Goal: Task Accomplishment & Management: Manage account settings

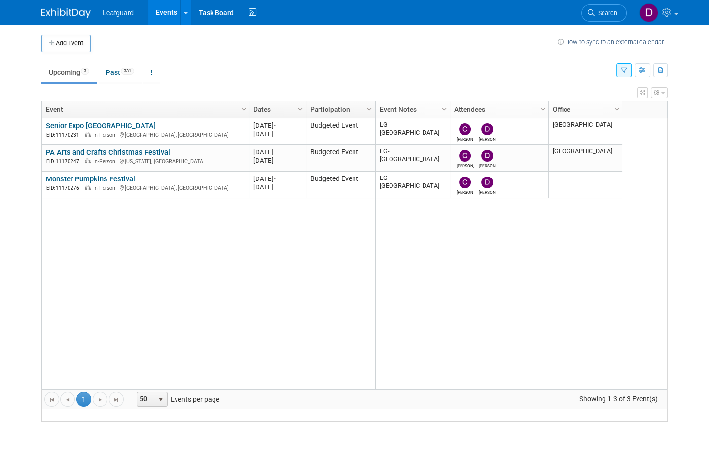
click at [126, 79] on link "Past 331" at bounding box center [120, 72] width 43 height 19
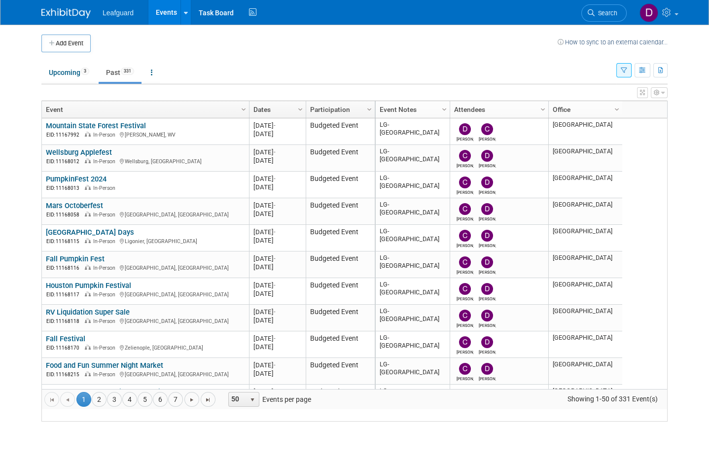
click at [133, 407] on link "4" at bounding box center [129, 399] width 15 height 15
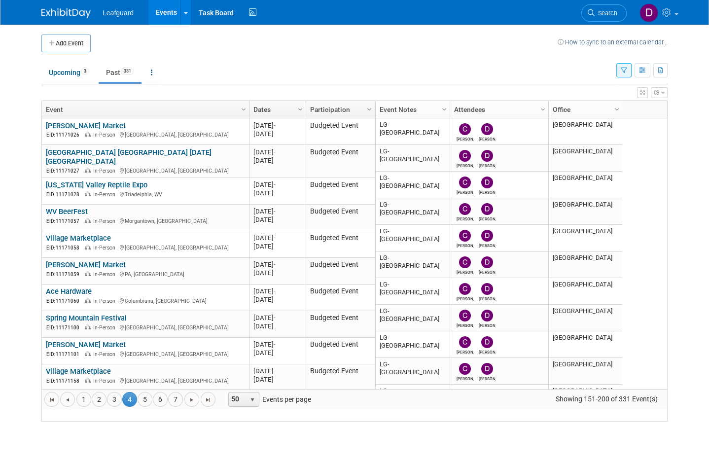
click at [80, 130] on link "[PERSON_NAME] Market" at bounding box center [86, 125] width 80 height 9
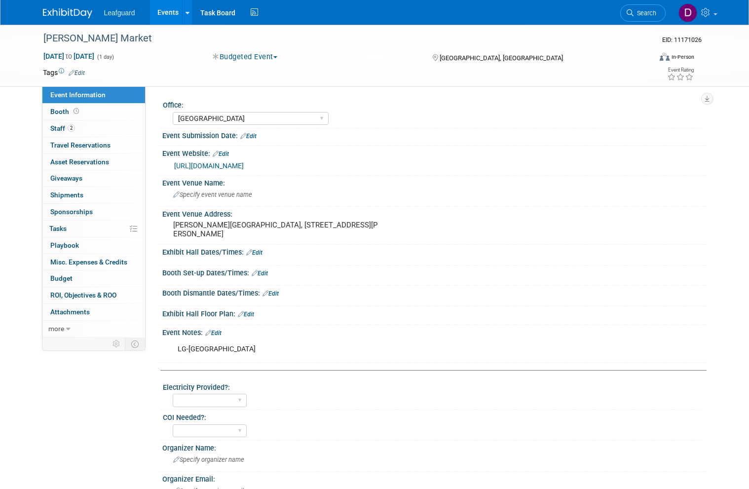
select select "[GEOGRAPHIC_DATA]"
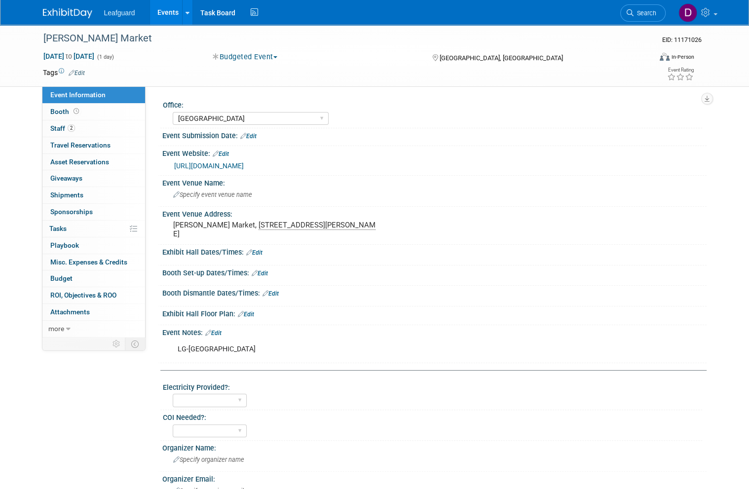
click at [70, 111] on span "Booth" at bounding box center [65, 112] width 31 height 8
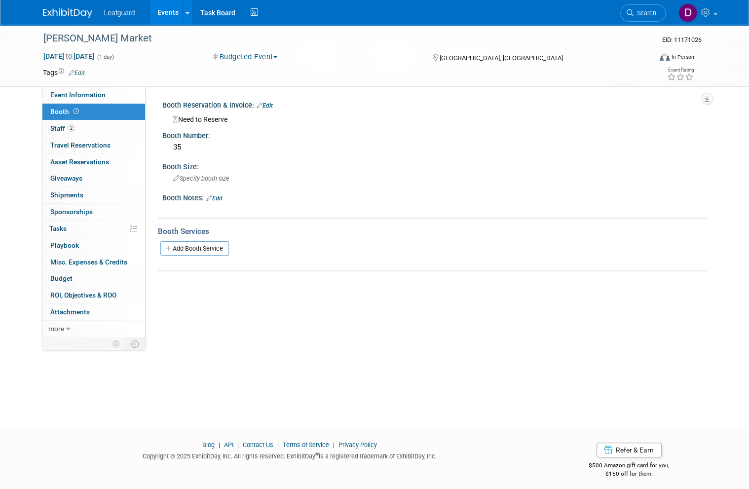
click at [71, 274] on span "Budget" at bounding box center [61, 278] width 22 height 8
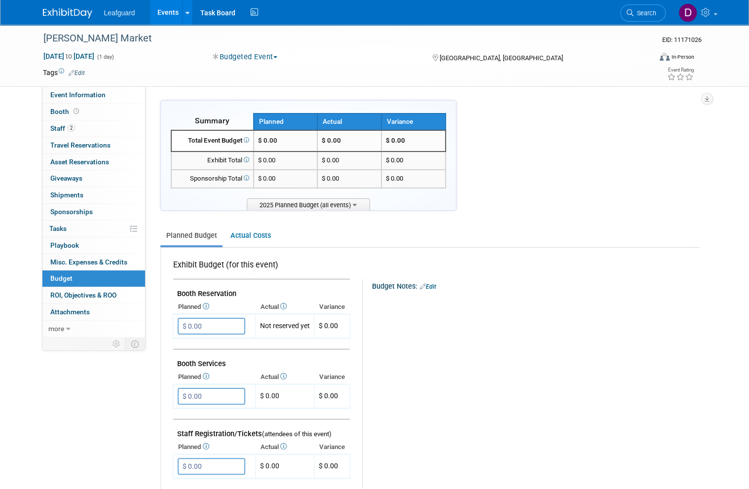
click at [218, 321] on input "$ 0.00" at bounding box center [212, 326] width 68 height 17
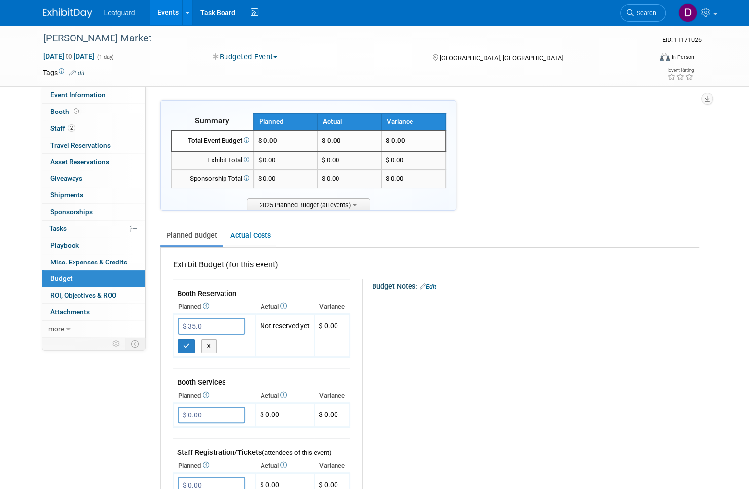
type input "$ 35.00"
click at [187, 343] on icon "button" at bounding box center [186, 346] width 7 height 6
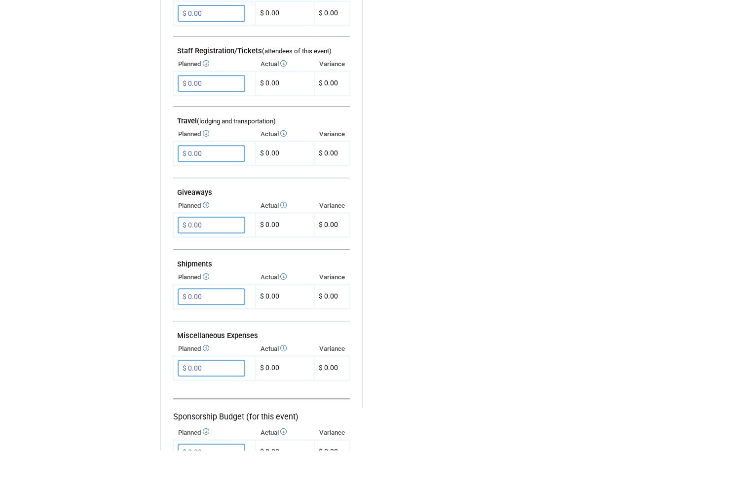
scroll to position [371, 0]
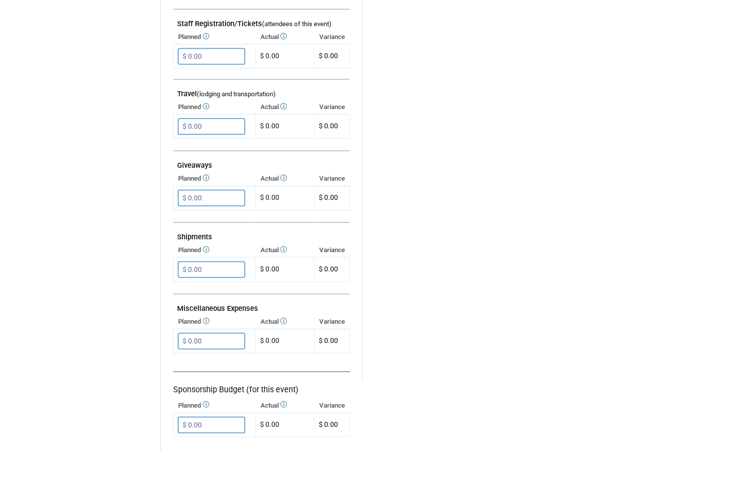
click at [218, 372] on input "$ 0.00" at bounding box center [212, 380] width 68 height 17
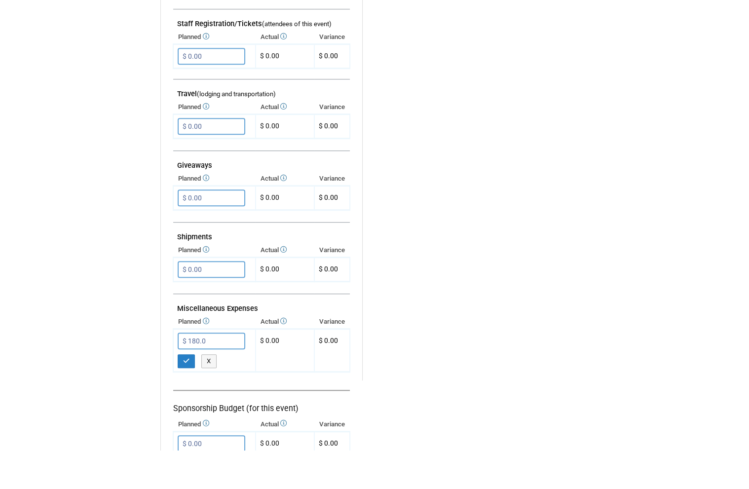
type input "$ 180.00"
click at [188, 393] on button "button" at bounding box center [187, 400] width 18 height 14
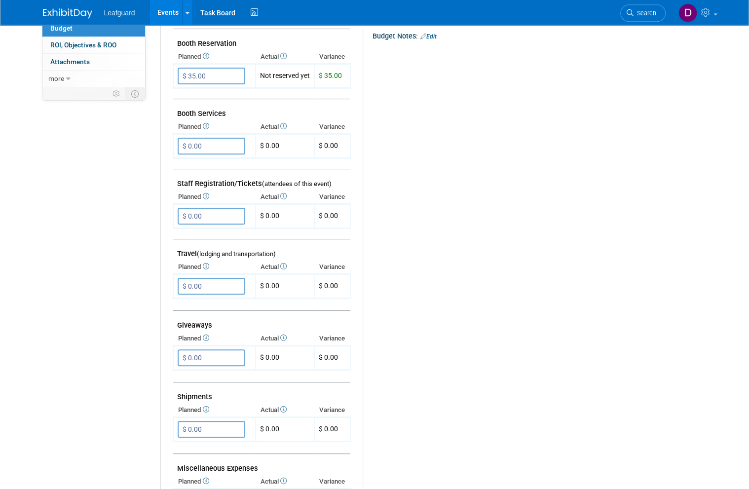
scroll to position [0, 0]
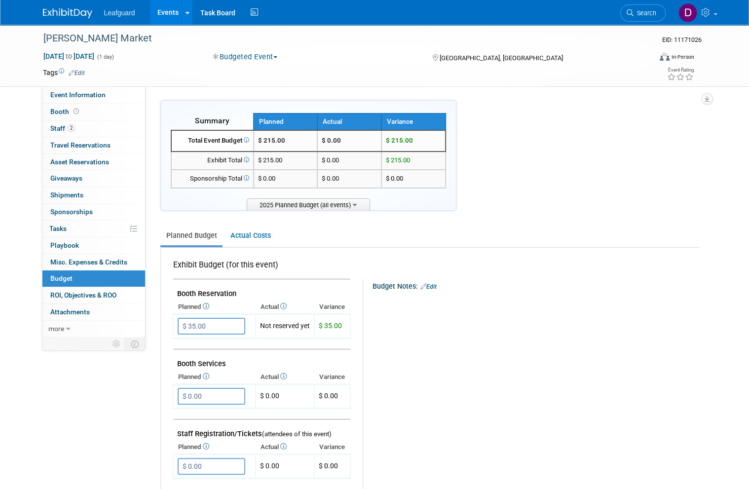
click at [103, 292] on span "ROI, Objectives & ROO 0" at bounding box center [83, 295] width 66 height 8
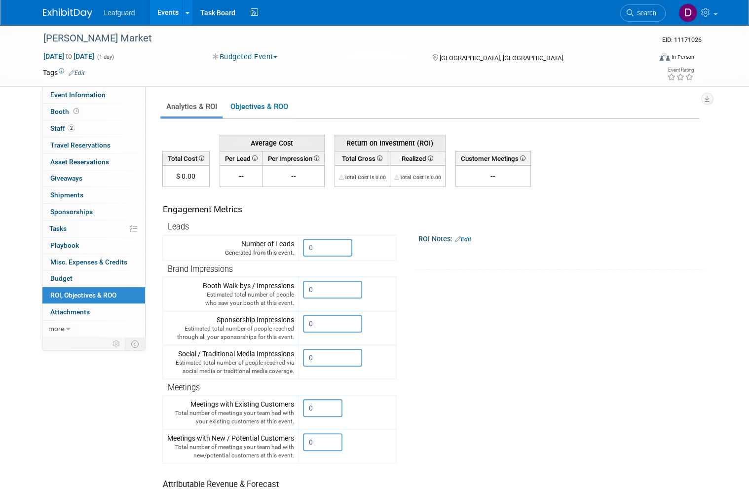
click at [324, 250] on input "0" at bounding box center [327, 248] width 49 height 18
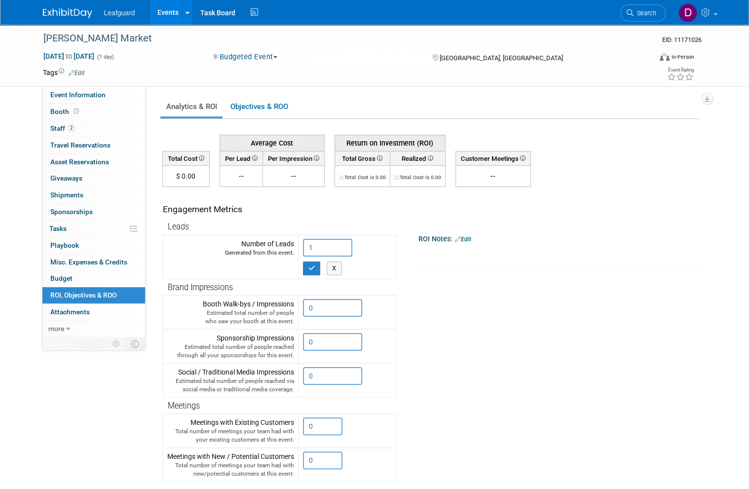
type input "1"
click at [318, 266] on button "button" at bounding box center [312, 268] width 18 height 14
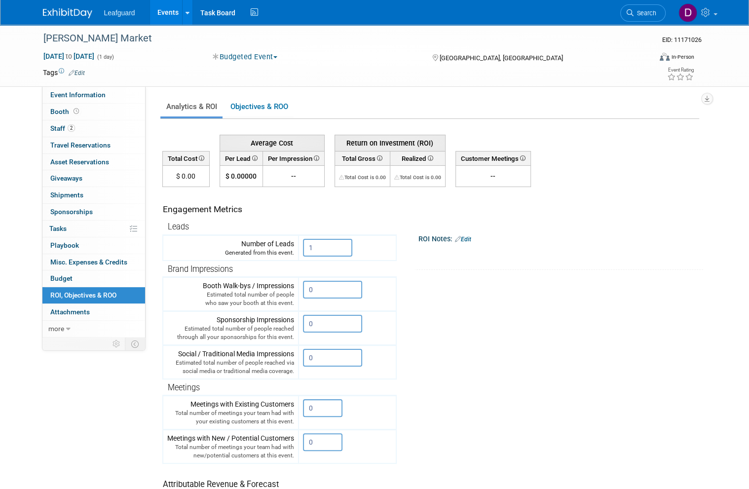
click at [165, 17] on link "Events" at bounding box center [168, 12] width 36 height 25
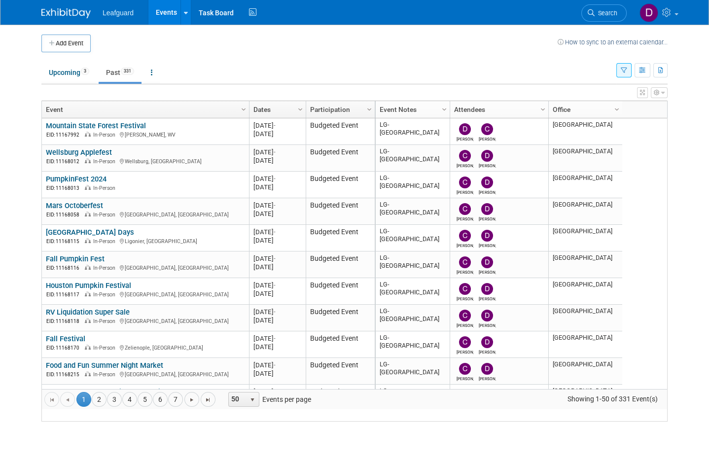
click at [134, 407] on link "4" at bounding box center [129, 399] width 15 height 15
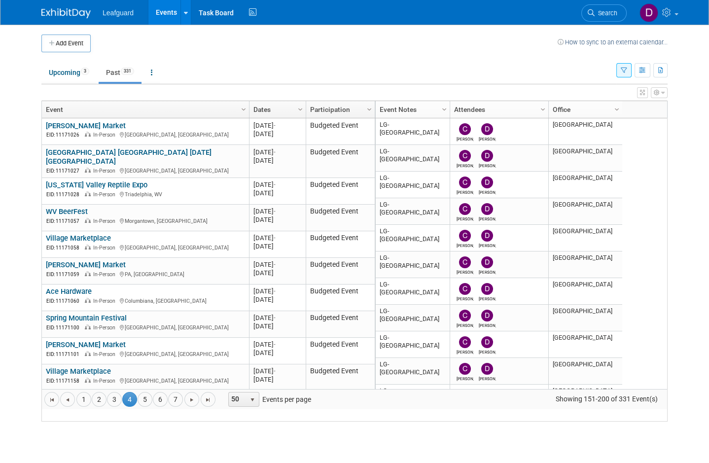
click at [161, 165] on link "[GEOGRAPHIC_DATA] [GEOGRAPHIC_DATA] [DATE][GEOGRAPHIC_DATA]" at bounding box center [129, 157] width 166 height 18
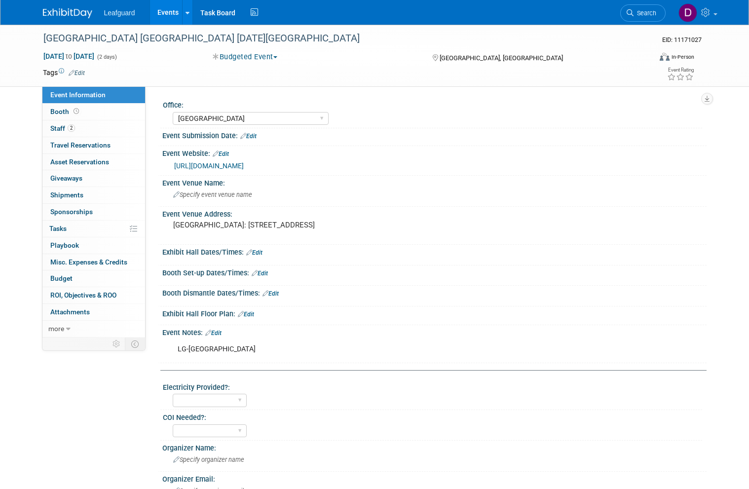
select select "[GEOGRAPHIC_DATA]"
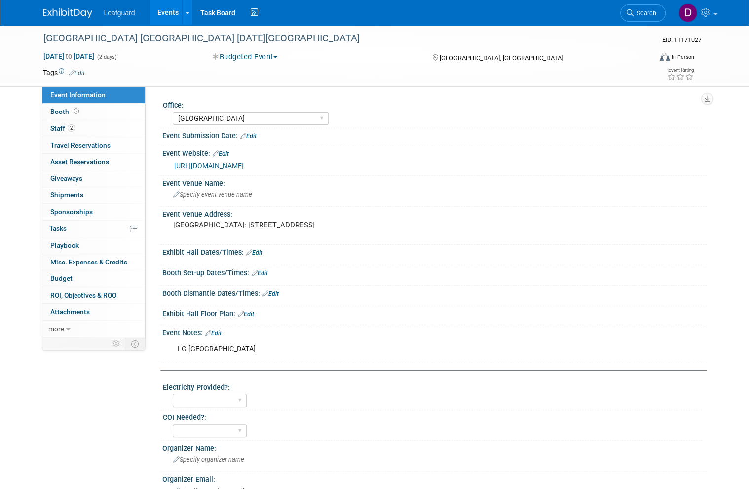
click at [70, 111] on span "Booth" at bounding box center [65, 112] width 31 height 8
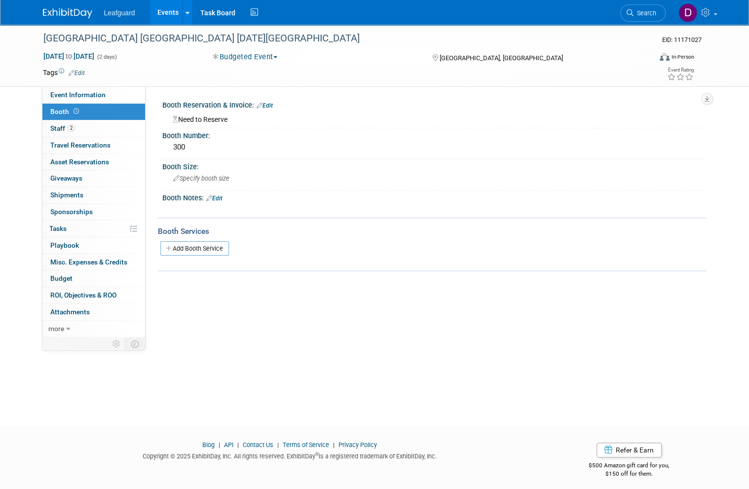
click at [78, 272] on link "Budget" at bounding box center [93, 278] width 103 height 16
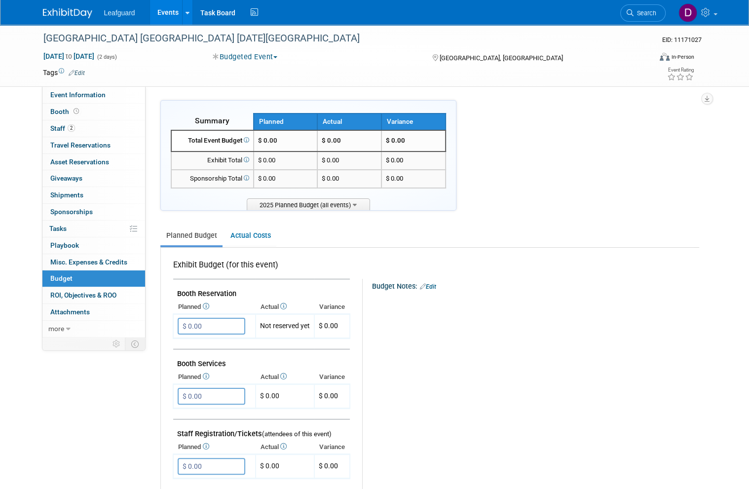
click at [212, 322] on input "$ 0.00" at bounding box center [212, 326] width 68 height 17
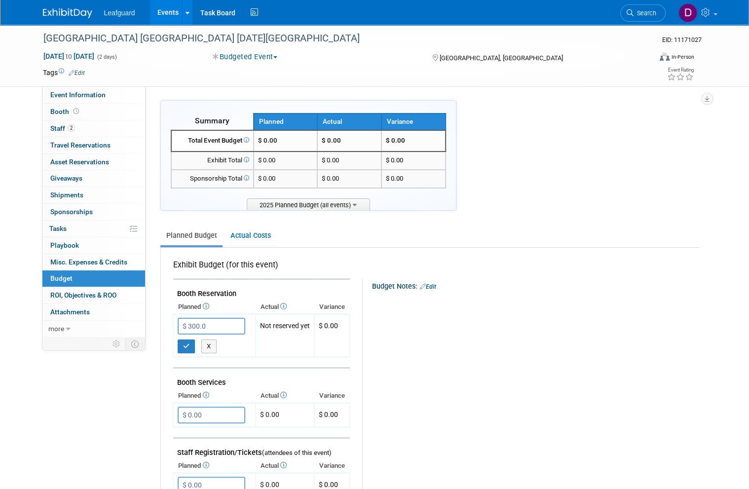
type input "$ 300.00"
click at [186, 346] on button "button" at bounding box center [187, 346] width 18 height 14
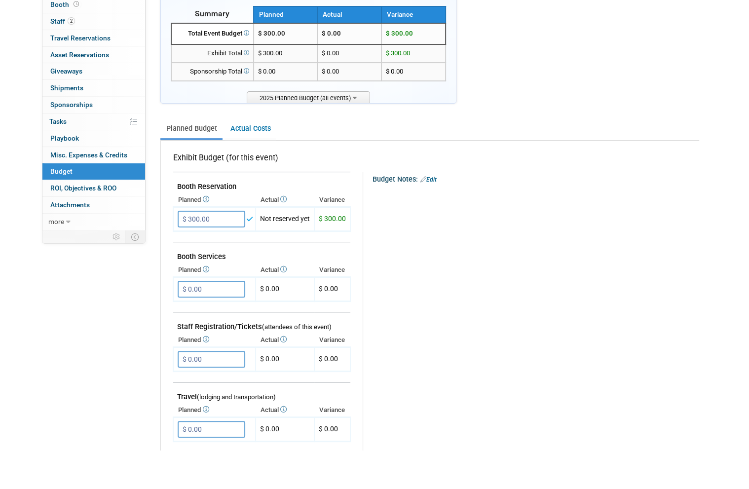
scroll to position [71, 0]
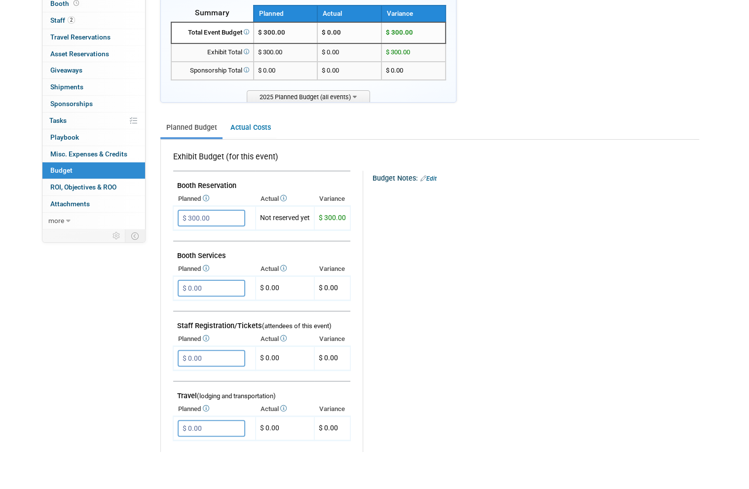
click at [222, 457] on input "$ 0.00" at bounding box center [212, 465] width 68 height 17
type input "$ 200.00"
click at [189, 483] on icon "button" at bounding box center [186, 486] width 7 height 6
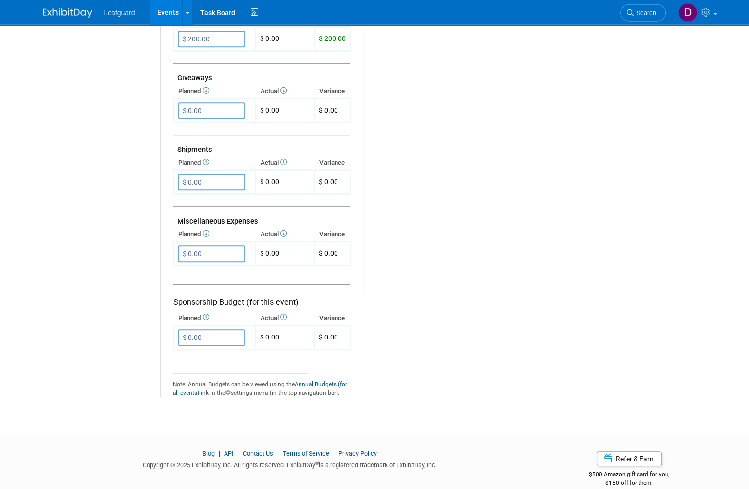
scroll to position [494, 0]
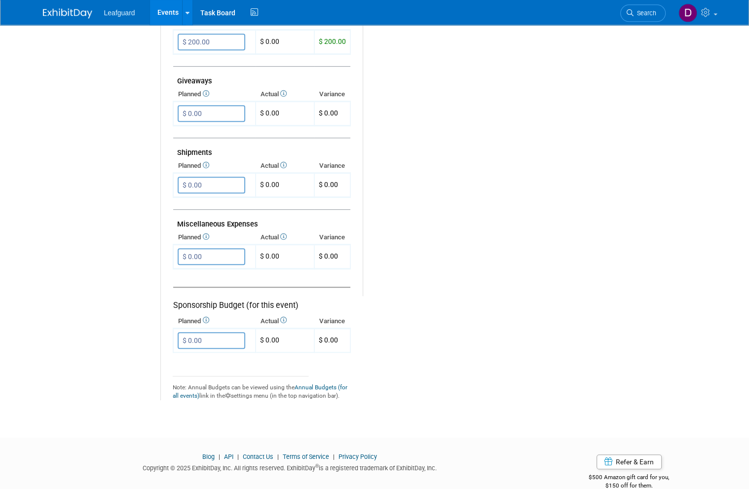
click at [222, 249] on input "$ 0.00" at bounding box center [212, 256] width 68 height 17
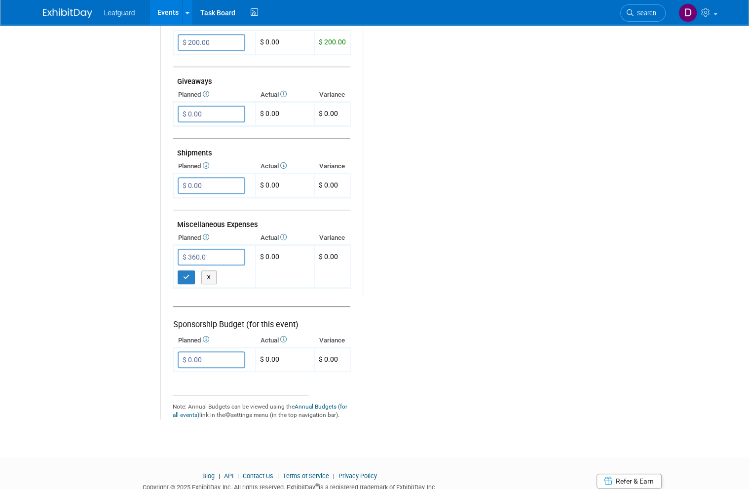
type input "$ 360.00"
click at [193, 270] on button "button" at bounding box center [187, 277] width 18 height 14
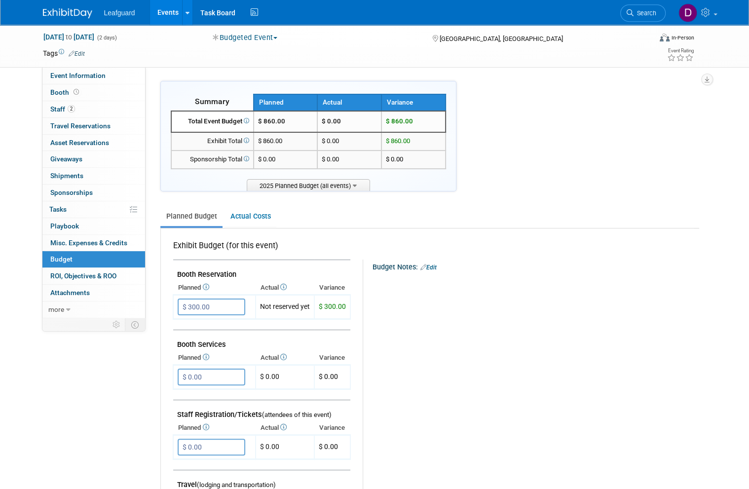
scroll to position [0, 0]
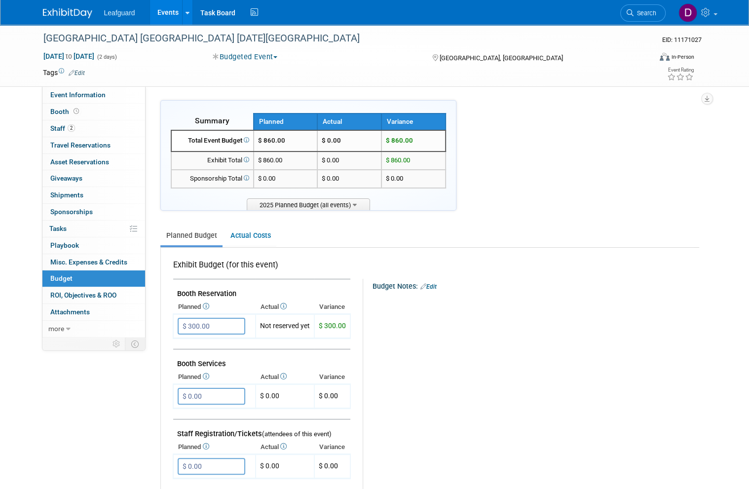
click at [103, 291] on span "ROI, Objectives & ROO 0" at bounding box center [83, 295] width 66 height 8
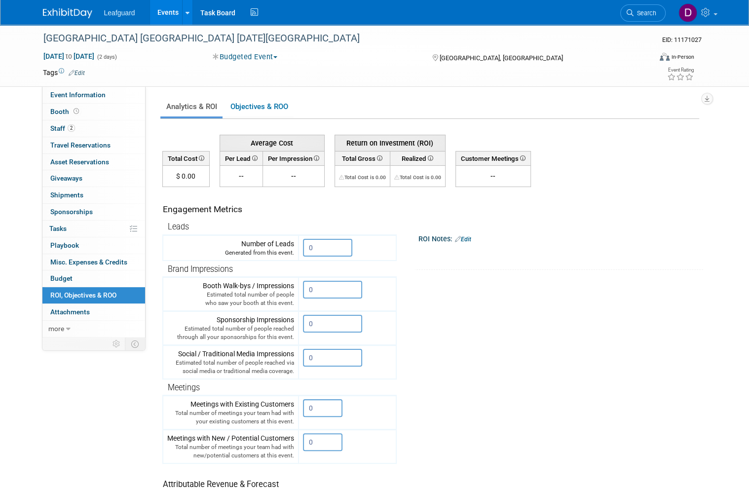
click at [337, 245] on input "0" at bounding box center [327, 248] width 49 height 18
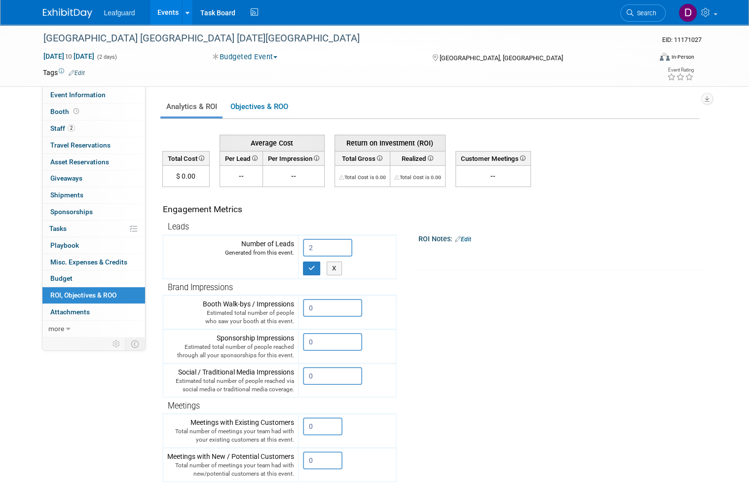
type input "2"
click at [317, 271] on button "button" at bounding box center [312, 268] width 18 height 14
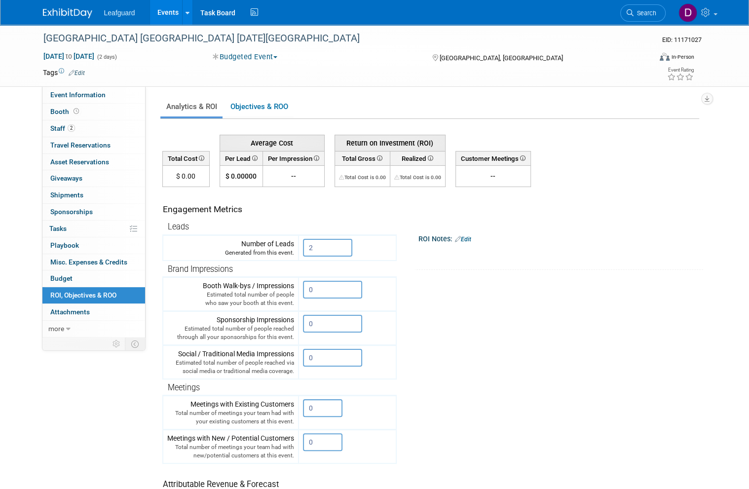
click at [169, 16] on link "Events" at bounding box center [168, 12] width 36 height 25
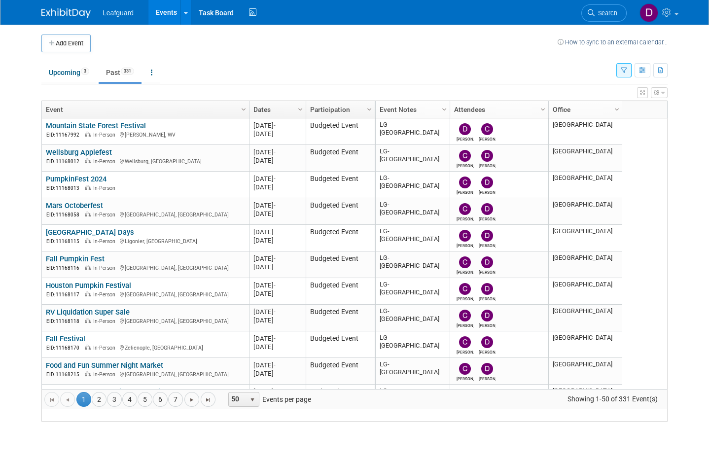
click at [136, 407] on link "4" at bounding box center [129, 399] width 15 height 15
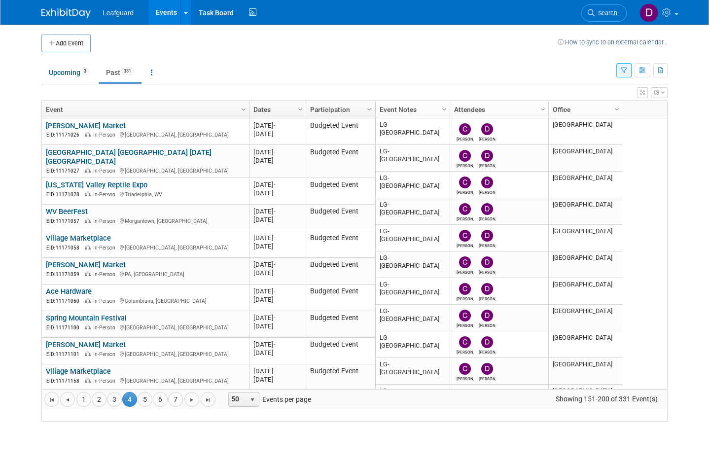
click at [109, 189] on link "[US_STATE] Valley Reptile Expo" at bounding box center [97, 185] width 102 height 9
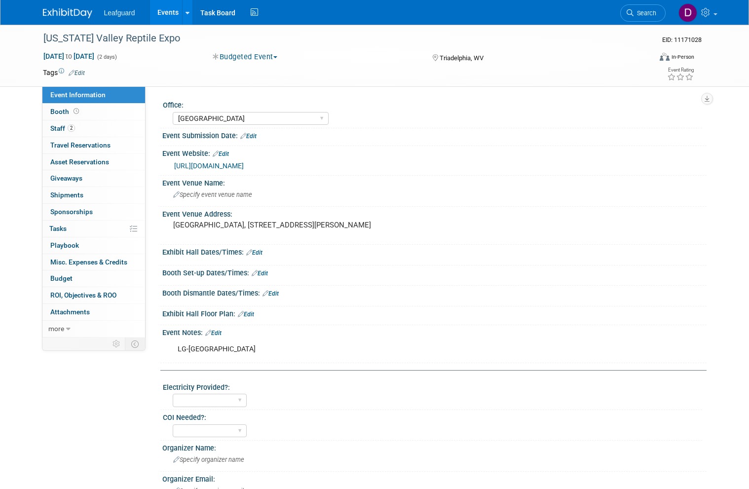
select select "[GEOGRAPHIC_DATA]"
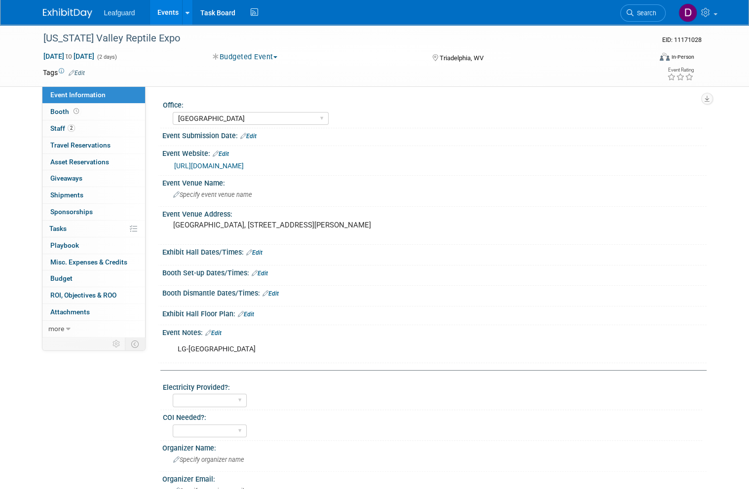
click at [69, 113] on span "Booth" at bounding box center [65, 112] width 31 height 8
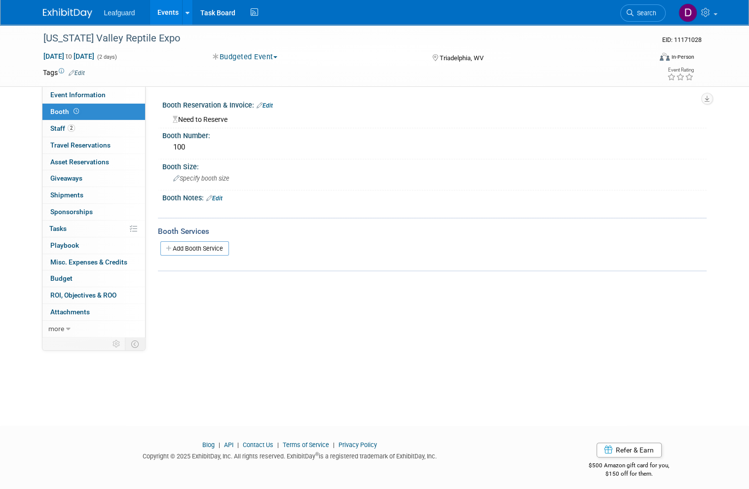
click at [78, 273] on link "Budget" at bounding box center [93, 278] width 103 height 16
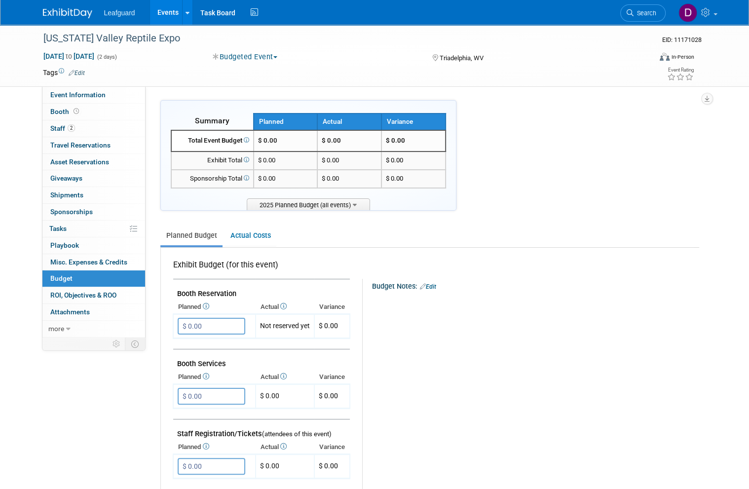
click at [210, 322] on input "$ 0.00" at bounding box center [212, 326] width 68 height 17
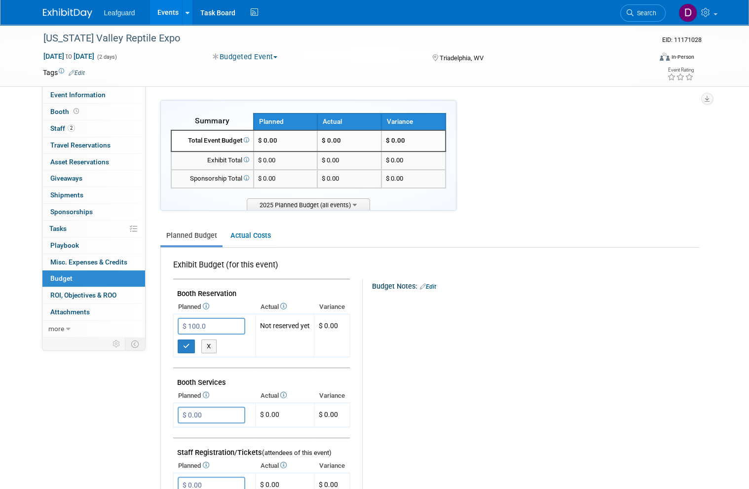
type input "$ 100.00"
click at [185, 344] on icon "button" at bounding box center [186, 346] width 7 height 6
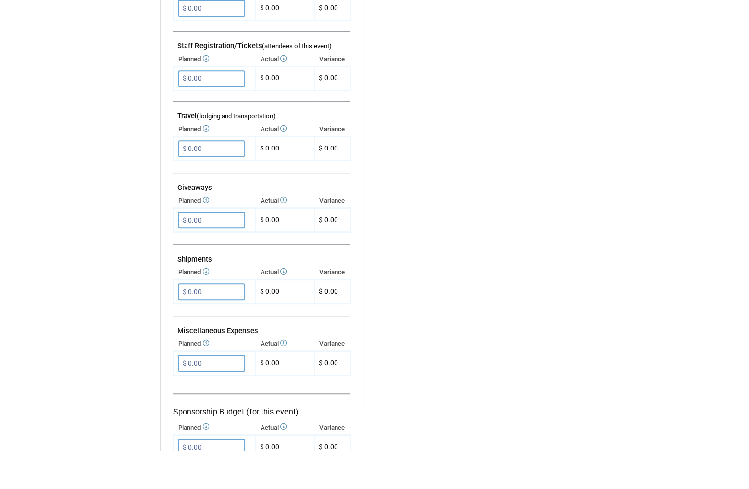
scroll to position [361, 0]
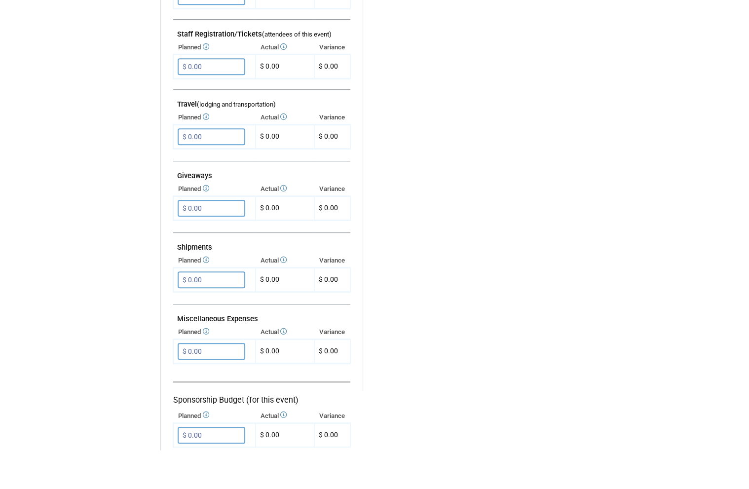
click at [224, 167] on input "$ 0.00" at bounding box center [212, 175] width 68 height 17
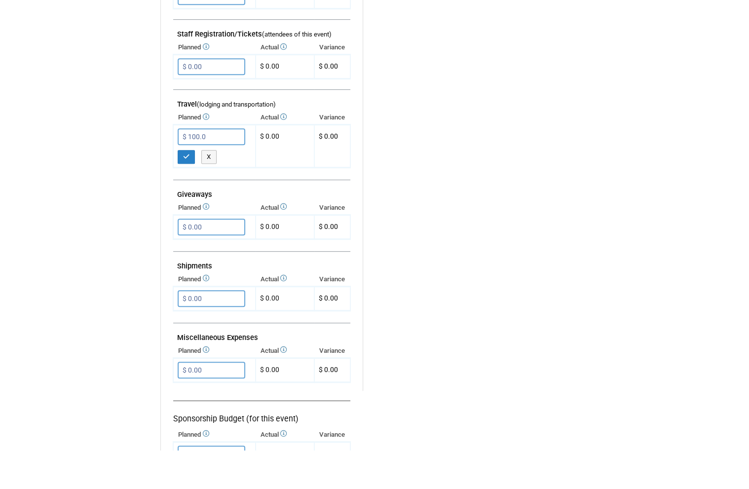
type input "$ 100.00"
click at [187, 192] on icon "button" at bounding box center [186, 195] width 7 height 6
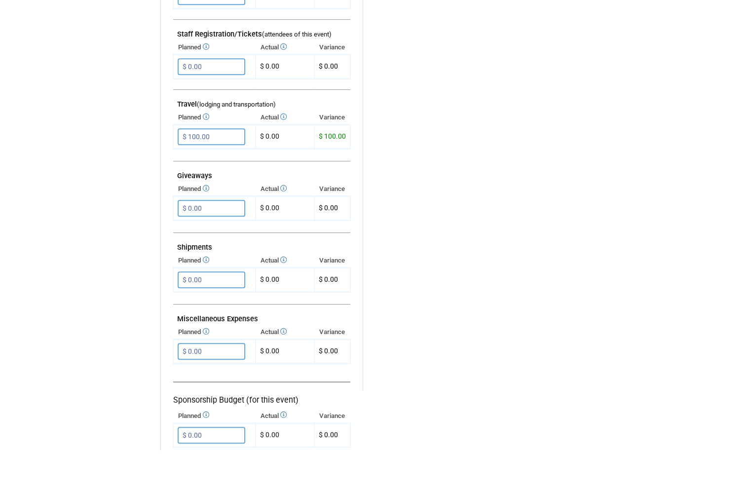
click at [212, 382] on input "$ 0.00" at bounding box center [212, 390] width 68 height 17
type input "$ 360.00"
click at [190, 404] on button "button" at bounding box center [187, 411] width 18 height 14
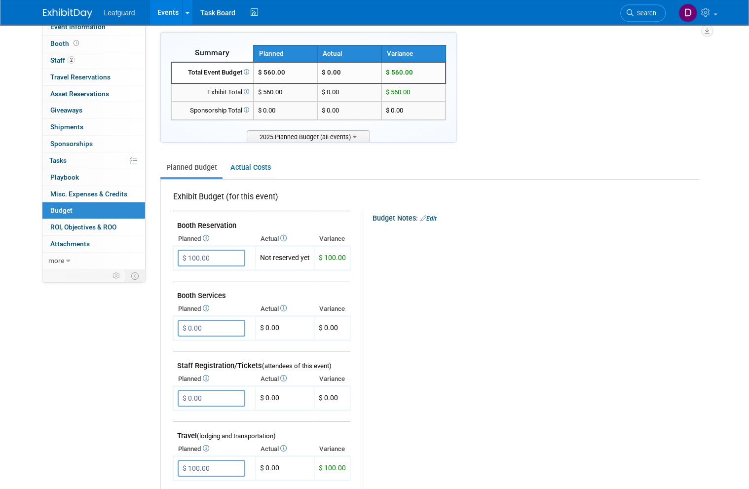
scroll to position [0, 0]
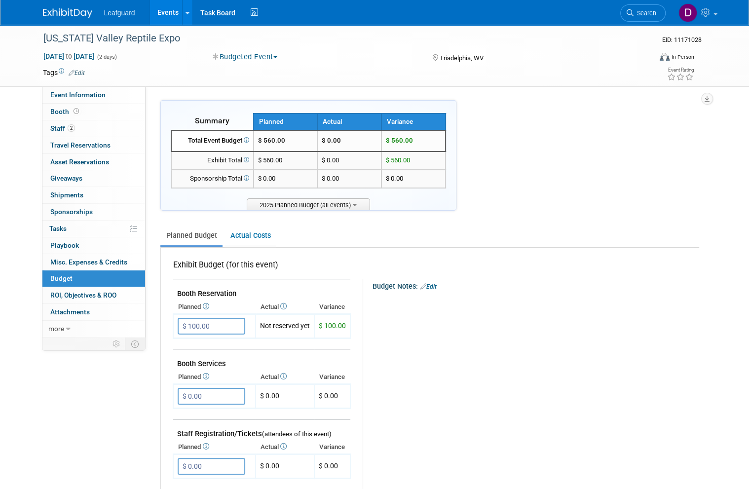
click at [105, 292] on span "ROI, Objectives & ROO 0" at bounding box center [83, 295] width 66 height 8
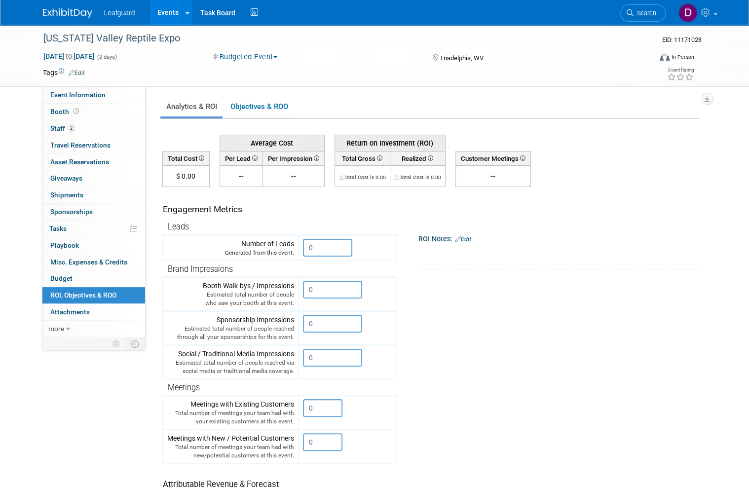
click at [328, 249] on input "0" at bounding box center [327, 248] width 49 height 18
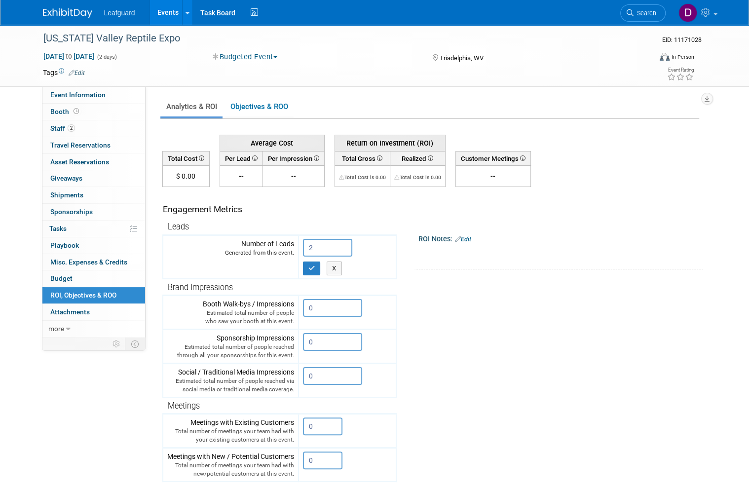
type input "2"
click at [316, 270] on button "button" at bounding box center [312, 268] width 18 height 14
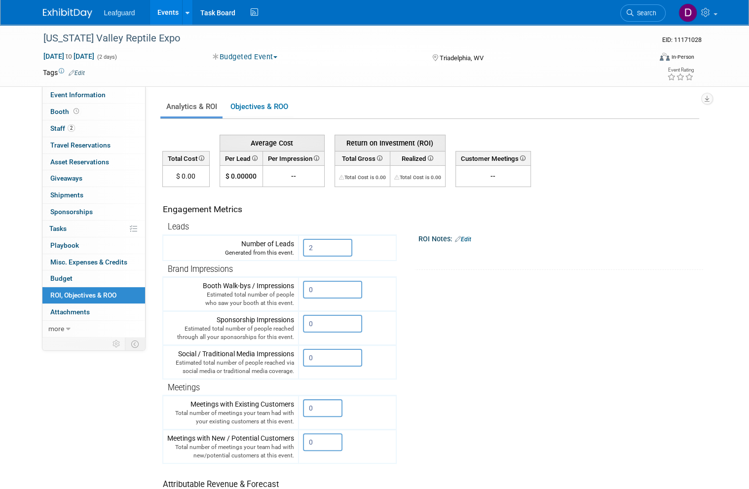
click at [169, 17] on link "Events" at bounding box center [168, 12] width 36 height 25
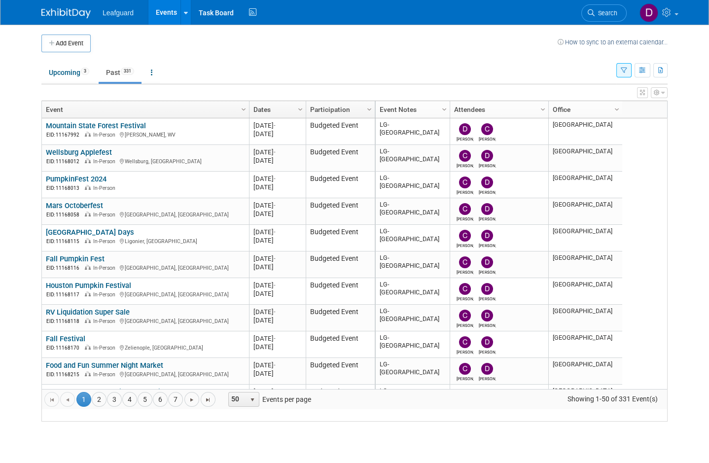
click at [130, 407] on link "4" at bounding box center [129, 399] width 15 height 15
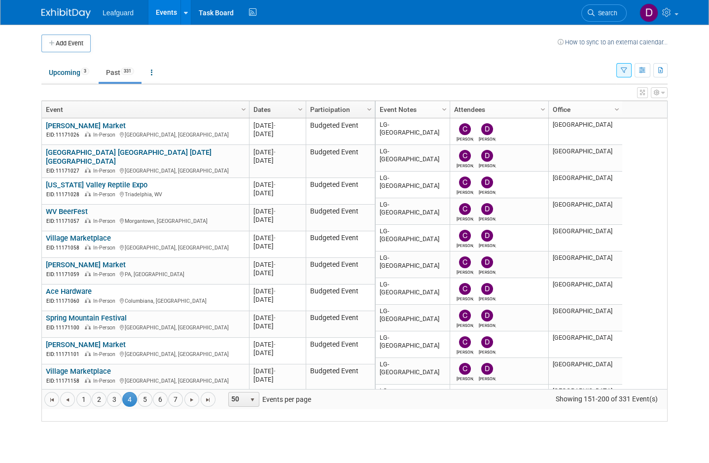
click at [79, 216] on link "WV BeerFest" at bounding box center [67, 211] width 42 height 9
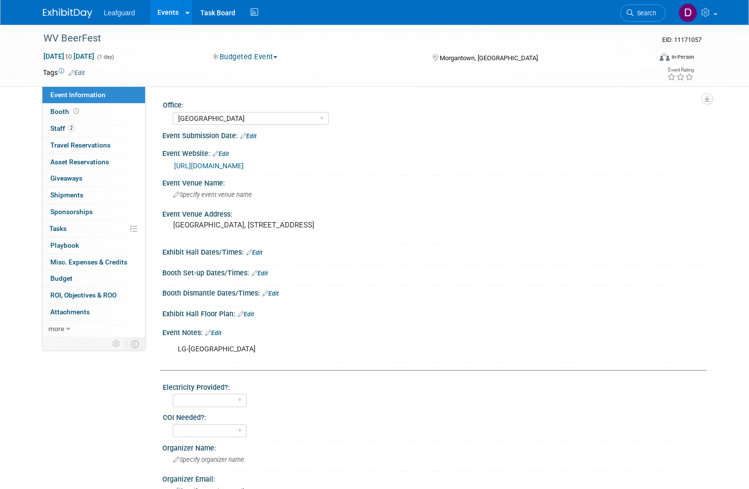
select select "[GEOGRAPHIC_DATA]"
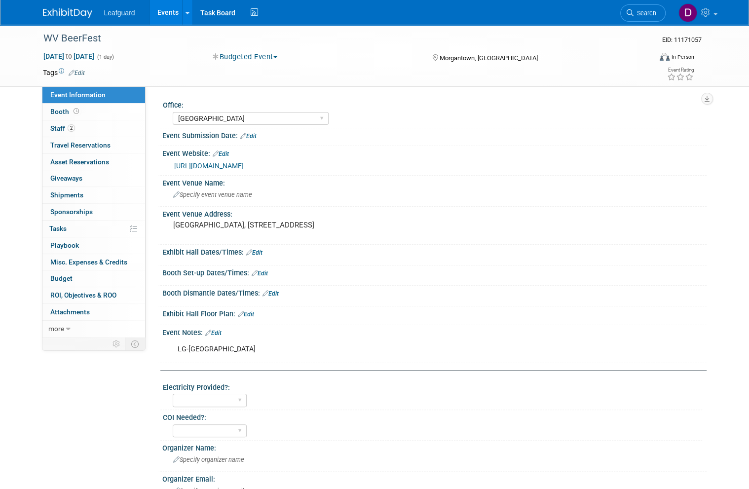
click at [66, 112] on span "Booth" at bounding box center [65, 112] width 31 height 8
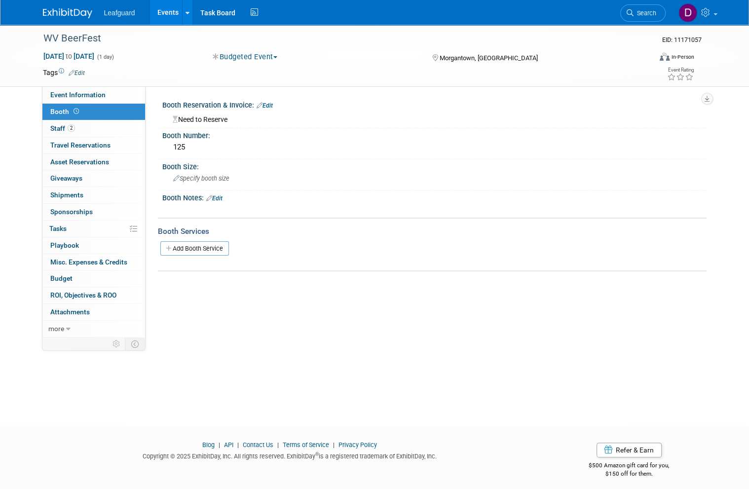
click at [71, 274] on span "Budget" at bounding box center [61, 278] width 22 height 8
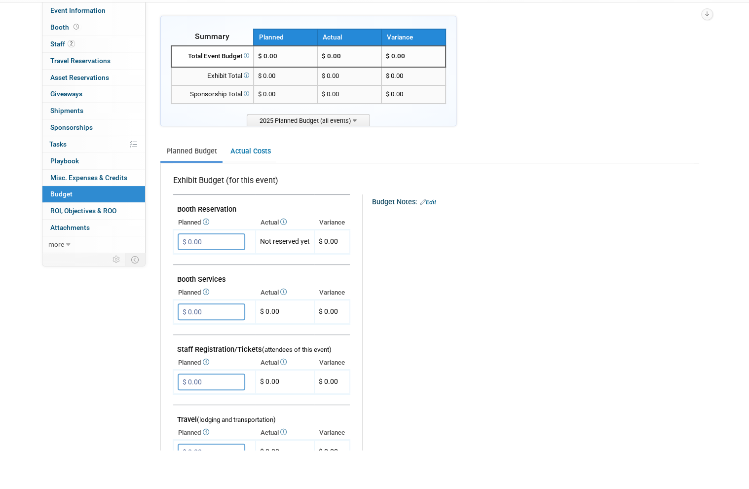
scroll to position [53, 0]
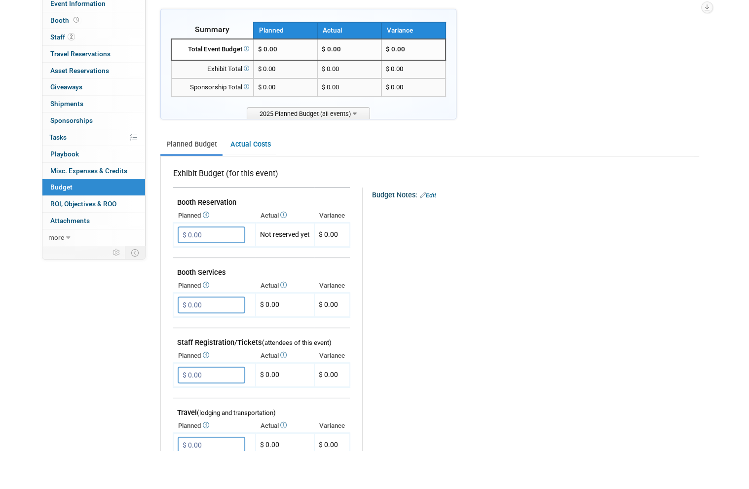
click at [217, 264] on input "$ 0.00" at bounding box center [212, 272] width 68 height 17
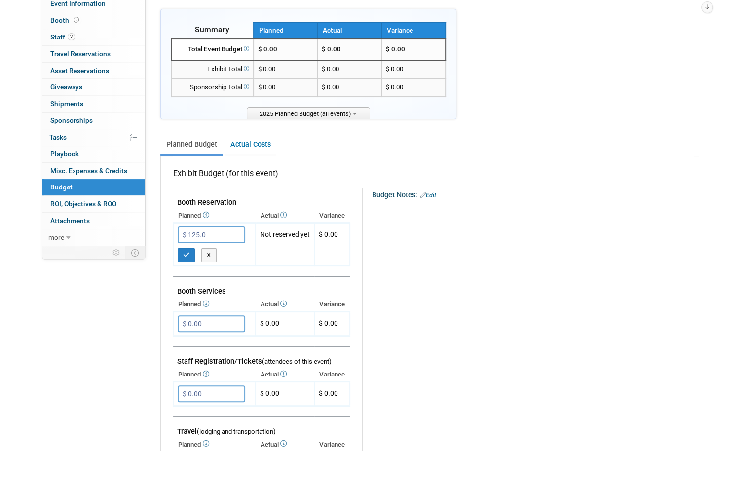
type input "$ 125.00"
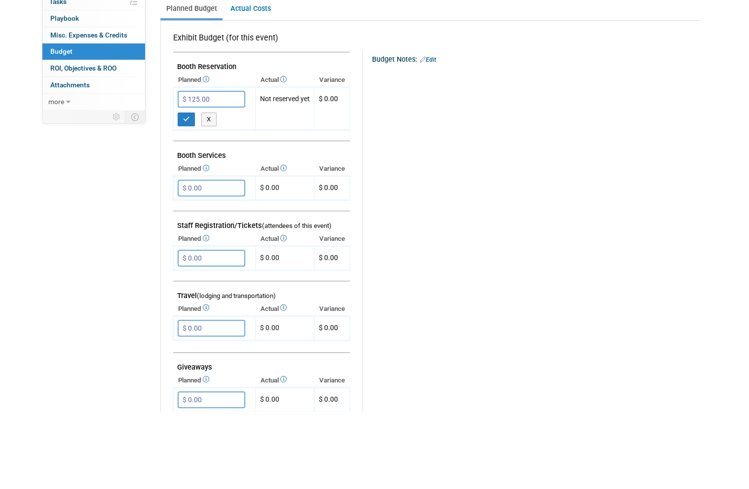
scroll to position [156, 0]
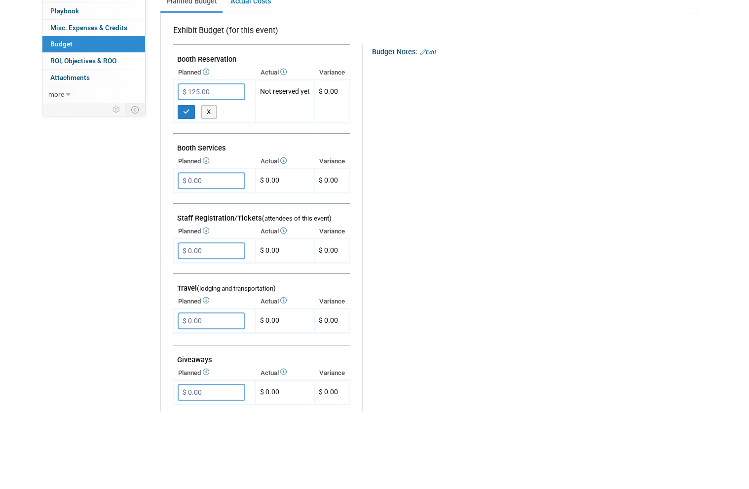
click at [226, 390] on input "$ 0.00" at bounding box center [212, 398] width 68 height 17
type input "$ 100.00"
click at [187, 412] on button "button" at bounding box center [187, 419] width 18 height 14
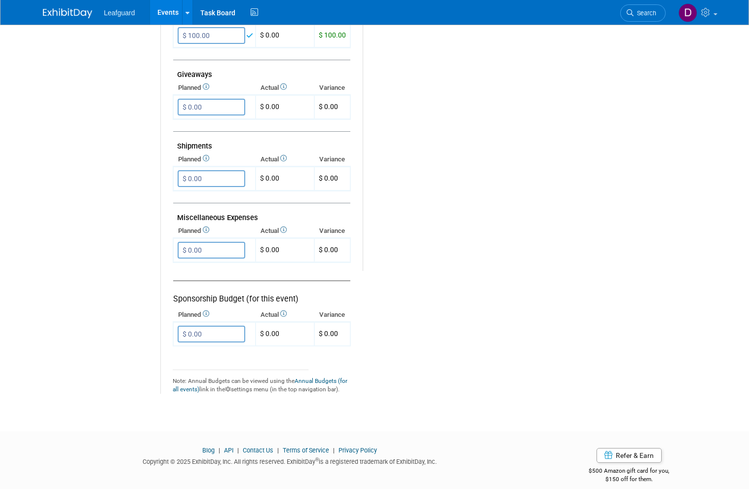
scroll to position [517, 0]
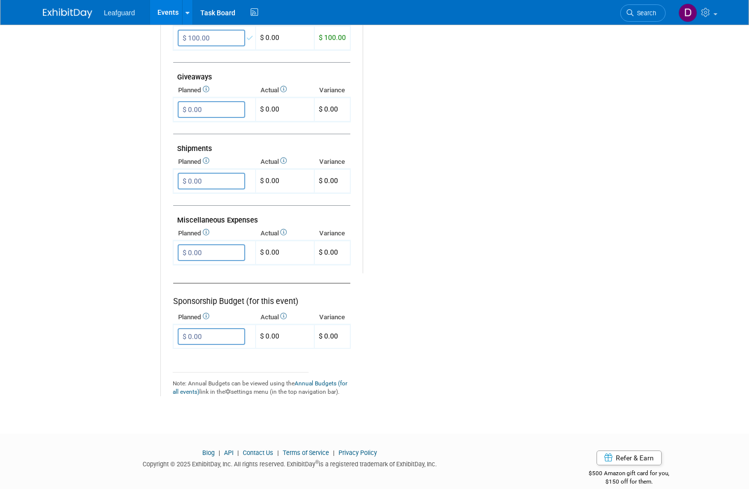
click at [228, 244] on input "$ 0.00" at bounding box center [212, 252] width 68 height 17
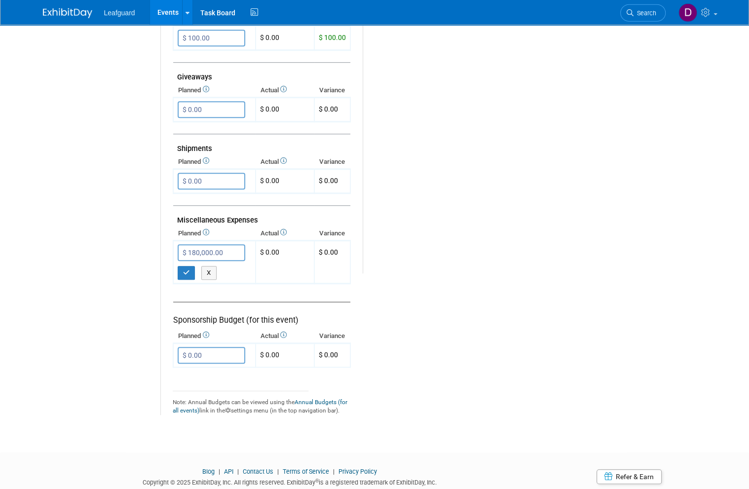
click at [236, 244] on input "$ 180,000.00" at bounding box center [212, 252] width 68 height 17
type input "$ 180.00"
click at [193, 266] on button "button" at bounding box center [187, 273] width 18 height 14
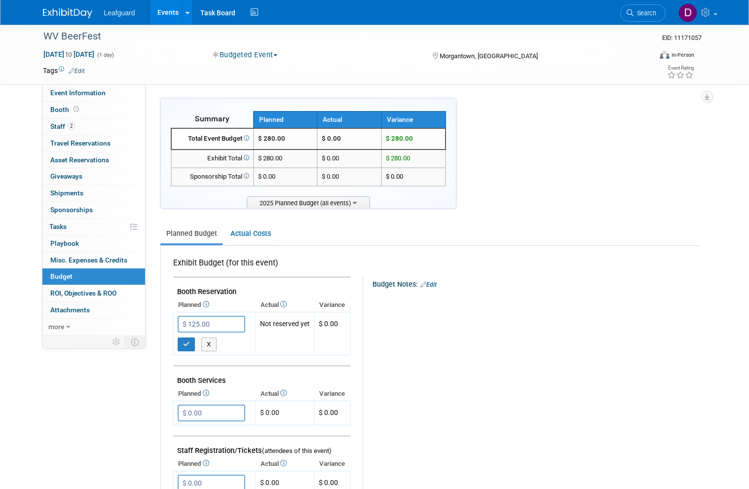
scroll to position [0, 0]
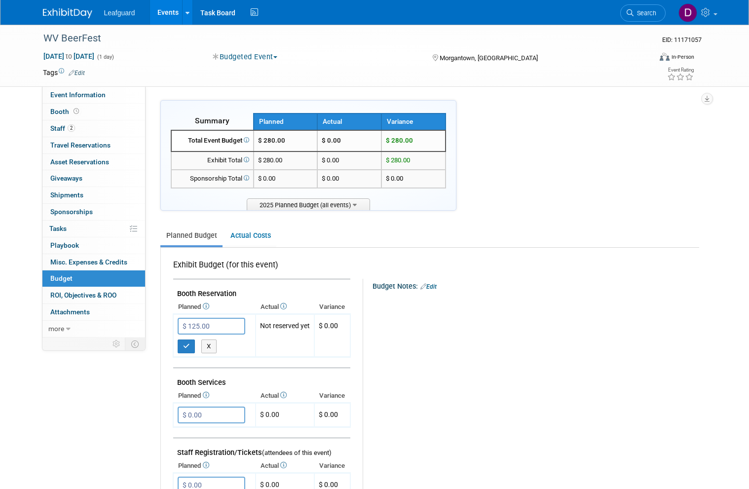
click at [187, 343] on icon "button" at bounding box center [186, 346] width 7 height 6
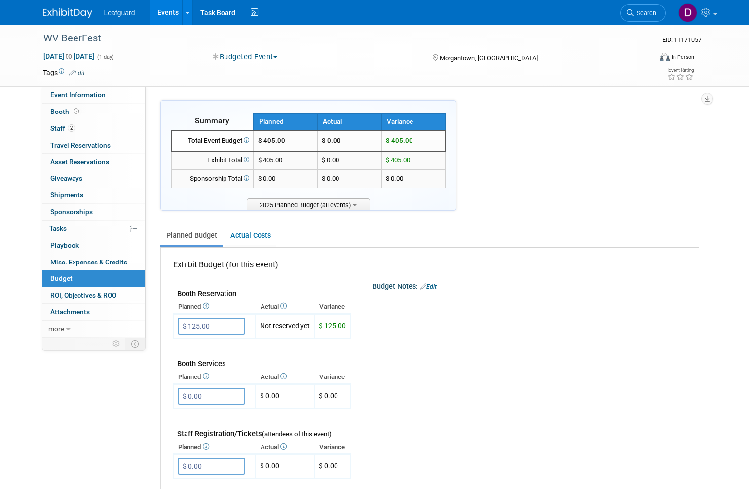
click at [94, 291] on span "ROI, Objectives & ROO 0" at bounding box center [83, 295] width 66 height 8
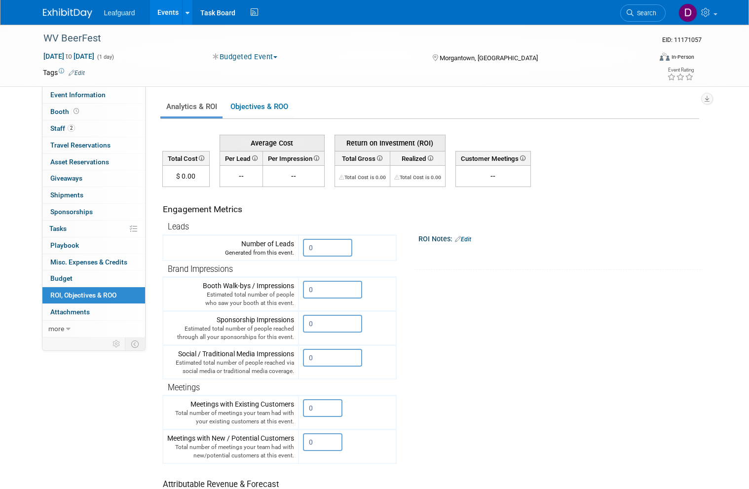
click at [325, 251] on input "0" at bounding box center [327, 248] width 49 height 18
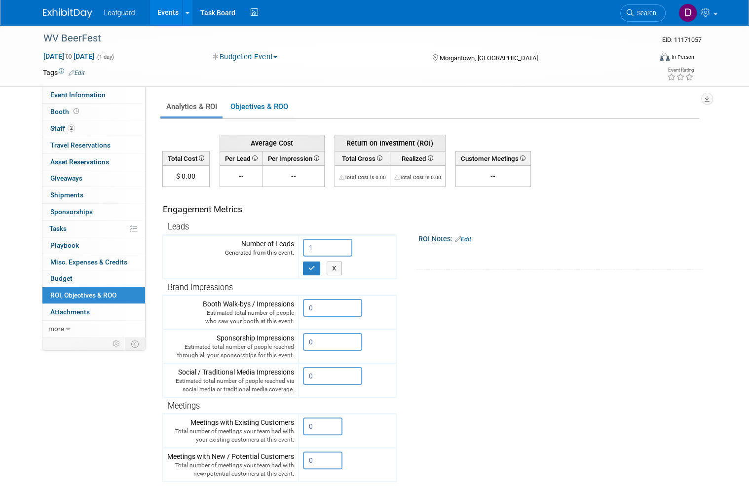
type input "1"
click at [313, 270] on button "button" at bounding box center [312, 268] width 18 height 14
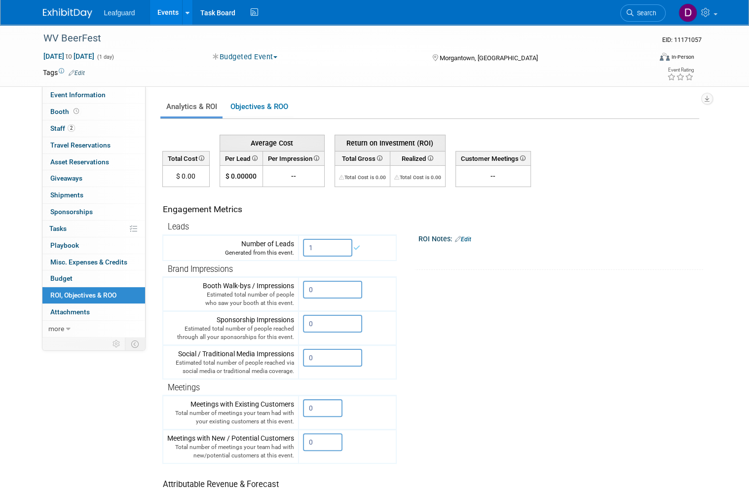
click at [172, 15] on link "Events" at bounding box center [168, 12] width 36 height 25
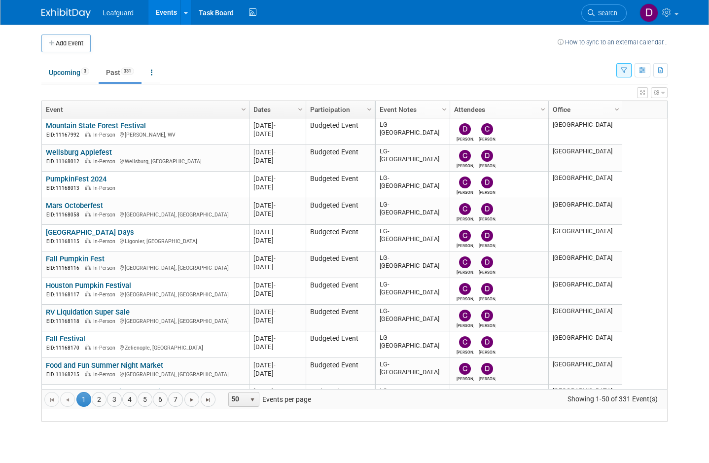
click at [134, 407] on link "4" at bounding box center [129, 399] width 15 height 15
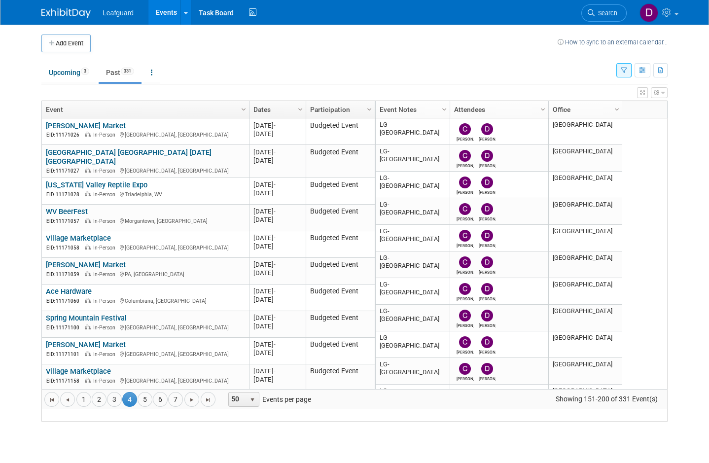
click at [105, 243] on link "Village Marketplace" at bounding box center [78, 238] width 65 height 9
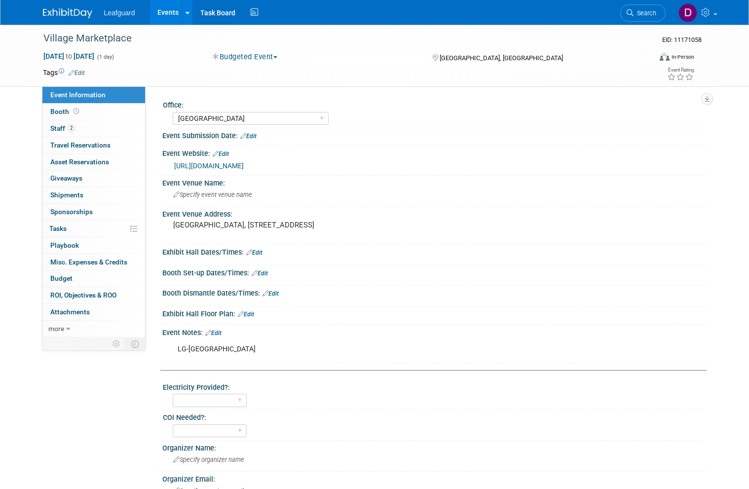
select select "[GEOGRAPHIC_DATA]"
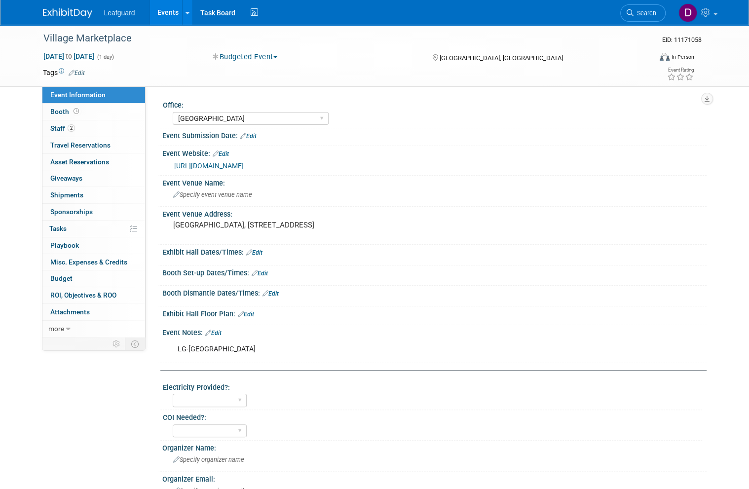
click at [63, 115] on link "Booth" at bounding box center [93, 112] width 103 height 16
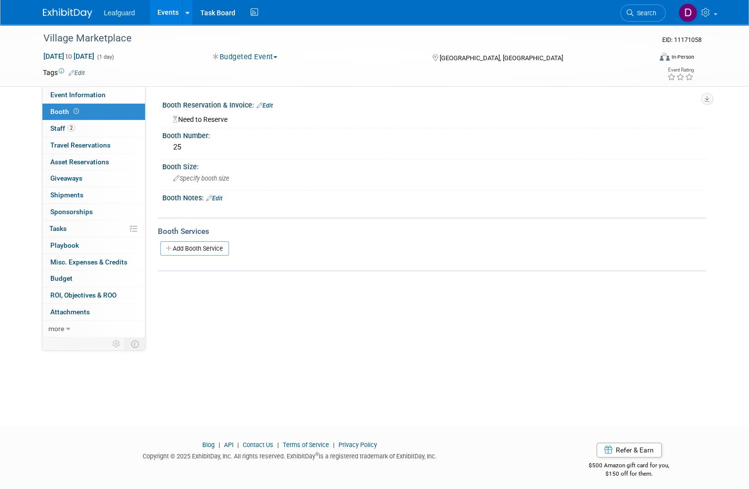
click at [71, 276] on span "Budget" at bounding box center [61, 278] width 22 height 8
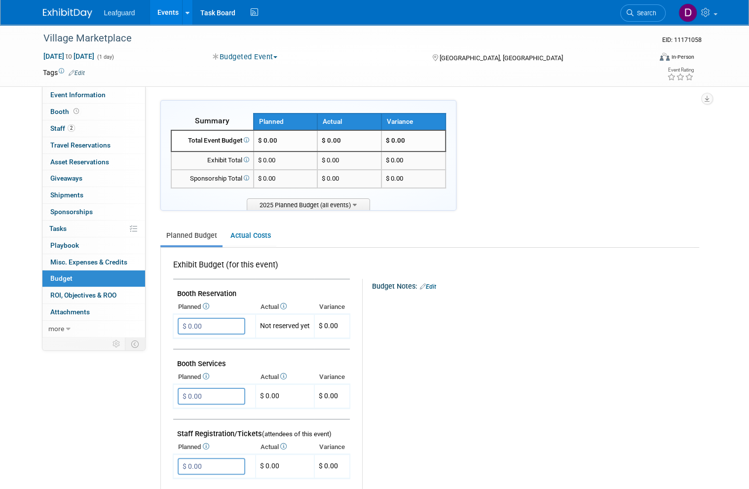
click at [223, 328] on input "$ 0.00" at bounding box center [212, 326] width 68 height 17
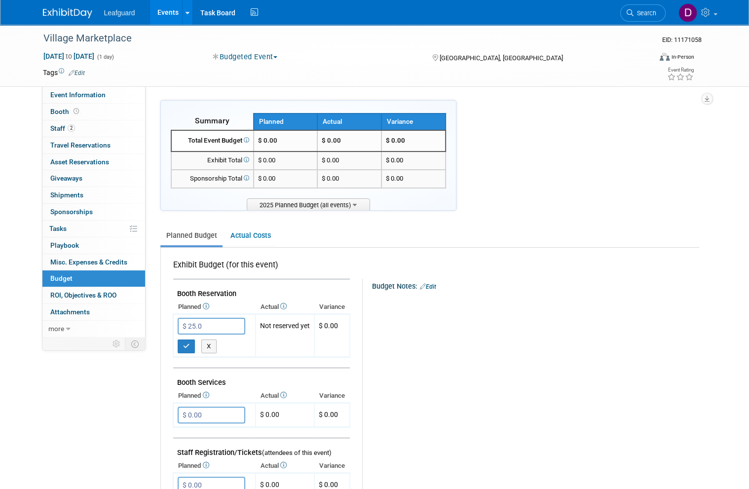
type input "$ 25.00"
click at [189, 345] on button "button" at bounding box center [187, 346] width 18 height 14
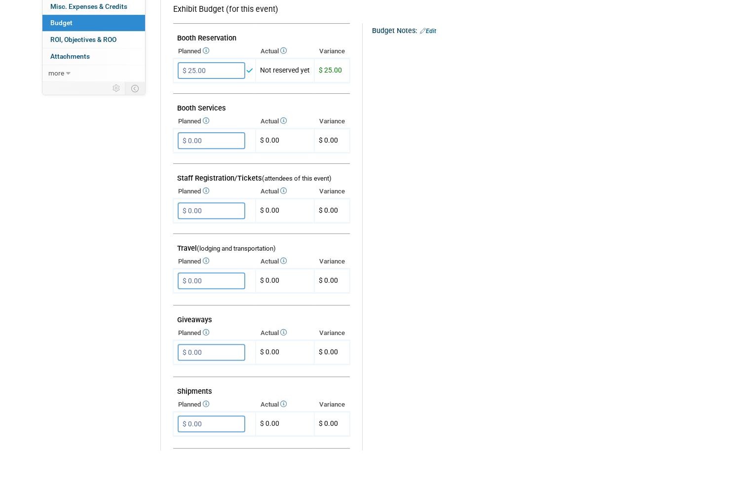
scroll to position [238, 0]
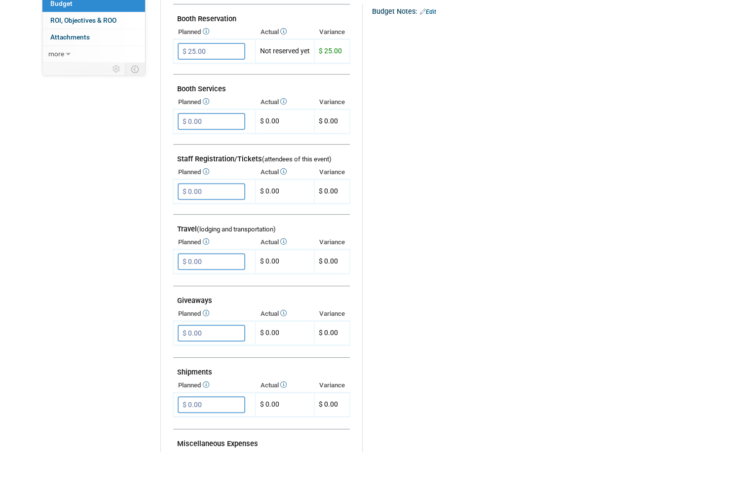
click at [224, 290] on input "$ 0.00" at bounding box center [212, 298] width 68 height 17
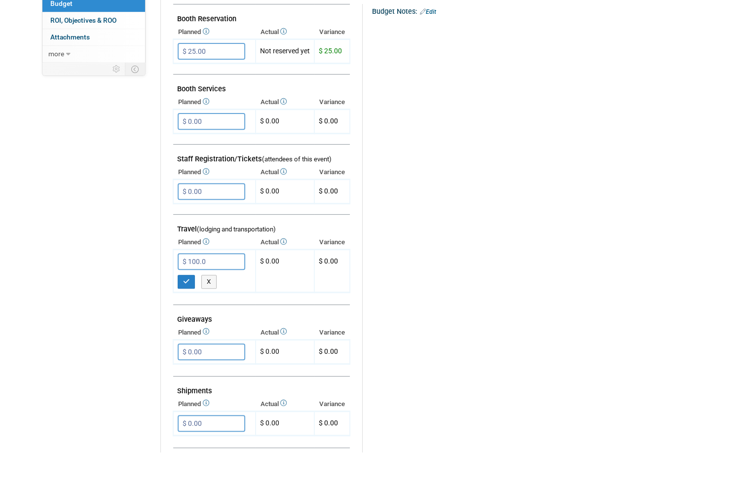
type input "$ 100.00"
click at [191, 312] on button "button" at bounding box center [187, 319] width 18 height 14
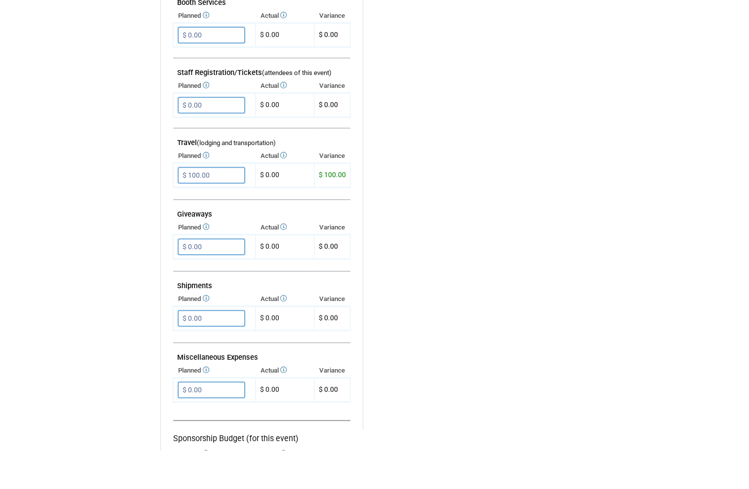
scroll to position [354, 0]
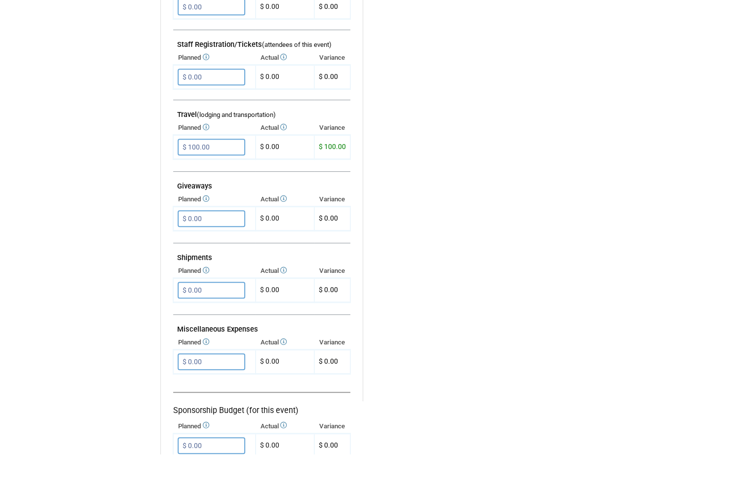
click at [224, 388] on input "$ 0.00" at bounding box center [212, 396] width 68 height 17
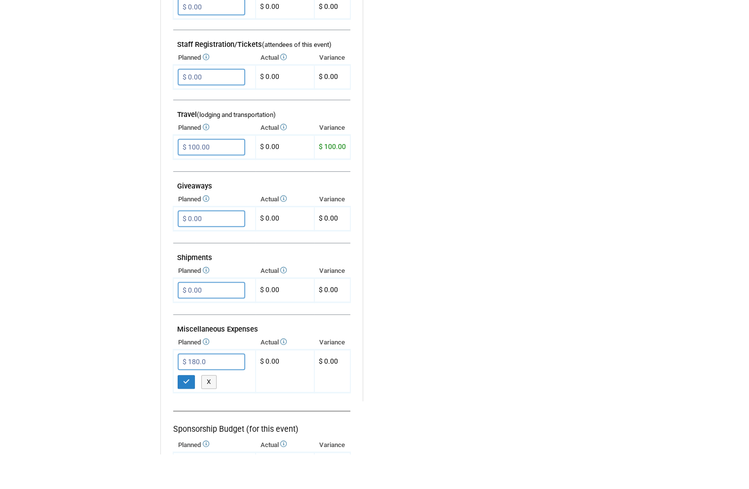
type input "$ 180.00"
click at [187, 413] on icon "button" at bounding box center [186, 416] width 7 height 6
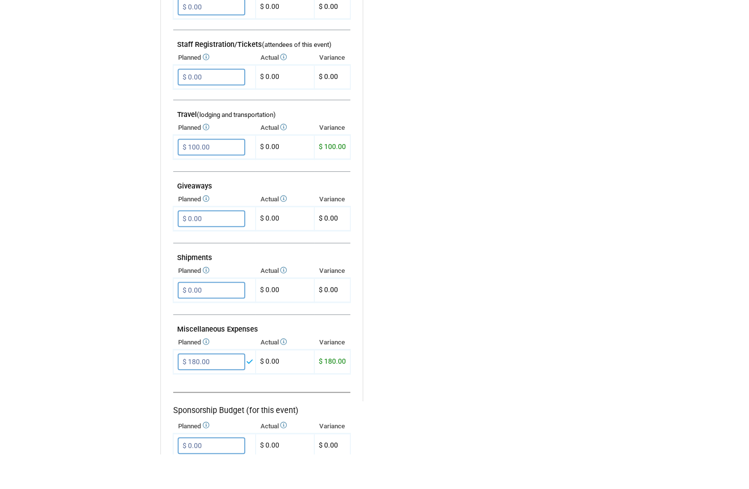
click at [226, 174] on input "$ 100.00" at bounding box center [212, 182] width 68 height 17
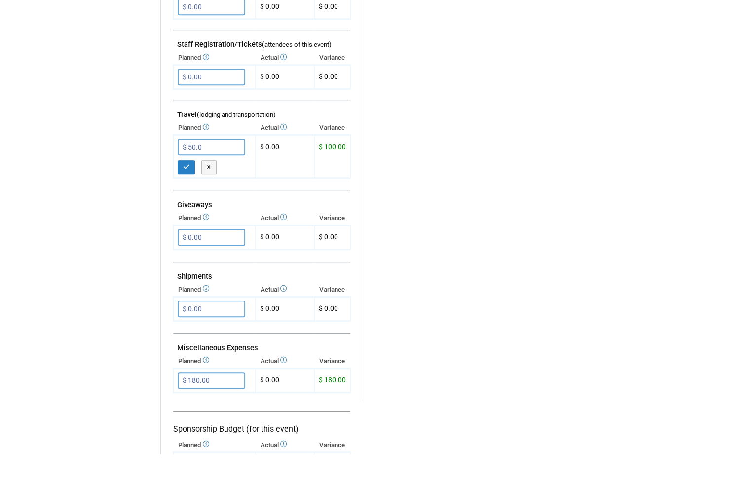
type input "$ 50.00"
click at [190, 195] on button "button" at bounding box center [187, 202] width 18 height 14
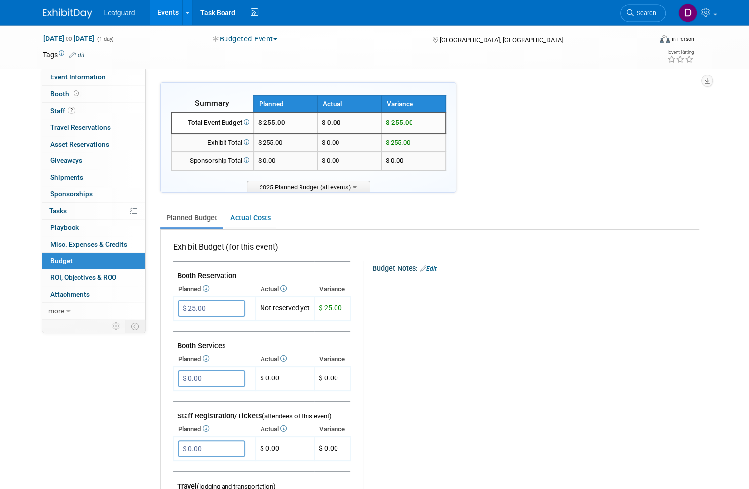
scroll to position [17, 0]
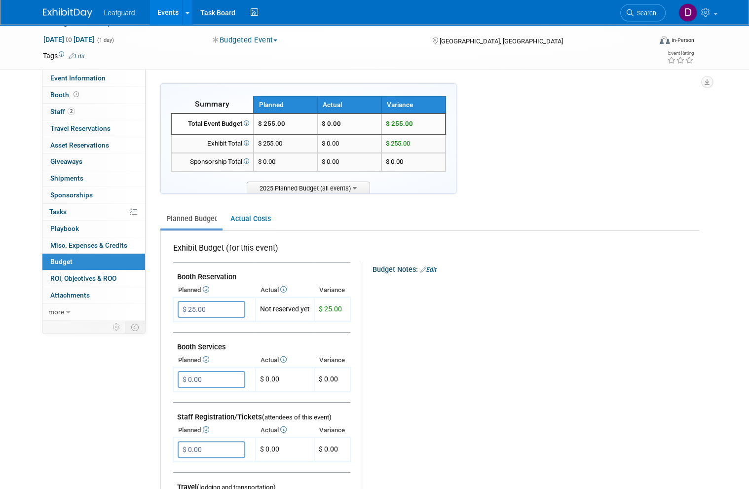
click at [107, 274] on span "ROI, Objectives & ROO 0" at bounding box center [83, 278] width 66 height 8
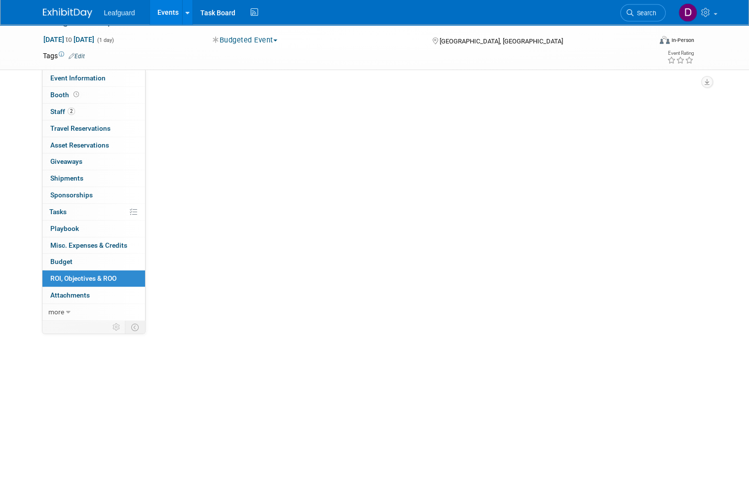
scroll to position [6, 0]
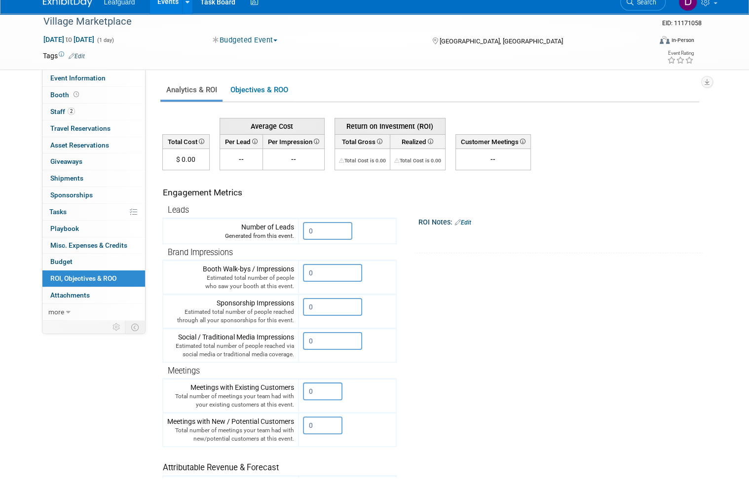
click at [328, 237] on input "0" at bounding box center [327, 242] width 49 height 18
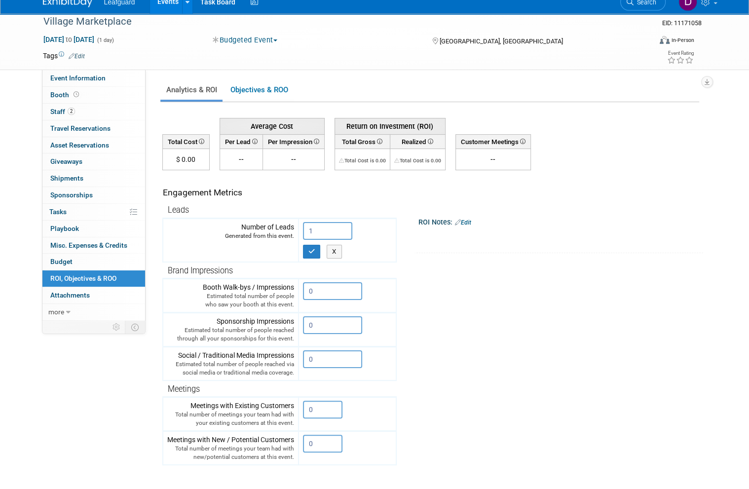
type input "1"
click at [314, 259] on icon "button" at bounding box center [311, 262] width 7 height 6
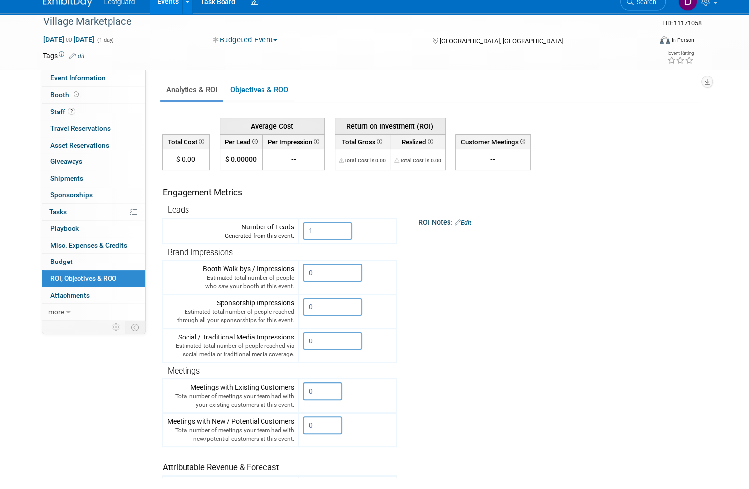
scroll to position [0, 0]
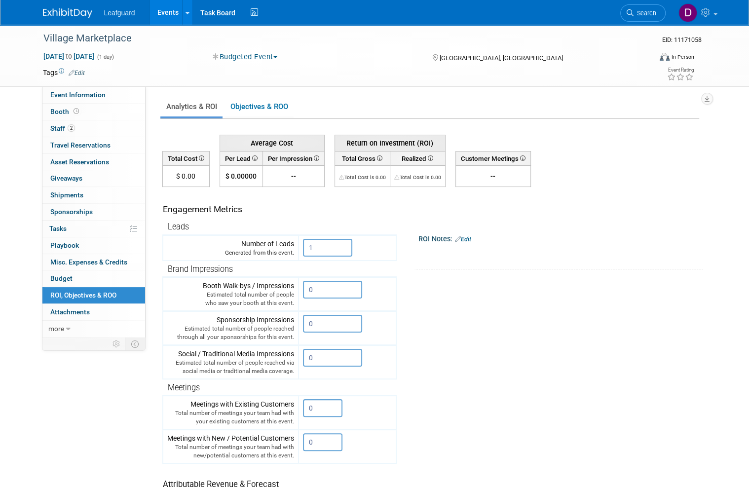
click at [179, 14] on link "Events" at bounding box center [168, 12] width 36 height 25
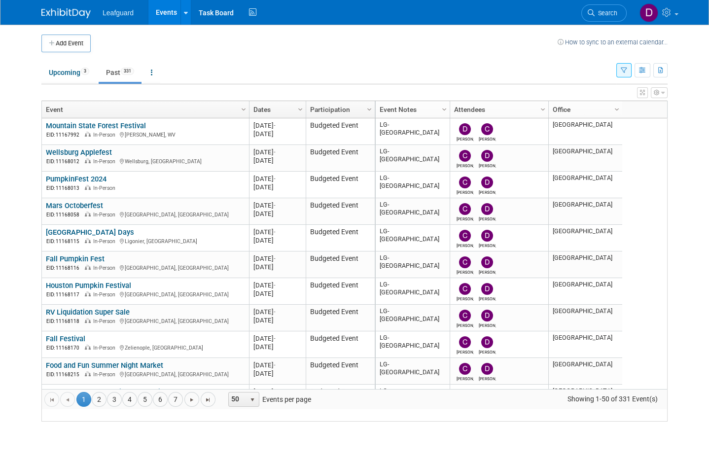
click at [134, 407] on link "4" at bounding box center [129, 399] width 15 height 15
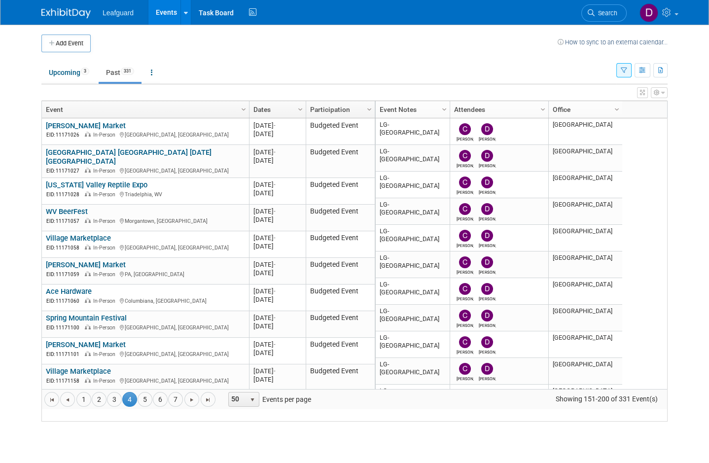
click at [88, 269] on link "[PERSON_NAME] Market" at bounding box center [86, 265] width 80 height 9
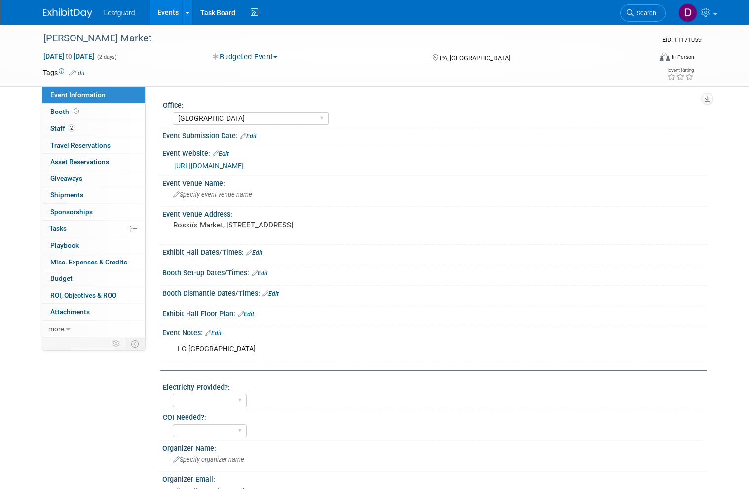
select select "[GEOGRAPHIC_DATA]"
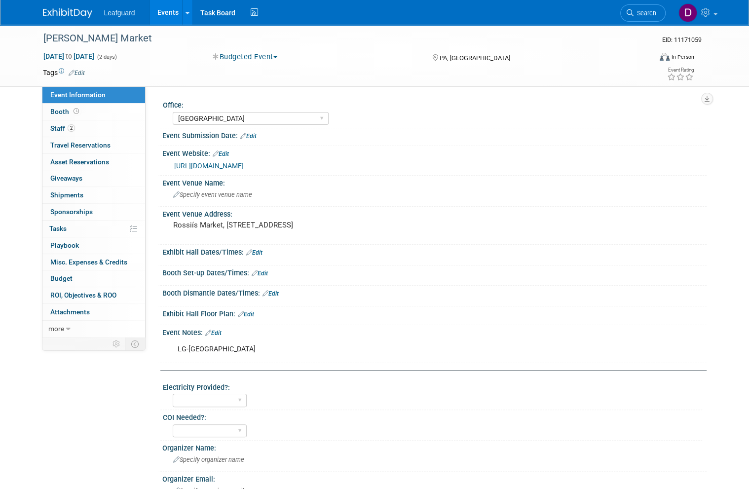
click at [69, 108] on span "Booth" at bounding box center [65, 112] width 31 height 8
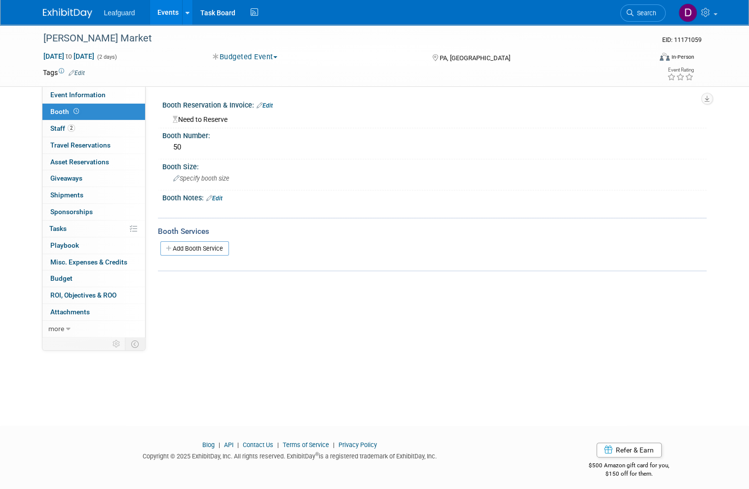
click at [77, 276] on link "Budget" at bounding box center [93, 278] width 103 height 16
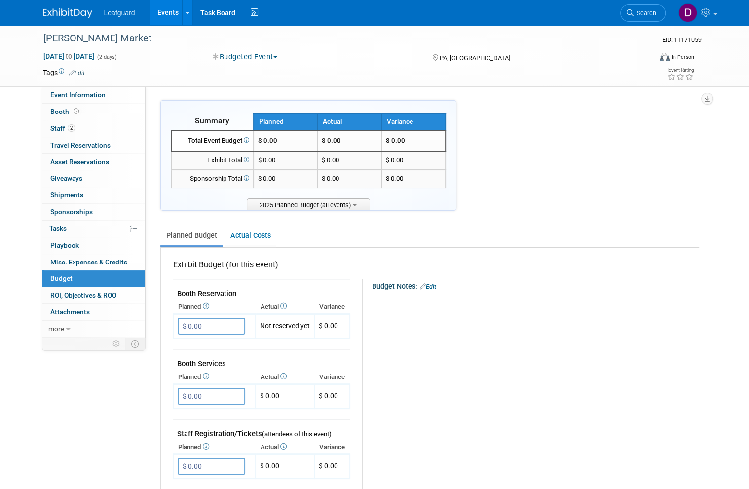
click at [222, 319] on input "$ 0.00" at bounding box center [212, 326] width 68 height 17
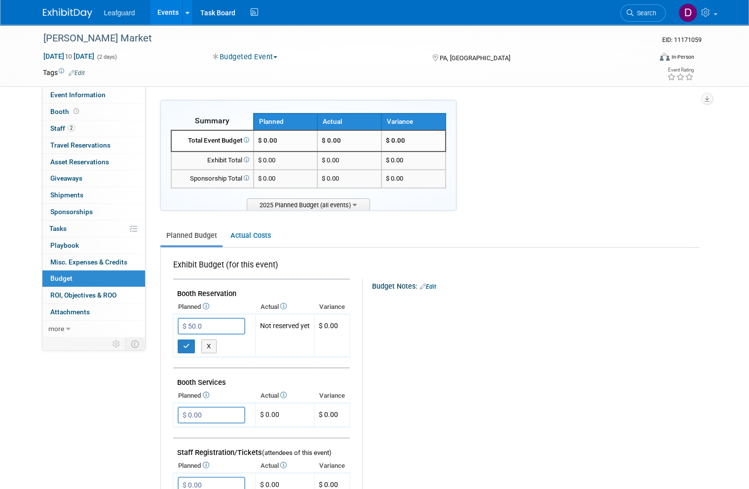
type input "$ 50.00"
click at [184, 343] on icon "button" at bounding box center [186, 346] width 7 height 6
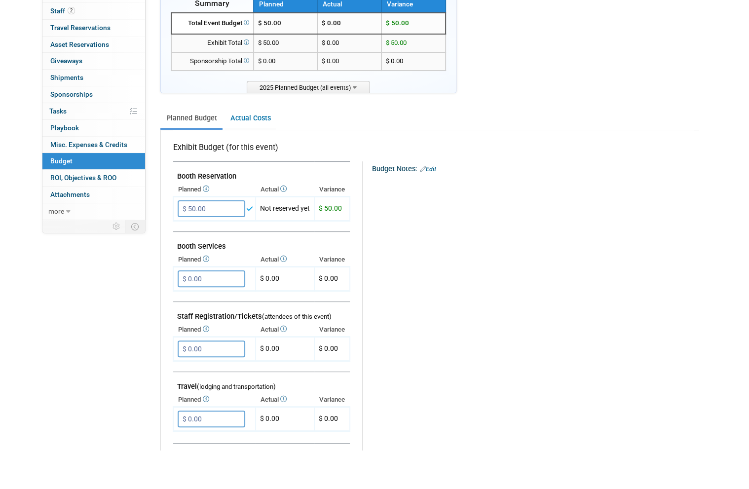
scroll to position [81, 0]
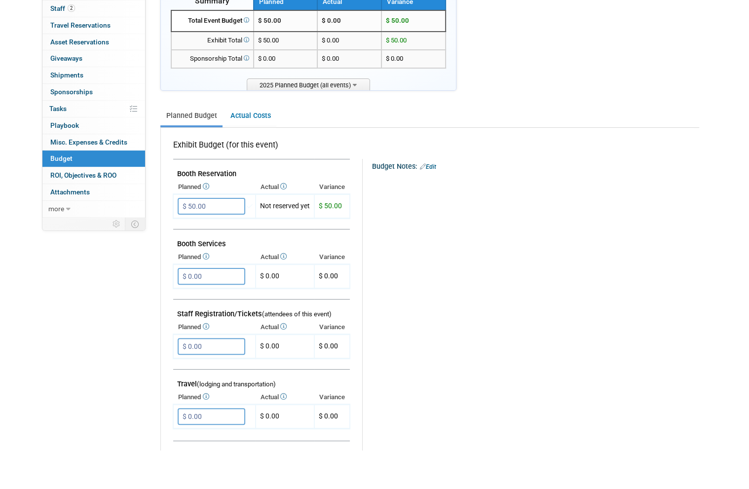
click at [221, 447] on input "$ 0.00" at bounding box center [212, 455] width 68 height 17
type input "$ 100.00"
click at [190, 469] on button "button" at bounding box center [187, 476] width 18 height 14
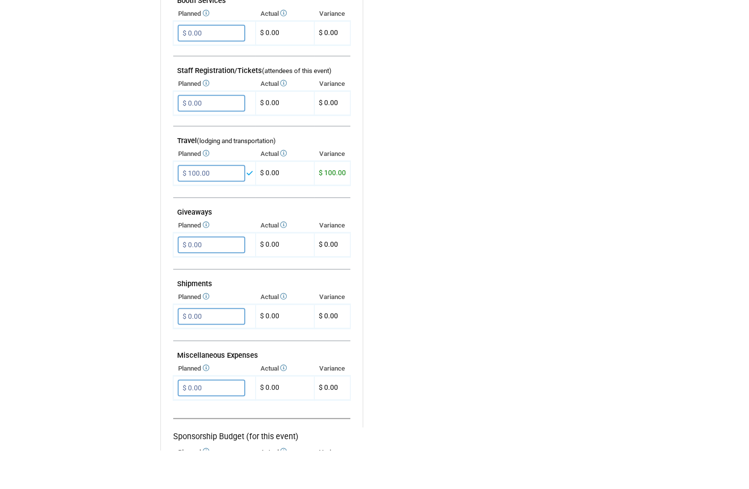
scroll to position [329, 0]
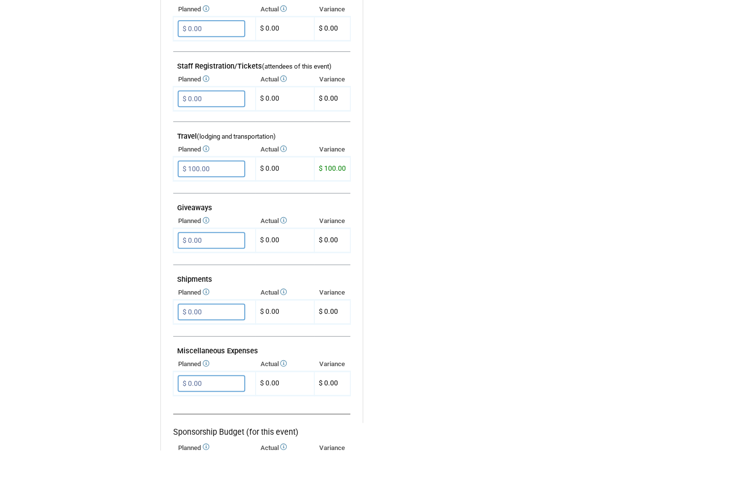
click at [229, 414] on input "$ 0.00" at bounding box center [212, 422] width 68 height 17
type input "$ 360.00"
click at [189, 436] on button "button" at bounding box center [187, 443] width 18 height 14
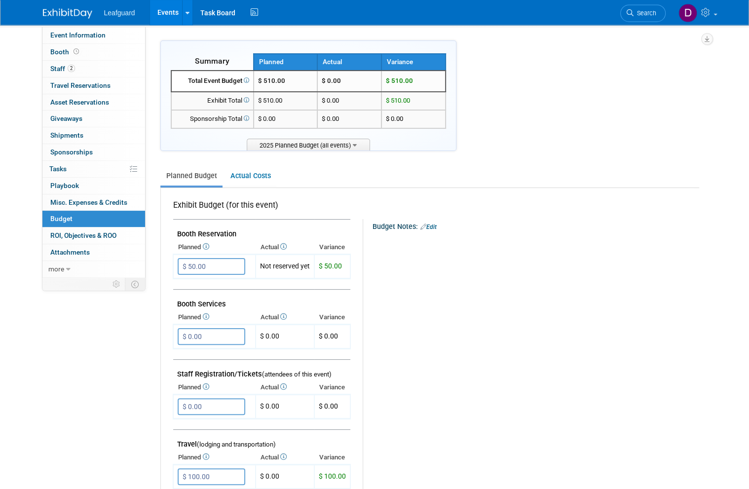
scroll to position [59, 0]
click at [105, 237] on link "0 ROI, Objectives & ROO 0" at bounding box center [93, 236] width 103 height 16
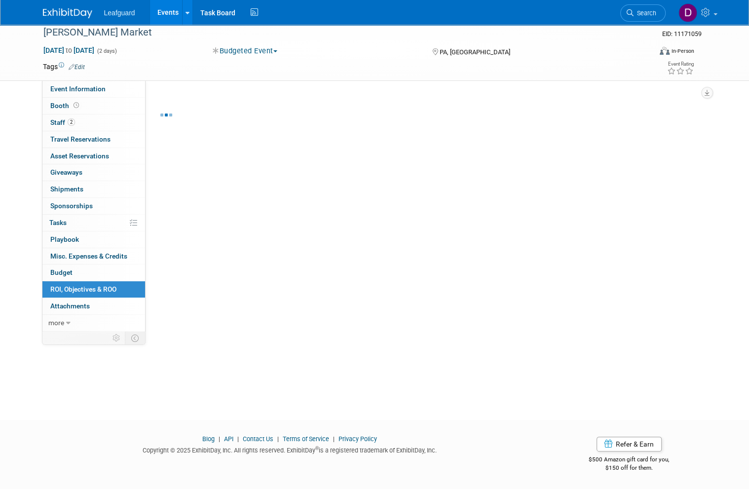
scroll to position [6, 0]
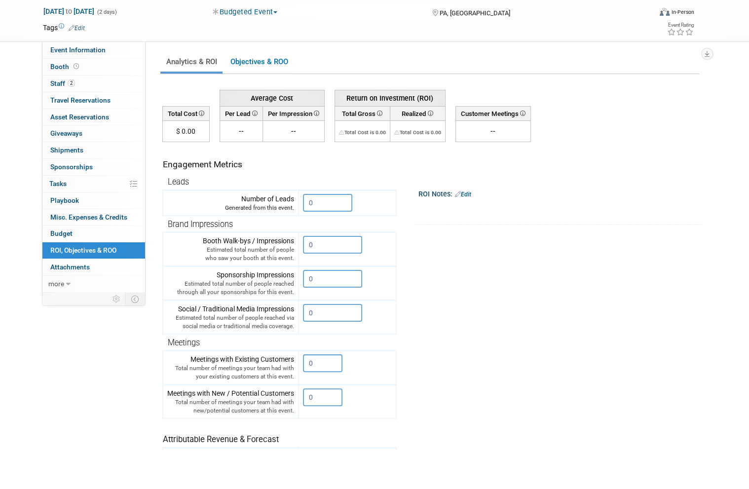
click at [333, 233] on input "0" at bounding box center [327, 242] width 49 height 18
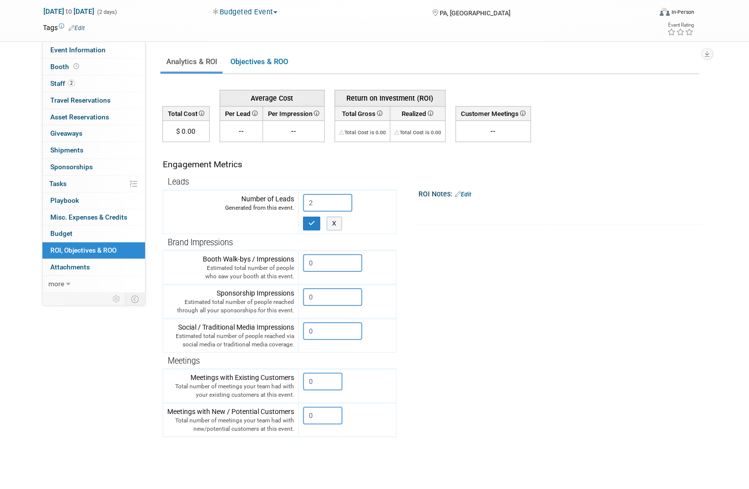
type input "2"
click at [315, 259] on icon "button" at bounding box center [311, 262] width 7 height 6
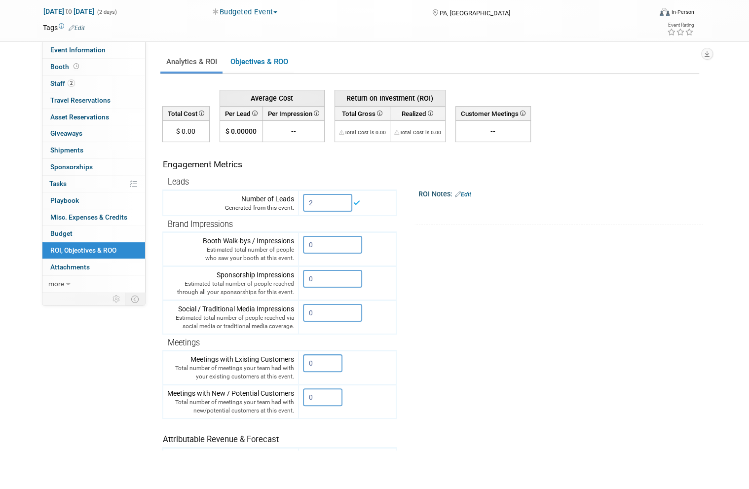
scroll to position [0, 0]
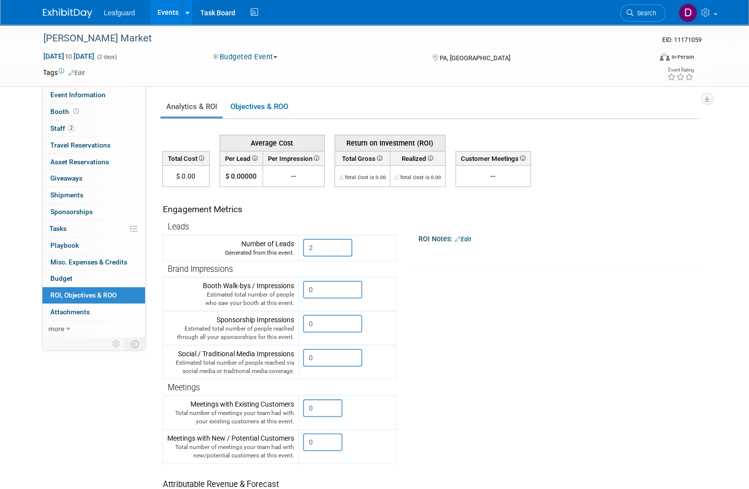
click at [171, 21] on link "Events" at bounding box center [168, 12] width 36 height 25
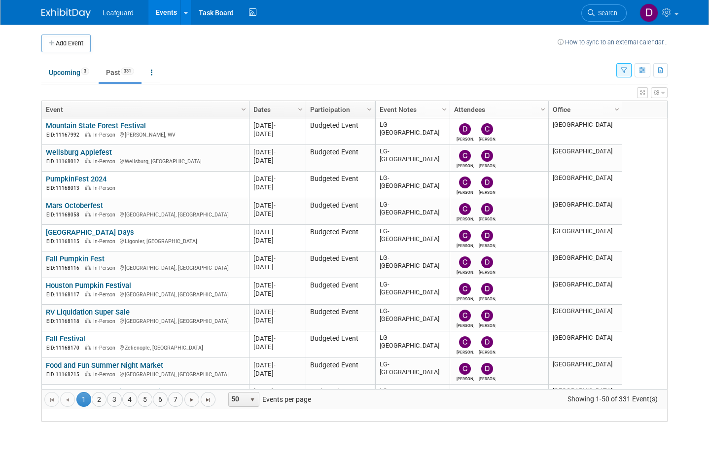
click at [132, 407] on link "4" at bounding box center [129, 399] width 15 height 15
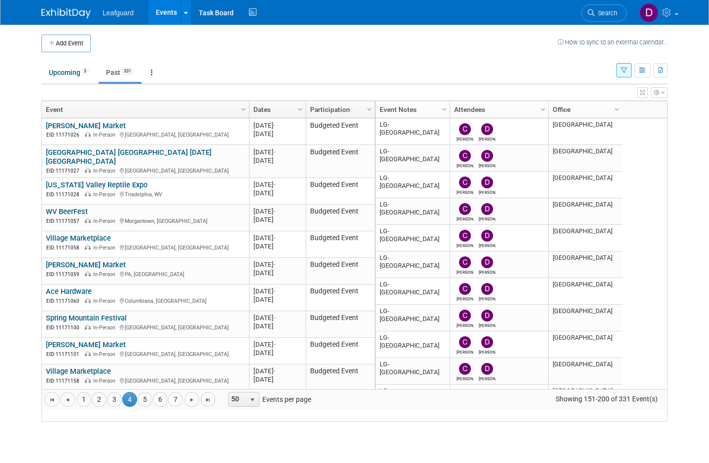
click at [88, 296] on link "Ace Hardware" at bounding box center [69, 291] width 46 height 9
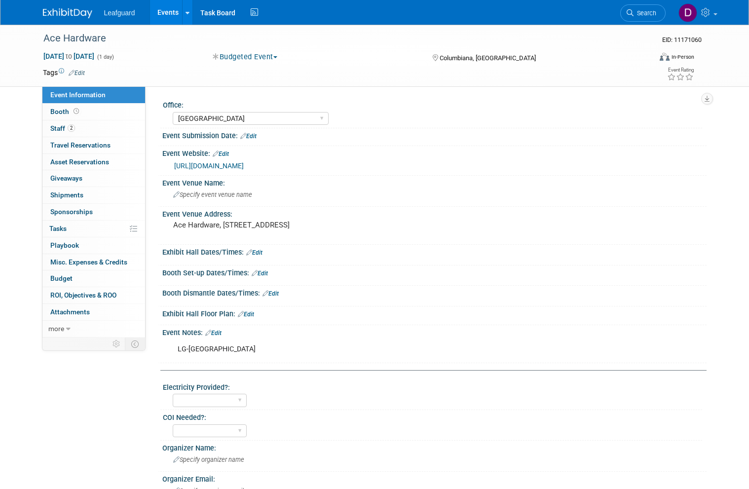
select select "[GEOGRAPHIC_DATA]"
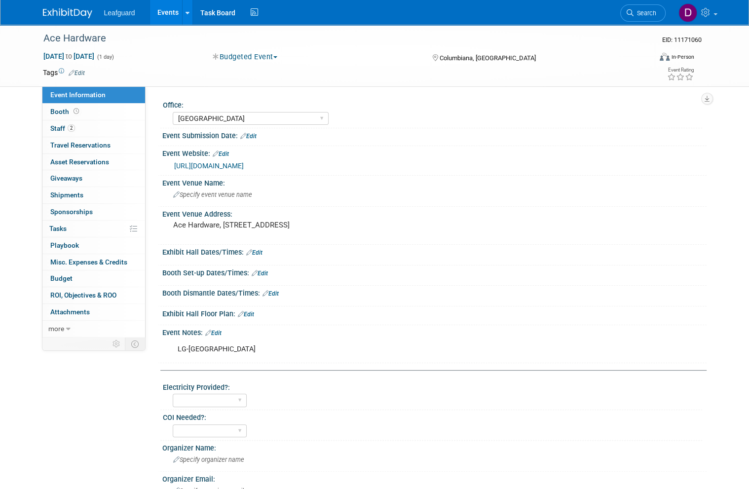
click at [65, 110] on span "Booth" at bounding box center [65, 112] width 31 height 8
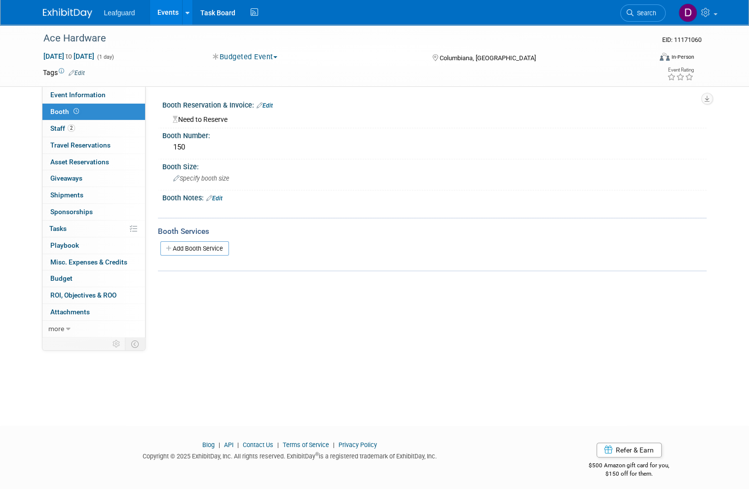
click at [68, 274] on span "Budget" at bounding box center [61, 278] width 22 height 8
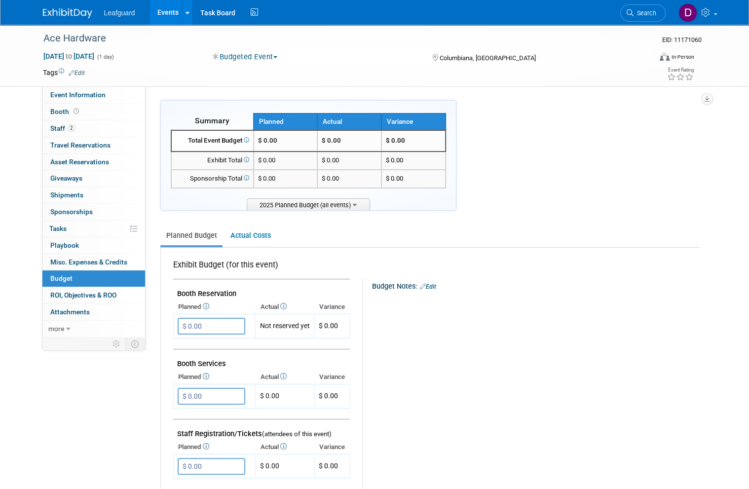
click at [228, 322] on input "$ 0.00" at bounding box center [212, 326] width 68 height 17
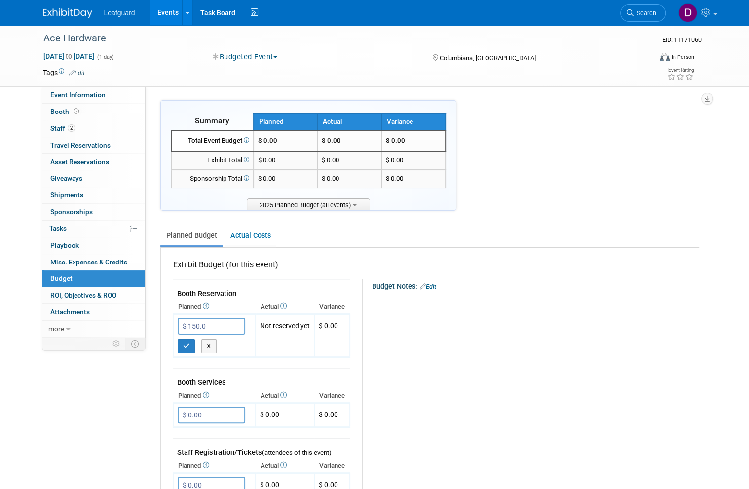
type input "$ 150.00"
click at [189, 343] on icon "button" at bounding box center [186, 346] width 7 height 6
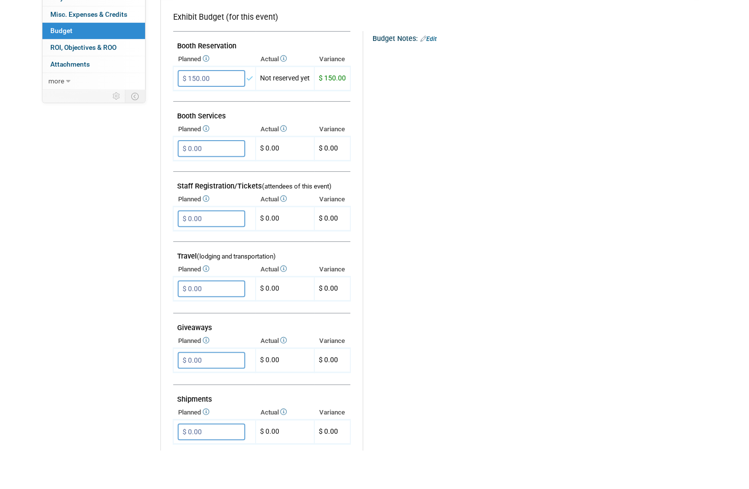
scroll to position [216, 0]
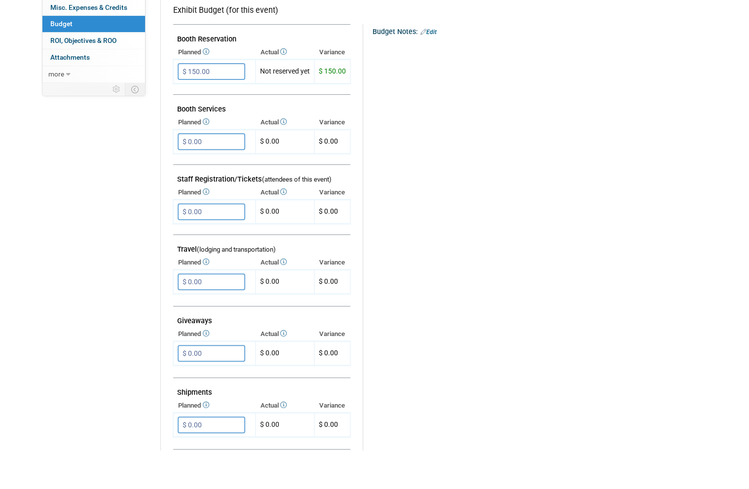
click at [233, 312] on input "$ 0.00" at bounding box center [212, 320] width 68 height 17
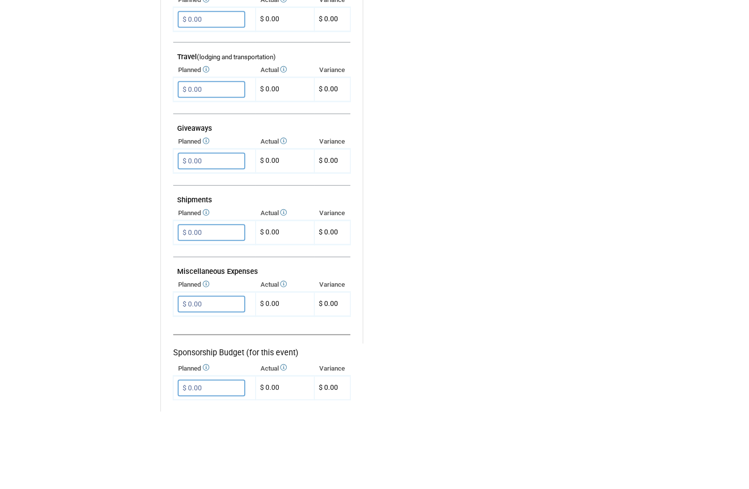
scroll to position [499, 0]
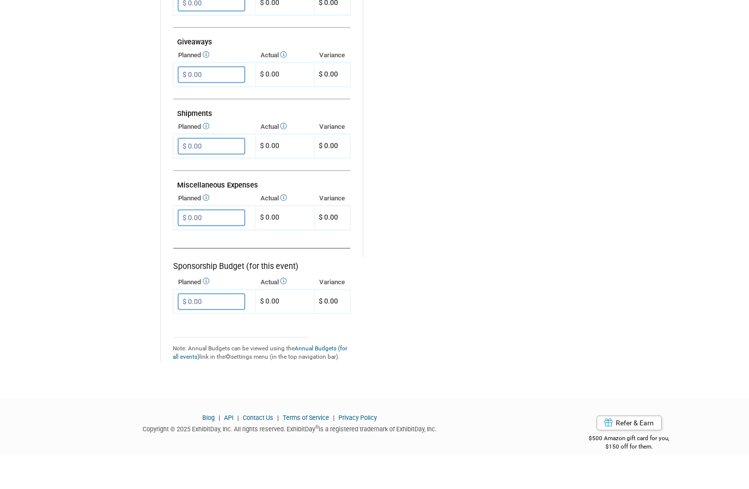
click at [227, 243] on input "$ 0.00" at bounding box center [212, 251] width 68 height 17
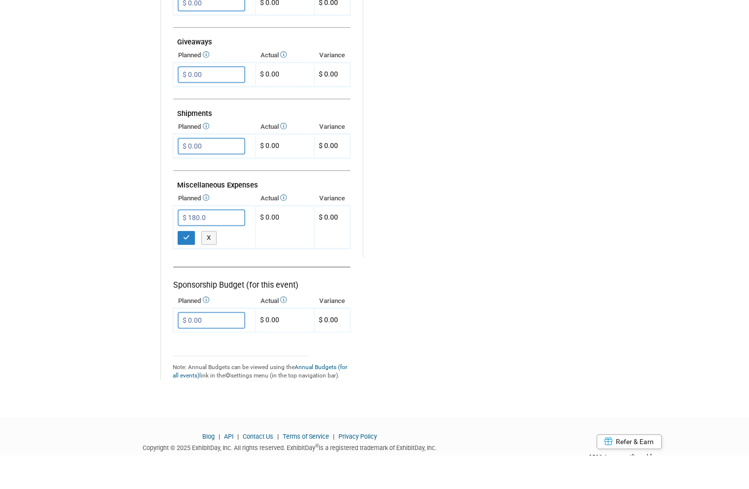
type input "$ 180.00"
click at [190, 265] on button "button" at bounding box center [187, 272] width 18 height 14
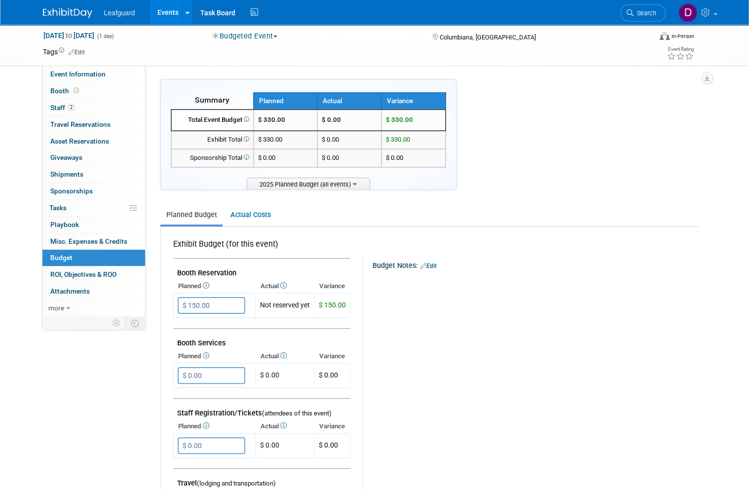
scroll to position [0, 0]
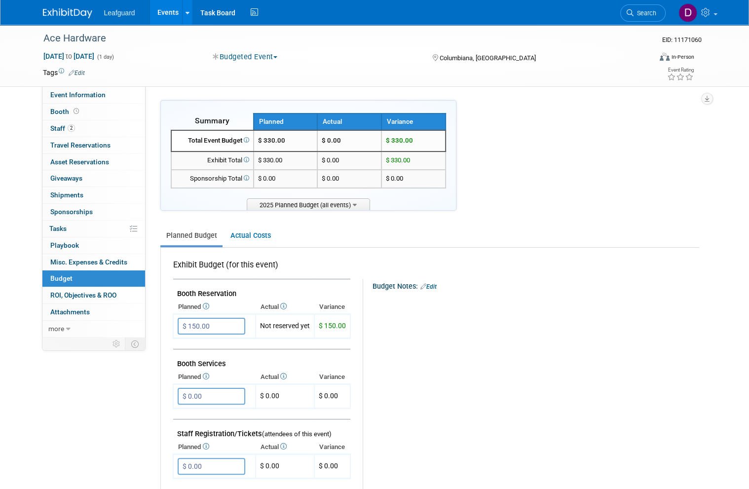
click at [112, 291] on span "ROI, Objectives & ROO 0" at bounding box center [83, 295] width 66 height 8
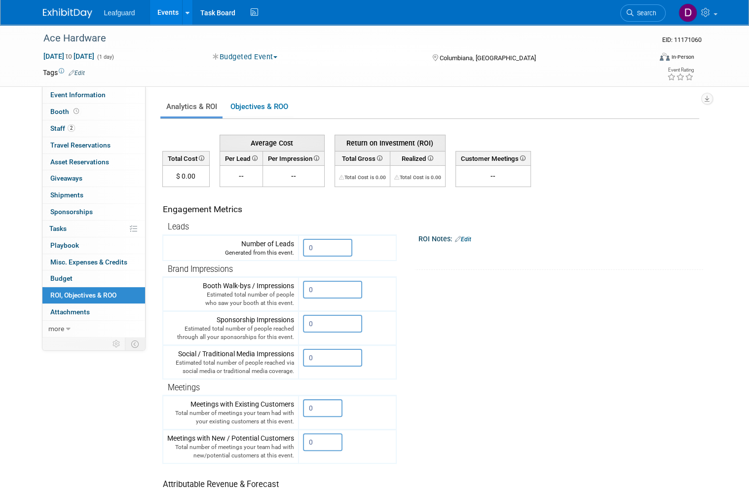
click at [341, 248] on input "0" at bounding box center [327, 248] width 49 height 18
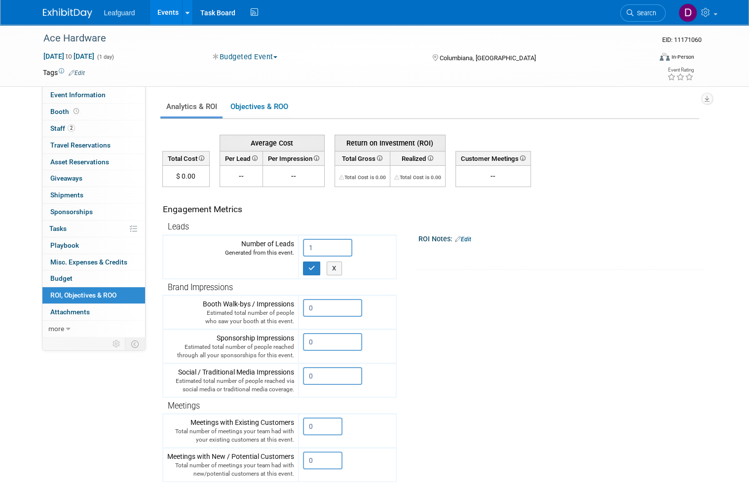
type input "1"
click at [315, 267] on icon "button" at bounding box center [311, 268] width 7 height 6
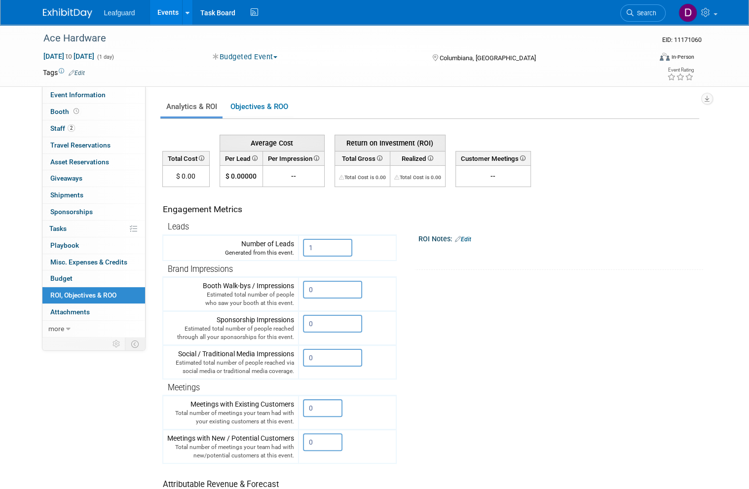
click at [167, 18] on link "Events" at bounding box center [168, 12] width 36 height 25
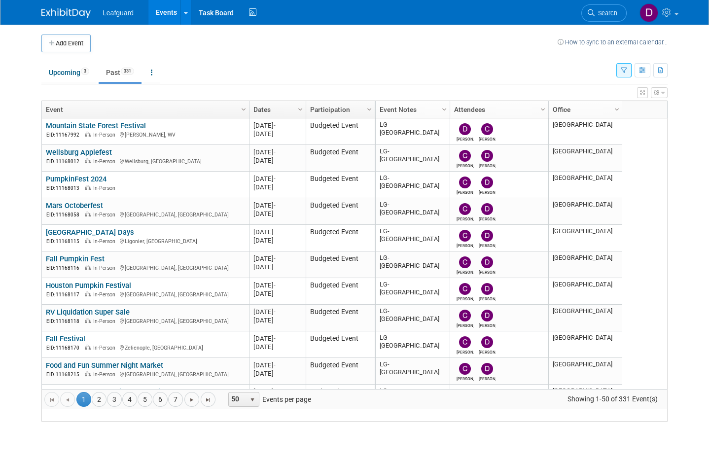
click at [135, 407] on link "4" at bounding box center [129, 399] width 15 height 15
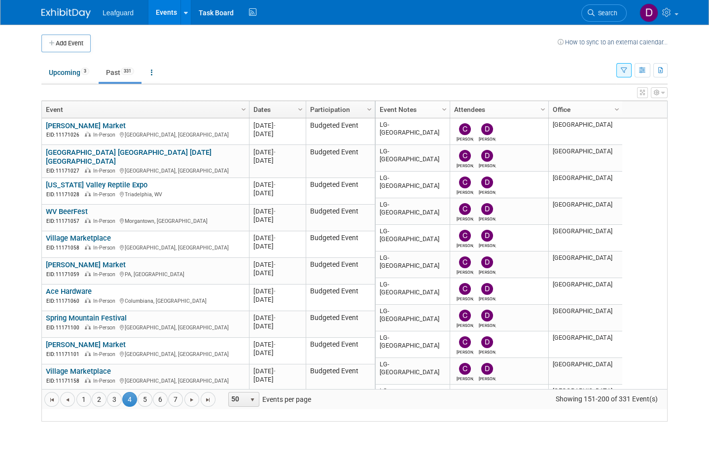
click at [118, 323] on link "Spring Mountain Festival" at bounding box center [86, 318] width 81 height 9
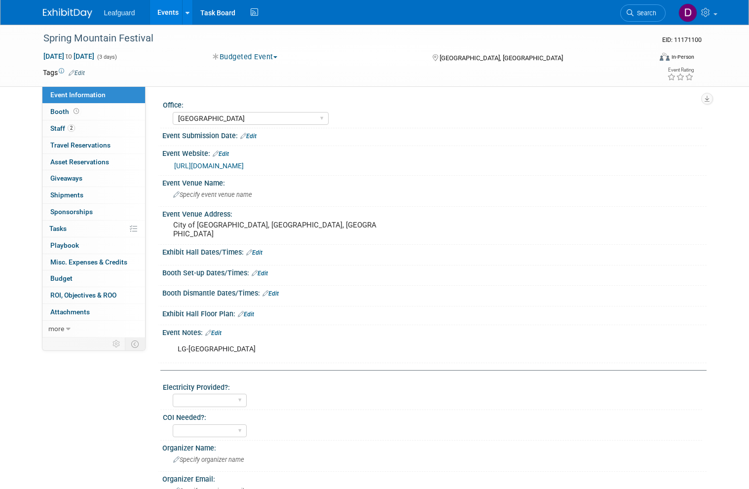
select select "[GEOGRAPHIC_DATA]"
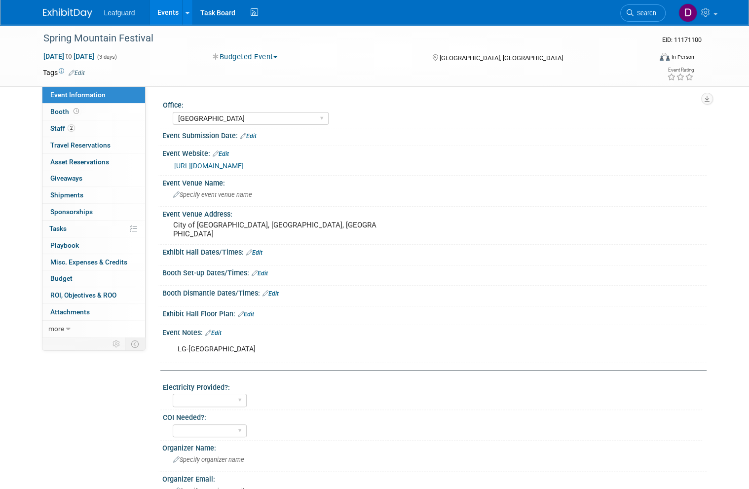
click at [67, 112] on span "Booth" at bounding box center [65, 112] width 31 height 8
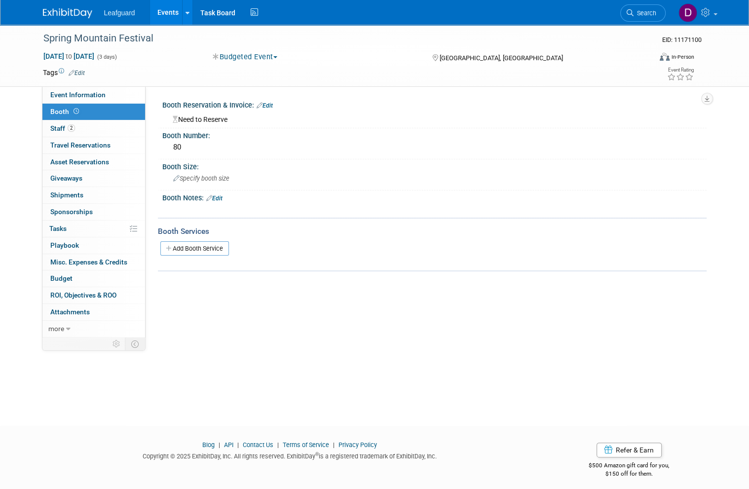
click at [68, 276] on span "Budget" at bounding box center [61, 278] width 22 height 8
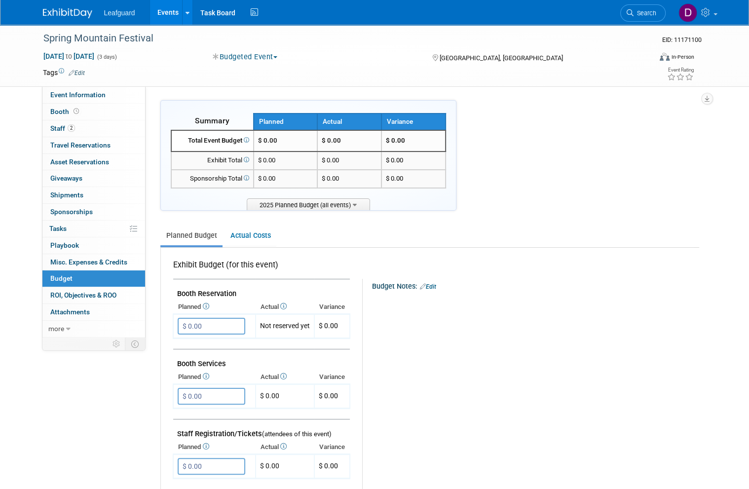
click at [213, 326] on input "$ 0.00" at bounding box center [212, 326] width 68 height 17
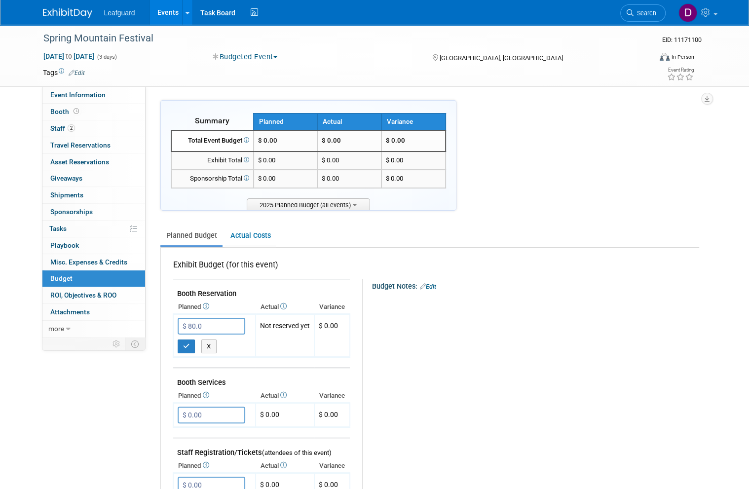
type input "$ 80.00"
click at [185, 345] on button "button" at bounding box center [187, 346] width 18 height 14
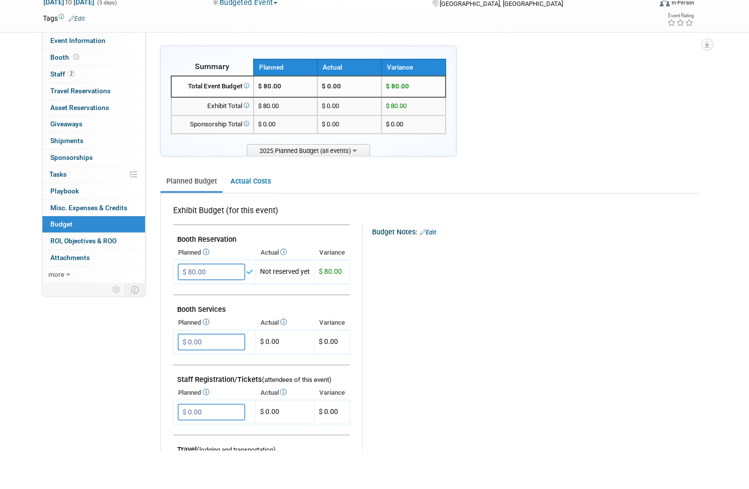
scroll to position [58, 0]
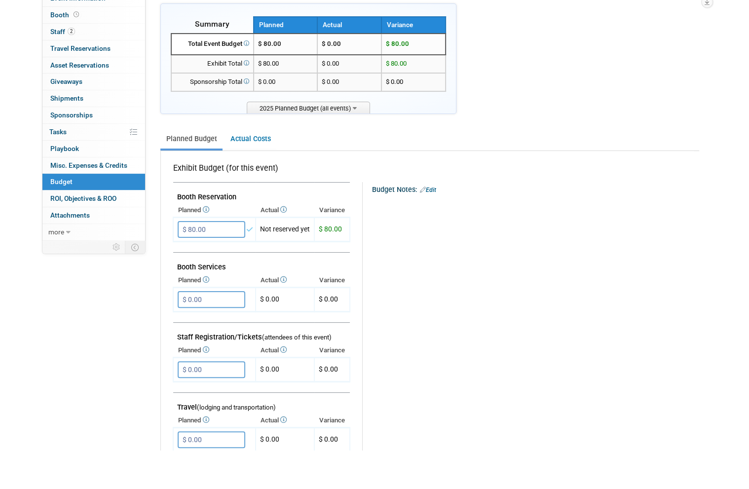
click at [217, 470] on input "$ 0.00" at bounding box center [212, 478] width 68 height 17
type input "$ 100.00"
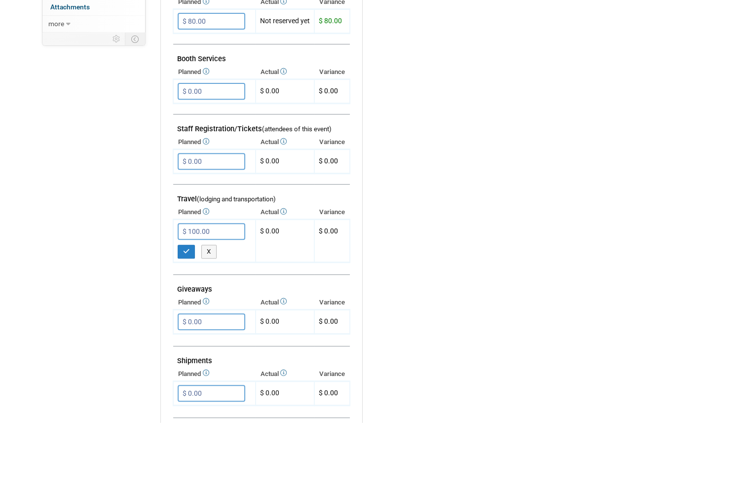
click at [190, 311] on button "button" at bounding box center [187, 318] width 18 height 14
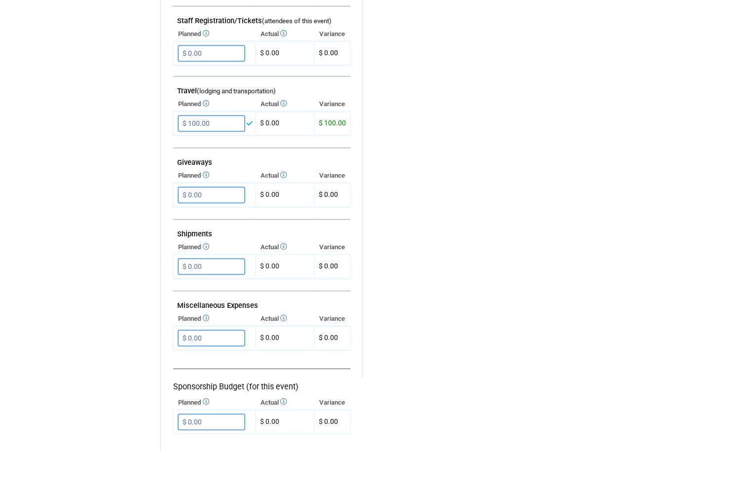
scroll to position [393, 0]
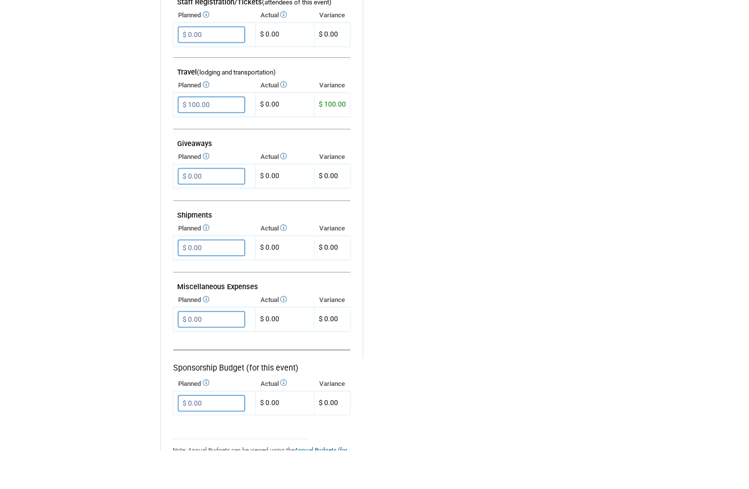
click at [232, 350] on input "$ 0.00" at bounding box center [212, 358] width 68 height 17
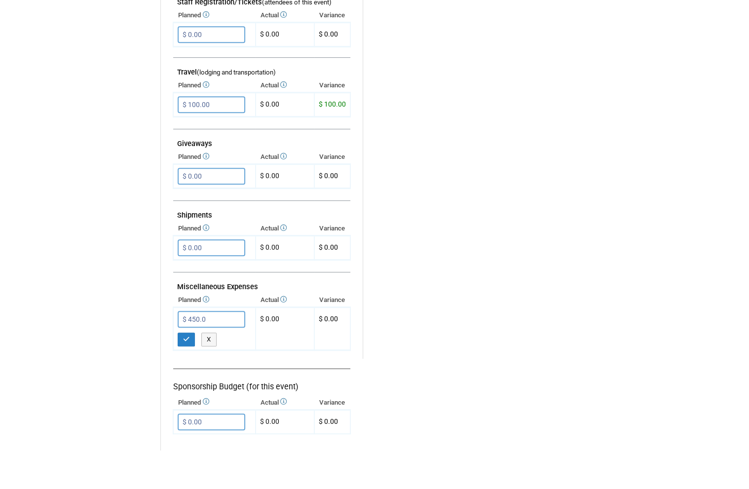
type input "$ 450.00"
click at [184, 375] on icon "button" at bounding box center [186, 378] width 7 height 6
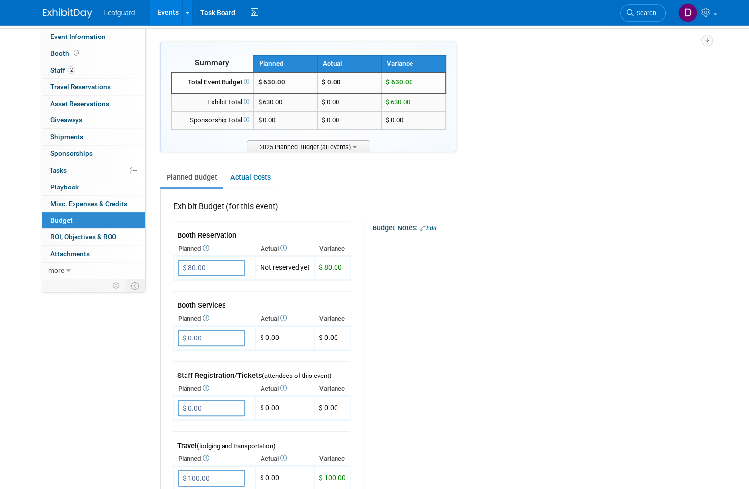
scroll to position [0, 0]
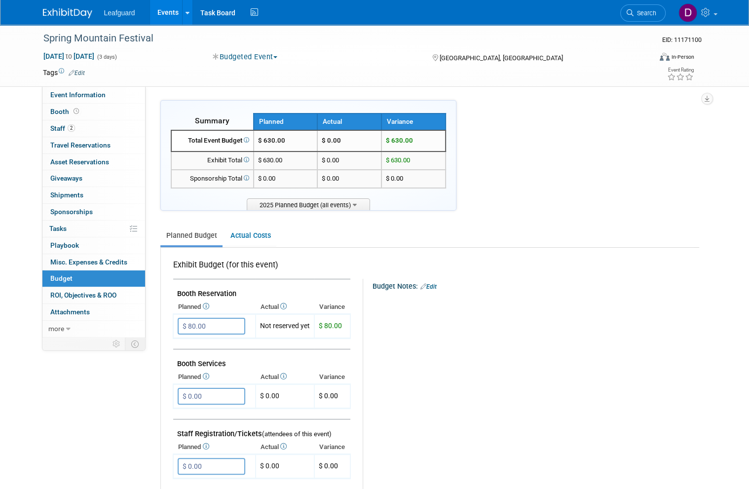
click at [108, 291] on span "ROI, Objectives & ROO 0" at bounding box center [83, 295] width 66 height 8
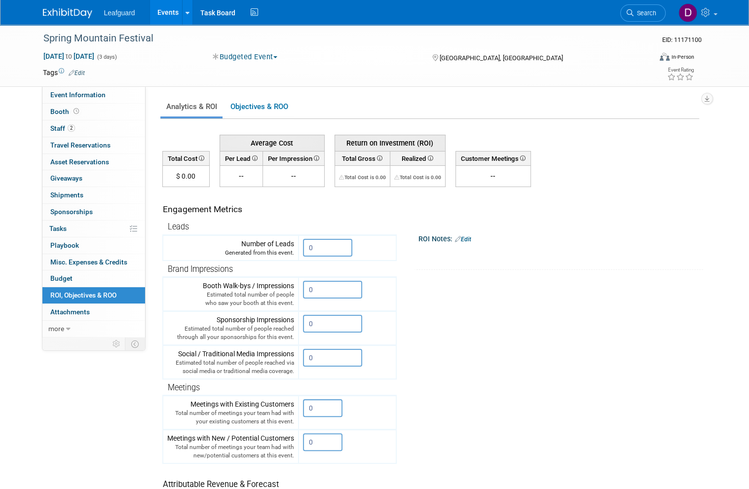
click at [329, 246] on input "0" at bounding box center [327, 248] width 49 height 18
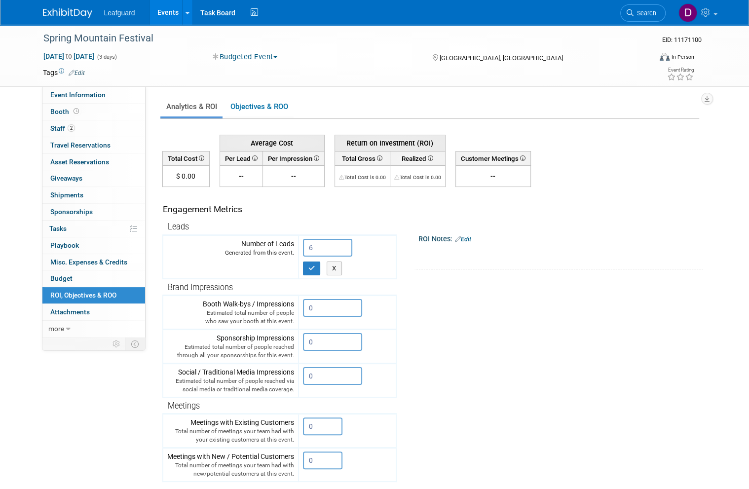
type input "6"
click at [313, 268] on icon "button" at bounding box center [311, 268] width 7 height 6
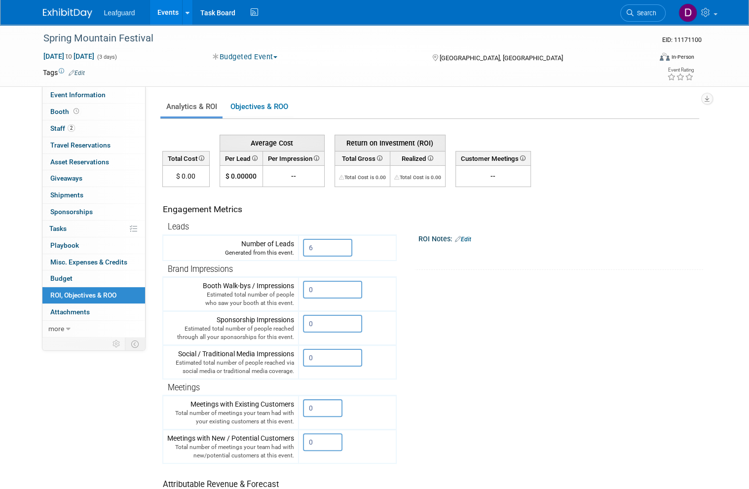
click at [169, 13] on link "Events" at bounding box center [168, 12] width 36 height 25
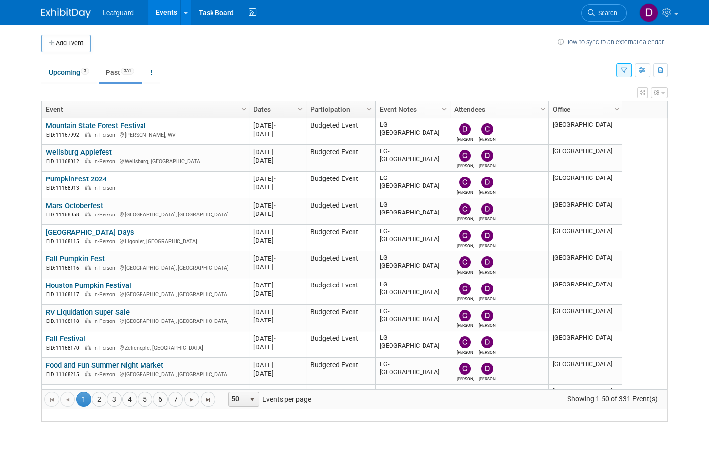
click at [139, 407] on link "5" at bounding box center [145, 399] width 15 height 15
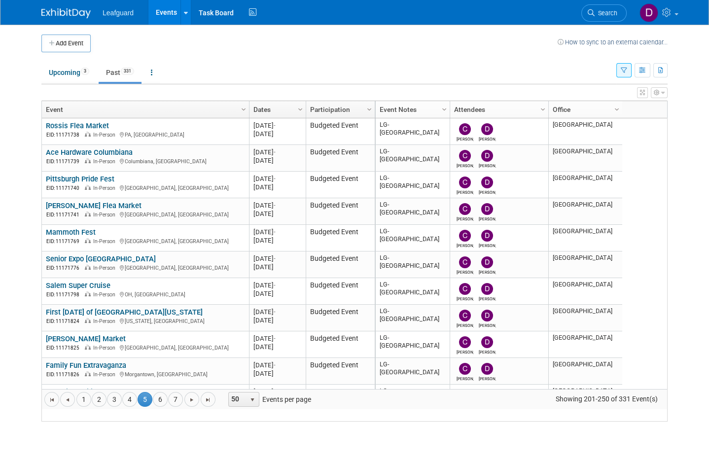
click at [133, 407] on link "4" at bounding box center [129, 399] width 15 height 15
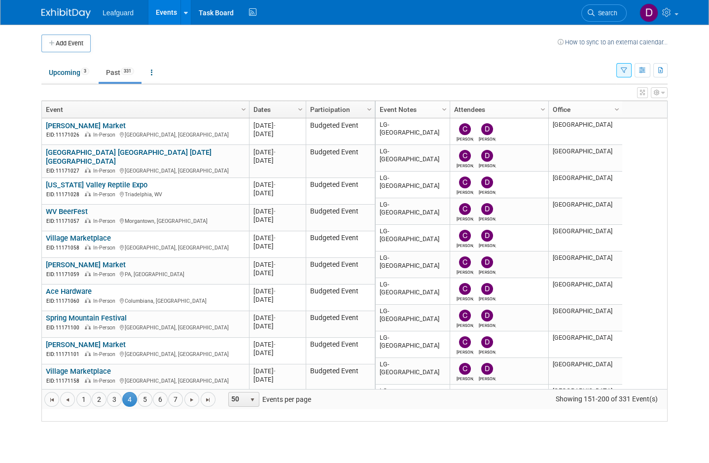
click at [76, 349] on link "[PERSON_NAME] Market" at bounding box center [86, 344] width 80 height 9
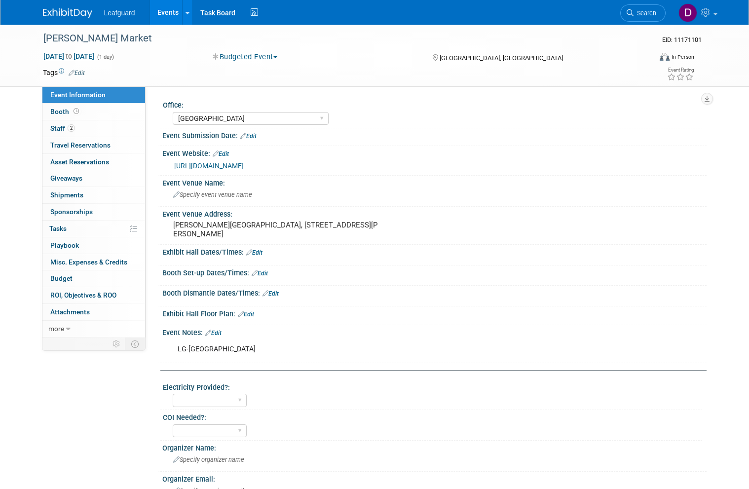
select select "[GEOGRAPHIC_DATA]"
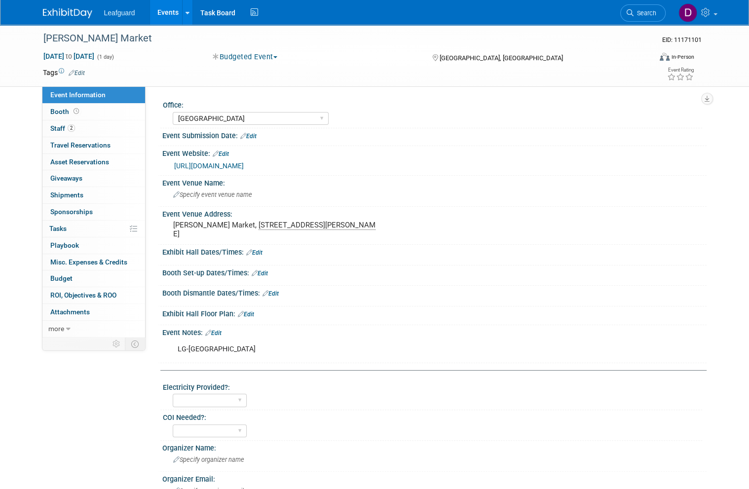
click at [66, 112] on span "Booth" at bounding box center [65, 112] width 31 height 8
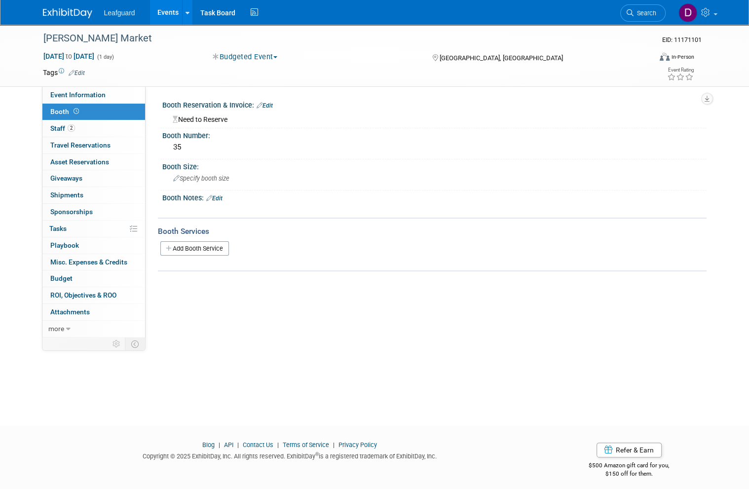
click at [70, 275] on span "Budget" at bounding box center [61, 278] width 22 height 8
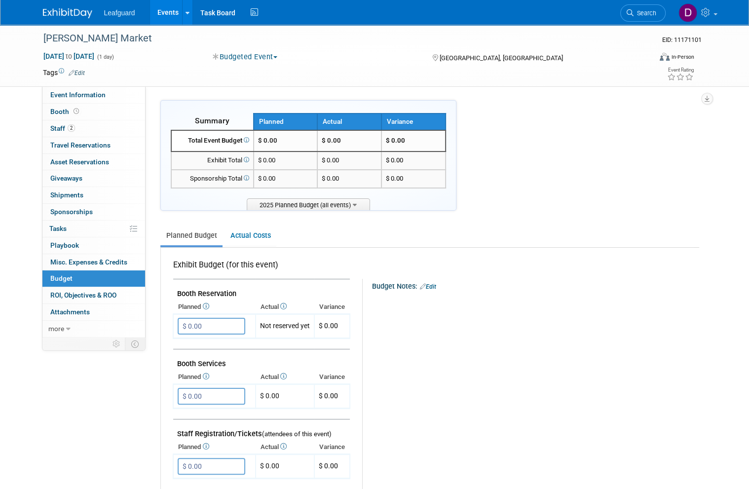
click at [213, 327] on input "$ 0.00" at bounding box center [212, 326] width 68 height 17
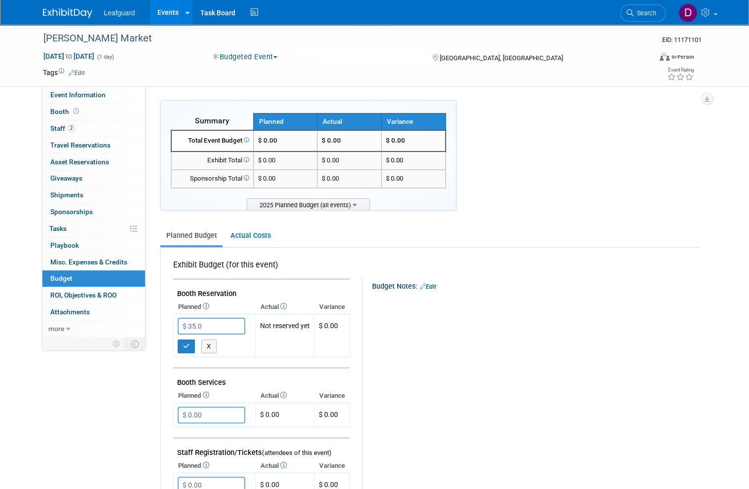
type input "$ 35.00"
click at [190, 344] on button "button" at bounding box center [187, 346] width 18 height 14
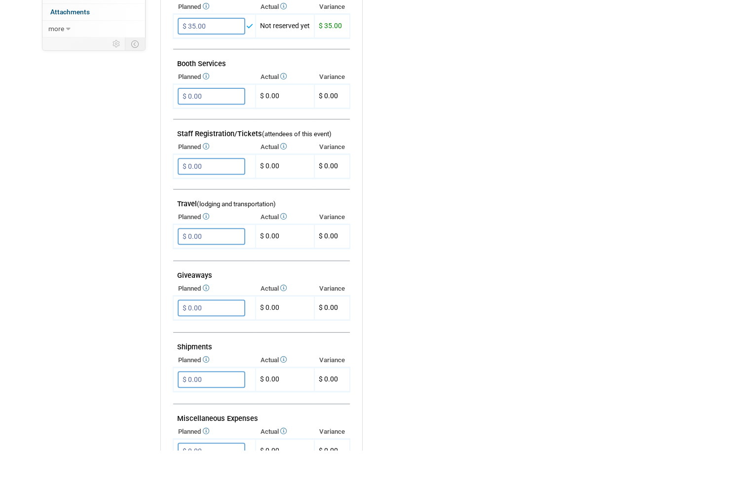
scroll to position [275, 0]
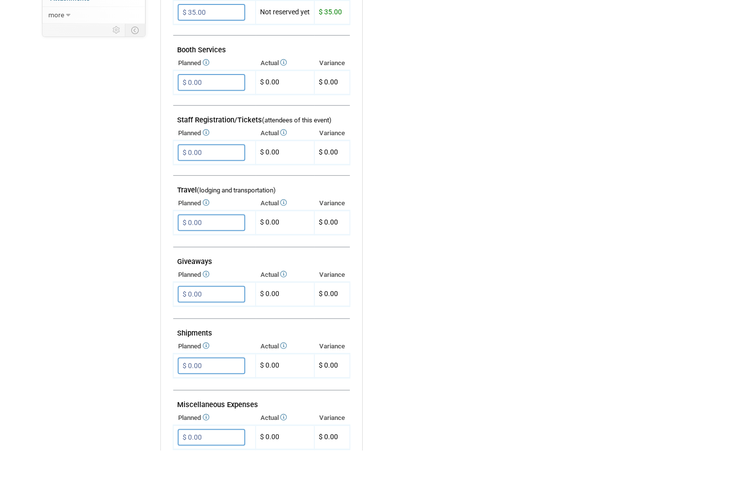
click at [222, 468] on input "$ 0.00" at bounding box center [212, 476] width 68 height 17
type input "$ 180.00"
click at [187, 488] on icon "button" at bounding box center [186, 496] width 7 height 6
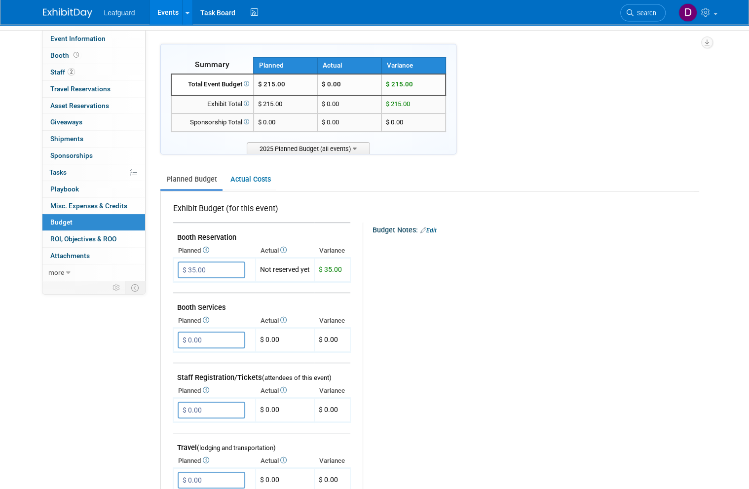
scroll to position [0, 0]
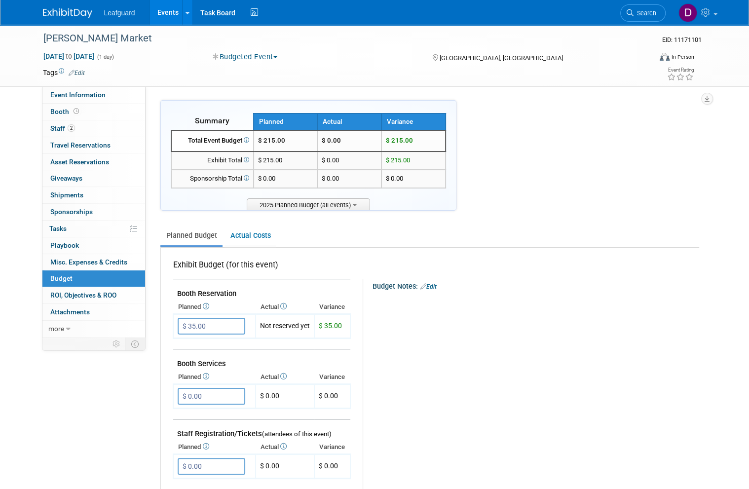
click at [100, 292] on span "ROI, Objectives & ROO 0" at bounding box center [83, 295] width 66 height 8
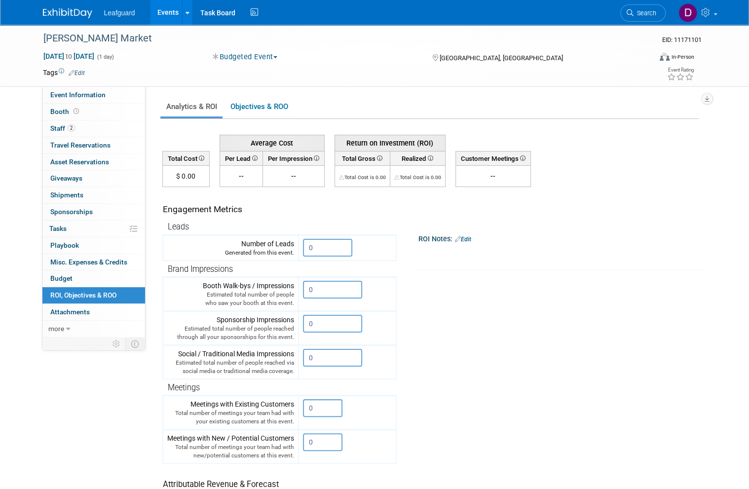
click at [319, 249] on input "0" at bounding box center [327, 248] width 49 height 18
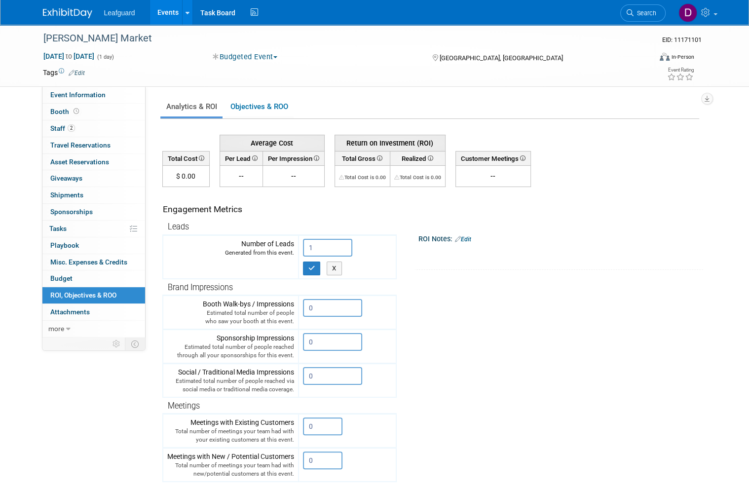
type input "1"
click at [313, 267] on icon "button" at bounding box center [311, 268] width 7 height 6
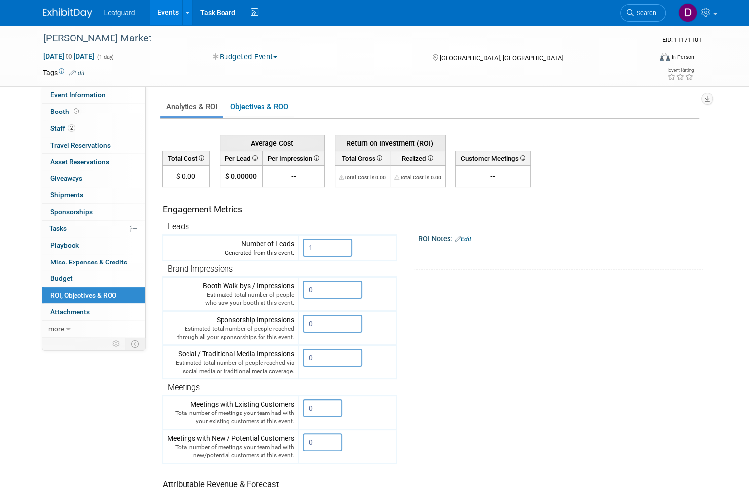
click at [177, 13] on link "Events" at bounding box center [168, 12] width 36 height 25
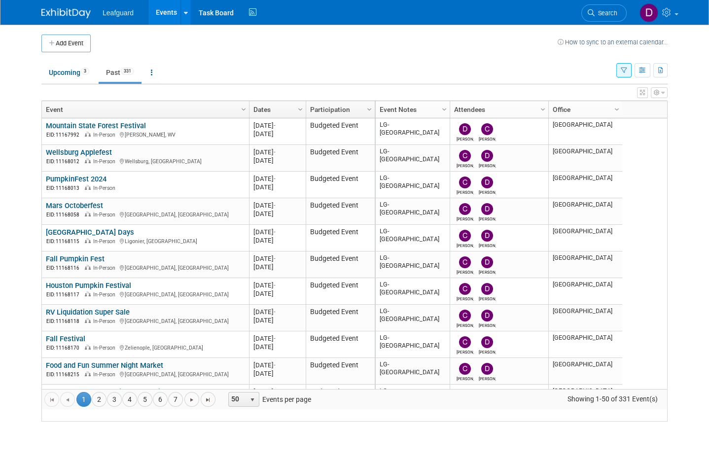
click at [134, 407] on link "4" at bounding box center [129, 399] width 15 height 15
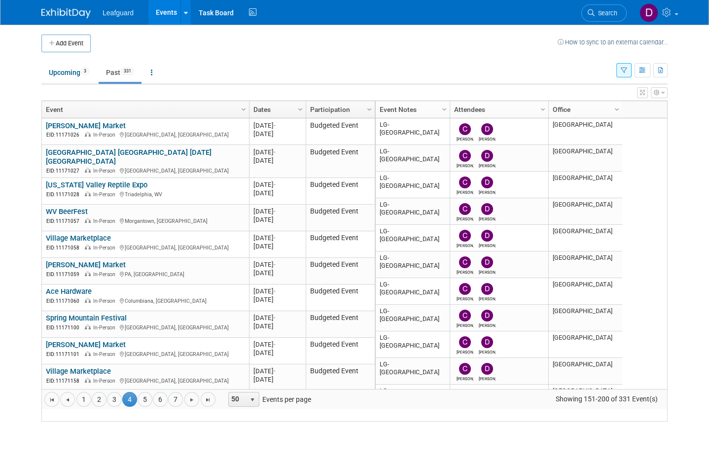
click at [106, 376] on link "Village Marketplace" at bounding box center [78, 371] width 65 height 9
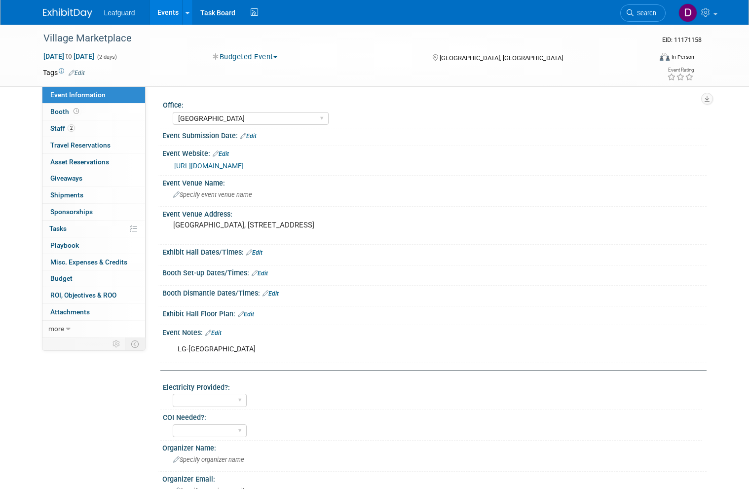
select select "[GEOGRAPHIC_DATA]"
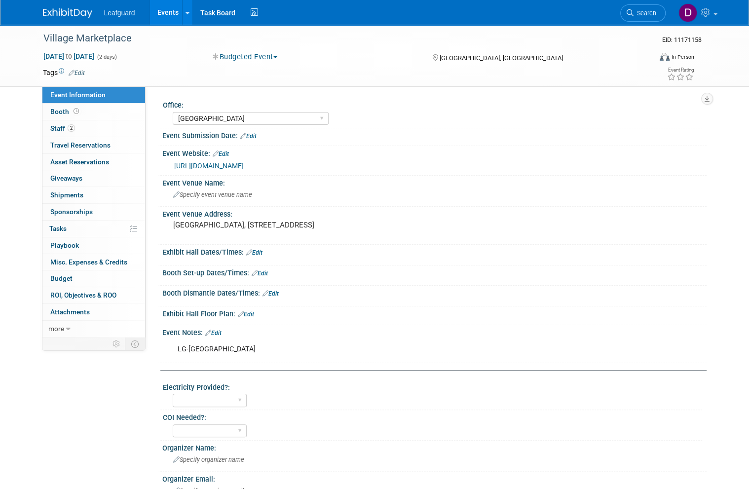
click at [65, 109] on span "Booth" at bounding box center [65, 112] width 31 height 8
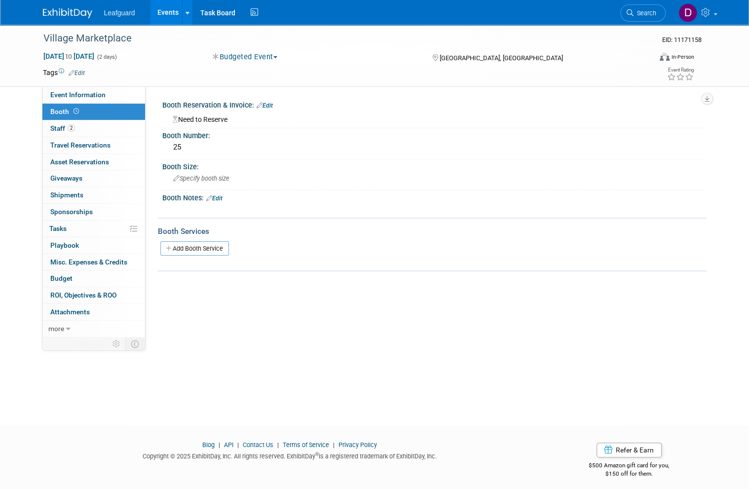
click at [68, 274] on span "Budget" at bounding box center [61, 278] width 22 height 8
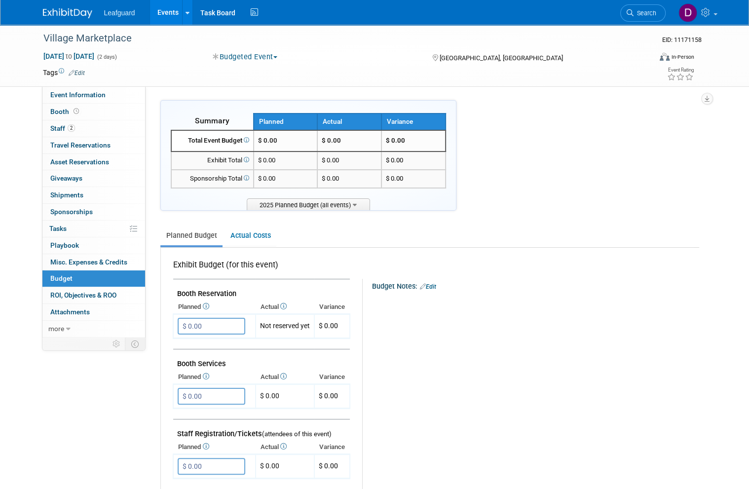
click at [216, 322] on input "$ 0.00" at bounding box center [212, 326] width 68 height 17
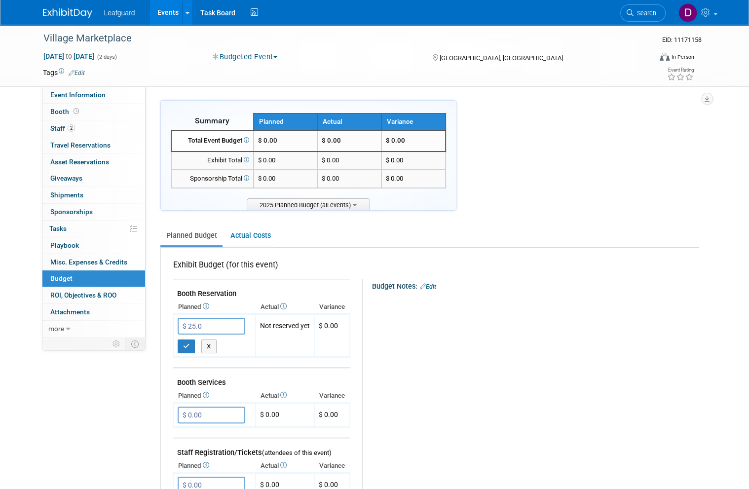
type input "$ 25.00"
click at [189, 341] on button "button" at bounding box center [187, 346] width 18 height 14
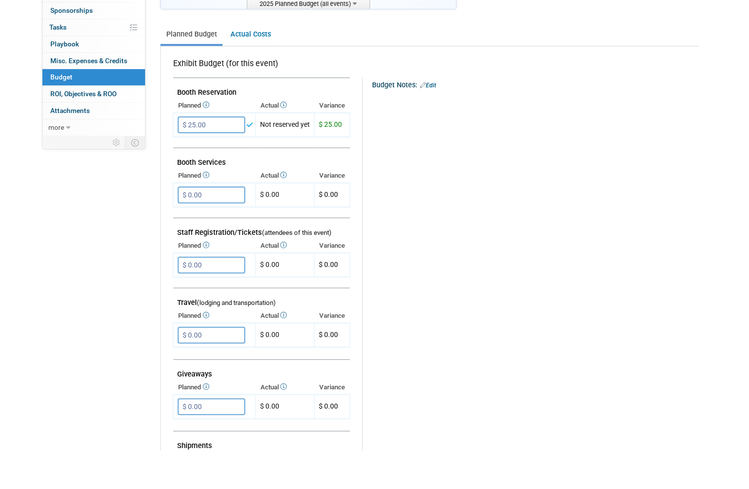
scroll to position [188, 0]
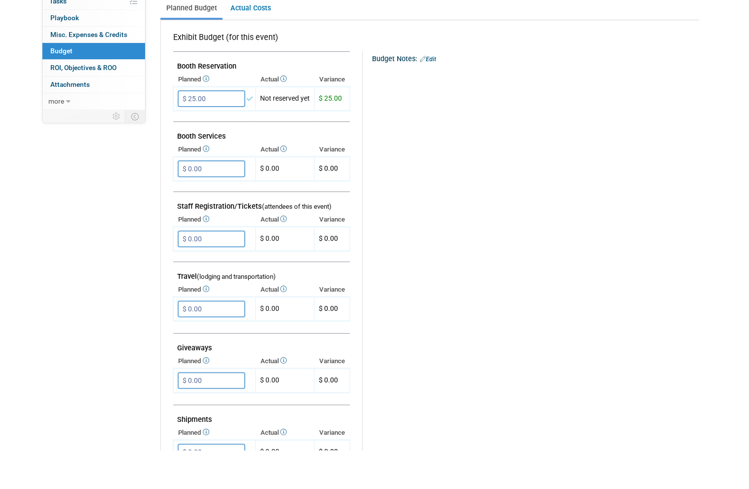
click at [225, 339] on input "$ 0.00" at bounding box center [212, 347] width 68 height 17
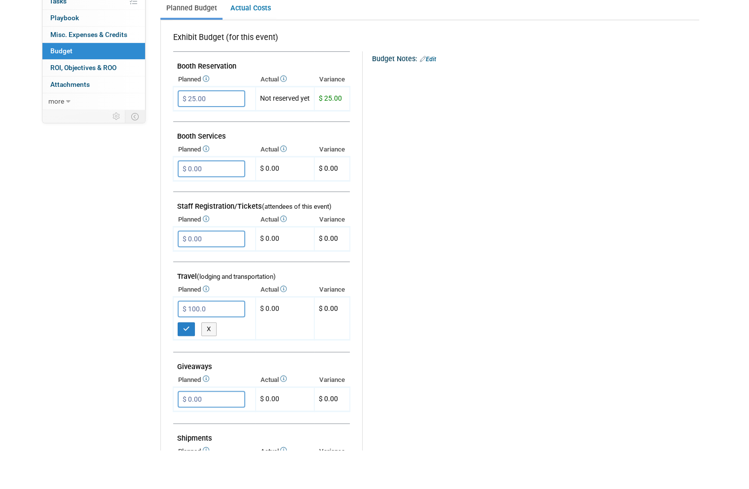
type input "$ 100.00"
click at [187, 365] on icon "button" at bounding box center [186, 368] width 7 height 6
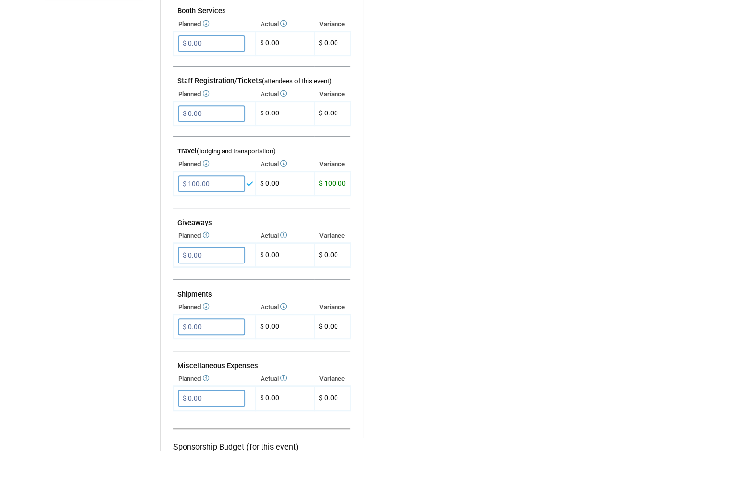
scroll to position [318, 0]
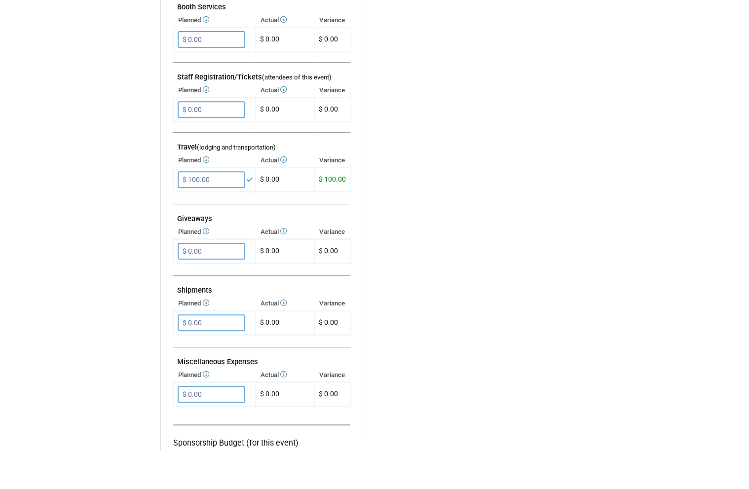
click at [224, 425] on input "$ 0.00" at bounding box center [212, 433] width 68 height 17
type input "$ 360.00"
click at [191, 447] on button "button" at bounding box center [187, 454] width 18 height 14
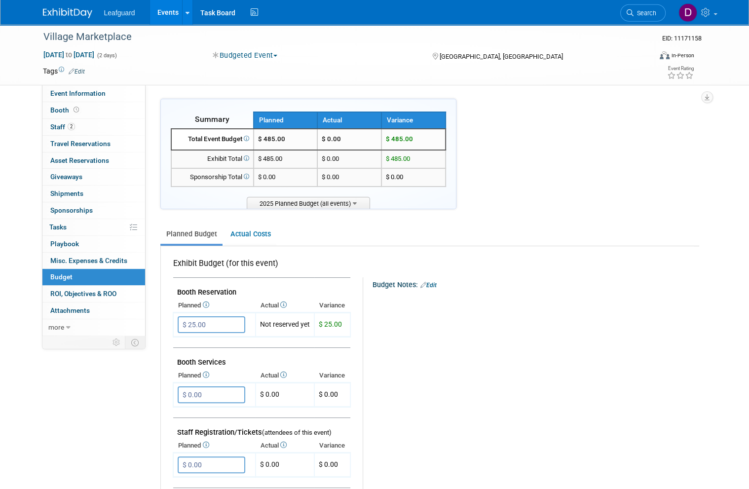
scroll to position [1, 0]
click at [121, 287] on link "0 ROI, Objectives & ROO 0" at bounding box center [93, 294] width 103 height 16
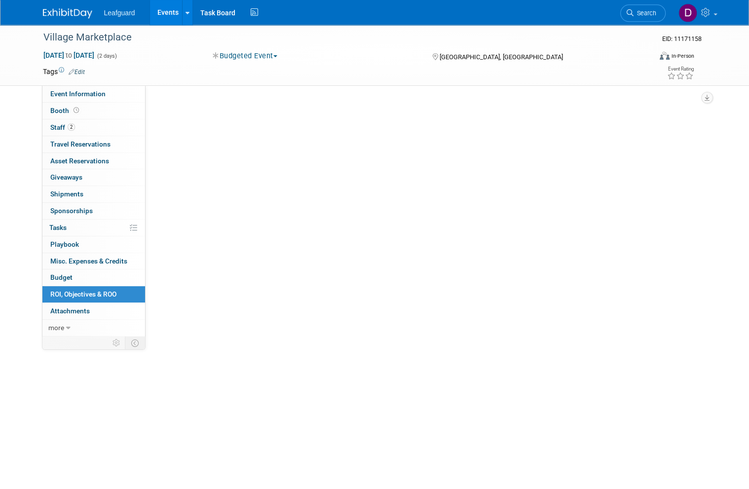
scroll to position [0, 0]
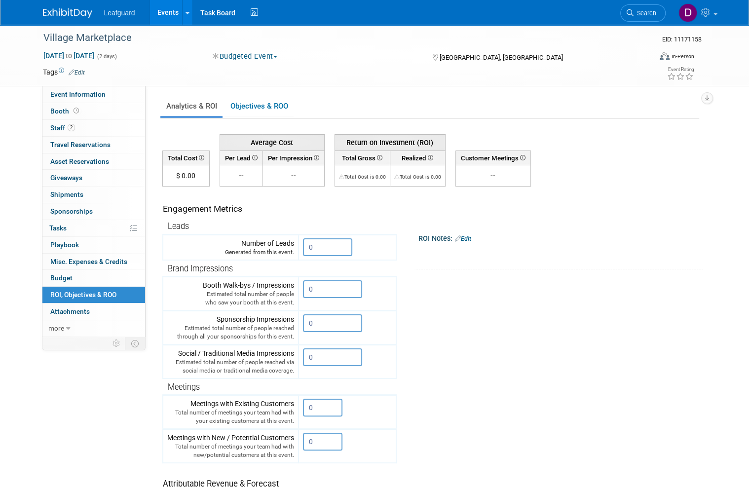
click at [328, 248] on input "0" at bounding box center [327, 247] width 49 height 18
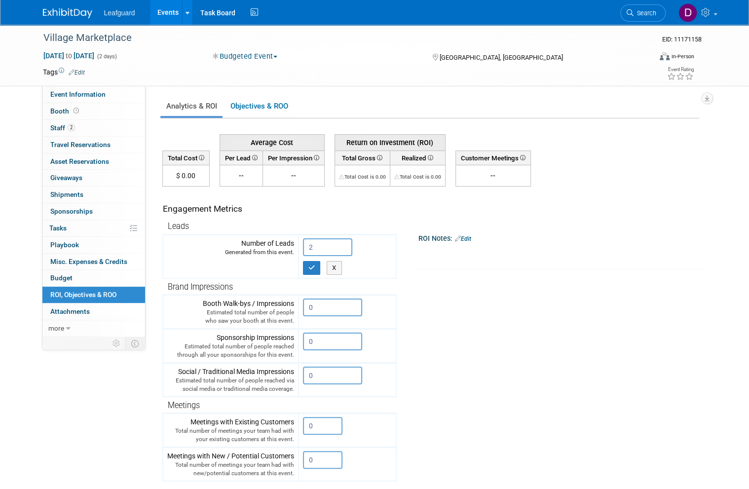
type input "2"
click at [313, 267] on icon "button" at bounding box center [311, 267] width 7 height 6
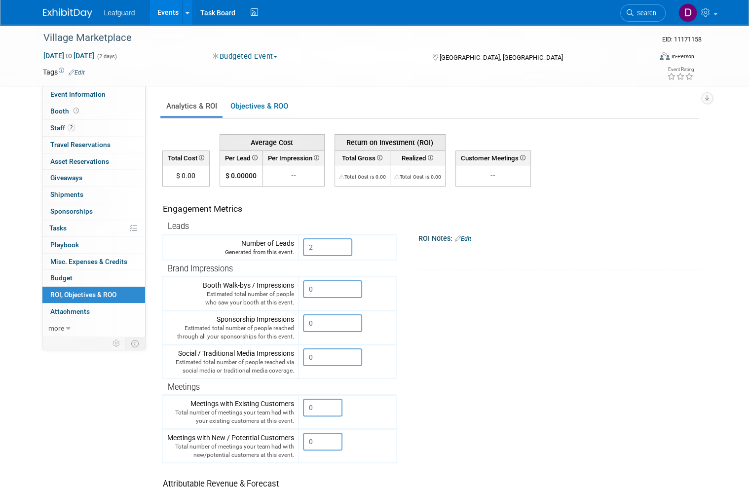
click at [172, 18] on link "Events" at bounding box center [168, 12] width 36 height 25
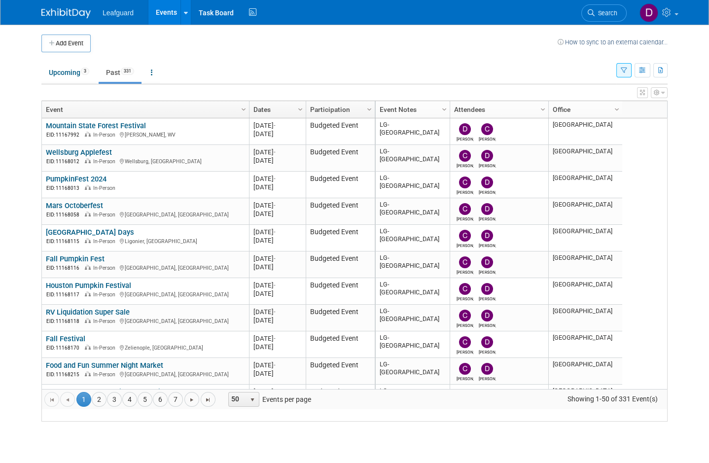
click at [135, 407] on link "4" at bounding box center [129, 399] width 15 height 15
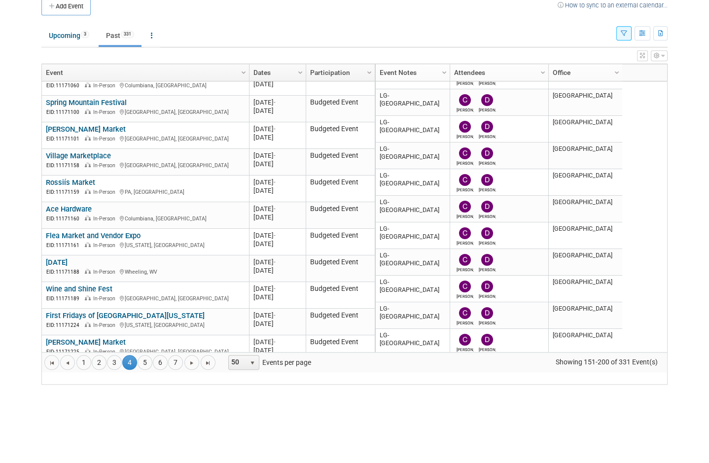
click at [91, 215] on link "Rossiís Market" at bounding box center [70, 219] width 49 height 9
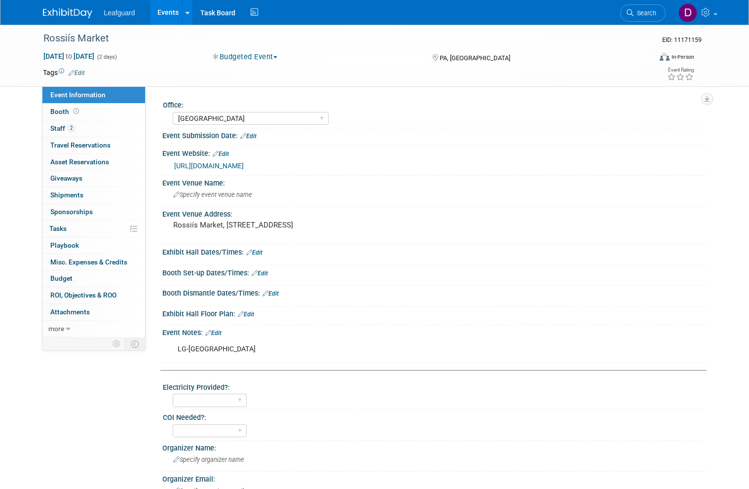
select select "[GEOGRAPHIC_DATA]"
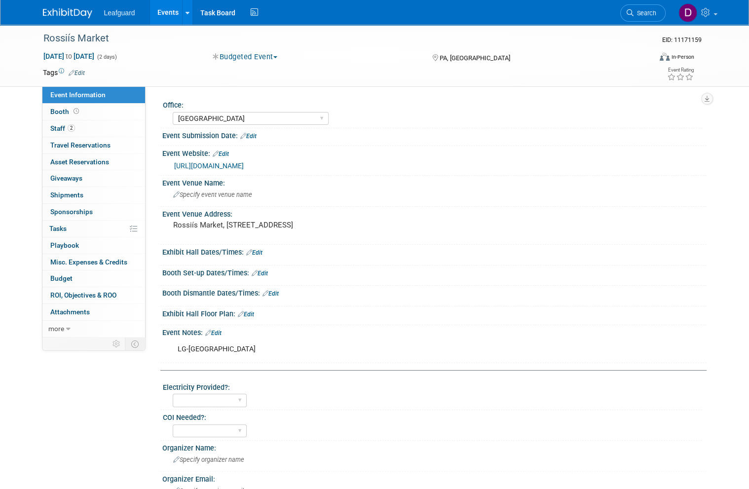
click at [65, 112] on span "Booth" at bounding box center [65, 112] width 31 height 8
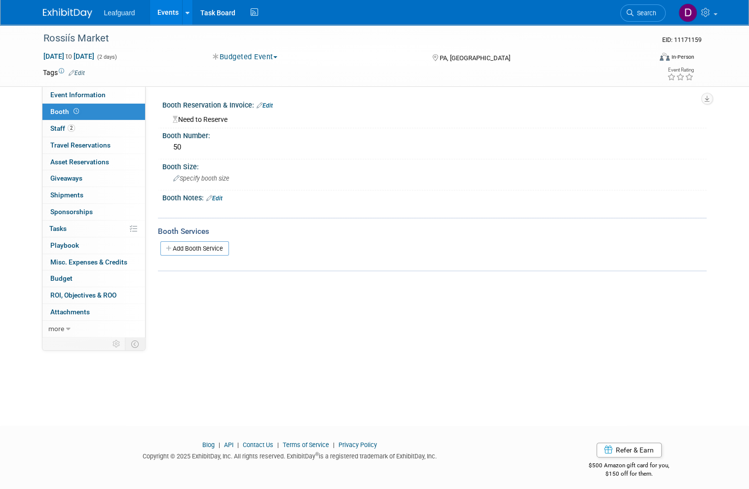
click at [67, 277] on span "Budget" at bounding box center [61, 278] width 22 height 8
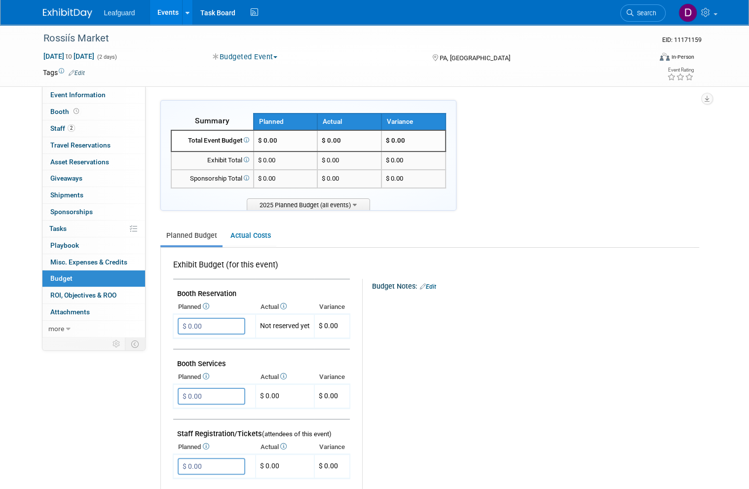
click at [215, 321] on input "$ 0.00" at bounding box center [212, 326] width 68 height 17
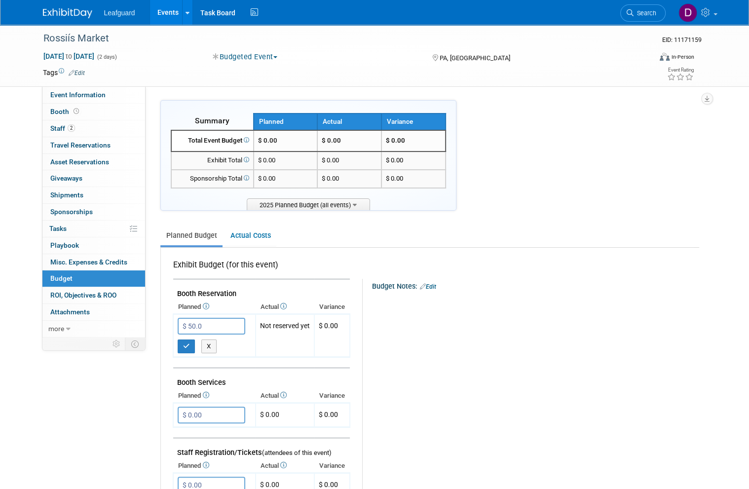
type input "$ 50.00"
click at [191, 346] on button "button" at bounding box center [187, 346] width 18 height 14
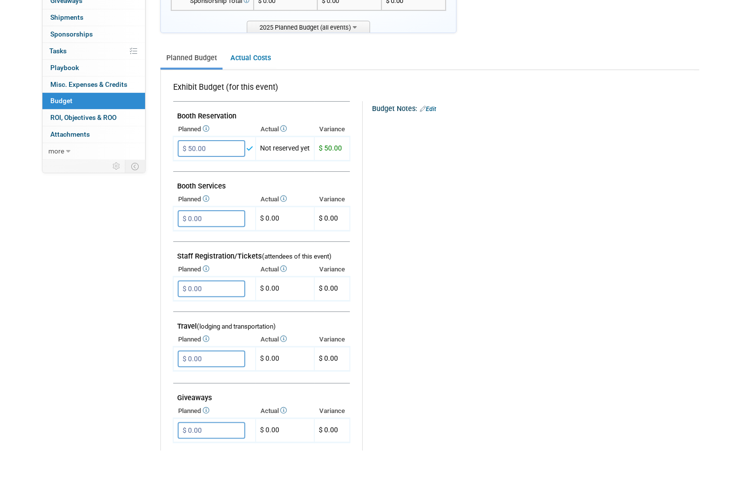
scroll to position [139, 0]
click at [220, 389] on input "$ 0.00" at bounding box center [212, 397] width 68 height 17
type input "$ 100.00"
click at [189, 414] on icon "button" at bounding box center [186, 417] width 7 height 6
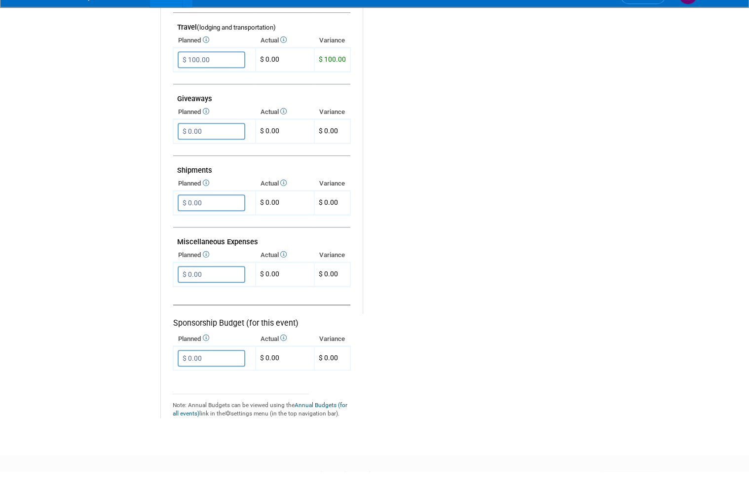
scroll to position [470, 0]
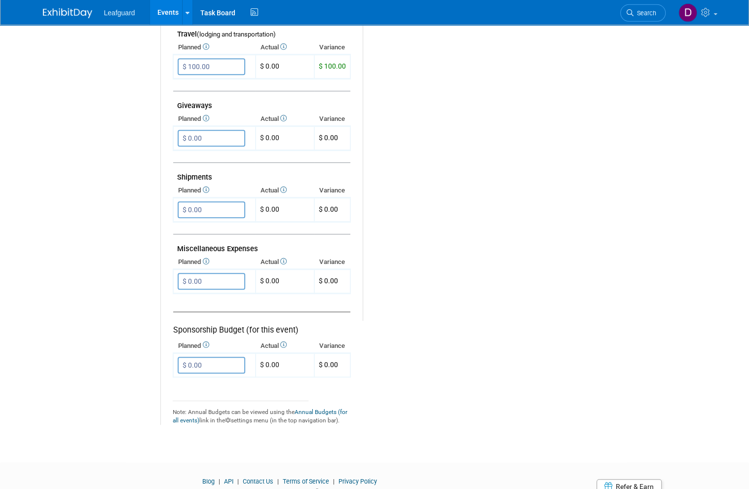
click at [230, 273] on input "$ 0.00" at bounding box center [212, 281] width 68 height 17
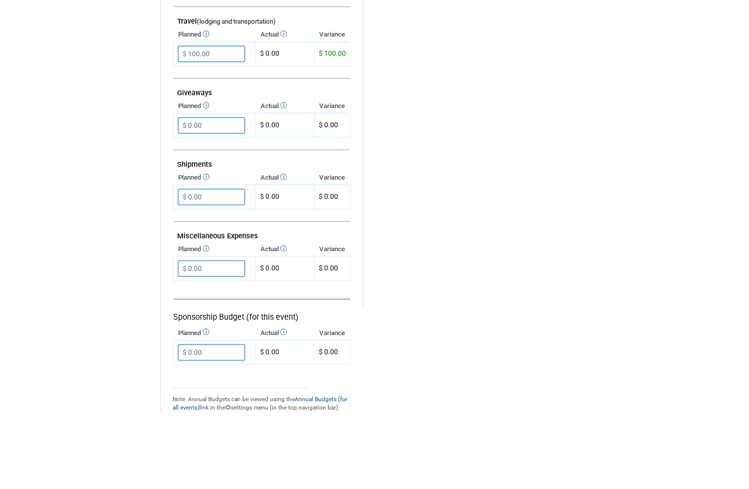
scroll to position [499, 0]
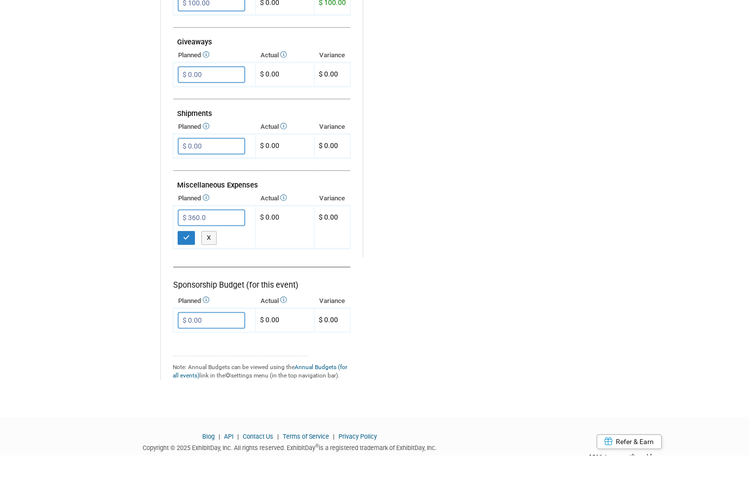
type input "$ 360.00"
click at [180, 265] on button "button" at bounding box center [187, 272] width 18 height 14
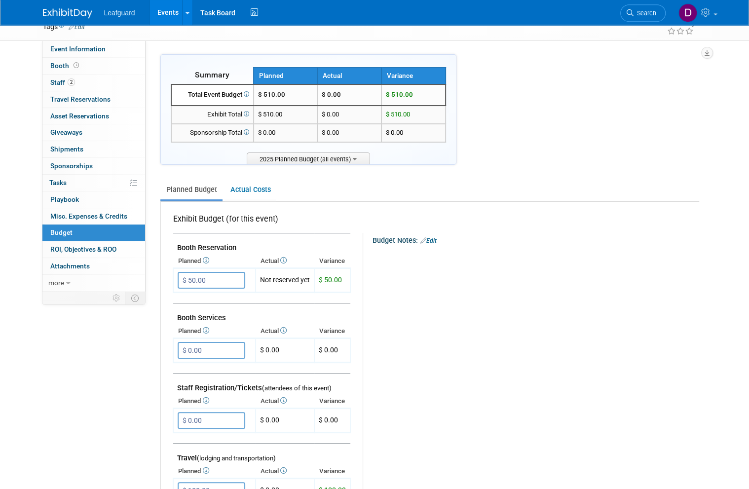
scroll to position [0, 0]
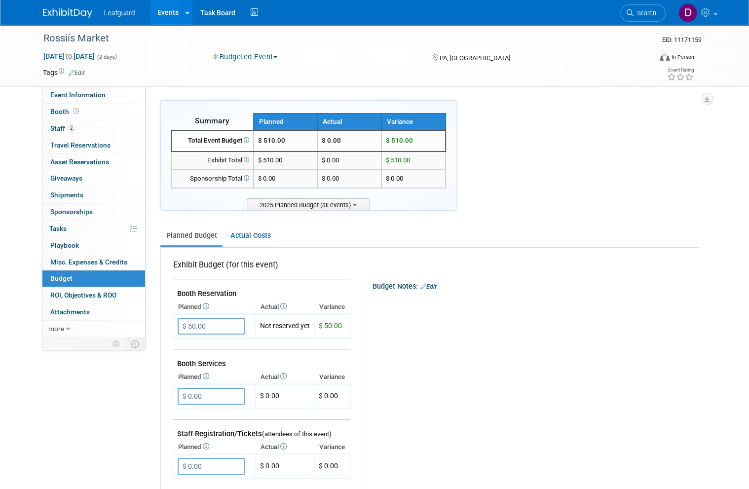
click at [115, 291] on span "ROI, Objectives & ROO 0" at bounding box center [83, 295] width 66 height 8
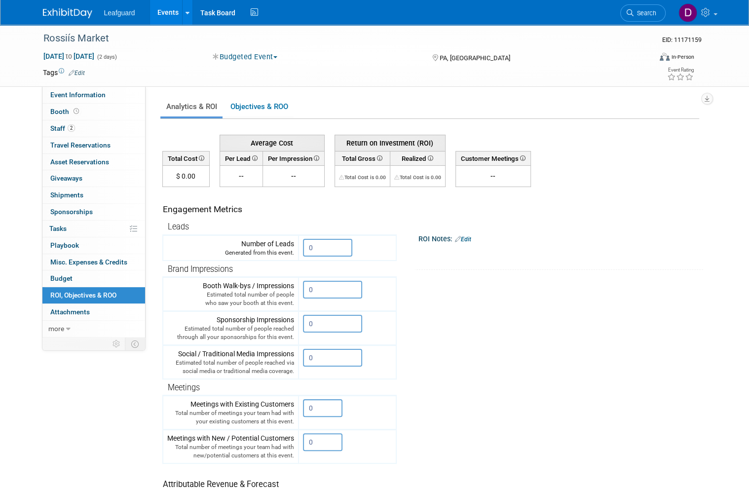
click at [330, 246] on input "0" at bounding box center [327, 248] width 49 height 18
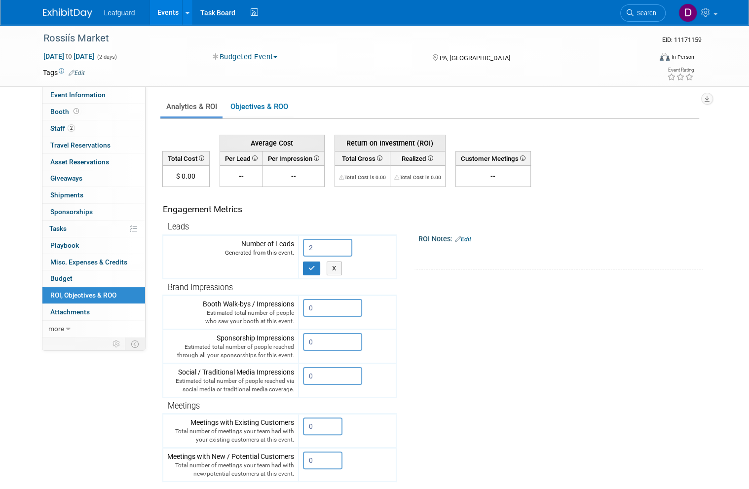
type input "2"
click at [315, 266] on icon "button" at bounding box center [311, 268] width 7 height 6
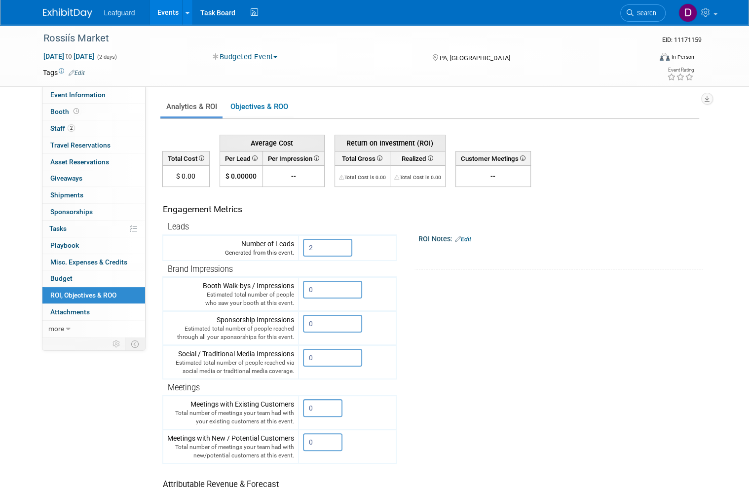
click at [176, 13] on link "Events" at bounding box center [168, 12] width 36 height 25
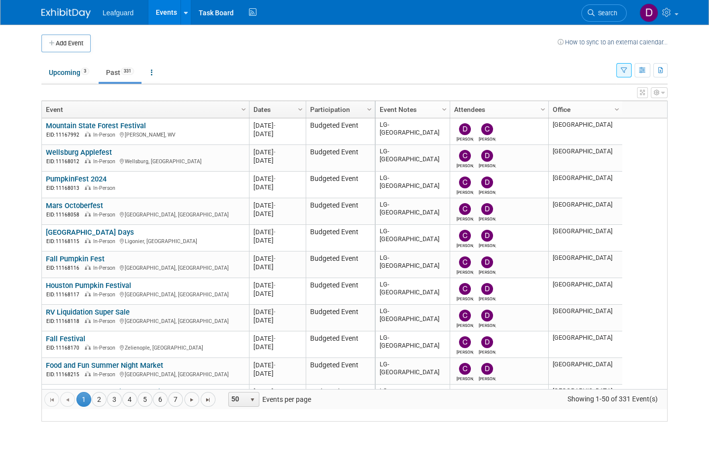
click at [133, 407] on link "4" at bounding box center [129, 399] width 15 height 15
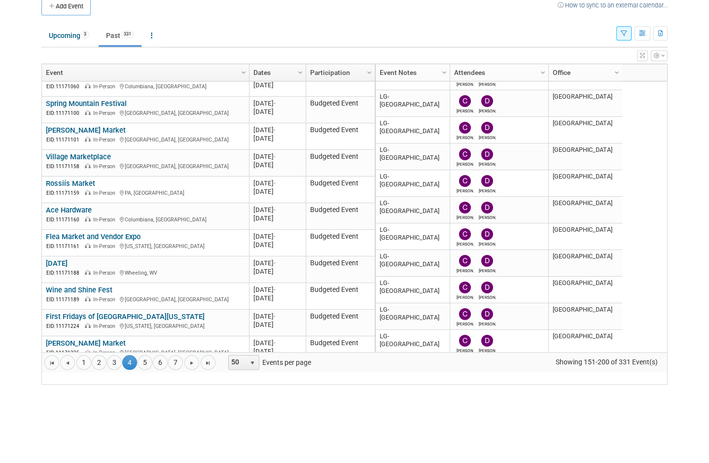
scroll to position [176, 0]
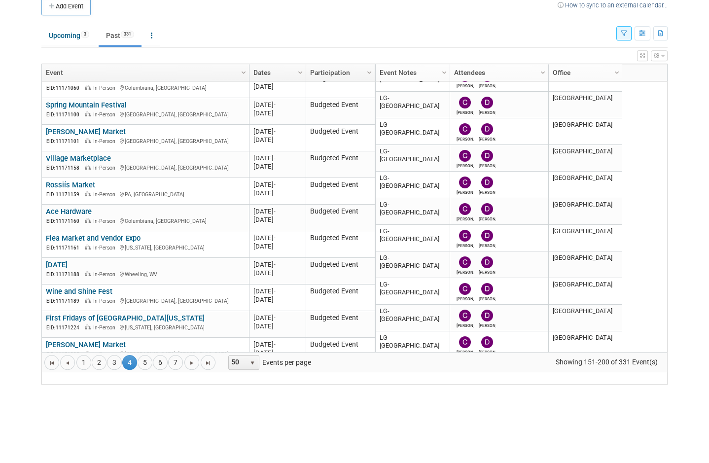
click at [77, 244] on link "Ace Hardware" at bounding box center [69, 248] width 46 height 9
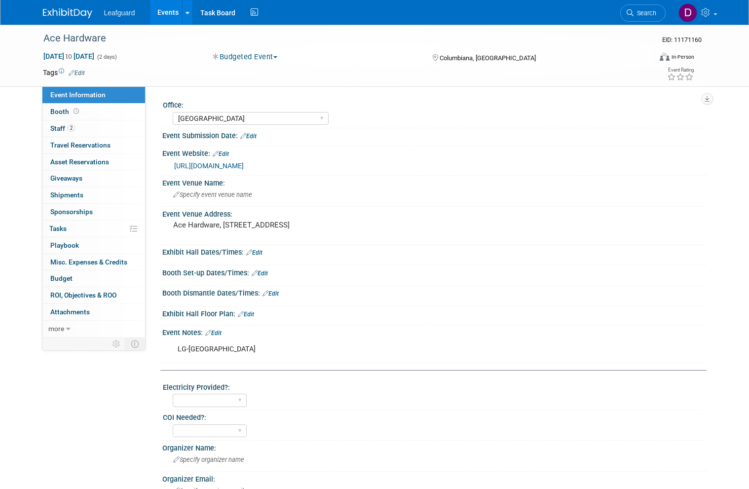
select select "[GEOGRAPHIC_DATA]"
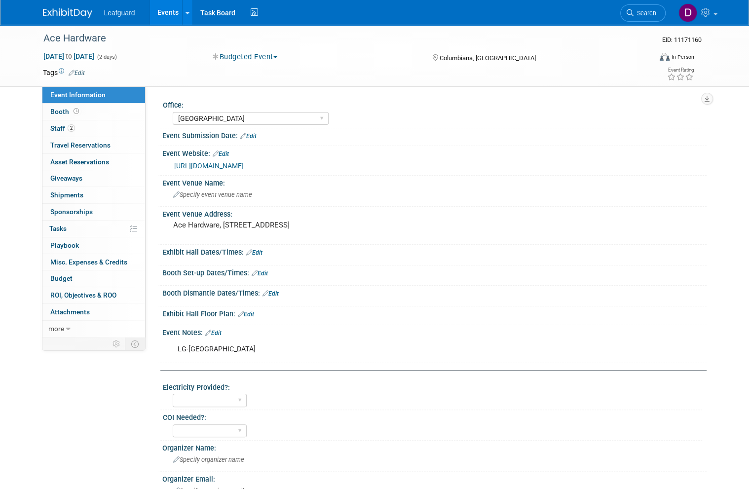
click at [70, 108] on span "Booth" at bounding box center [65, 112] width 31 height 8
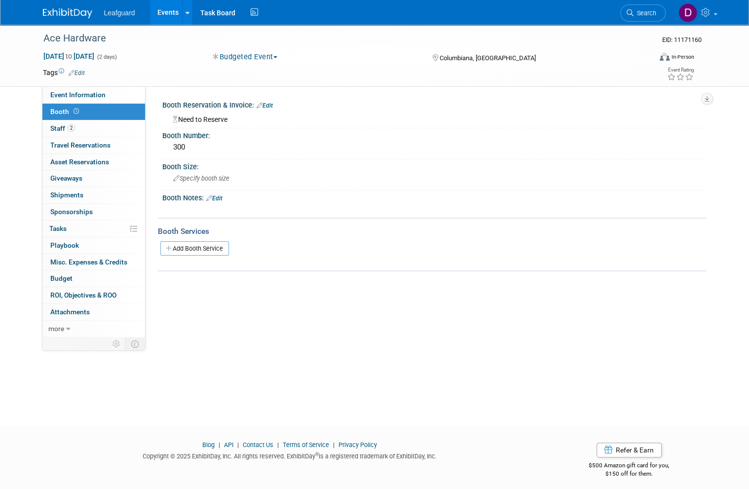
click at [75, 276] on link "Budget" at bounding box center [93, 278] width 103 height 16
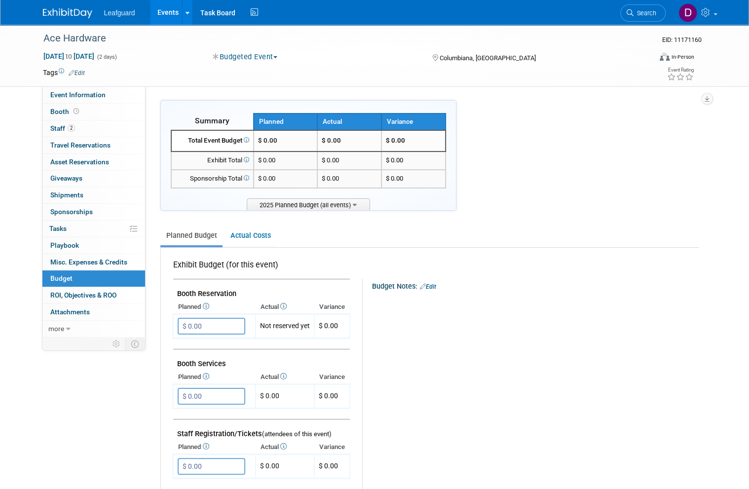
click at [223, 324] on input "$ 0.00" at bounding box center [212, 326] width 68 height 17
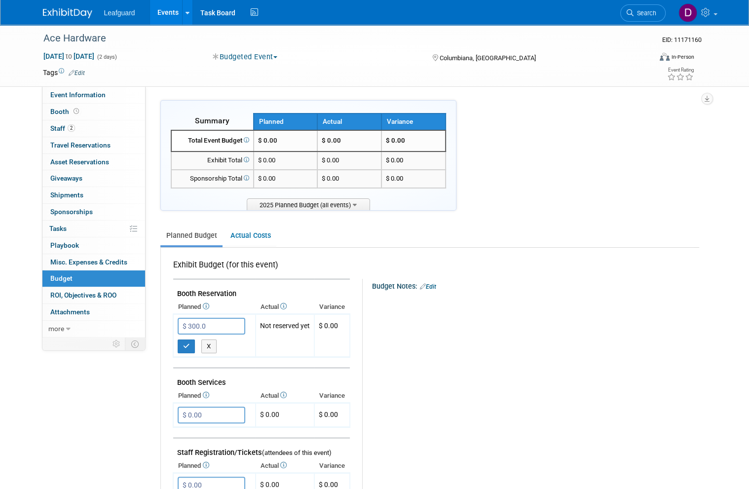
type input "$ 300.00"
click at [190, 343] on button "button" at bounding box center [187, 346] width 18 height 14
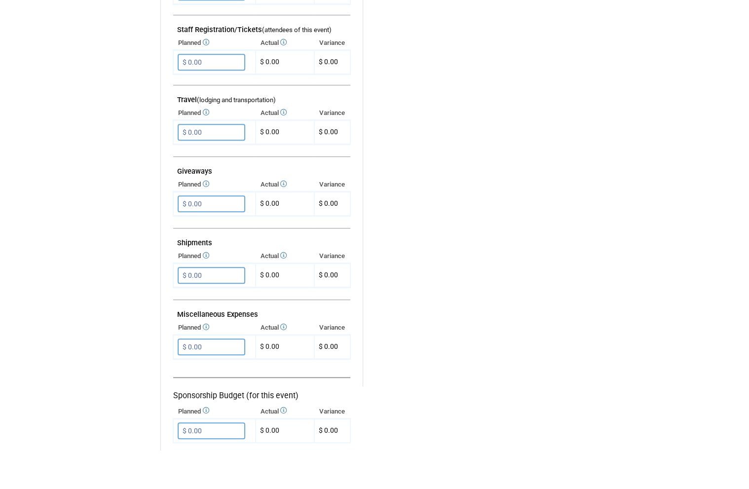
scroll to position [413, 0]
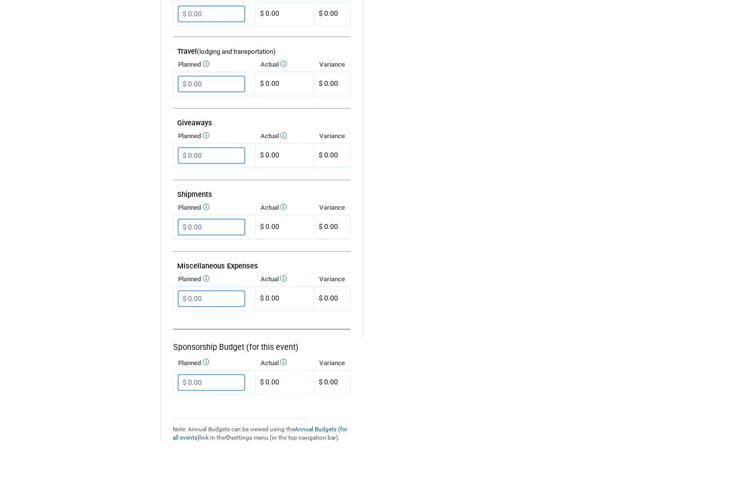
click at [215, 329] on input "$ 0.00" at bounding box center [212, 337] width 68 height 17
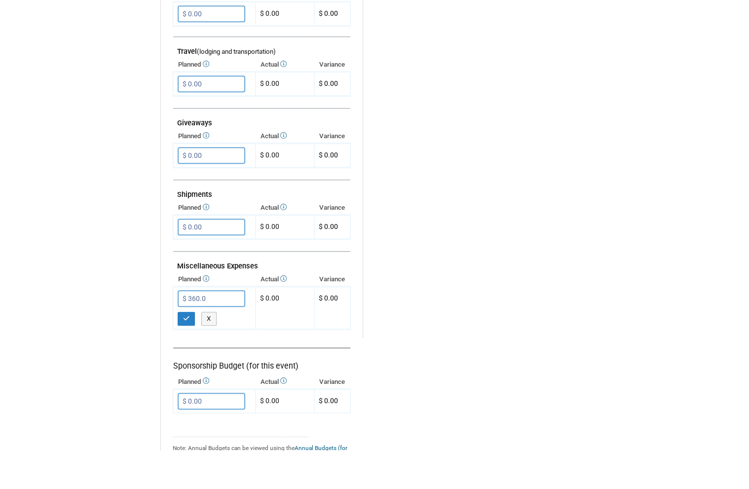
type input "$ 360.00"
click at [189, 351] on button "button" at bounding box center [187, 358] width 18 height 14
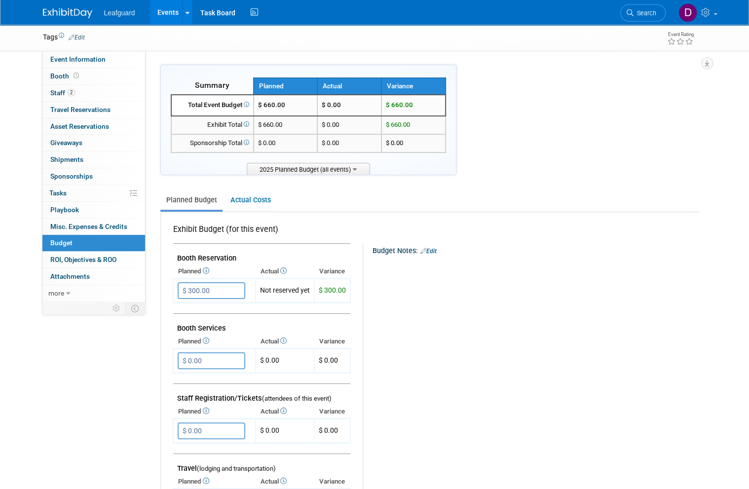
scroll to position [36, 0]
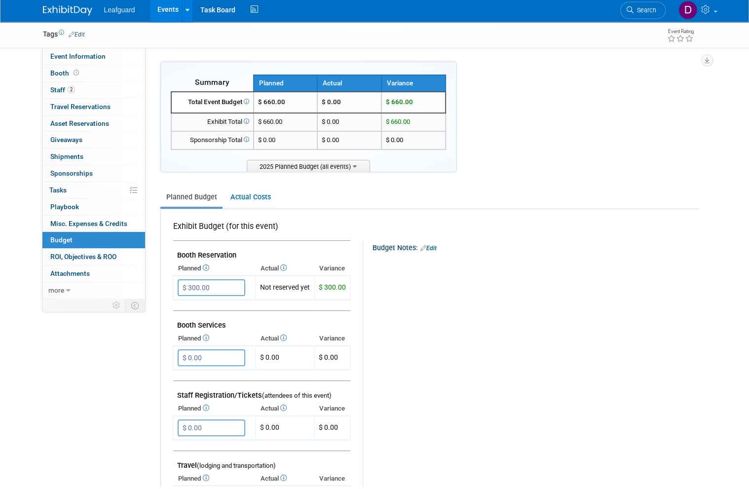
click at [112, 256] on span "ROI, Objectives & ROO 0" at bounding box center [83, 260] width 66 height 8
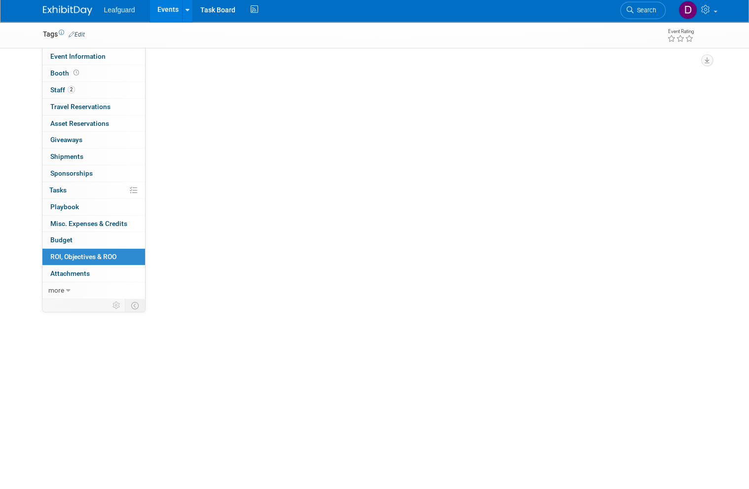
scroll to position [6, 0]
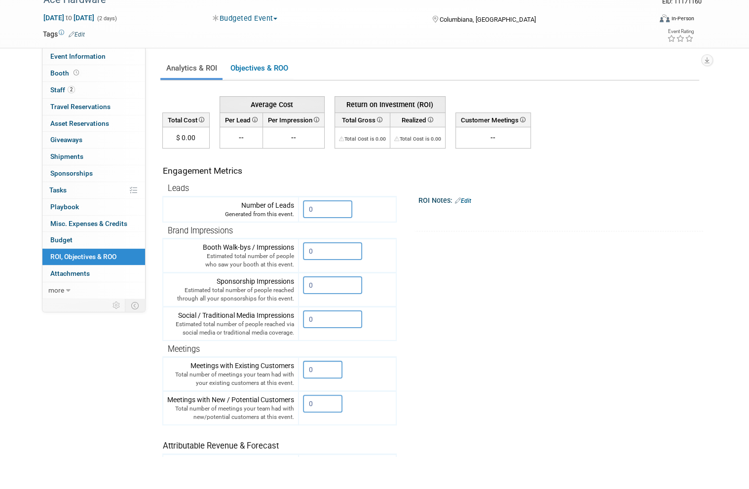
click at [337, 233] on input "0" at bounding box center [327, 242] width 49 height 18
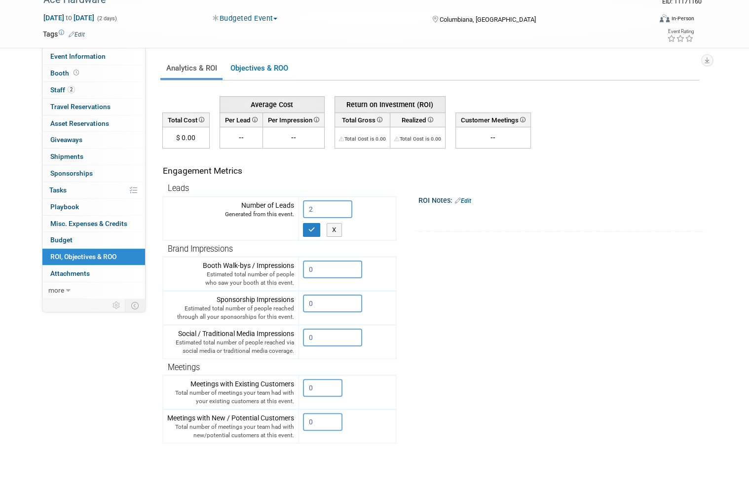
type input "2"
click at [310, 259] on icon "button" at bounding box center [311, 262] width 7 height 6
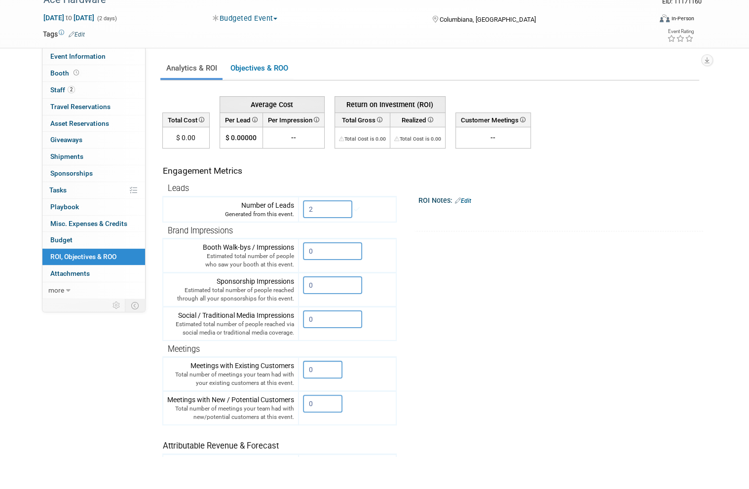
scroll to position [0, 0]
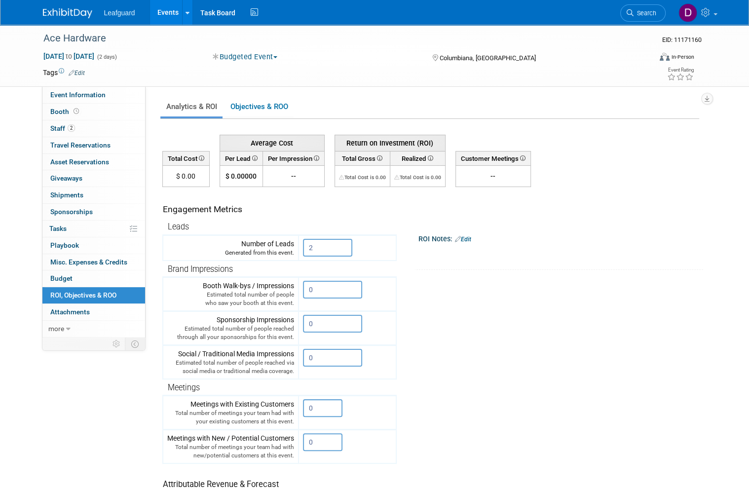
click at [174, 11] on link "Events" at bounding box center [168, 12] width 36 height 25
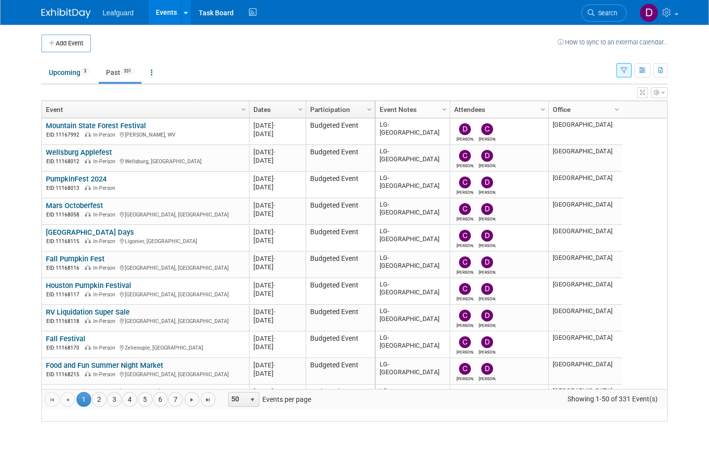
click at [132, 407] on link "4" at bounding box center [129, 399] width 15 height 15
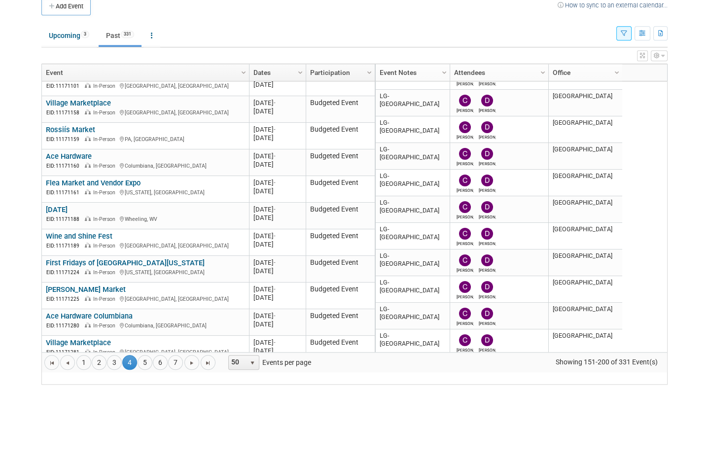
click at [122, 216] on link "Flea Market and Vendor Expo" at bounding box center [93, 220] width 95 height 9
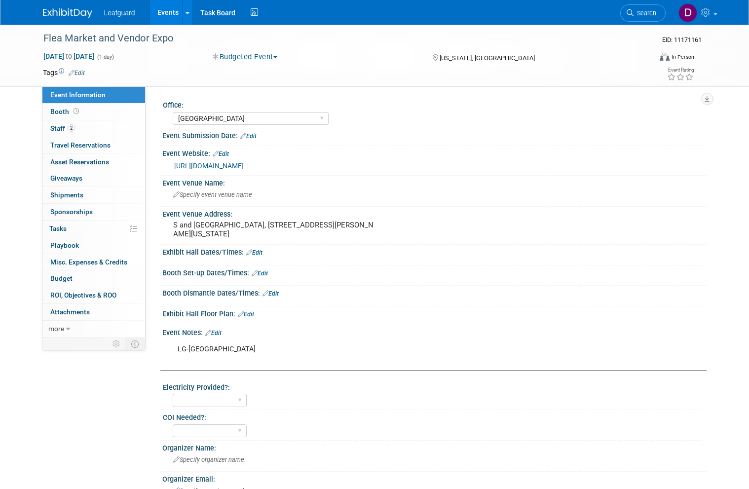
select select "[GEOGRAPHIC_DATA]"
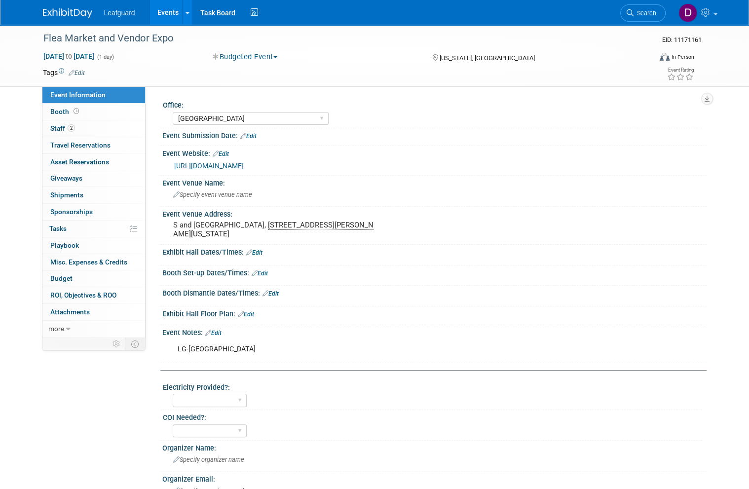
click at [57, 112] on span "Booth" at bounding box center [65, 112] width 31 height 8
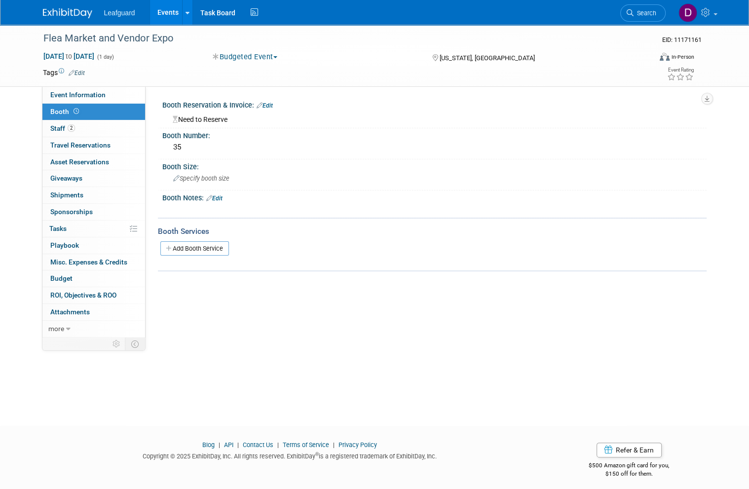
click at [71, 276] on span "Budget" at bounding box center [61, 278] width 22 height 8
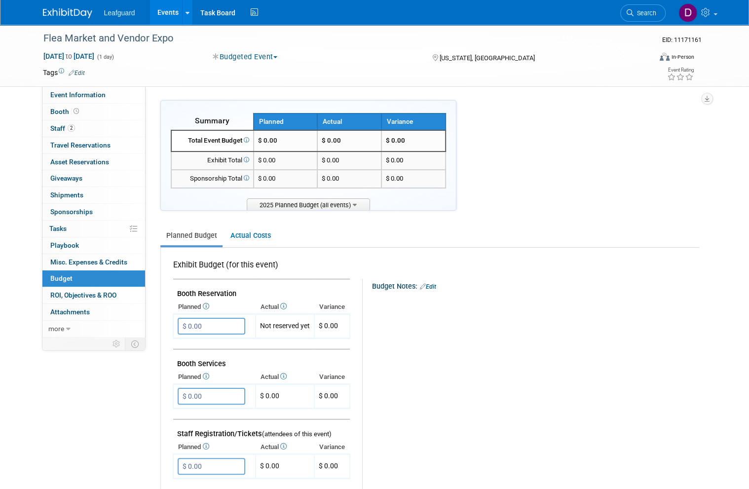
click at [218, 320] on input "$ 0.00" at bounding box center [212, 326] width 68 height 17
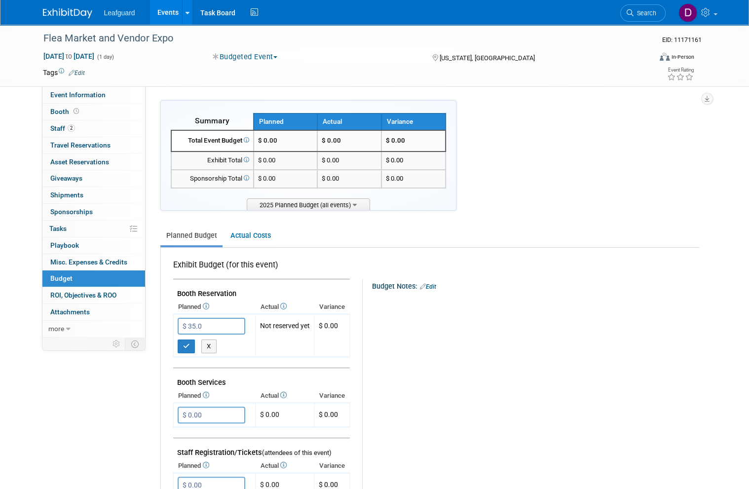
type input "$ 35.00"
click at [190, 344] on button "button" at bounding box center [187, 346] width 18 height 14
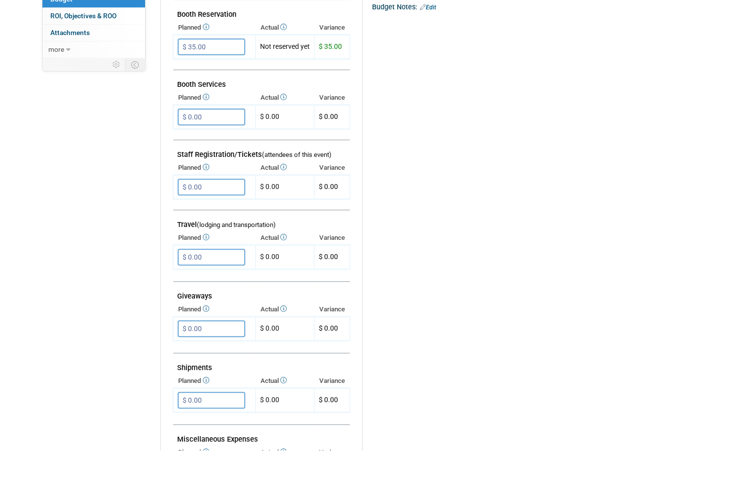
scroll to position [240, 0]
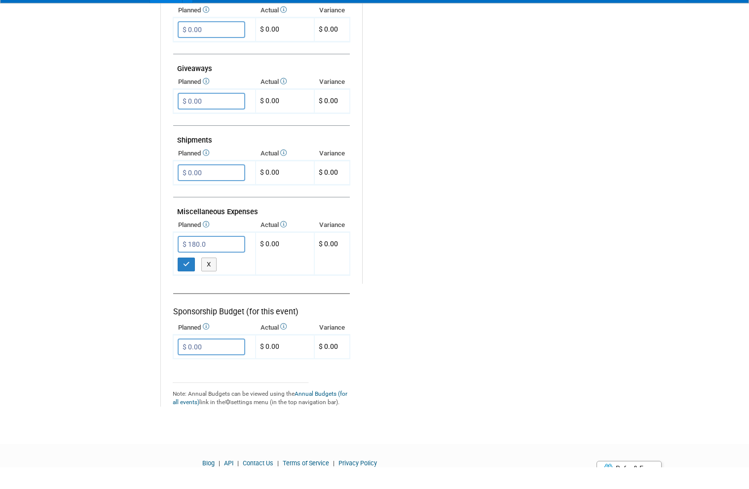
type input "$ 180.00"
click at [190, 279] on button "button" at bounding box center [187, 286] width 18 height 14
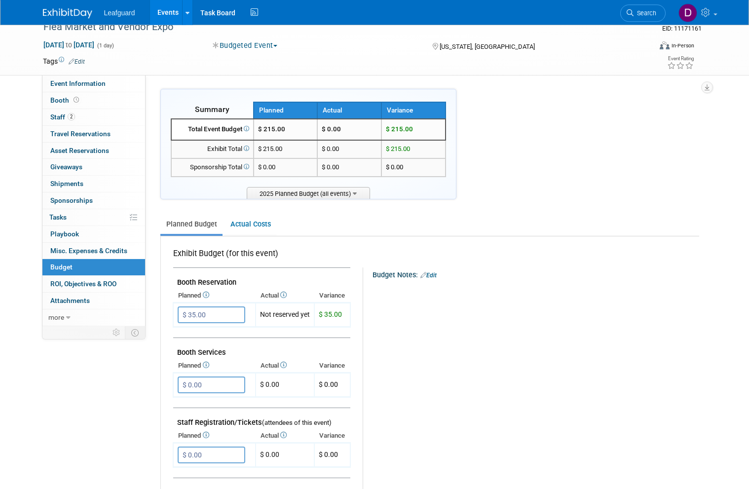
scroll to position [0, 0]
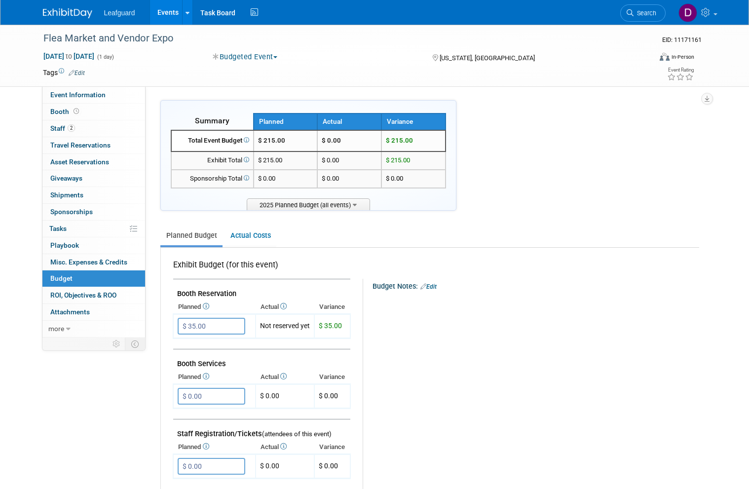
click at [115, 291] on span "ROI, Objectives & ROO 0" at bounding box center [83, 295] width 66 height 8
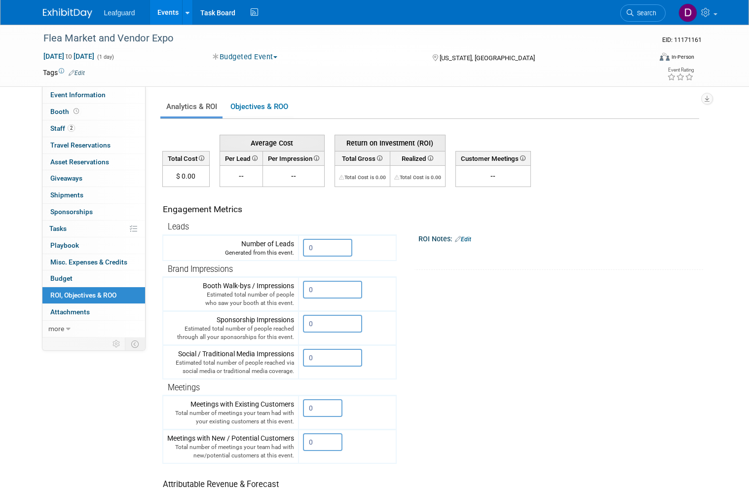
click at [336, 239] on input "0" at bounding box center [327, 248] width 49 height 18
click at [336, 244] on input "0" at bounding box center [327, 248] width 49 height 18
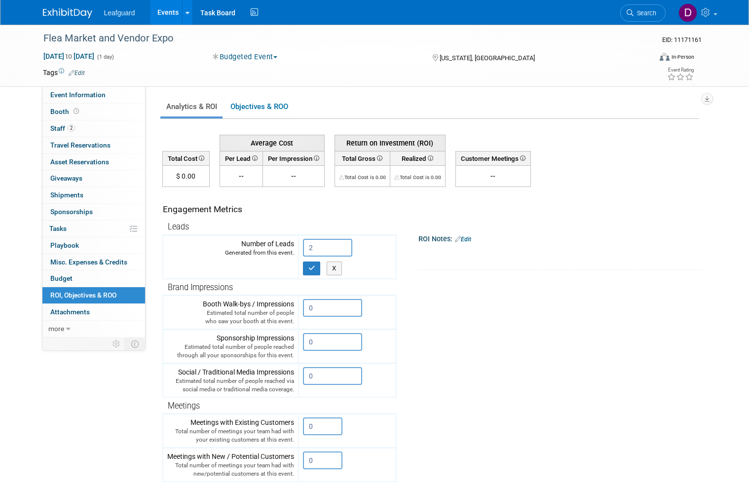
type input "2"
click at [316, 265] on button "button" at bounding box center [312, 268] width 18 height 14
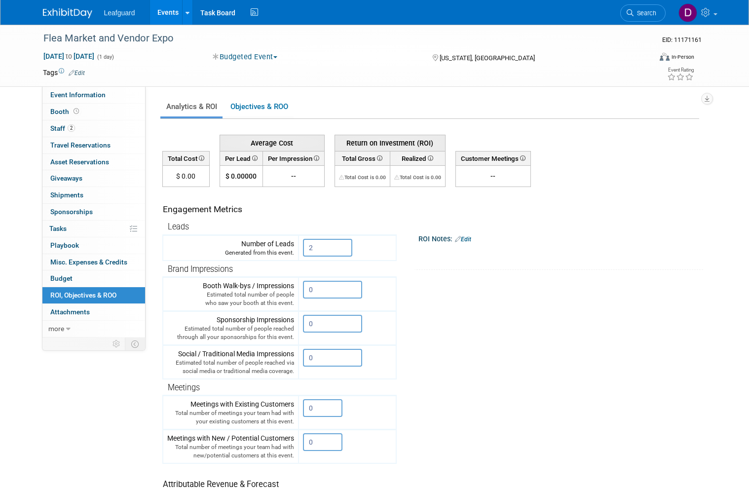
click at [171, 17] on link "Events" at bounding box center [168, 12] width 36 height 25
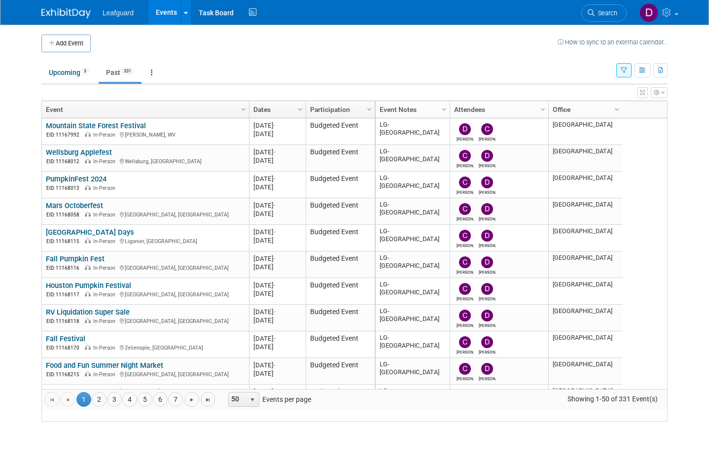
click at [135, 407] on link "4" at bounding box center [129, 399] width 15 height 15
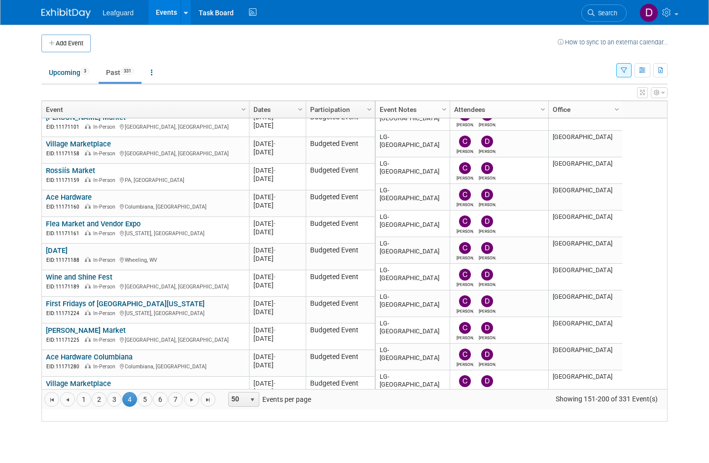
click at [66, 255] on link "[DATE]" at bounding box center [57, 250] width 22 height 9
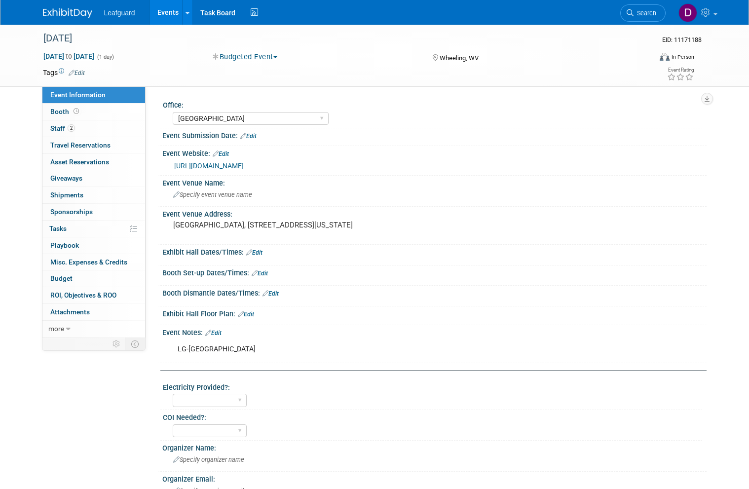
select select "[GEOGRAPHIC_DATA]"
click at [70, 112] on span "Booth" at bounding box center [65, 112] width 31 height 8
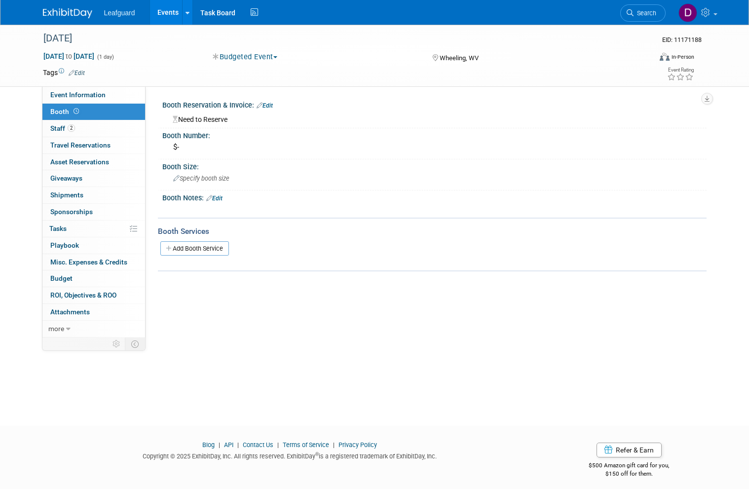
click at [68, 275] on span "Budget" at bounding box center [61, 278] width 22 height 8
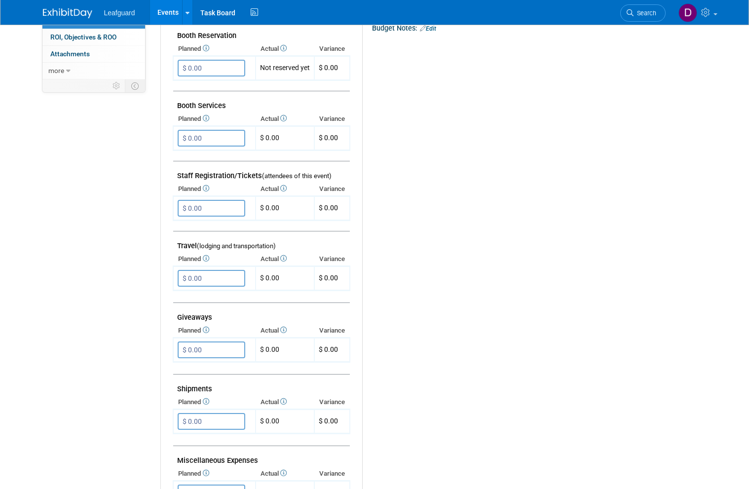
scroll to position [258, 0]
click at [223, 271] on input "$ 0.00" at bounding box center [212, 278] width 68 height 17
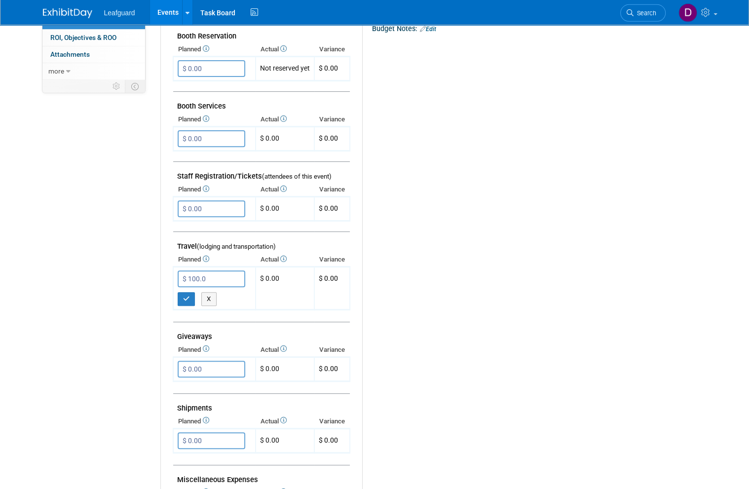
type input "$ 100.00"
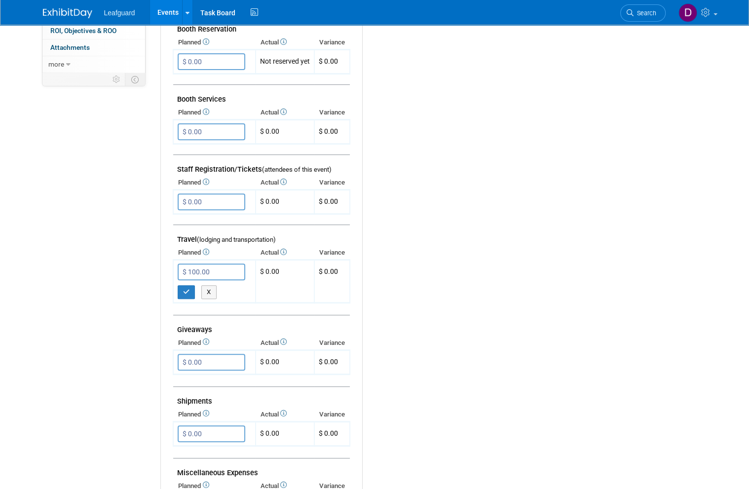
scroll to position [262, 0]
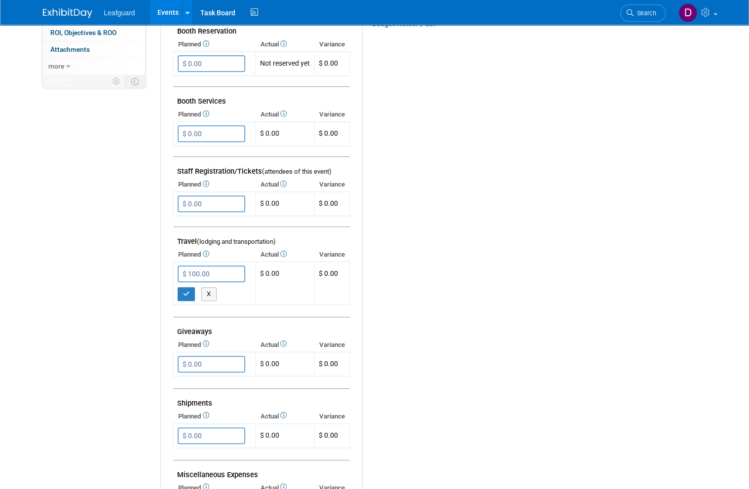
click at [187, 291] on icon "button" at bounding box center [186, 294] width 7 height 6
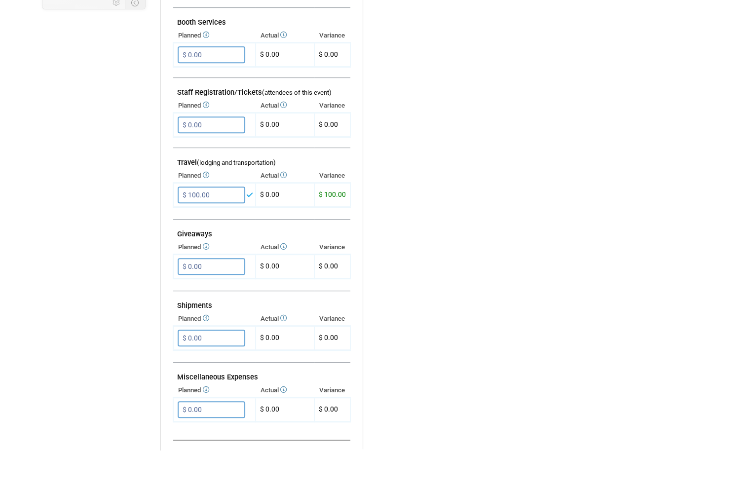
scroll to position [314, 0]
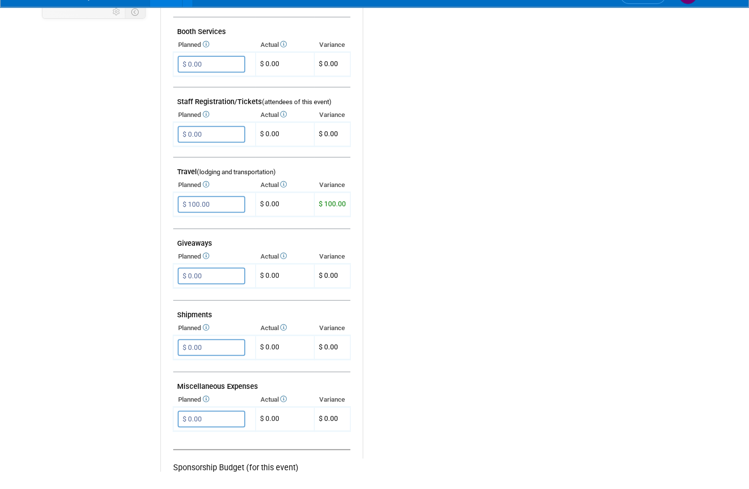
click at [222, 428] on input "$ 0.00" at bounding box center [212, 436] width 68 height 17
type input "$ 180.00"
click at [189, 450] on button "button" at bounding box center [187, 457] width 18 height 14
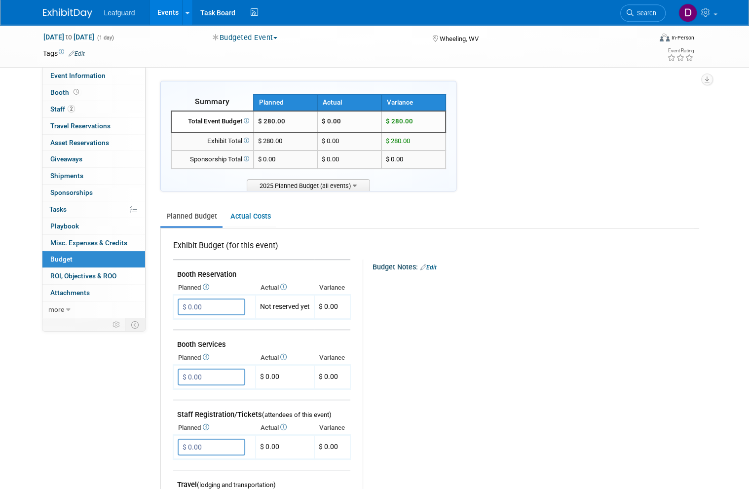
scroll to position [0, 0]
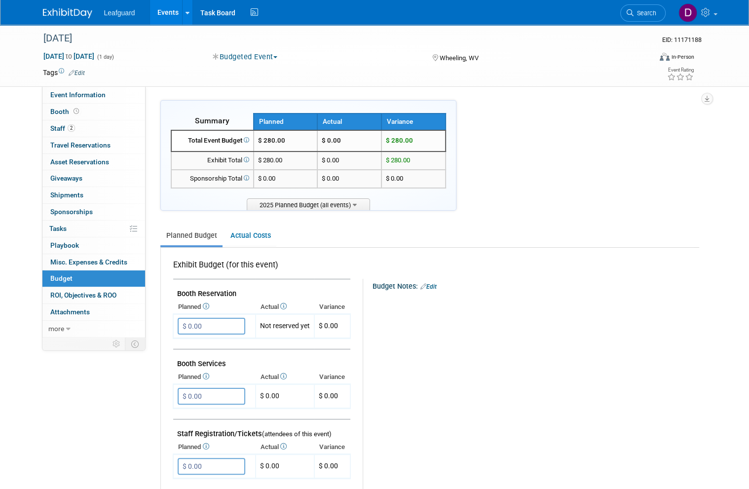
click at [105, 291] on span "ROI, Objectives & ROO 0" at bounding box center [83, 295] width 66 height 8
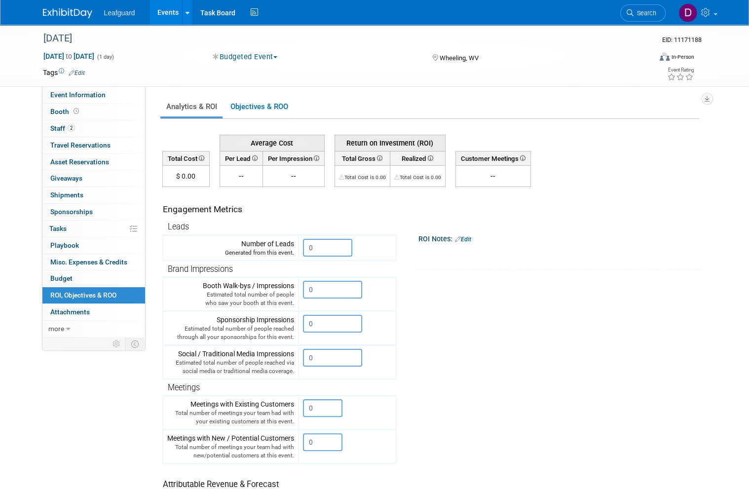
click at [334, 245] on input "0" at bounding box center [327, 248] width 49 height 18
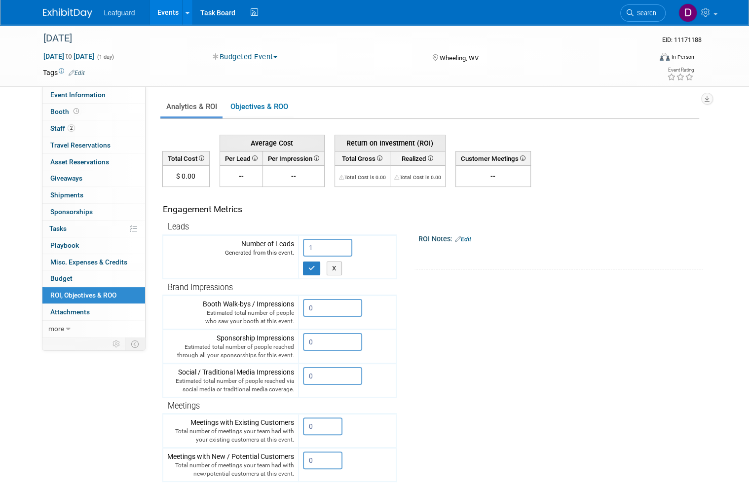
type input "1"
click at [317, 264] on button "button" at bounding box center [312, 268] width 18 height 14
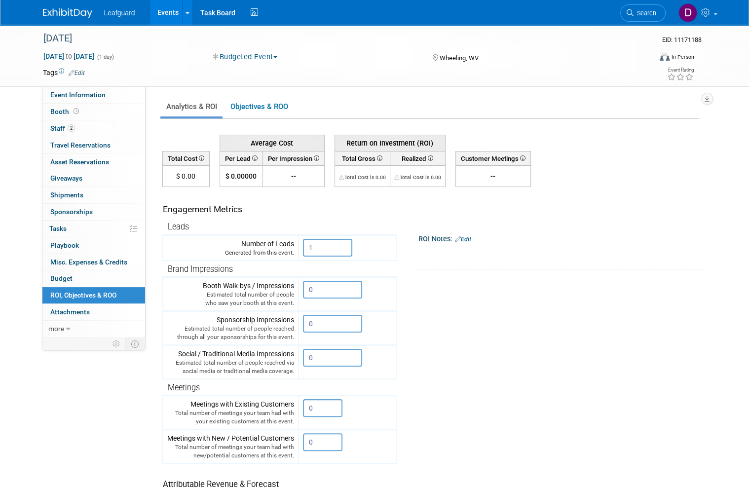
click at [164, 14] on link "Events" at bounding box center [168, 12] width 36 height 25
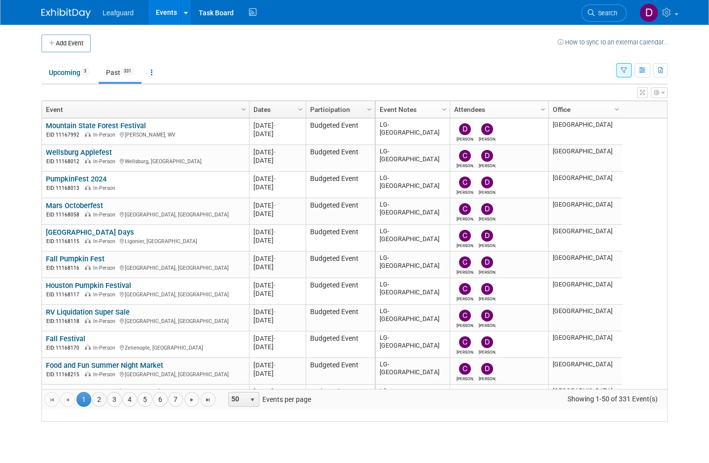
click at [132, 407] on link "4" at bounding box center [129, 399] width 15 height 15
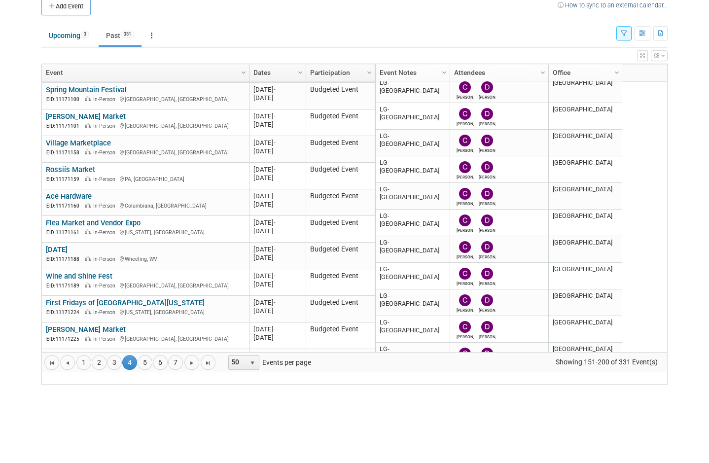
scroll to position [190, 0]
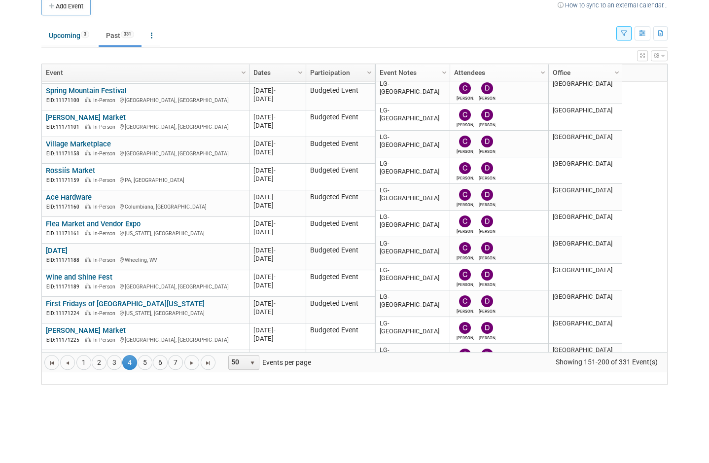
click at [100, 310] on link "Wine and Shine Fest" at bounding box center [79, 314] width 67 height 9
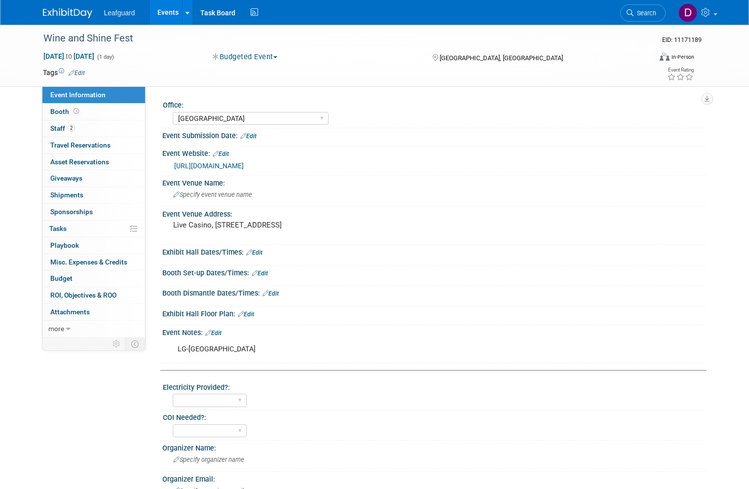
select select "[GEOGRAPHIC_DATA]"
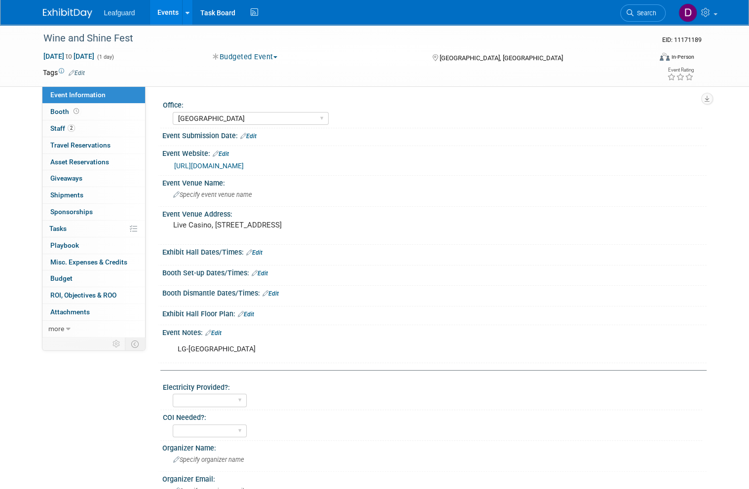
click at [68, 111] on span "Booth" at bounding box center [65, 112] width 31 height 8
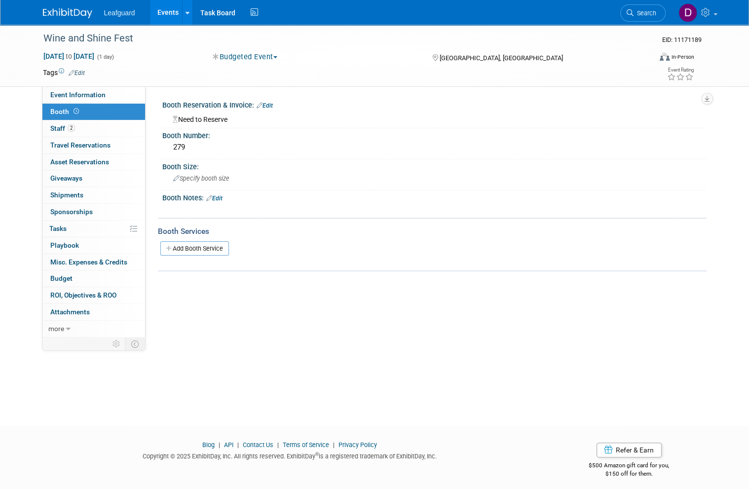
click at [70, 274] on span "Budget" at bounding box center [61, 278] width 22 height 8
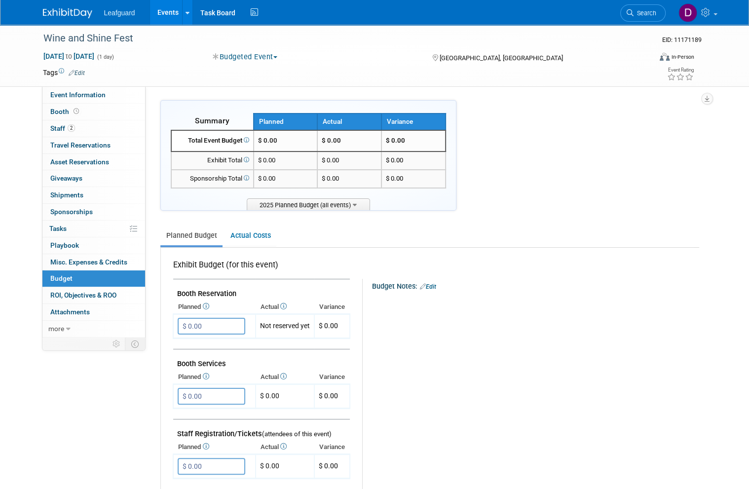
click at [217, 325] on input "$ 0.00" at bounding box center [212, 326] width 68 height 17
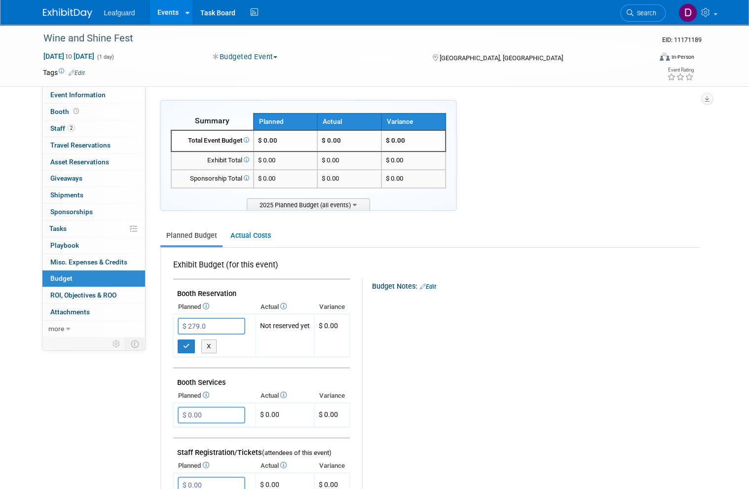
type input "$ 279.00"
click at [188, 343] on icon "button" at bounding box center [186, 346] width 7 height 6
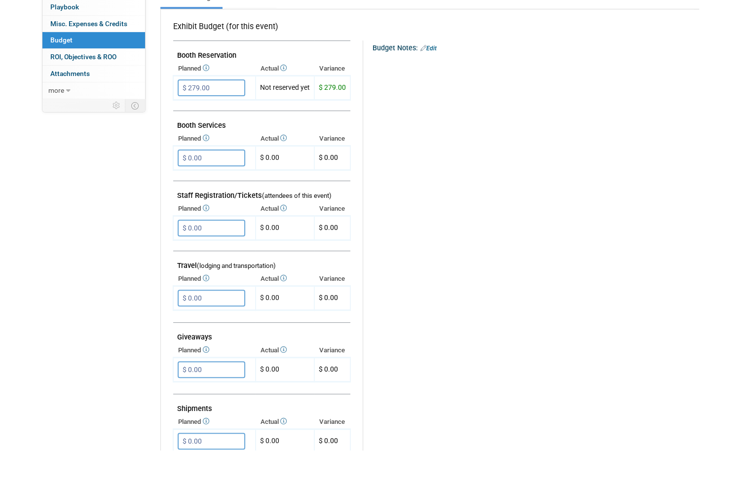
scroll to position [200, 0]
click at [225, 328] on input "$ 0.00" at bounding box center [212, 336] width 68 height 17
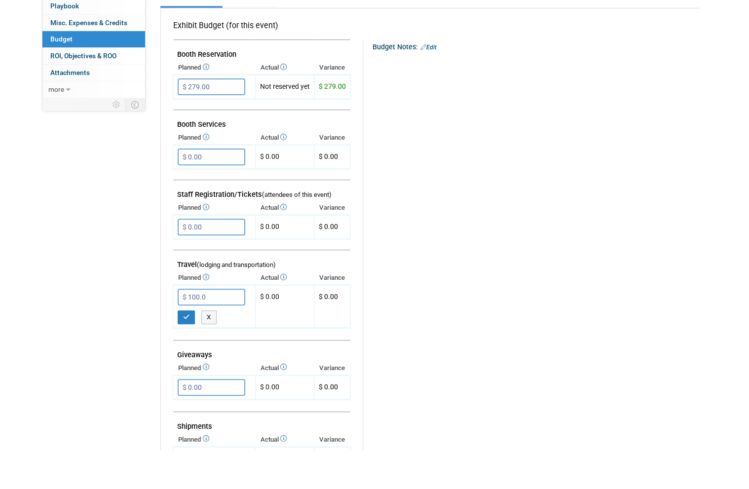
type input "$ 100.00"
click at [187, 349] on button "button" at bounding box center [187, 356] width 18 height 14
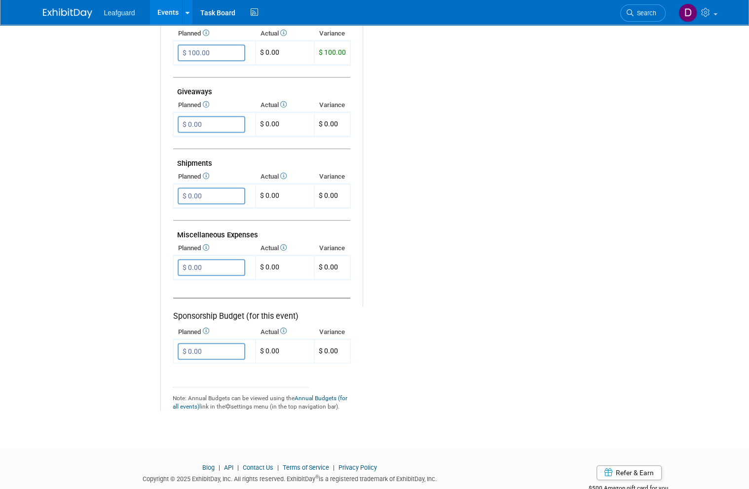
scroll to position [472, 0]
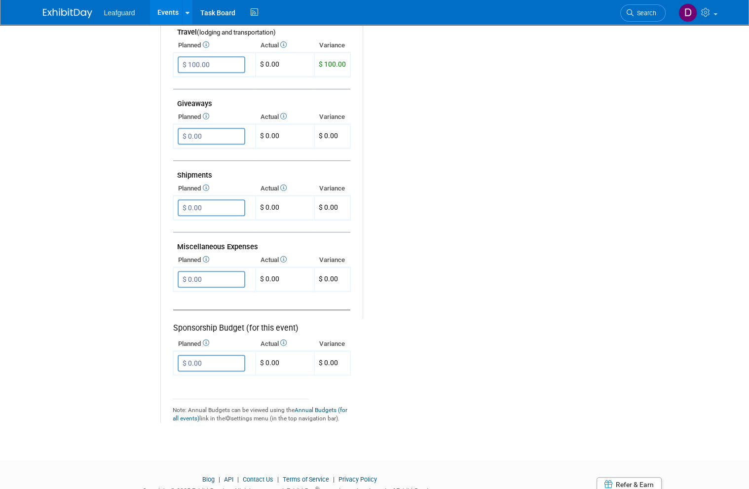
click at [225, 271] on input "$ 0.00" at bounding box center [212, 279] width 68 height 17
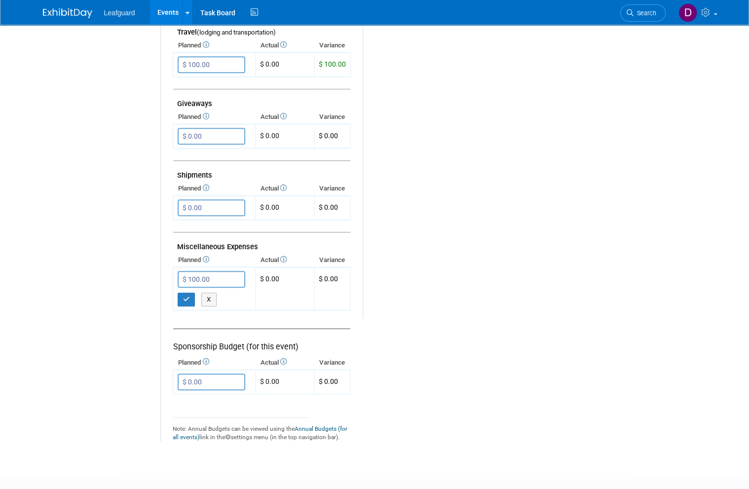
click at [190, 293] on button "button" at bounding box center [187, 300] width 18 height 14
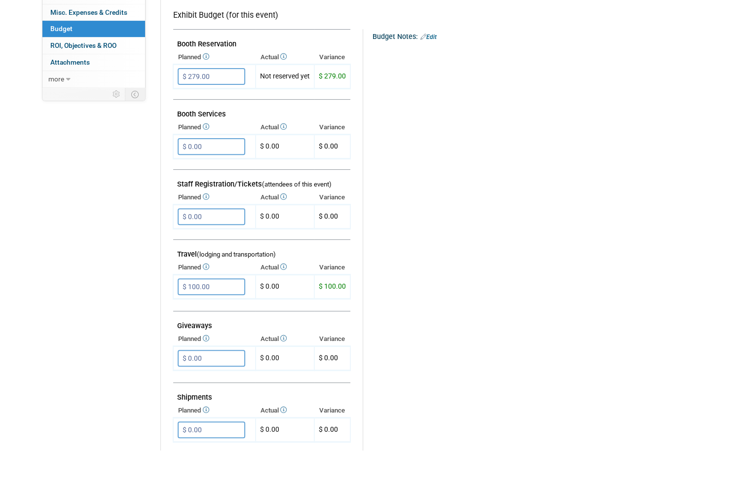
scroll to position [230, 0]
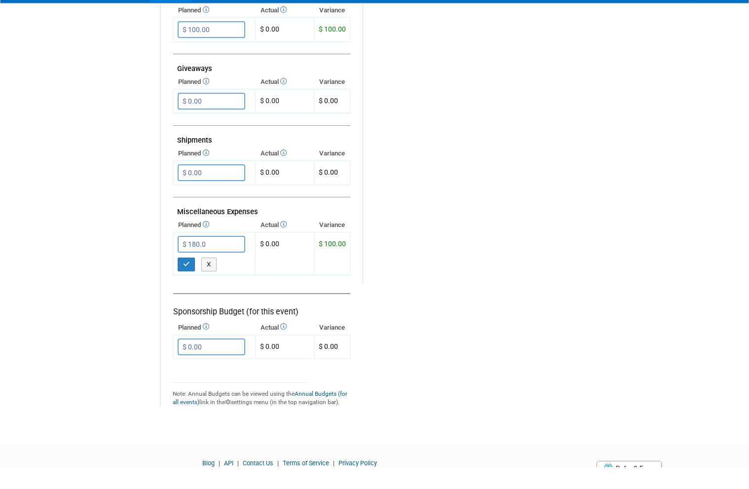
type input "$ 180.00"
click at [187, 283] on icon "button" at bounding box center [186, 286] width 7 height 6
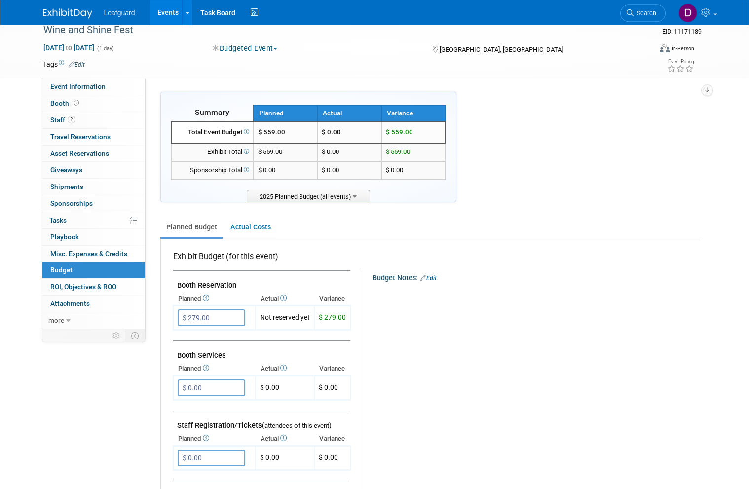
scroll to position [0, 0]
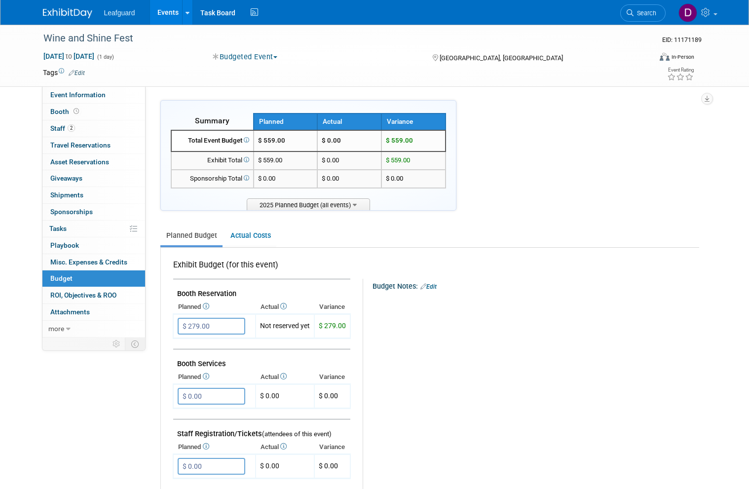
click at [90, 295] on link "0 ROI, Objectives & ROO 0" at bounding box center [93, 295] width 103 height 16
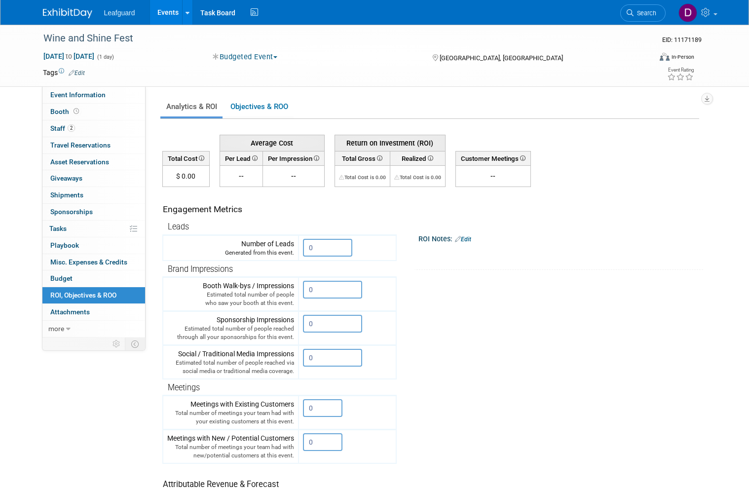
click at [331, 249] on input "0" at bounding box center [327, 248] width 49 height 18
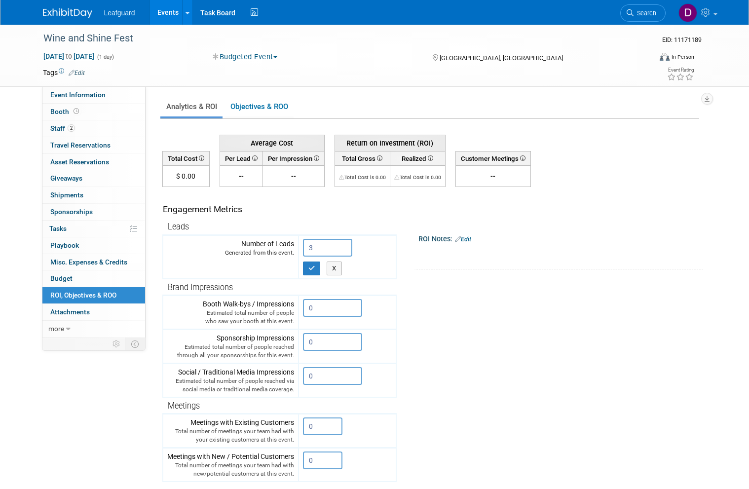
type input "3"
click at [310, 268] on icon "button" at bounding box center [311, 268] width 7 height 6
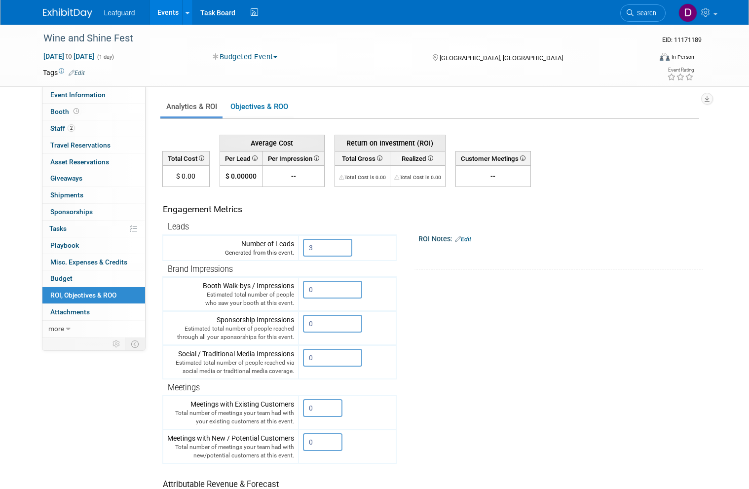
click at [172, 14] on link "Events" at bounding box center [168, 12] width 36 height 25
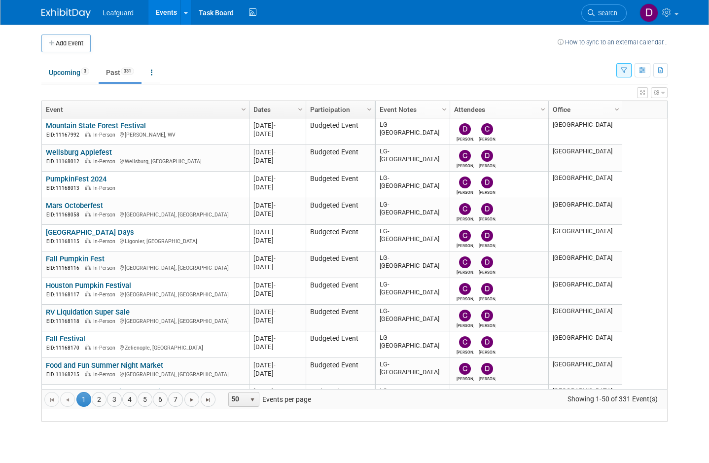
click at [132, 407] on link "4" at bounding box center [129, 399] width 15 height 15
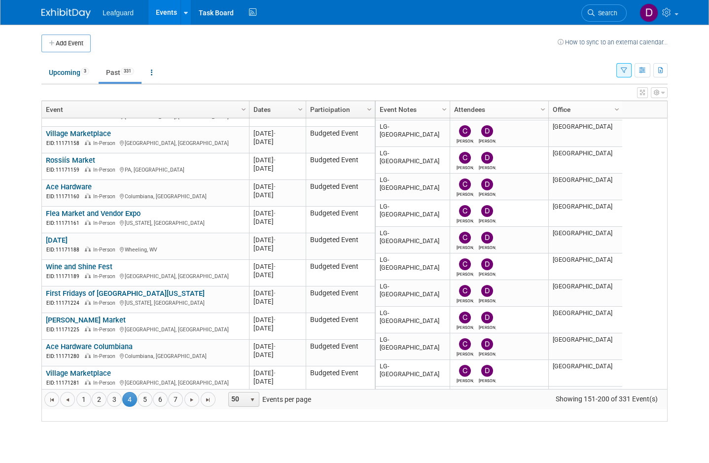
scroll to position [238, 0]
click at [146, 298] on link "First Fridays of [GEOGRAPHIC_DATA][US_STATE]" at bounding box center [125, 293] width 159 height 9
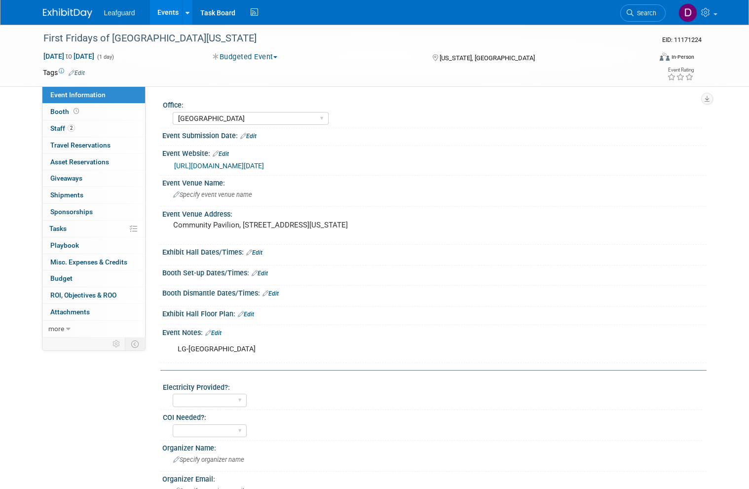
select select "[GEOGRAPHIC_DATA]"
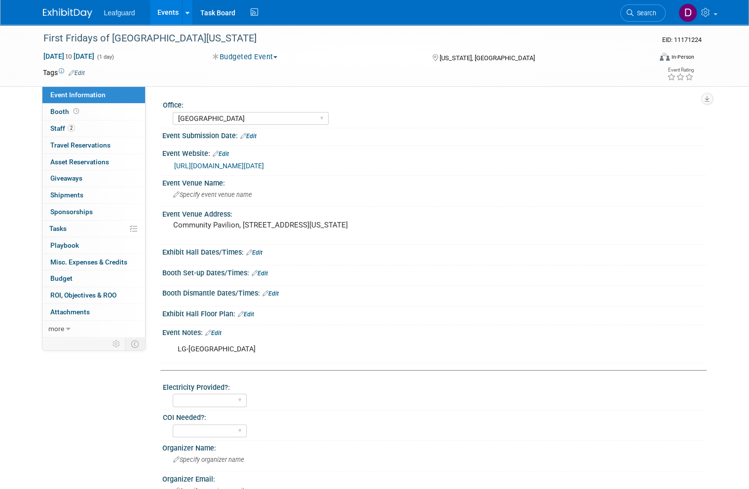
click at [66, 110] on span "Booth" at bounding box center [65, 112] width 31 height 8
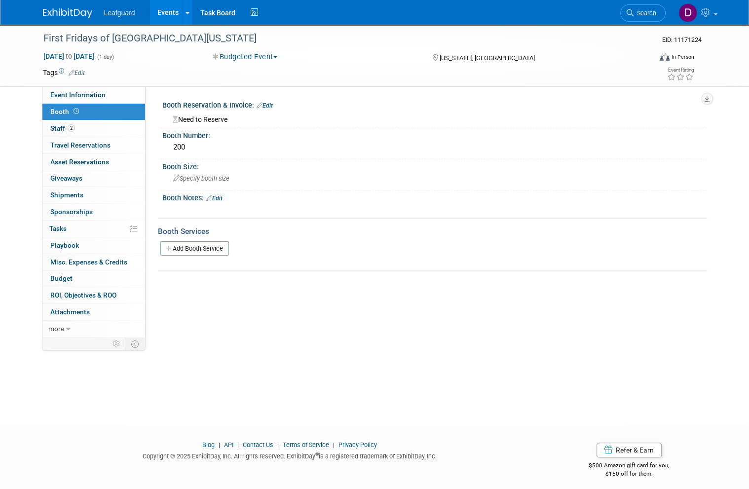
click at [71, 274] on span "Budget" at bounding box center [61, 278] width 22 height 8
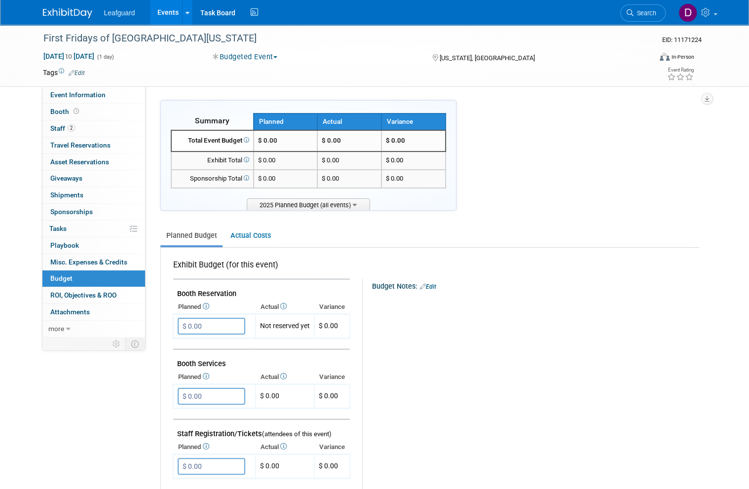
click at [221, 330] on input "$ 0.00" at bounding box center [212, 326] width 68 height 17
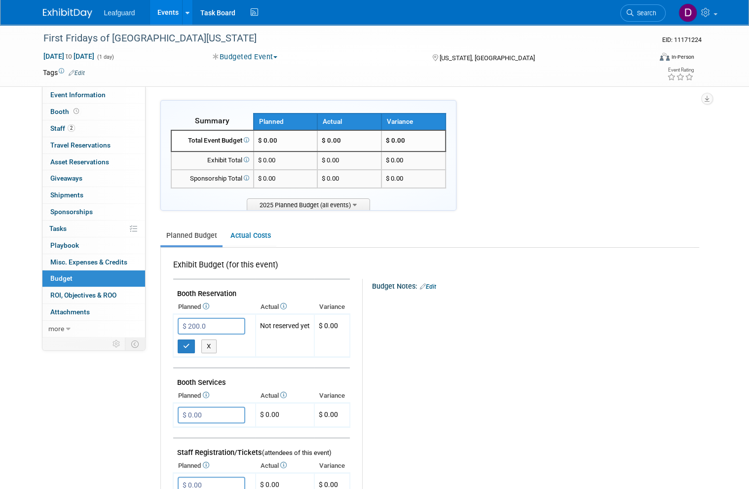
type input "$ 200.00"
click at [185, 343] on icon "button" at bounding box center [186, 346] width 7 height 6
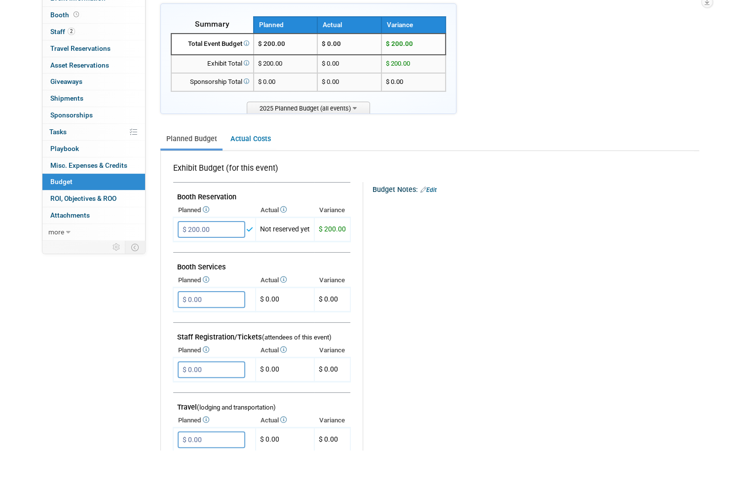
scroll to position [59, 0]
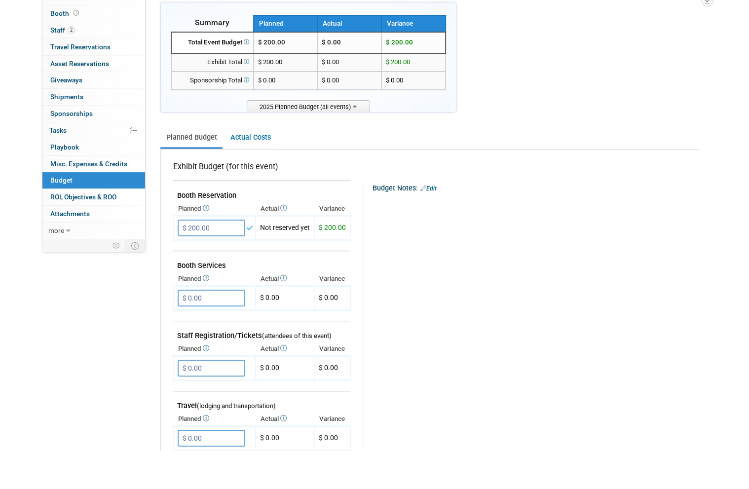
click at [223, 469] on input "$ 0.00" at bounding box center [212, 477] width 68 height 17
type input "$ 100.00"
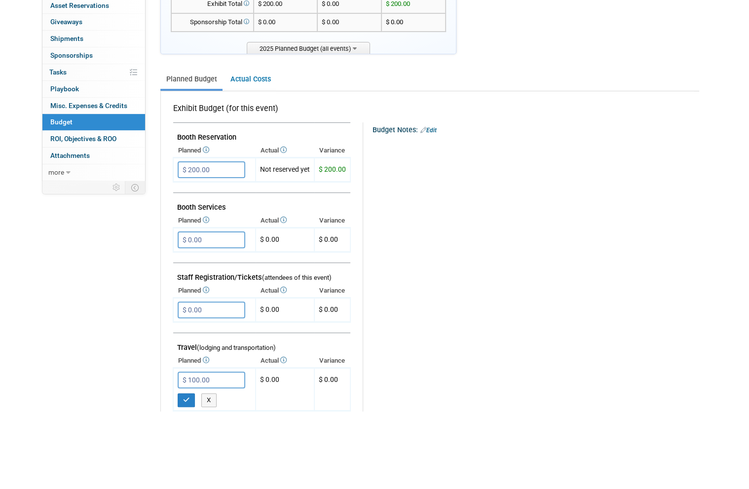
click at [189, 475] on icon "button" at bounding box center [186, 478] width 7 height 6
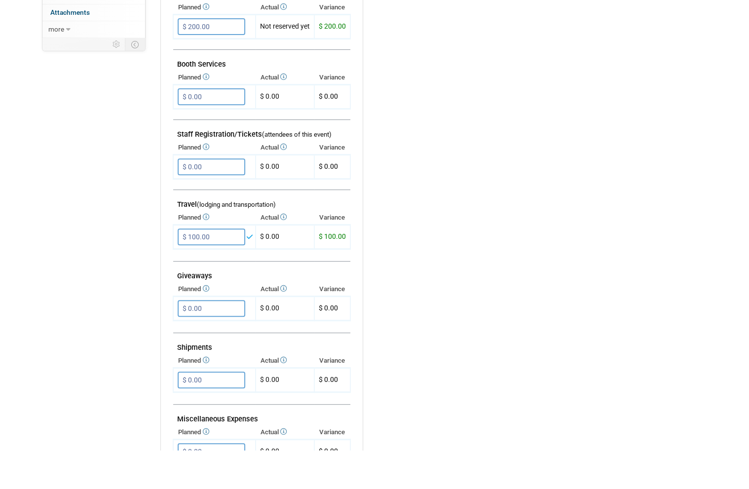
scroll to position [261, 0]
click at [223, 482] on input "$ 0.00" at bounding box center [212, 490] width 68 height 17
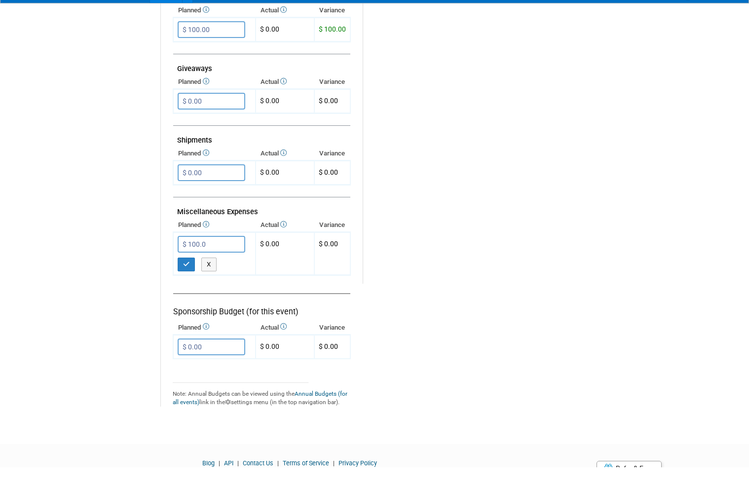
type input "$ 100.00"
click at [188, 283] on icon "button" at bounding box center [186, 286] width 7 height 6
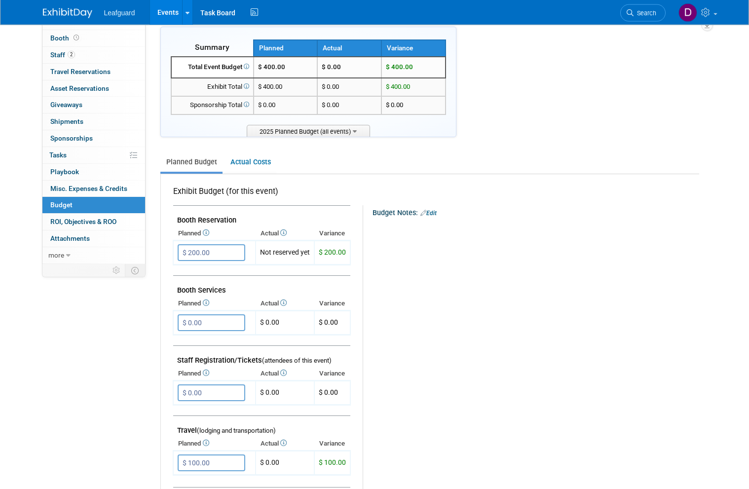
scroll to position [0, 0]
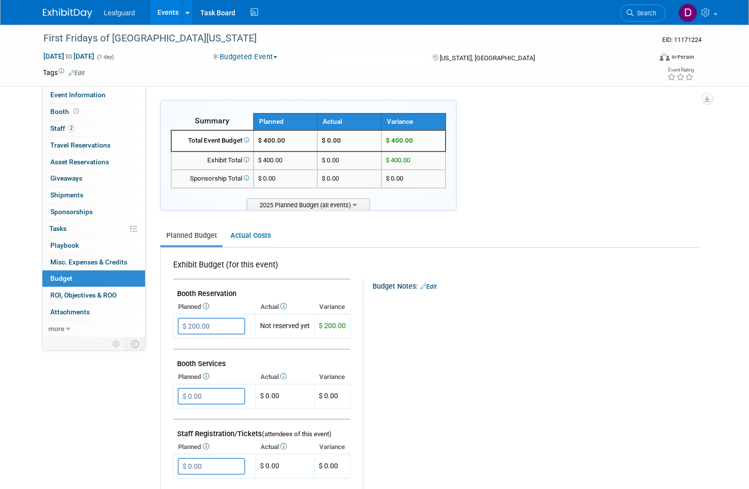
click at [105, 291] on span "ROI, Objectives & ROO 0" at bounding box center [83, 295] width 66 height 8
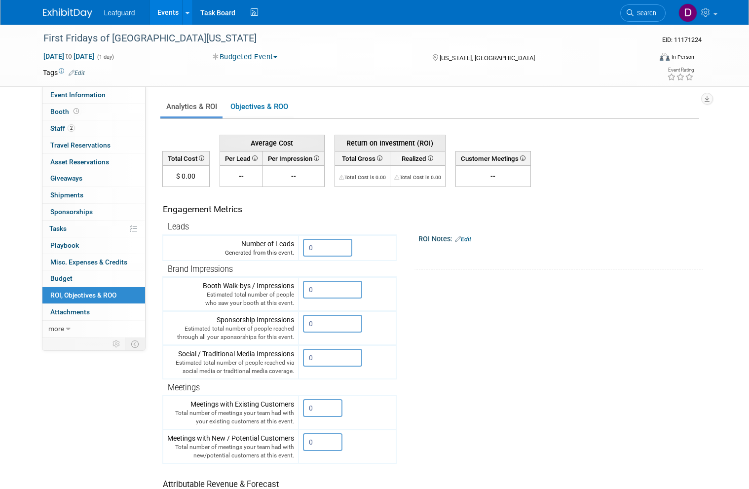
click at [330, 250] on input "0" at bounding box center [327, 248] width 49 height 18
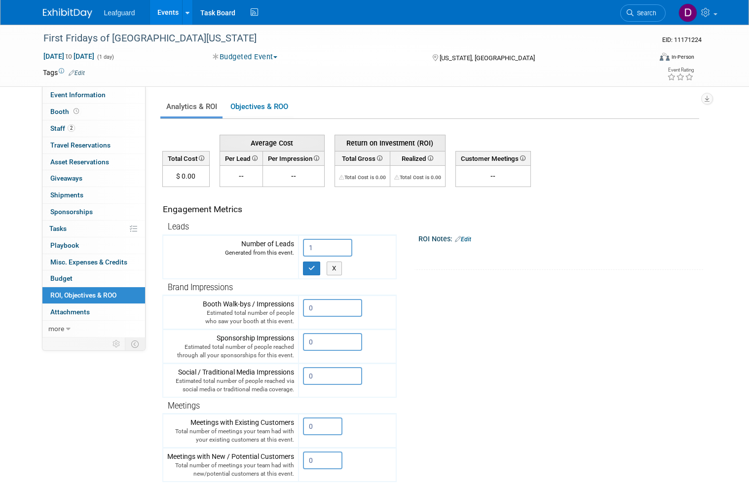
type input "1"
click at [311, 271] on button "button" at bounding box center [312, 268] width 18 height 14
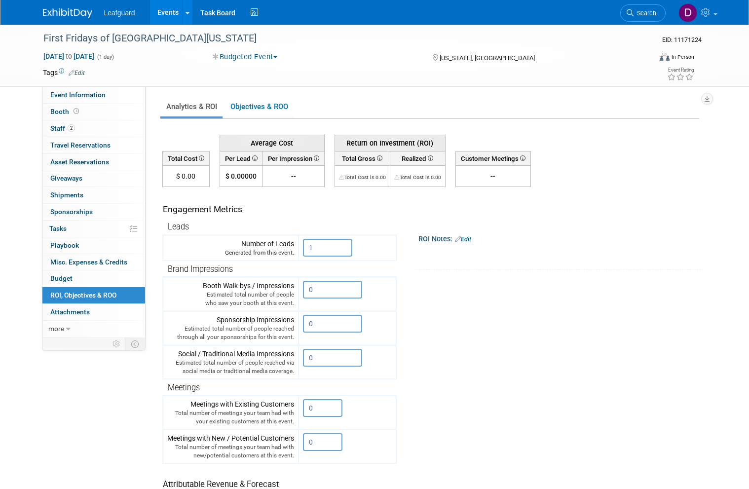
click at [177, 13] on link "Events" at bounding box center [168, 12] width 36 height 25
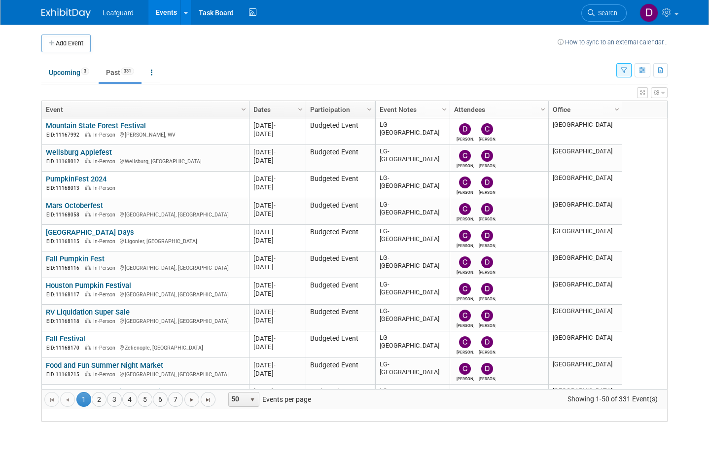
click at [133, 407] on link "4" at bounding box center [129, 399] width 15 height 15
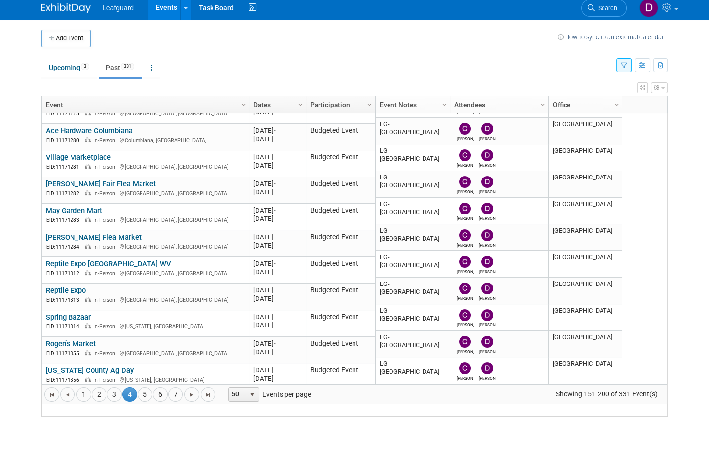
scroll to position [439, 0]
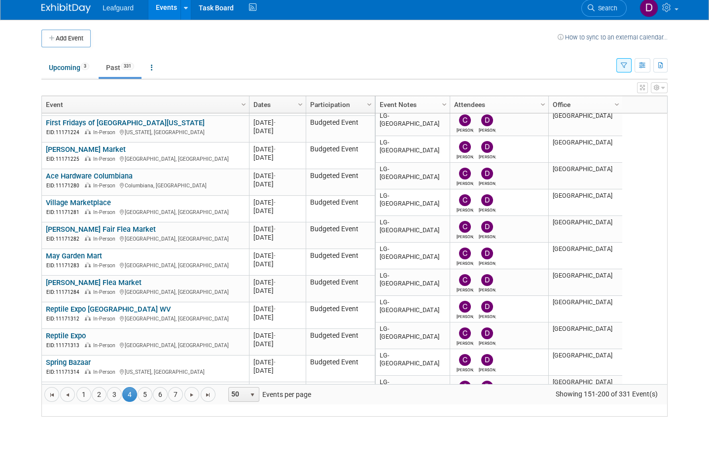
click at [82, 158] on link "[PERSON_NAME] Market" at bounding box center [86, 154] width 80 height 9
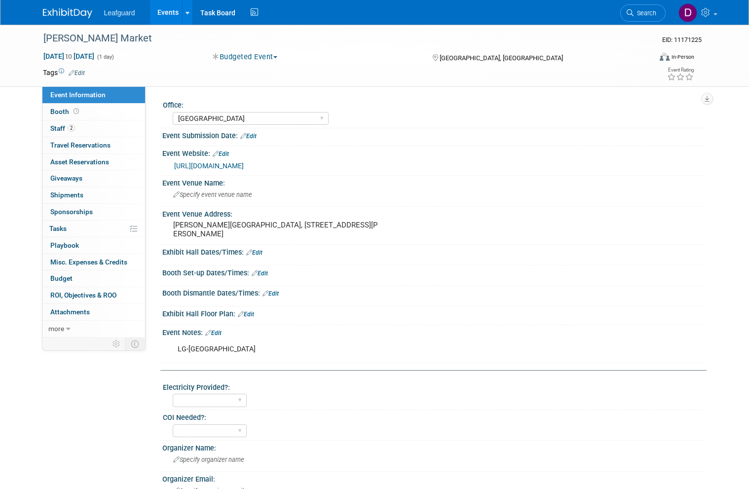
select select "[GEOGRAPHIC_DATA]"
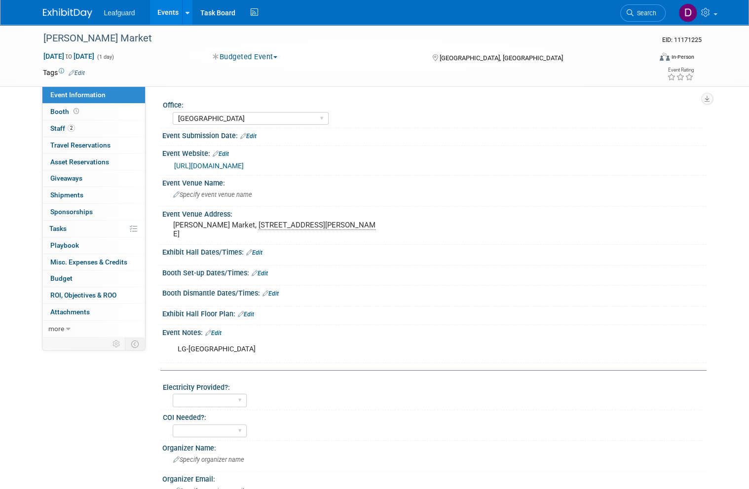
click at [70, 109] on span "Booth" at bounding box center [65, 112] width 31 height 8
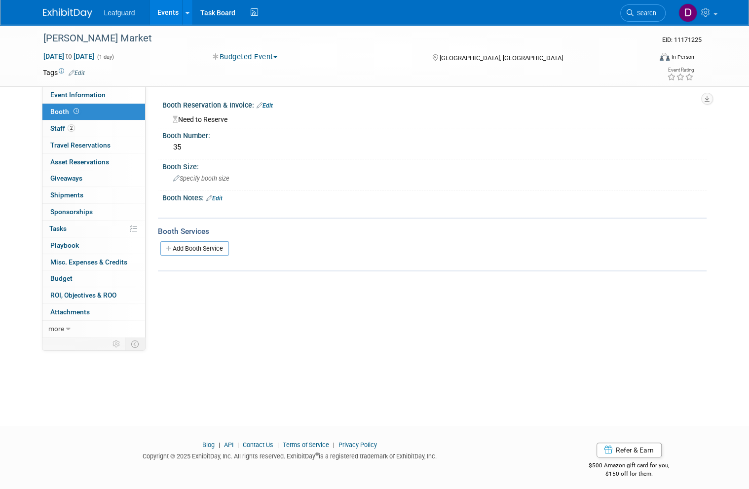
click at [72, 272] on link "Budget" at bounding box center [93, 278] width 103 height 16
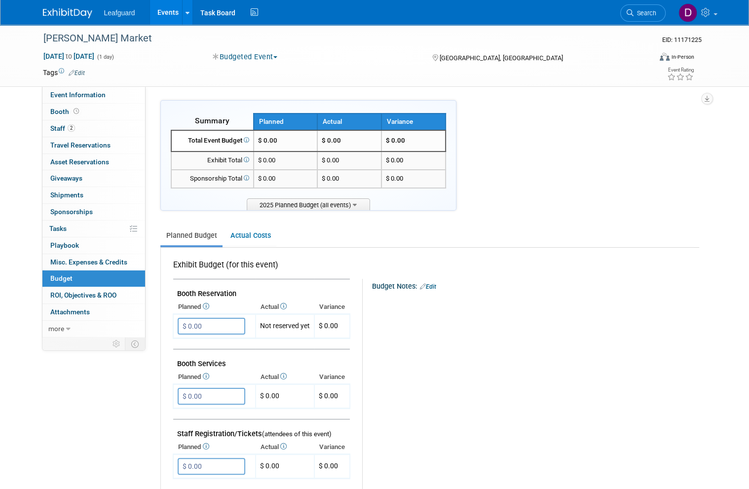
click at [216, 323] on input "$ 0.00" at bounding box center [212, 326] width 68 height 17
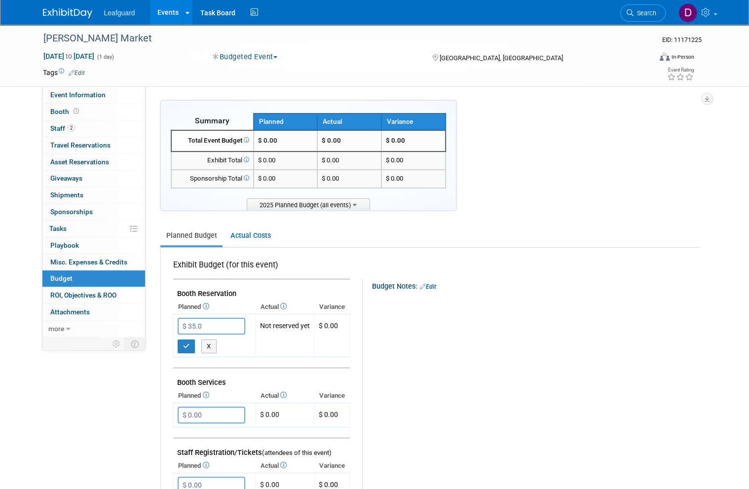
type input "$ 35.00"
click at [187, 347] on button "button" at bounding box center [187, 346] width 18 height 14
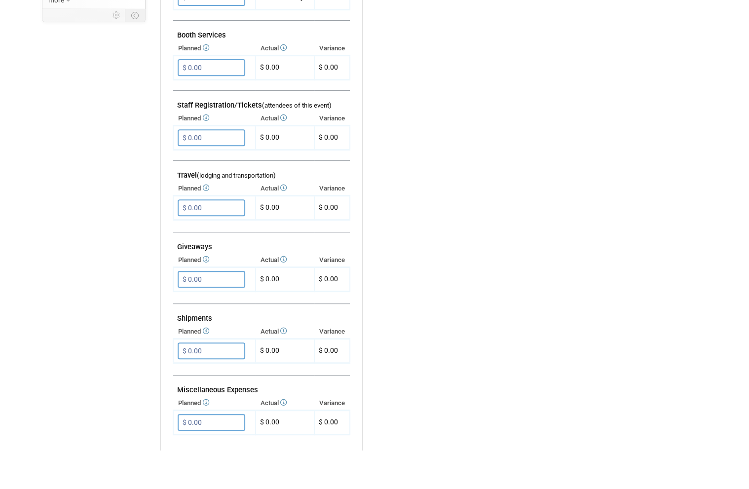
scroll to position [295, 0]
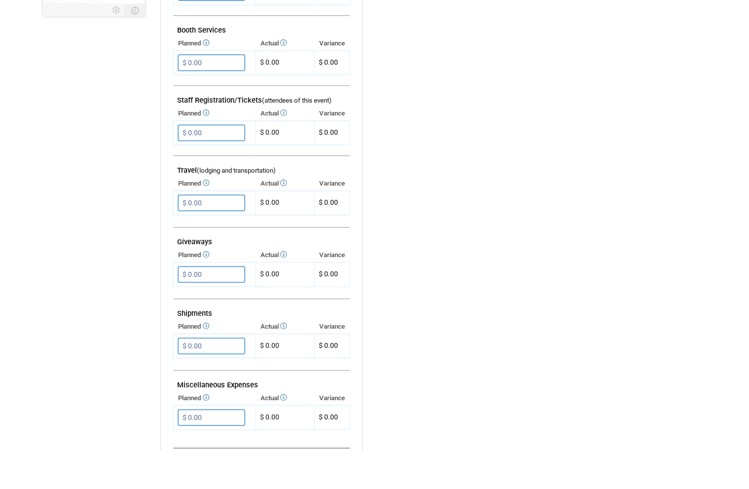
click at [221, 448] on input "$ 0.00" at bounding box center [212, 456] width 68 height 17
type input "$ 180.00"
click at [184, 473] on icon "button" at bounding box center [186, 476] width 7 height 6
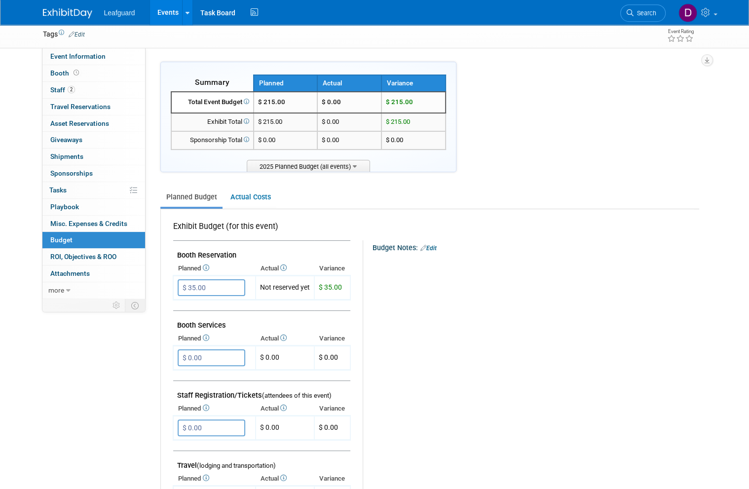
scroll to position [0, 0]
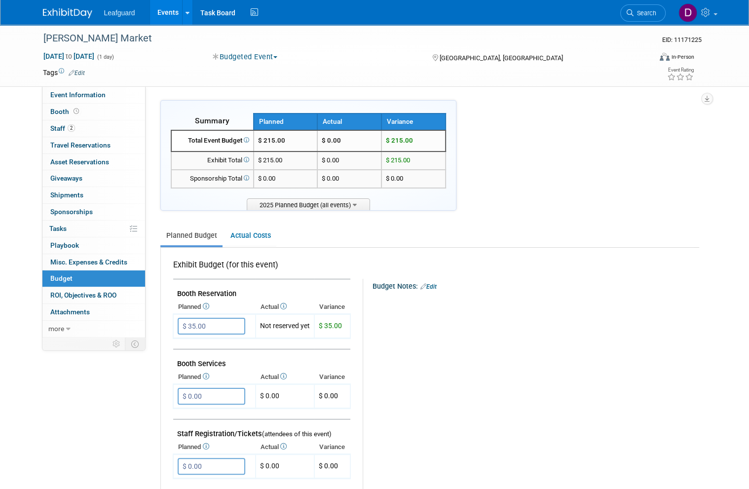
click at [102, 291] on span "ROI, Objectives & ROO 0" at bounding box center [83, 295] width 66 height 8
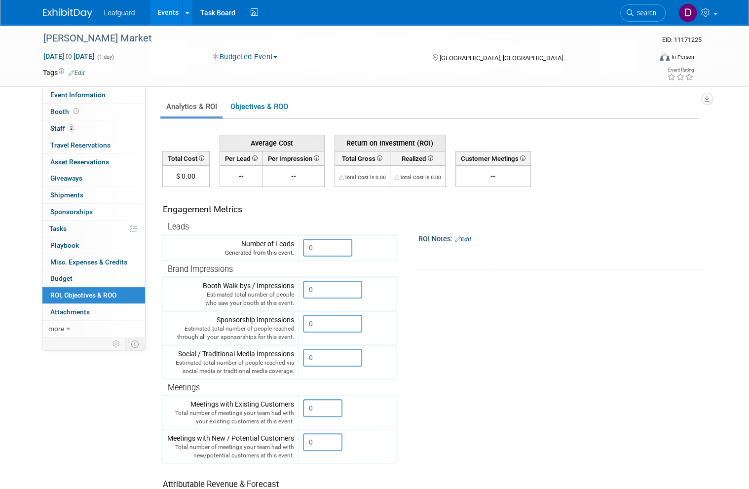
click at [336, 244] on input "0" at bounding box center [327, 248] width 49 height 18
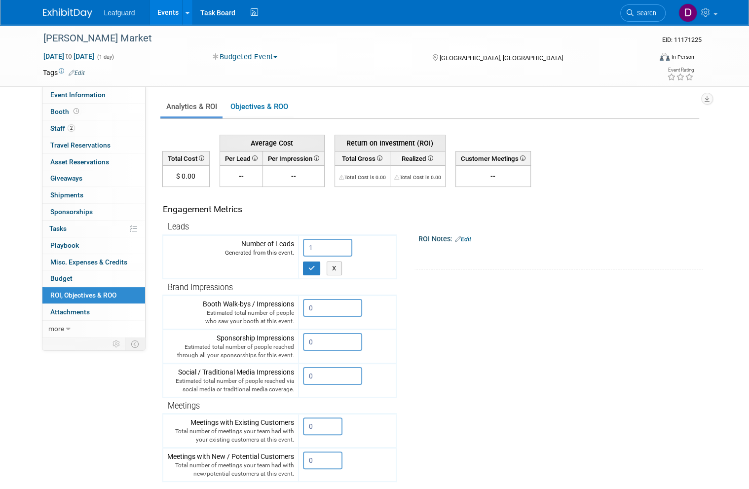
type input "1"
click at [317, 266] on button "button" at bounding box center [312, 268] width 18 height 14
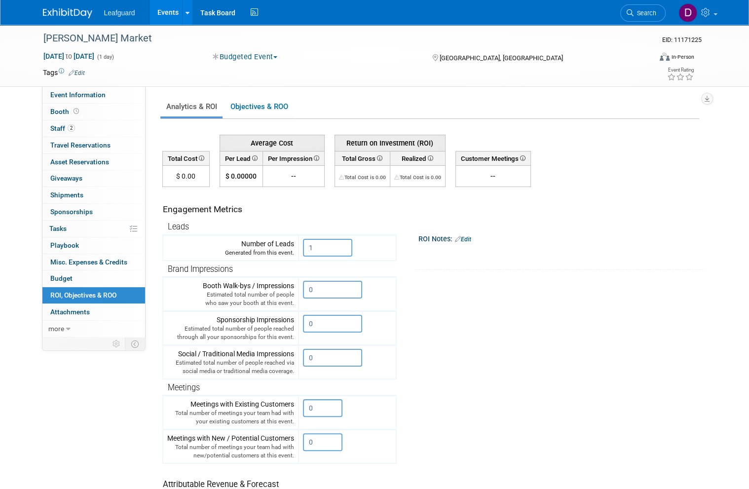
click at [169, 16] on link "Events" at bounding box center [168, 12] width 36 height 25
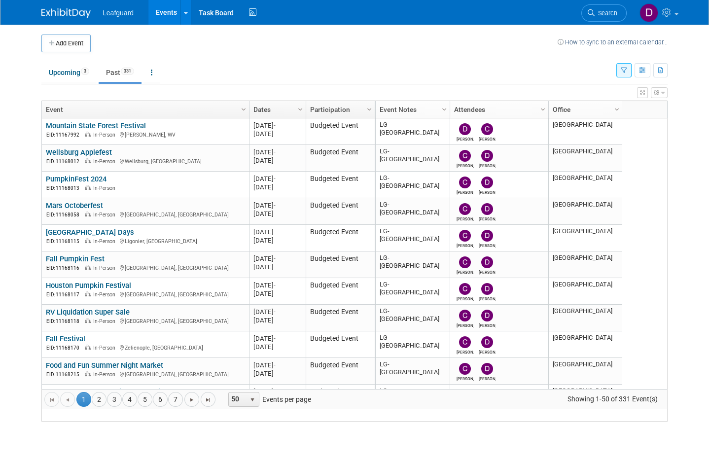
click at [135, 407] on link "4" at bounding box center [129, 399] width 15 height 15
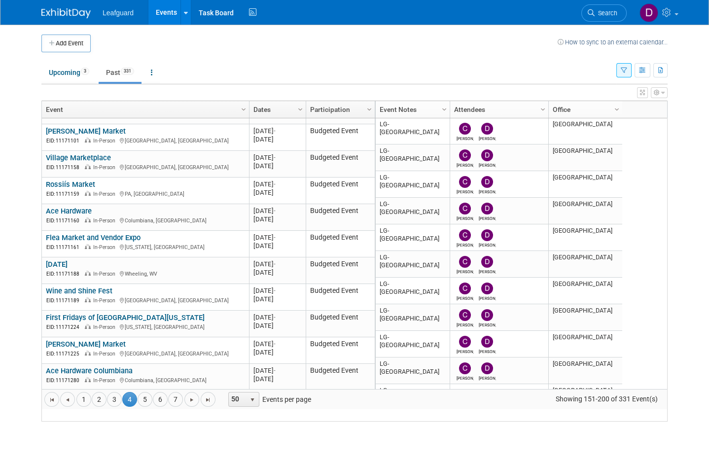
scroll to position [221, 0]
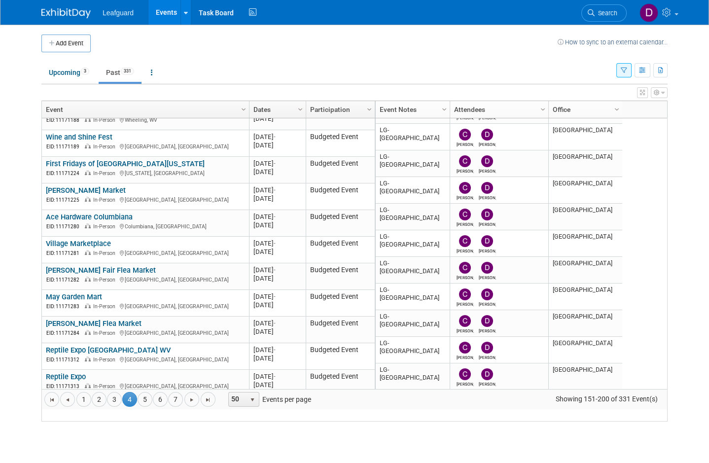
click at [117, 222] on link "Ace Hardware Columbiana" at bounding box center [89, 217] width 87 height 9
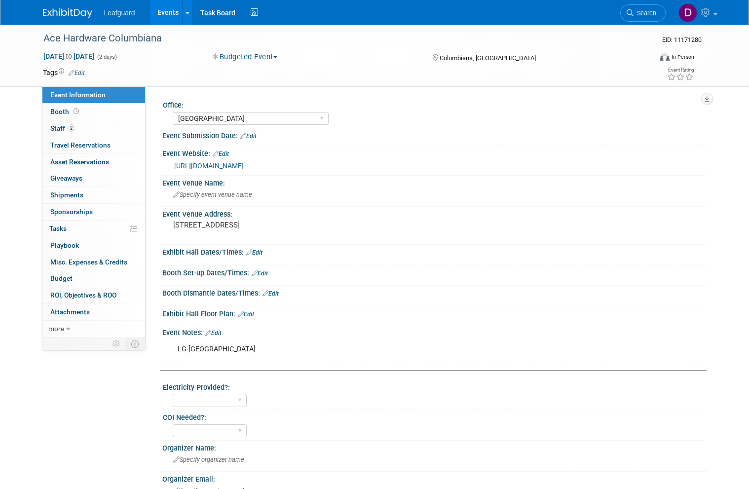
select select "[GEOGRAPHIC_DATA]"
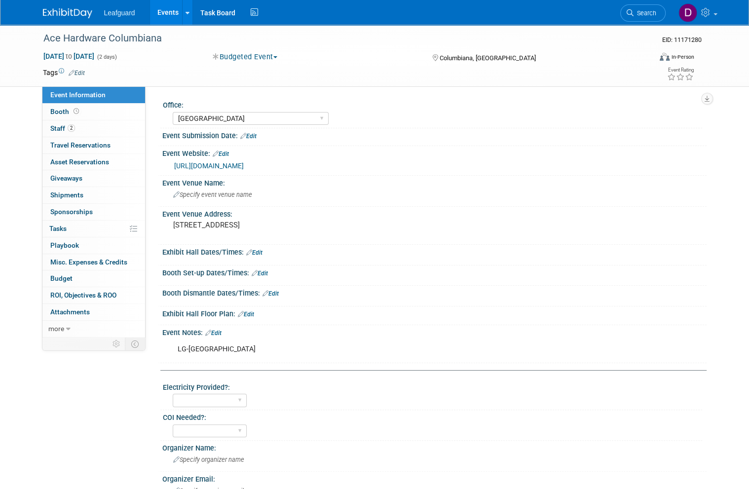
click at [65, 111] on span "Booth" at bounding box center [65, 112] width 31 height 8
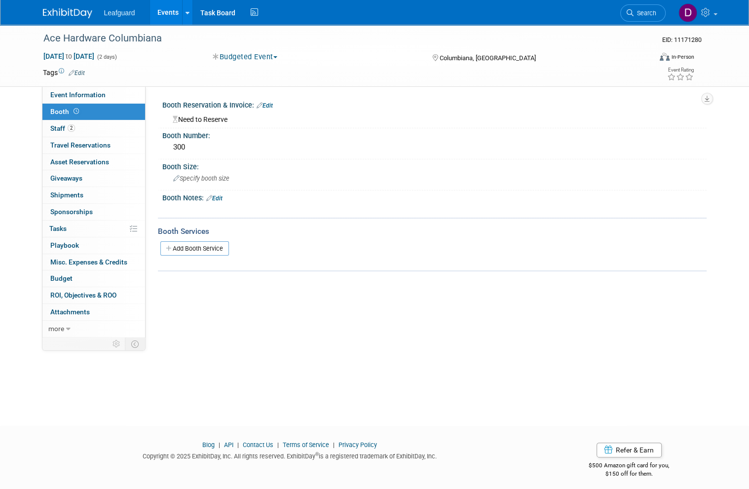
click at [69, 274] on span "Budget" at bounding box center [61, 278] width 22 height 8
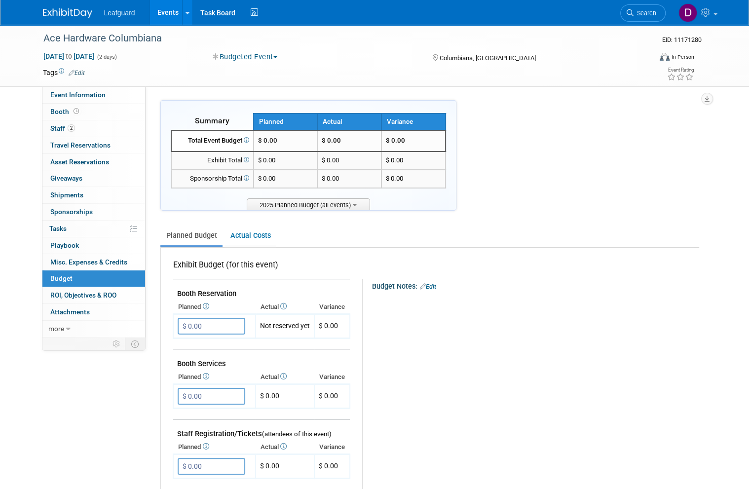
click at [215, 324] on input "$ 0.00" at bounding box center [212, 326] width 68 height 17
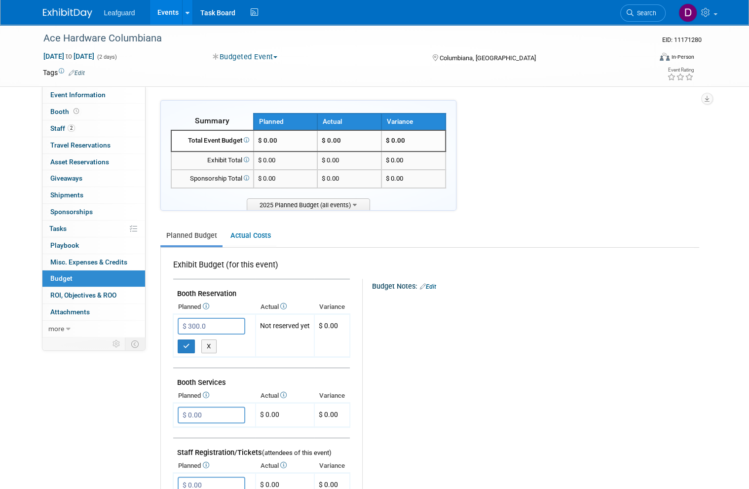
type input "$ 300.00"
click at [189, 342] on button "button" at bounding box center [187, 346] width 18 height 14
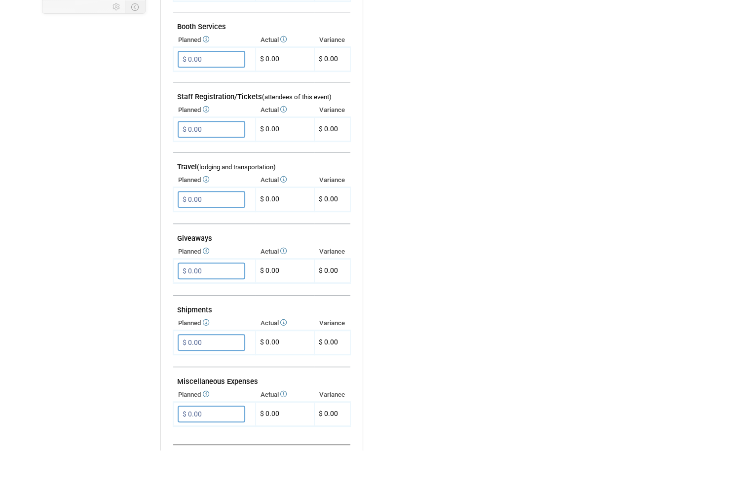
scroll to position [305, 0]
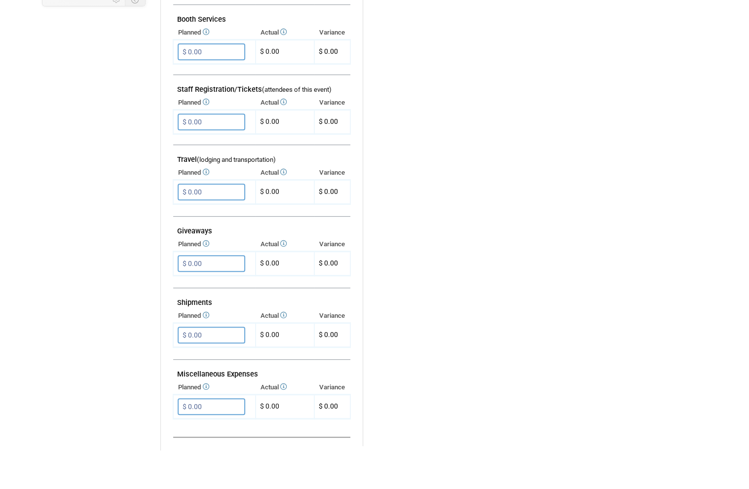
click at [225, 437] on input "$ 0.00" at bounding box center [212, 445] width 68 height 17
type input "$ 360.00"
click at [191, 459] on button "button" at bounding box center [187, 466] width 18 height 14
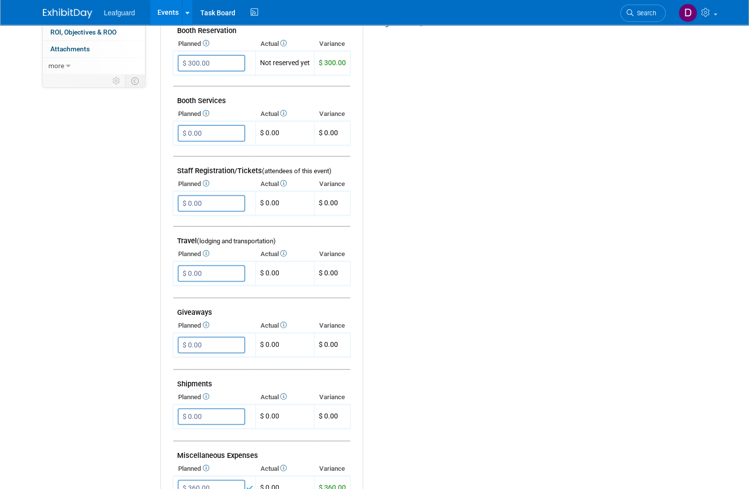
scroll to position [0, 0]
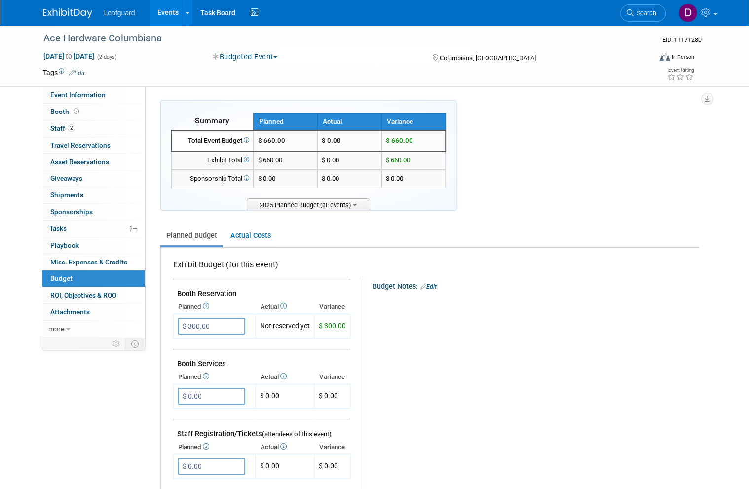
click at [116, 291] on span "ROI, Objectives & ROO 0" at bounding box center [83, 295] width 66 height 8
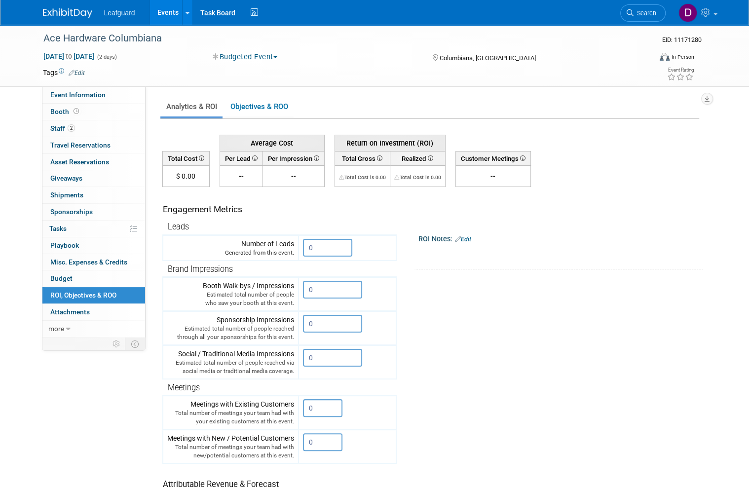
click at [340, 243] on input "0" at bounding box center [327, 248] width 49 height 18
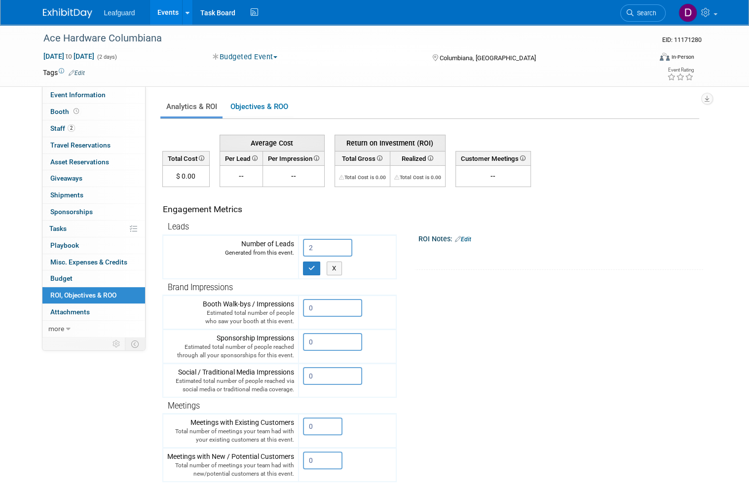
type input "2"
click at [316, 268] on button "button" at bounding box center [312, 268] width 18 height 14
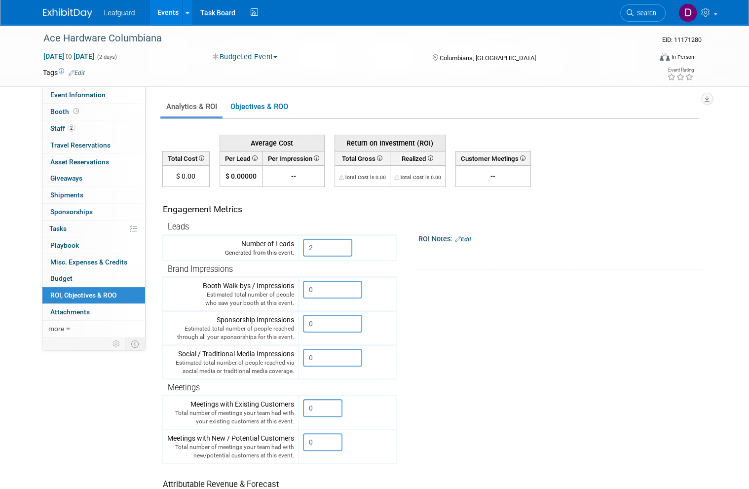
click at [169, 13] on link "Events" at bounding box center [168, 12] width 36 height 25
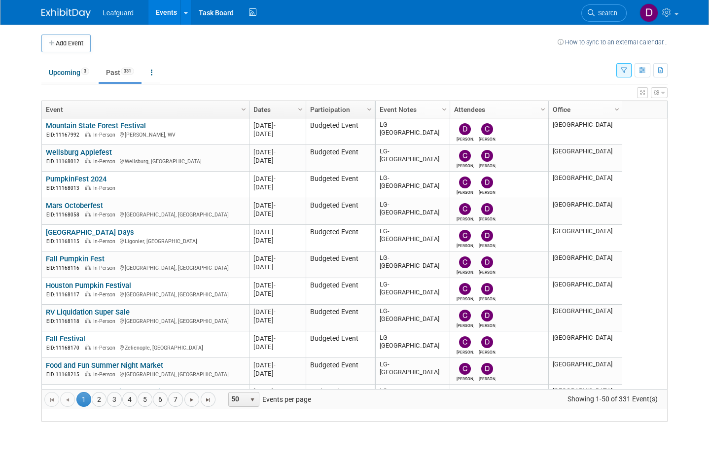
click at [135, 407] on link "4" at bounding box center [129, 399] width 15 height 15
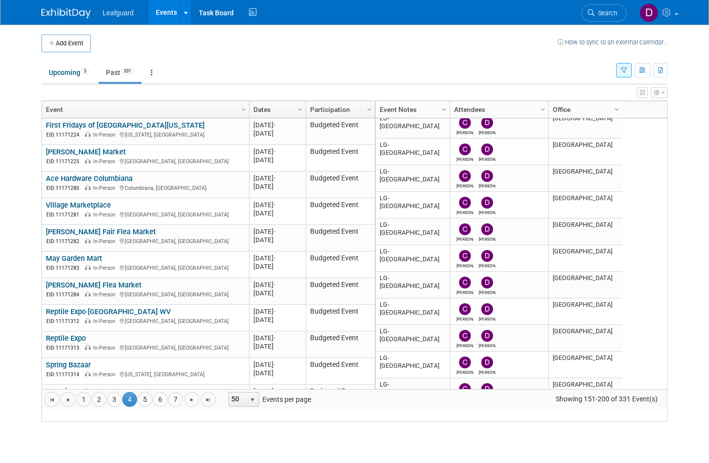
click at [109, 210] on link "Village Marketplace" at bounding box center [78, 205] width 65 height 9
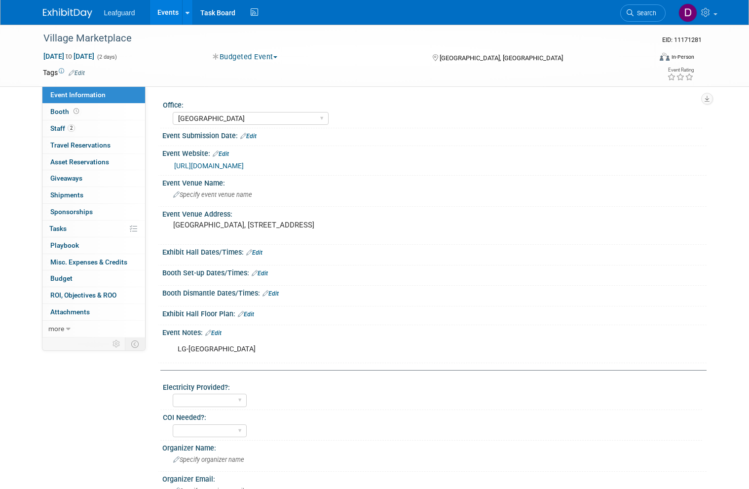
select select "[GEOGRAPHIC_DATA]"
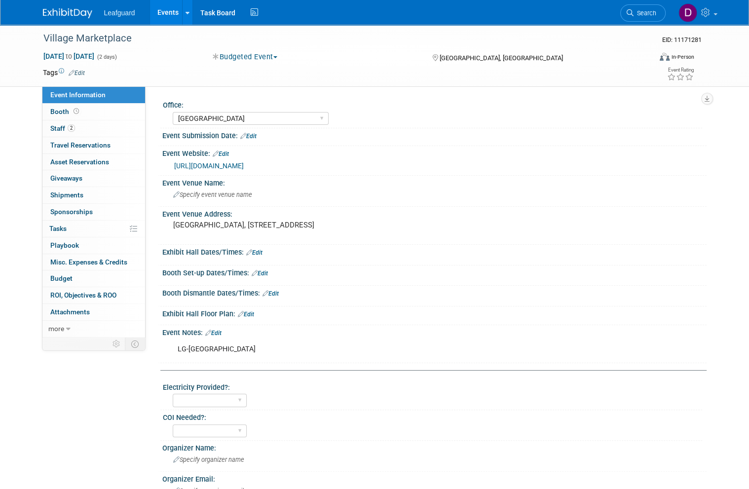
click at [72, 110] on span at bounding box center [76, 111] width 9 height 7
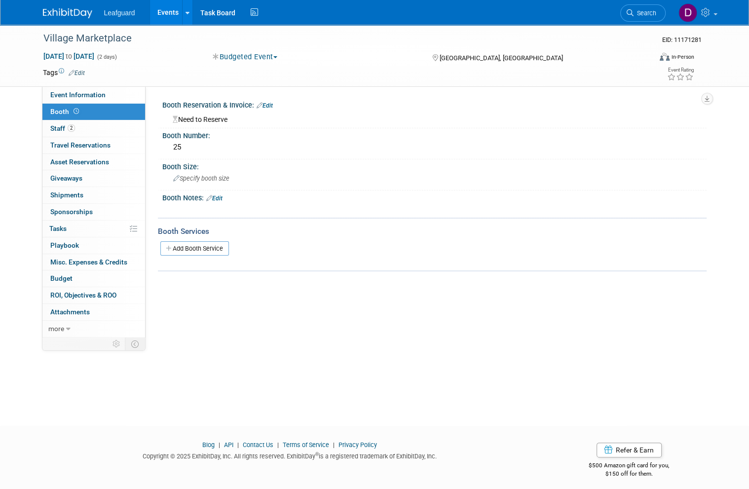
click at [70, 275] on span "Budget" at bounding box center [61, 278] width 22 height 8
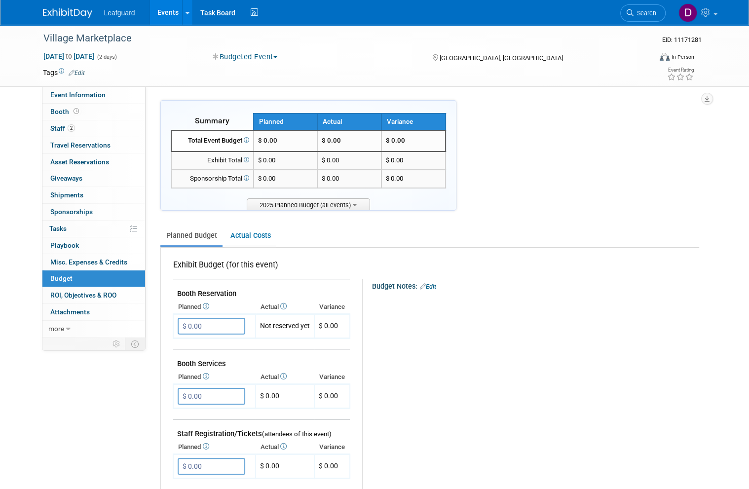
click at [217, 320] on input "$ 0.00" at bounding box center [212, 326] width 68 height 17
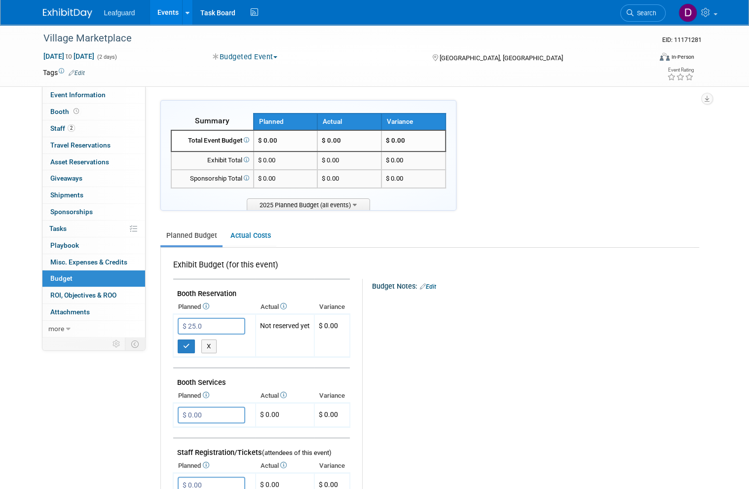
type input "$ 25.00"
click at [187, 343] on icon "button" at bounding box center [186, 346] width 7 height 6
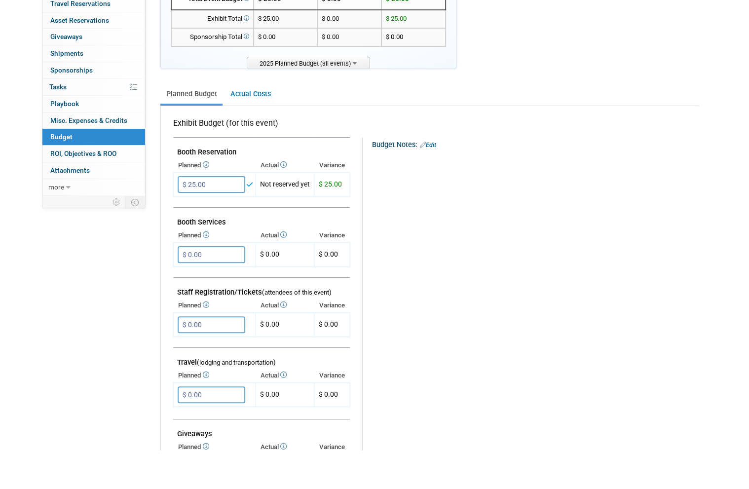
scroll to position [103, 0]
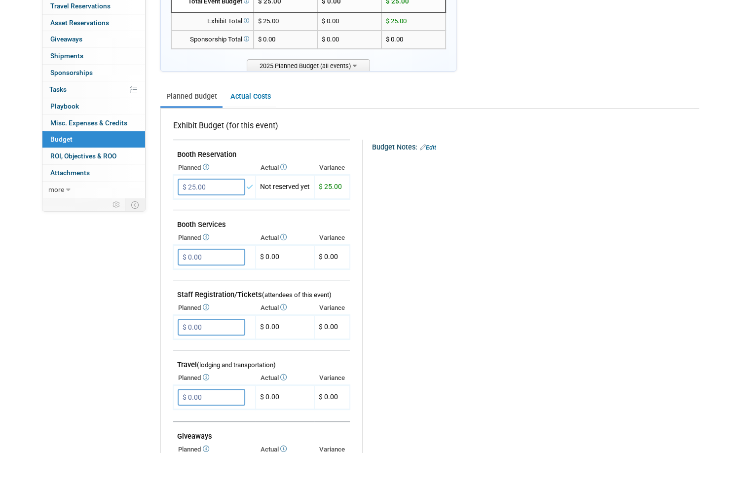
click at [222, 425] on input "$ 0.00" at bounding box center [212, 433] width 68 height 17
type input "$ 50.00"
click at [191, 447] on button "button" at bounding box center [187, 454] width 18 height 14
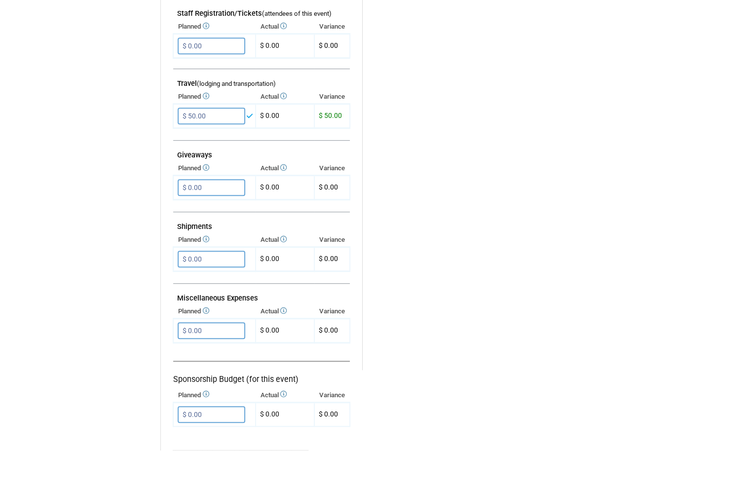
scroll to position [389, 0]
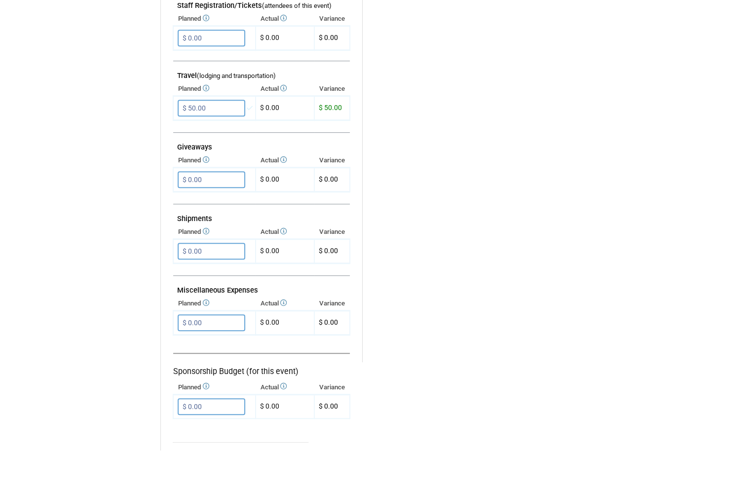
click at [227, 353] on input "$ 0.00" at bounding box center [212, 361] width 68 height 17
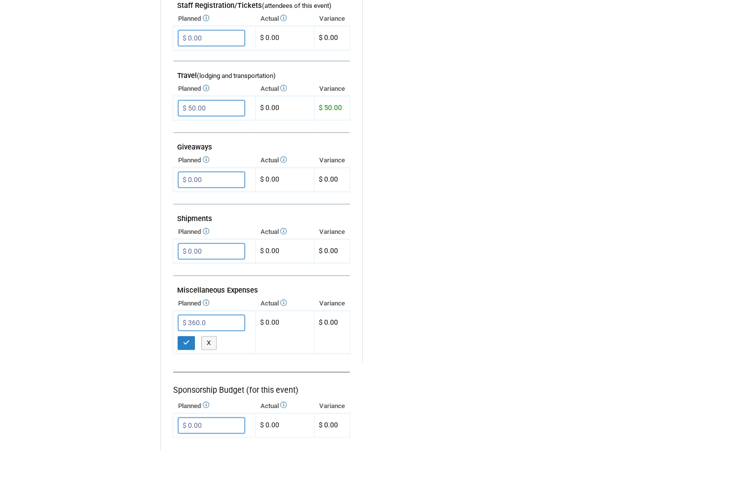
type input "$ 360.00"
click at [187, 378] on icon "button" at bounding box center [186, 381] width 7 height 6
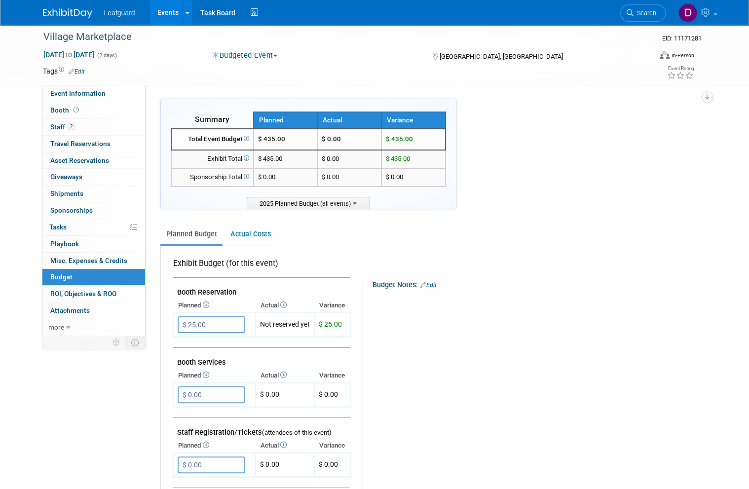
scroll to position [1, 0]
click at [114, 292] on span "ROI, Objectives & ROO 0" at bounding box center [83, 294] width 66 height 8
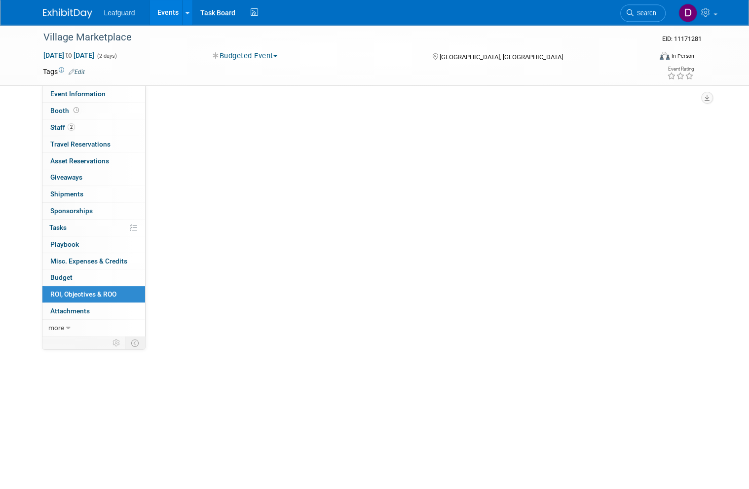
scroll to position [0, 0]
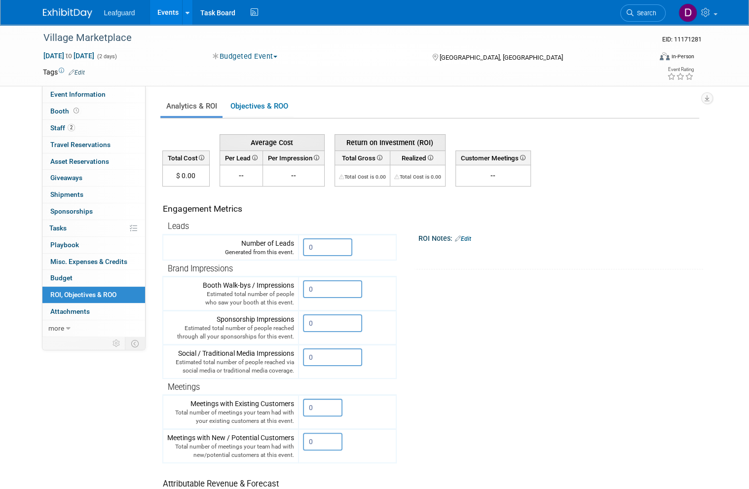
click at [334, 244] on input "0" at bounding box center [327, 247] width 49 height 18
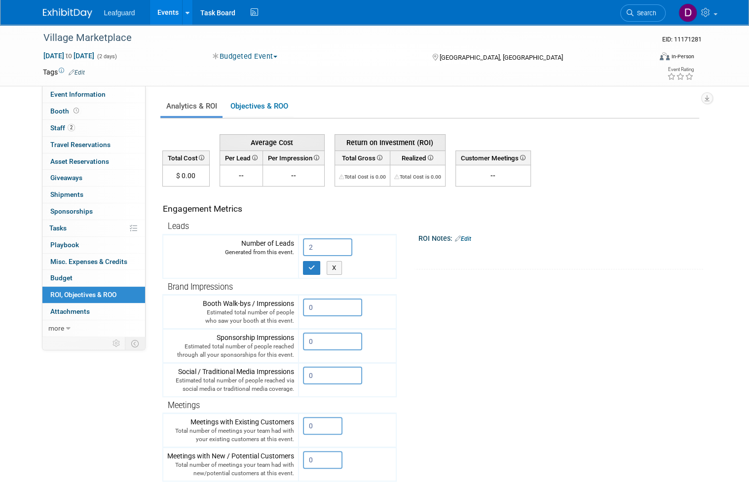
type input "2"
click at [317, 264] on button "button" at bounding box center [312, 268] width 18 height 14
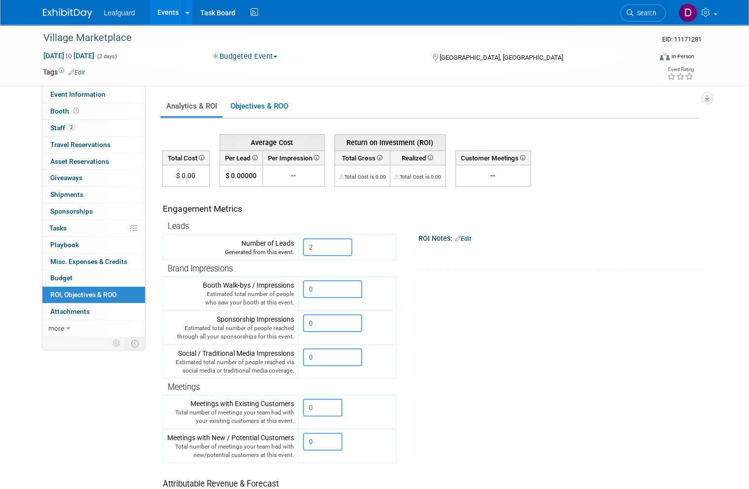
click at [174, 15] on link "Events" at bounding box center [168, 12] width 36 height 25
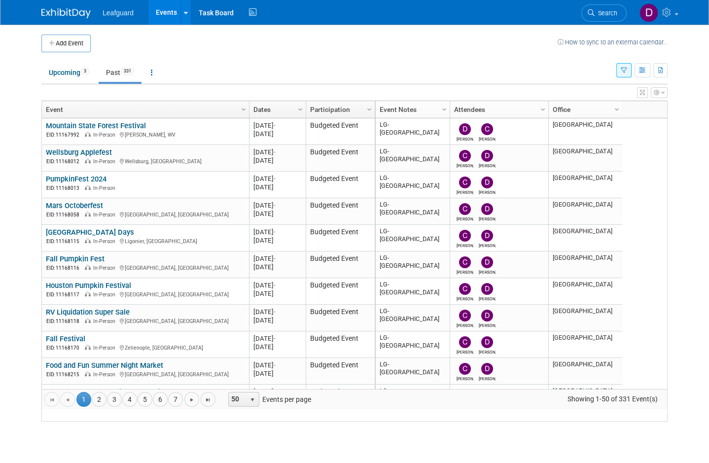
click at [132, 407] on link "4" at bounding box center [129, 399] width 15 height 15
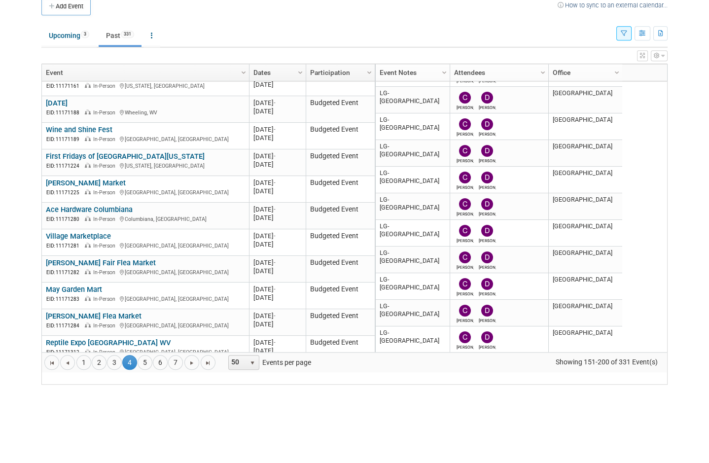
scroll to position [341, 0]
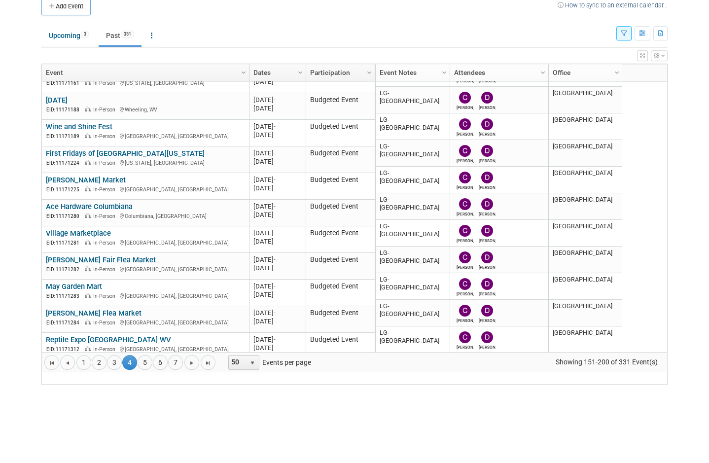
click at [123, 293] on link "[PERSON_NAME] Fair Flea Market" at bounding box center [101, 297] width 110 height 9
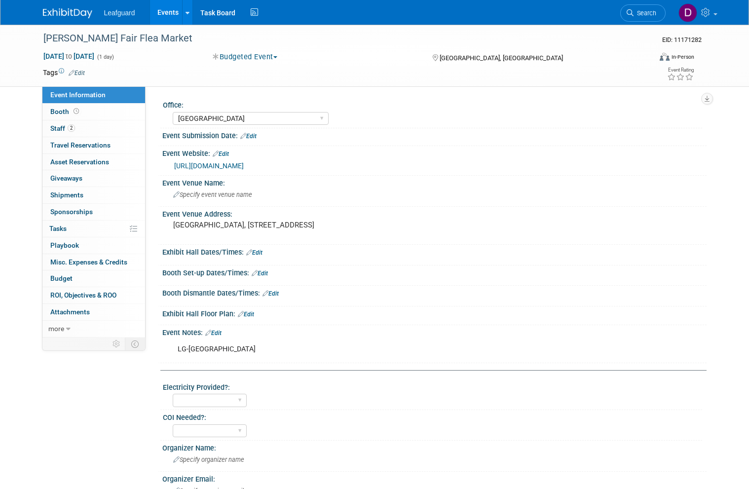
select select "[GEOGRAPHIC_DATA]"
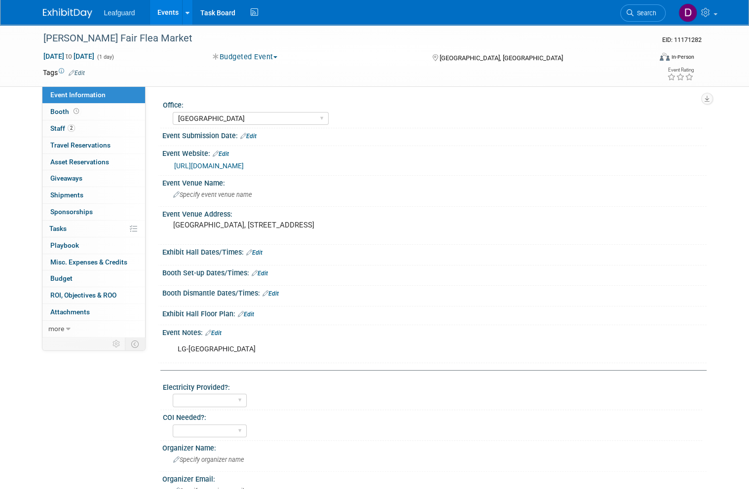
click at [65, 111] on span "Booth" at bounding box center [65, 112] width 31 height 8
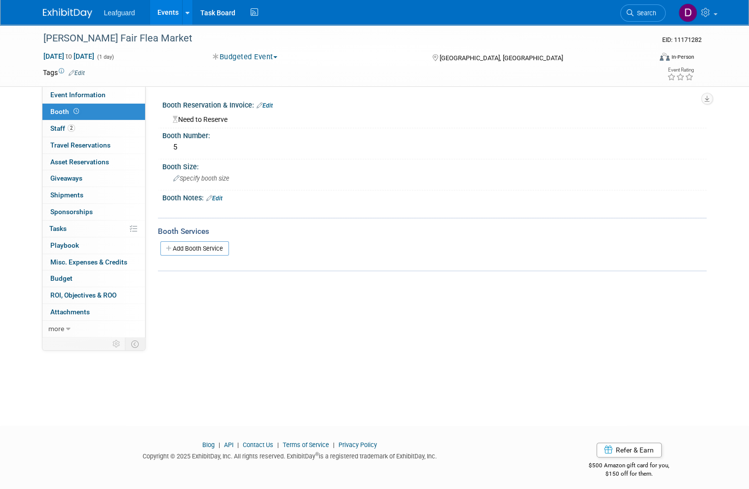
click at [72, 274] on span "Budget" at bounding box center [61, 278] width 22 height 8
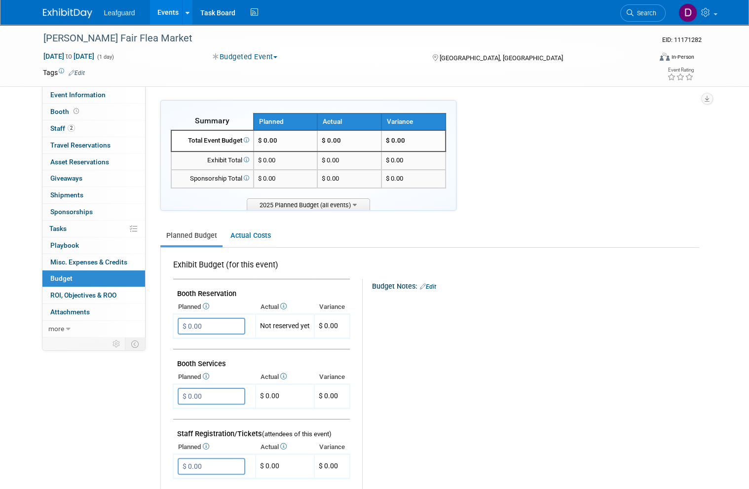
click at [216, 323] on input "$ 0.00" at bounding box center [212, 326] width 68 height 17
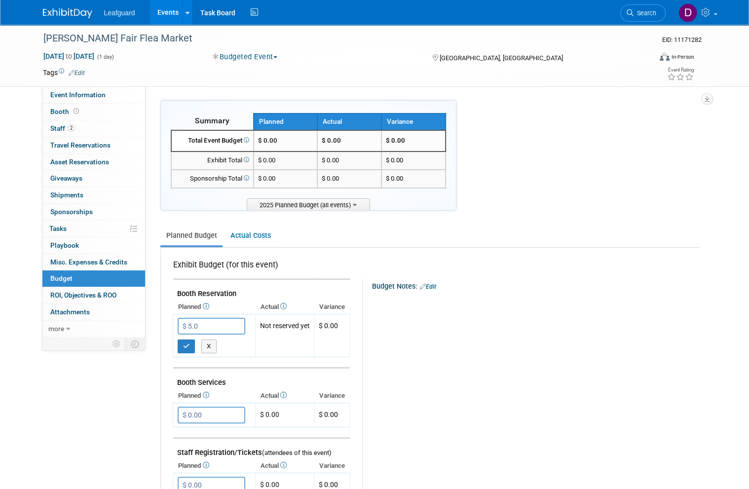
type input "$ 5.00"
click at [189, 342] on button "button" at bounding box center [187, 346] width 18 height 14
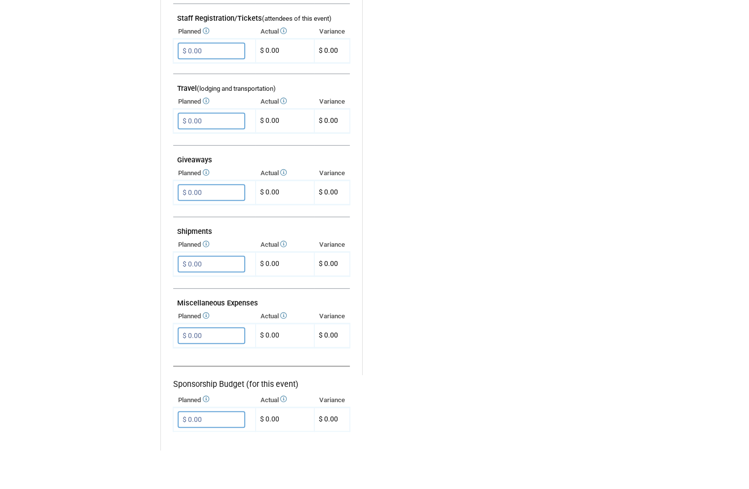
scroll to position [377, 0]
click at [225, 366] on input "$ 0.00" at bounding box center [212, 374] width 68 height 17
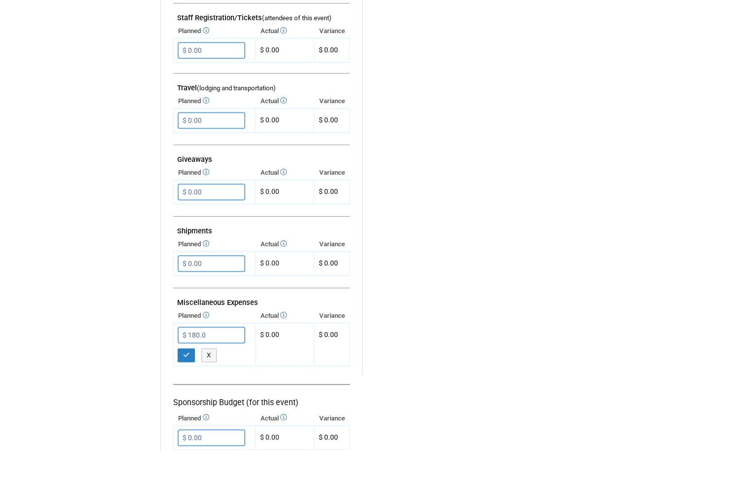
type input "$ 180.00"
click at [188, 391] on icon "button" at bounding box center [186, 394] width 7 height 6
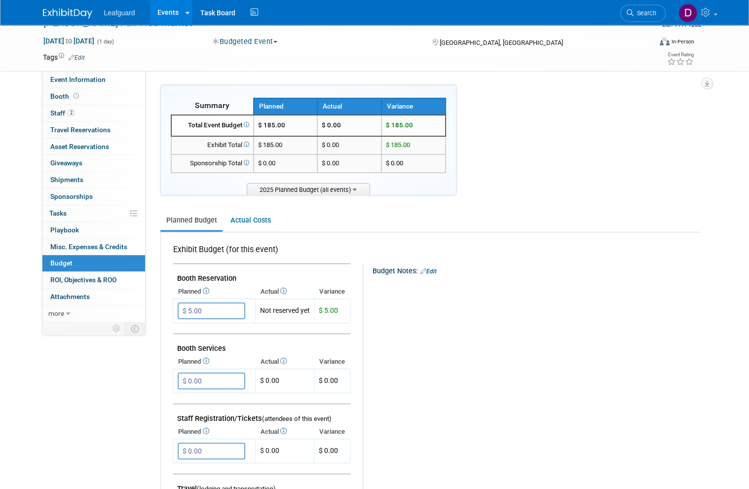
scroll to position [14, 0]
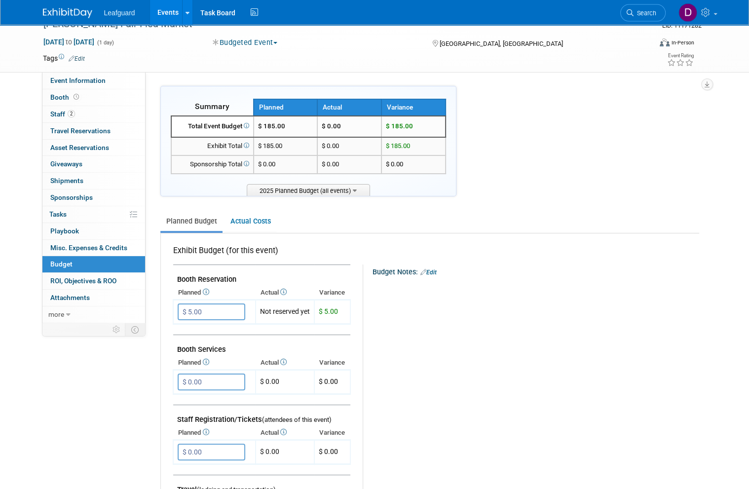
click at [108, 278] on span "ROI, Objectives & ROO 0" at bounding box center [83, 281] width 66 height 8
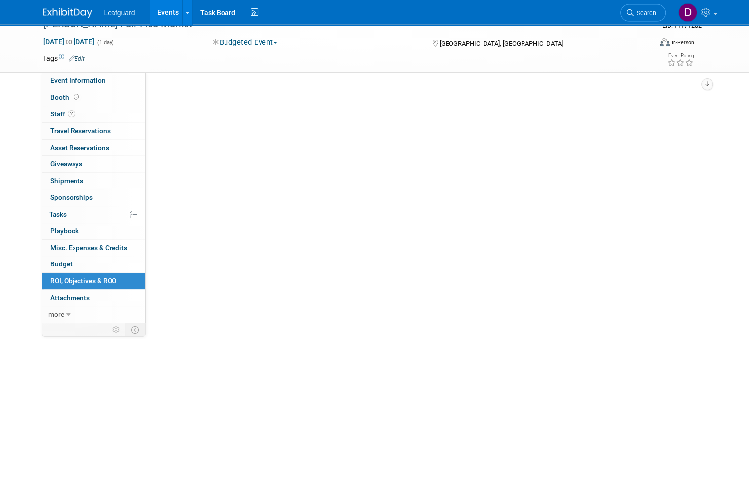
scroll to position [6, 0]
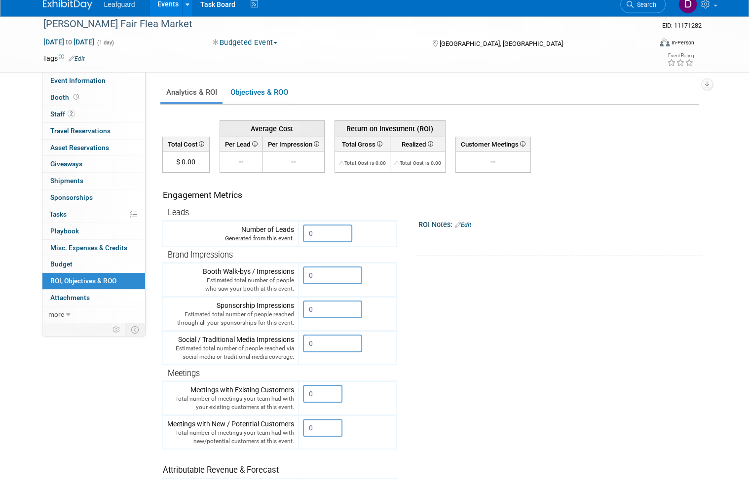
click at [335, 233] on input "0" at bounding box center [327, 242] width 49 height 18
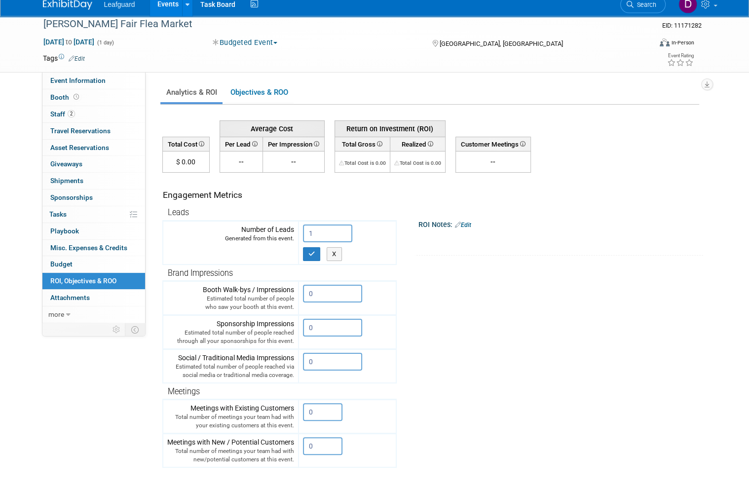
type input "1"
click at [315, 259] on icon "button" at bounding box center [311, 262] width 7 height 6
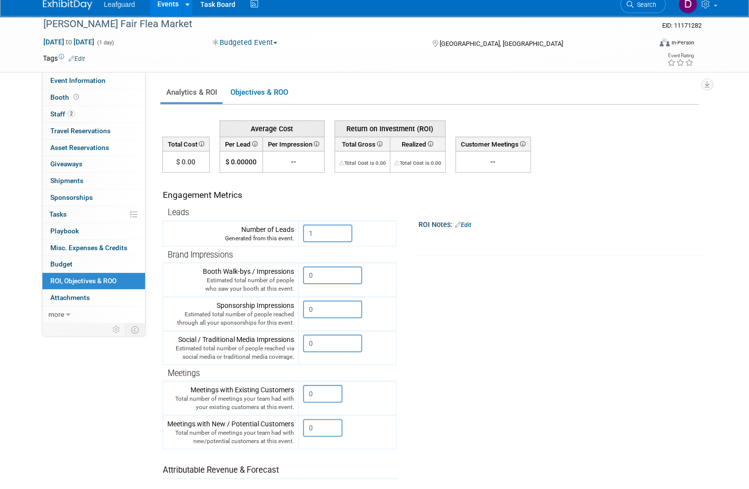
scroll to position [0, 0]
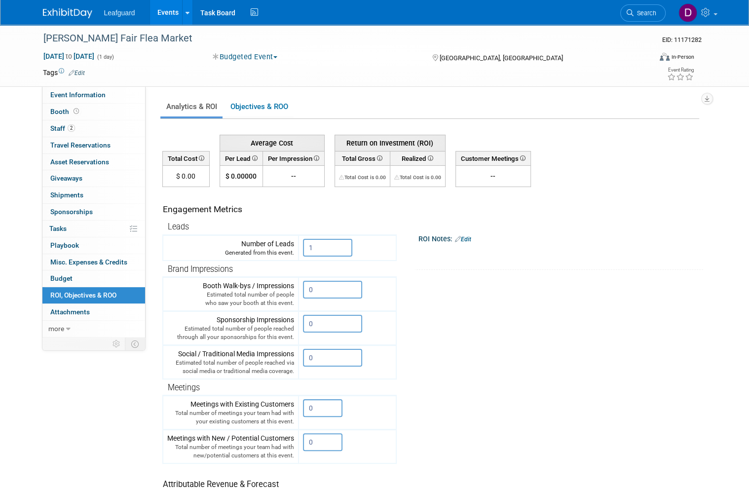
click at [179, 18] on link "Events" at bounding box center [168, 12] width 36 height 25
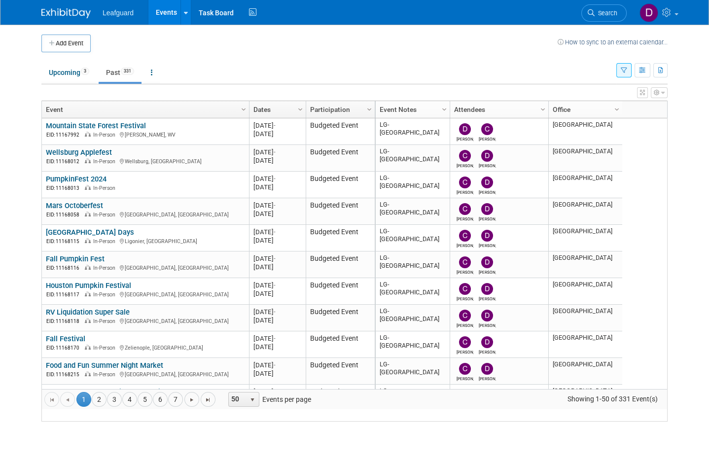
click at [133, 407] on link "4" at bounding box center [129, 399] width 15 height 15
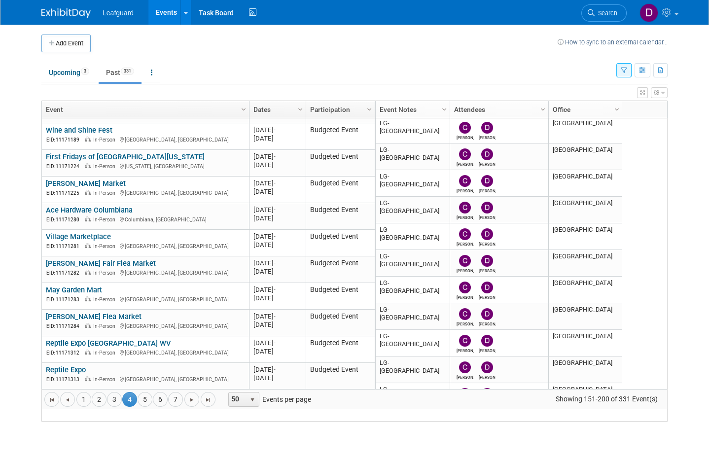
scroll to position [378, 0]
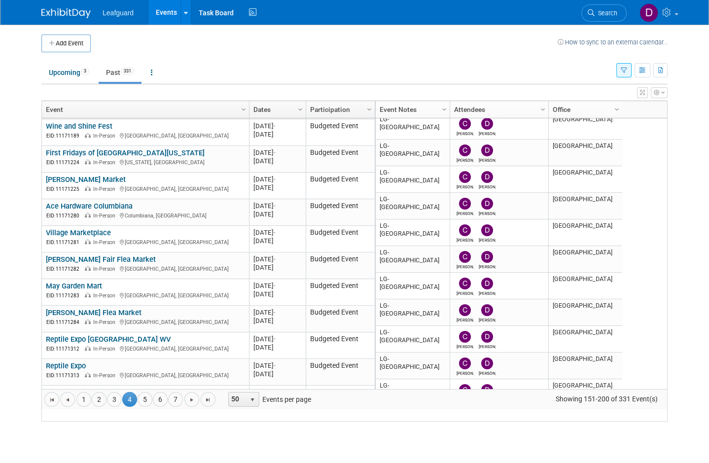
click at [99, 291] on link "May Garden Mart" at bounding box center [74, 286] width 56 height 9
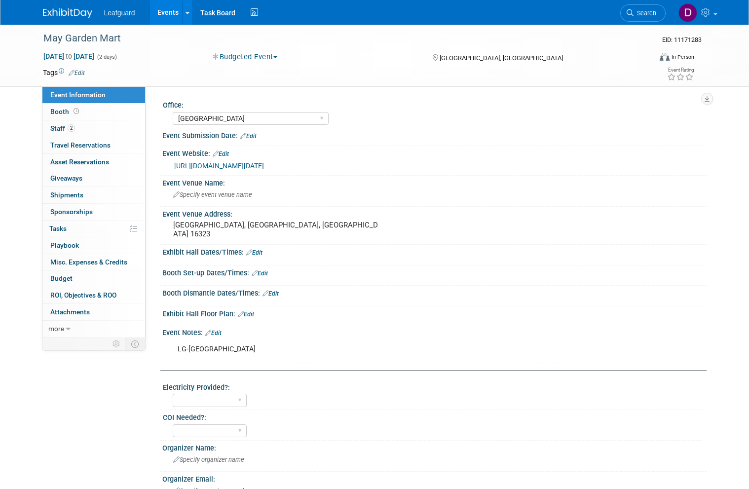
select select "[GEOGRAPHIC_DATA]"
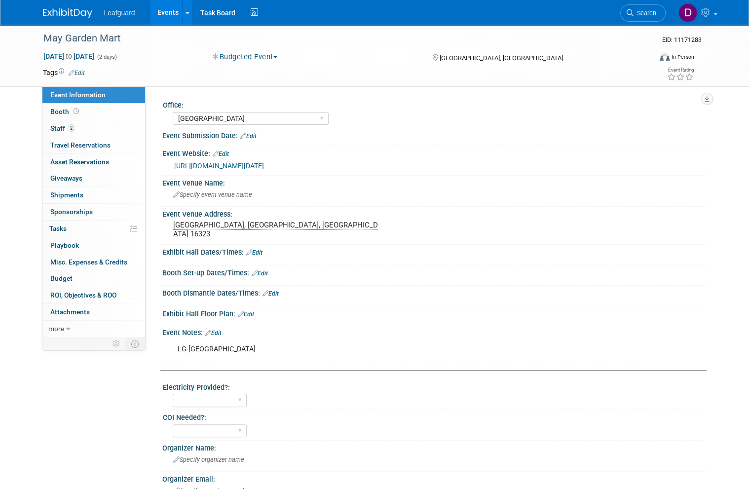
click at [67, 108] on span "Booth" at bounding box center [65, 112] width 31 height 8
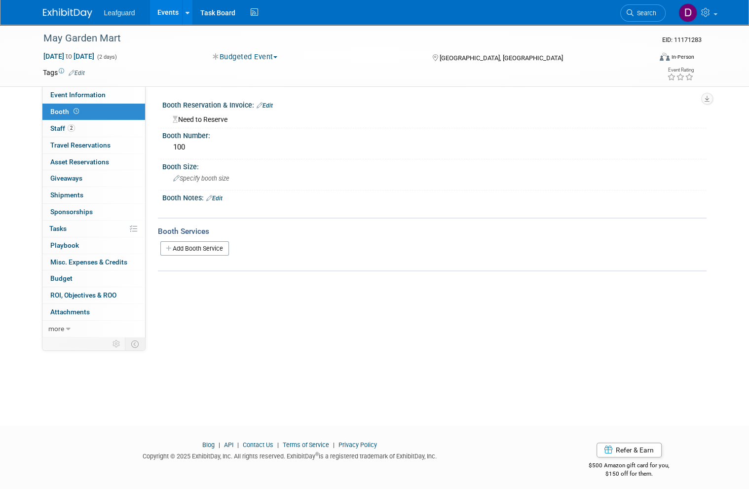
click at [72, 271] on link "Budget" at bounding box center [93, 278] width 103 height 16
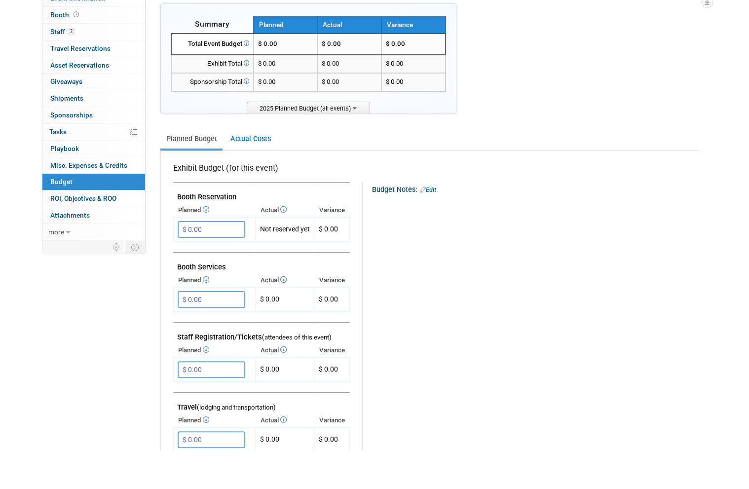
scroll to position [60, 0]
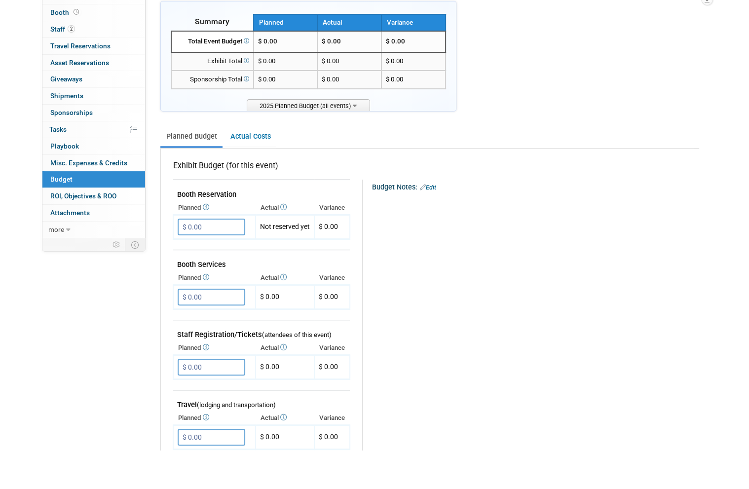
click at [228, 258] on input "$ 0.00" at bounding box center [212, 266] width 68 height 17
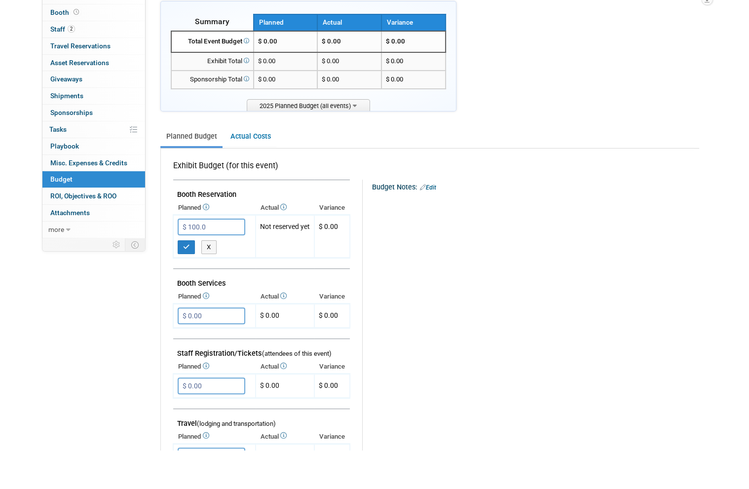
type input "$ 100.00"
click at [194, 279] on button "button" at bounding box center [187, 286] width 18 height 14
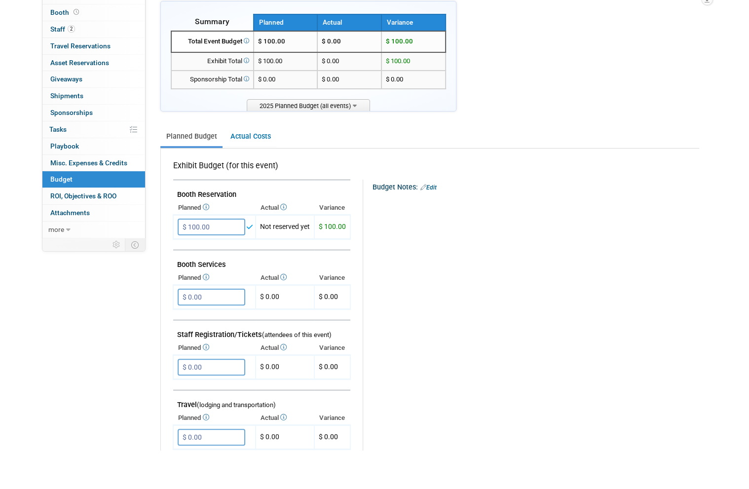
click at [225, 468] on input "$ 0.00" at bounding box center [212, 476] width 68 height 17
type input "$ 100.00"
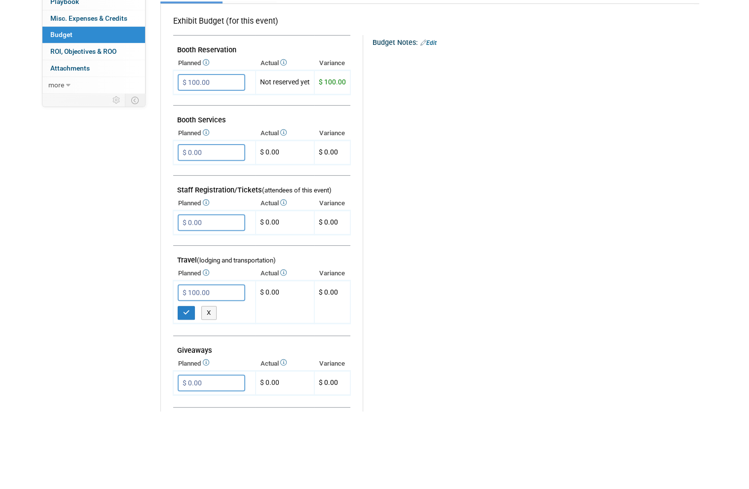
click at [191, 383] on button "button" at bounding box center [187, 390] width 18 height 14
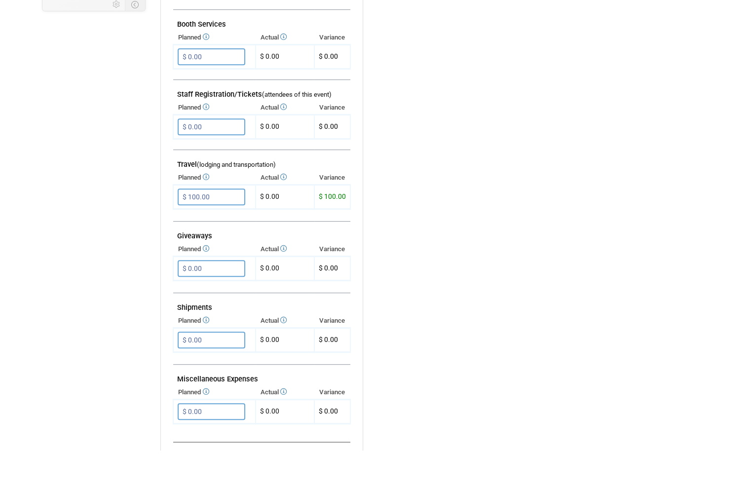
scroll to position [301, 0]
click at [223, 441] on input "$ 0.00" at bounding box center [212, 449] width 68 height 17
type input "$ 360.00"
click at [190, 463] on button "button" at bounding box center [187, 470] width 18 height 14
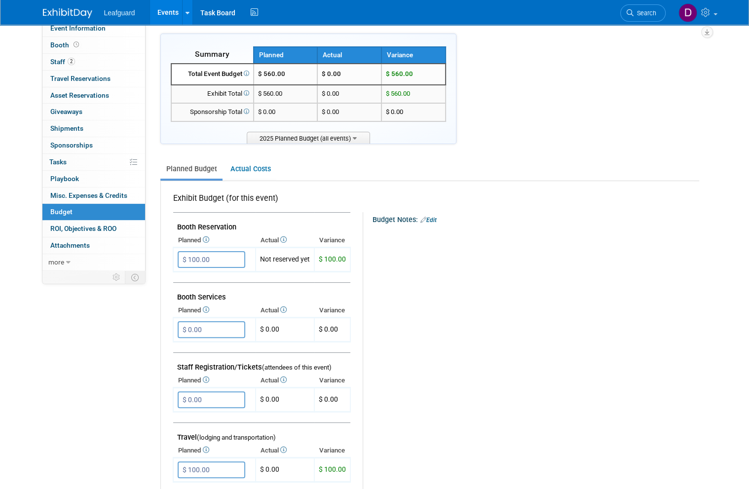
scroll to position [0, 0]
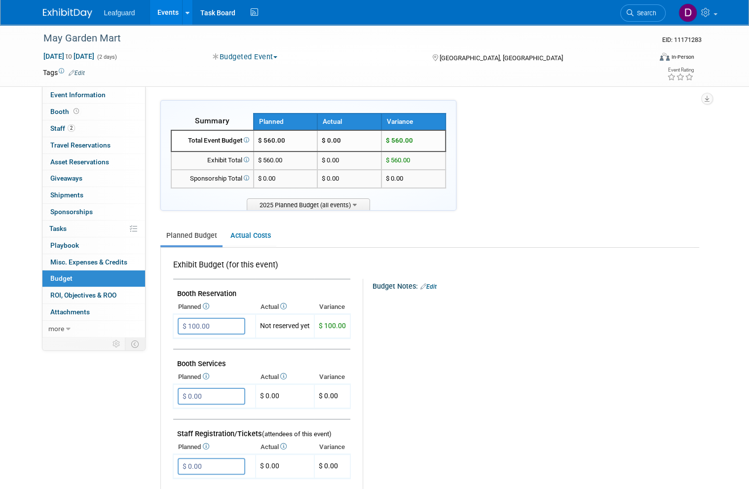
click at [116, 291] on span "ROI, Objectives & ROO 0" at bounding box center [83, 295] width 66 height 8
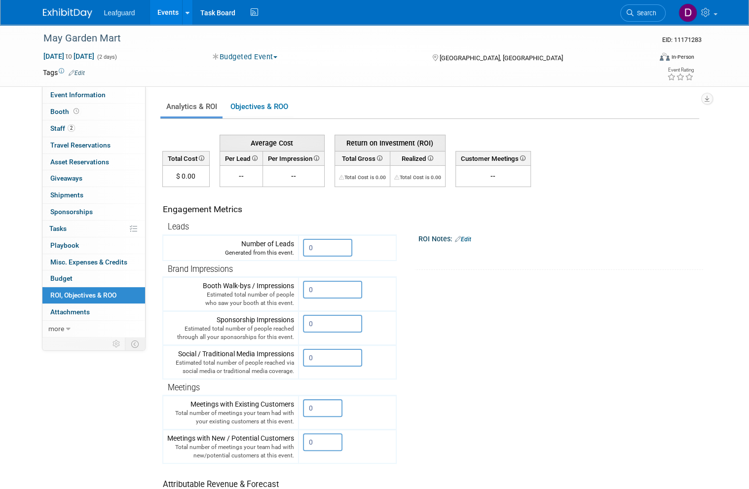
click at [336, 250] on input "0" at bounding box center [327, 248] width 49 height 18
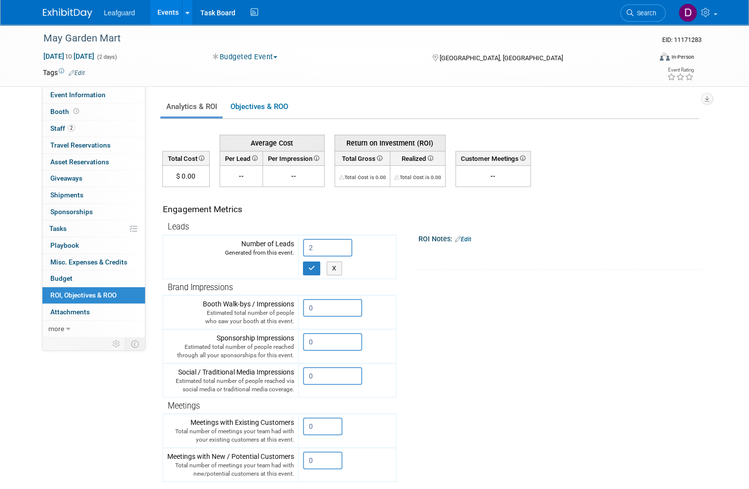
type input "2"
click at [317, 268] on button "button" at bounding box center [312, 268] width 18 height 14
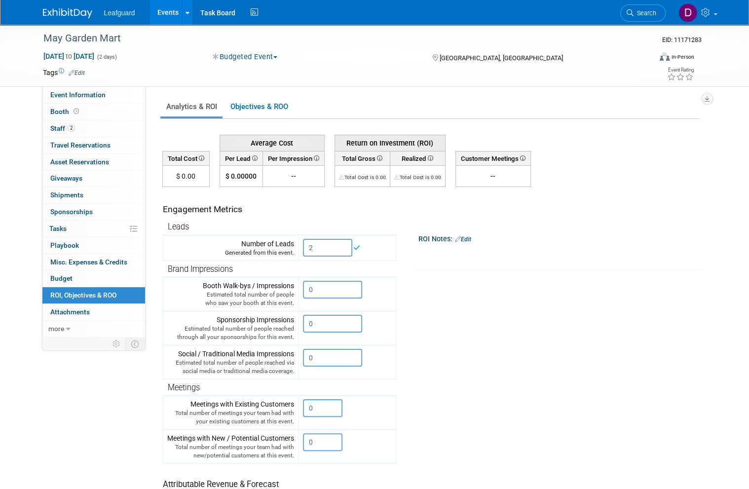
click at [72, 274] on link "Budget" at bounding box center [93, 278] width 103 height 16
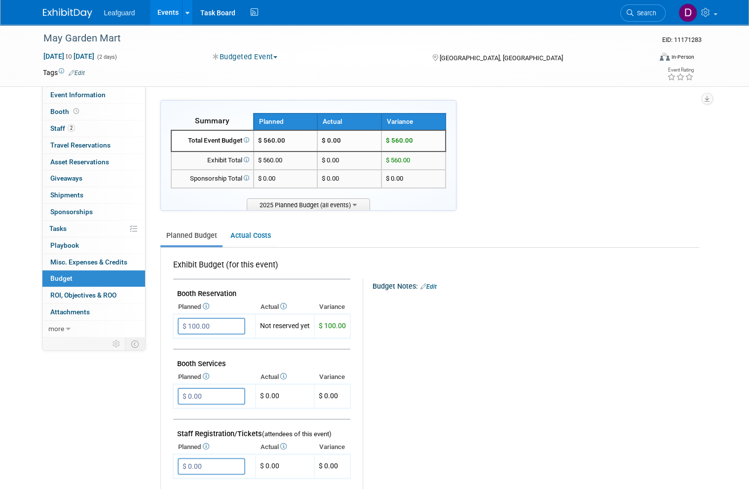
click at [179, 13] on link "Events" at bounding box center [168, 12] width 36 height 25
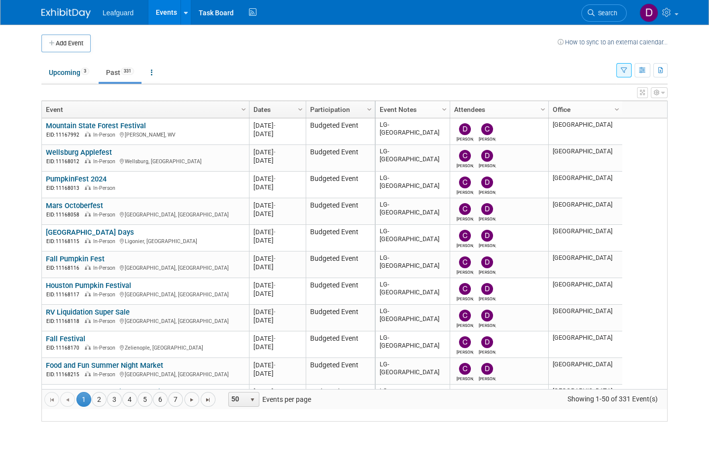
click at [134, 407] on link "4" at bounding box center [129, 399] width 15 height 15
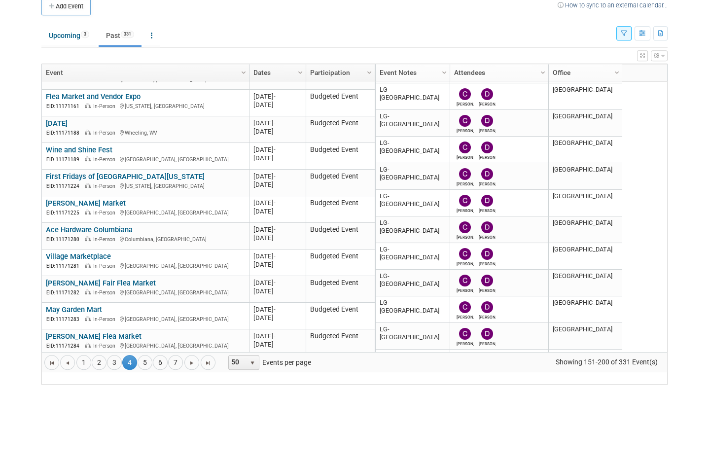
scroll to position [324, 0]
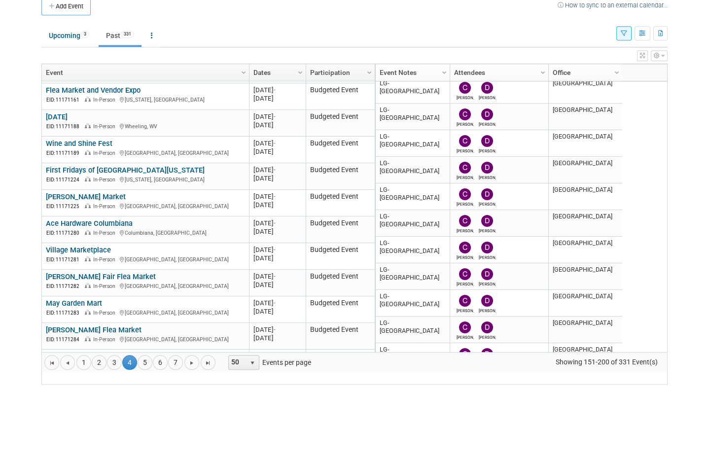
click at [95, 363] on link "[PERSON_NAME] Flea Market" at bounding box center [94, 367] width 96 height 9
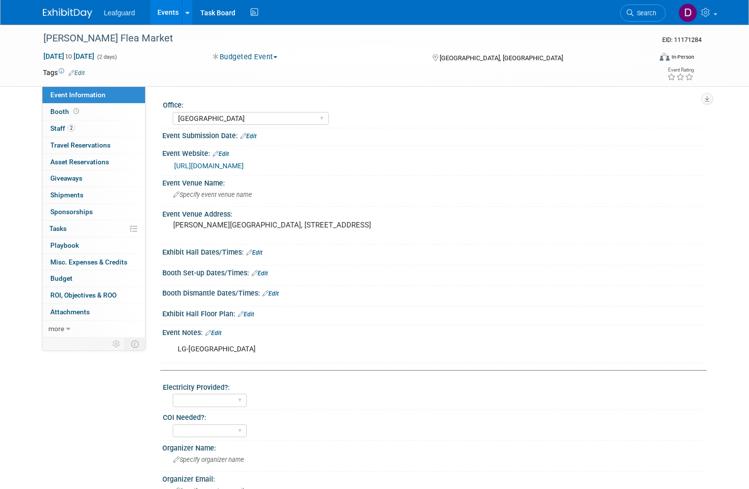
select select "[GEOGRAPHIC_DATA]"
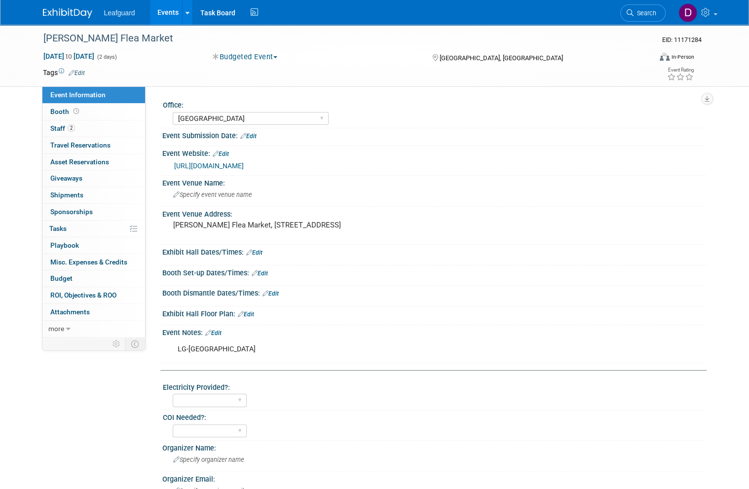
click at [67, 108] on span "Booth" at bounding box center [65, 112] width 31 height 8
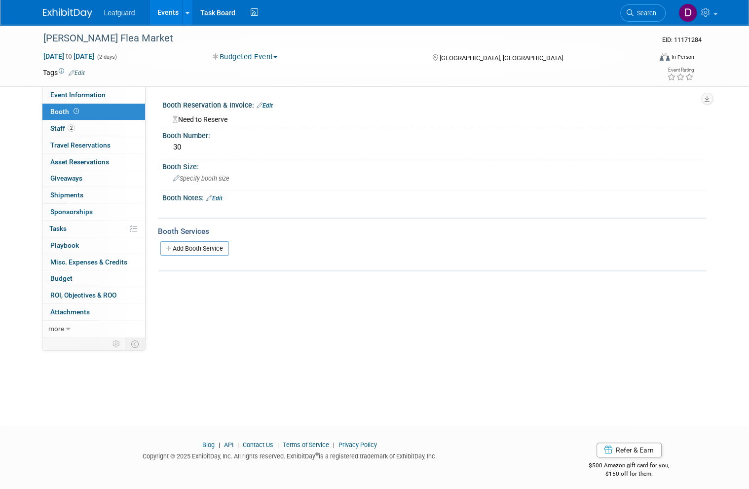
click at [83, 273] on link "Budget" at bounding box center [93, 278] width 103 height 16
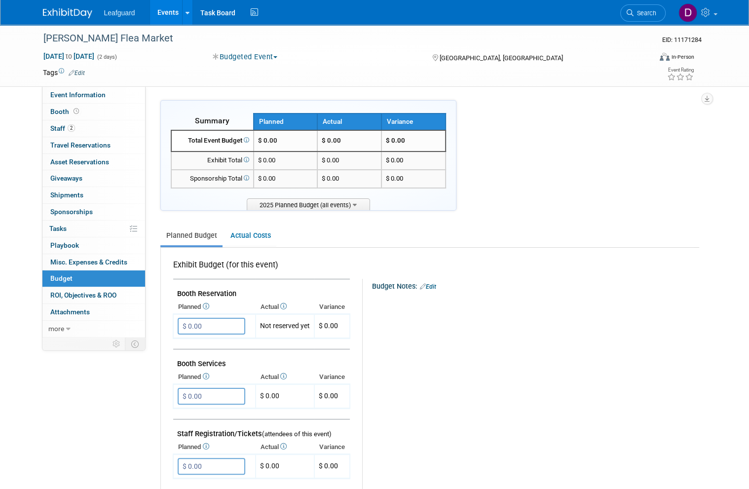
click at [218, 318] on input "$ 0.00" at bounding box center [212, 326] width 68 height 17
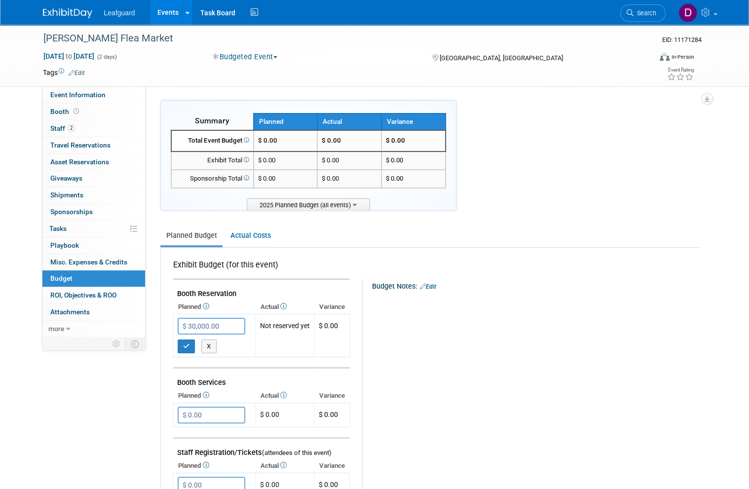
click at [233, 318] on input "$ 30,000.00" at bounding box center [212, 326] width 68 height 17
click at [231, 323] on input "$ 30,000.00" at bounding box center [212, 326] width 68 height 17
type input "$ 30.00"
click at [187, 343] on icon "button" at bounding box center [186, 346] width 7 height 6
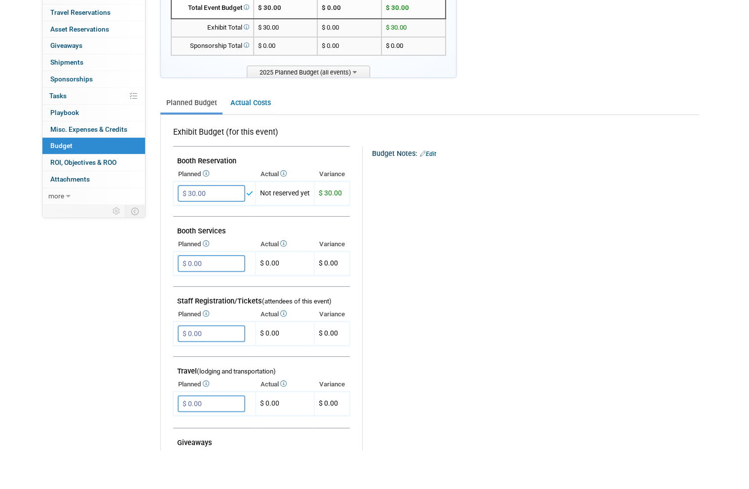
scroll to position [172, 0]
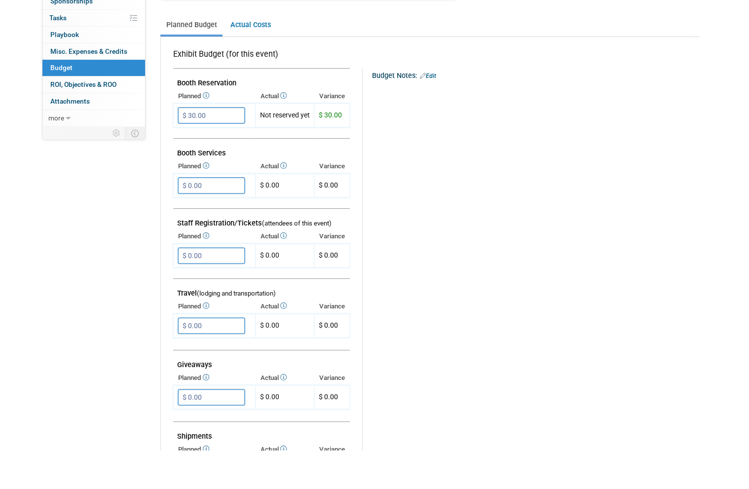
click at [227, 356] on input "$ 0.00" at bounding box center [212, 364] width 68 height 17
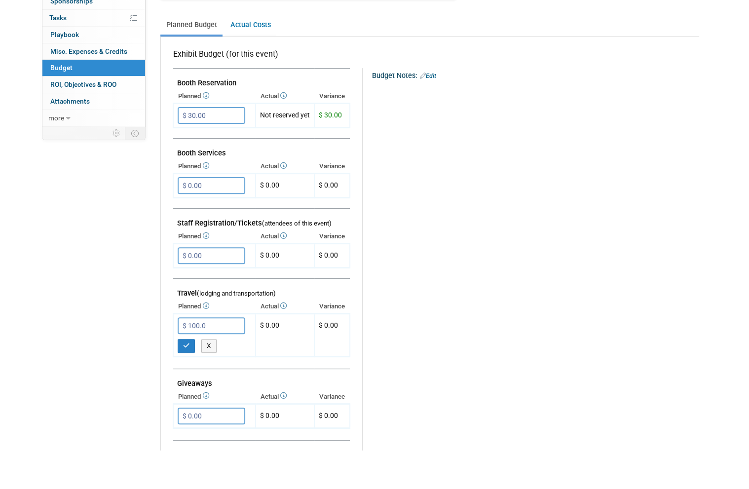
type input "$ 100.00"
click at [189, 381] on icon "button" at bounding box center [186, 384] width 7 height 6
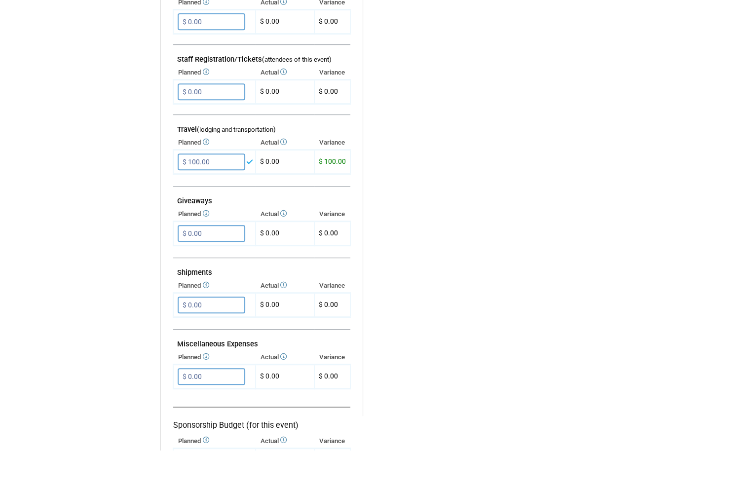
scroll to position [336, 0]
click at [226, 406] on input "$ 0.00" at bounding box center [212, 414] width 68 height 17
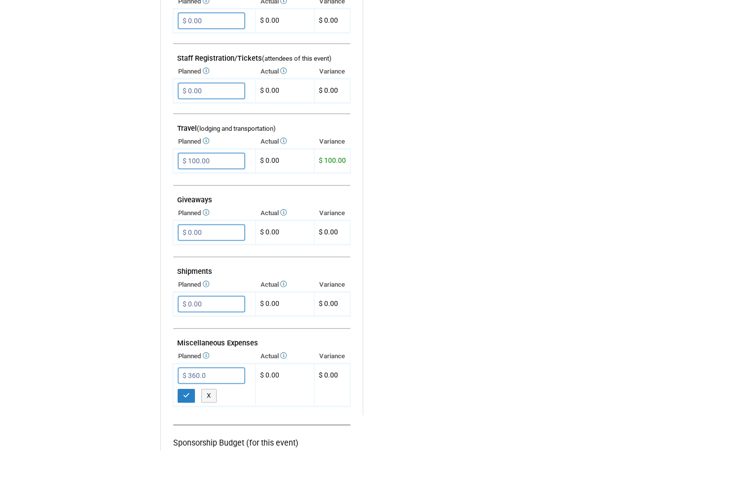
type input "$ 360.00"
click at [188, 431] on icon "button" at bounding box center [186, 434] width 7 height 6
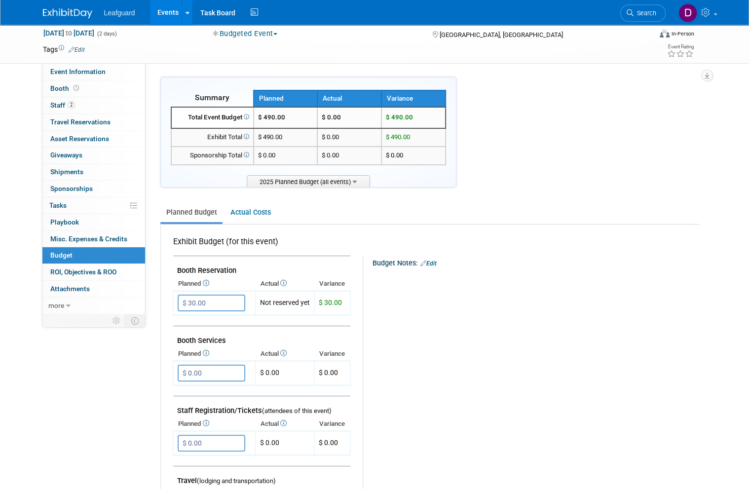
scroll to position [0, 0]
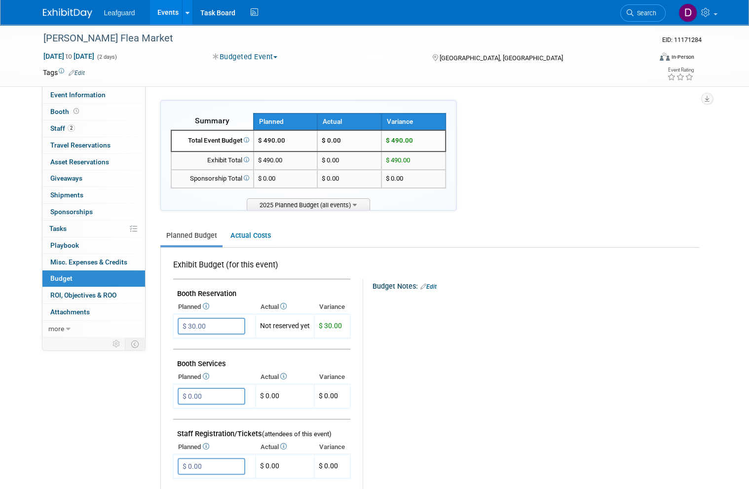
click at [97, 292] on span "ROI, Objectives & ROO 0" at bounding box center [83, 295] width 66 height 8
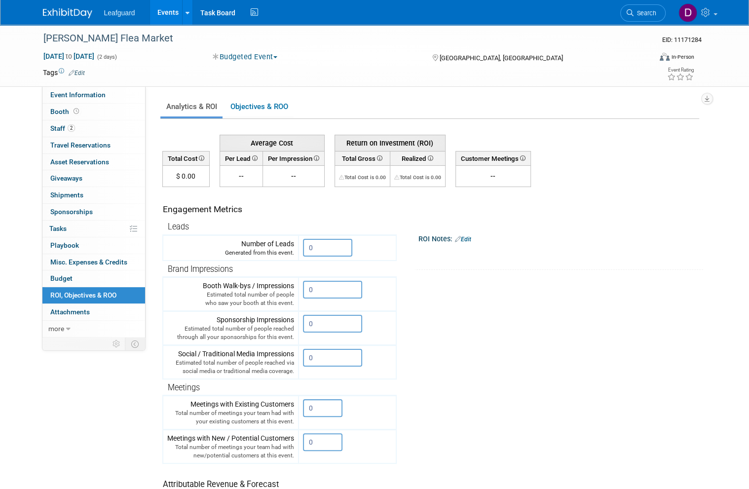
click at [331, 245] on input "0" at bounding box center [327, 248] width 49 height 18
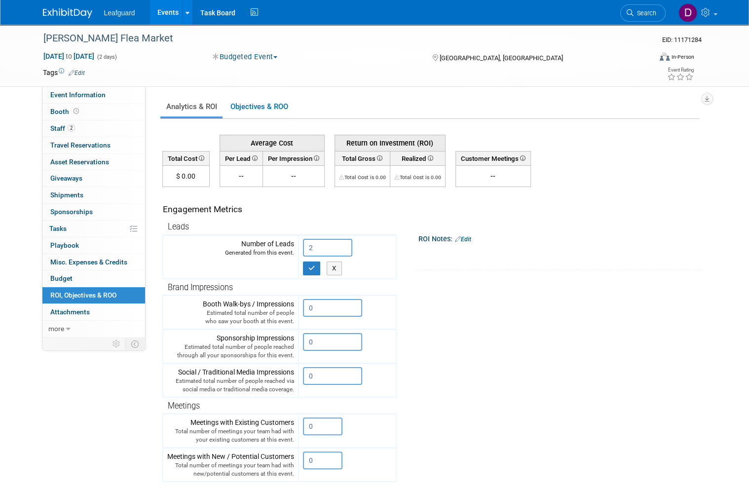
type input "2"
click at [315, 268] on icon "button" at bounding box center [311, 268] width 7 height 6
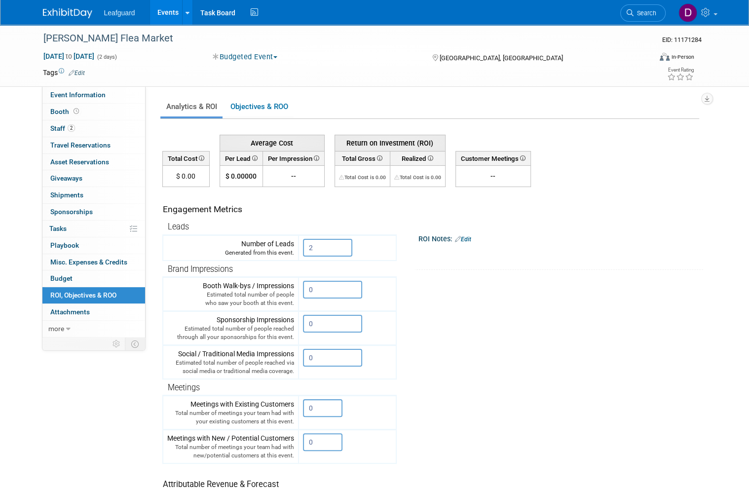
click at [176, 19] on link "Events" at bounding box center [168, 12] width 36 height 25
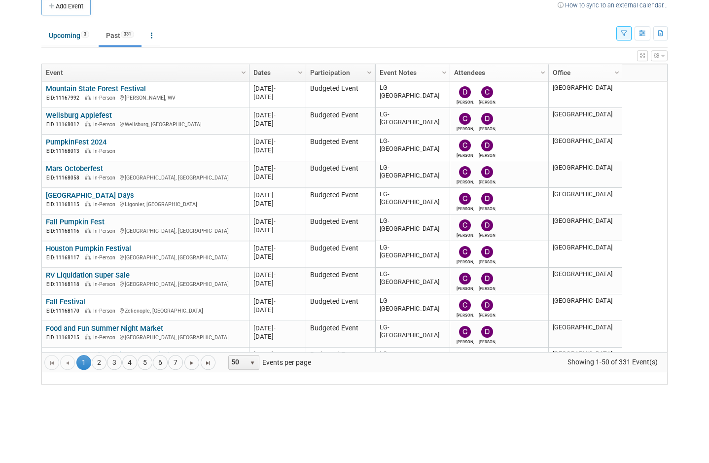
click at [131, 392] on link "4" at bounding box center [129, 399] width 15 height 15
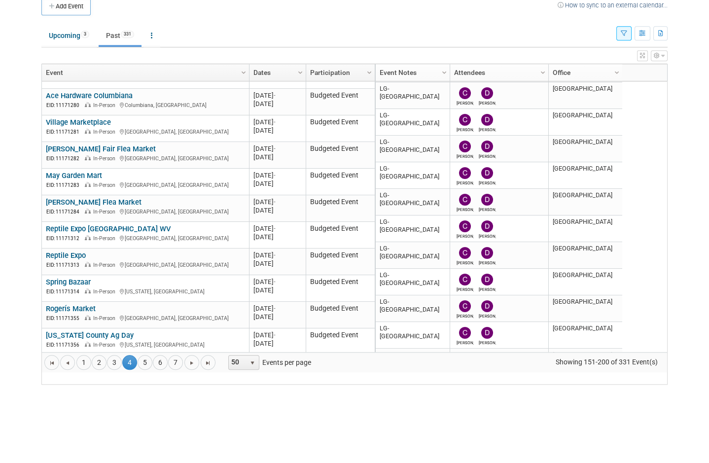
scroll to position [454, 0]
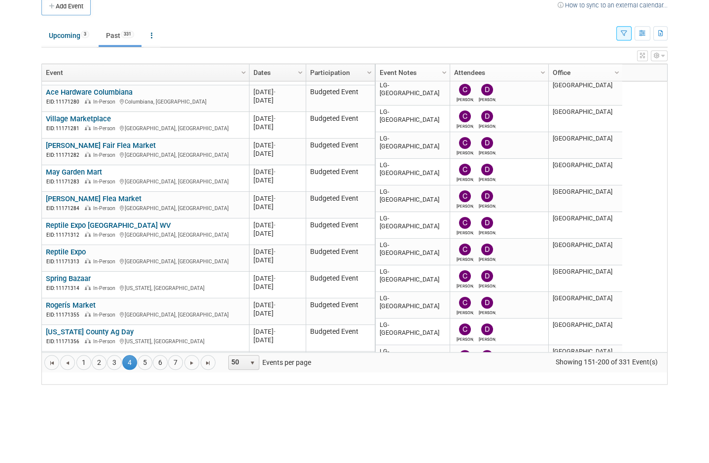
click at [118, 258] on link "Reptile Expo [GEOGRAPHIC_DATA] WV" at bounding box center [108, 262] width 125 height 9
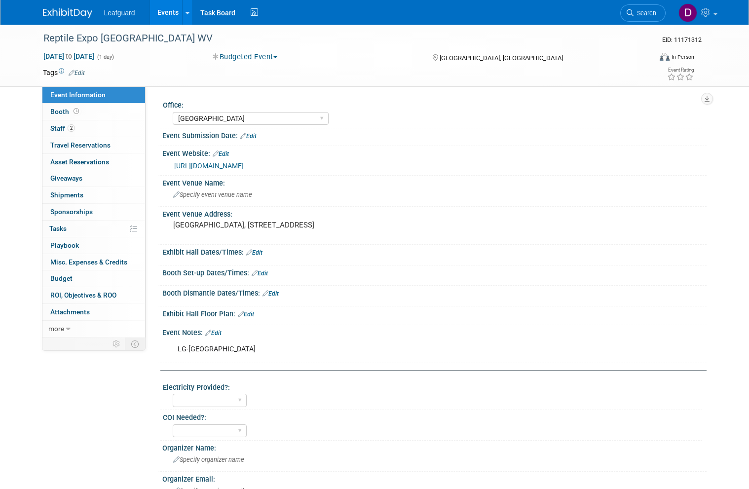
select select "[GEOGRAPHIC_DATA]"
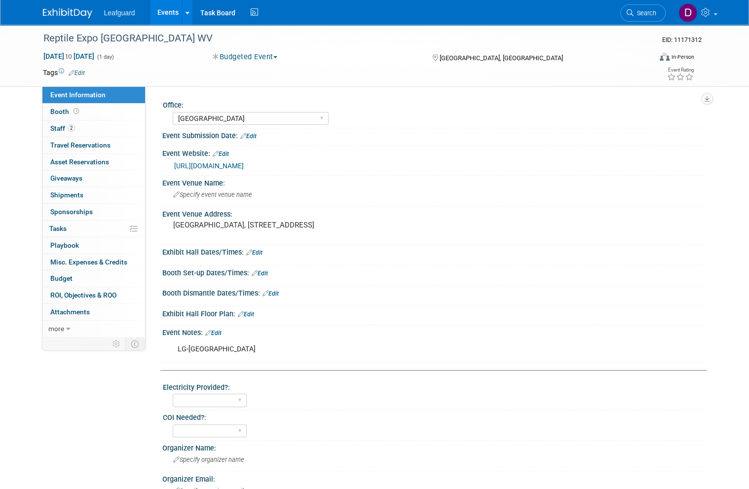
click at [66, 110] on span "Booth" at bounding box center [65, 112] width 31 height 8
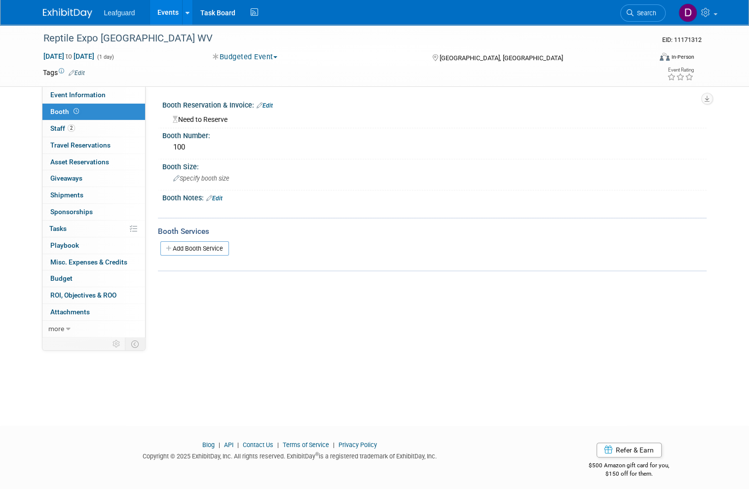
click at [80, 273] on link "Budget" at bounding box center [93, 278] width 103 height 16
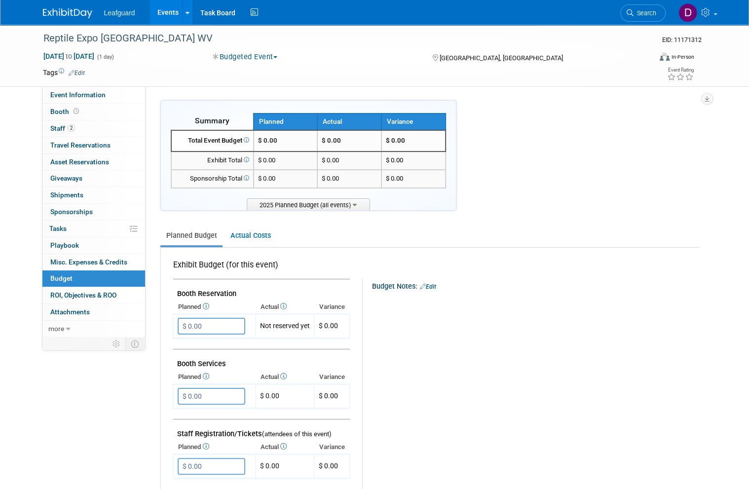
click at [218, 322] on input "$ 0.00" at bounding box center [212, 326] width 68 height 17
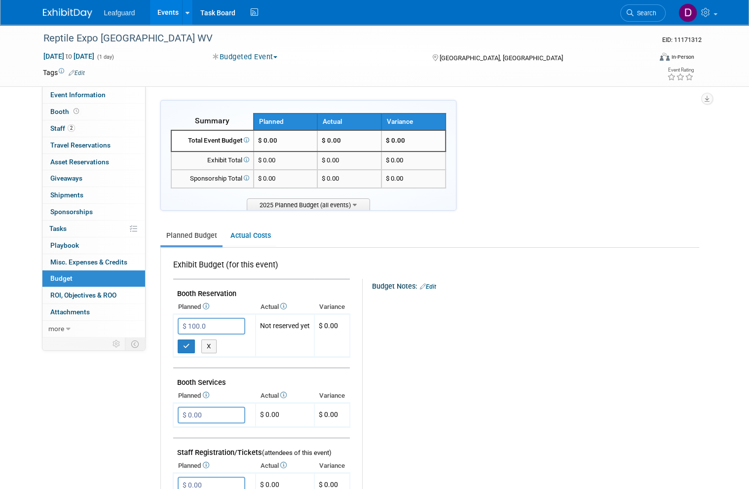
type input "$ 100.00"
click at [185, 343] on icon "button" at bounding box center [186, 346] width 7 height 6
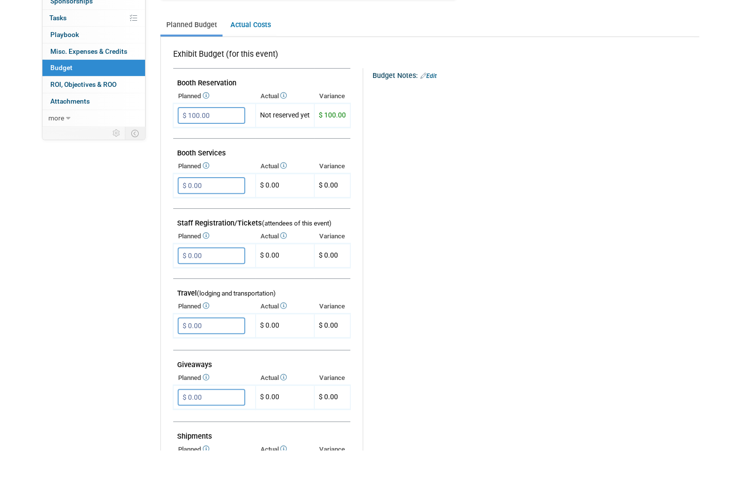
scroll to position [173, 0]
click at [229, 355] on input "$ 0.00" at bounding box center [212, 363] width 68 height 17
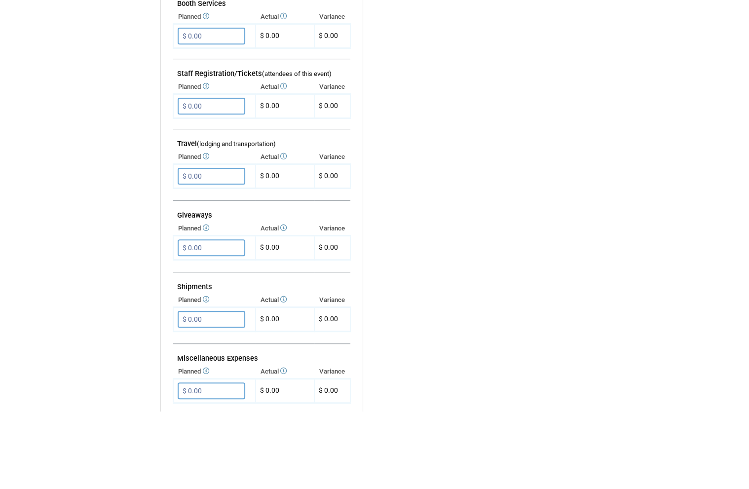
scroll to position [283, 0]
click at [223, 460] on input "$ 0.00" at bounding box center [212, 468] width 68 height 17
type input "$ 180.00"
click at [188, 485] on icon "button" at bounding box center [186, 488] width 7 height 6
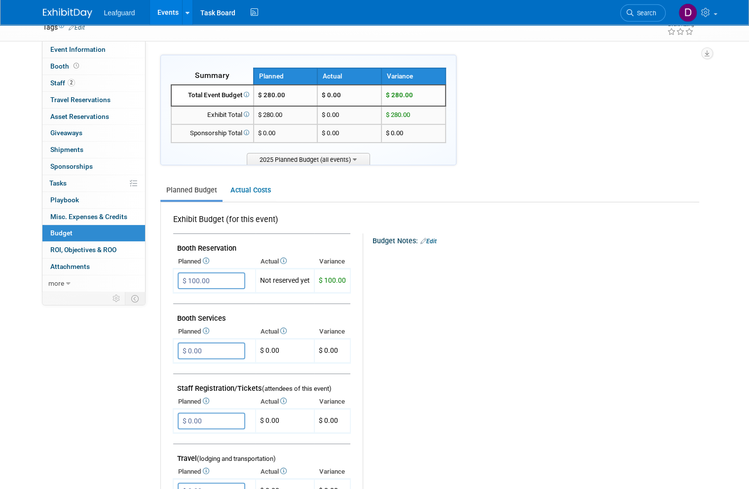
scroll to position [0, 0]
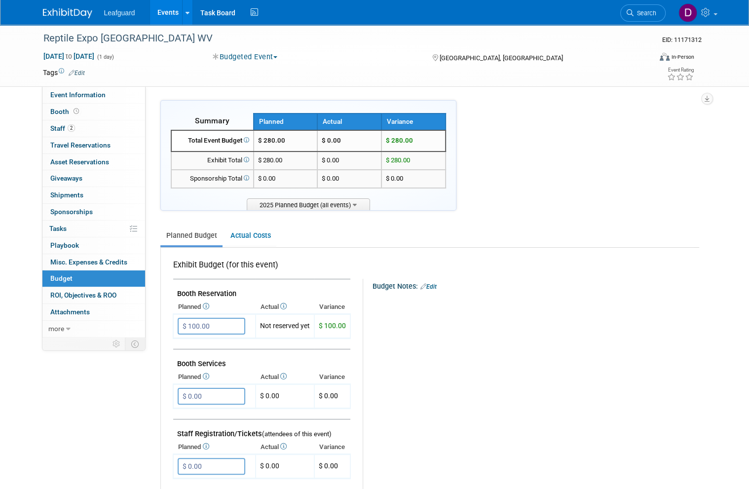
click at [108, 293] on span "ROI, Objectives & ROO 0" at bounding box center [83, 295] width 66 height 8
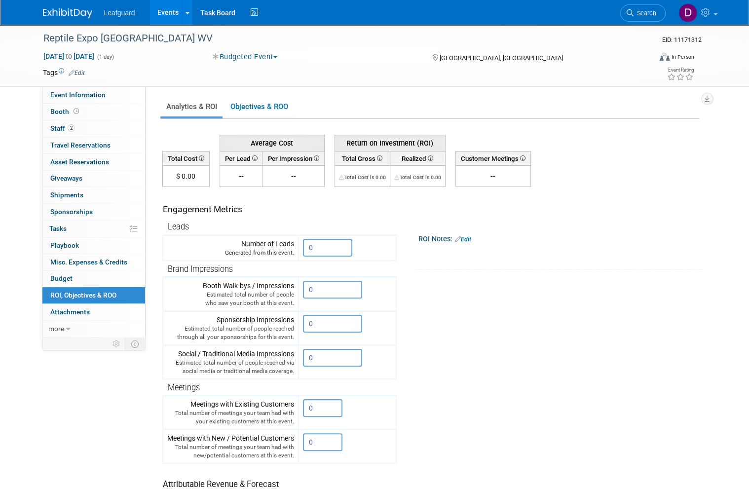
click at [331, 246] on input "0" at bounding box center [327, 248] width 49 height 18
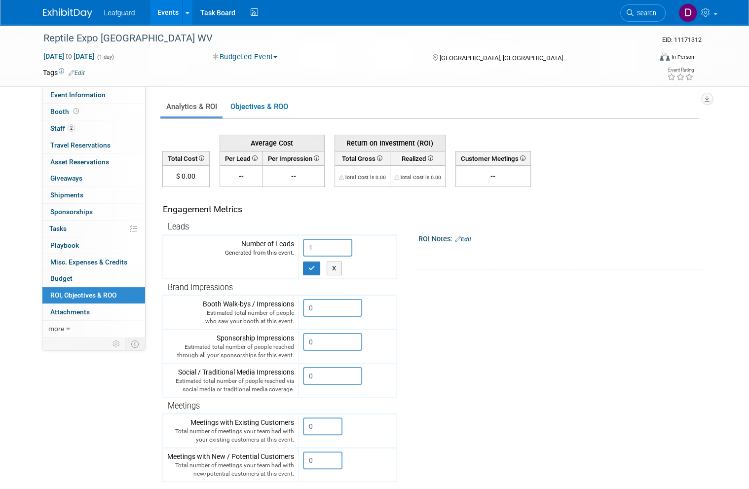
type input "1"
click at [317, 267] on button "button" at bounding box center [312, 268] width 18 height 14
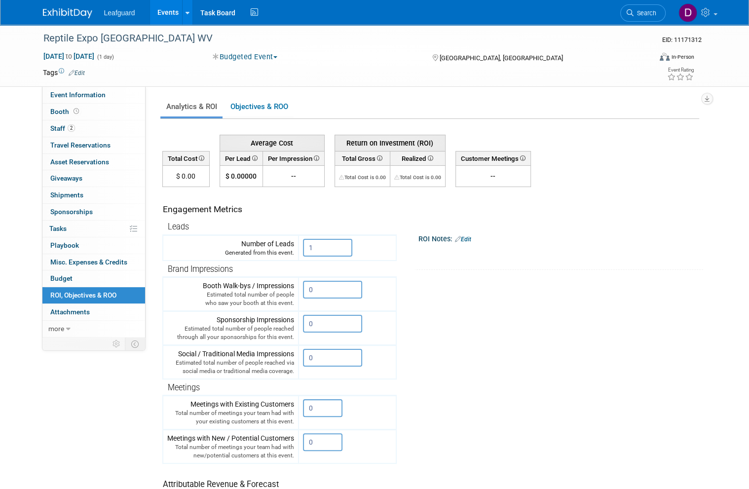
click at [171, 12] on link "Events" at bounding box center [168, 12] width 36 height 25
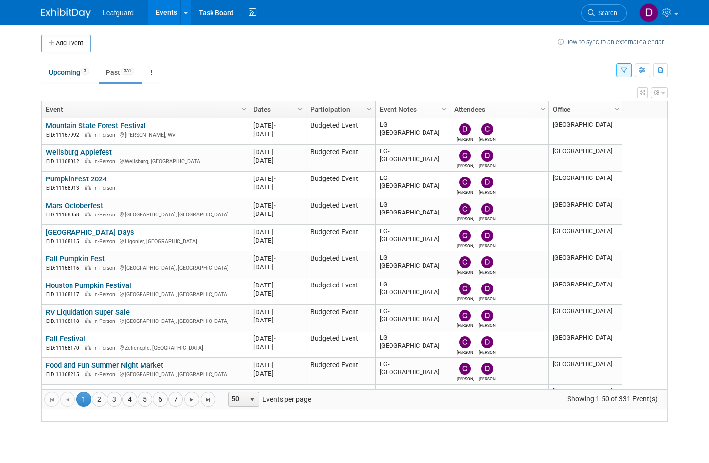
click at [134, 407] on link "4" at bounding box center [129, 399] width 15 height 15
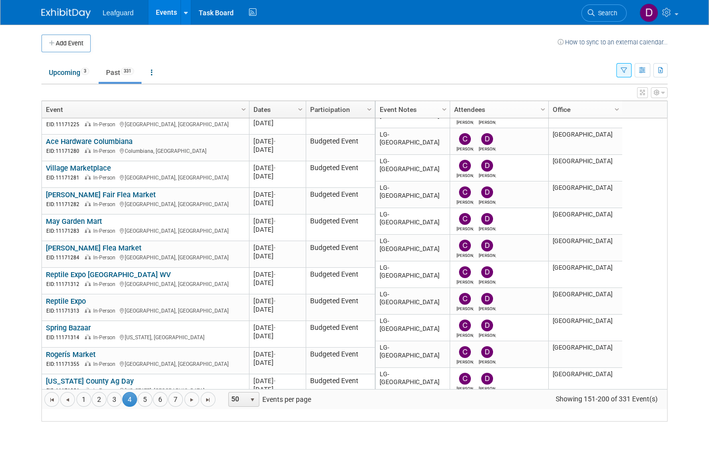
click at [74, 306] on link "Reptile Expo" at bounding box center [66, 301] width 40 height 9
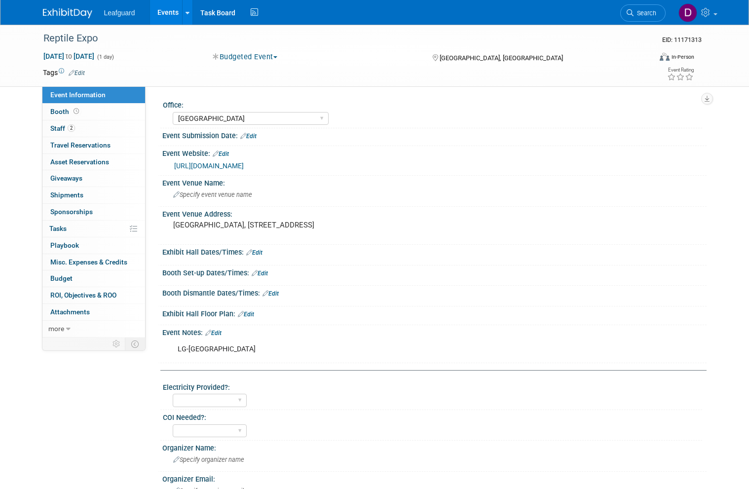
select select "[GEOGRAPHIC_DATA]"
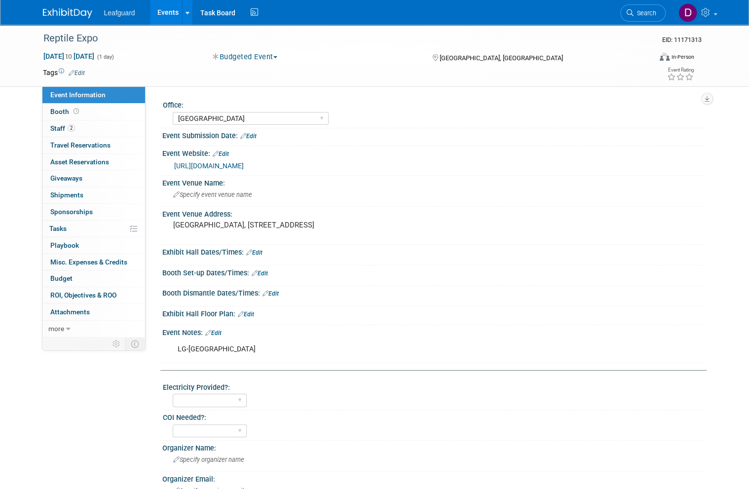
click at [63, 111] on span "Booth" at bounding box center [65, 112] width 31 height 8
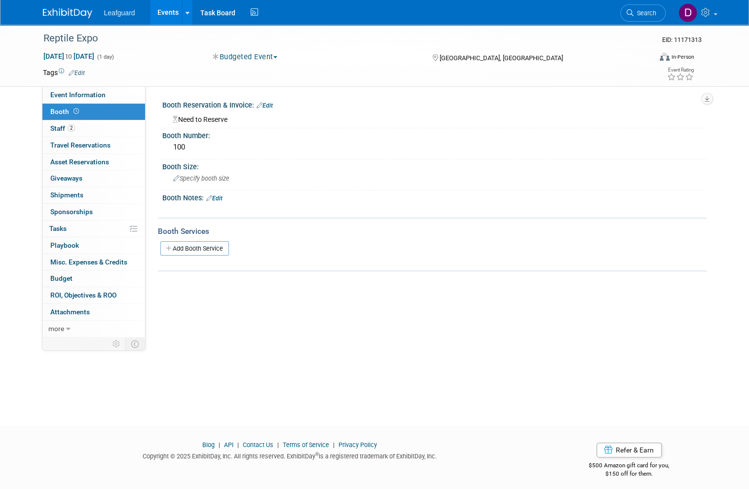
click at [67, 277] on span "Budget" at bounding box center [61, 278] width 22 height 8
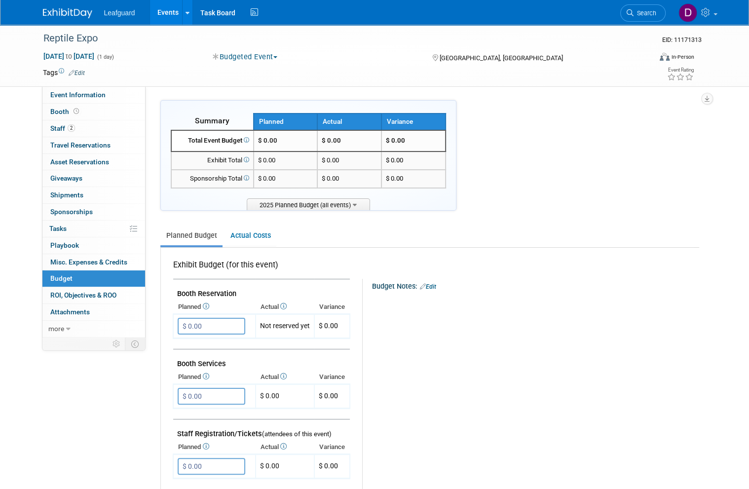
click at [222, 322] on input "$ 0.00" at bounding box center [212, 326] width 68 height 17
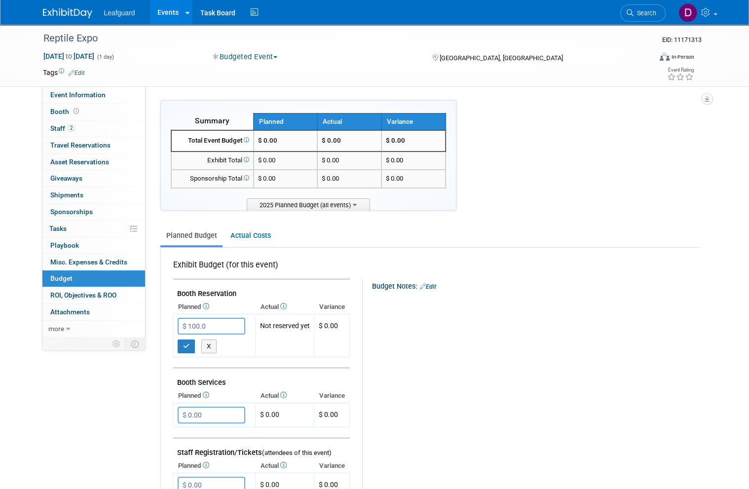
type input "$ 100.00"
click at [190, 339] on button "button" at bounding box center [187, 346] width 18 height 14
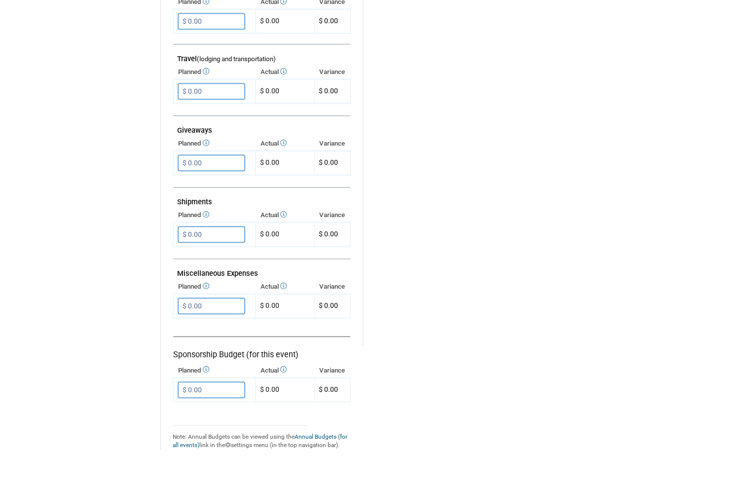
scroll to position [407, 0]
click at [224, 336] on input "$ 0.00" at bounding box center [212, 344] width 68 height 17
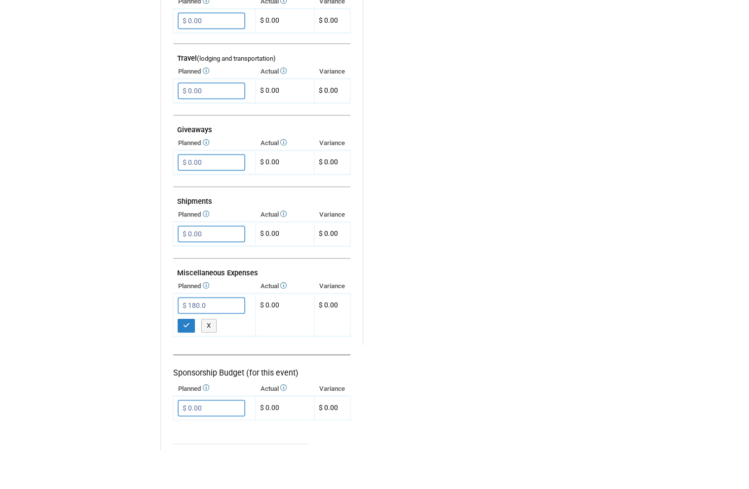
type input "$ 180.00"
click at [190, 358] on button "button" at bounding box center [187, 365] width 18 height 14
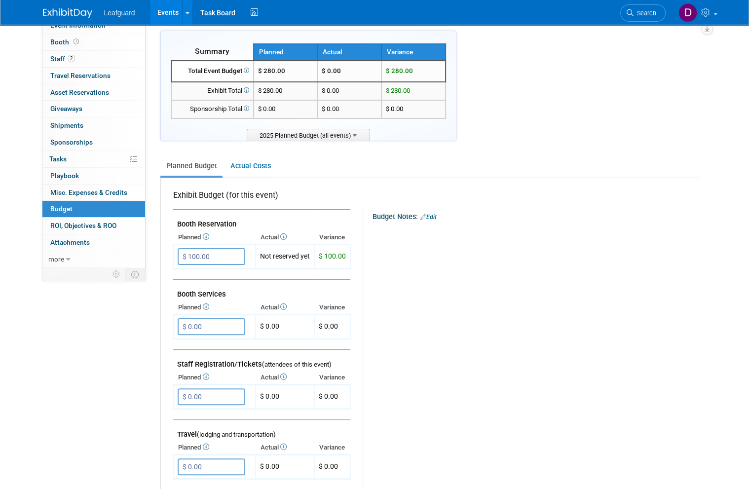
scroll to position [0, 0]
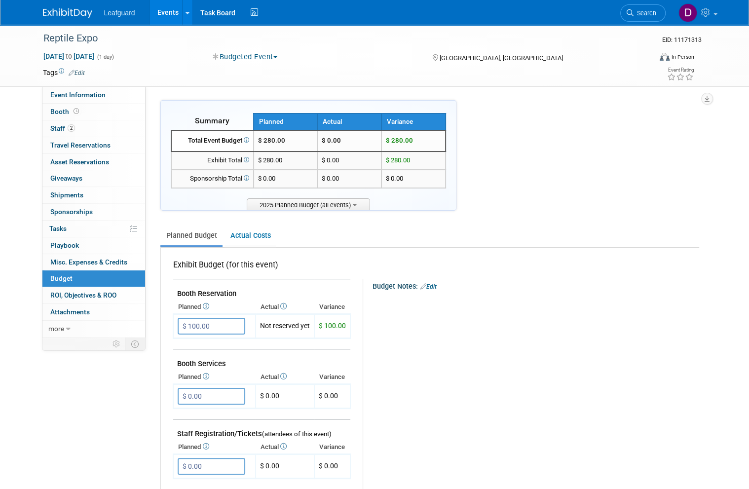
click at [119, 289] on link "0 ROI, Objectives & ROO 0" at bounding box center [93, 295] width 103 height 16
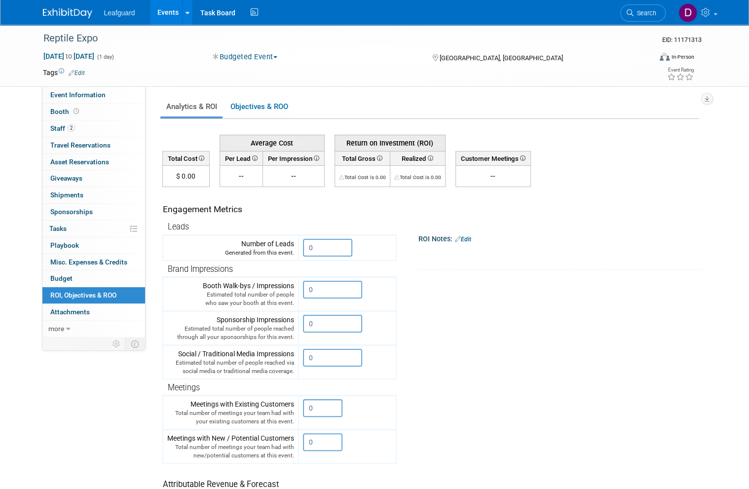
click at [329, 247] on input "0" at bounding box center [327, 248] width 49 height 18
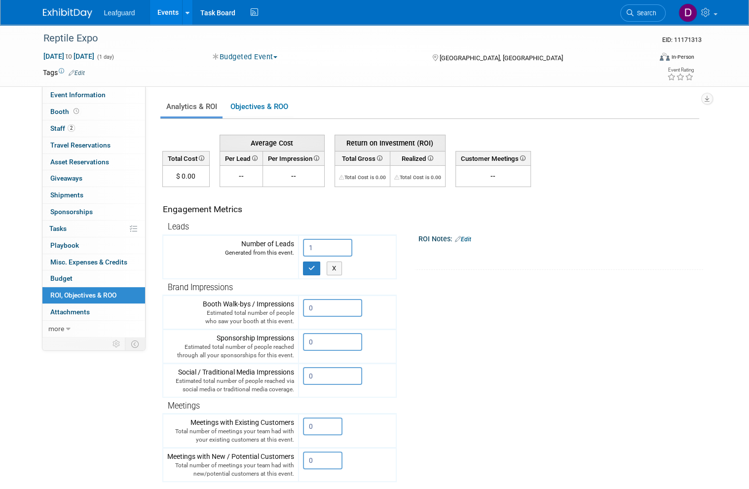
type input "1"
click at [315, 265] on icon "button" at bounding box center [311, 268] width 7 height 6
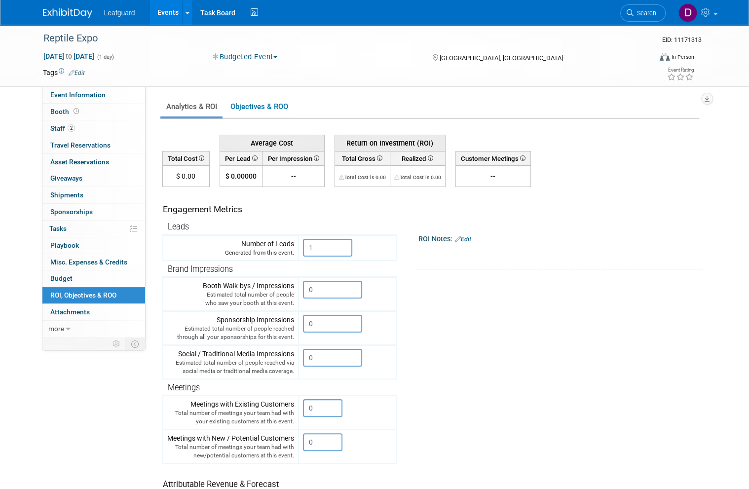
click at [169, 19] on link "Events" at bounding box center [168, 12] width 36 height 25
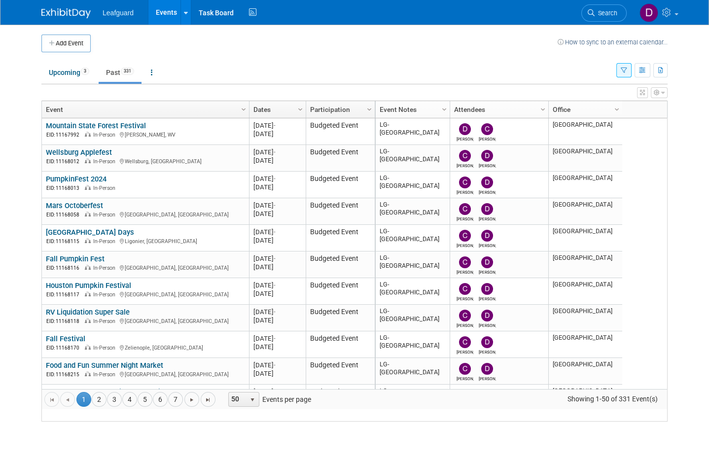
click at [134, 407] on link "4" at bounding box center [129, 399] width 15 height 15
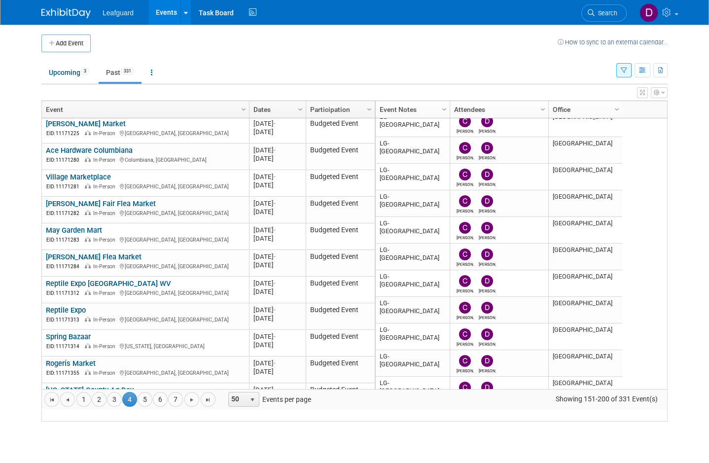
scroll to position [442, 0]
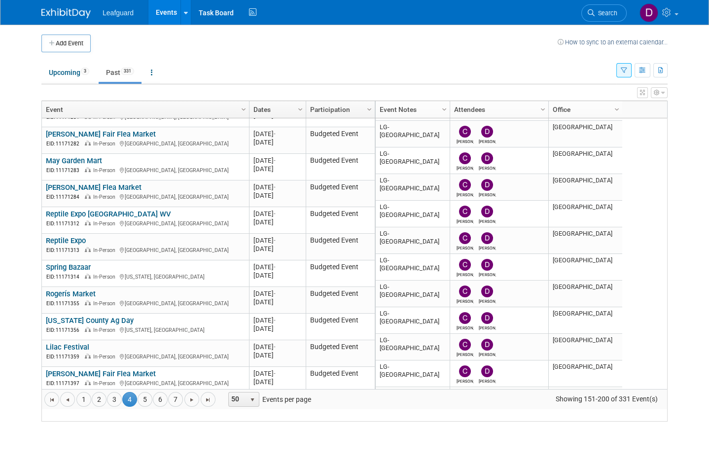
click at [73, 272] on link "Spring Bazaar" at bounding box center [68, 267] width 45 height 9
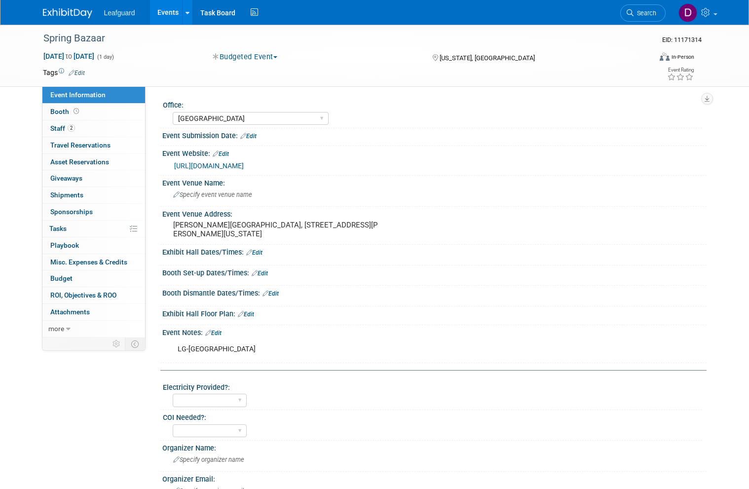
select select "[GEOGRAPHIC_DATA]"
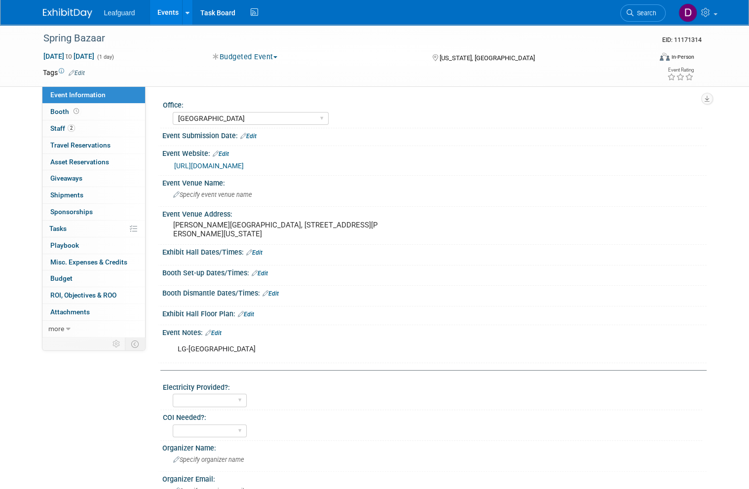
click at [68, 110] on span "Booth" at bounding box center [65, 112] width 31 height 8
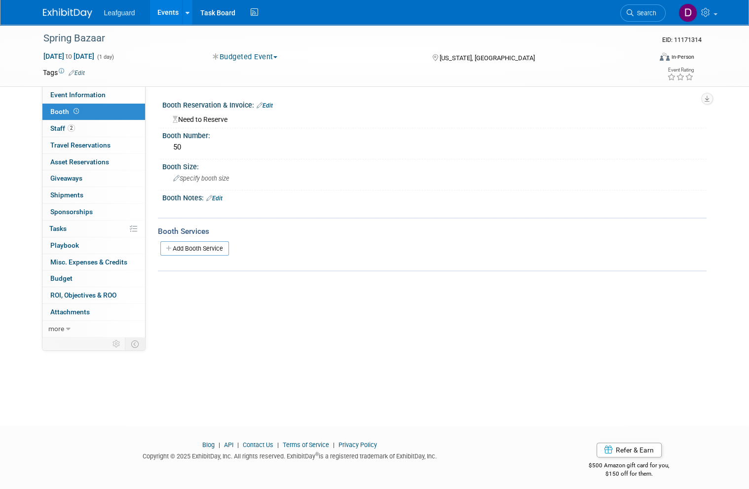
click at [79, 270] on link "Budget" at bounding box center [93, 278] width 103 height 16
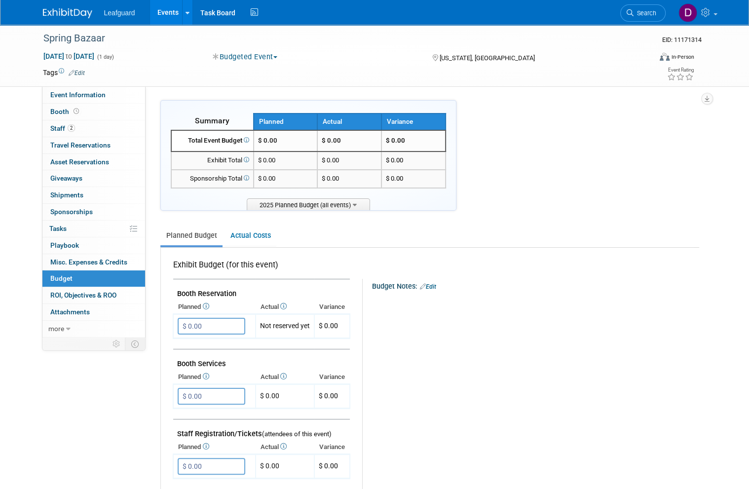
click at [220, 323] on input "$ 0.00" at bounding box center [212, 326] width 68 height 17
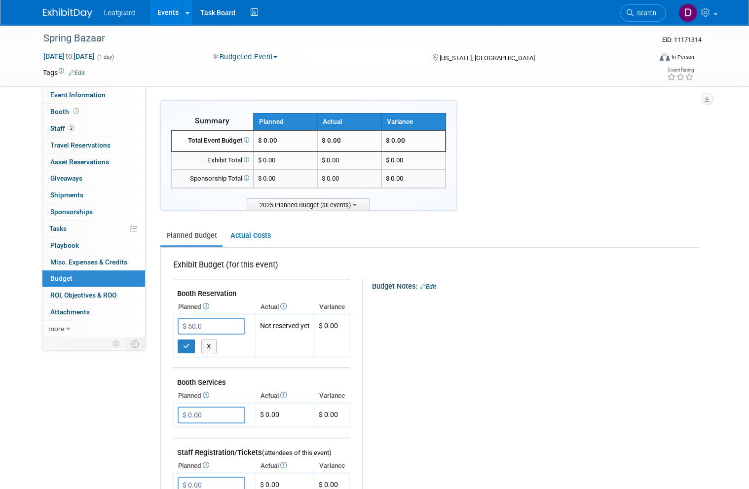
type input "$ 50.00"
click at [188, 345] on button "button" at bounding box center [187, 346] width 18 height 14
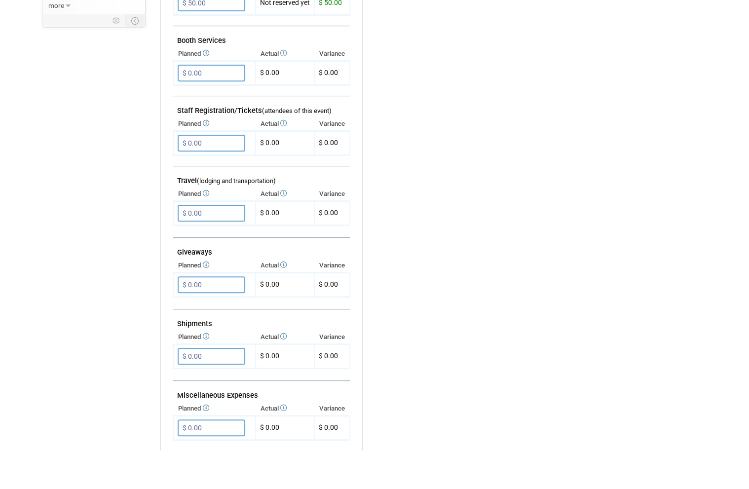
scroll to position [291, 0]
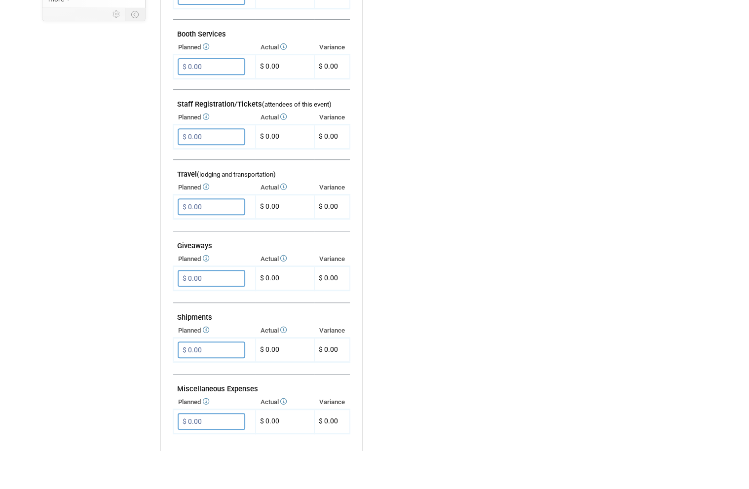
click at [224, 237] on input "$ 0.00" at bounding box center [212, 245] width 68 height 17
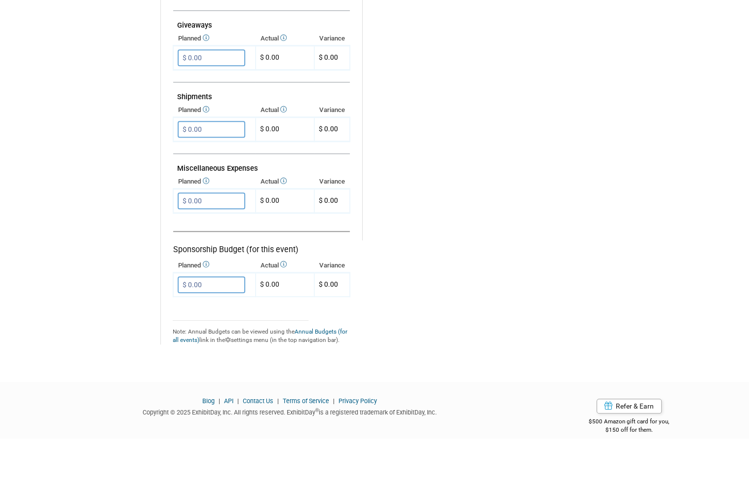
scroll to position [506, 0]
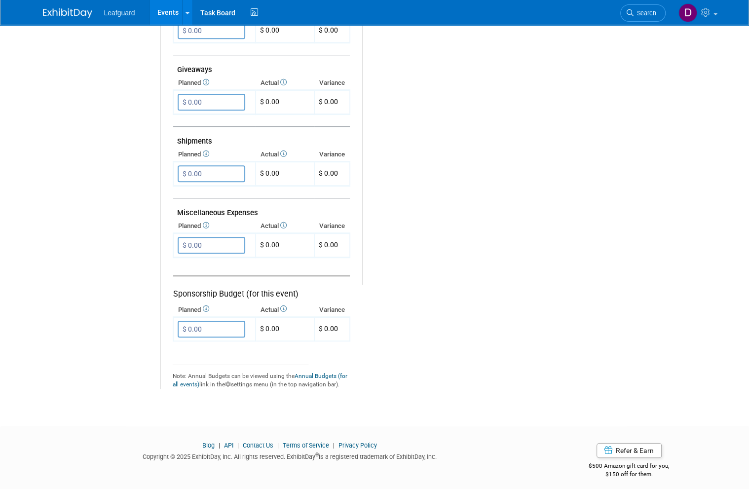
click at [228, 237] on input "$ 0.00" at bounding box center [212, 245] width 68 height 17
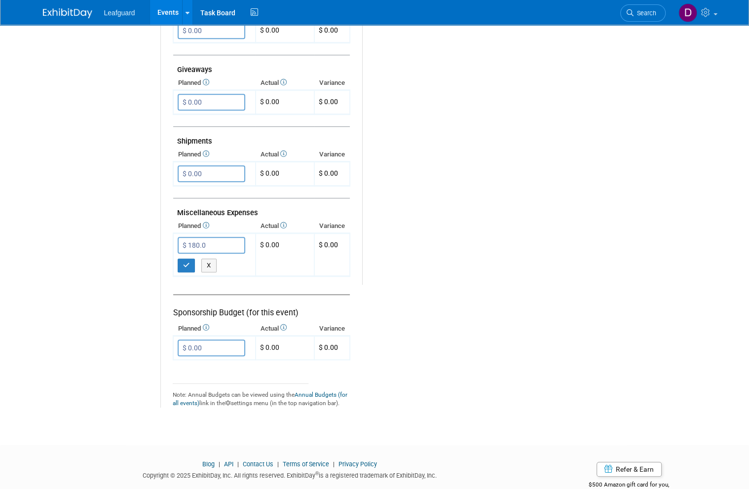
type input "$ 180.00"
click at [187, 262] on icon "button" at bounding box center [186, 265] width 7 height 6
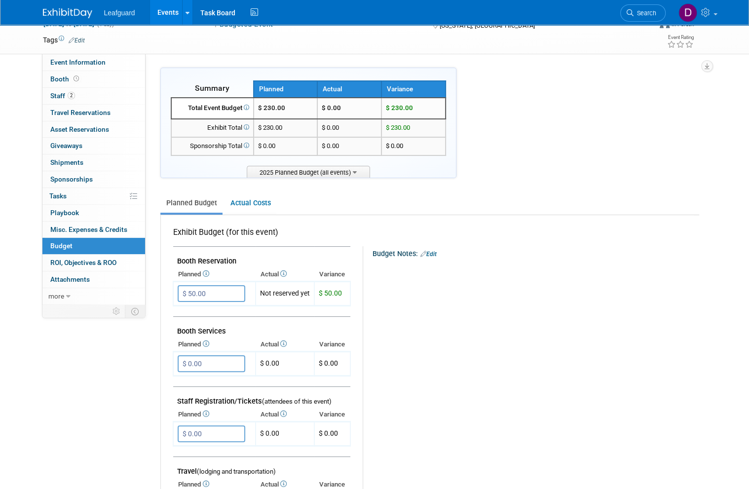
scroll to position [0, 0]
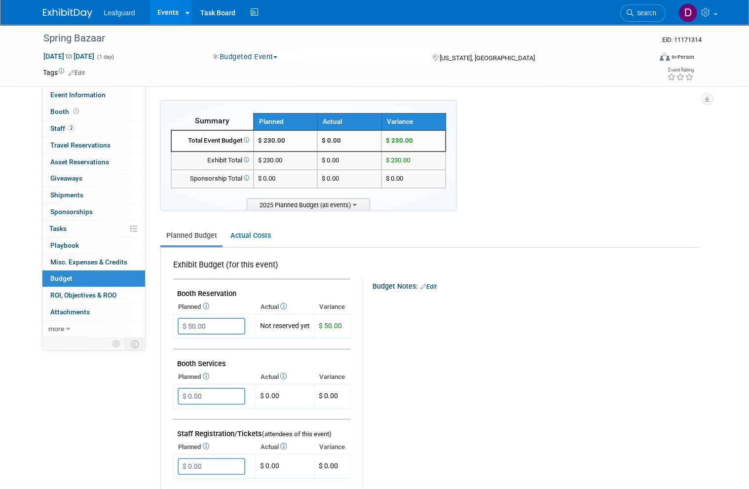
click at [120, 289] on link "0 ROI, Objectives & ROO 0" at bounding box center [93, 295] width 103 height 16
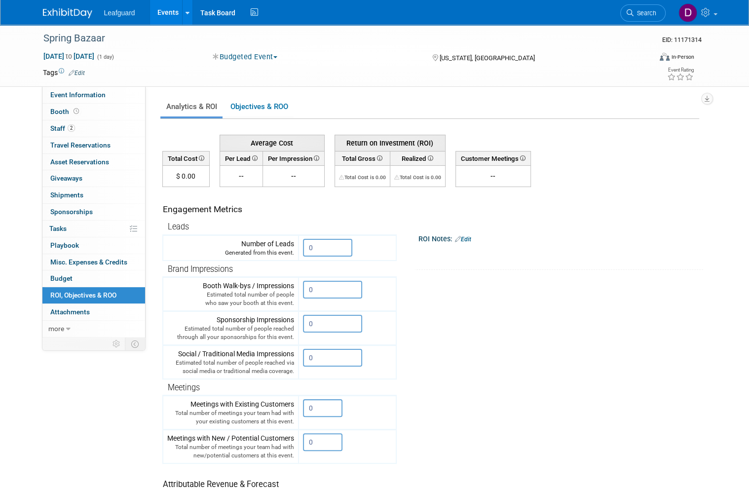
click at [330, 249] on input "0" at bounding box center [327, 248] width 49 height 18
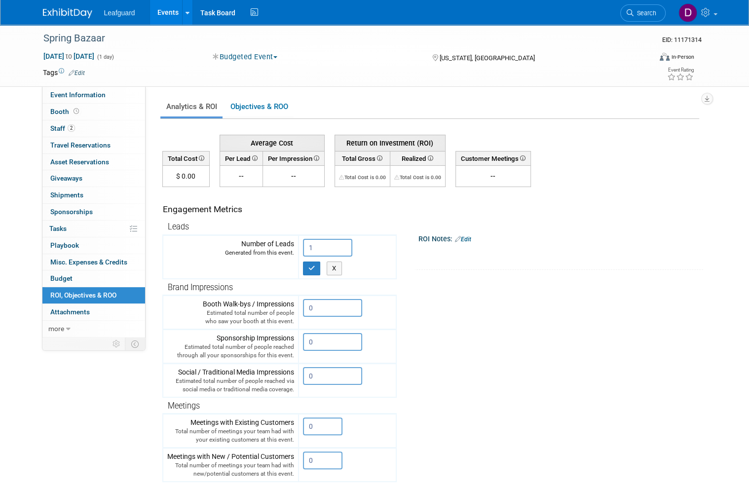
type input "1"
click at [314, 270] on button "button" at bounding box center [312, 268] width 18 height 14
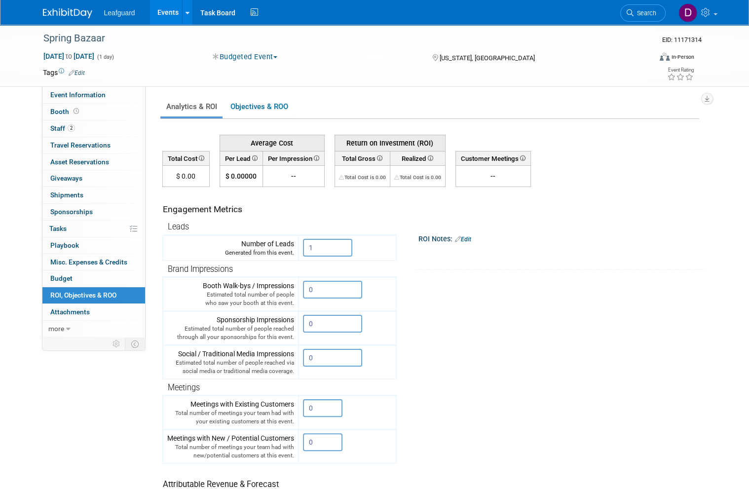
click at [74, 271] on link "Budget" at bounding box center [93, 278] width 103 height 16
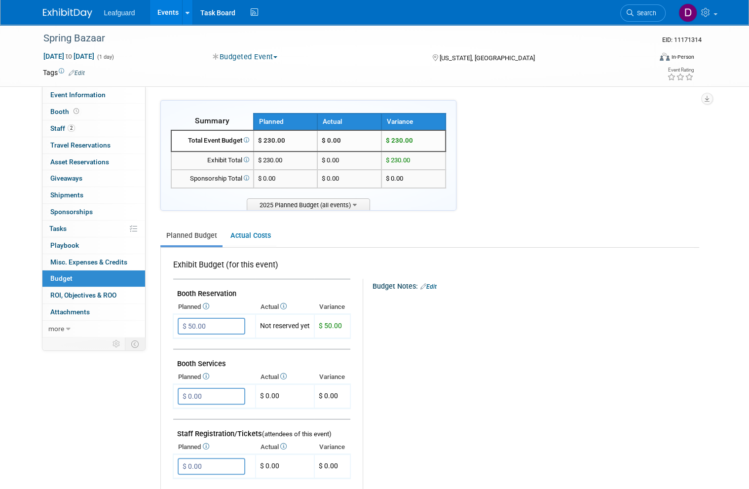
click at [172, 11] on link "Events" at bounding box center [168, 12] width 36 height 25
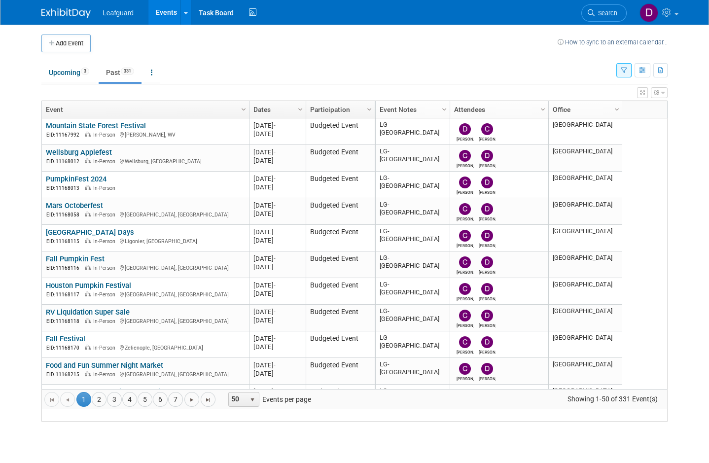
click at [133, 407] on link "4" at bounding box center [129, 399] width 15 height 15
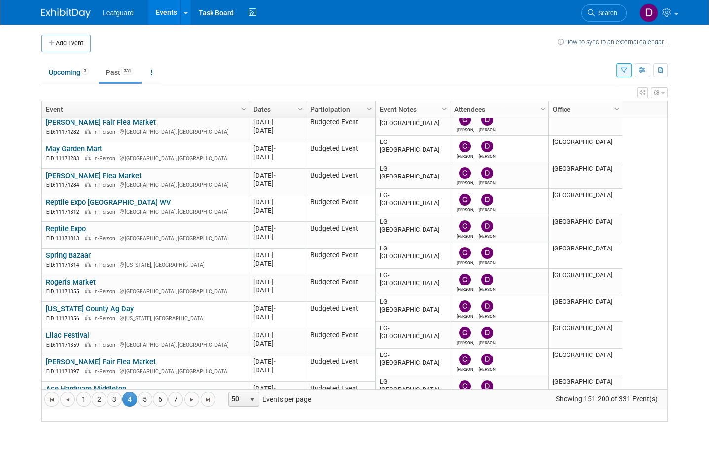
click at [81, 287] on link "Rogerís Market" at bounding box center [71, 282] width 50 height 9
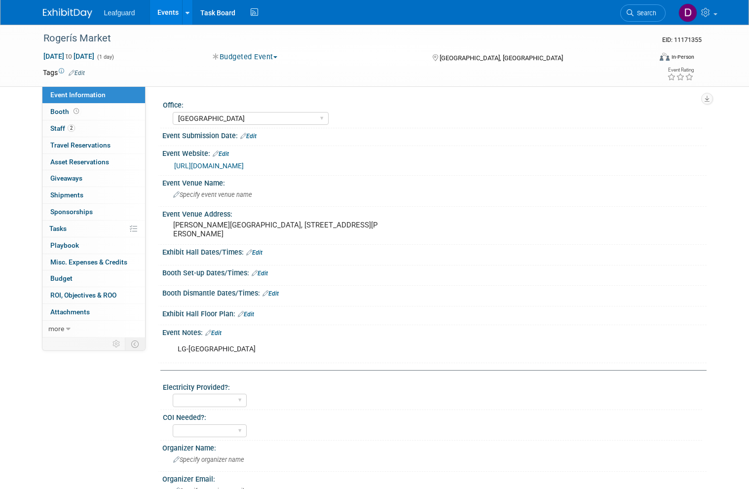
select select "[GEOGRAPHIC_DATA]"
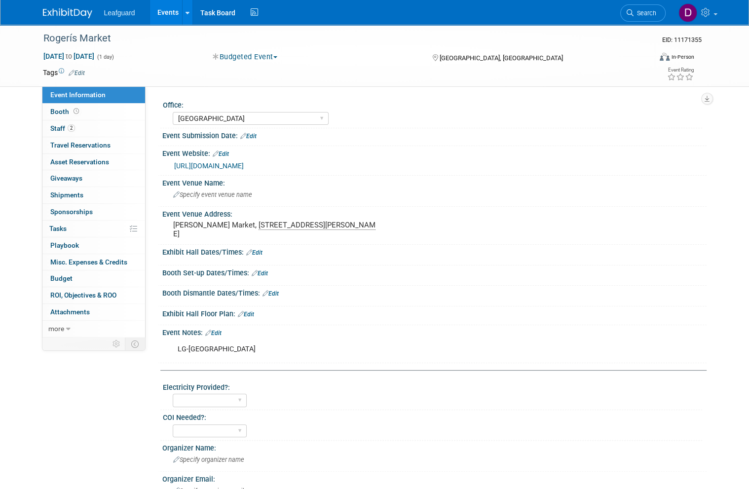
click at [77, 275] on link "Budget" at bounding box center [93, 278] width 103 height 16
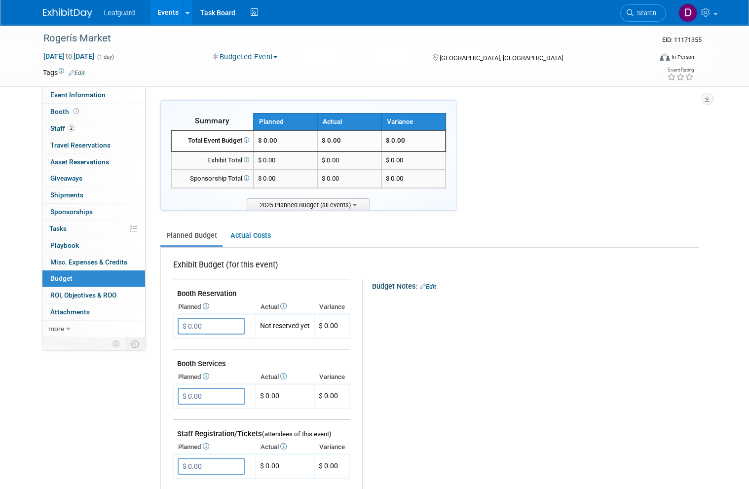
click at [216, 322] on input "$ 0.00" at bounding box center [212, 326] width 68 height 17
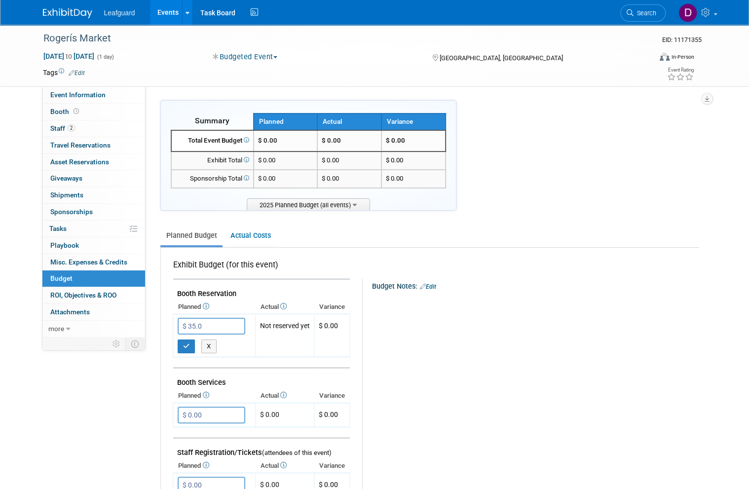
type input "$ 35.00"
click at [193, 339] on button "button" at bounding box center [187, 346] width 18 height 14
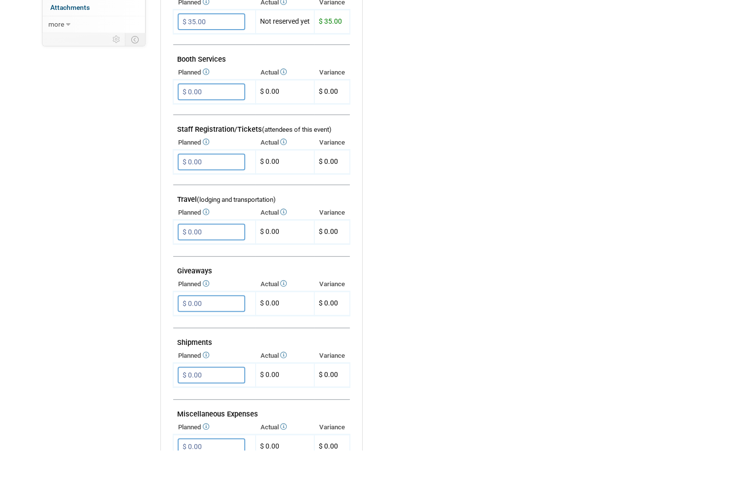
scroll to position [275, 0]
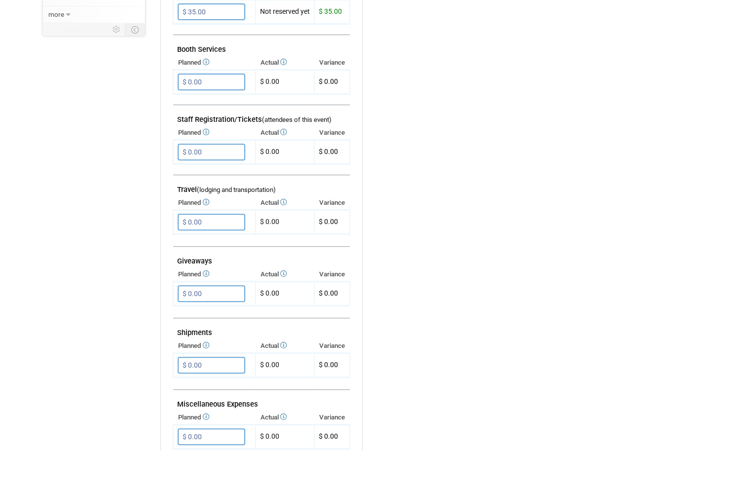
click at [222, 467] on input "$ 0.00" at bounding box center [212, 475] width 68 height 17
type input "$ 180.00"
click at [189, 488] on icon "button" at bounding box center [186, 495] width 7 height 6
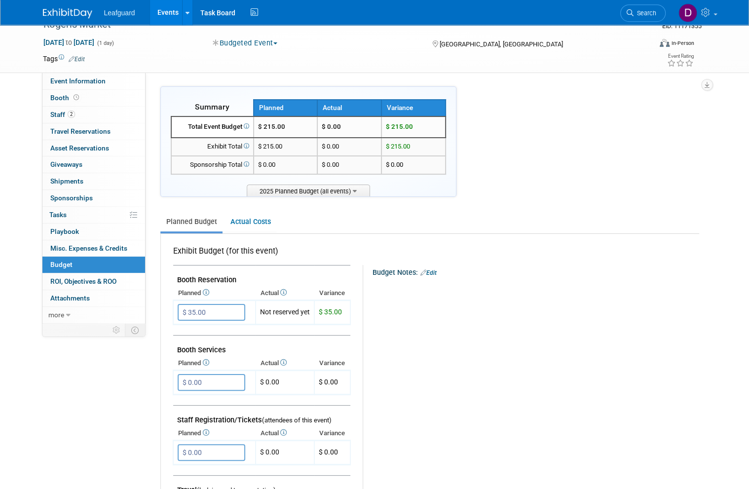
scroll to position [0, 0]
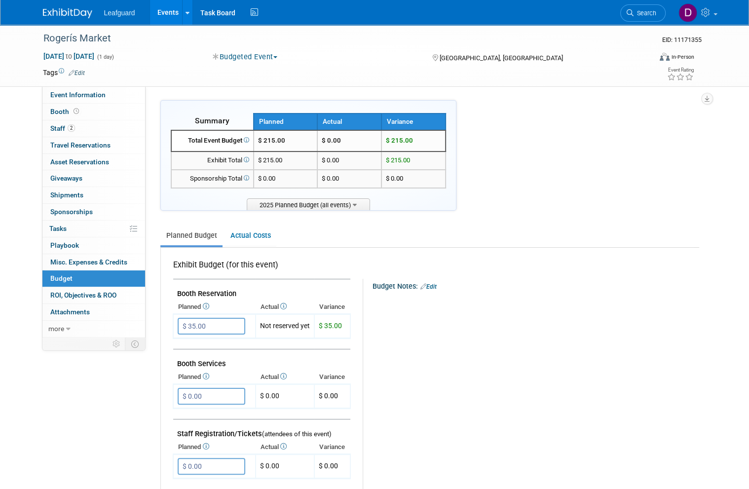
click at [108, 291] on span "ROI, Objectives & ROO 0" at bounding box center [83, 295] width 66 height 8
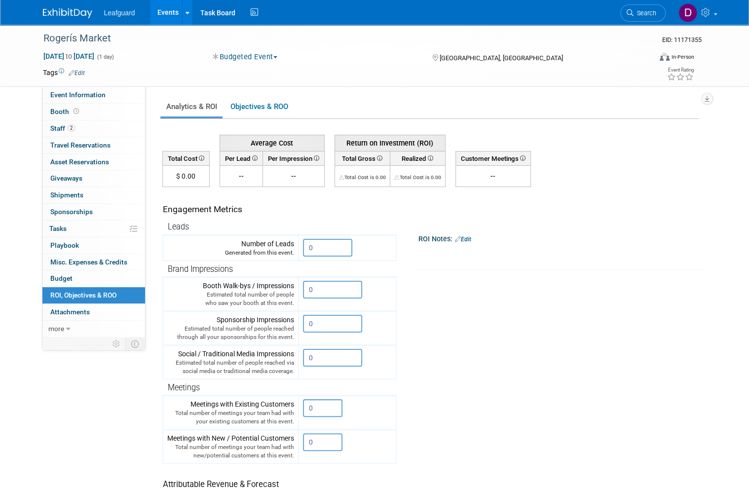
click at [326, 241] on input "0" at bounding box center [327, 248] width 49 height 18
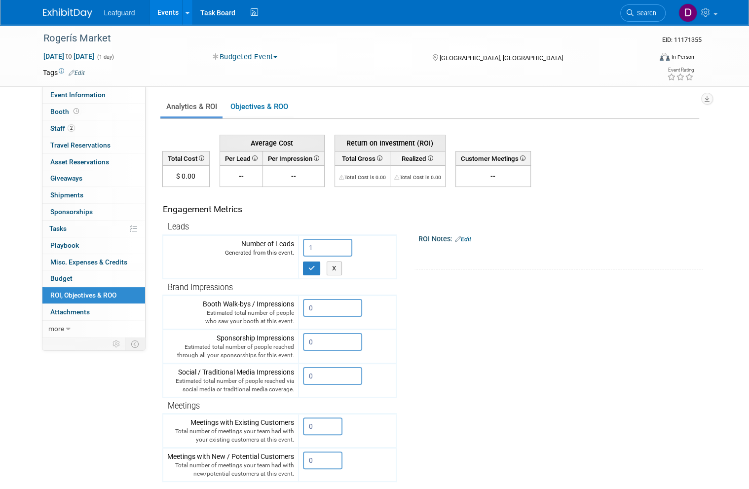
type input "1"
click at [317, 272] on button "button" at bounding box center [312, 268] width 18 height 14
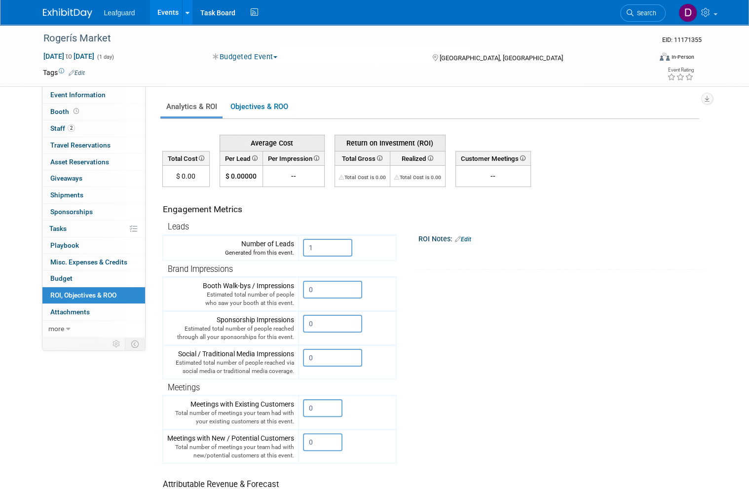
click at [163, 12] on link "Events" at bounding box center [168, 12] width 36 height 25
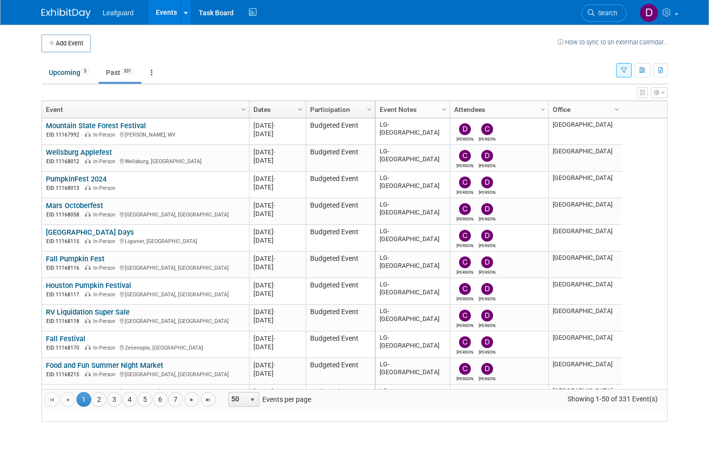
click at [135, 407] on link "4" at bounding box center [129, 399] width 15 height 15
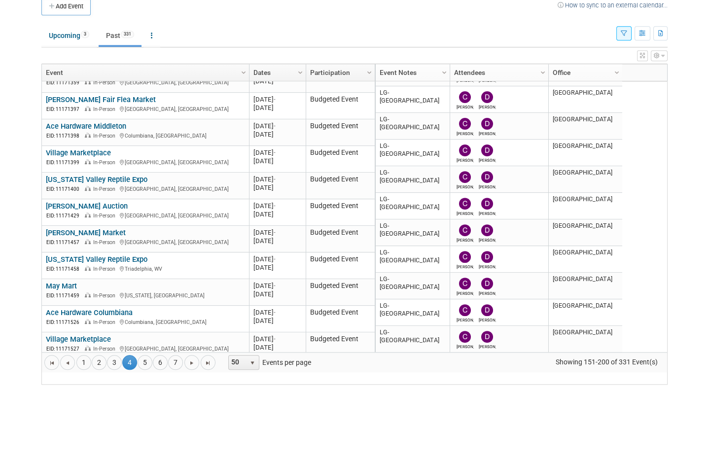
scroll to position [746, 0]
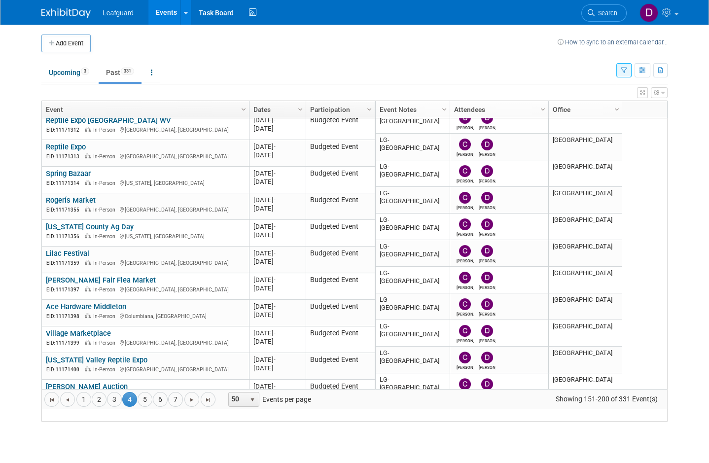
click at [126, 231] on link "[US_STATE] County Ag Day" at bounding box center [90, 227] width 88 height 9
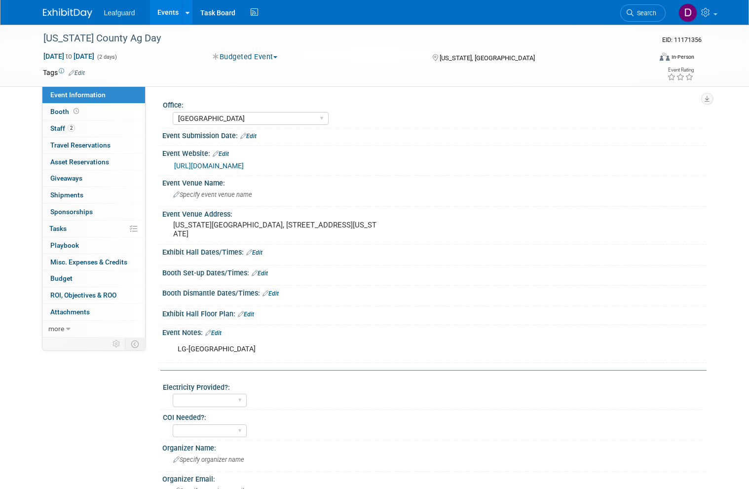
select select "[GEOGRAPHIC_DATA]"
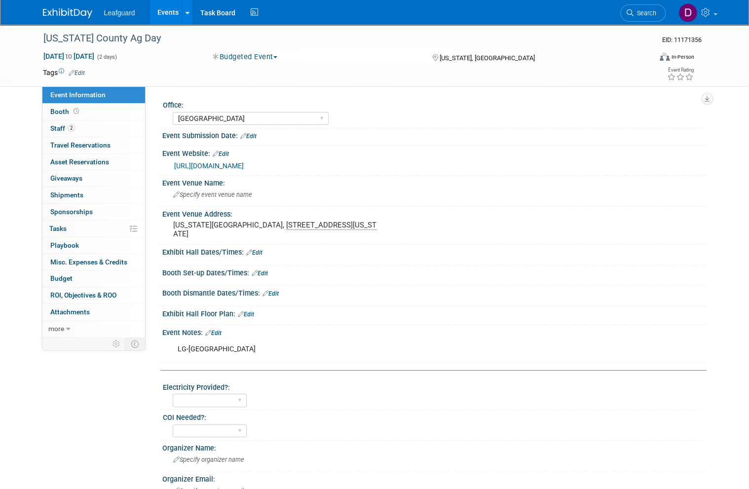
click at [65, 112] on span "Booth" at bounding box center [65, 112] width 31 height 8
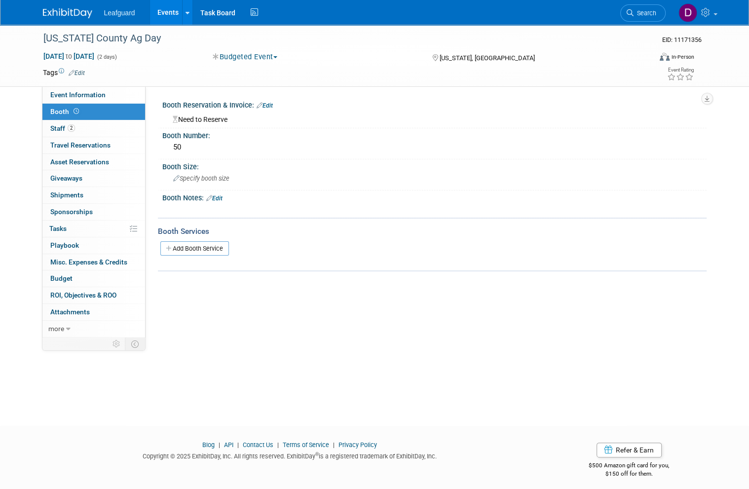
click at [68, 274] on span "Budget" at bounding box center [61, 278] width 22 height 8
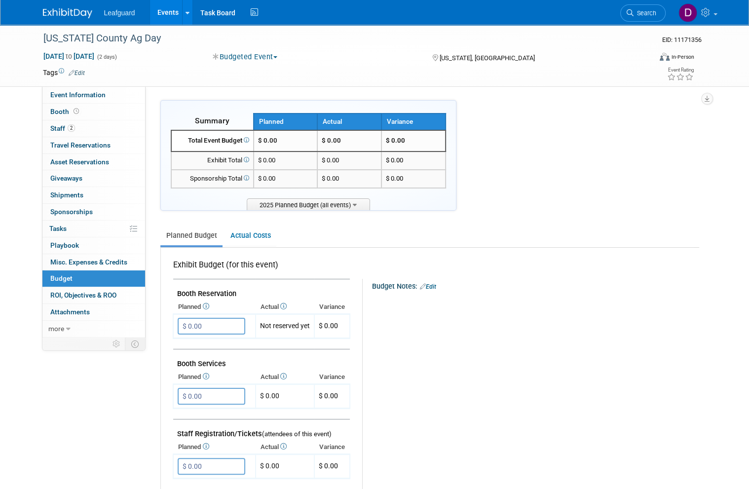
click at [206, 320] on input "$ 0.00" at bounding box center [212, 326] width 68 height 17
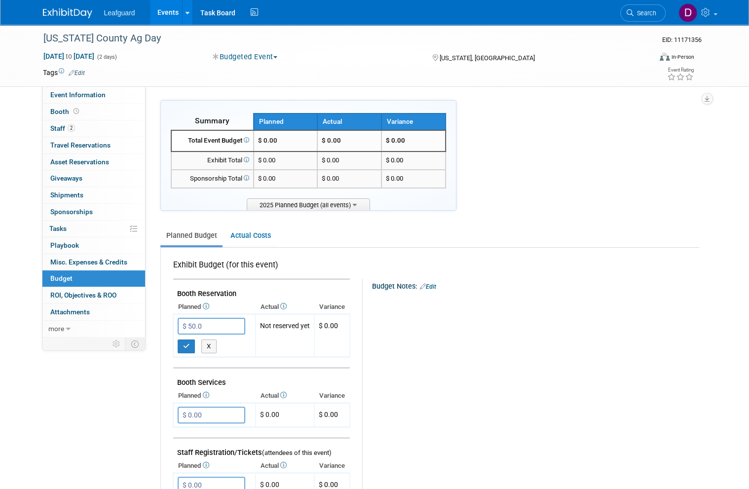
type input "$ 50.00"
click at [187, 343] on icon "button" at bounding box center [186, 346] width 7 height 6
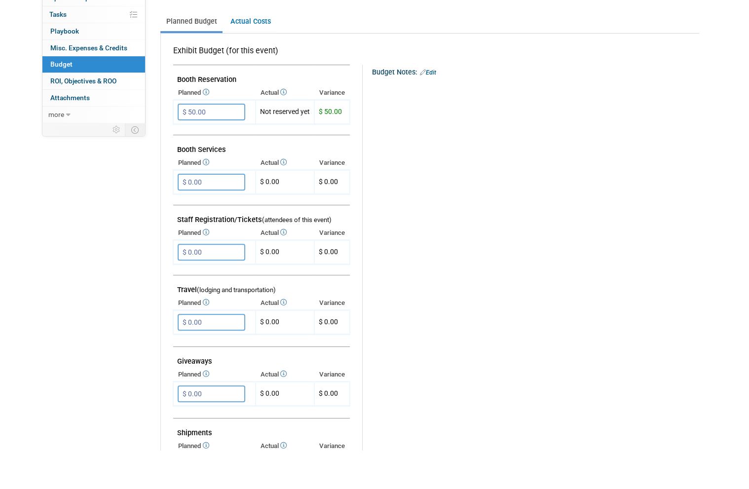
scroll to position [185, 0]
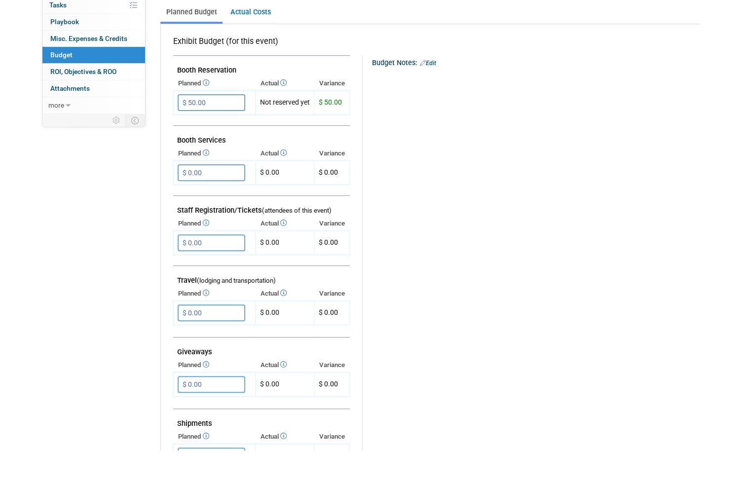
click at [227, 343] on input "$ 0.00" at bounding box center [212, 351] width 68 height 17
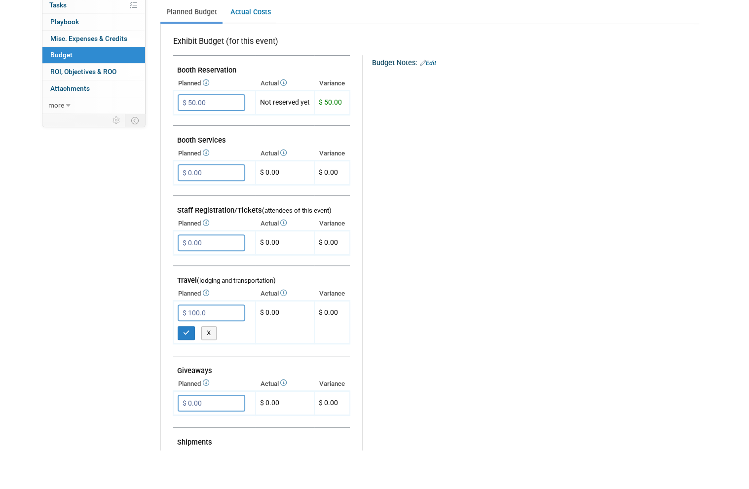
type input "$ 100.00"
click at [194, 365] on button "button" at bounding box center [187, 372] width 18 height 14
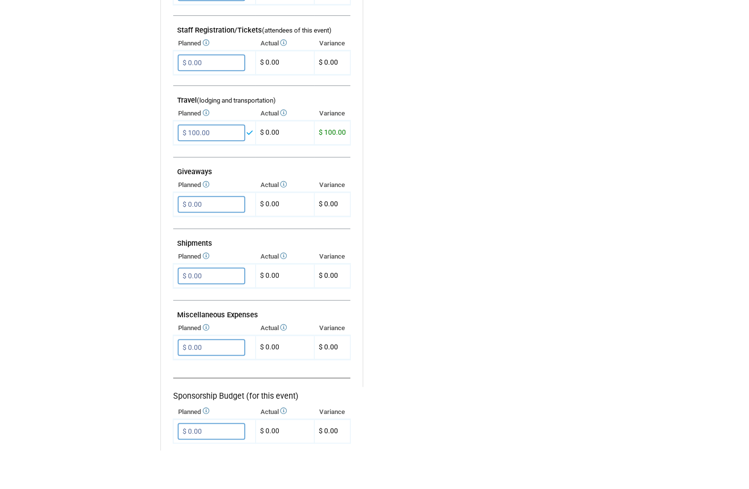
scroll to position [367, 0]
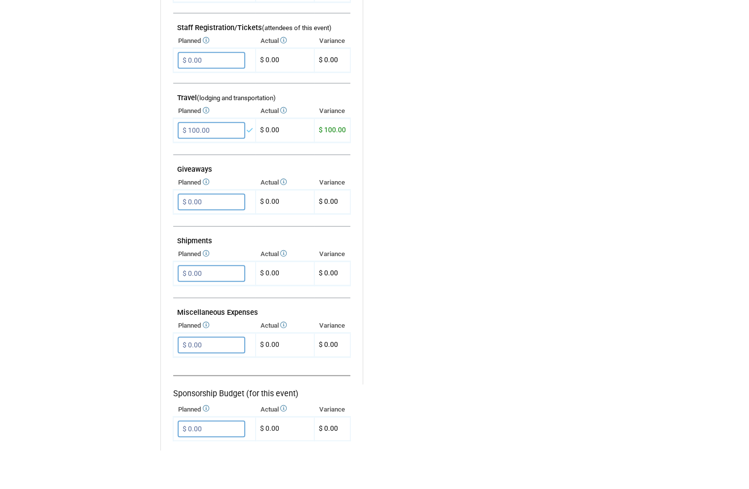
click at [223, 375] on input "$ 0.00" at bounding box center [212, 383] width 68 height 17
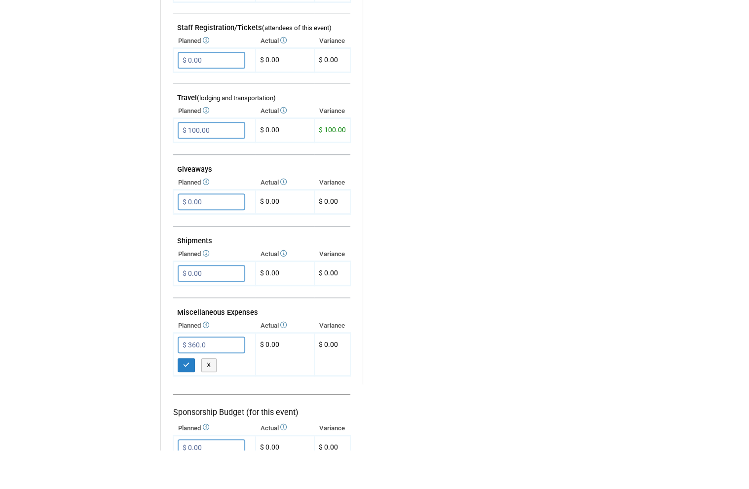
type input "$ 360.00"
click at [187, 401] on icon "button" at bounding box center [186, 404] width 7 height 6
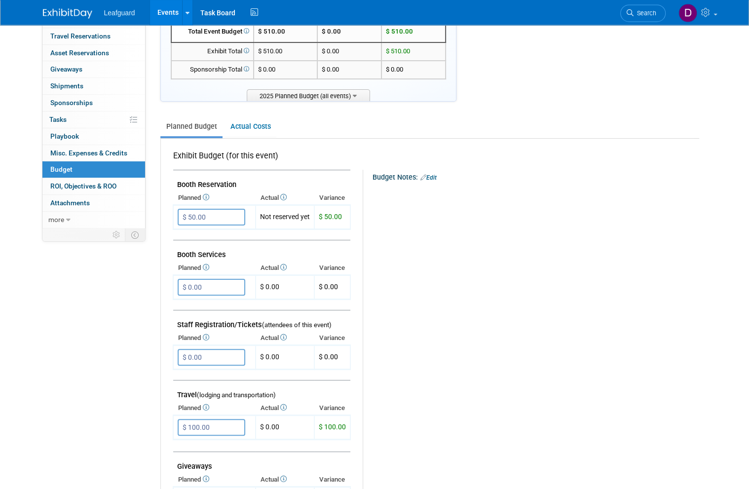
scroll to position [0, 0]
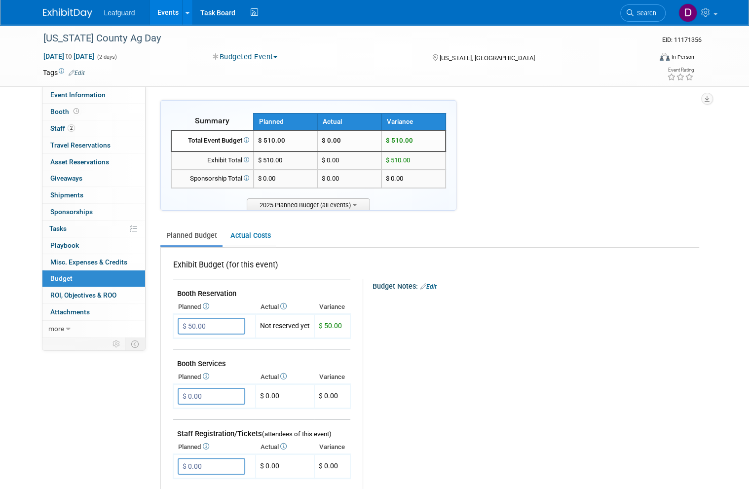
click at [109, 291] on span "ROI, Objectives & ROO 0" at bounding box center [83, 295] width 66 height 8
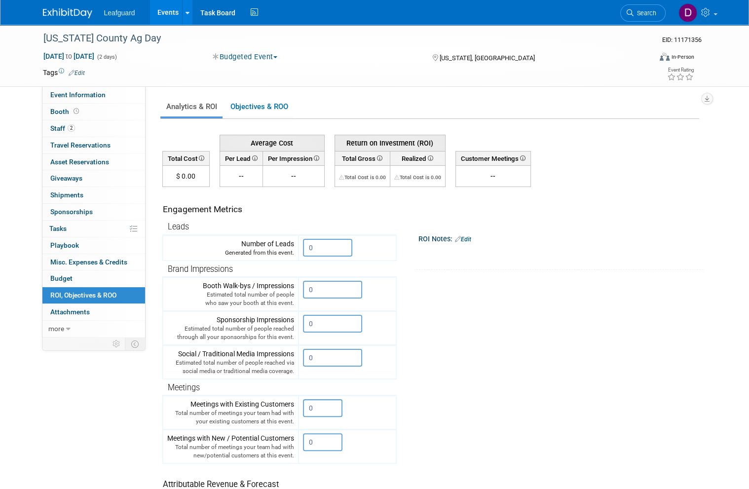
click at [336, 245] on input "0" at bounding box center [327, 248] width 49 height 18
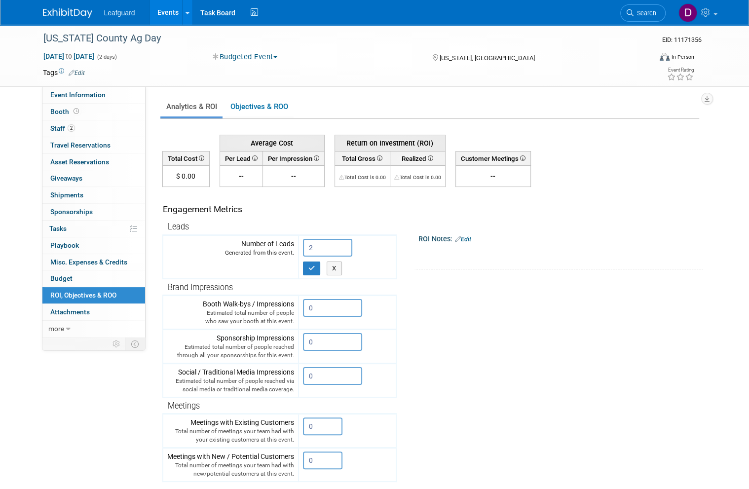
type input "2"
click at [72, 274] on span "Budget" at bounding box center [61, 278] width 22 height 8
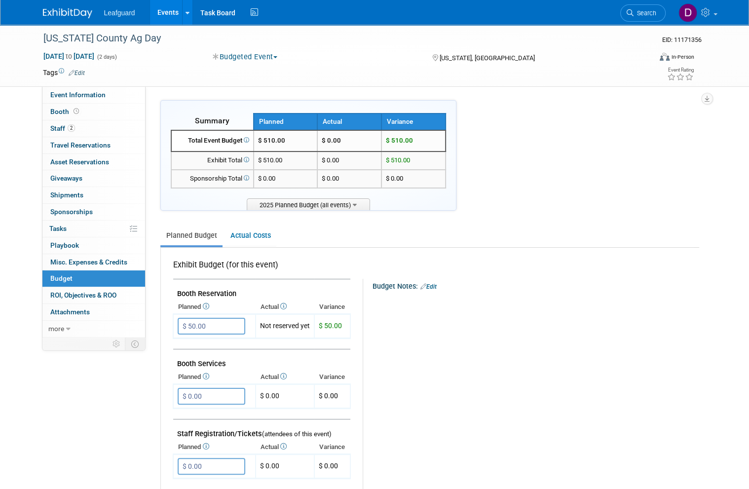
click at [175, 11] on link "Events" at bounding box center [168, 12] width 36 height 25
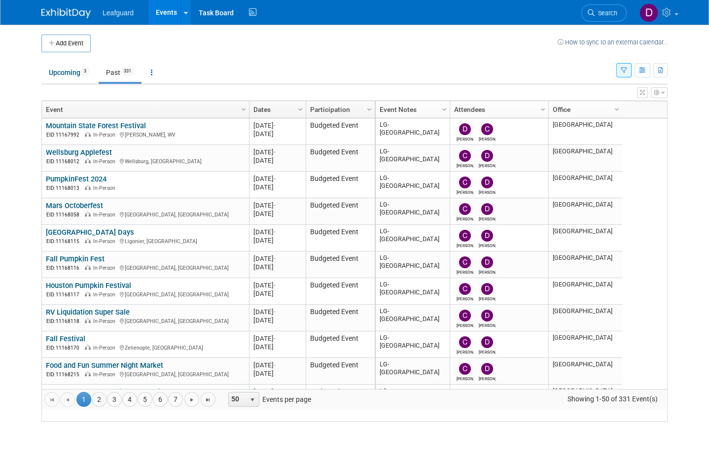
click at [133, 407] on link "4" at bounding box center [129, 399] width 15 height 15
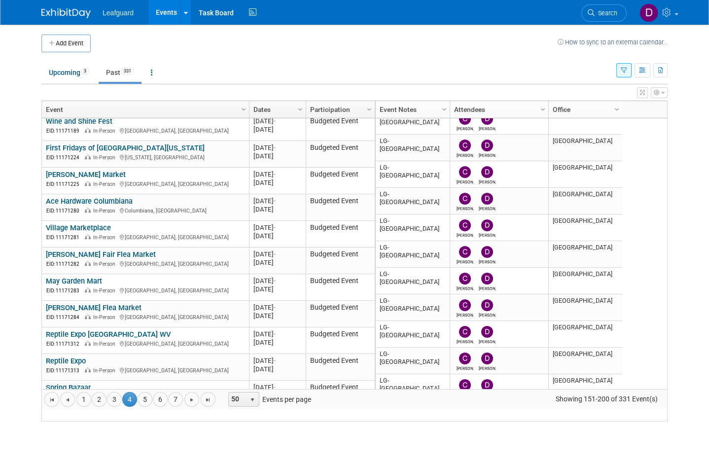
scroll to position [409, 0]
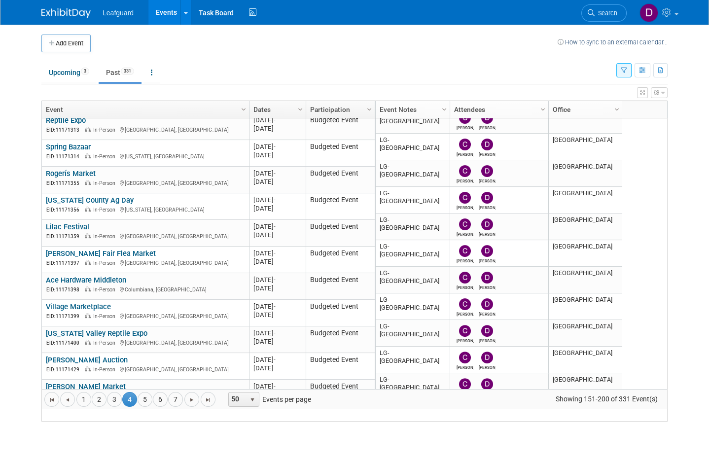
click at [121, 258] on link "[PERSON_NAME] Fair Flea Market" at bounding box center [101, 253] width 110 height 9
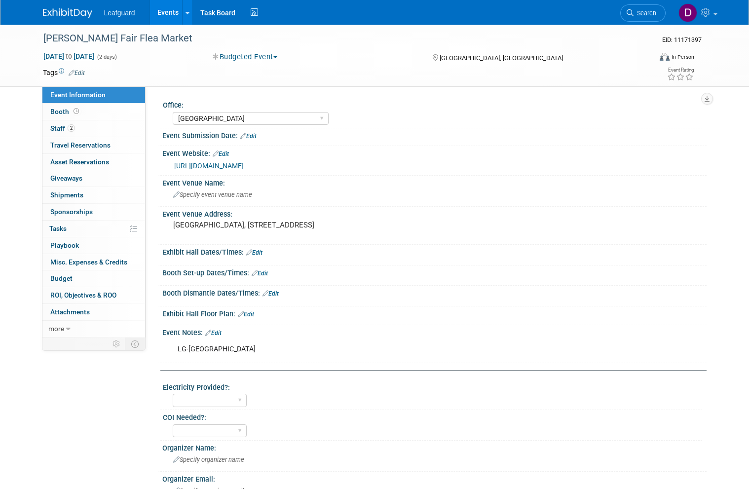
select select "[GEOGRAPHIC_DATA]"
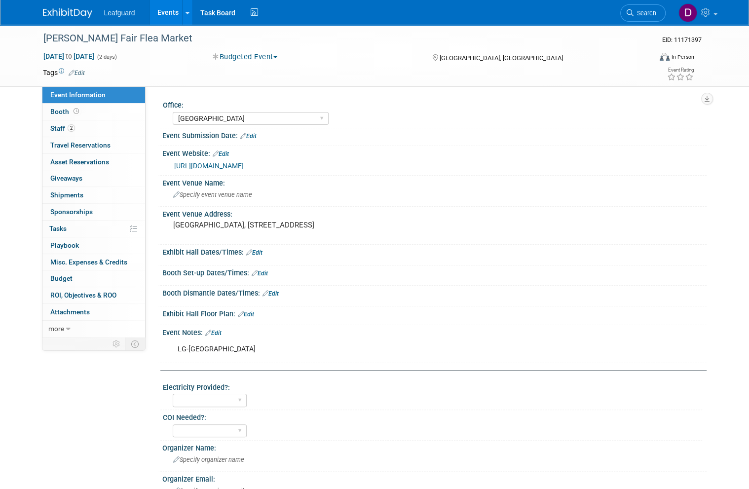
click at [64, 109] on span "Booth" at bounding box center [65, 112] width 31 height 8
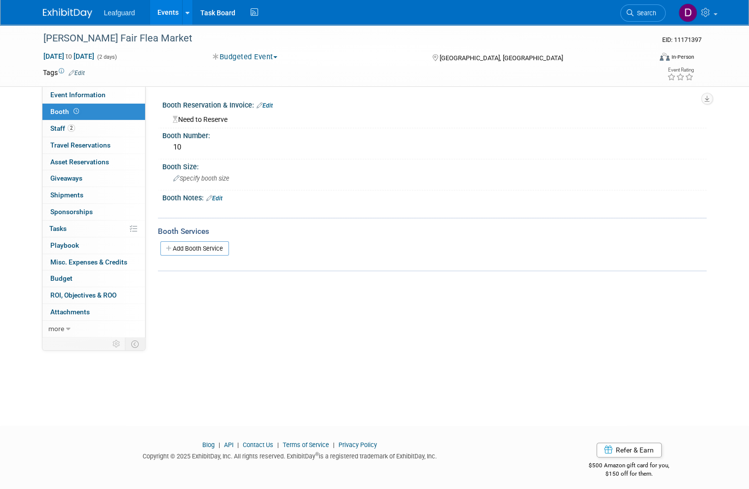
click at [69, 274] on span "Budget" at bounding box center [61, 278] width 22 height 8
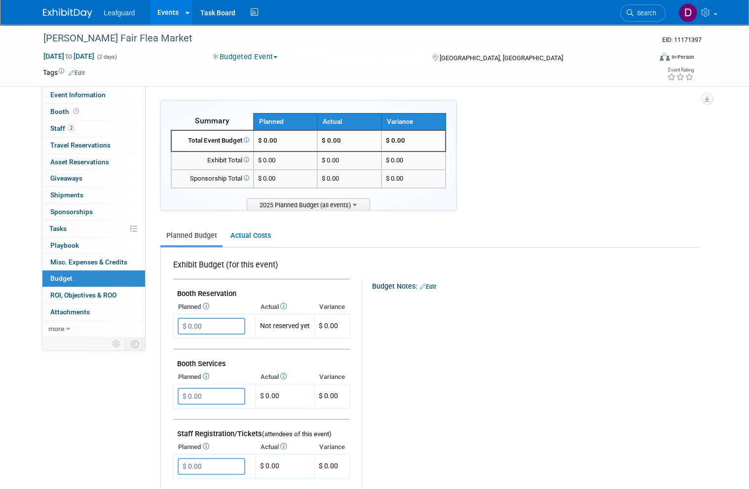
click at [224, 326] on input "$ 0.00" at bounding box center [212, 326] width 68 height 17
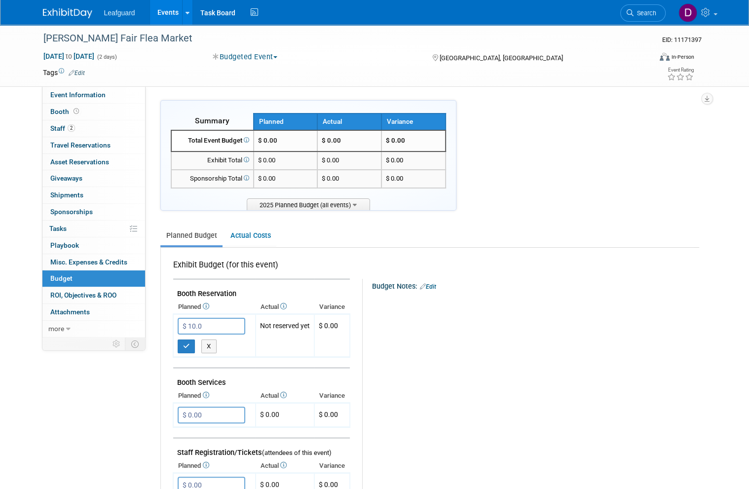
type input "$ 10.00"
click at [190, 339] on button "button" at bounding box center [187, 346] width 18 height 14
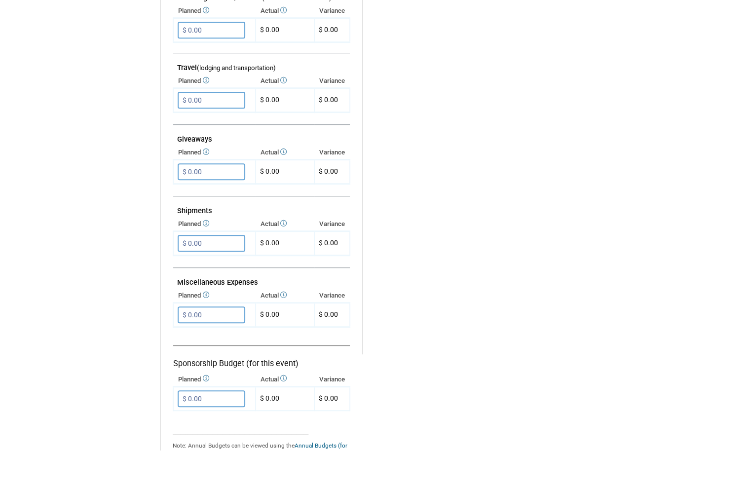
scroll to position [415, 0]
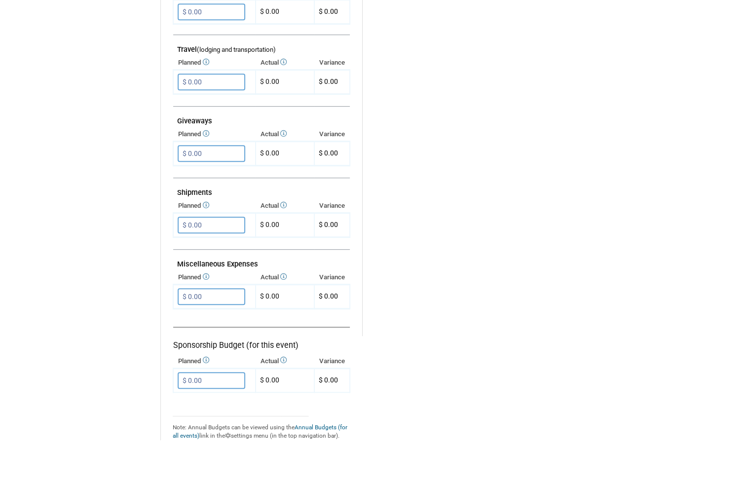
click at [236, 327] on input "$ 0.00" at bounding box center [212, 335] width 68 height 17
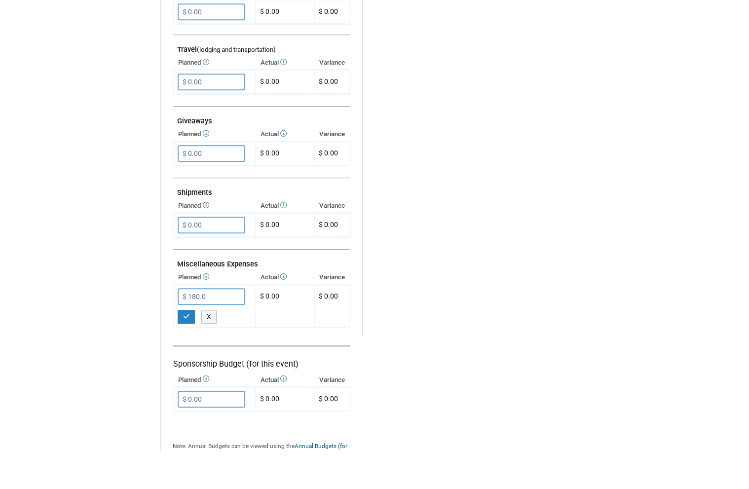
type input "$ 180.00"
click at [187, 352] on icon "button" at bounding box center [186, 355] width 7 height 6
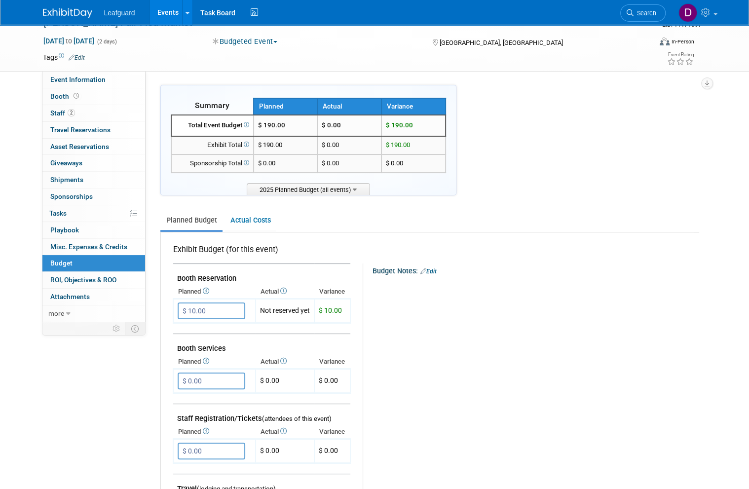
scroll to position [0, 0]
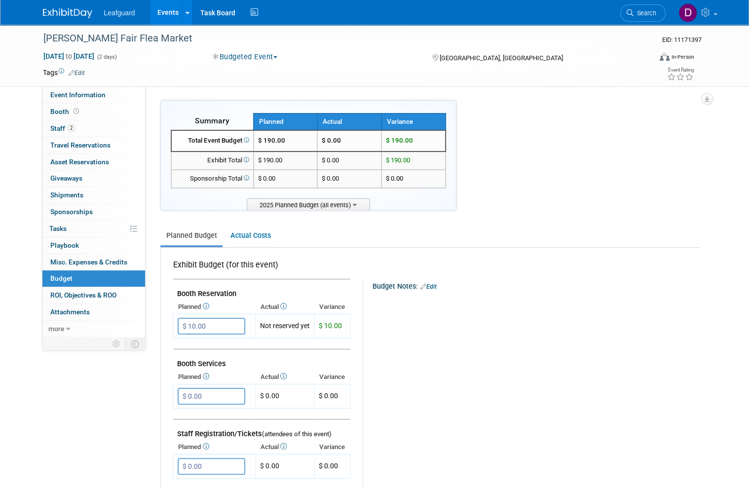
click at [110, 291] on span "ROI, Objectives & ROO 0" at bounding box center [83, 295] width 66 height 8
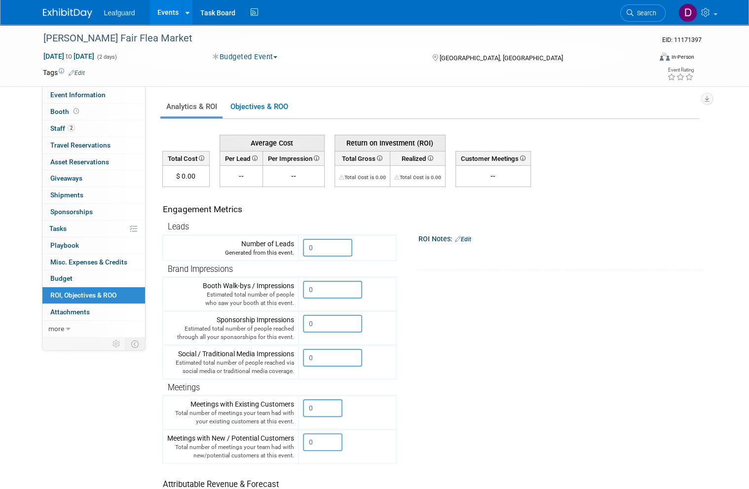
click at [338, 244] on input "0" at bounding box center [327, 248] width 49 height 18
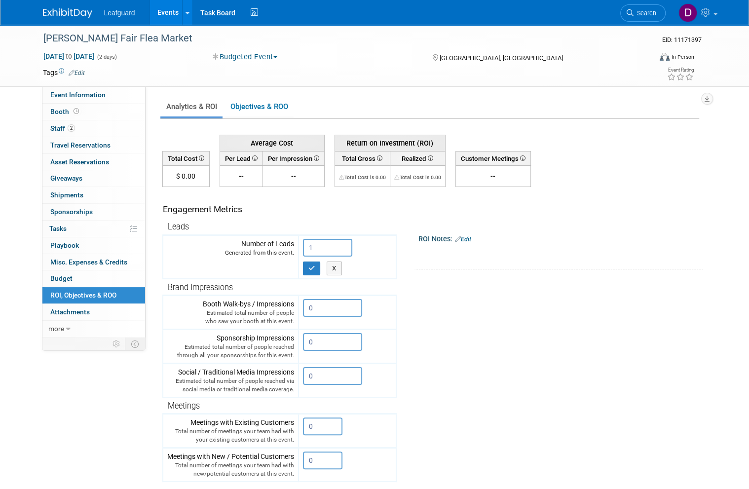
type input "1"
click at [315, 268] on icon "button" at bounding box center [311, 268] width 7 height 6
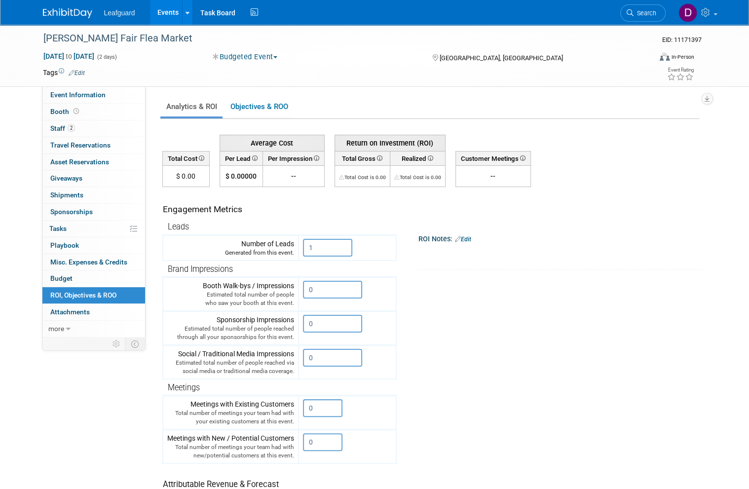
click at [172, 14] on link "Events" at bounding box center [168, 12] width 36 height 25
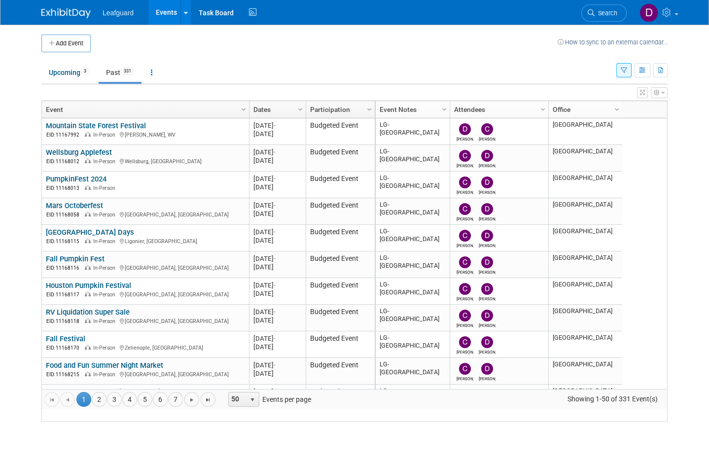
click at [125, 407] on link "4" at bounding box center [129, 399] width 15 height 15
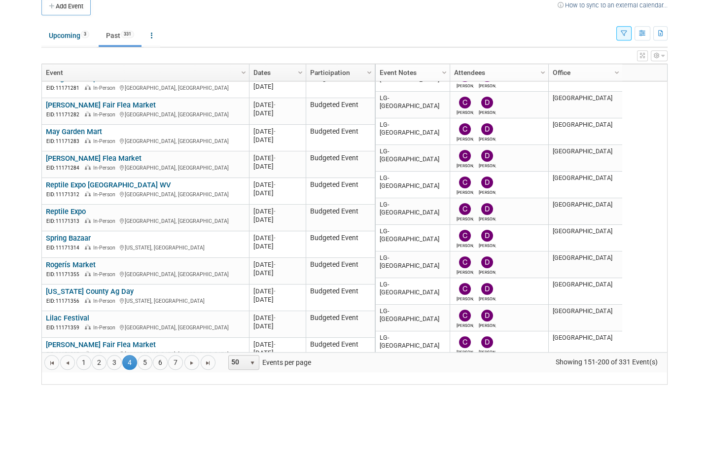
scroll to position [510, 0]
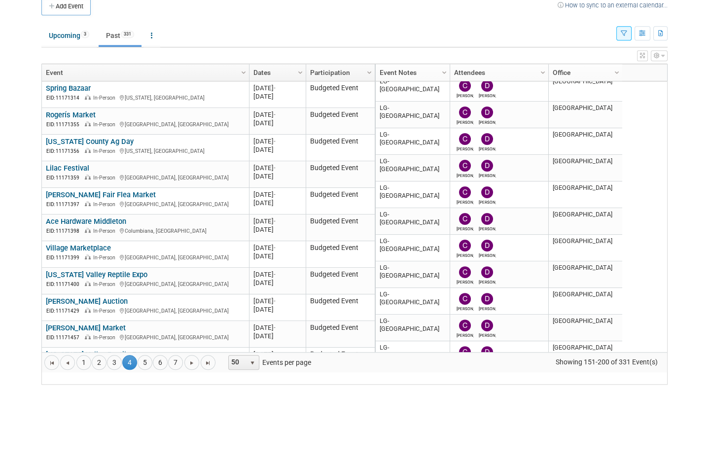
click at [109, 254] on link "Ace Hardware Middleton" at bounding box center [86, 258] width 80 height 9
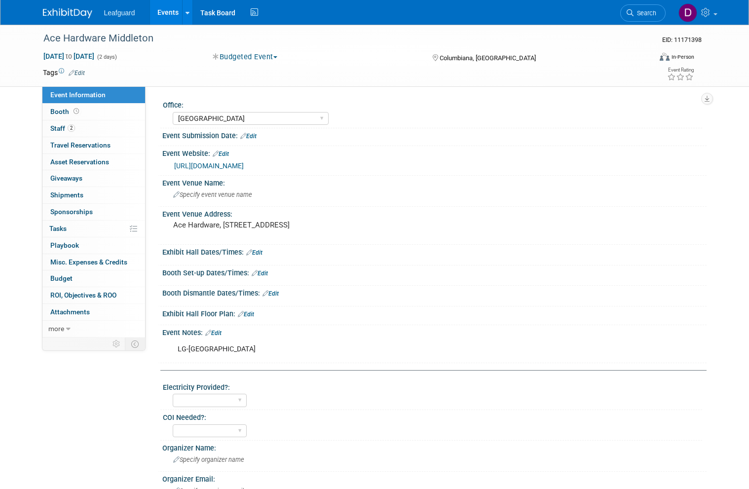
select select "[GEOGRAPHIC_DATA]"
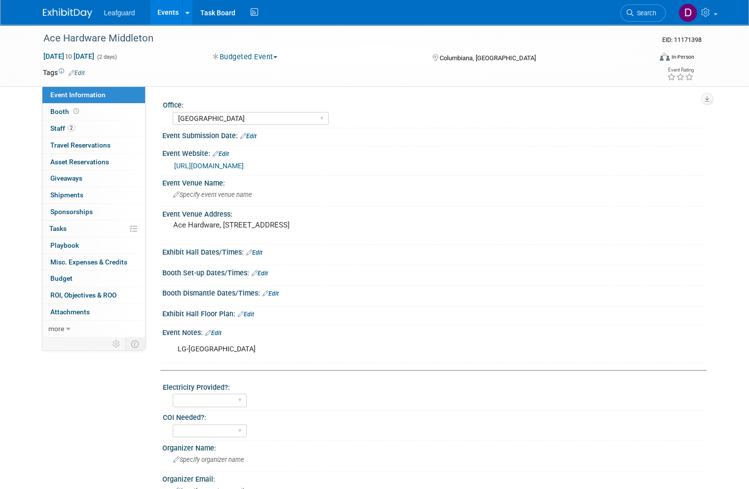
click at [65, 110] on span "Booth" at bounding box center [65, 112] width 31 height 8
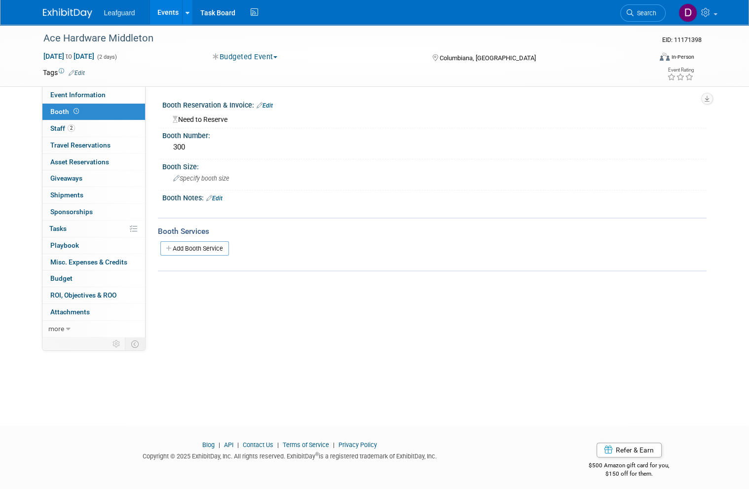
click at [68, 274] on span "Budget" at bounding box center [61, 278] width 22 height 8
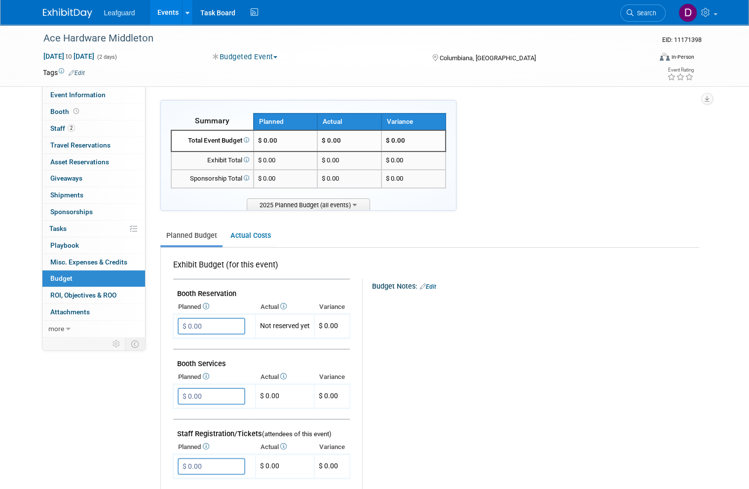
click at [222, 323] on input "$ 0.00" at bounding box center [212, 326] width 68 height 17
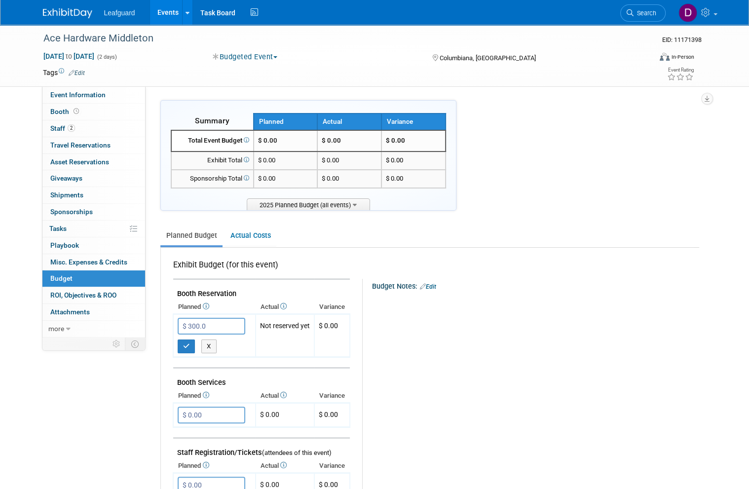
type input "$ 300.00"
click at [191, 343] on button "button" at bounding box center [187, 346] width 18 height 14
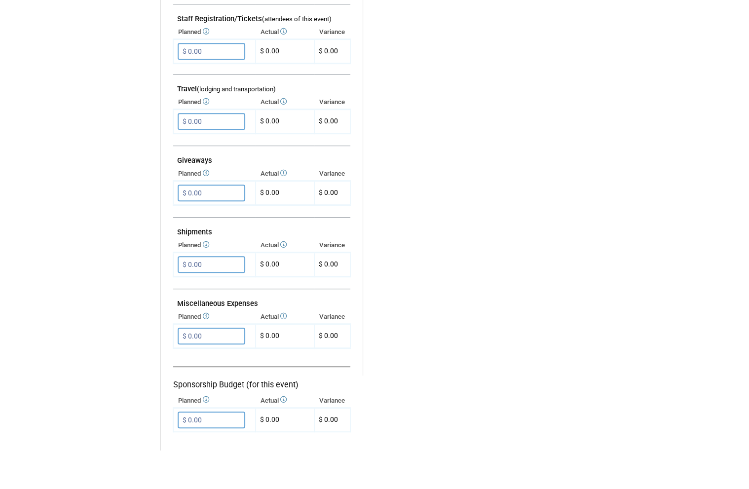
scroll to position [378, 0]
click at [230, 365] on input "$ 0.00" at bounding box center [212, 373] width 68 height 17
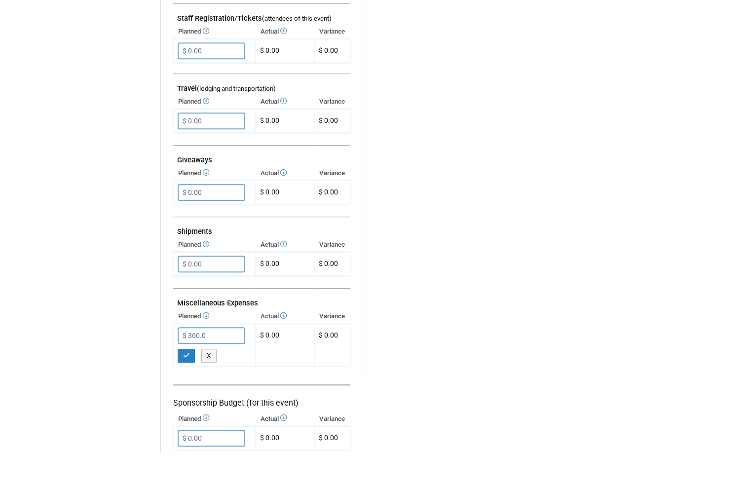
type input "$ 360.00"
click at [191, 386] on button "button" at bounding box center [187, 393] width 18 height 14
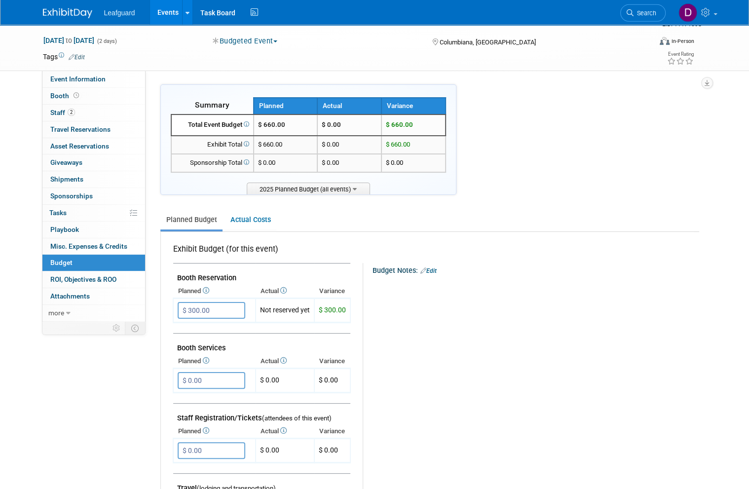
scroll to position [0, 0]
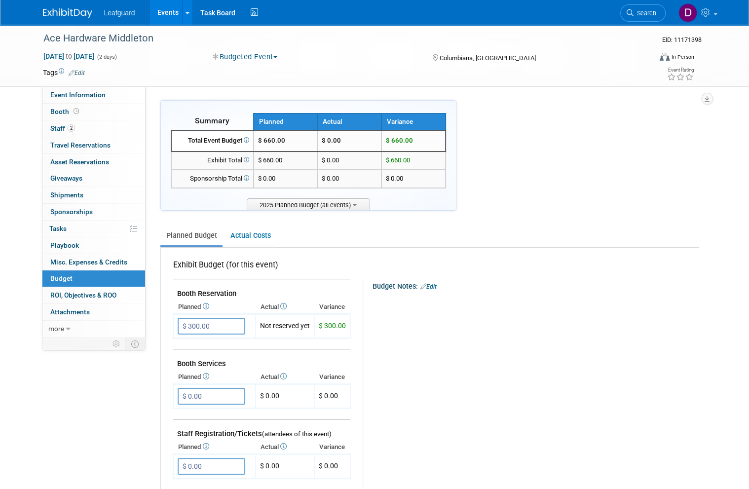
click at [110, 291] on span "ROI, Objectives & ROO 0" at bounding box center [83, 295] width 66 height 8
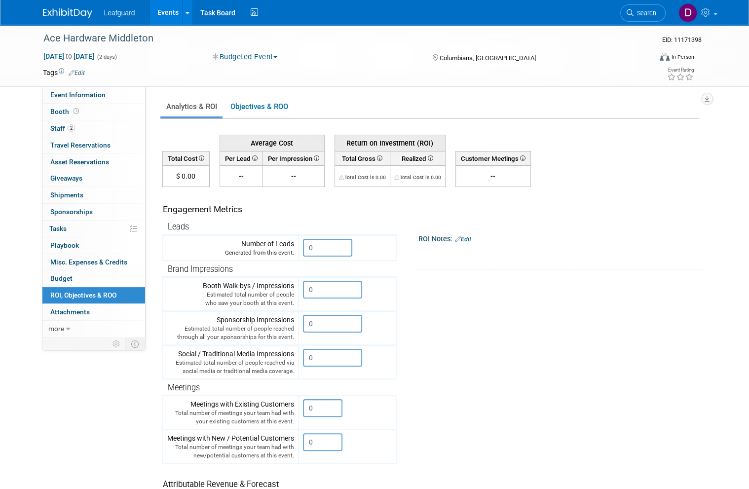
click at [330, 245] on input "0" at bounding box center [327, 248] width 49 height 18
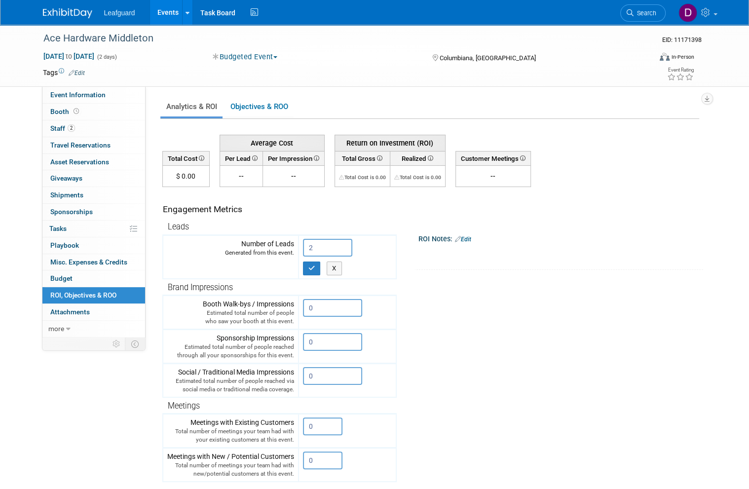
type input "2"
click at [314, 270] on button "button" at bounding box center [312, 268] width 18 height 14
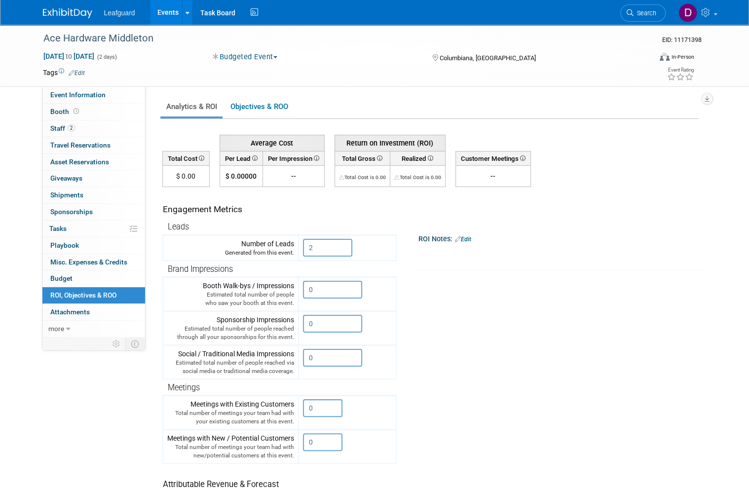
click at [175, 11] on link "Events" at bounding box center [168, 12] width 36 height 25
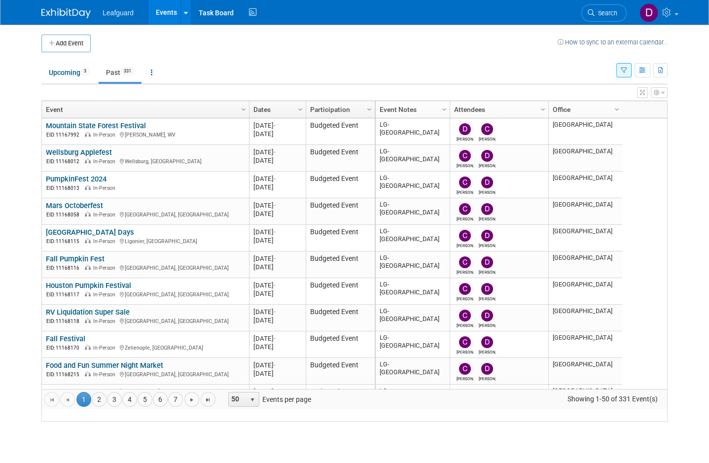
click at [131, 407] on link "4" at bounding box center [129, 399] width 15 height 15
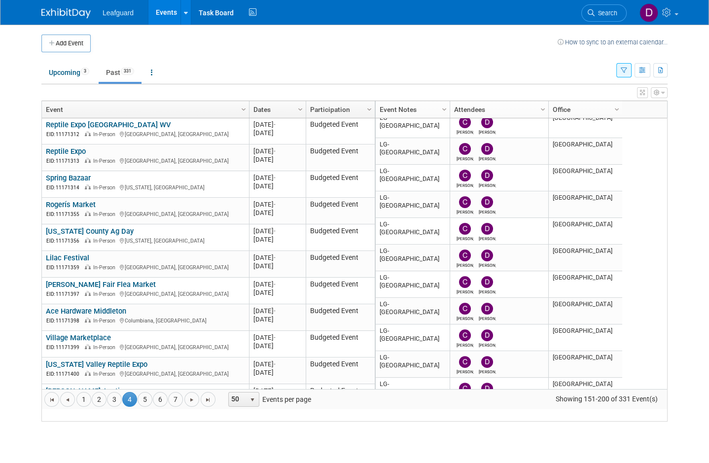
scroll to position [625, 0]
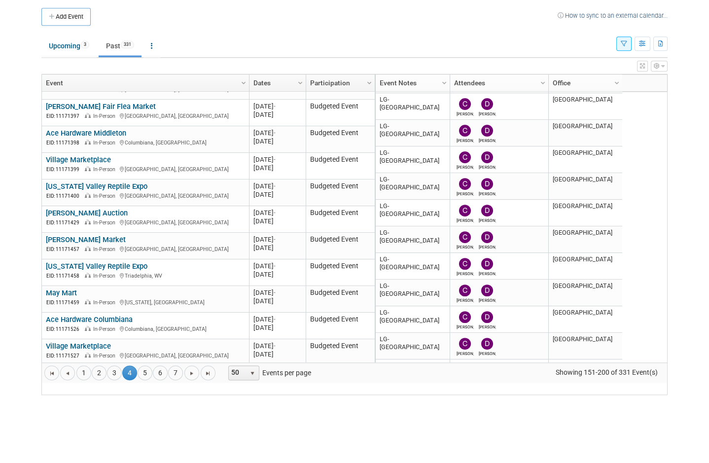
click at [108, 182] on link "Village Marketplace" at bounding box center [78, 186] width 65 height 9
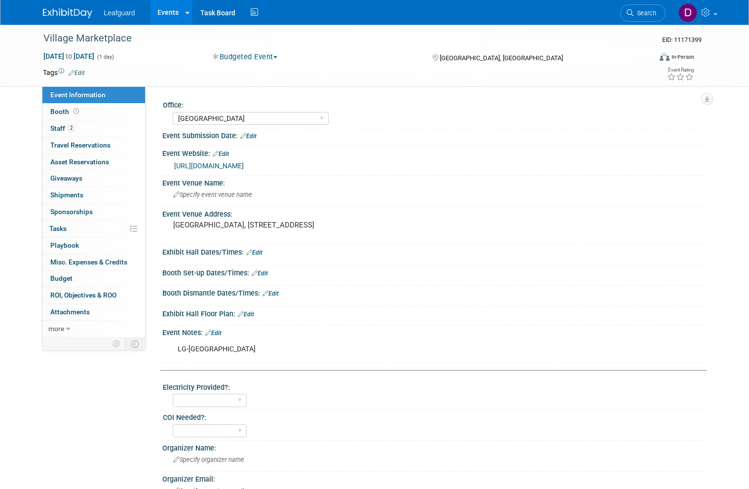
select select "[GEOGRAPHIC_DATA]"
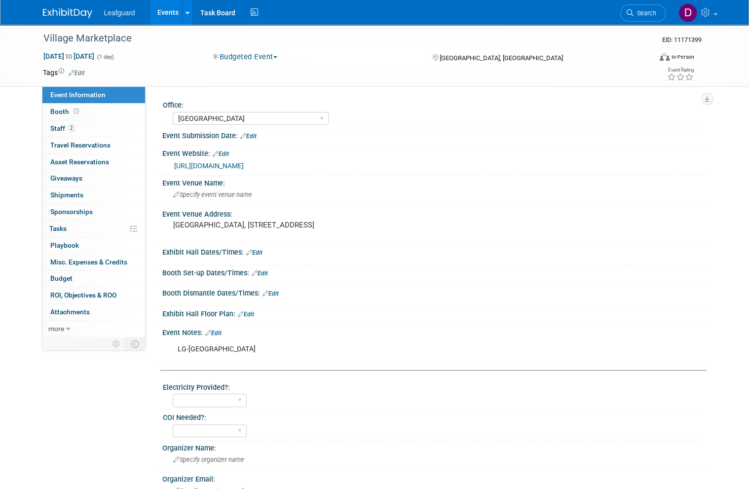
click at [68, 108] on span "Booth" at bounding box center [65, 112] width 31 height 8
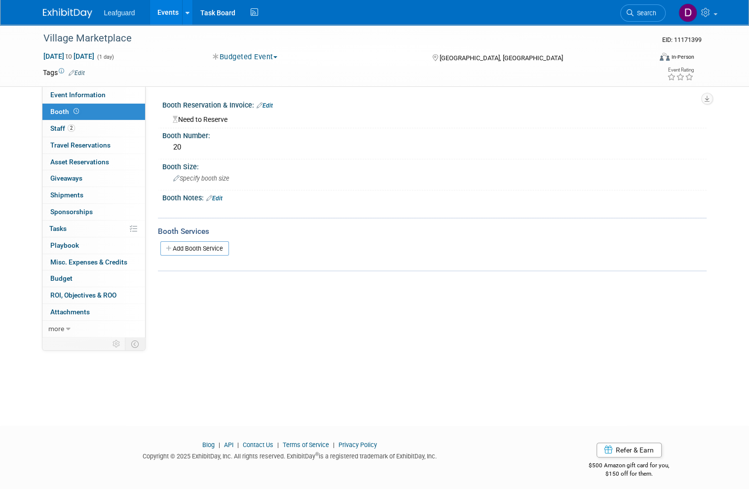
click at [65, 274] on span "Budget" at bounding box center [61, 278] width 22 height 8
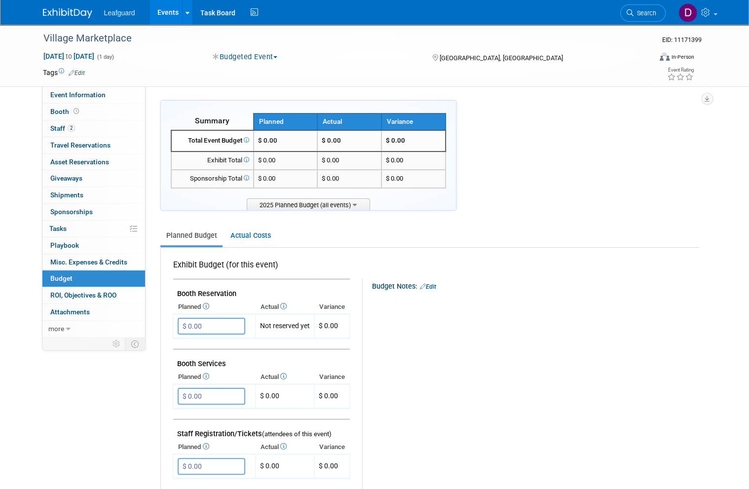
click at [220, 318] on input "$ 0.00" at bounding box center [212, 326] width 68 height 17
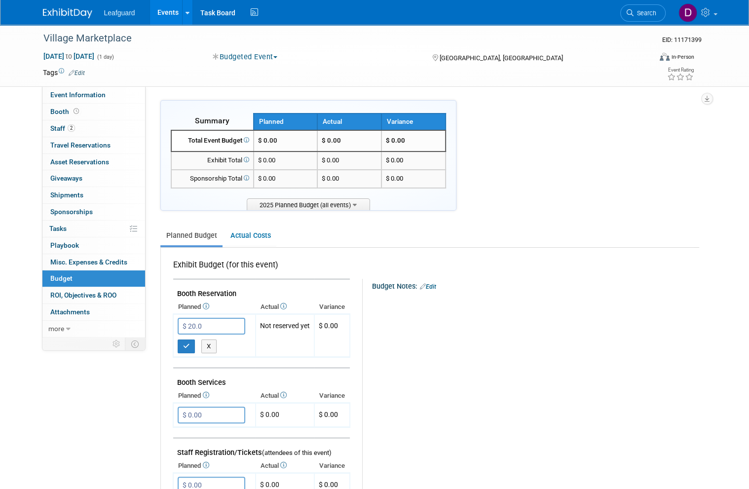
type input "$ 20.00"
click at [188, 344] on icon "button" at bounding box center [186, 346] width 7 height 6
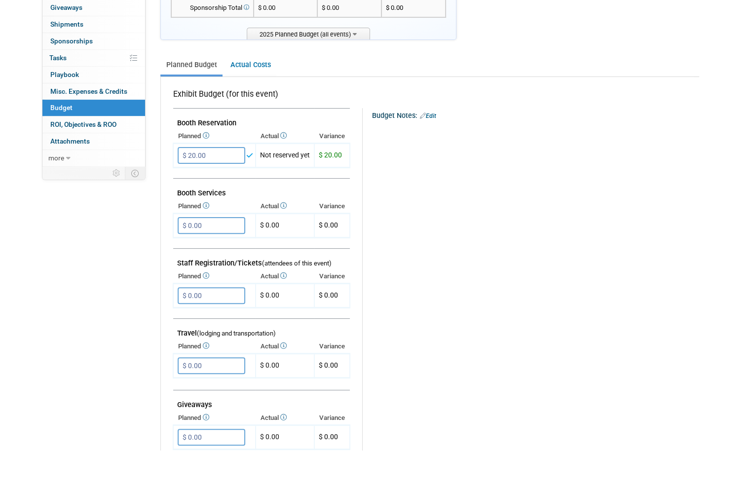
scroll to position [139, 0]
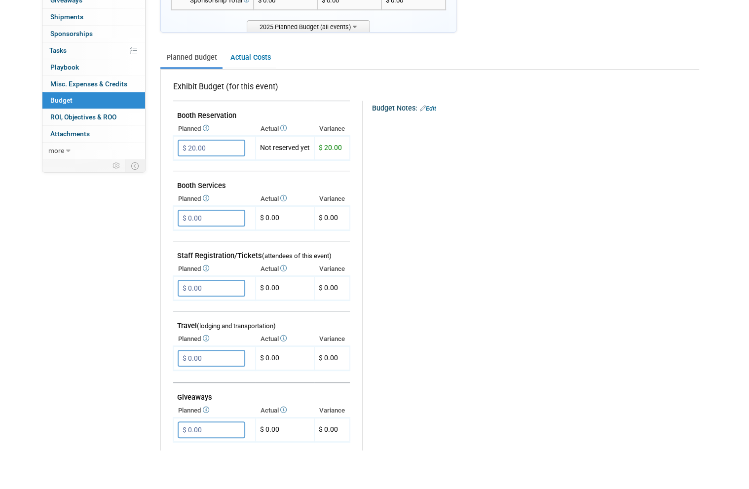
click at [224, 389] on input "$ 0.00" at bounding box center [212, 397] width 68 height 17
type input "$ 100.00"
click at [187, 414] on icon "button" at bounding box center [186, 417] width 7 height 6
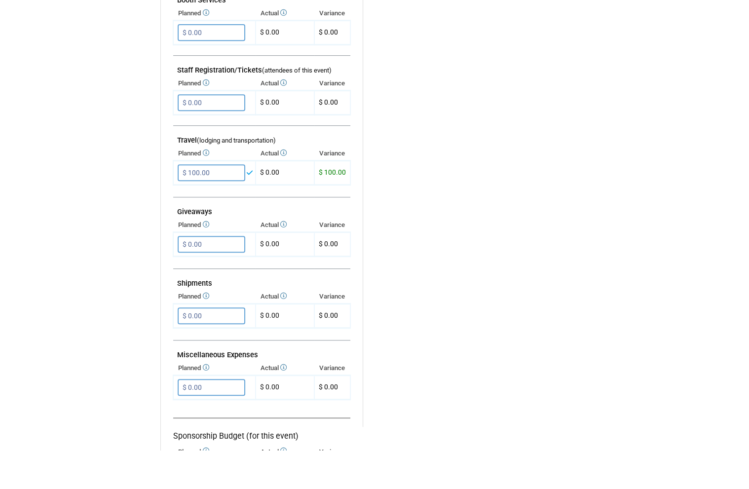
scroll to position [336, 0]
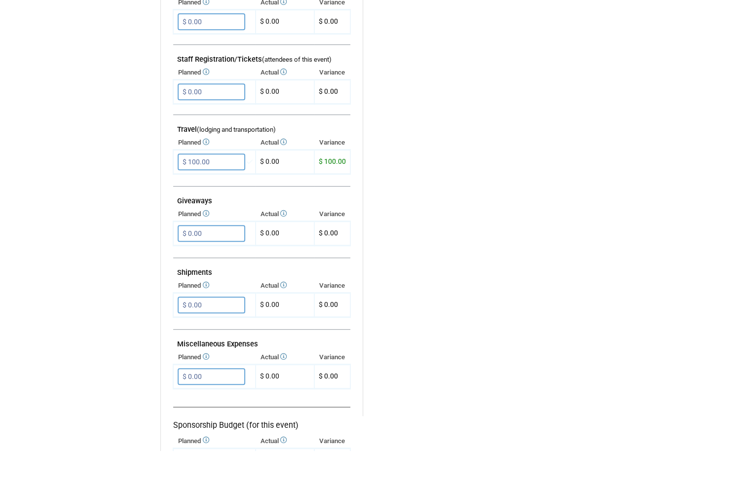
click at [227, 407] on input "$ 0.00" at bounding box center [212, 415] width 68 height 17
type input "$ 360.00"
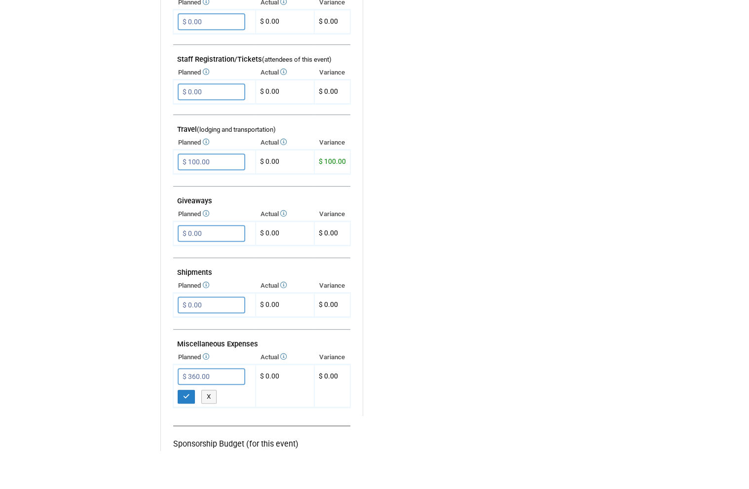
click at [183, 432] on icon "button" at bounding box center [186, 435] width 7 height 6
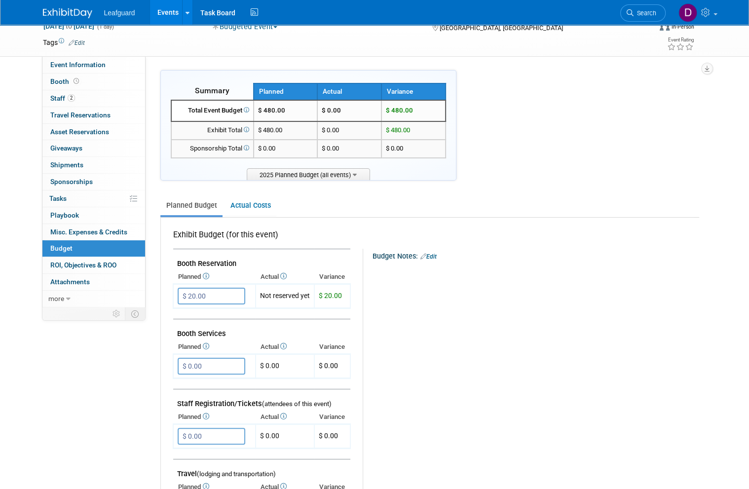
scroll to position [0, 0]
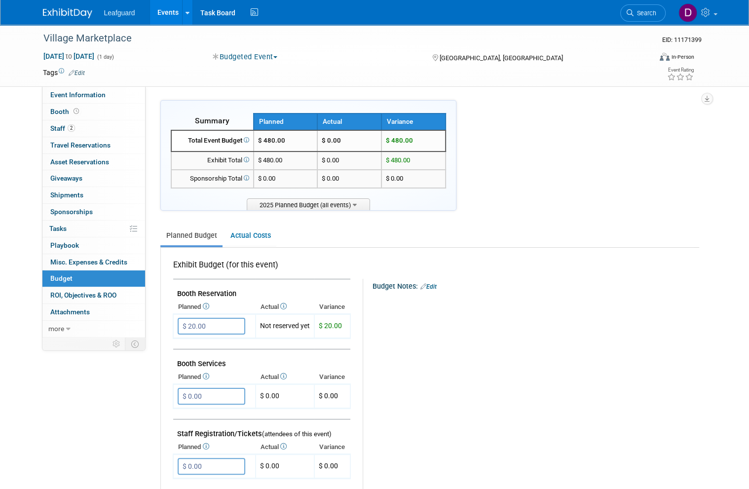
click at [105, 291] on span "ROI, Objectives & ROO 0" at bounding box center [83, 295] width 66 height 8
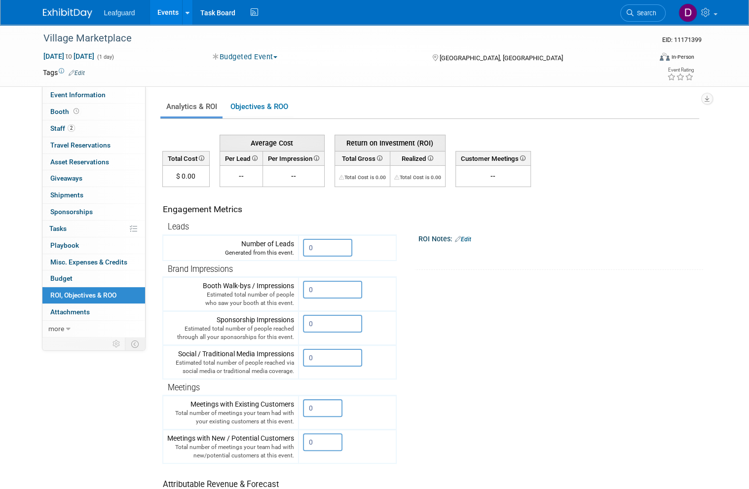
click at [331, 243] on input "0" at bounding box center [327, 248] width 49 height 18
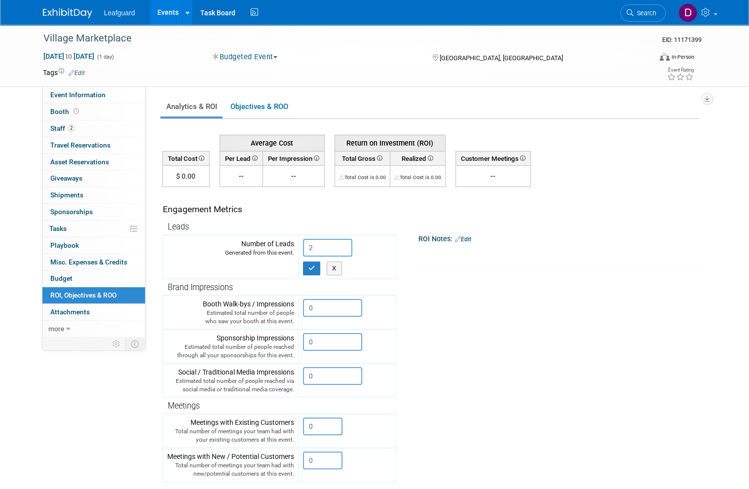
type input "2"
click at [311, 266] on icon "button" at bounding box center [311, 268] width 7 height 6
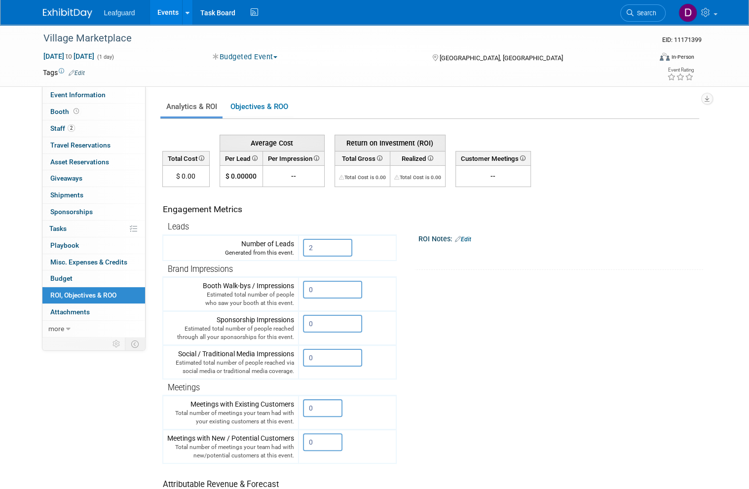
click at [174, 17] on link "Events" at bounding box center [168, 12] width 36 height 25
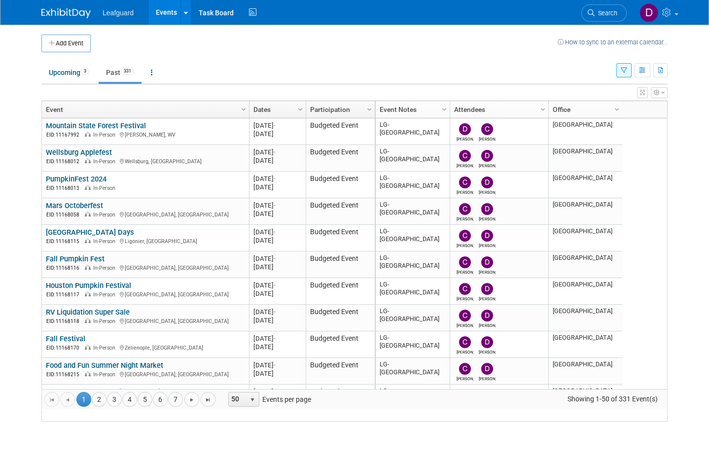
click at [133, 407] on link "4" at bounding box center [129, 399] width 15 height 15
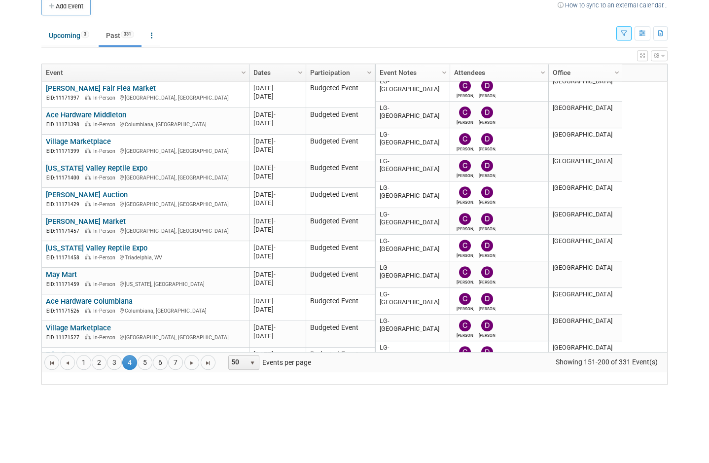
click at [140, 201] on div "[US_STATE] Valley Reptile Expo EID: 11171400 In-Person [GEOGRAPHIC_DATA], [GEOG…" at bounding box center [145, 210] width 199 height 18
click at [143, 210] on div "EID: 11171400 In-Person [GEOGRAPHIC_DATA], [GEOGRAPHIC_DATA]" at bounding box center [145, 214] width 199 height 8
click at [97, 201] on link "[US_STATE] Valley Reptile Expo" at bounding box center [97, 205] width 102 height 9
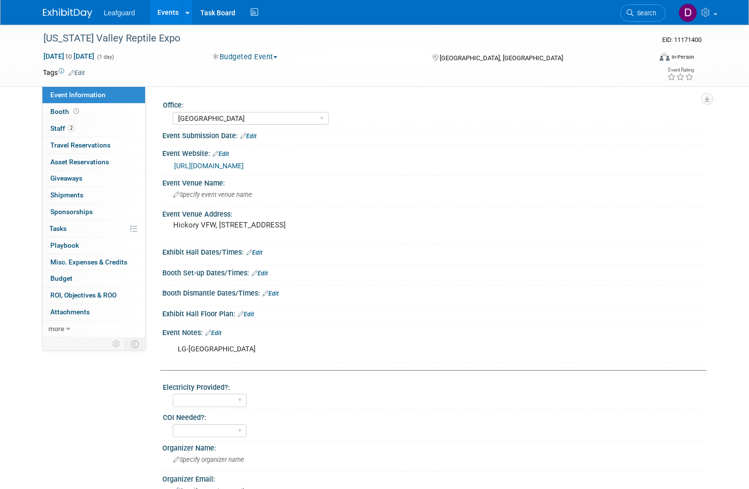
select select "[GEOGRAPHIC_DATA]"
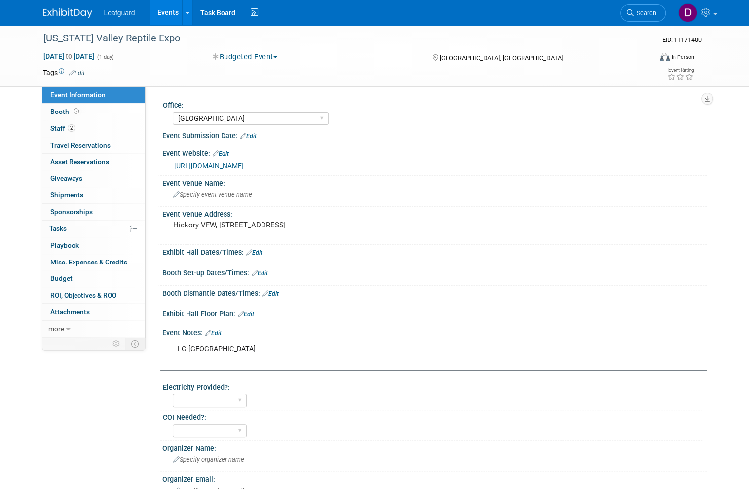
click at [87, 110] on link "Booth" at bounding box center [93, 112] width 103 height 16
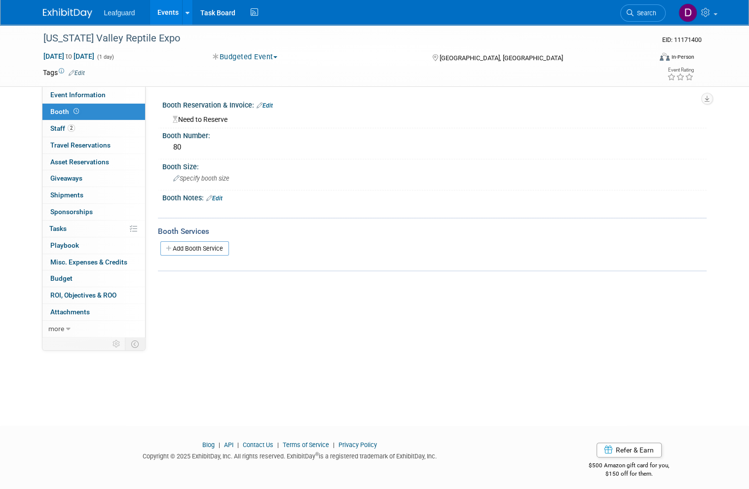
click at [77, 271] on link "Budget" at bounding box center [93, 278] width 103 height 16
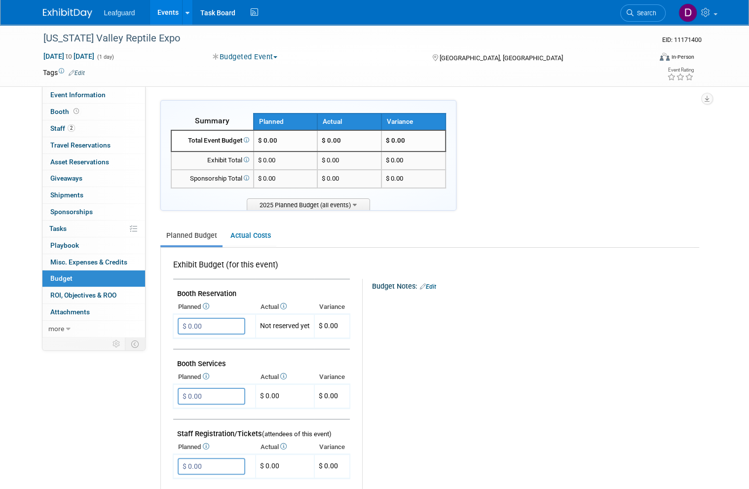
click at [216, 322] on input "$ 0.00" at bounding box center [212, 326] width 68 height 17
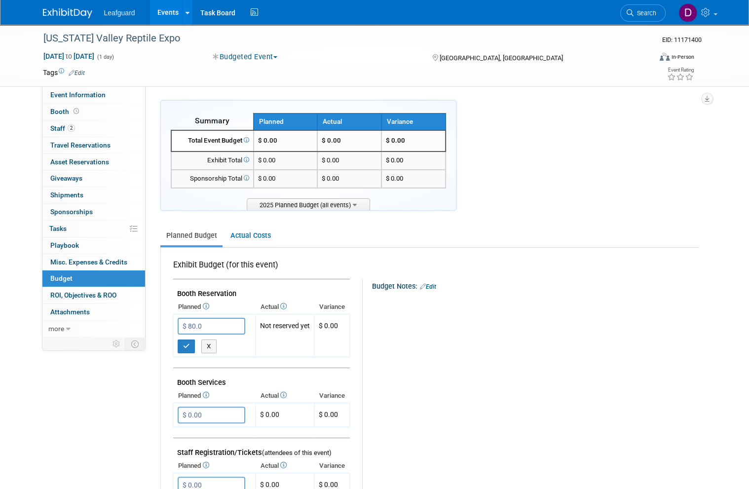
type input "$ 80.00"
click at [187, 343] on icon "button" at bounding box center [186, 346] width 7 height 6
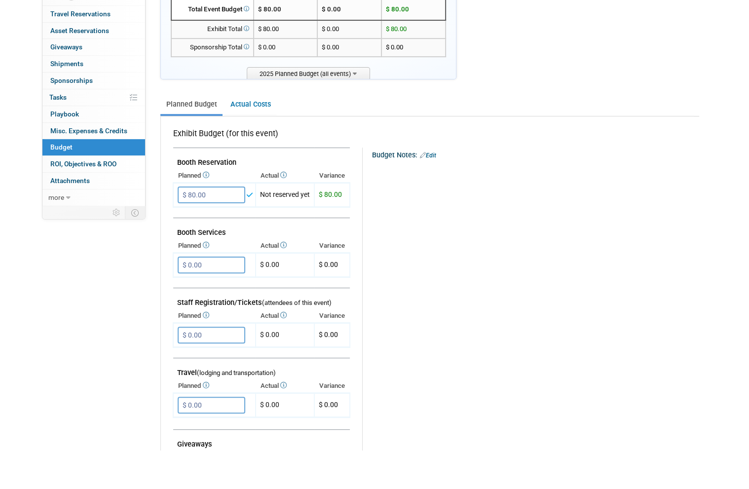
scroll to position [93, 0]
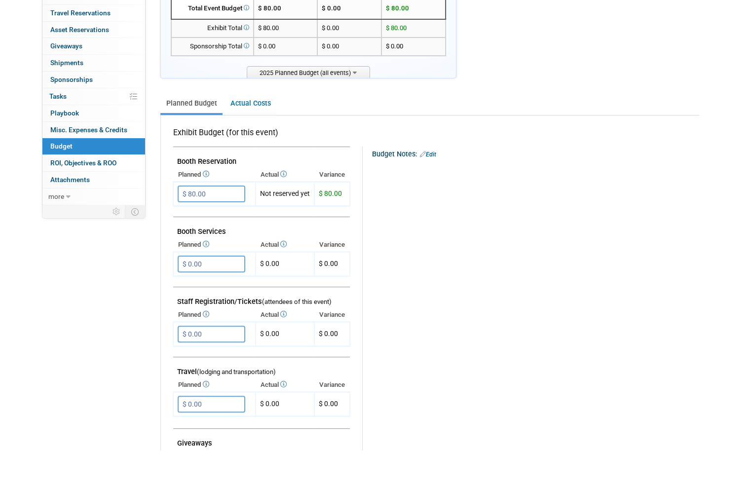
click at [219, 435] on input "$ 0.00" at bounding box center [212, 443] width 68 height 17
click at [187, 460] on icon "button" at bounding box center [186, 463] width 7 height 6
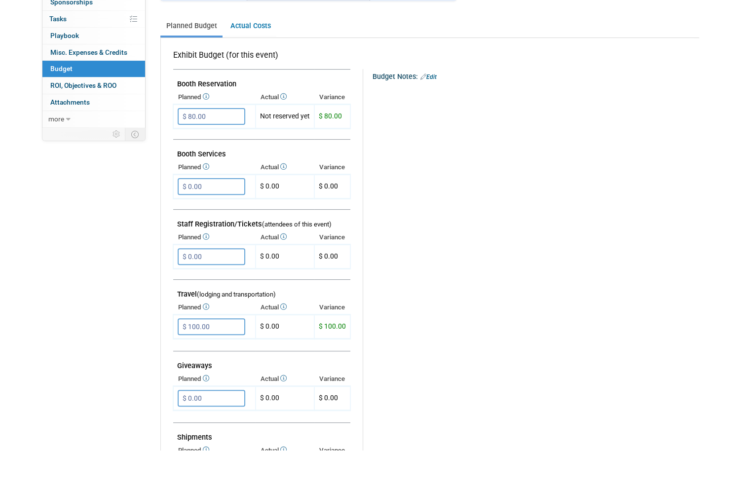
scroll to position [171, 0]
click at [230, 357] on input "$ 100.00" at bounding box center [212, 365] width 68 height 17
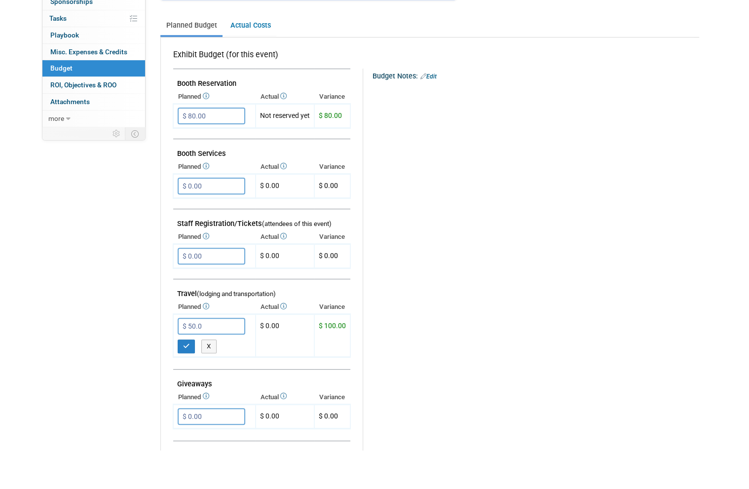
type input "$ 50.00"
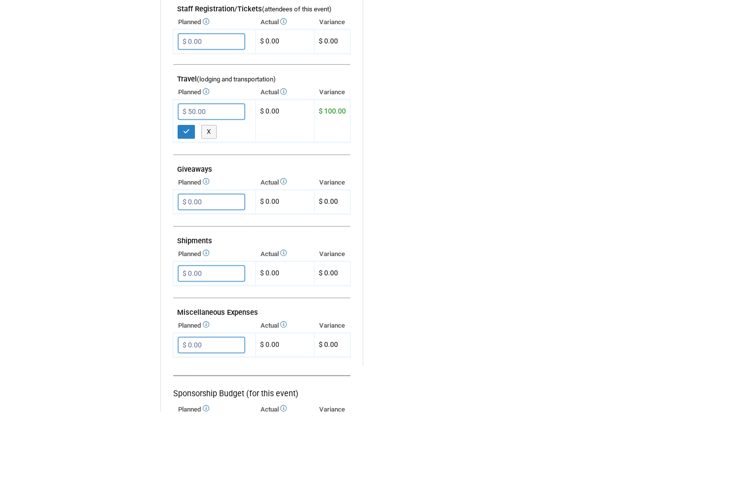
scroll to position [387, 0]
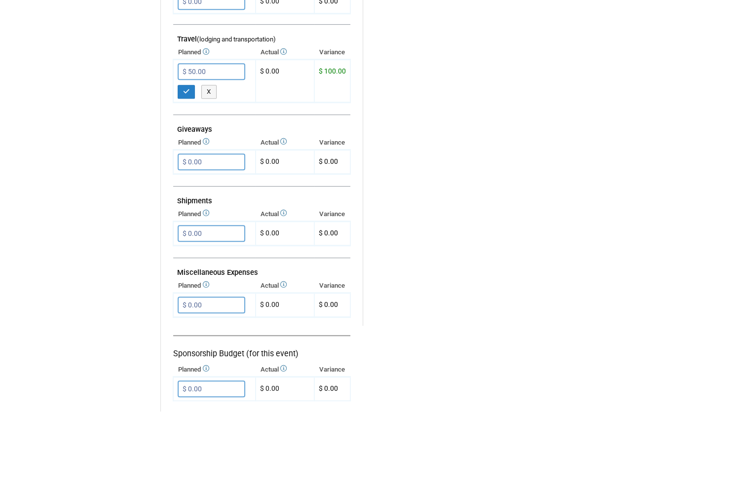
click at [229, 374] on input "$ 0.00" at bounding box center [212, 382] width 68 height 17
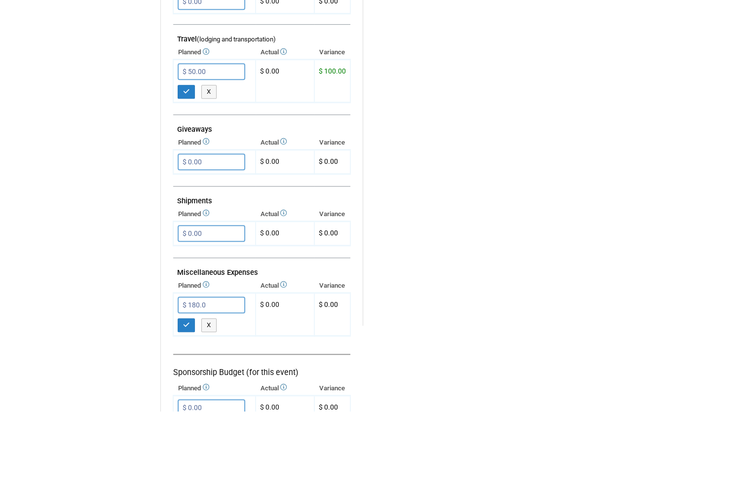
type input "$ 180.00"
click at [189, 400] on icon "button" at bounding box center [186, 403] width 7 height 6
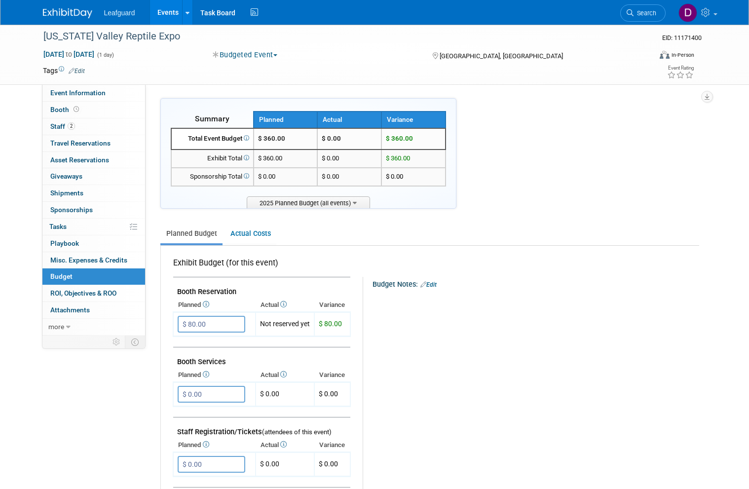
scroll to position [0, 0]
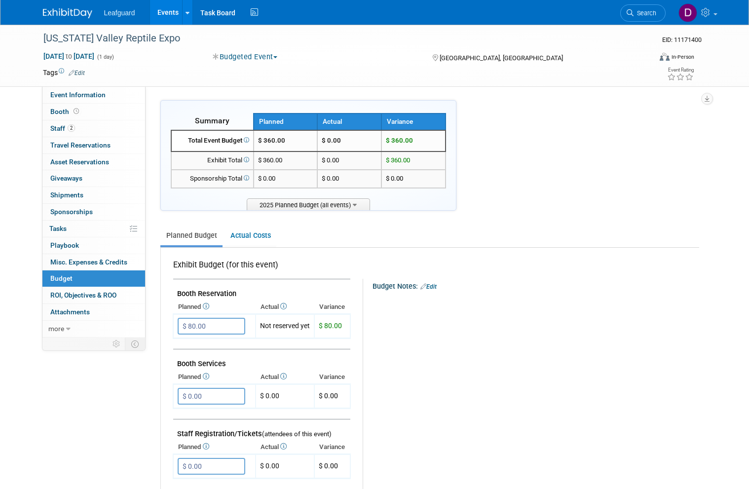
click at [120, 287] on link "0 ROI, Objectives & ROO 0" at bounding box center [93, 295] width 103 height 16
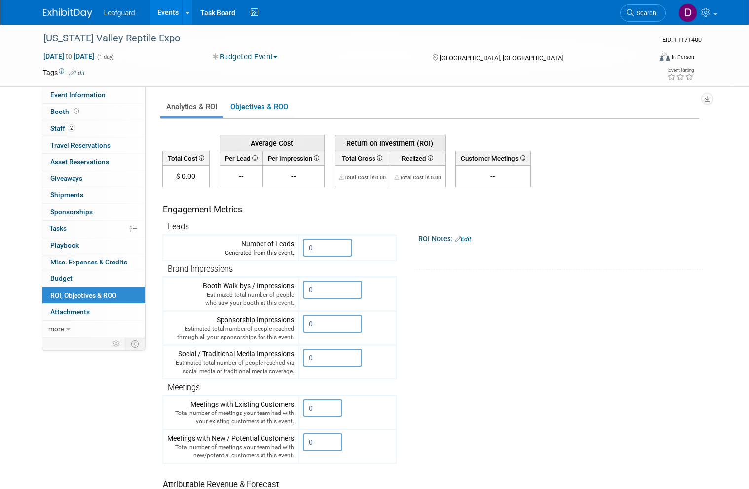
click at [336, 244] on input "0" at bounding box center [327, 248] width 49 height 18
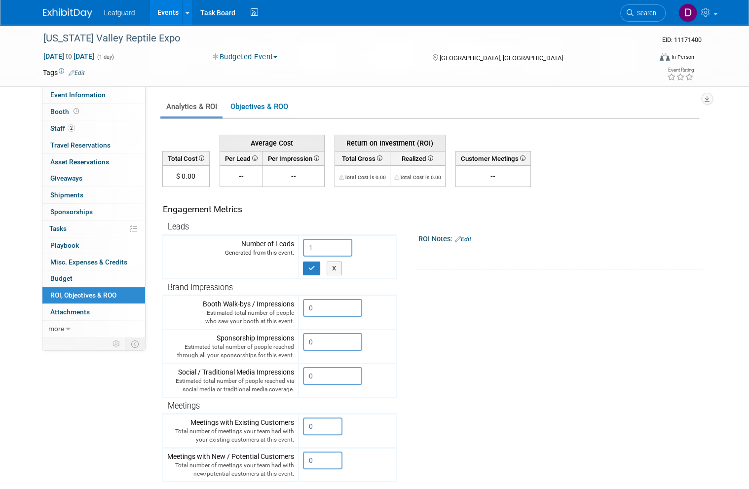
type input "1"
click at [313, 265] on icon "button" at bounding box center [311, 268] width 7 height 6
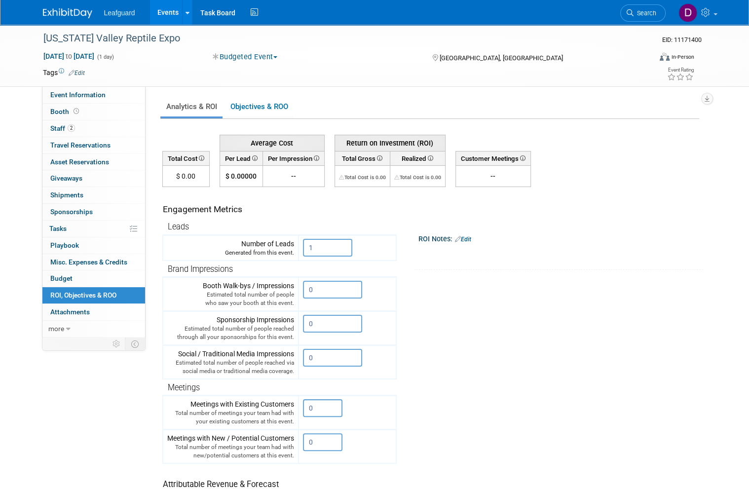
click at [176, 12] on link "Events" at bounding box center [168, 12] width 36 height 25
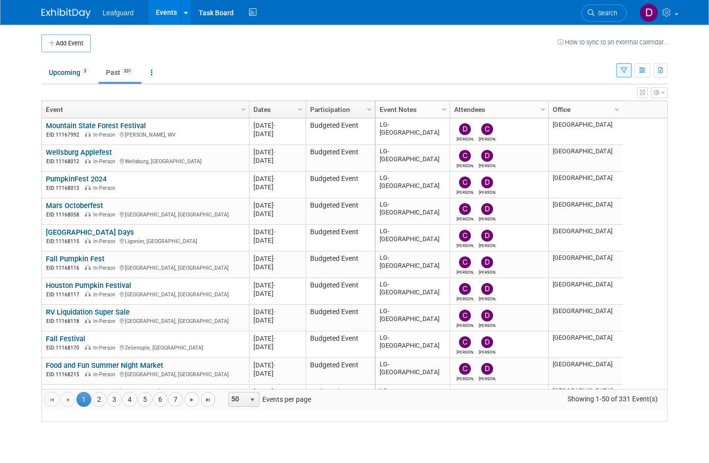
click at [133, 407] on link "4" at bounding box center [129, 399] width 15 height 15
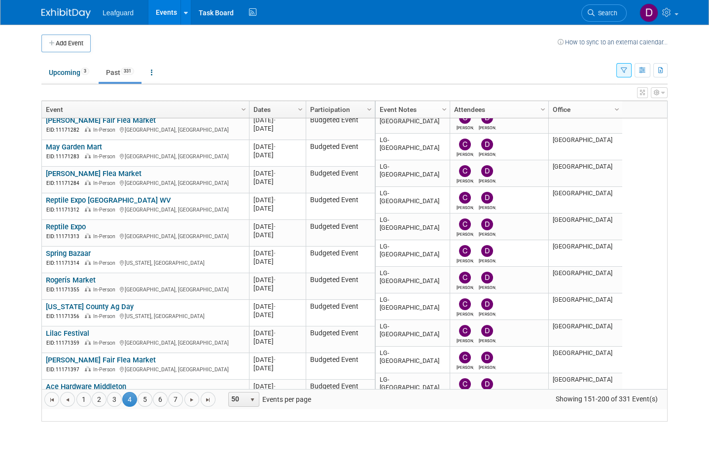
scroll to position [512, 0]
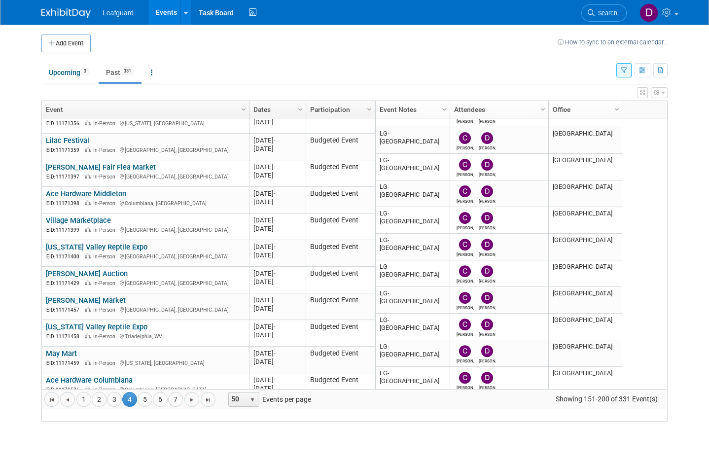
click at [81, 278] on link "[PERSON_NAME] Auction" at bounding box center [87, 273] width 82 height 9
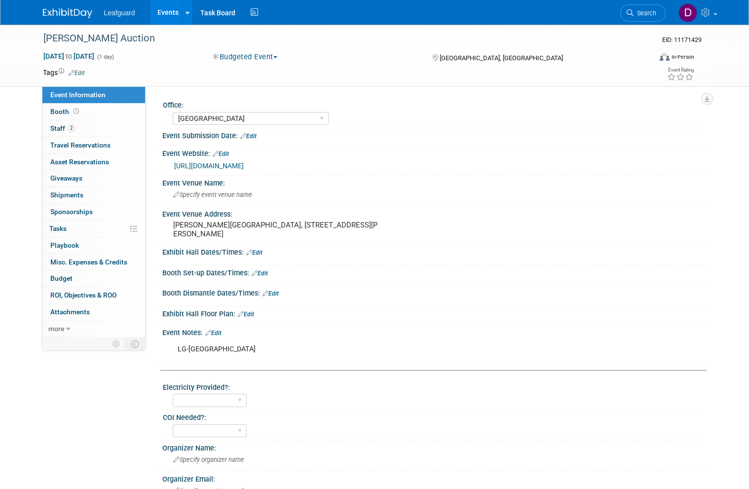
select select "[GEOGRAPHIC_DATA]"
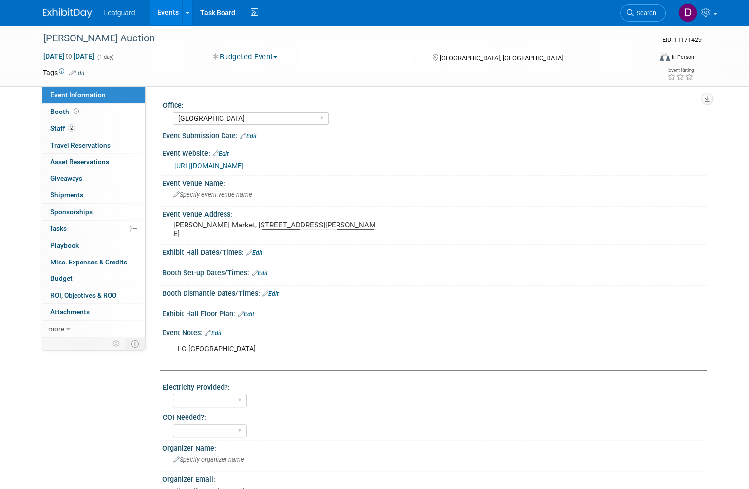
click at [60, 111] on span "Booth" at bounding box center [65, 112] width 31 height 8
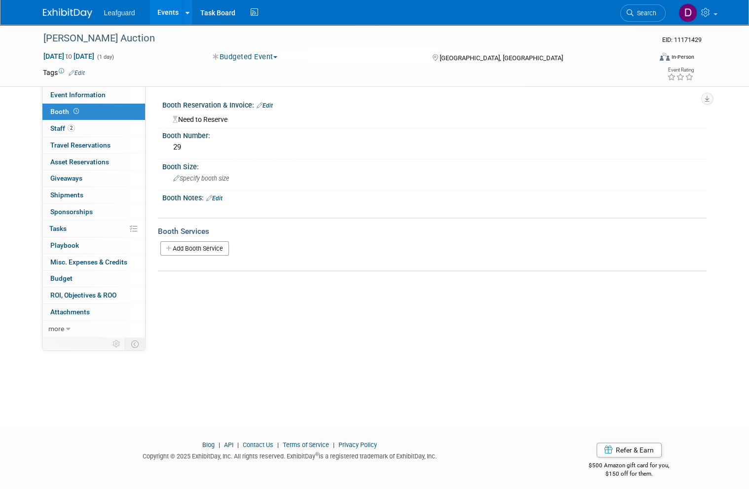
click at [74, 274] on link "Budget" at bounding box center [93, 278] width 103 height 16
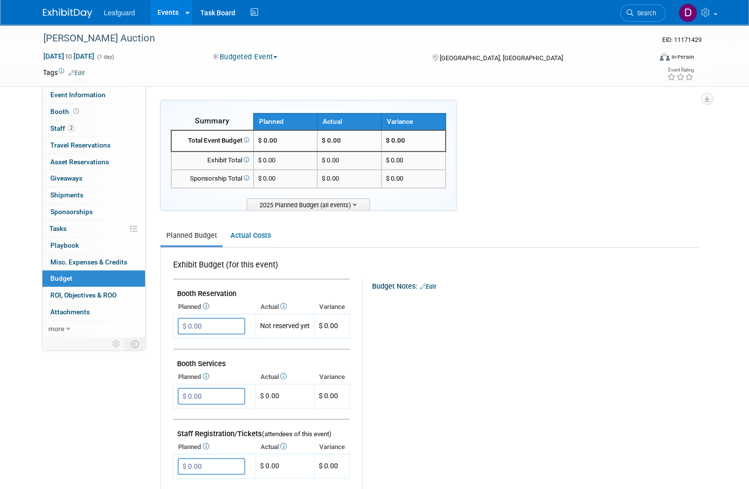
click at [225, 322] on input "$ 0.00" at bounding box center [212, 326] width 68 height 17
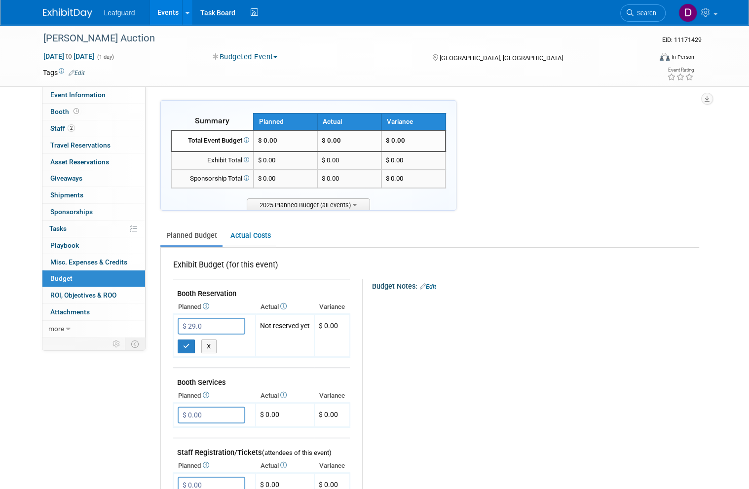
type input "$ 29.00"
click at [191, 343] on button "button" at bounding box center [187, 346] width 18 height 14
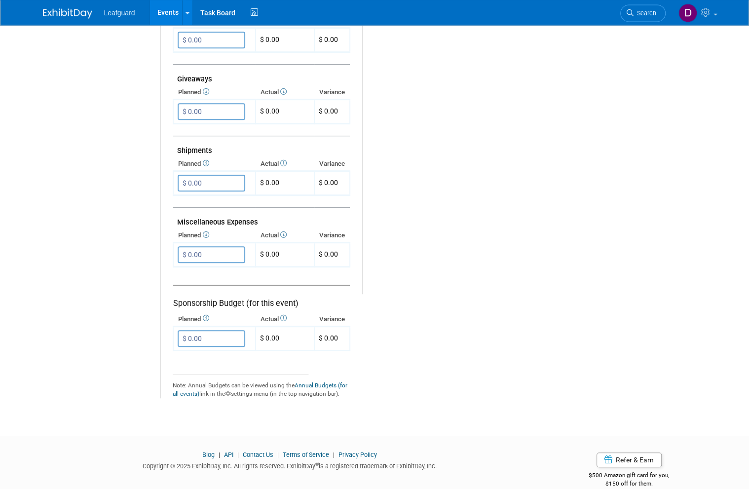
scroll to position [494, 0]
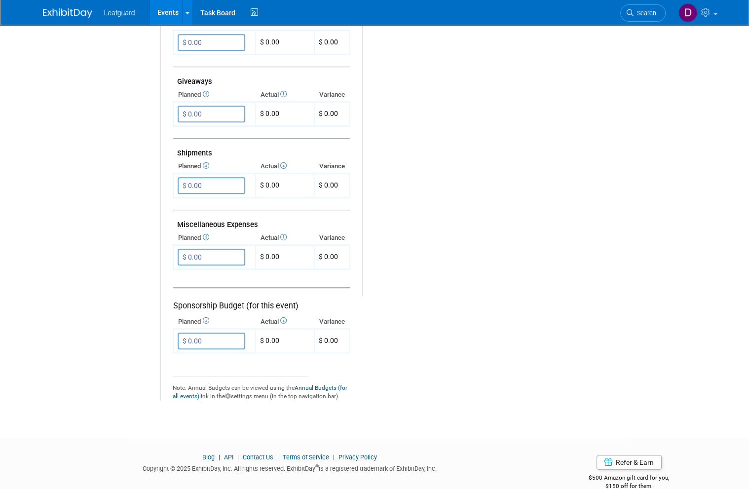
click at [224, 249] on input "$ 0.00" at bounding box center [212, 257] width 68 height 17
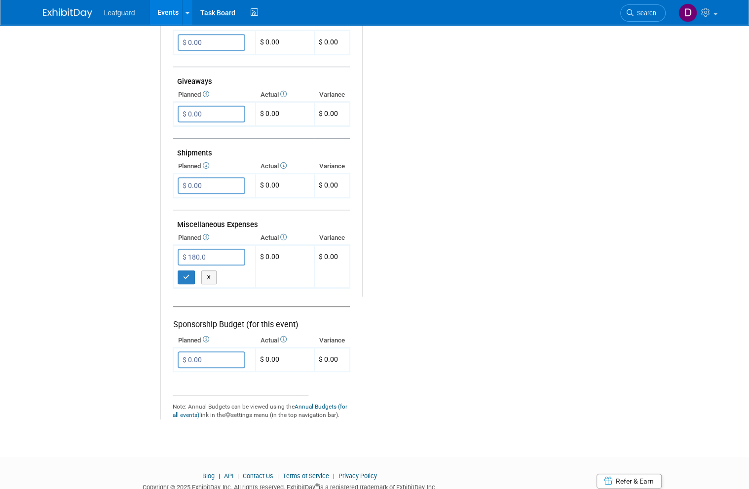
type input "$ 180.00"
click at [188, 274] on icon "button" at bounding box center [186, 277] width 7 height 6
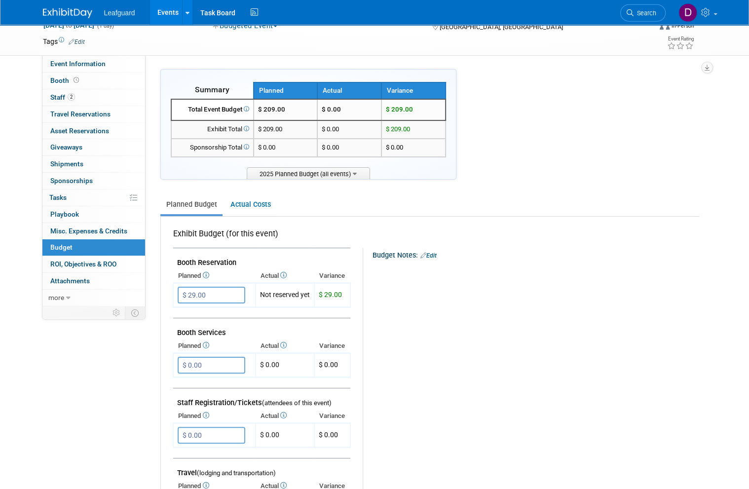
scroll to position [0, 0]
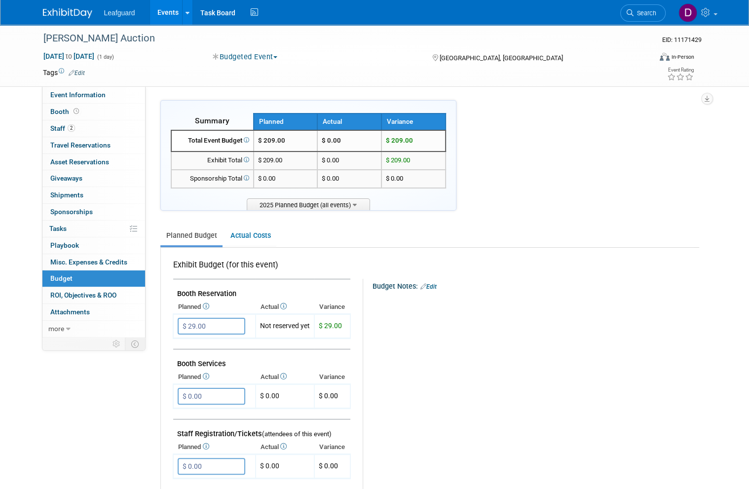
click at [115, 291] on span "ROI, Objectives & ROO 0" at bounding box center [83, 295] width 66 height 8
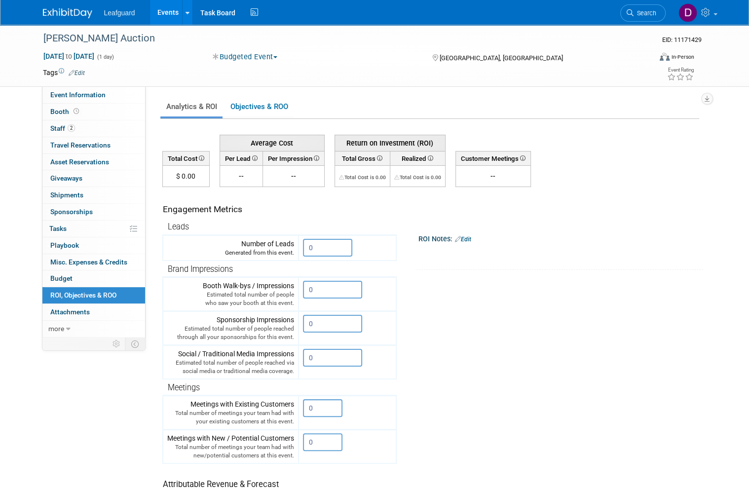
click at [325, 252] on input "0" at bounding box center [327, 248] width 49 height 18
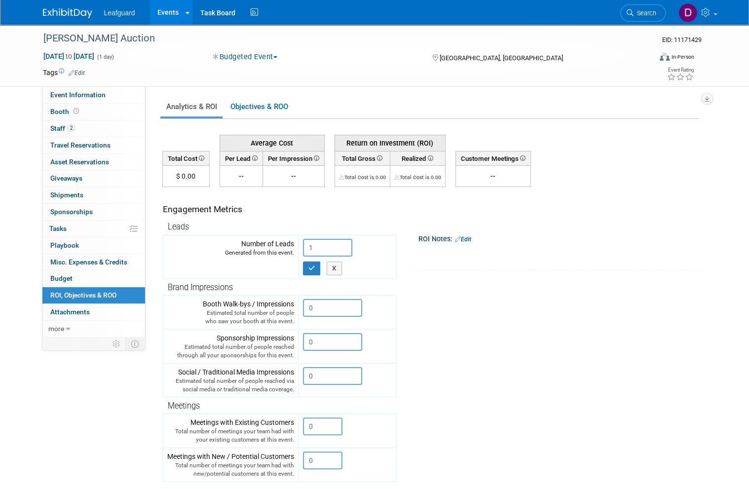
type input "1"
click at [316, 265] on button "button" at bounding box center [312, 268] width 18 height 14
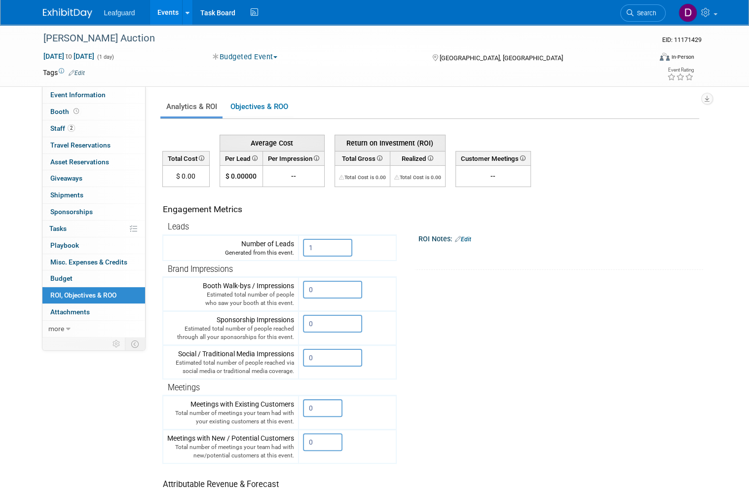
click at [173, 17] on link "Events" at bounding box center [168, 12] width 36 height 25
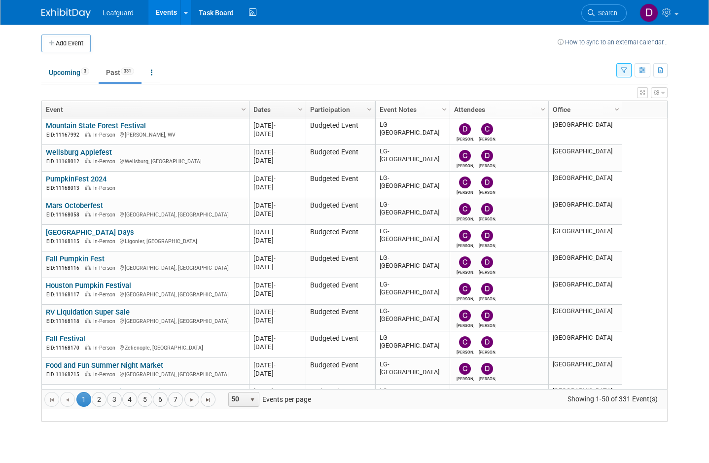
click at [134, 407] on link "4" at bounding box center [129, 399] width 15 height 15
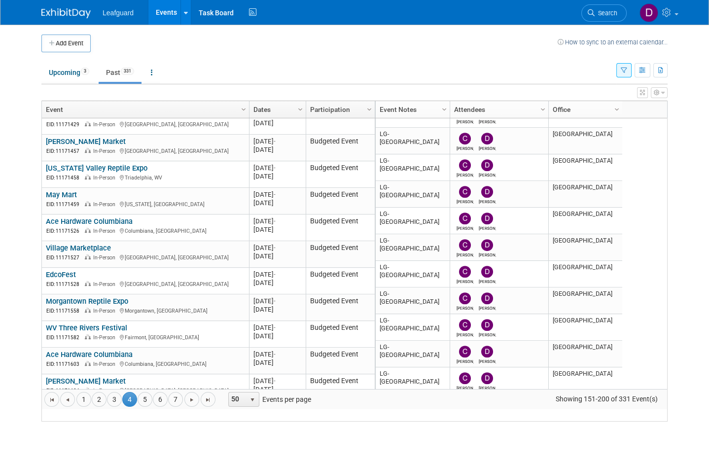
scroll to position [873, 0]
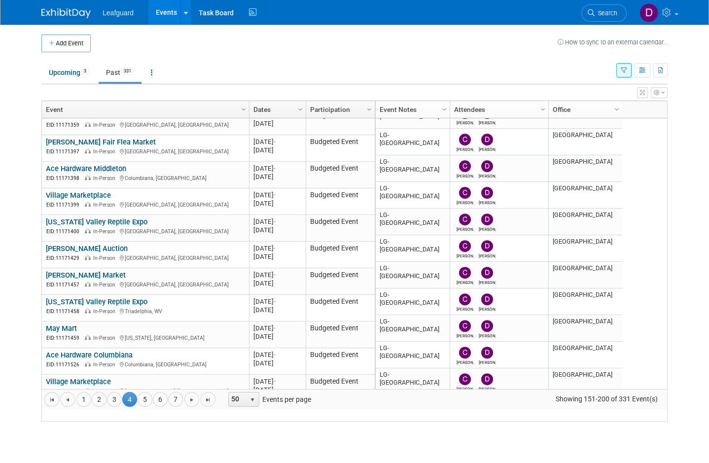
click at [88, 280] on link "[PERSON_NAME] Market" at bounding box center [86, 275] width 80 height 9
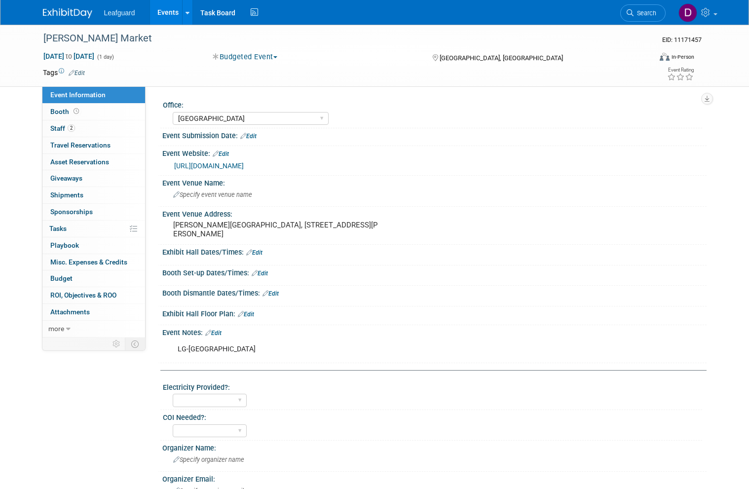
select select "[GEOGRAPHIC_DATA]"
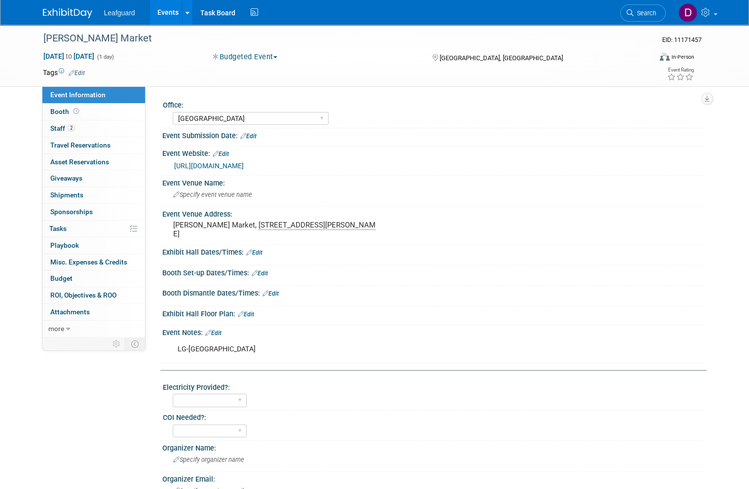
click at [63, 114] on span "Booth" at bounding box center [65, 112] width 31 height 8
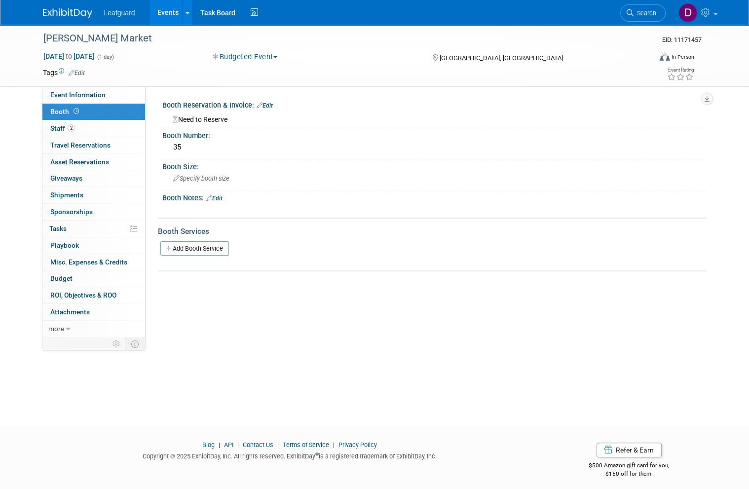
click at [71, 274] on span "Budget" at bounding box center [61, 278] width 22 height 8
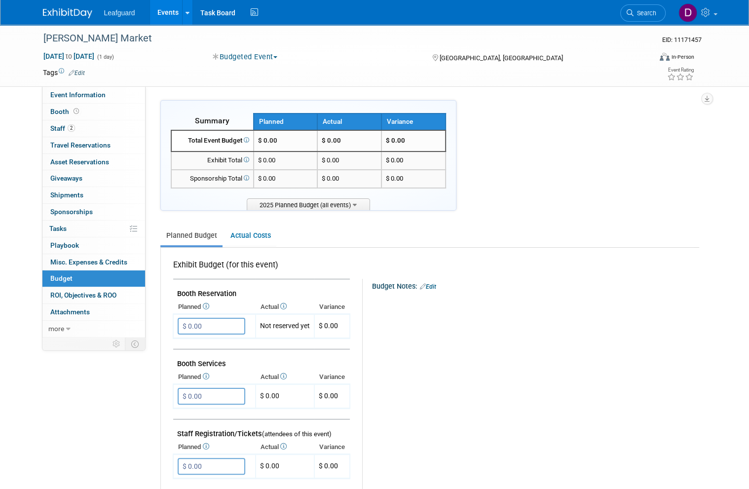
click at [227, 327] on input "$ 0.00" at bounding box center [212, 326] width 68 height 17
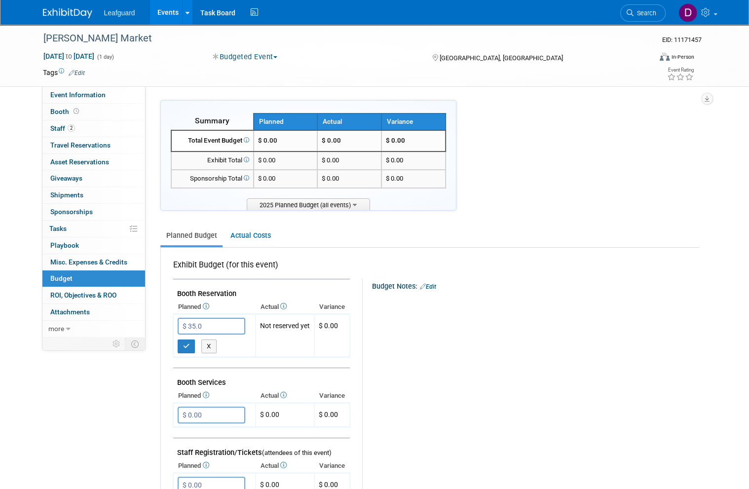
type input "$ 35.00"
click at [191, 341] on button "button" at bounding box center [187, 346] width 18 height 14
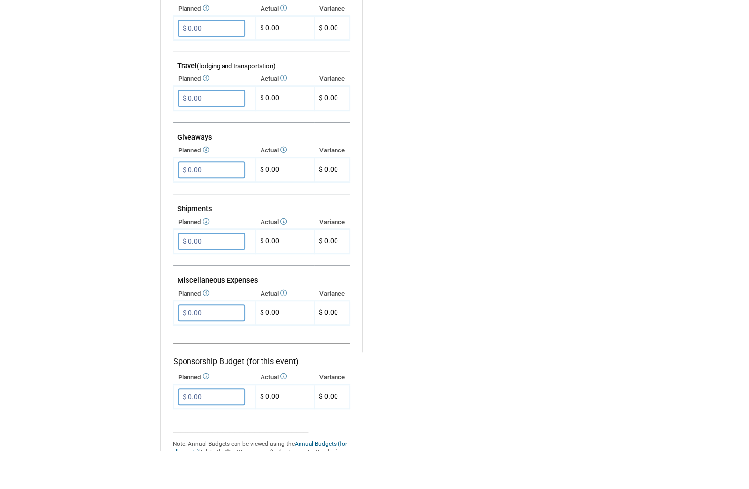
scroll to position [408, 0]
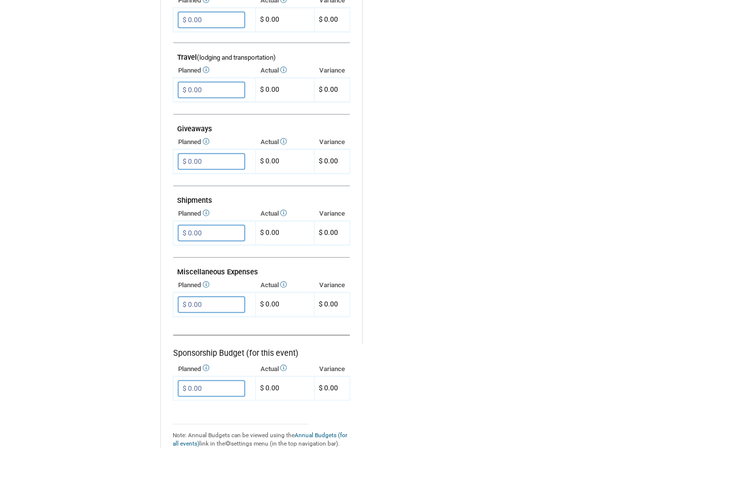
click at [223, 335] on input "$ 0.00" at bounding box center [212, 343] width 68 height 17
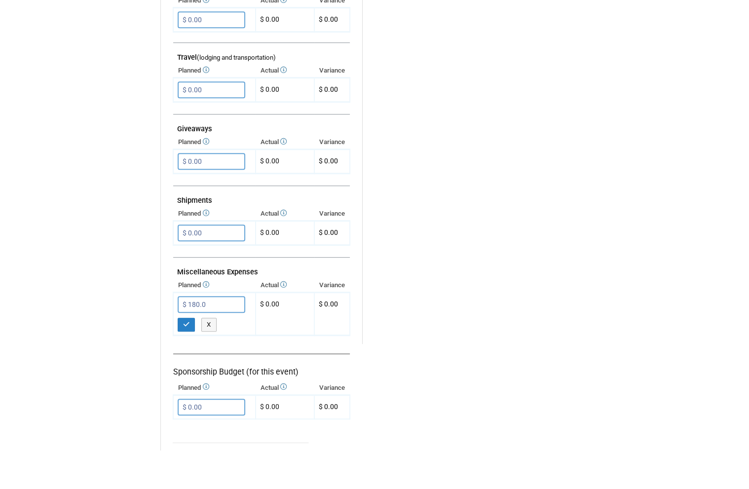
type input "$ 180.00"
click at [187, 360] on icon "button" at bounding box center [186, 363] width 7 height 6
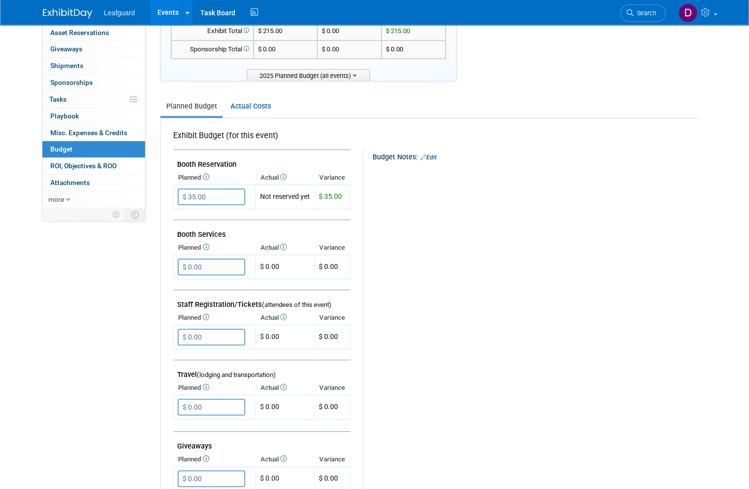
scroll to position [0, 0]
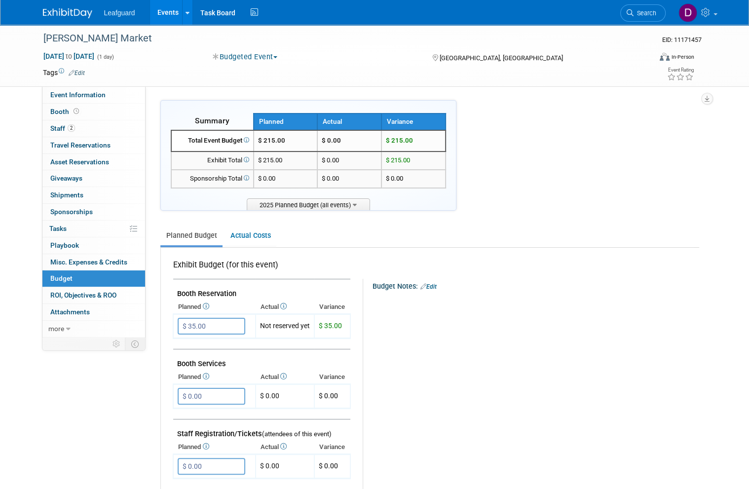
click at [106, 287] on link "0 ROI, Objectives & ROO 0" at bounding box center [93, 295] width 103 height 16
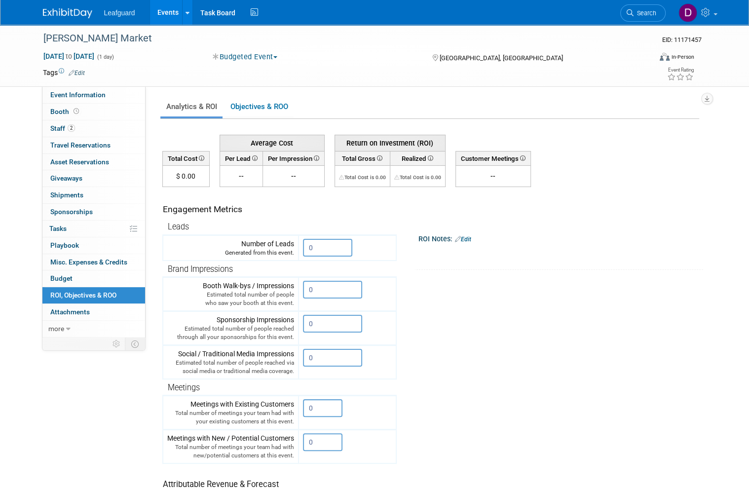
click at [337, 239] on input "0" at bounding box center [327, 248] width 49 height 18
click at [339, 243] on input "0" at bounding box center [327, 248] width 49 height 18
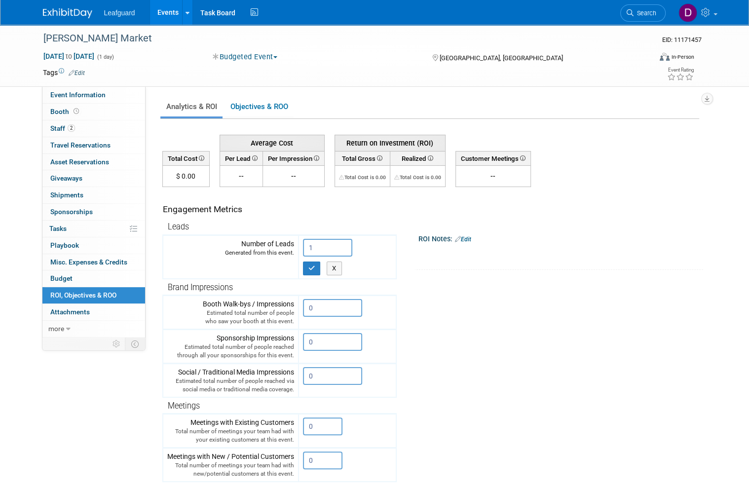
type input "1"
click at [315, 266] on icon "button" at bounding box center [311, 268] width 7 height 6
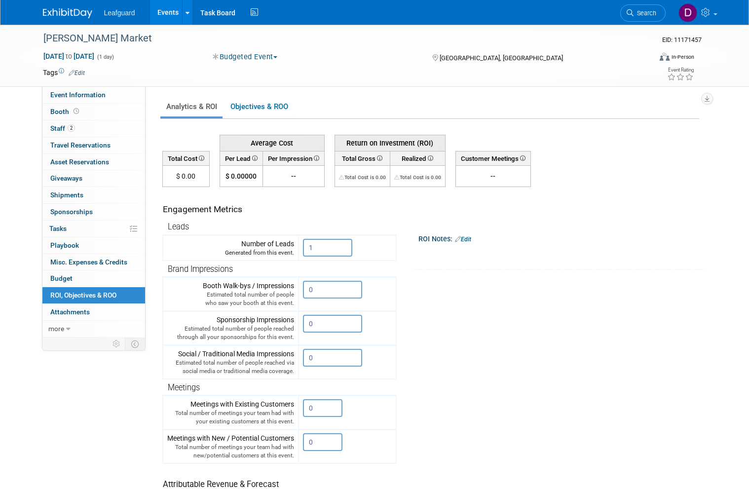
click at [174, 14] on link "Events" at bounding box center [168, 12] width 36 height 25
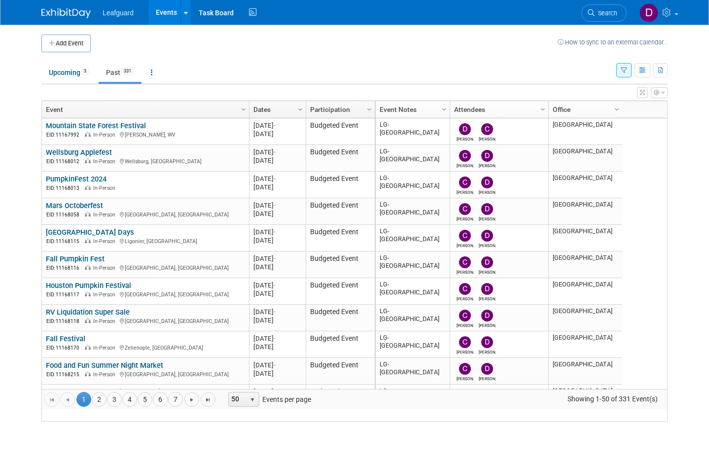
click at [136, 407] on link "4" at bounding box center [129, 399] width 15 height 15
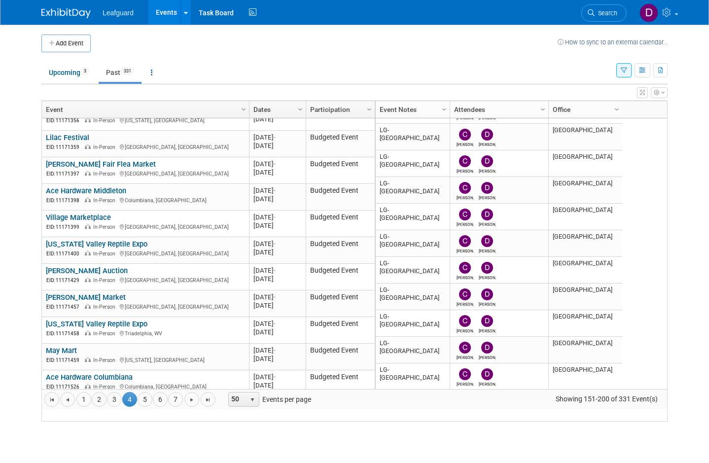
scroll to position [722, 0]
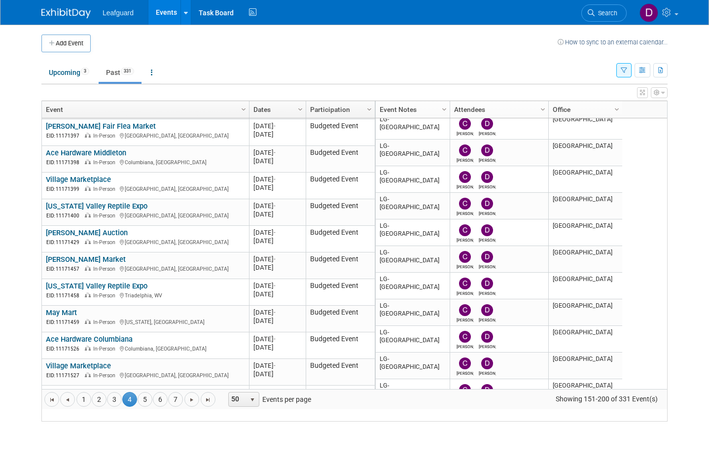
click at [119, 291] on link "[US_STATE] Valley Reptile Expo" at bounding box center [97, 286] width 102 height 9
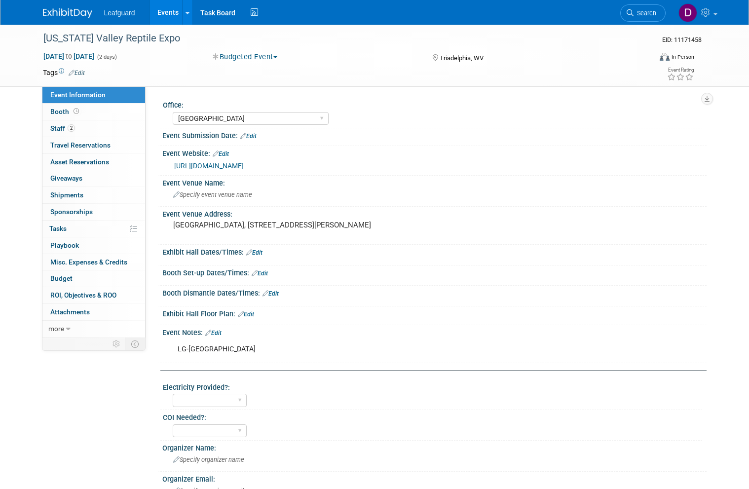
select select "[GEOGRAPHIC_DATA]"
click at [65, 108] on span "Booth" at bounding box center [65, 112] width 31 height 8
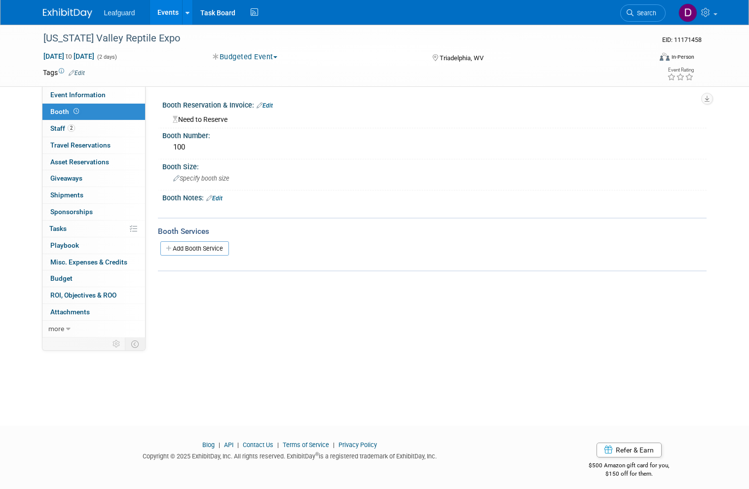
click at [70, 275] on span "Budget" at bounding box center [61, 278] width 22 height 8
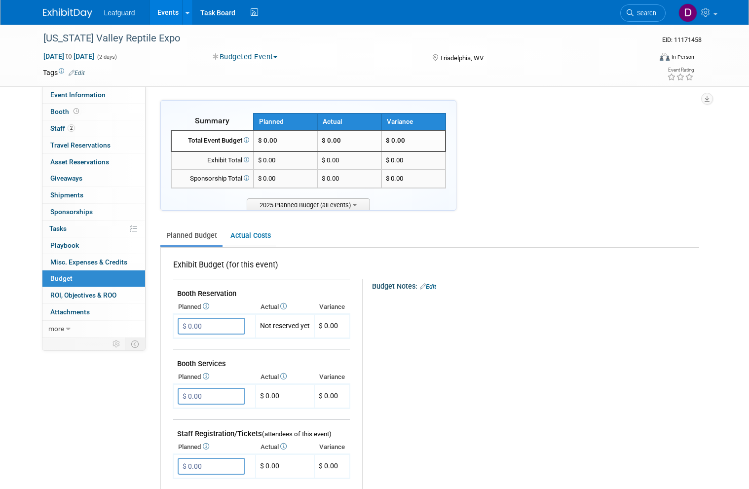
click at [213, 324] on input "$ 0.00" at bounding box center [212, 326] width 68 height 17
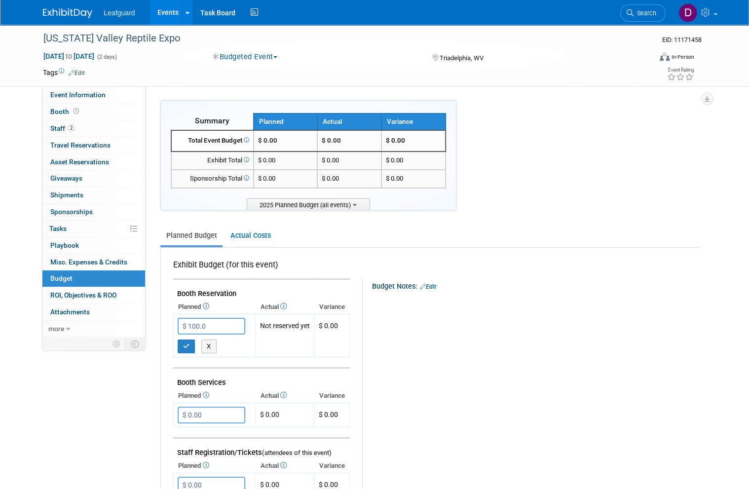
type input "$ 100.00"
click at [187, 343] on icon "button" at bounding box center [186, 346] width 7 height 6
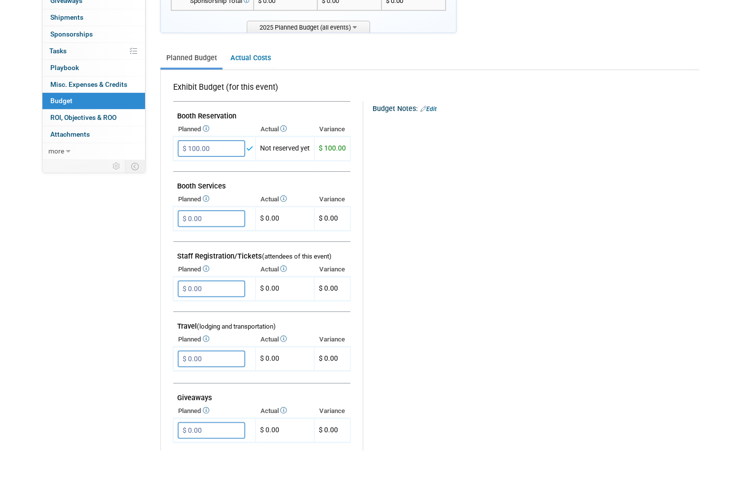
scroll to position [203, 0]
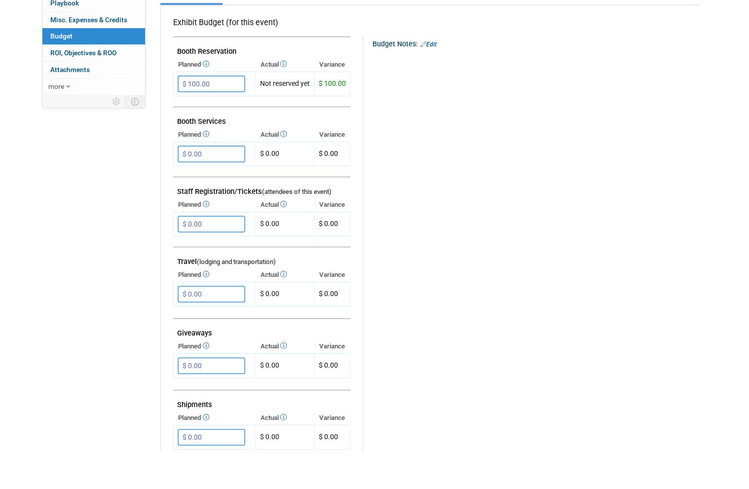
click at [219, 325] on input "$ 0.00" at bounding box center [212, 333] width 68 height 17
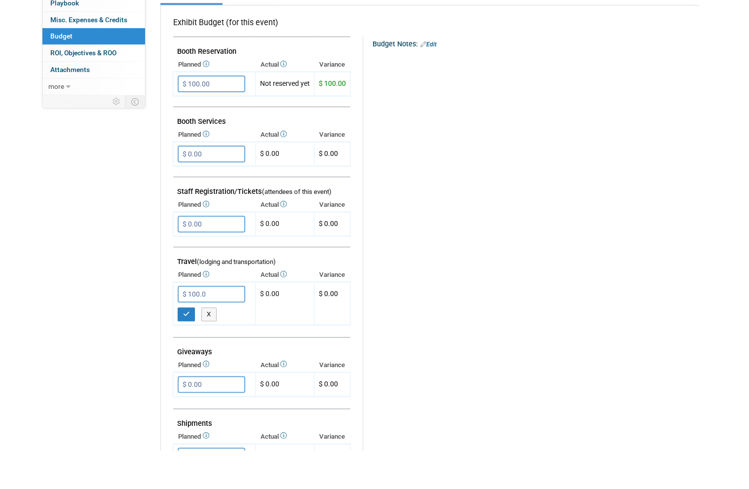
type input "$ 100.00"
click at [184, 346] on button "button" at bounding box center [187, 353] width 18 height 14
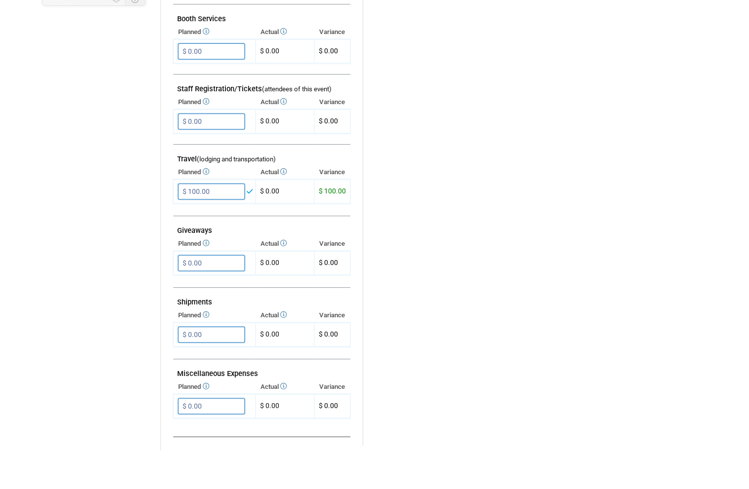
scroll to position [306, 0]
click at [225, 436] on input "$ 0.00" at bounding box center [212, 444] width 68 height 17
type input "$ 360.00"
click at [187, 461] on icon "button" at bounding box center [186, 464] width 7 height 6
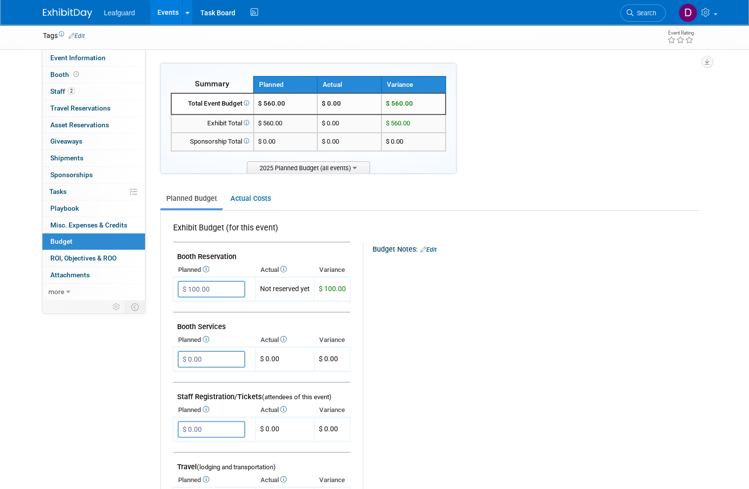
scroll to position [0, 0]
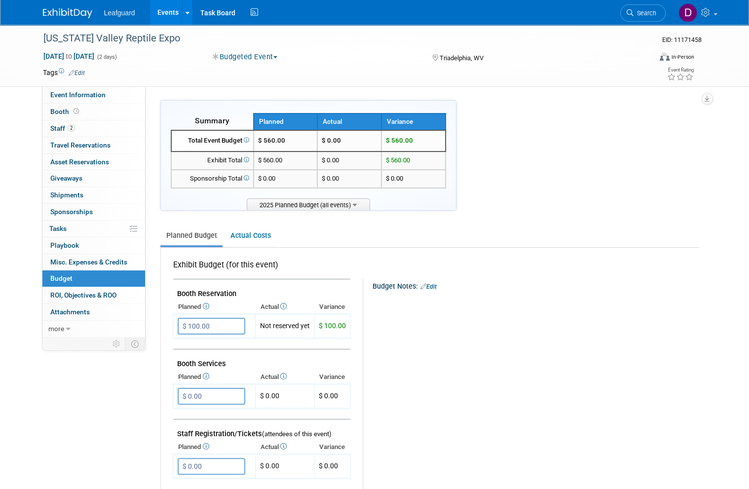
click at [115, 287] on link "0 ROI, Objectives & ROO 0" at bounding box center [93, 295] width 103 height 16
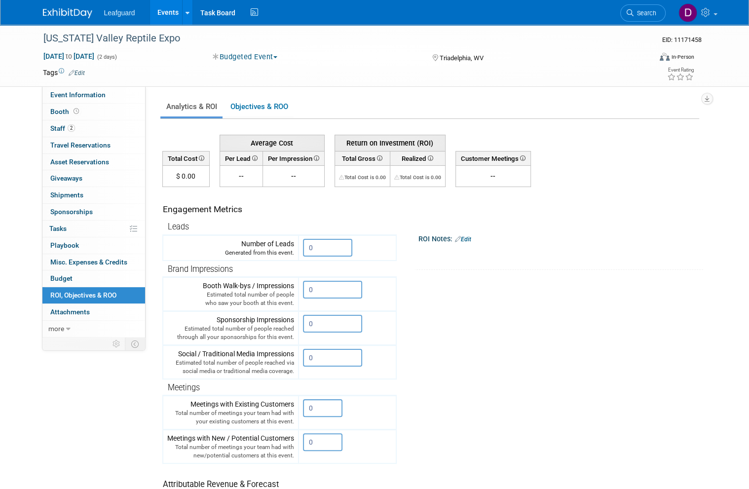
click at [326, 247] on input "0" at bounding box center [327, 248] width 49 height 18
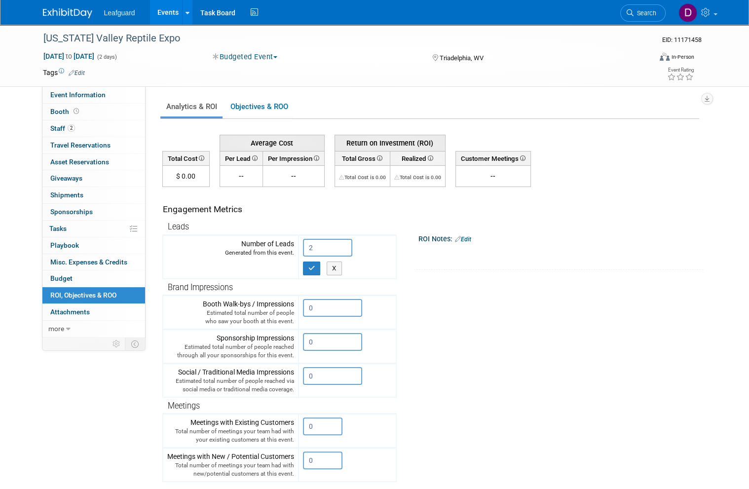
type input "2"
click at [315, 268] on icon "button" at bounding box center [311, 268] width 7 height 6
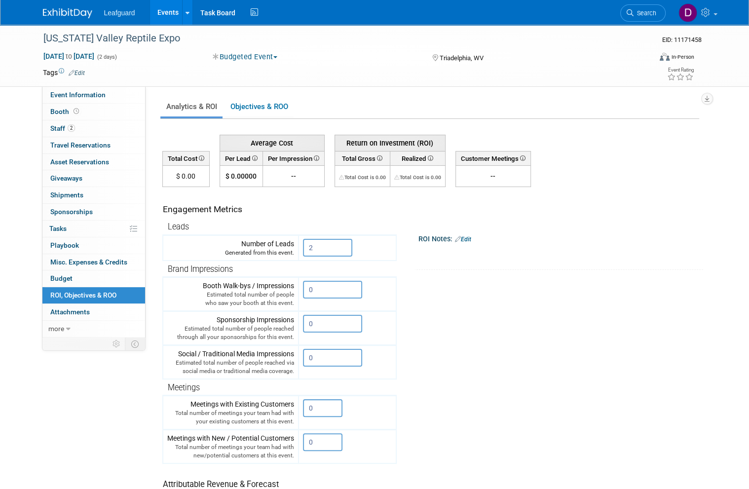
click at [69, 274] on span "Budget" at bounding box center [61, 278] width 22 height 8
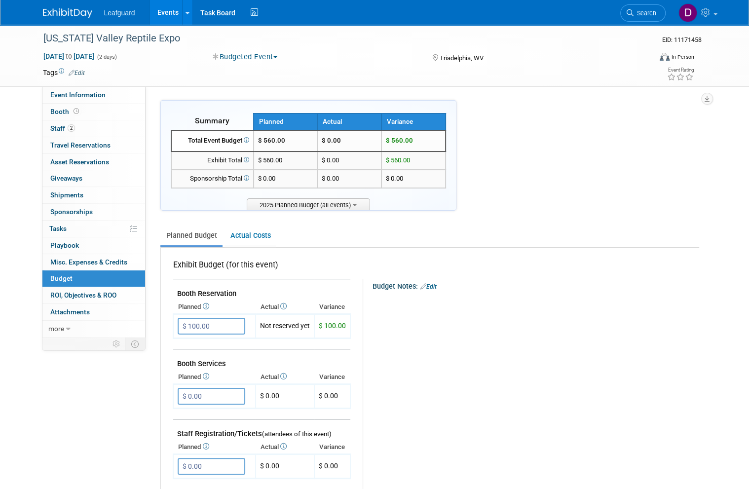
click at [170, 16] on link "Events" at bounding box center [168, 12] width 36 height 25
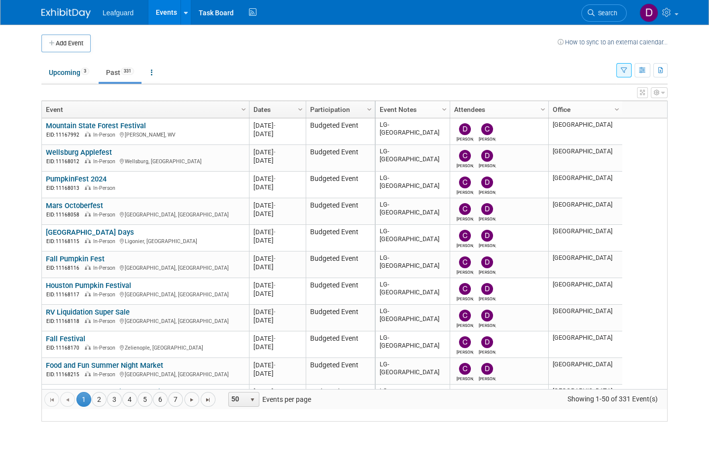
click at [137, 407] on link "4" at bounding box center [129, 399] width 15 height 15
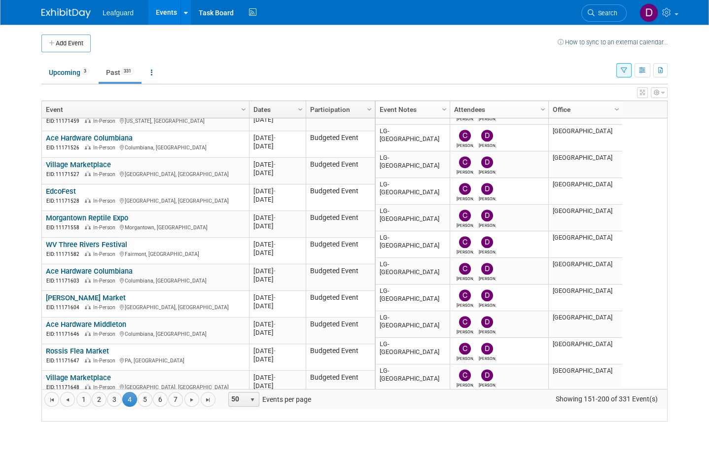
scroll to position [941, 0]
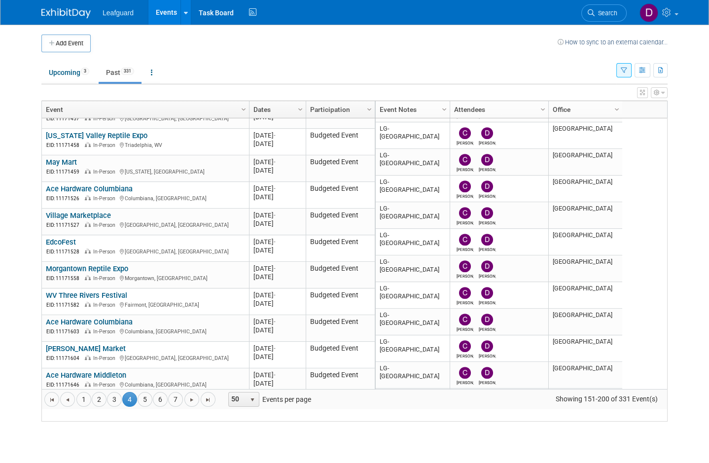
click at [71, 167] on link "May Mart" at bounding box center [61, 162] width 31 height 9
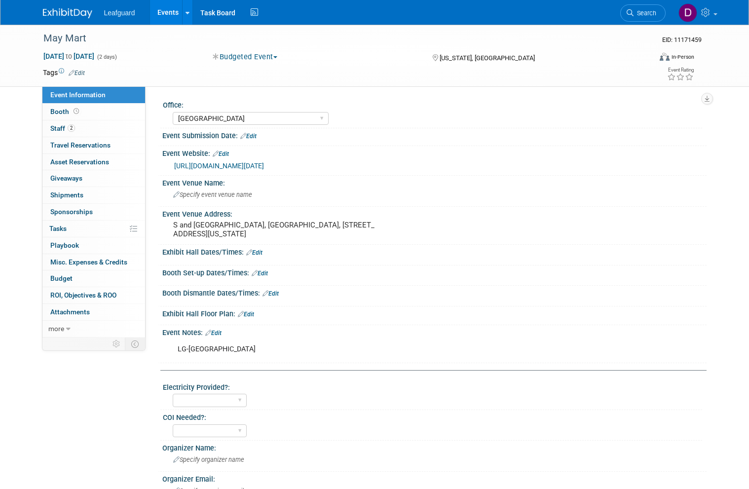
select select "[GEOGRAPHIC_DATA]"
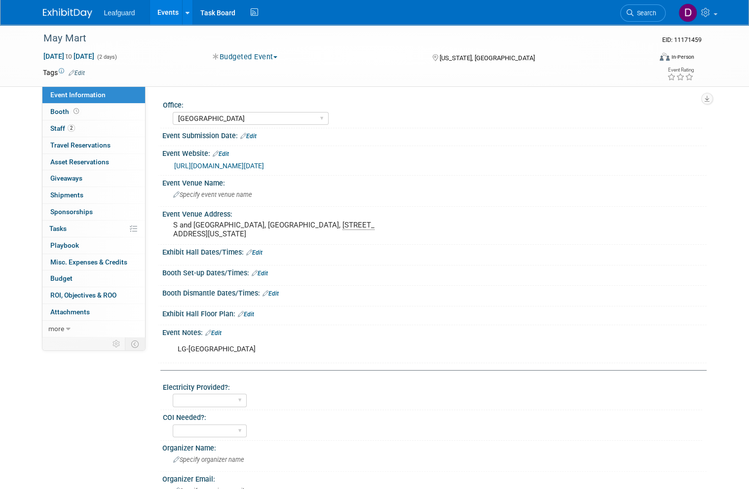
click at [72, 109] on span at bounding box center [76, 111] width 9 height 7
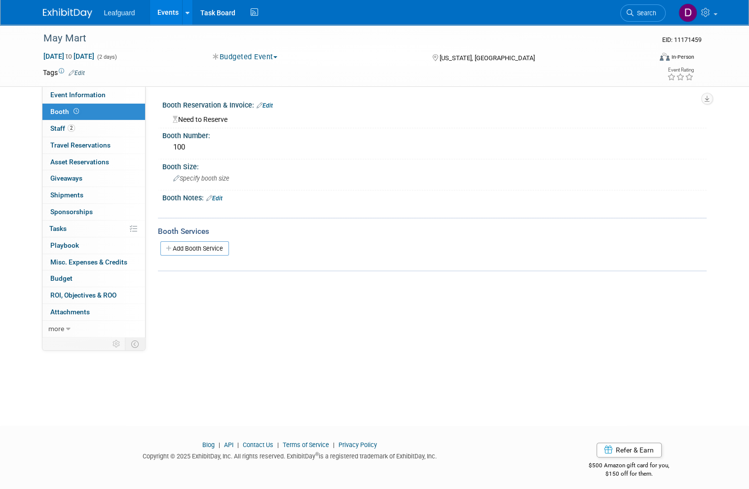
click at [72, 274] on span "Budget" at bounding box center [61, 278] width 22 height 8
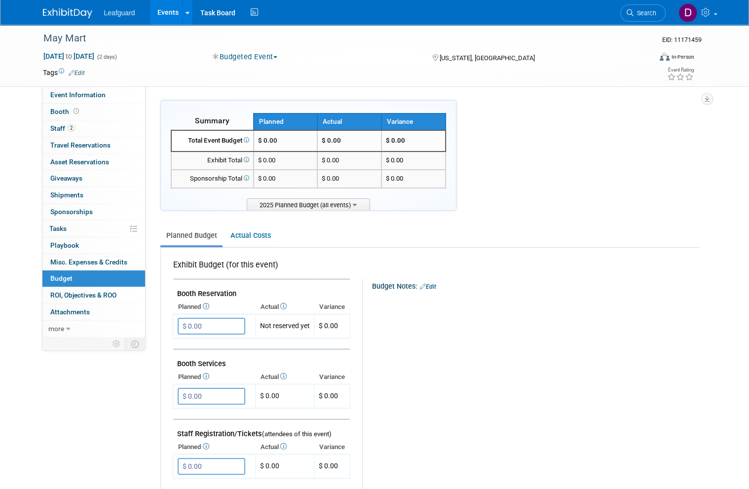
click at [221, 323] on input "$ 0.00" at bounding box center [212, 326] width 68 height 17
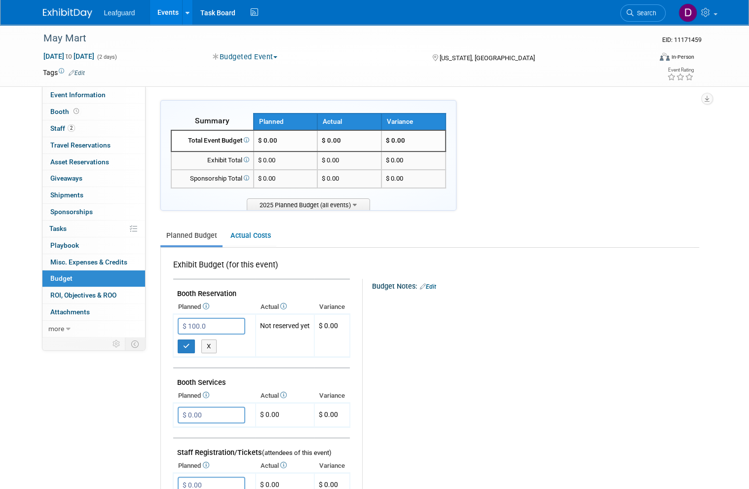
type input "$ 100.00"
click at [191, 341] on button "button" at bounding box center [187, 346] width 18 height 14
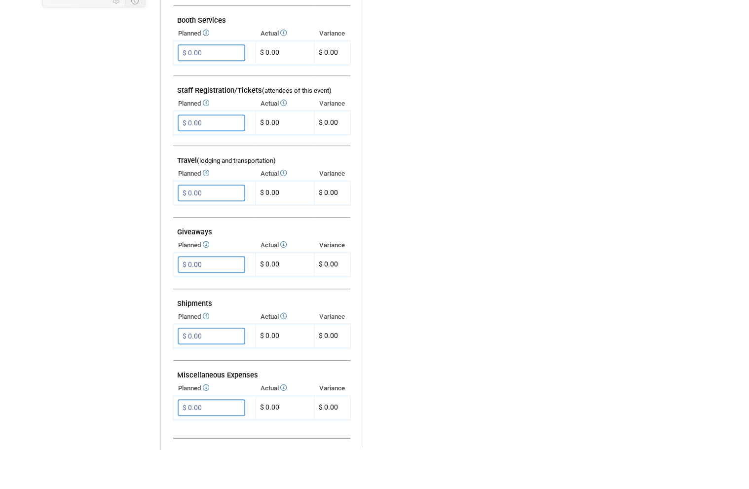
scroll to position [308, 0]
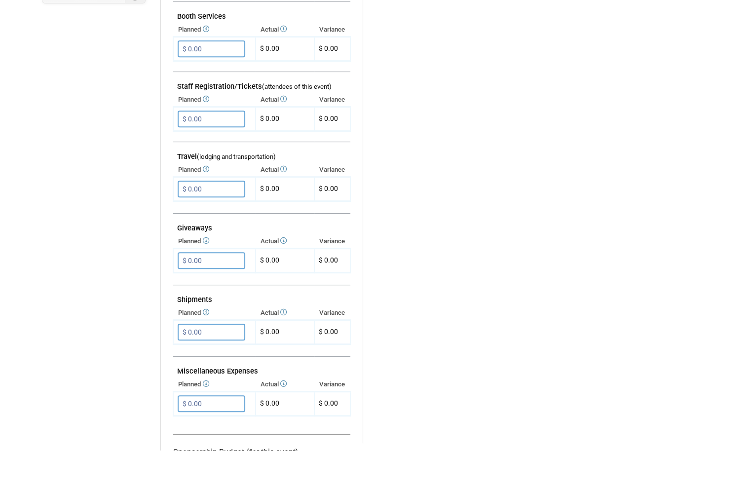
click at [219, 434] on input "$ 0.00" at bounding box center [212, 442] width 68 height 17
type input "$ 360.00"
click at [190, 456] on button "button" at bounding box center [187, 463] width 18 height 14
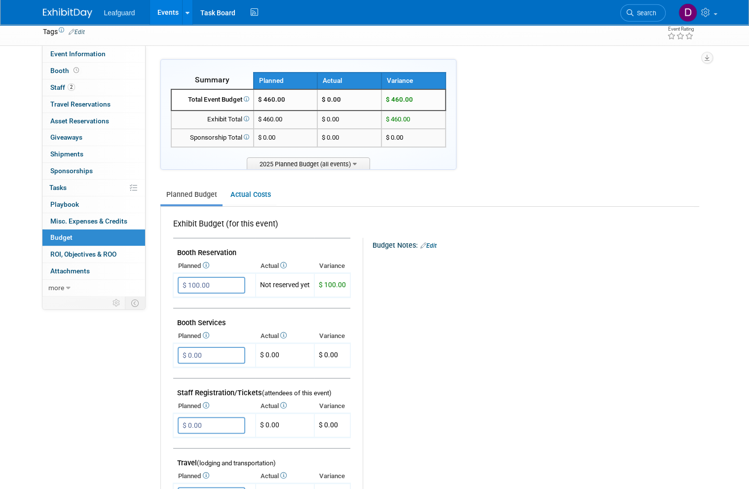
scroll to position [0, 0]
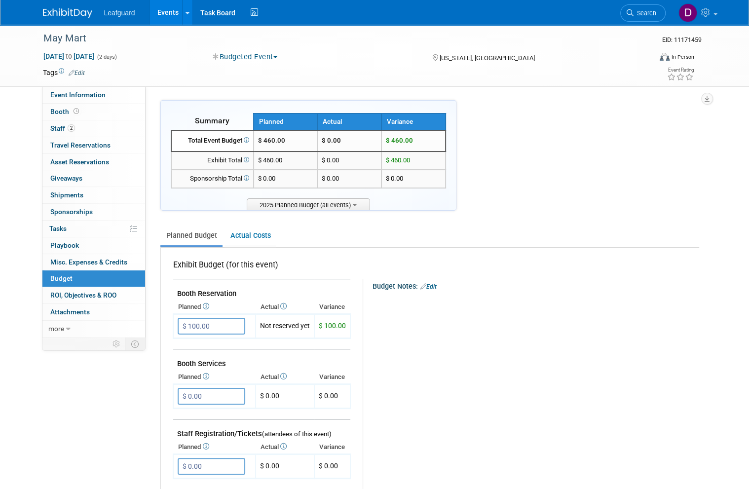
click at [105, 291] on span "ROI, Objectives & ROO 0" at bounding box center [83, 295] width 66 height 8
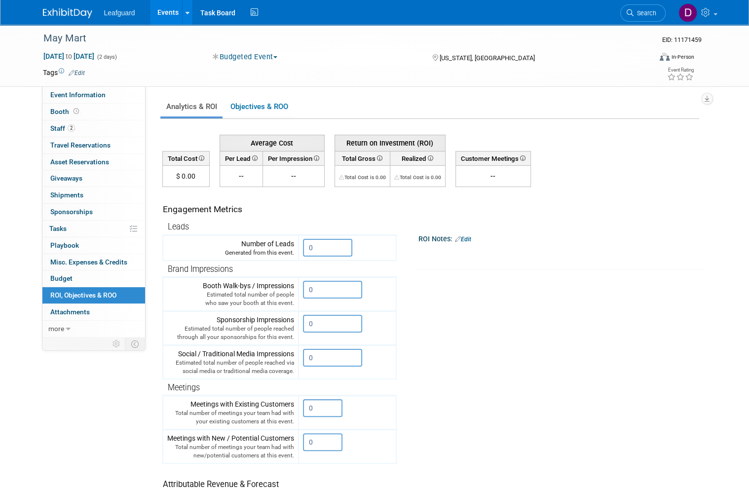
click at [333, 244] on input "0" at bounding box center [327, 248] width 49 height 18
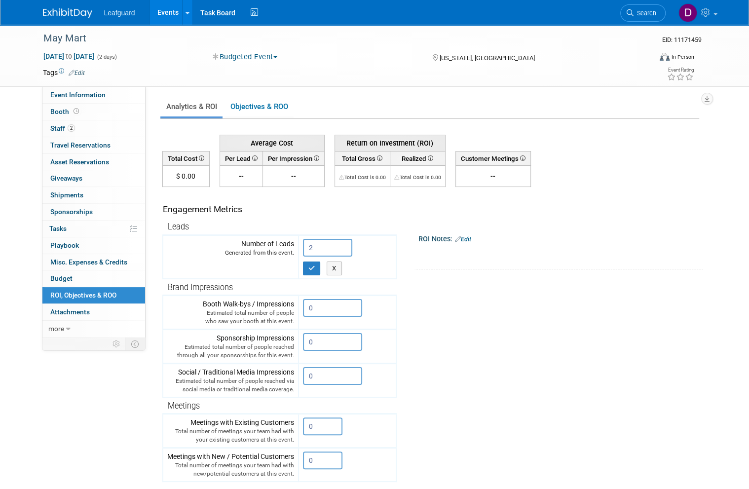
type input "2"
click at [317, 263] on button "button" at bounding box center [312, 268] width 18 height 14
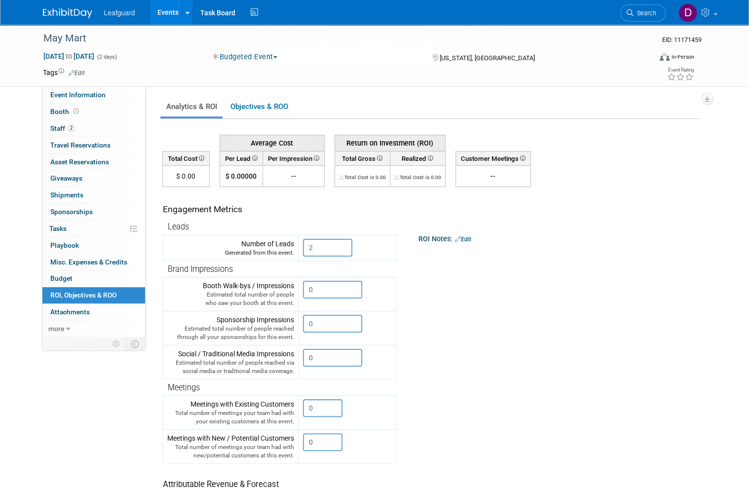
click at [173, 9] on link "Events" at bounding box center [168, 12] width 36 height 25
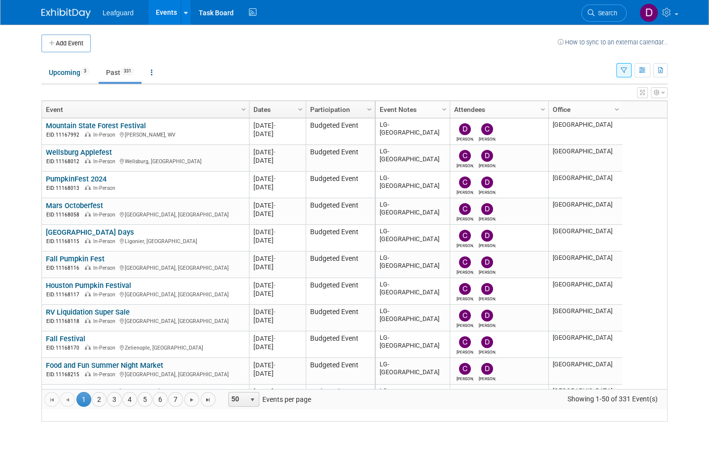
click at [133, 407] on link "4" at bounding box center [129, 399] width 15 height 15
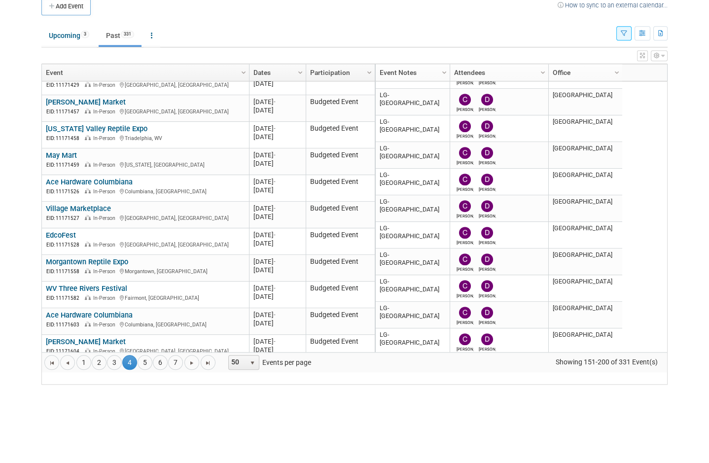
scroll to position [874, 0]
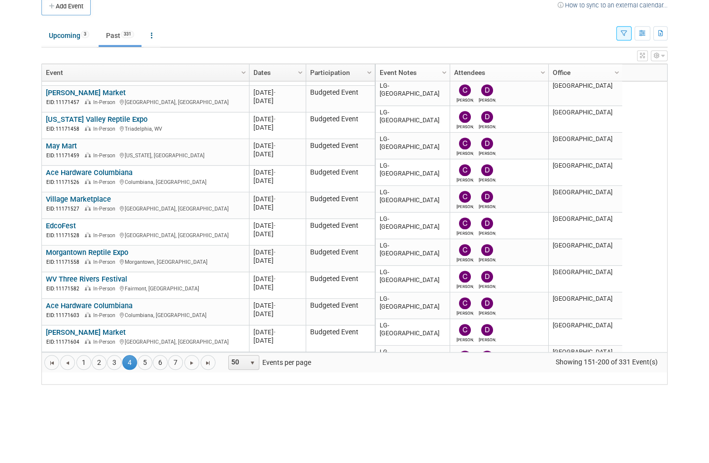
click at [131, 205] on link "Ace Hardware Columbiana" at bounding box center [89, 209] width 87 height 9
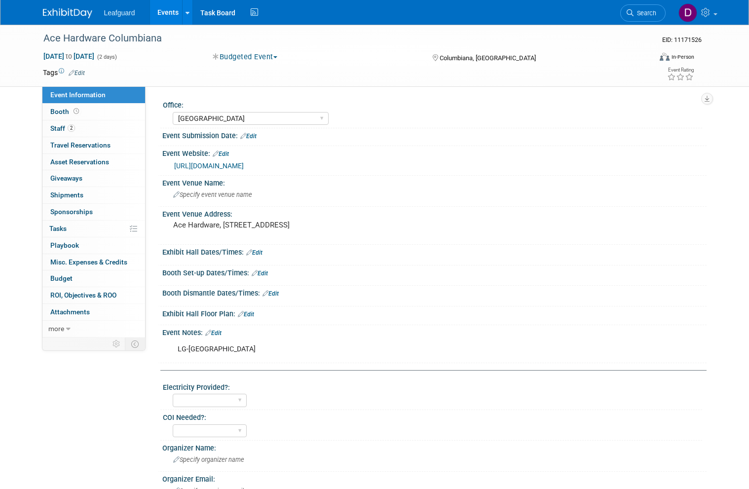
select select "[GEOGRAPHIC_DATA]"
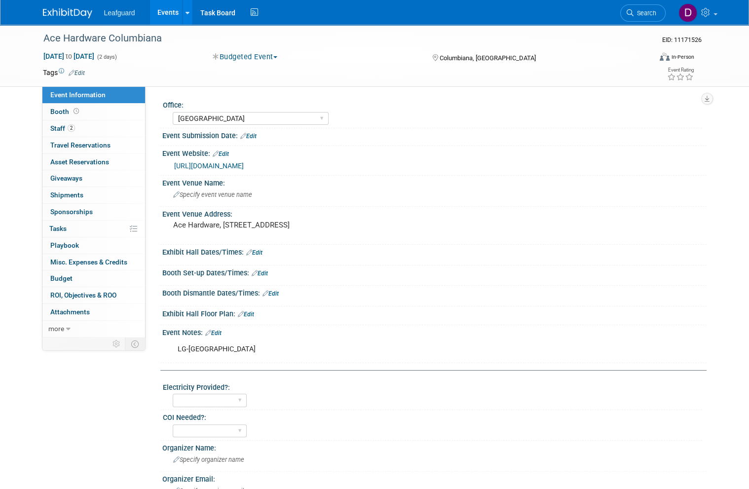
click at [63, 114] on span "Booth" at bounding box center [65, 112] width 31 height 8
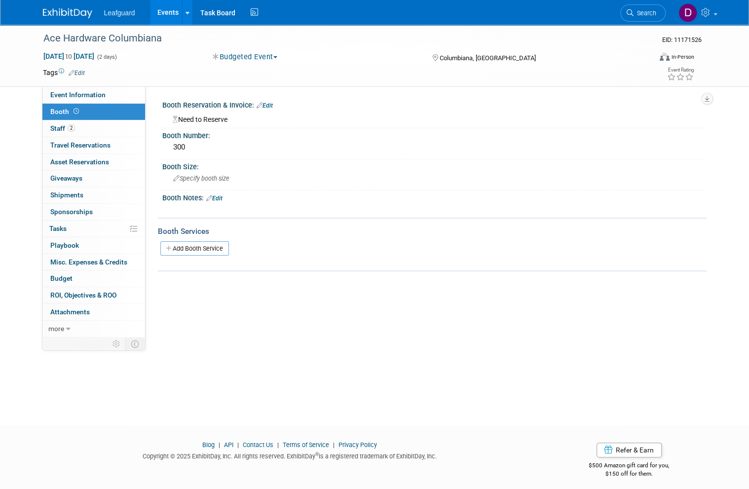
click at [78, 276] on link "Budget" at bounding box center [93, 278] width 103 height 16
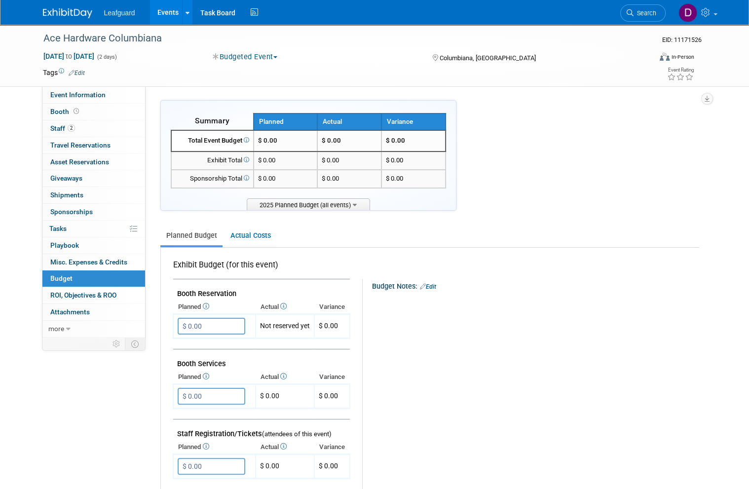
click at [221, 321] on input "$ 0.00" at bounding box center [212, 326] width 68 height 17
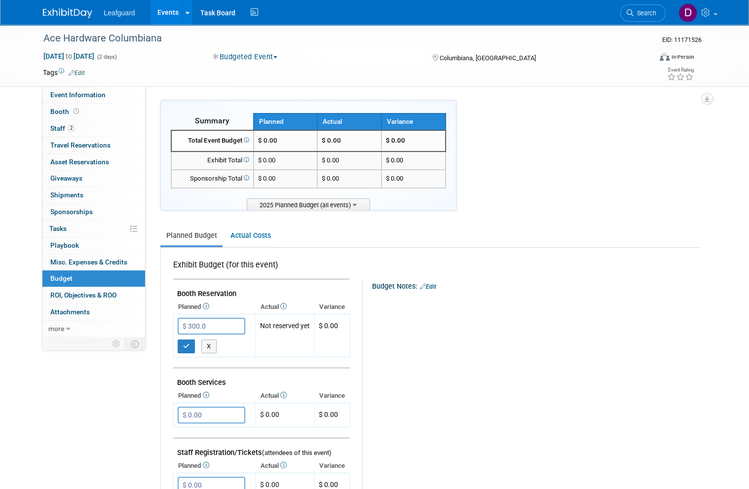
type input "$ 300.00"
click at [191, 342] on button "button" at bounding box center [187, 346] width 18 height 14
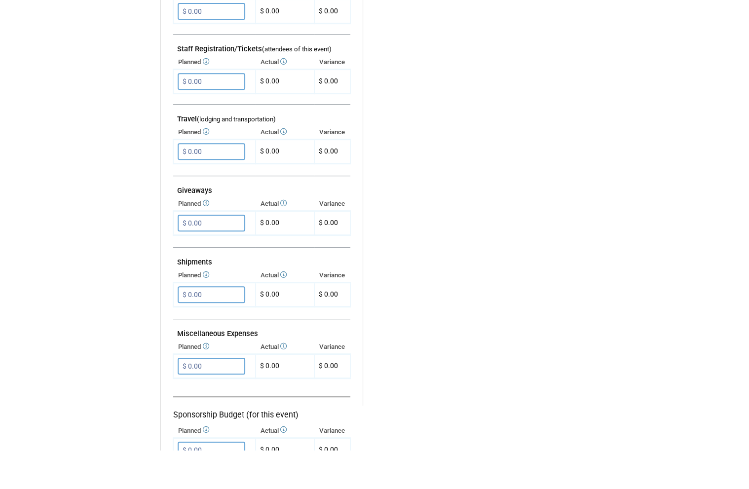
scroll to position [346, 0]
click at [236, 396] on input "$ 0.00" at bounding box center [212, 404] width 68 height 17
click at [233, 396] on input "$ 0.00" at bounding box center [212, 404] width 68 height 17
click at [229, 396] on input "$ 0.00" at bounding box center [212, 404] width 68 height 17
type input "$ 360.00"
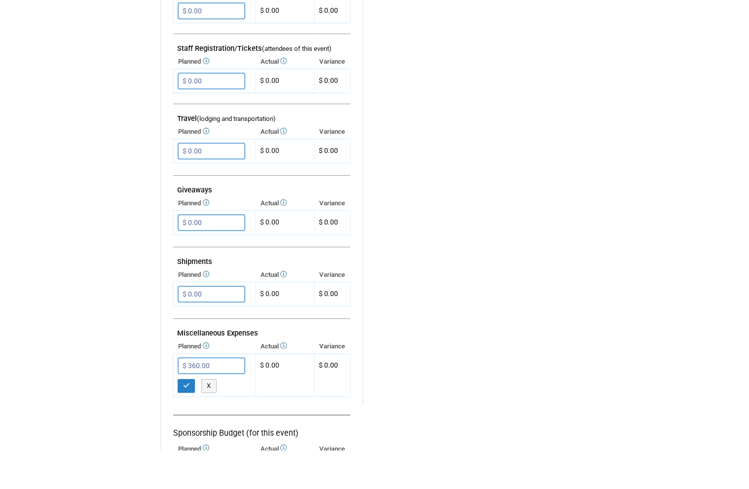
click at [187, 418] on button "button" at bounding box center [187, 425] width 18 height 14
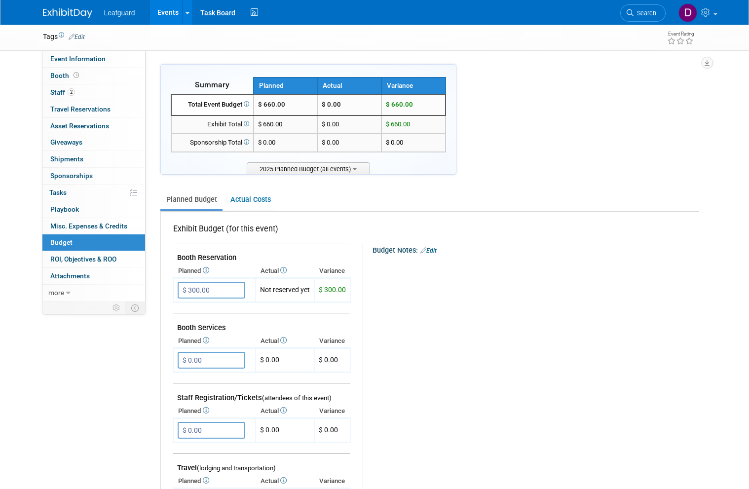
scroll to position [0, 0]
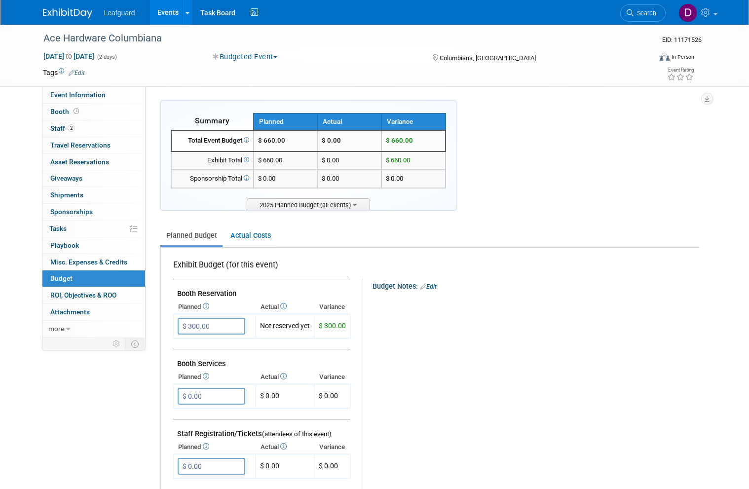
click at [103, 291] on span "ROI, Objectives & ROO 0" at bounding box center [83, 295] width 66 height 8
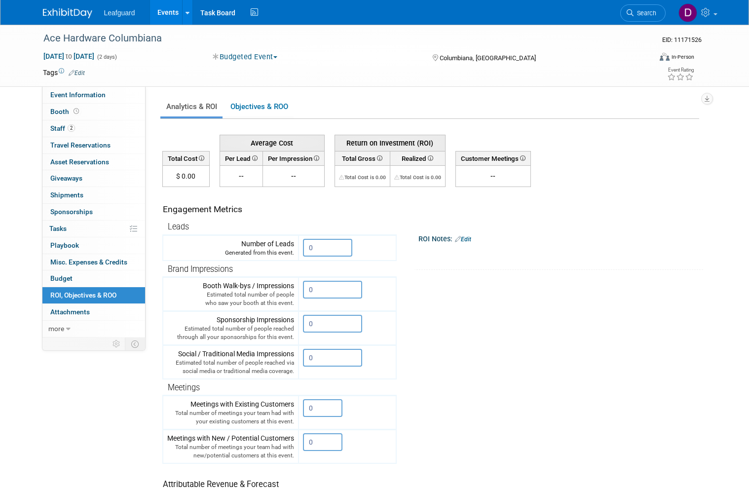
click at [327, 245] on input "0" at bounding box center [327, 248] width 49 height 18
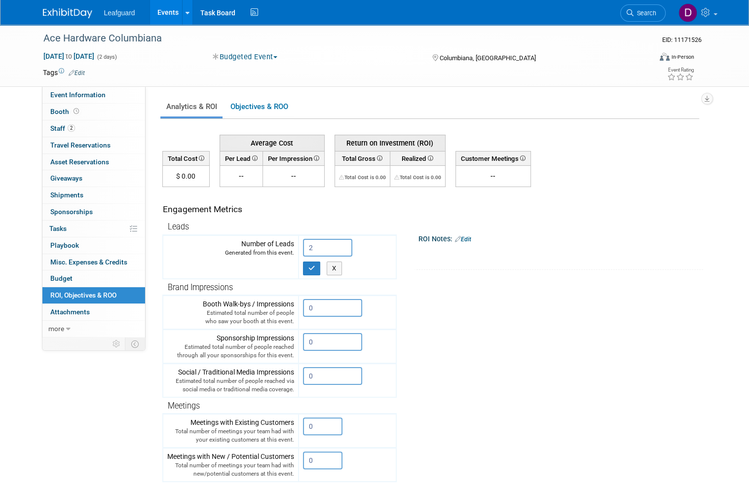
type input "2"
click at [316, 268] on button "button" at bounding box center [312, 268] width 18 height 14
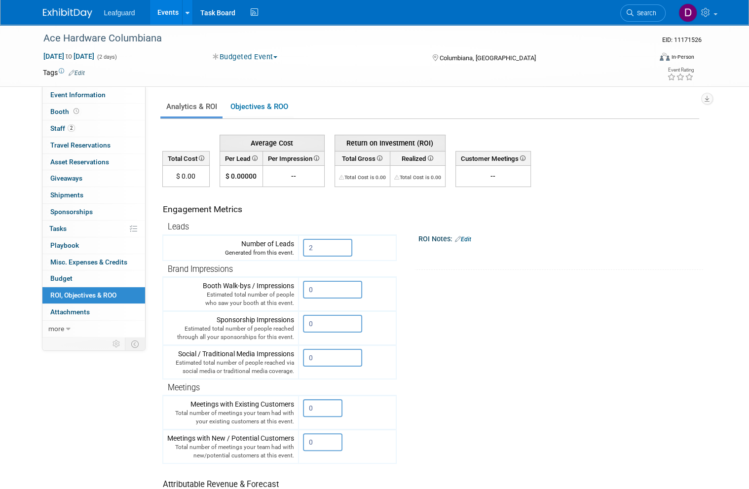
click at [170, 14] on link "Events" at bounding box center [168, 12] width 36 height 25
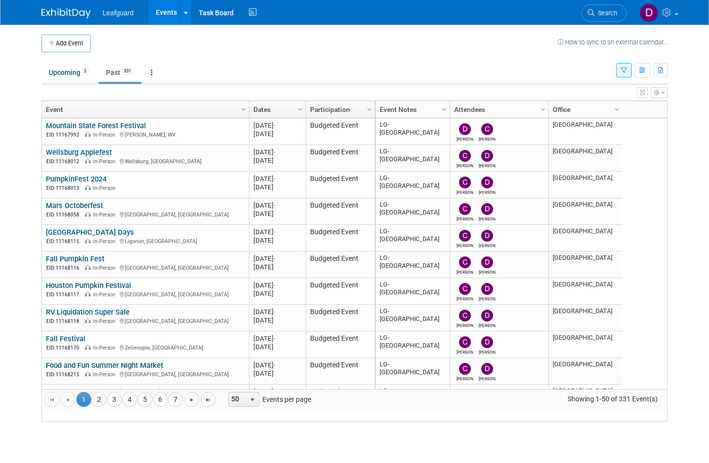
click at [135, 407] on link "4" at bounding box center [129, 399] width 15 height 15
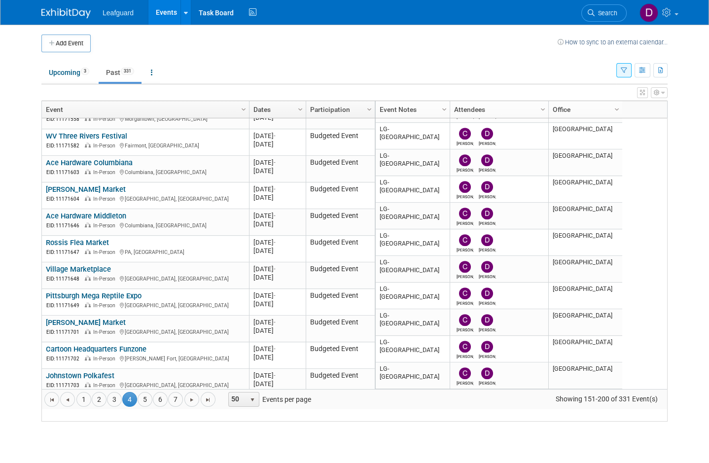
click at [417, 215] on td "LG-[GEOGRAPHIC_DATA]" at bounding box center [413, 216] width 74 height 27
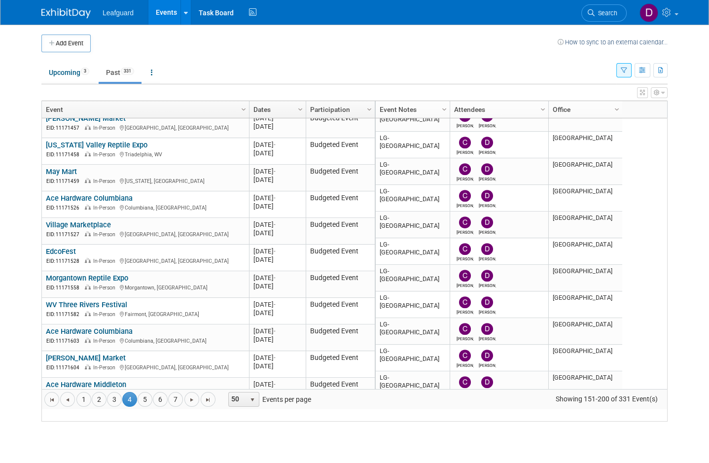
click at [106, 229] on link "Village Marketplace" at bounding box center [78, 225] width 65 height 9
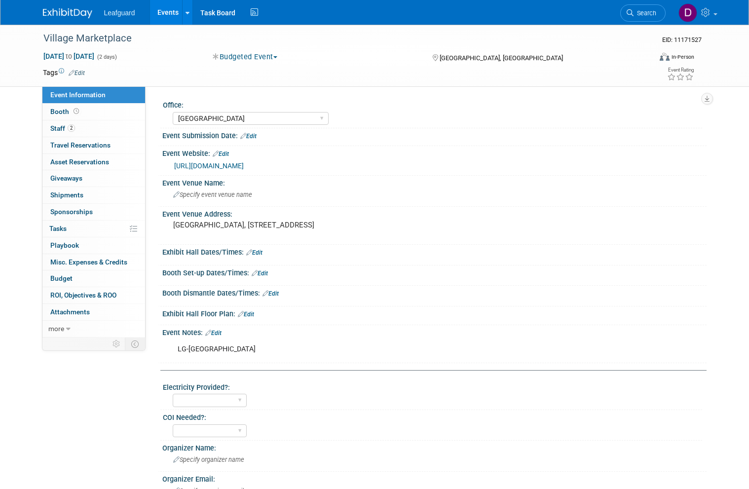
select select "[GEOGRAPHIC_DATA]"
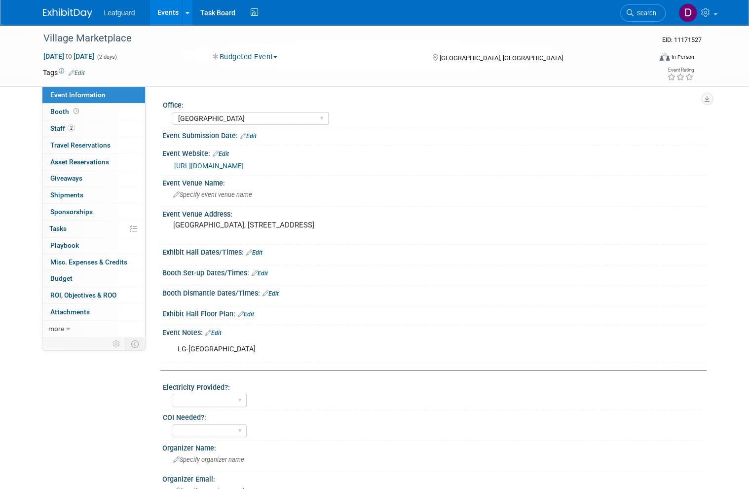
click at [65, 108] on span "Booth" at bounding box center [65, 112] width 31 height 8
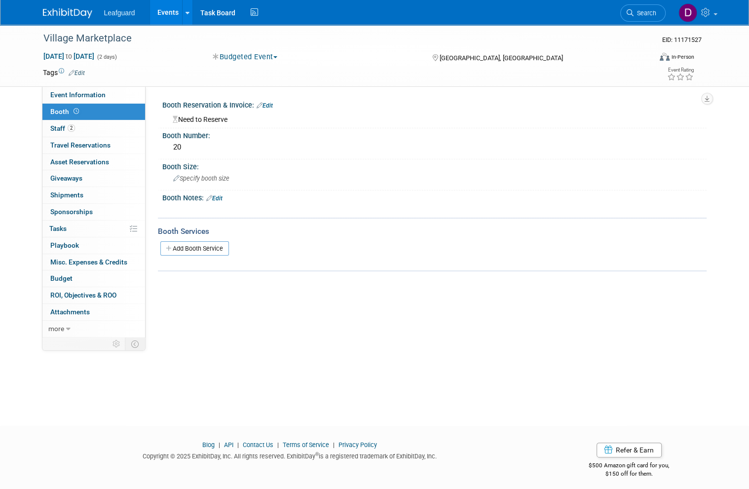
click at [71, 276] on span "Budget" at bounding box center [61, 278] width 22 height 8
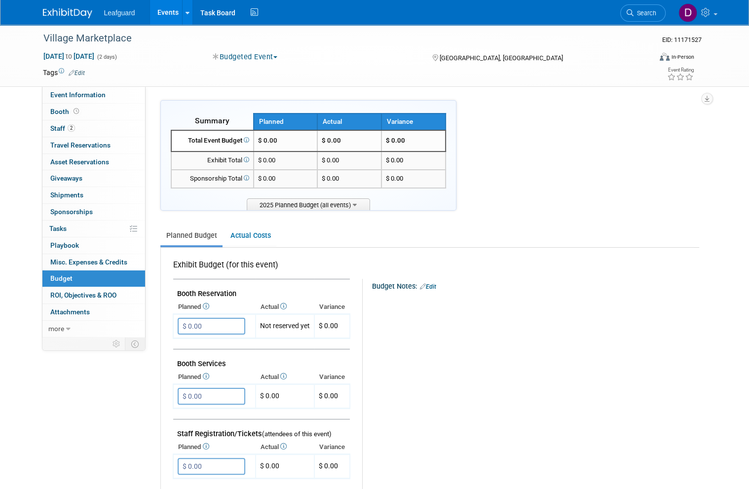
click at [222, 322] on input "$ 0.00" at bounding box center [212, 326] width 68 height 17
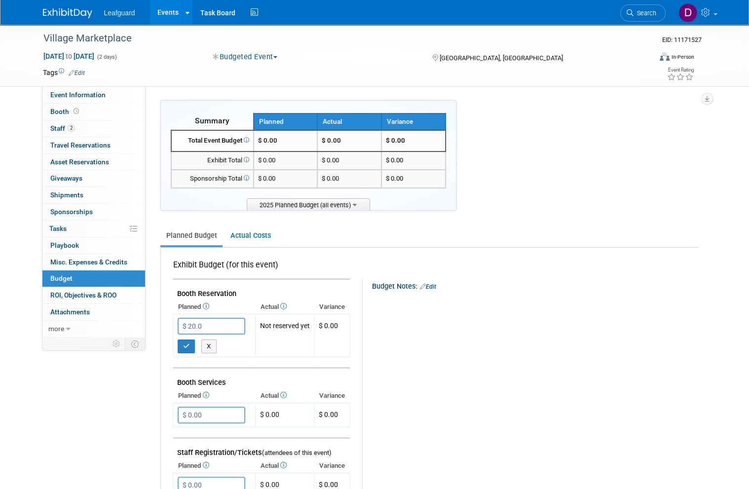
type input "$ 20.00"
click at [189, 339] on button "button" at bounding box center [187, 346] width 18 height 14
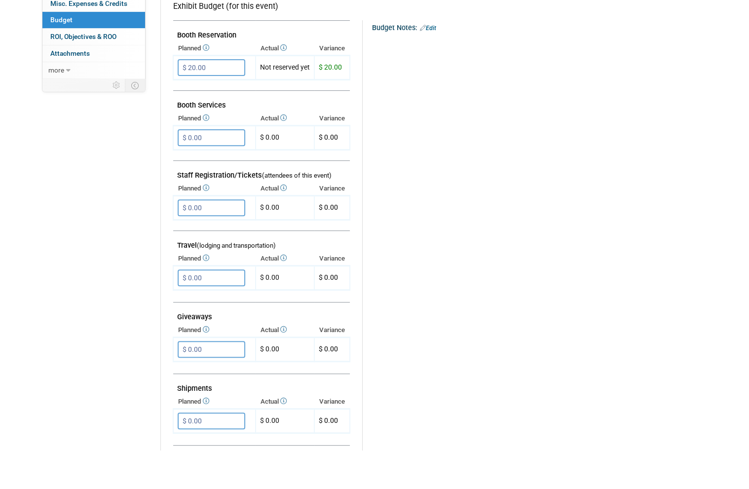
scroll to position [223, 0]
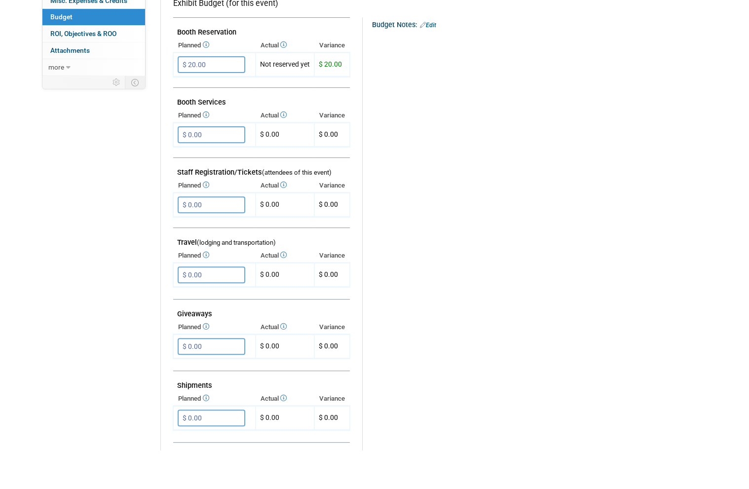
click at [221, 305] on input "$ 0.00" at bounding box center [212, 313] width 68 height 17
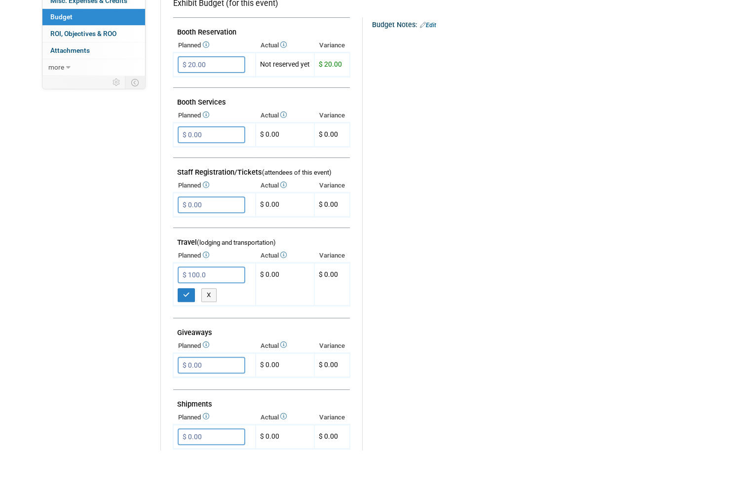
type input "$ 100.00"
click at [189, 327] on button "button" at bounding box center [187, 334] width 18 height 14
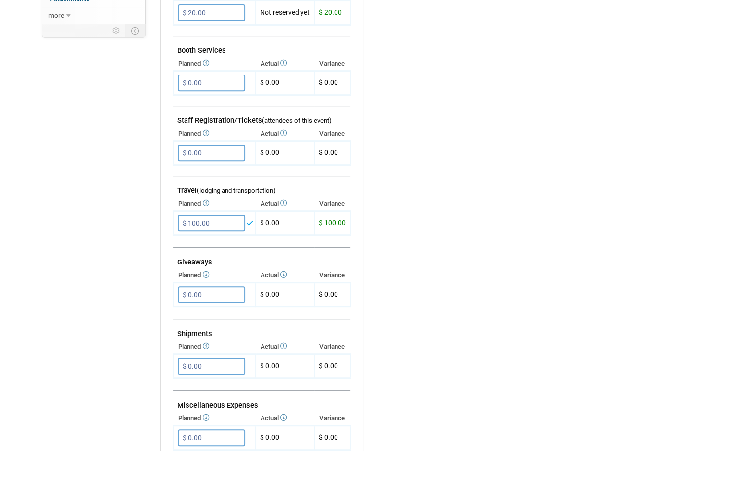
scroll to position [298, 0]
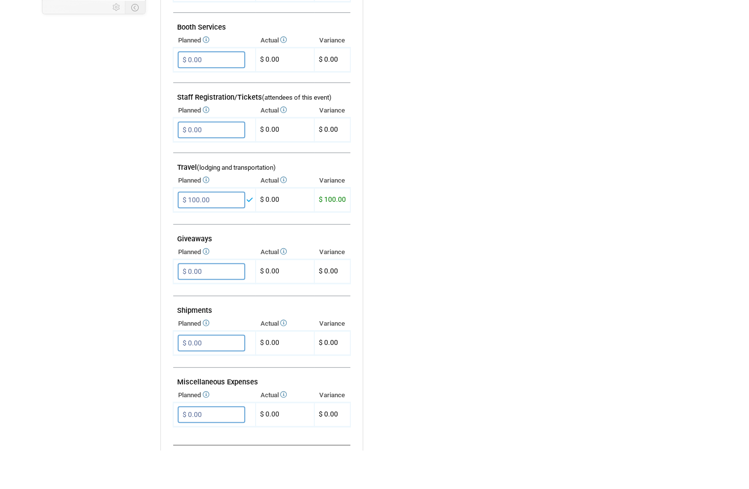
click at [217, 445] on input "$ 0.00" at bounding box center [212, 453] width 68 height 17
type input "$ 360.00"
click at [187, 470] on icon "button" at bounding box center [186, 473] width 7 height 6
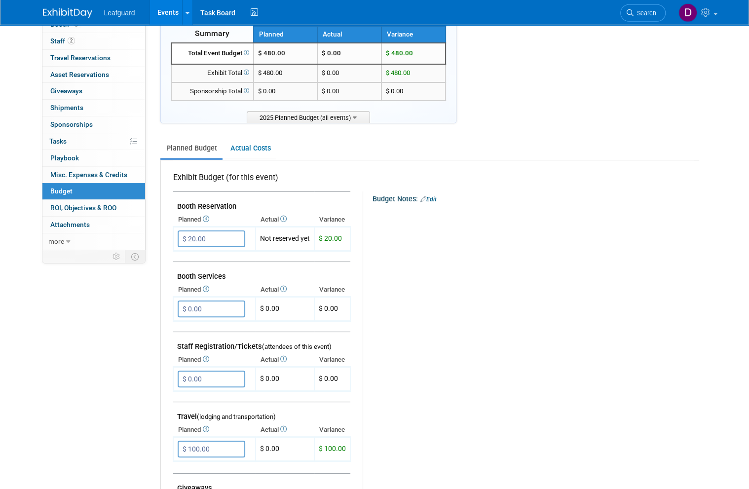
scroll to position [0, 0]
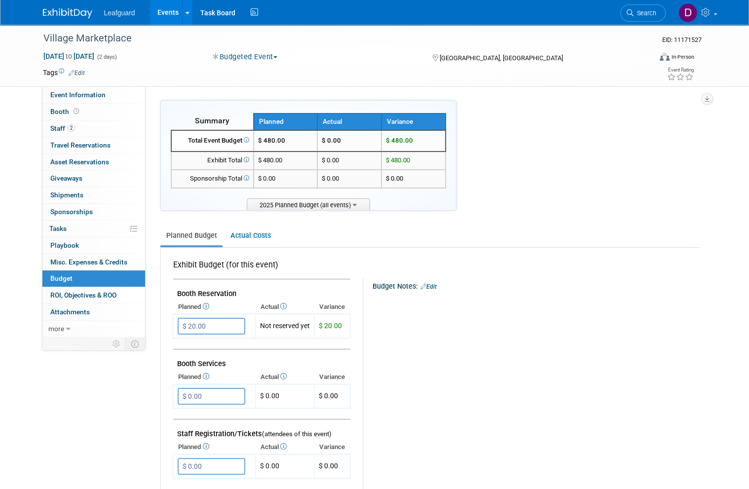
click at [107, 292] on span "ROI, Objectives & ROO 0" at bounding box center [83, 295] width 66 height 8
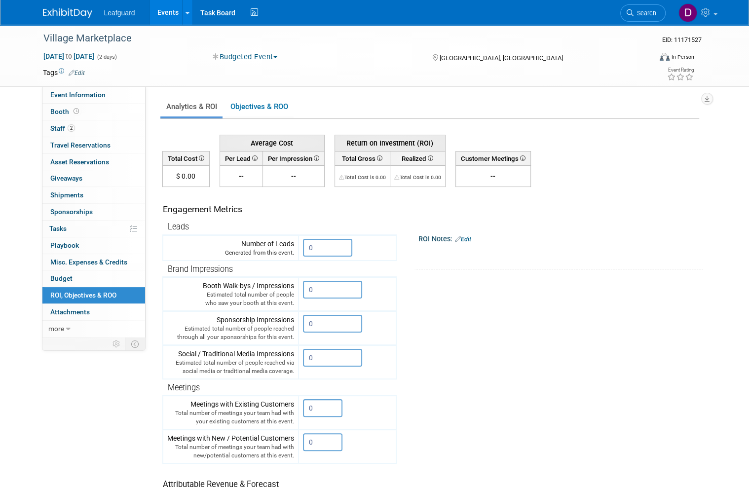
click at [336, 245] on input "0" at bounding box center [327, 248] width 49 height 18
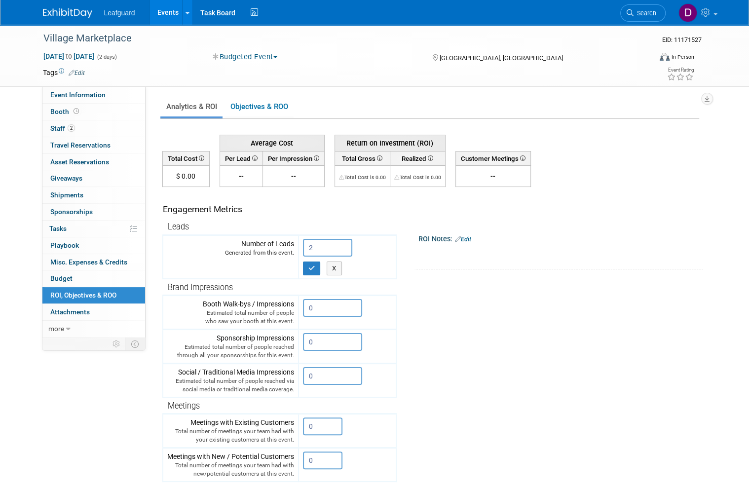
type input "2"
click at [314, 268] on icon "button" at bounding box center [311, 268] width 7 height 6
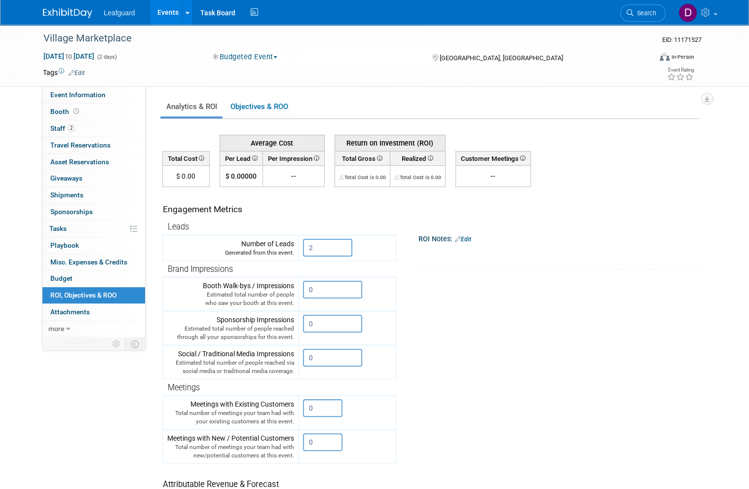
click at [175, 16] on link "Events" at bounding box center [168, 12] width 36 height 25
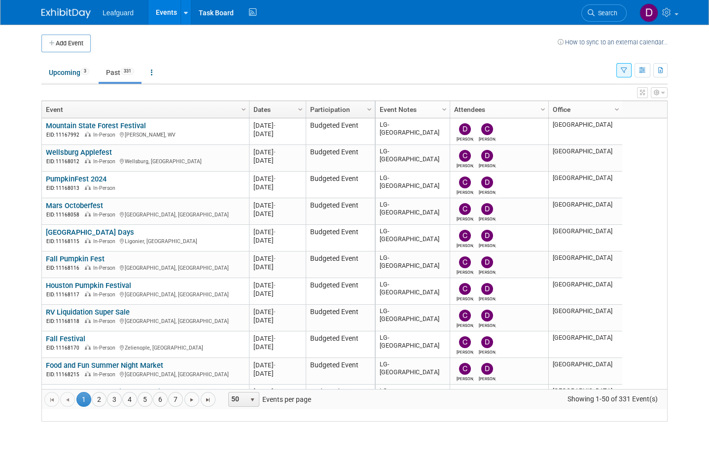
click at [132, 407] on link "4" at bounding box center [129, 399] width 15 height 15
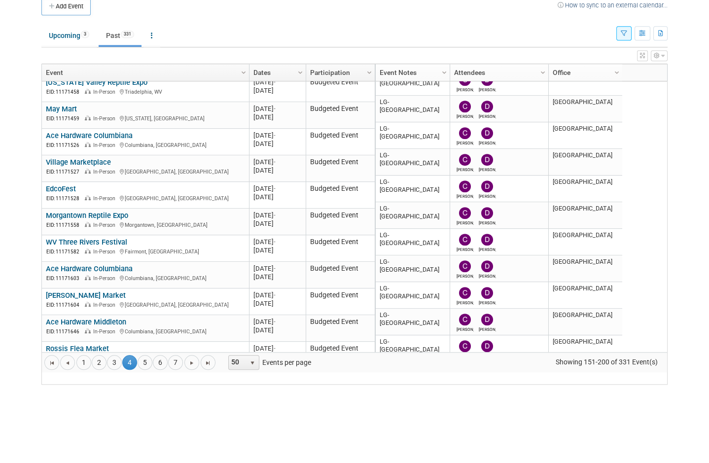
scroll to position [924, 0]
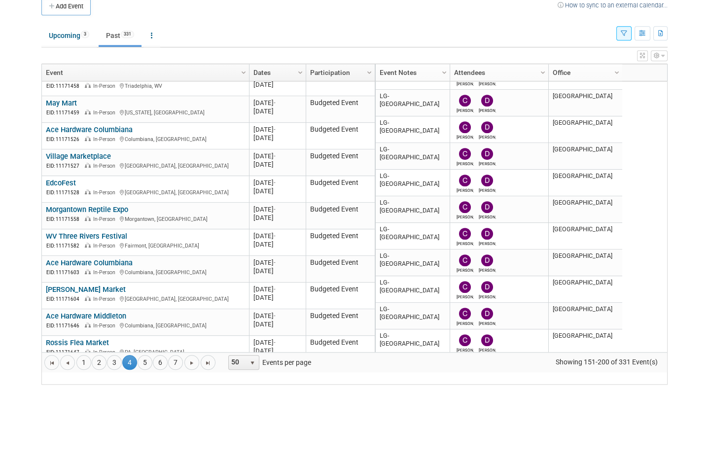
click at [75, 216] on link "EdcoFest" at bounding box center [61, 220] width 30 height 9
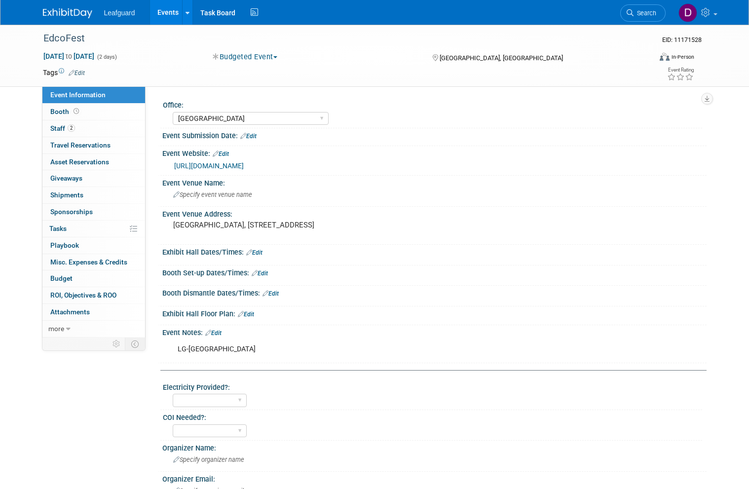
select select "[GEOGRAPHIC_DATA]"
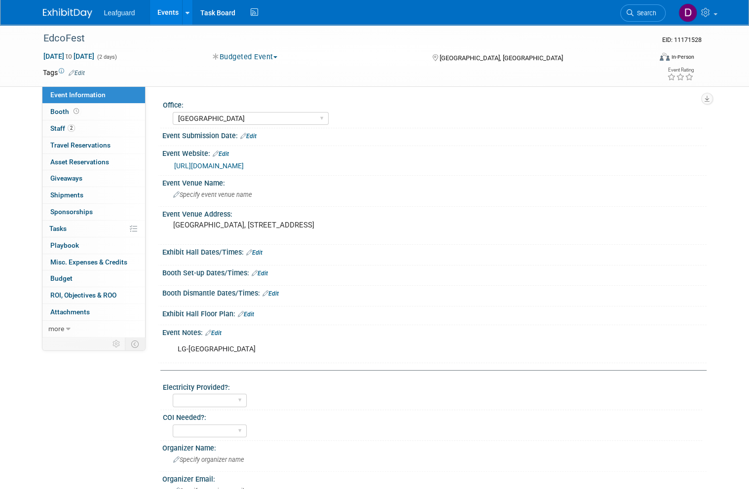
click at [63, 112] on span "Booth" at bounding box center [65, 112] width 31 height 8
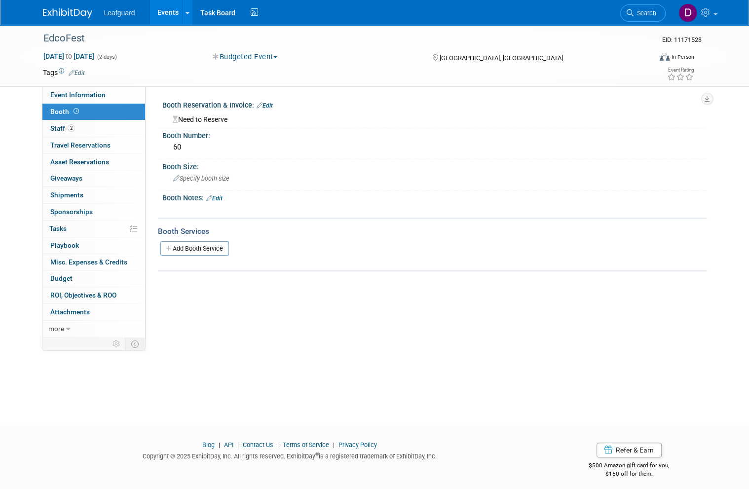
click at [75, 272] on link "Budget" at bounding box center [93, 278] width 103 height 16
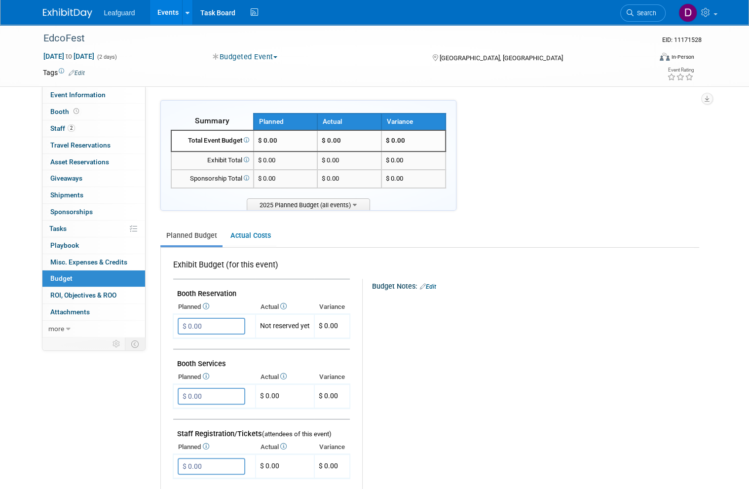
click at [216, 320] on input "$ 0.00" at bounding box center [212, 326] width 68 height 17
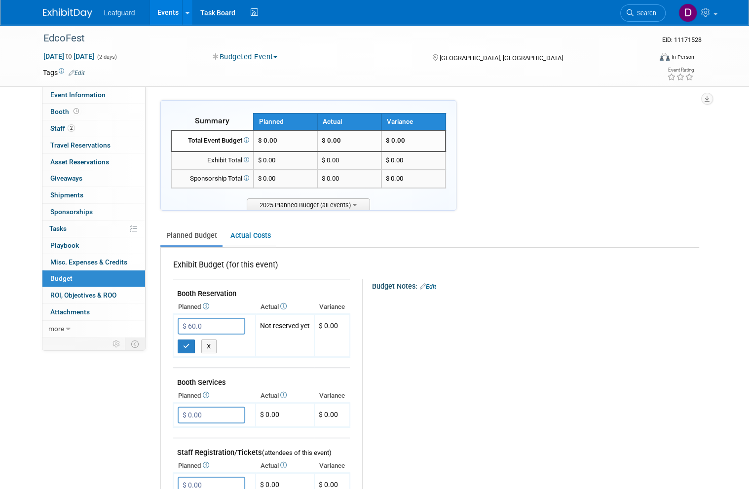
type input "$ 60.00"
click at [189, 343] on icon "button" at bounding box center [186, 346] width 7 height 6
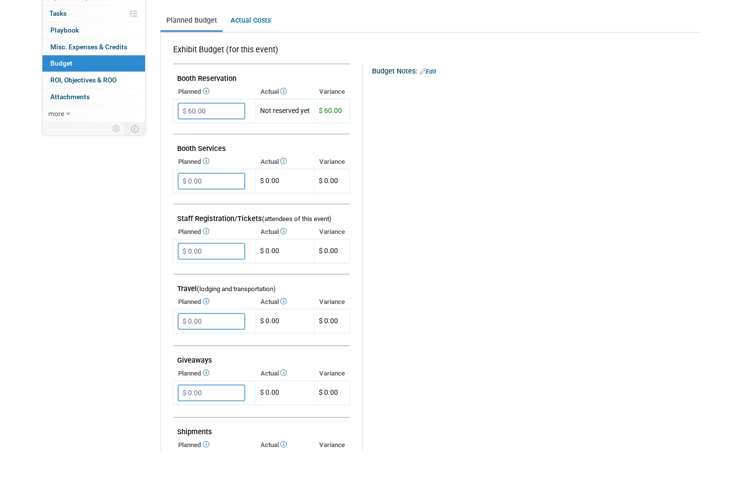
scroll to position [181, 0]
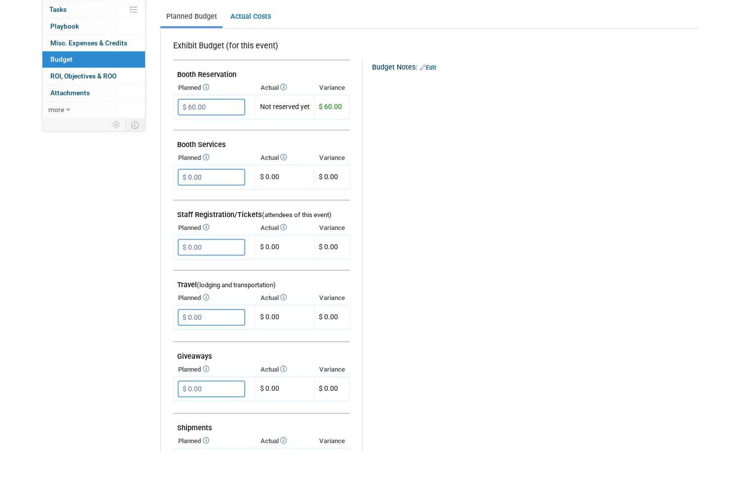
click at [223, 347] on input "$ 0.00" at bounding box center [212, 355] width 68 height 17
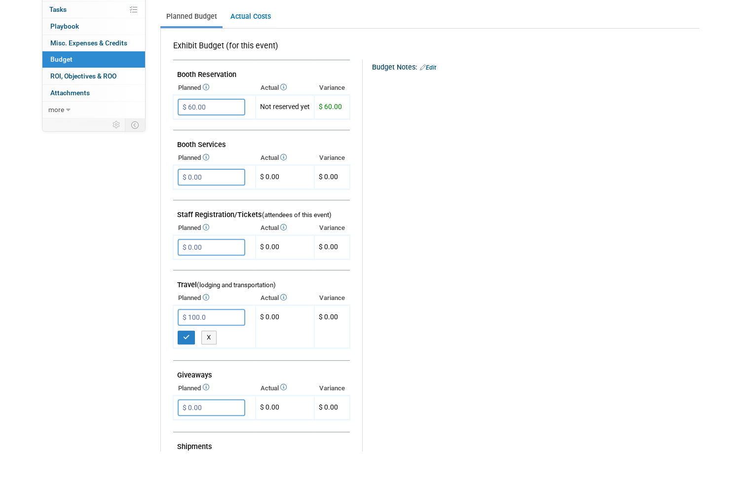
type input "$ 100.00"
click at [190, 369] on button "button" at bounding box center [187, 376] width 18 height 14
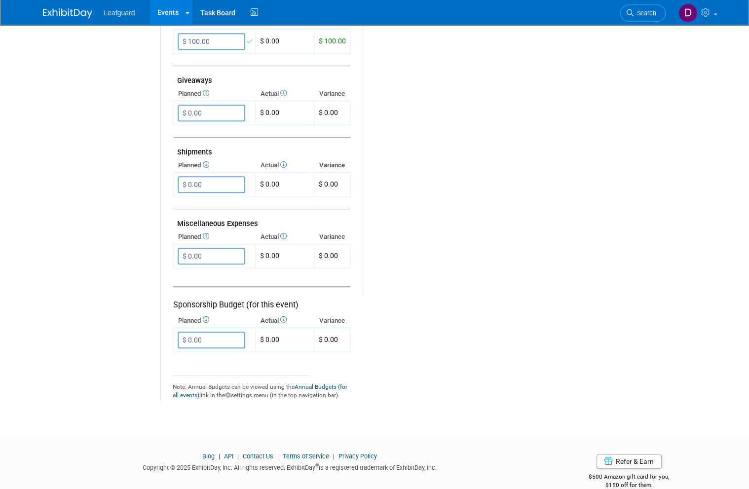
scroll to position [494, 0]
click at [223, 249] on input "$ 0.00" at bounding box center [212, 257] width 68 height 17
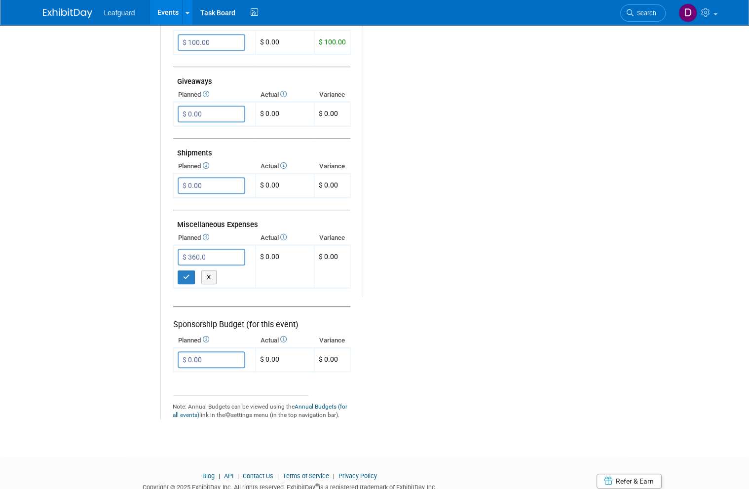
type input "$ 360.00"
click at [190, 270] on button "button" at bounding box center [187, 277] width 18 height 14
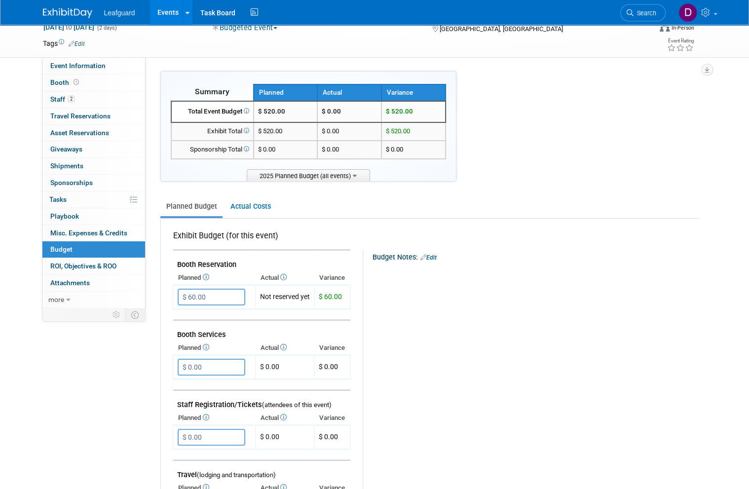
scroll to position [0, 0]
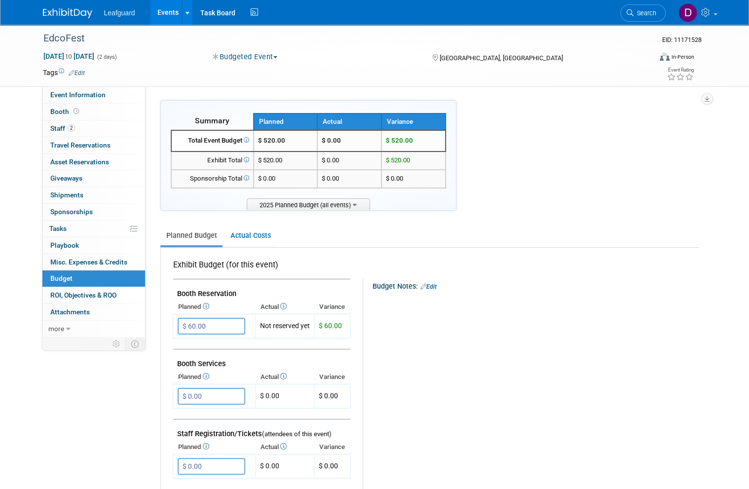
click at [98, 287] on link "0 ROI, Objectives & ROO 0" at bounding box center [93, 295] width 103 height 16
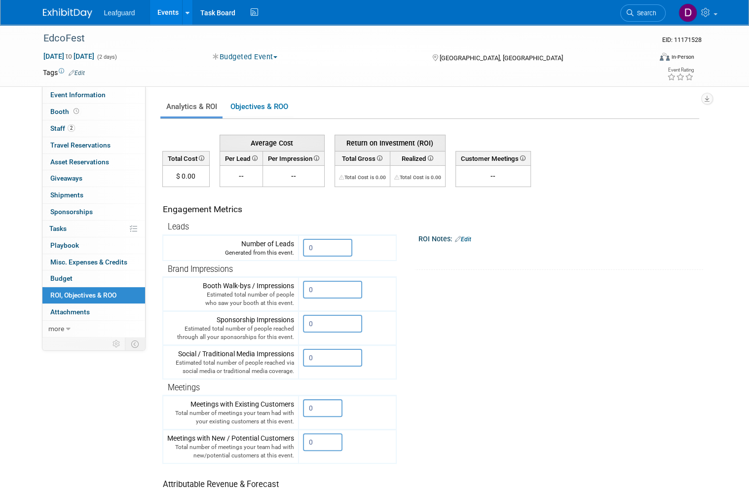
click at [327, 250] on input "0" at bounding box center [327, 248] width 49 height 18
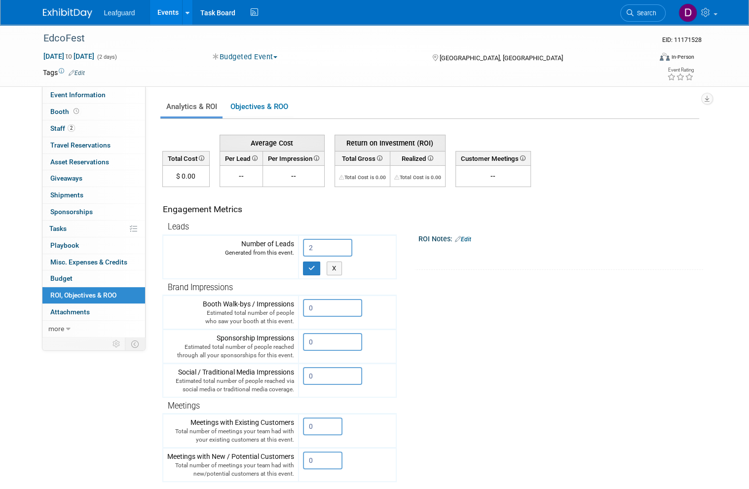
type input "2"
click at [316, 267] on button "button" at bounding box center [312, 268] width 18 height 14
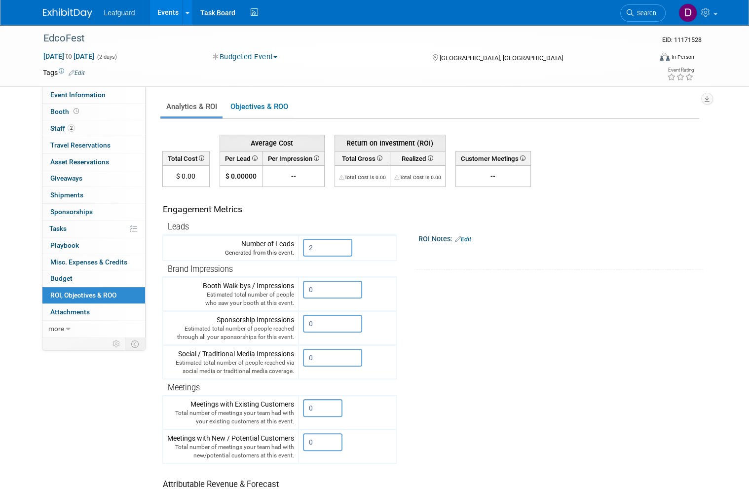
click at [167, 10] on link "Events" at bounding box center [168, 12] width 36 height 25
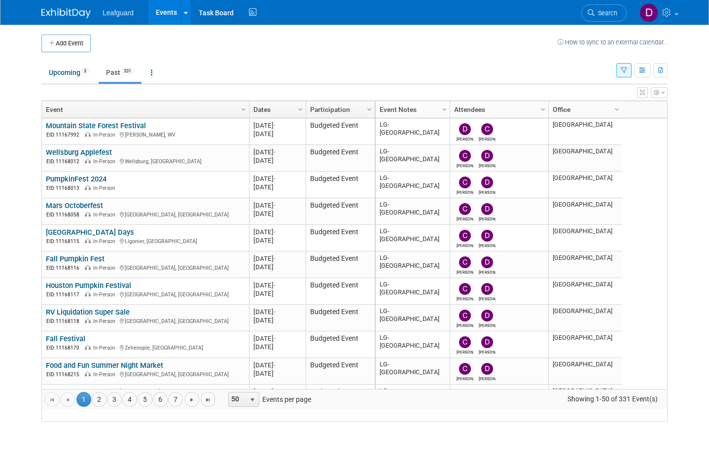
click at [136, 407] on link "4" at bounding box center [129, 399] width 15 height 15
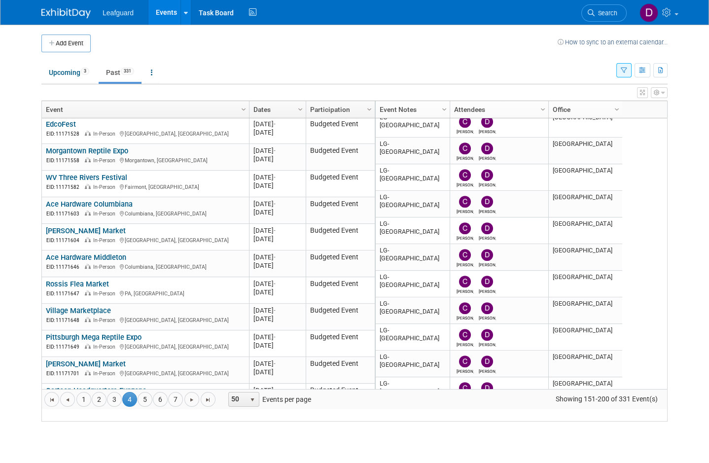
scroll to position [1014, 0]
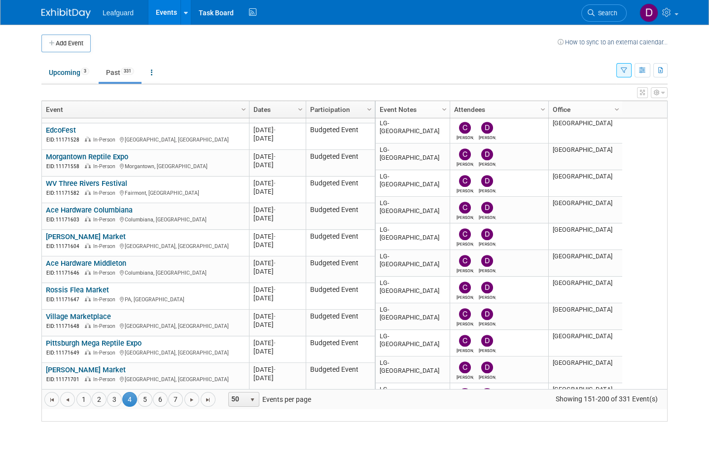
click at [155, 168] on div "EID: 11171558 In-Person Morgantown, WV" at bounding box center [145, 166] width 199 height 8
click at [195, 166] on div "Morgantown Reptile Expo EID: 11171558 In-Person Morgantown, WV" at bounding box center [145, 161] width 199 height 18
click at [120, 161] on link "Morgantown Reptile Expo" at bounding box center [87, 156] width 82 height 9
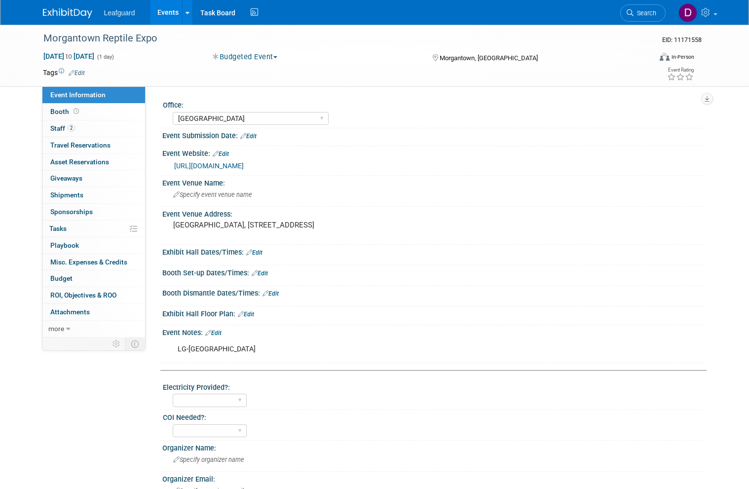
select select "[GEOGRAPHIC_DATA]"
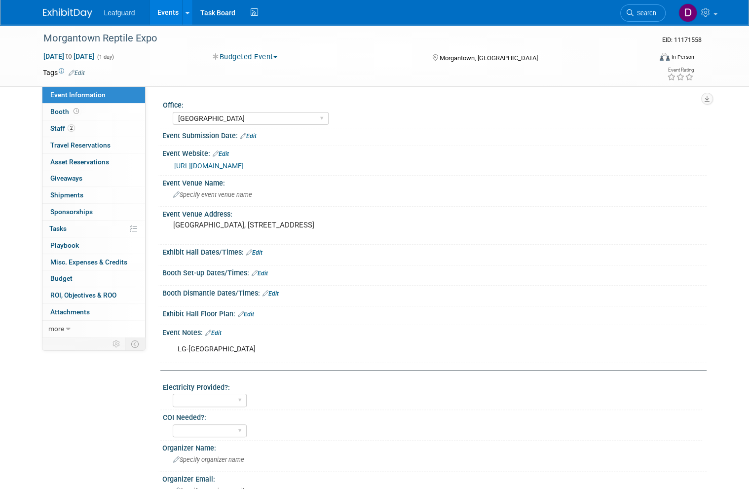
click at [68, 115] on link "Booth" at bounding box center [93, 112] width 103 height 16
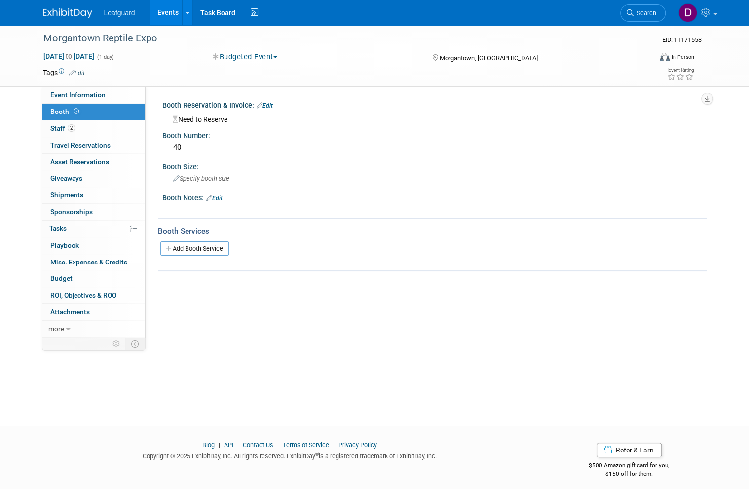
click at [80, 271] on link "Budget" at bounding box center [93, 278] width 103 height 16
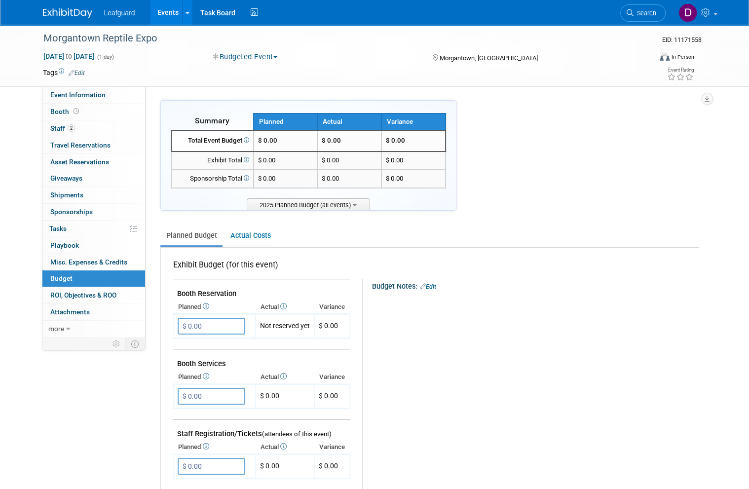
click at [224, 323] on input "$ 0.00" at bounding box center [212, 326] width 68 height 17
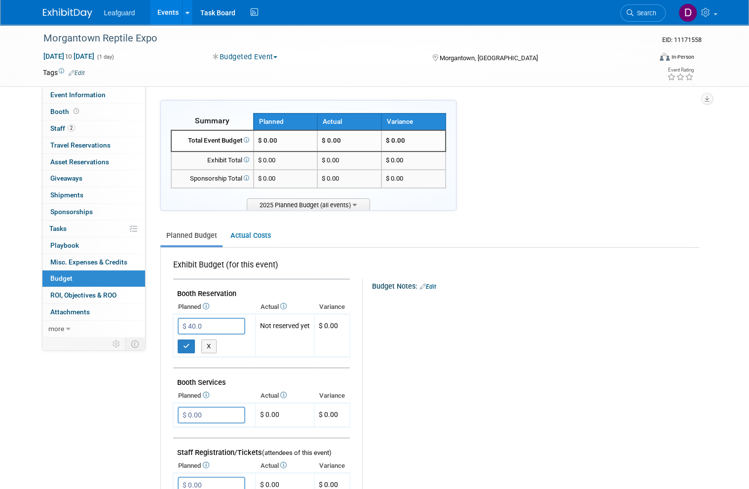
type input "$ 40.00"
click at [189, 339] on button "button" at bounding box center [187, 346] width 18 height 14
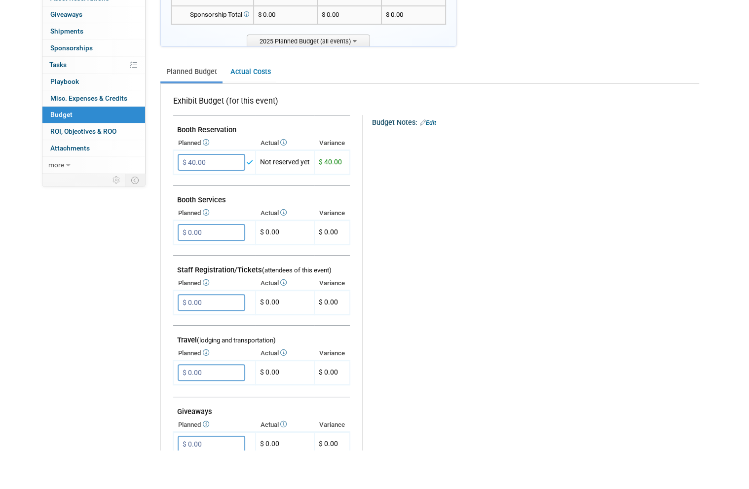
scroll to position [125, 0]
click at [227, 403] on input "$ 0.00" at bounding box center [212, 411] width 68 height 17
type input "$ 50.00"
click at [189, 424] on button "button" at bounding box center [187, 431] width 18 height 14
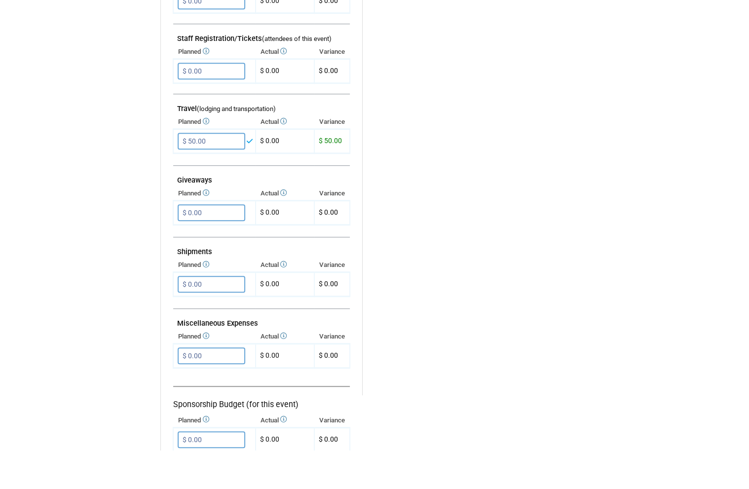
scroll to position [360, 0]
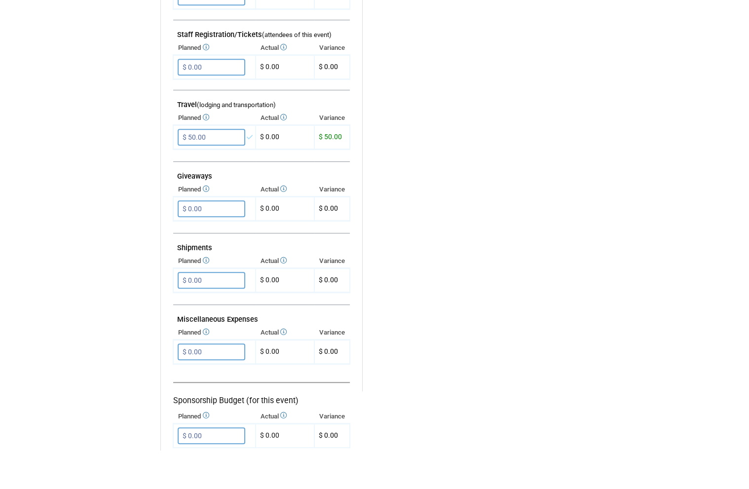
click at [239, 382] on input "$ 0.00" at bounding box center [212, 390] width 68 height 17
type input "$ 180.00"
click at [184, 408] on icon "button" at bounding box center [186, 411] width 7 height 6
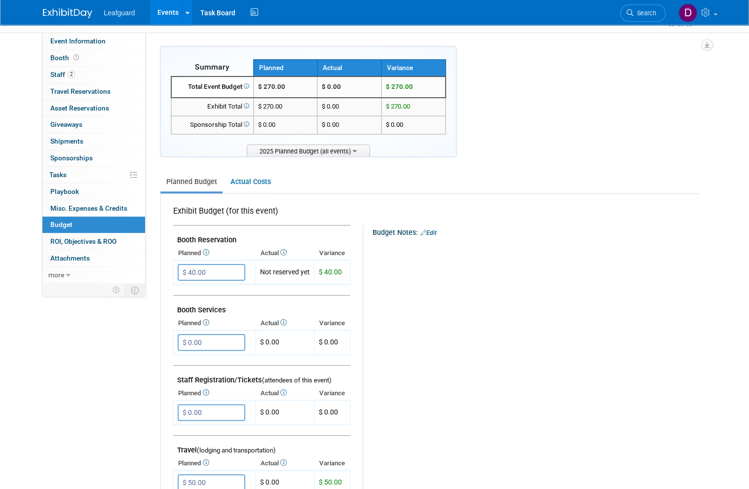
scroll to position [0, 0]
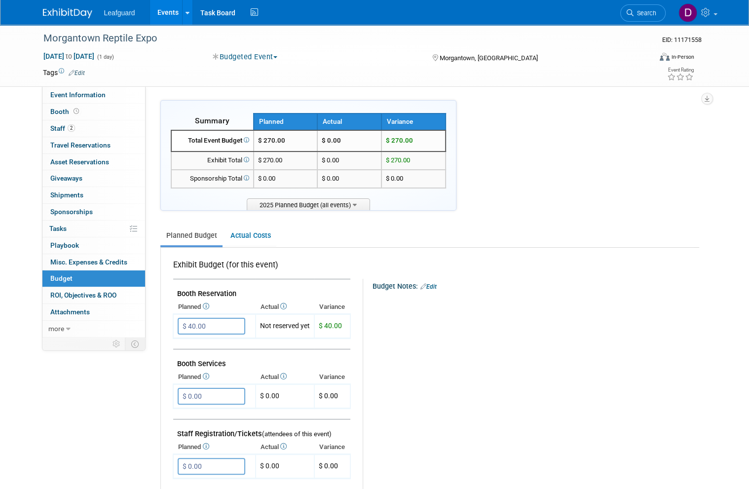
click at [114, 291] on span "ROI, Objectives & ROO 0" at bounding box center [83, 295] width 66 height 8
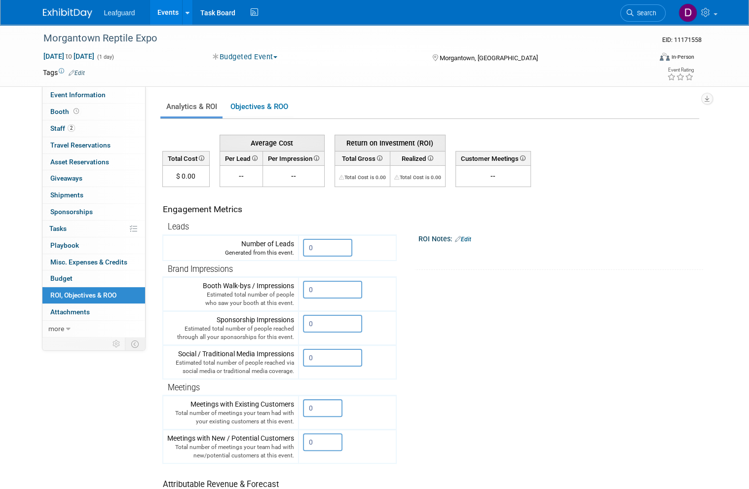
click at [334, 249] on input "0" at bounding box center [327, 248] width 49 height 18
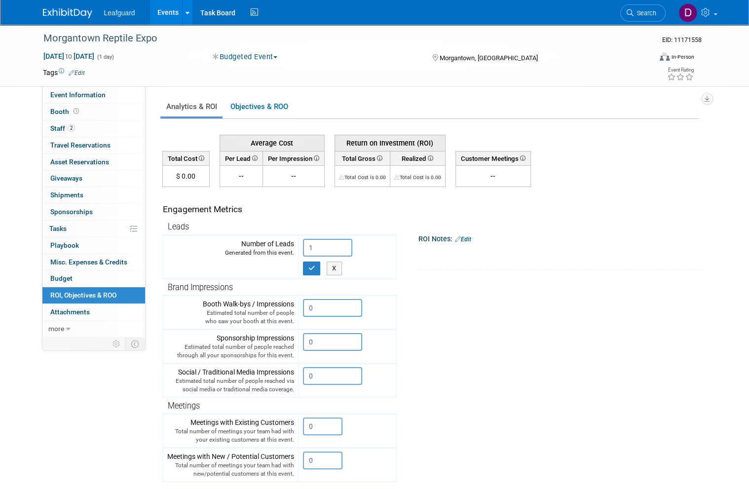
type input "1"
click at [314, 268] on icon "button" at bounding box center [311, 268] width 7 height 6
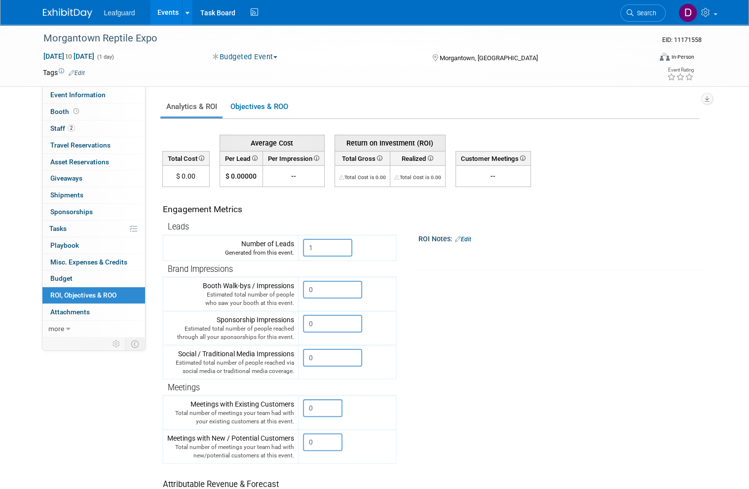
click at [170, 12] on link "Events" at bounding box center [168, 12] width 36 height 25
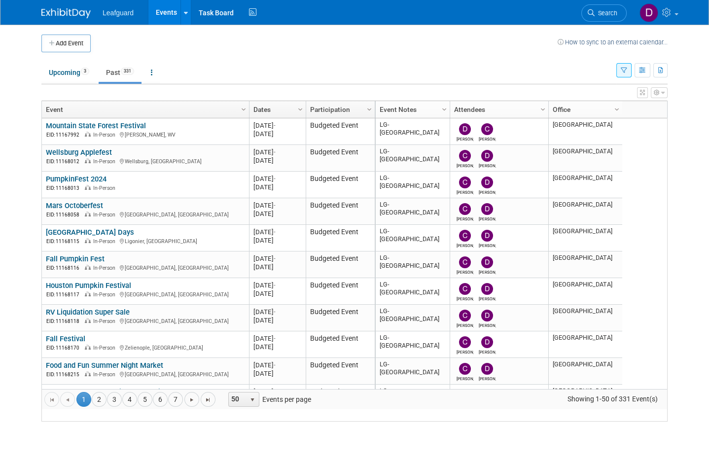
click at [135, 407] on link "4" at bounding box center [129, 399] width 15 height 15
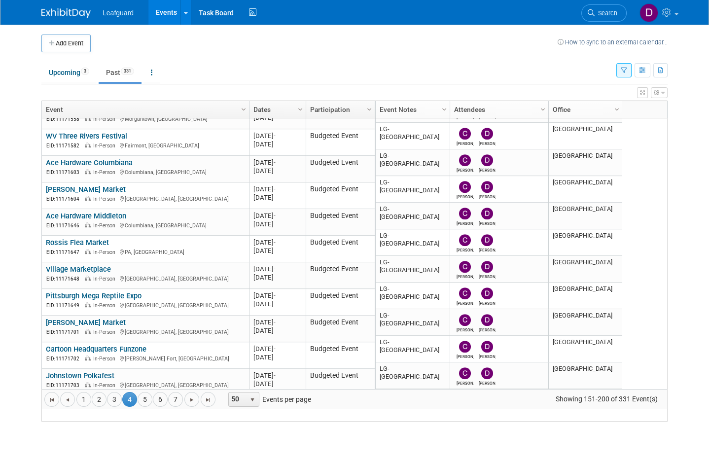
scroll to position [1061, 0]
click at [132, 147] on div "EID: 11171582 In-Person Fairmont, WV" at bounding box center [145, 145] width 199 height 8
click at [121, 141] on link "WV Three Rivers Festival" at bounding box center [86, 136] width 81 height 9
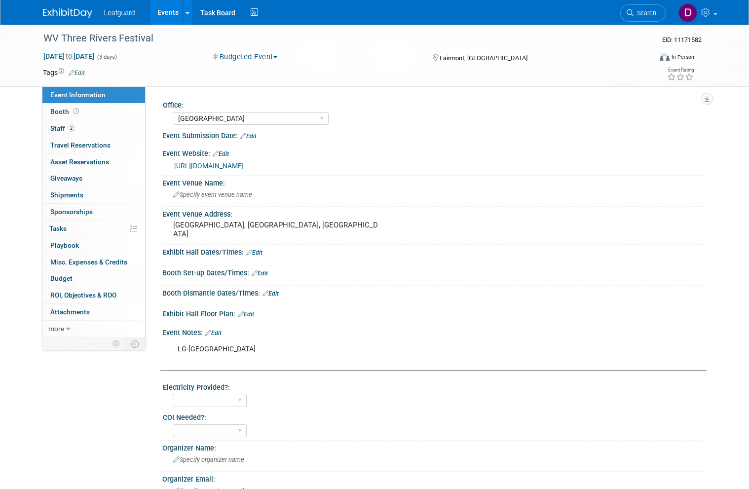
select select "[GEOGRAPHIC_DATA]"
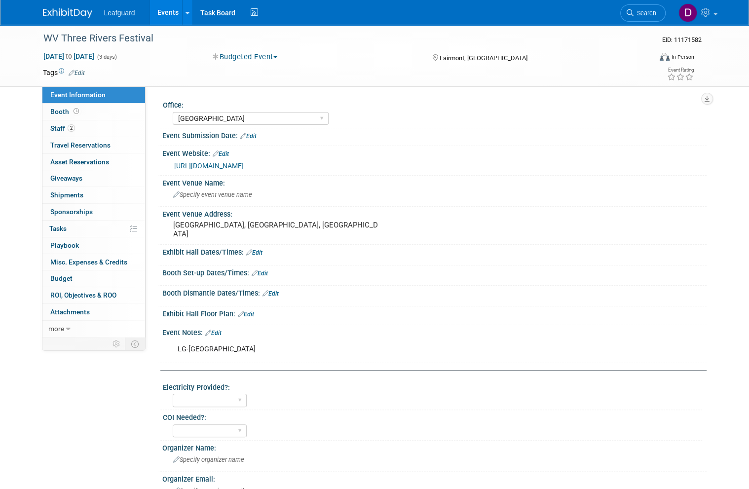
click at [68, 109] on span "Booth" at bounding box center [65, 112] width 31 height 8
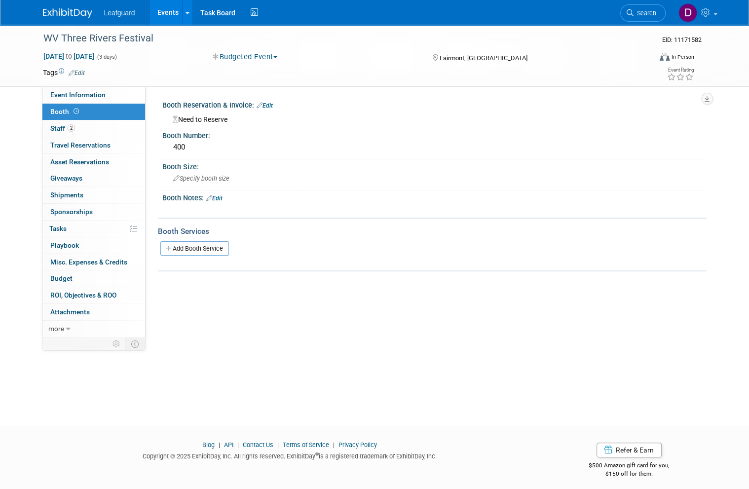
click at [78, 272] on link "Budget" at bounding box center [93, 278] width 103 height 16
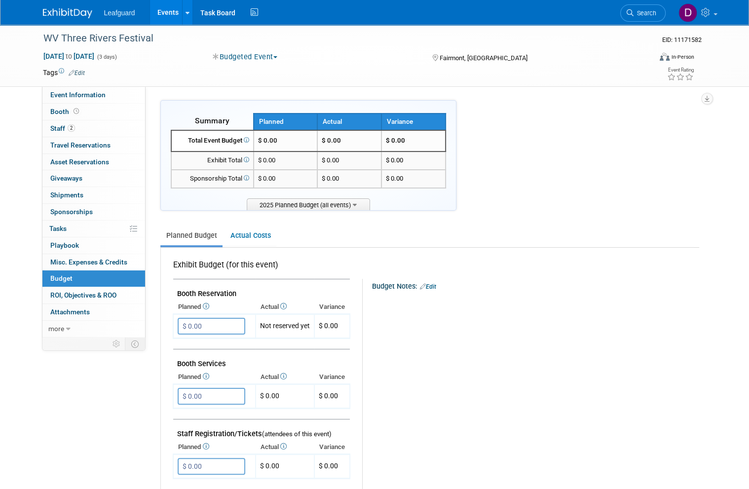
click at [219, 322] on input "$ 0.00" at bounding box center [212, 326] width 68 height 17
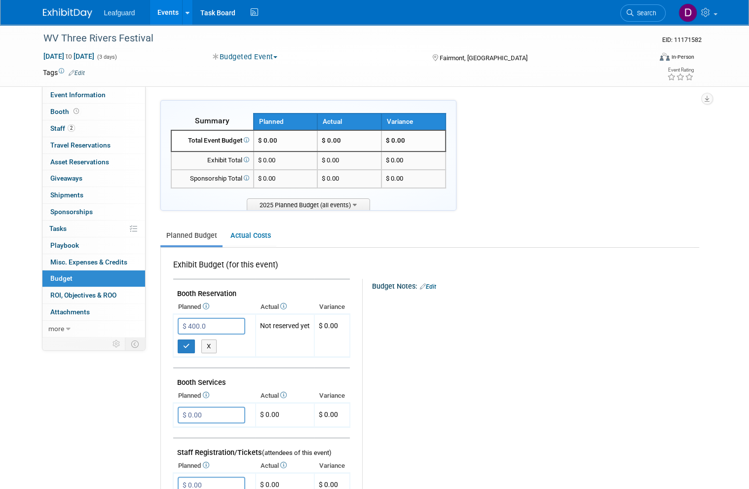
type input "$ 400.00"
click at [191, 339] on button "button" at bounding box center [187, 346] width 18 height 14
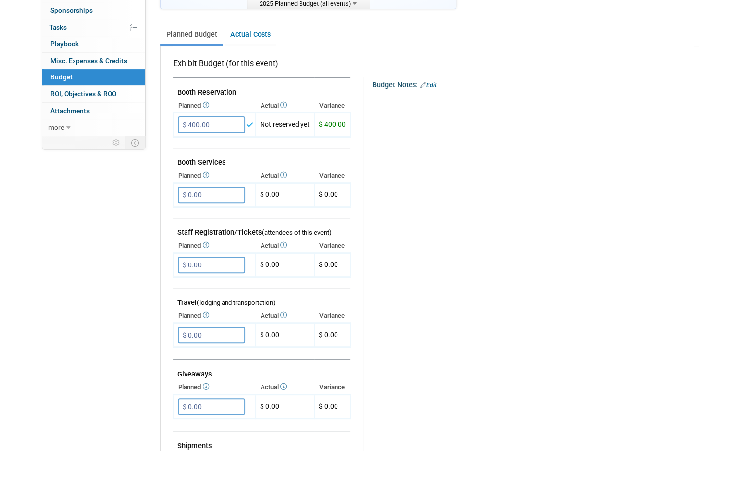
scroll to position [175, 0]
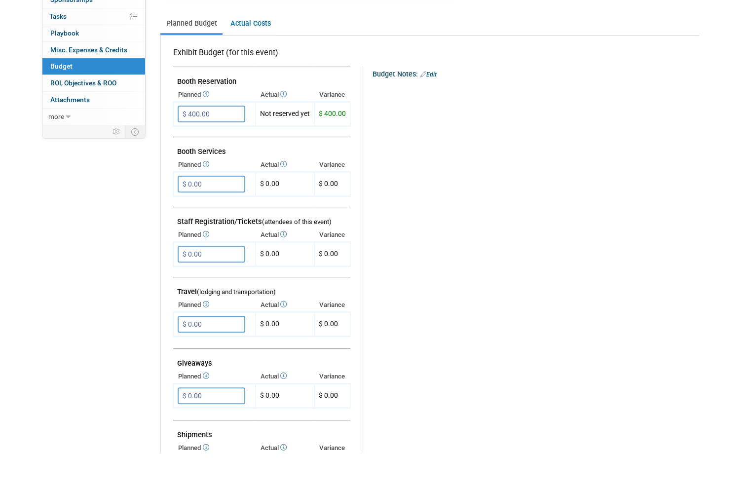
click at [224, 353] on input "$ 0.00" at bounding box center [212, 361] width 68 height 17
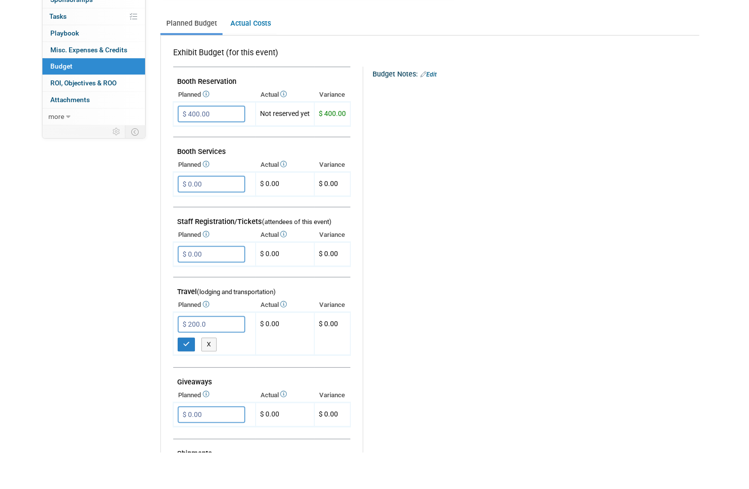
type input "$ 200.00"
click at [188, 378] on icon "button" at bounding box center [186, 381] width 7 height 6
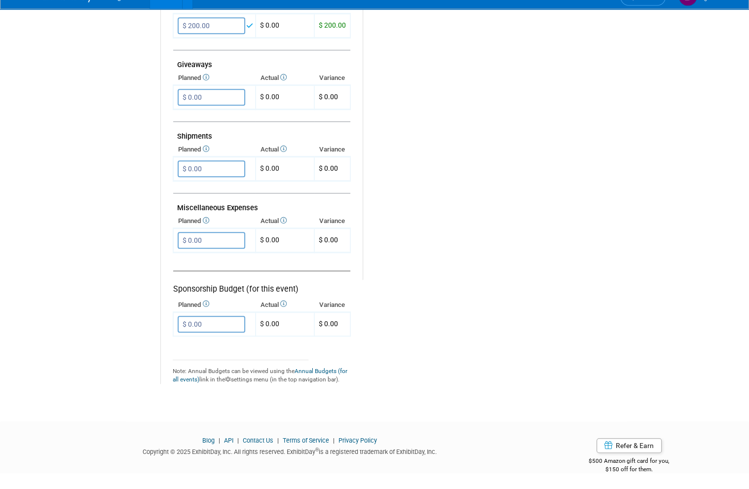
scroll to position [499, 0]
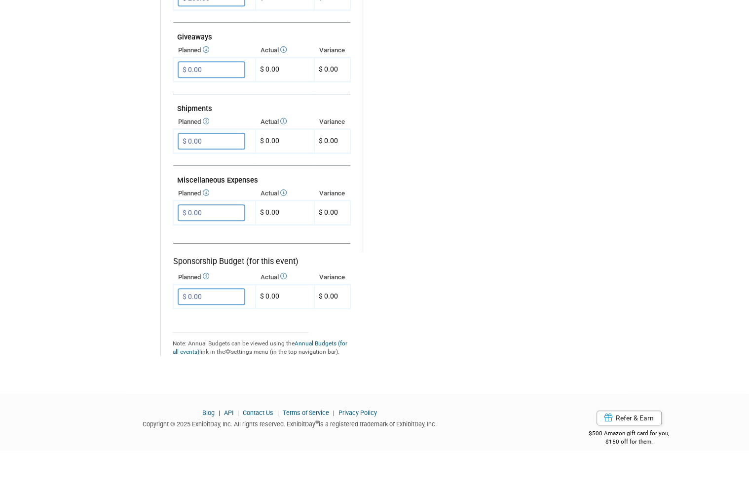
click at [228, 243] on input "$ 0.00" at bounding box center [212, 251] width 68 height 17
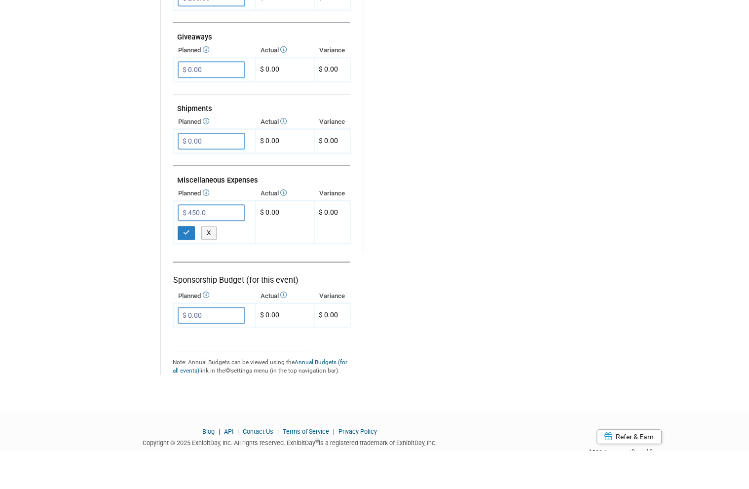
type input "$ 450.00"
click at [194, 265] on button "button" at bounding box center [187, 272] width 18 height 14
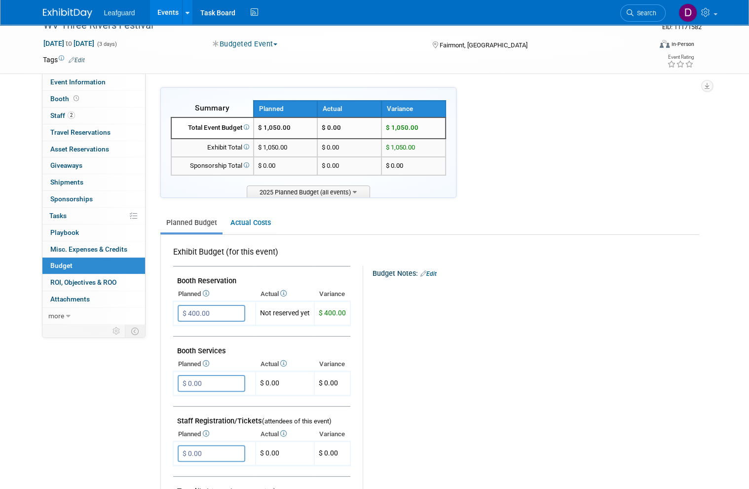
scroll to position [0, 0]
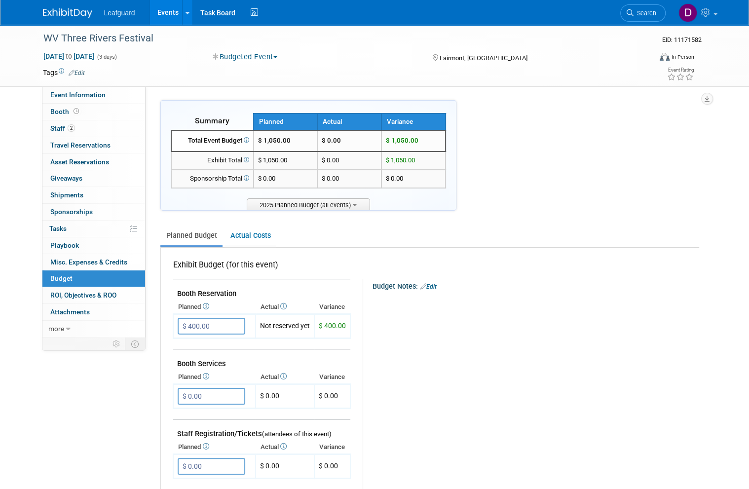
click at [114, 291] on span "ROI, Objectives & ROO 0" at bounding box center [83, 295] width 66 height 8
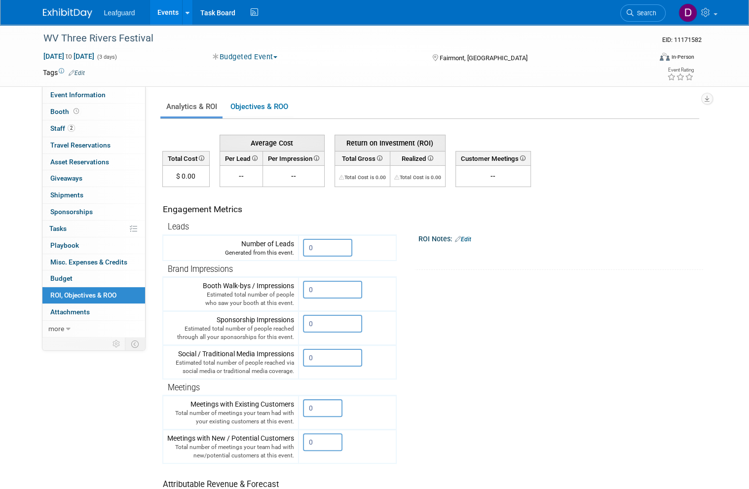
click at [336, 249] on input "0" at bounding box center [327, 248] width 49 height 18
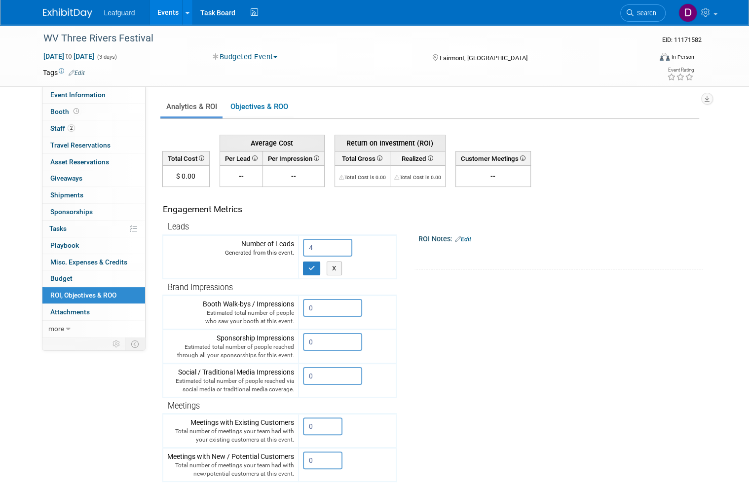
type input "4"
click at [314, 267] on icon "button" at bounding box center [311, 268] width 7 height 6
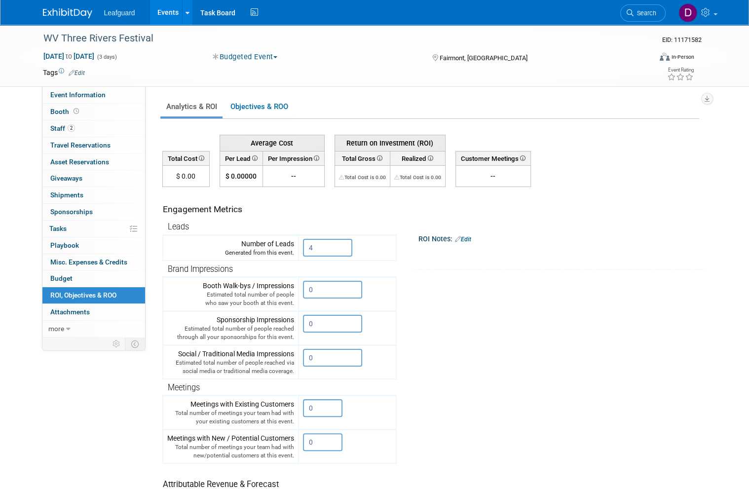
click at [172, 12] on link "Events" at bounding box center [168, 12] width 36 height 25
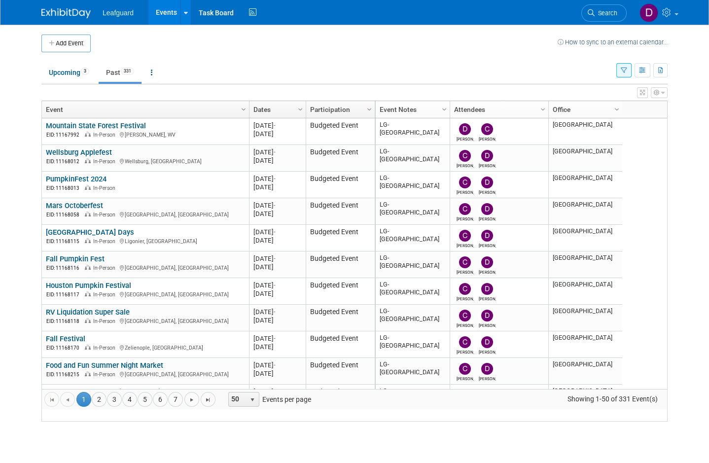
click at [137, 407] on link "4" at bounding box center [129, 399] width 15 height 15
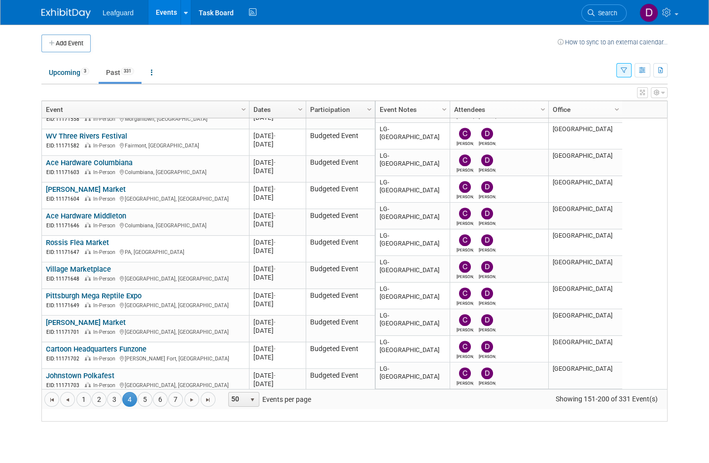
scroll to position [1061, 0]
click at [111, 167] on link "Ace Hardware Columbiana" at bounding box center [89, 162] width 87 height 9
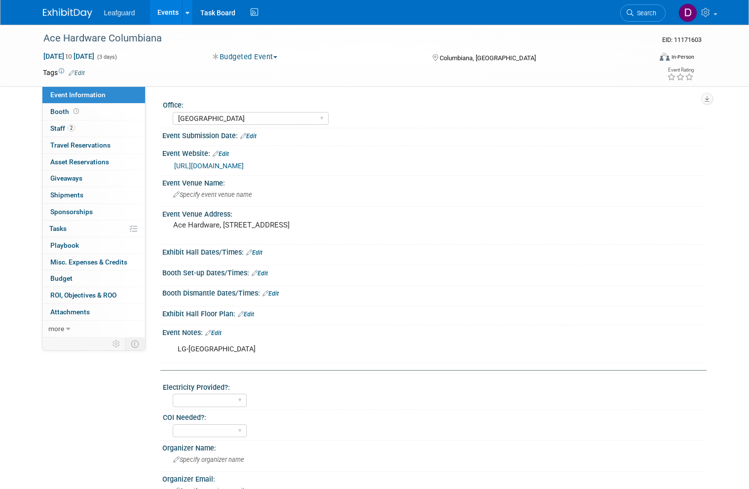
select select "[GEOGRAPHIC_DATA]"
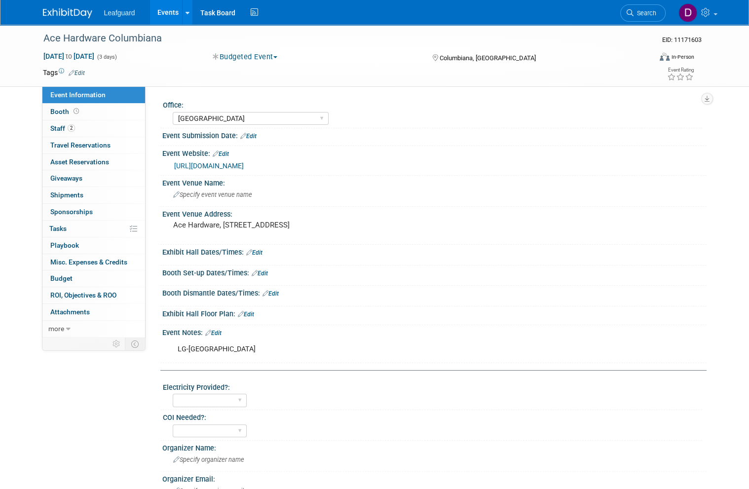
click at [68, 108] on span "Booth" at bounding box center [65, 112] width 31 height 8
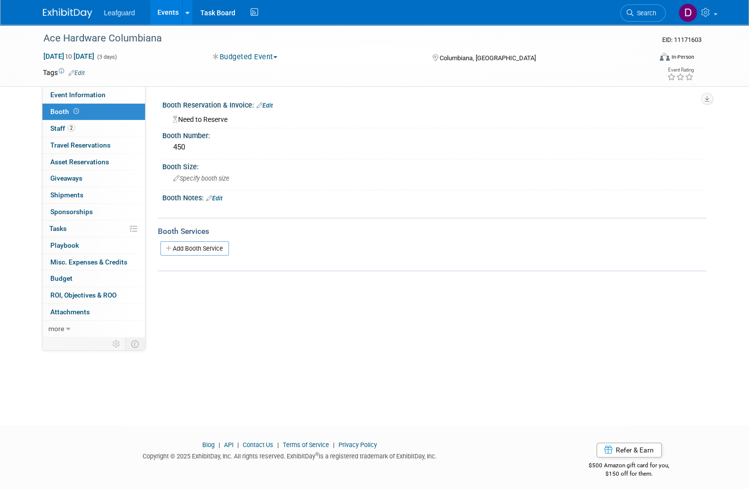
click at [70, 275] on span "Budget" at bounding box center [61, 278] width 22 height 8
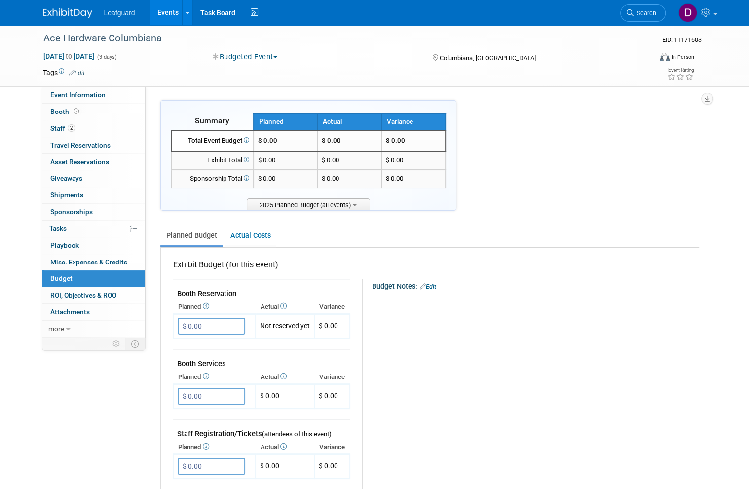
click at [215, 322] on input "$ 0.00" at bounding box center [212, 326] width 68 height 17
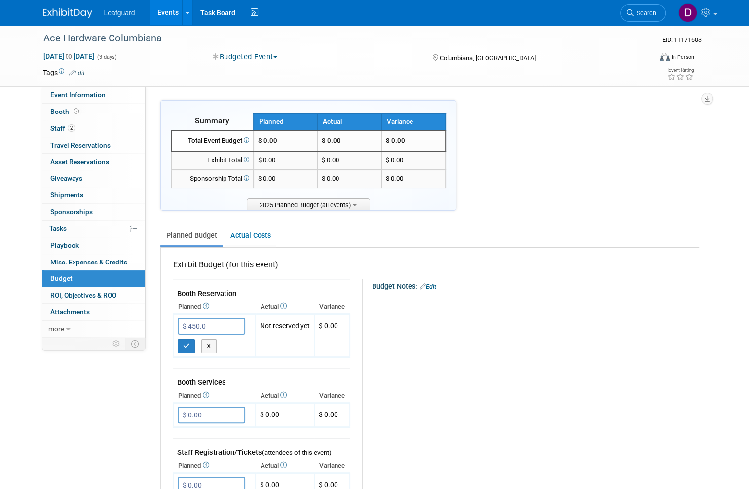
type input "$ 450.00"
click at [184, 343] on icon "button" at bounding box center [186, 346] width 7 height 6
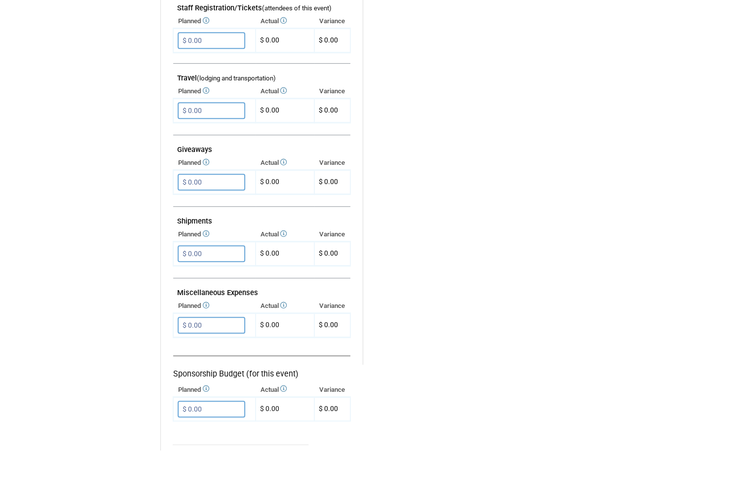
scroll to position [391, 0]
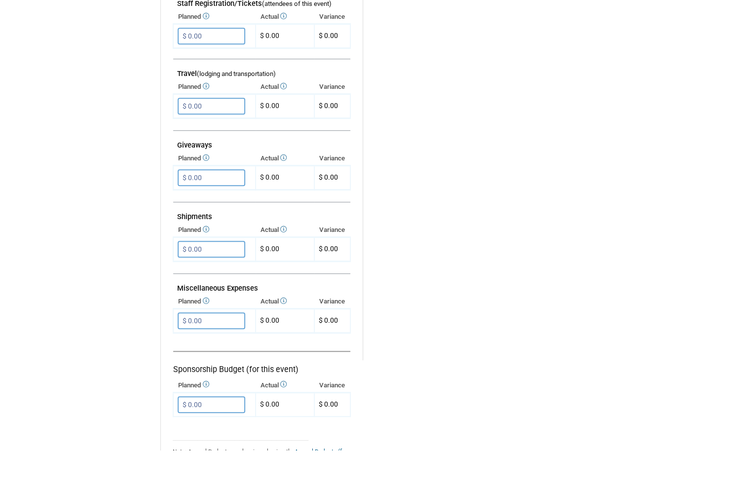
click at [222, 351] on input "$ 0.00" at bounding box center [212, 359] width 68 height 17
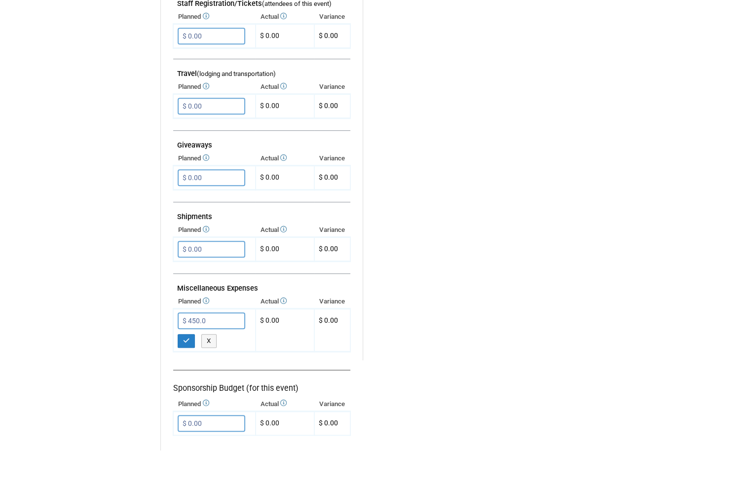
type input "$ 450.00"
click at [194, 373] on button "button" at bounding box center [187, 380] width 18 height 14
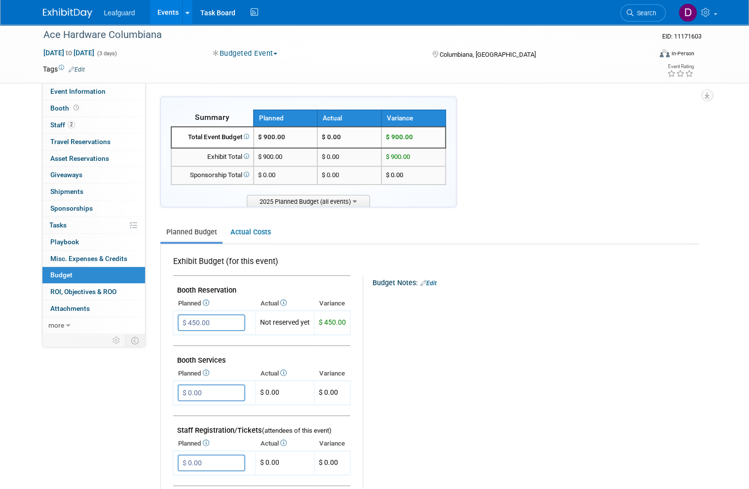
scroll to position [0, 0]
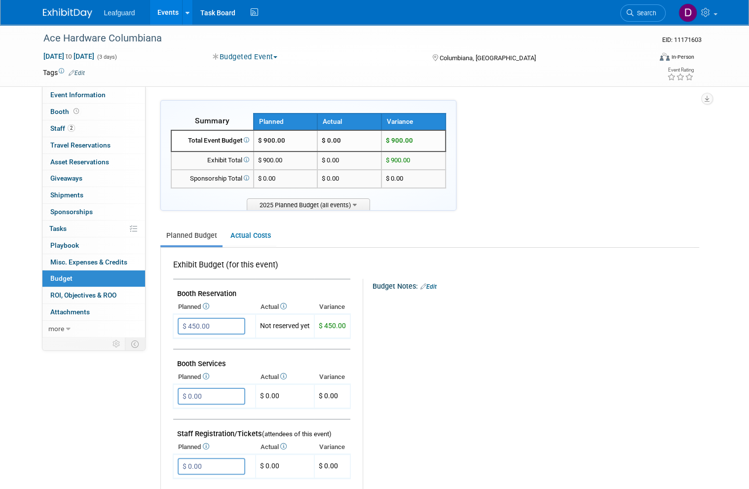
click at [116, 291] on span "ROI, Objectives & ROO 0" at bounding box center [83, 295] width 66 height 8
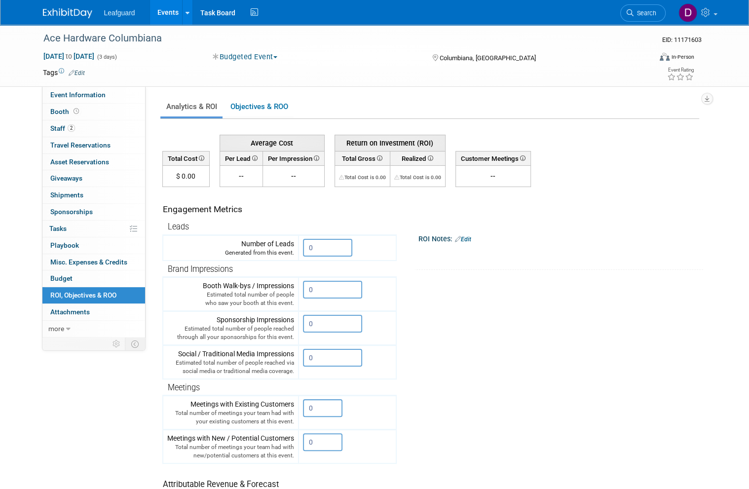
click at [335, 252] on input "0" at bounding box center [327, 248] width 49 height 18
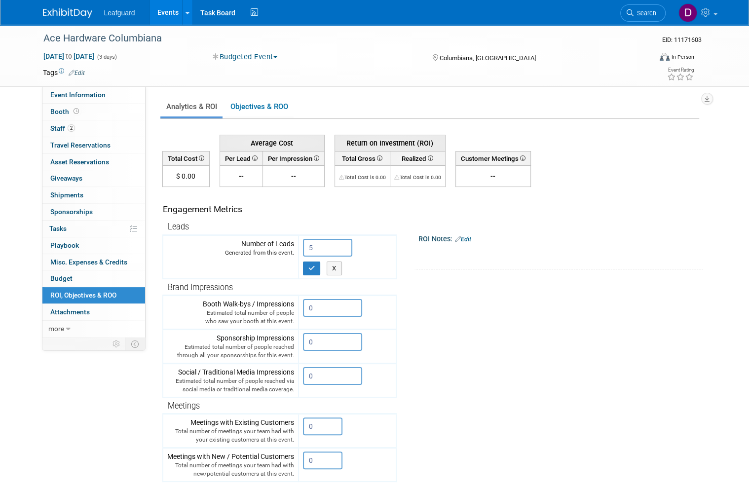
type input "5"
click at [317, 268] on button "button" at bounding box center [312, 268] width 18 height 14
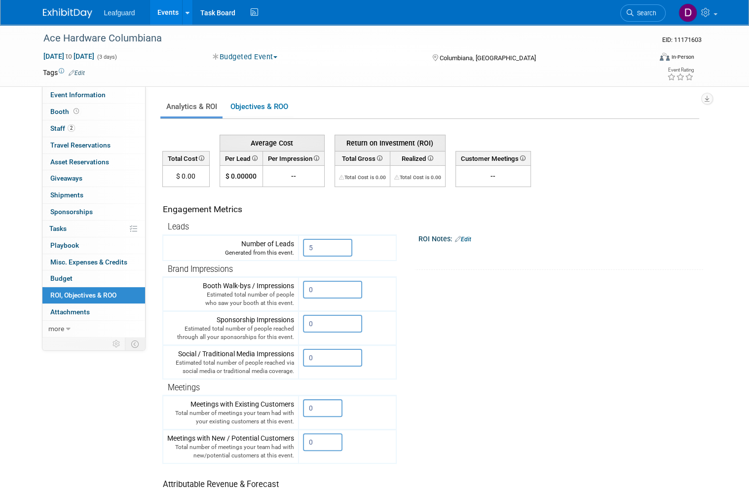
click at [171, 11] on link "Events" at bounding box center [168, 12] width 36 height 25
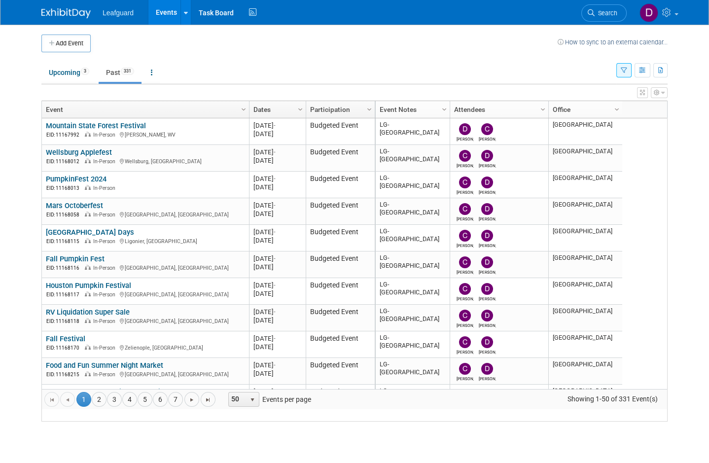
click at [135, 407] on link "4" at bounding box center [129, 399] width 15 height 15
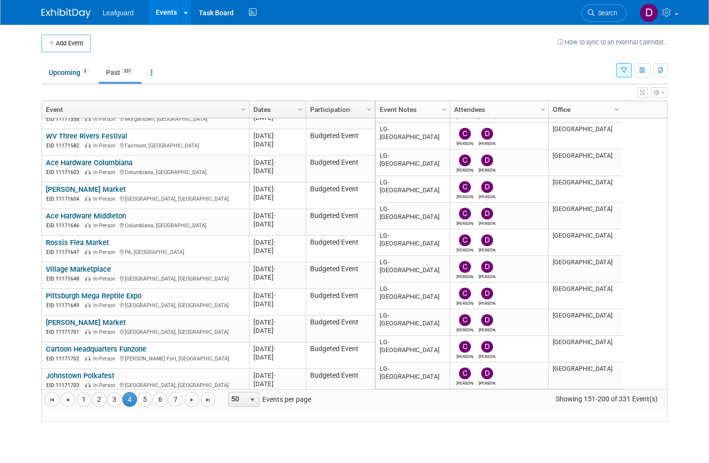
scroll to position [1061, 0]
click at [93, 194] on link "[PERSON_NAME] Market" at bounding box center [86, 189] width 80 height 9
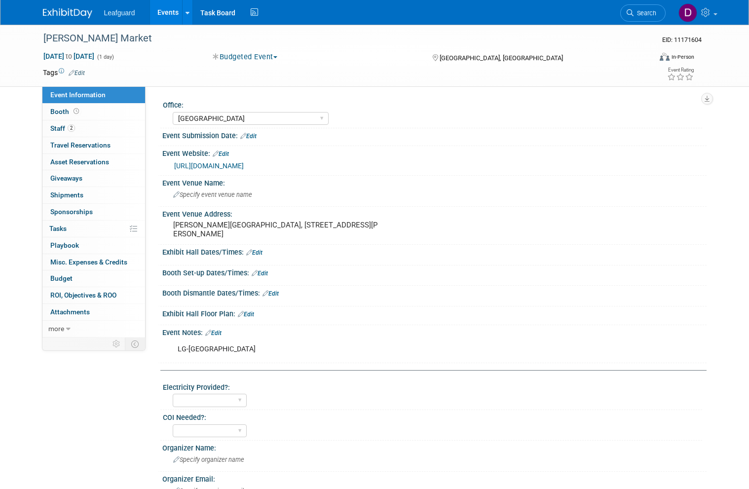
select select "[GEOGRAPHIC_DATA]"
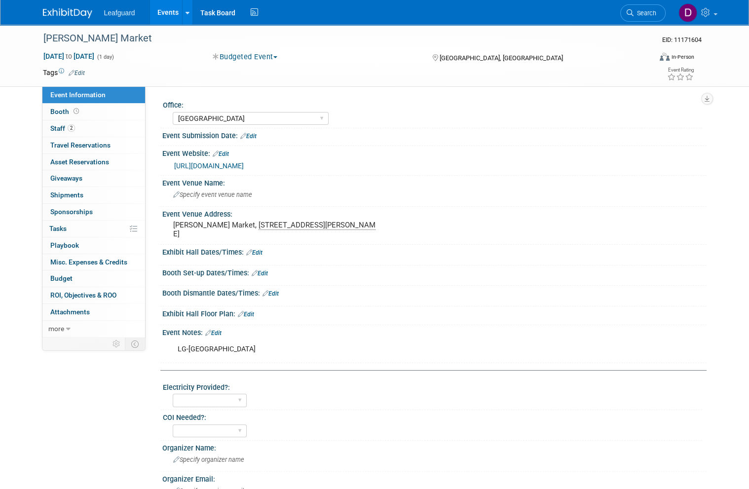
click at [72, 108] on span at bounding box center [76, 111] width 9 height 7
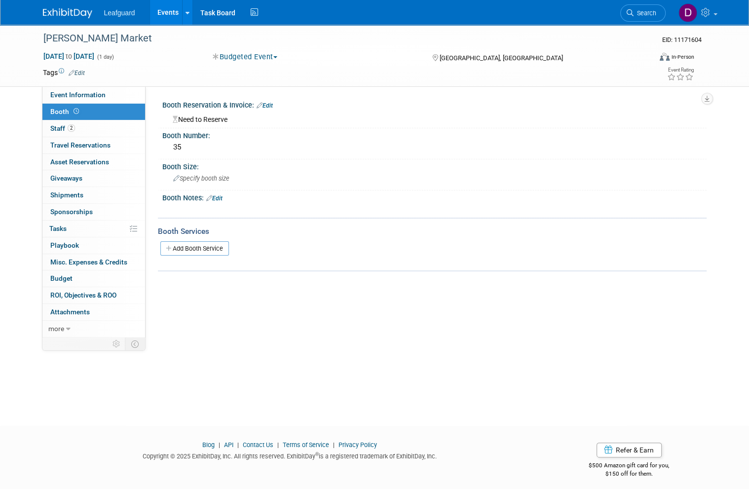
click at [77, 271] on link "Budget" at bounding box center [93, 278] width 103 height 16
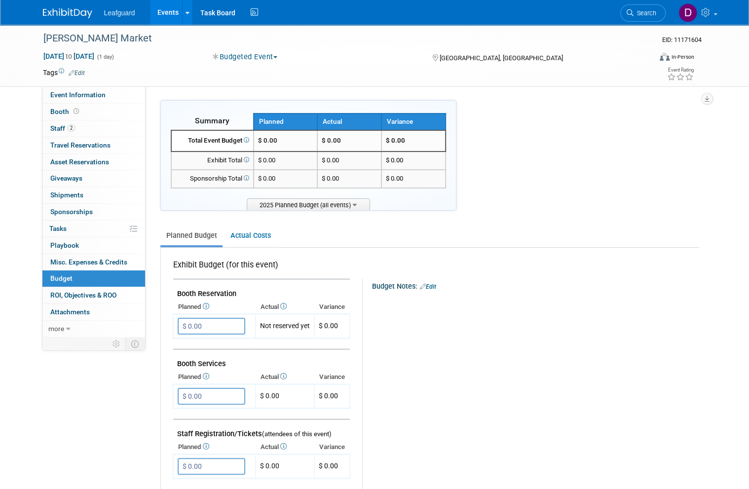
click at [213, 321] on input "$ 0.00" at bounding box center [212, 326] width 68 height 17
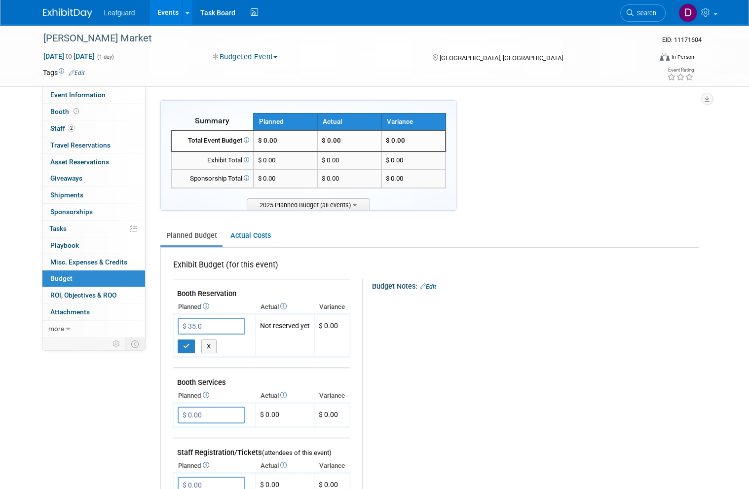
type input "$ 35.00"
click at [186, 343] on icon "button" at bounding box center [186, 346] width 7 height 6
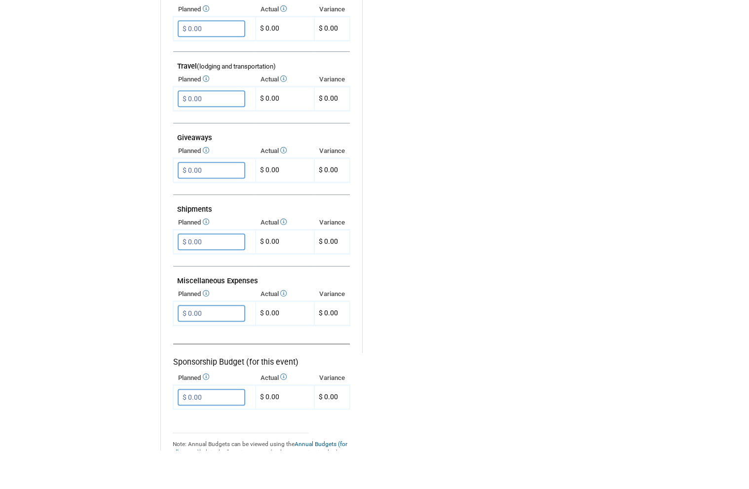
scroll to position [403, 0]
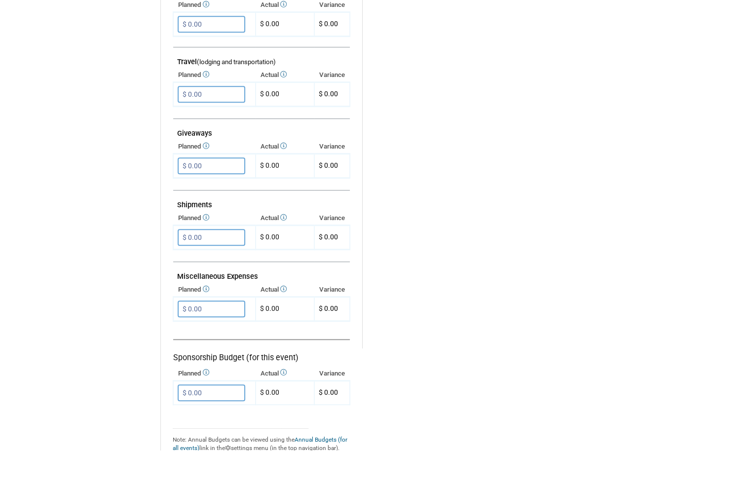
click at [225, 339] on input "$ 0.00" at bounding box center [212, 347] width 68 height 17
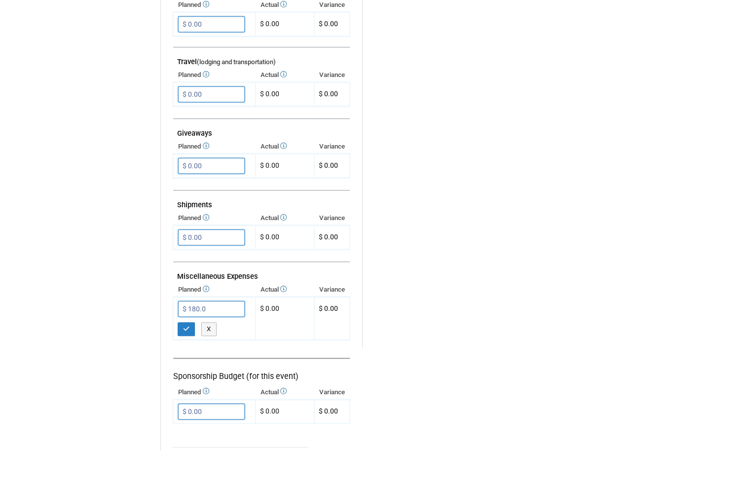
type input "$ 180.00"
click at [189, 365] on icon "button" at bounding box center [186, 368] width 7 height 6
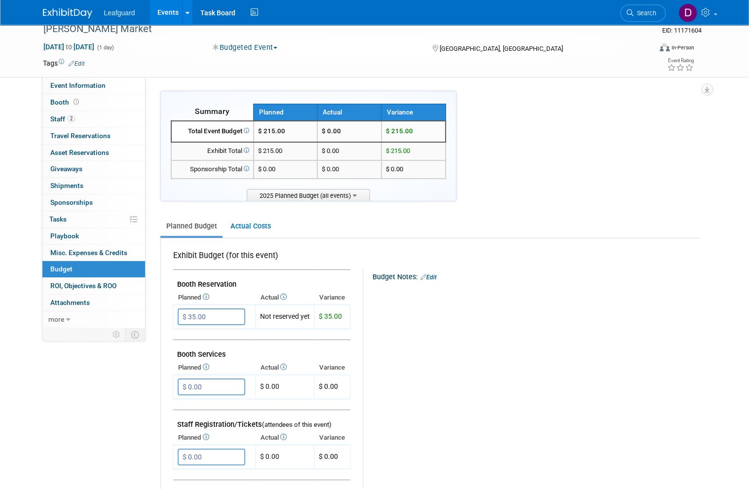
scroll to position [0, 0]
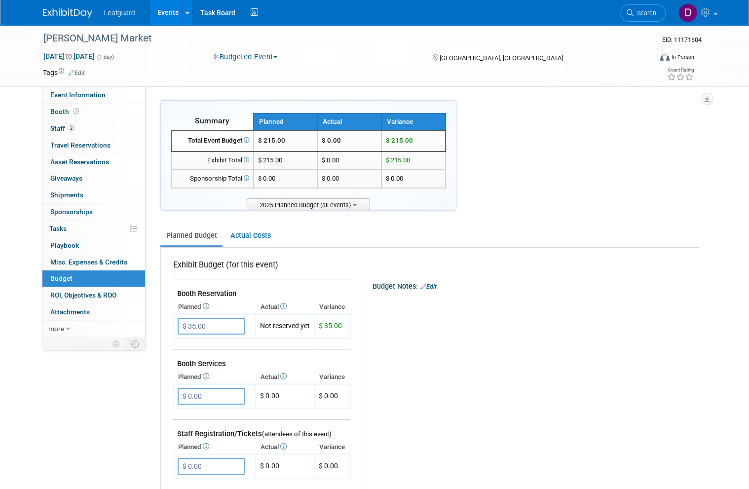
click at [114, 291] on span "ROI, Objectives & ROO 0" at bounding box center [83, 295] width 66 height 8
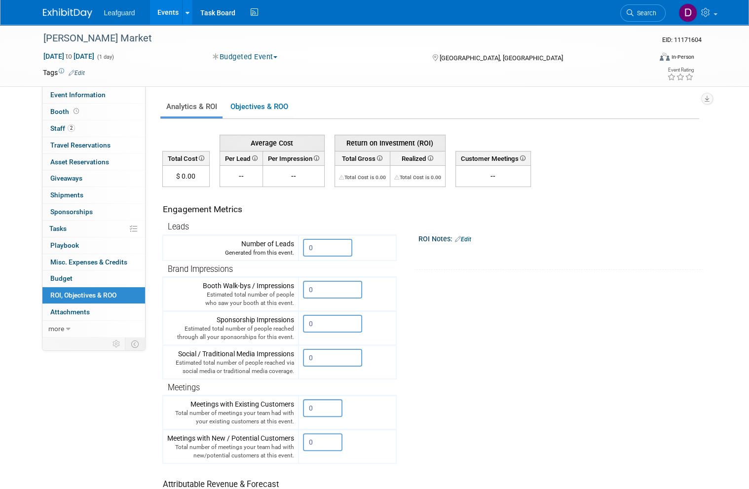
click at [324, 245] on input "0" at bounding box center [327, 248] width 49 height 18
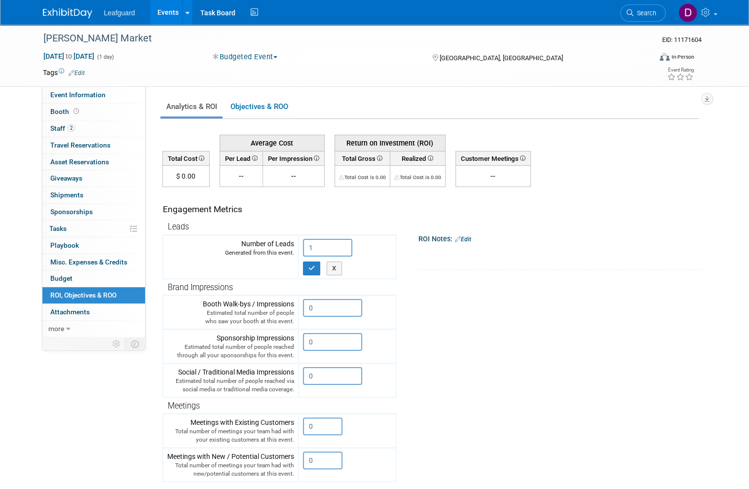
type input "1"
click at [307, 267] on button "button" at bounding box center [312, 268] width 18 height 14
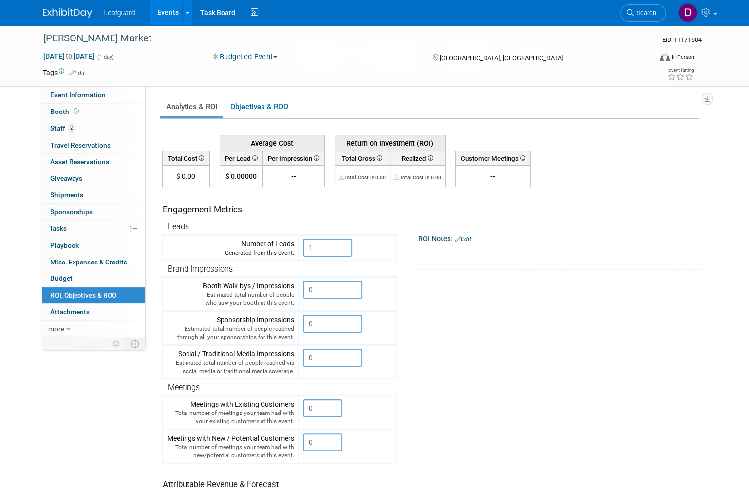
click at [69, 274] on span "Budget" at bounding box center [61, 278] width 22 height 8
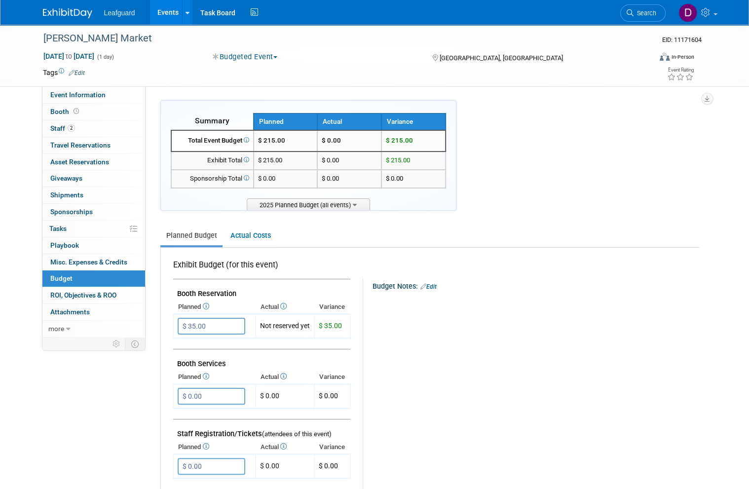
click at [169, 12] on link "Events" at bounding box center [168, 12] width 36 height 25
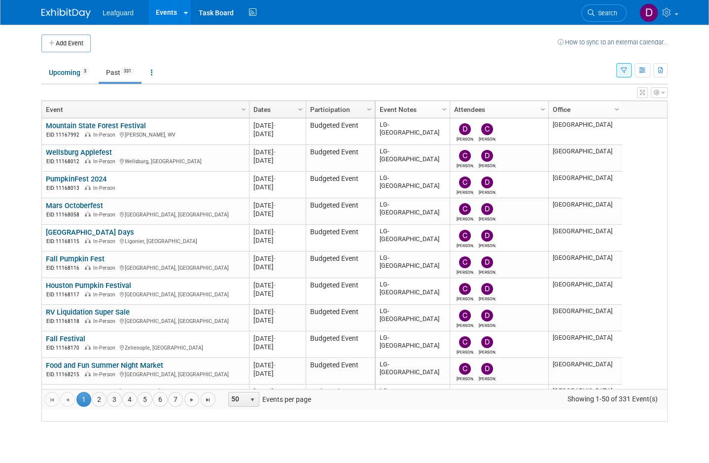
click at [133, 407] on link "4" at bounding box center [129, 399] width 15 height 15
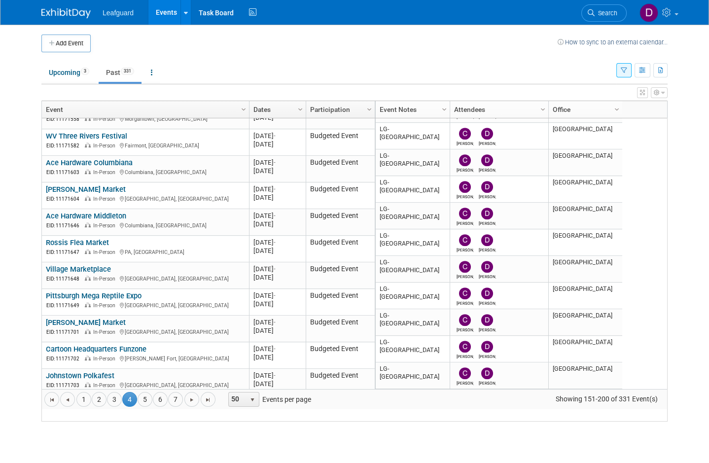
scroll to position [1061, 0]
click at [162, 223] on div "Ace Hardware Middleton EID: 11171646 In-Person Columbiana, OH" at bounding box center [145, 221] width 199 height 18
click at [111, 221] on link "Ace Hardware Middleton" at bounding box center [86, 216] width 80 height 9
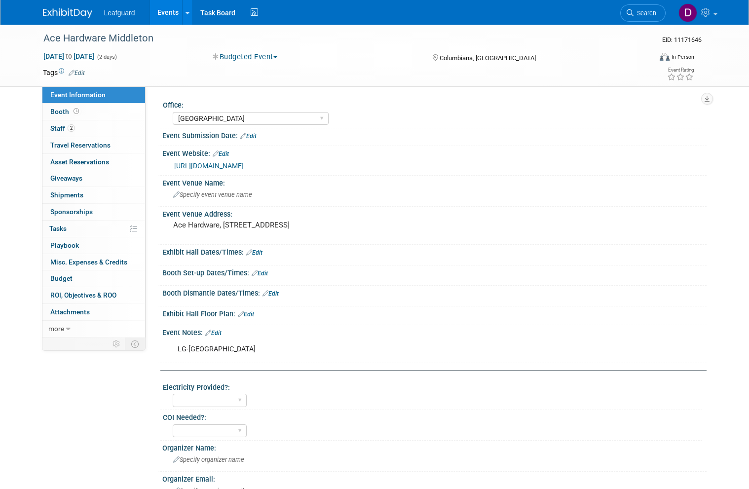
select select "[GEOGRAPHIC_DATA]"
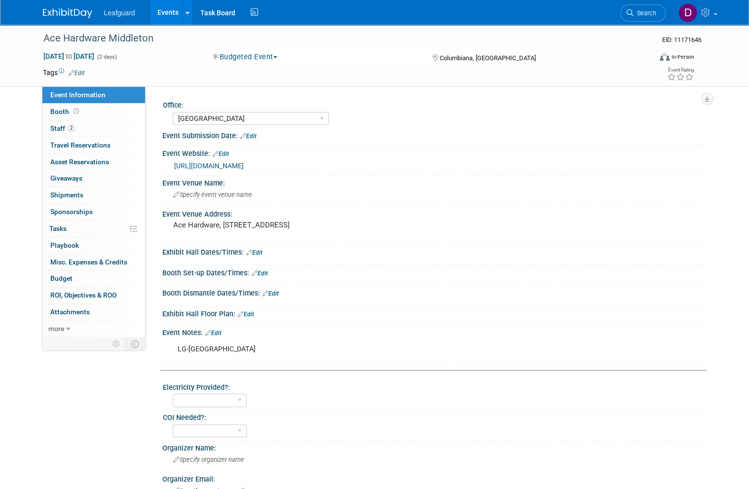
click at [65, 110] on span "Booth" at bounding box center [65, 112] width 31 height 8
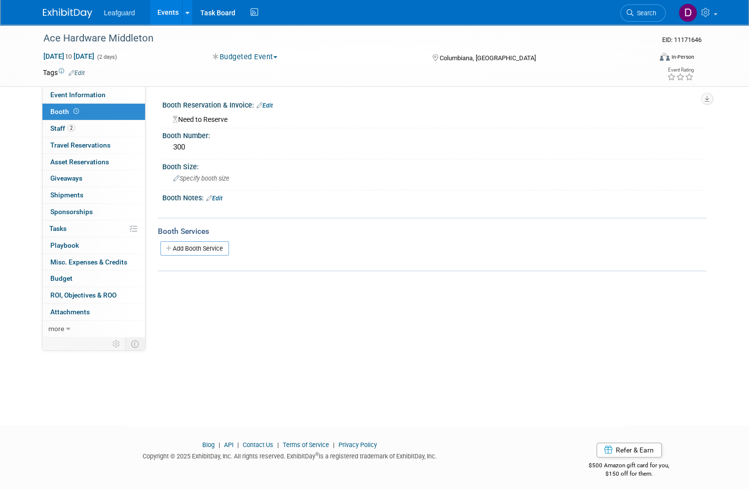
click at [72, 273] on link "Budget" at bounding box center [93, 278] width 103 height 16
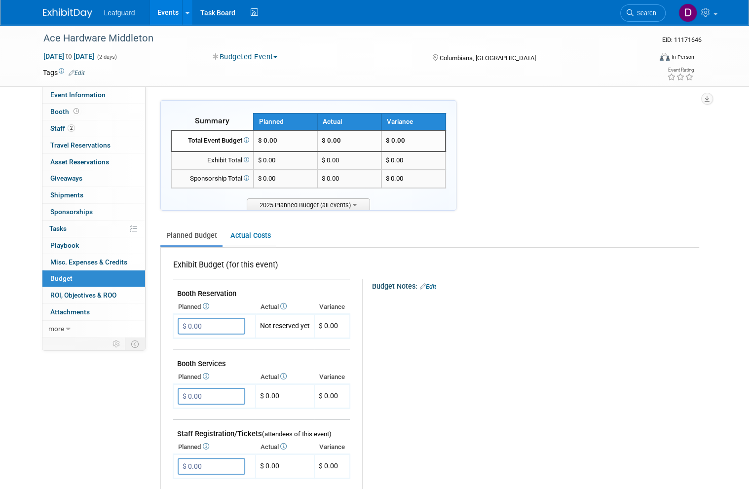
click at [223, 324] on input "$ 0.00" at bounding box center [212, 326] width 68 height 17
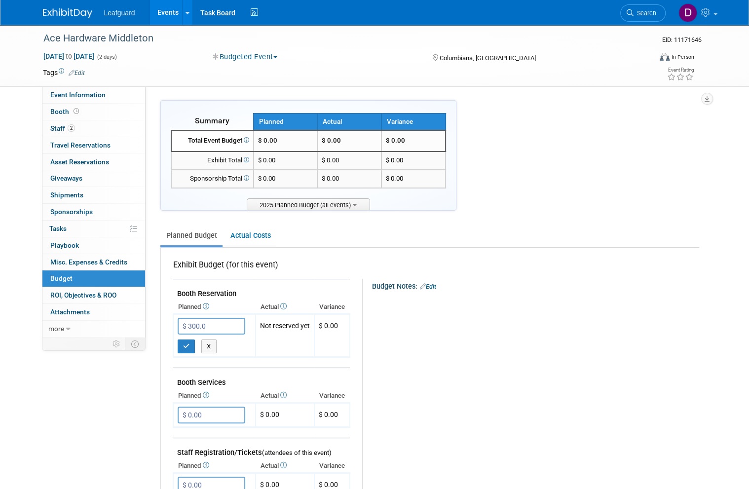
type input "$ 300.00"
click at [192, 342] on button "button" at bounding box center [187, 346] width 18 height 14
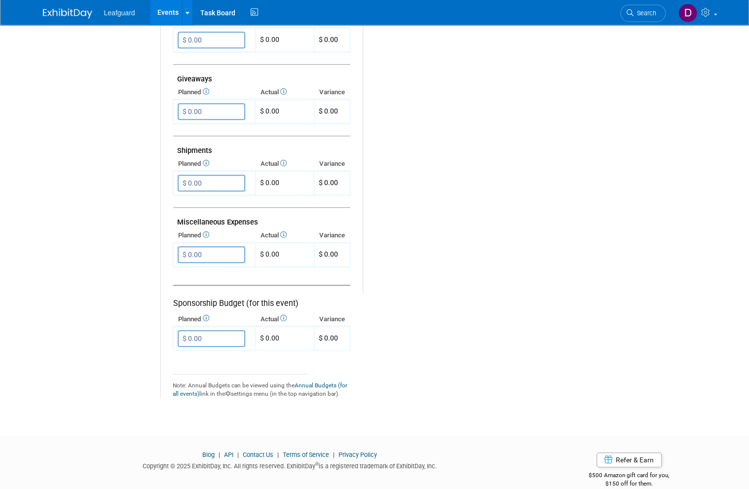
scroll to position [494, 0]
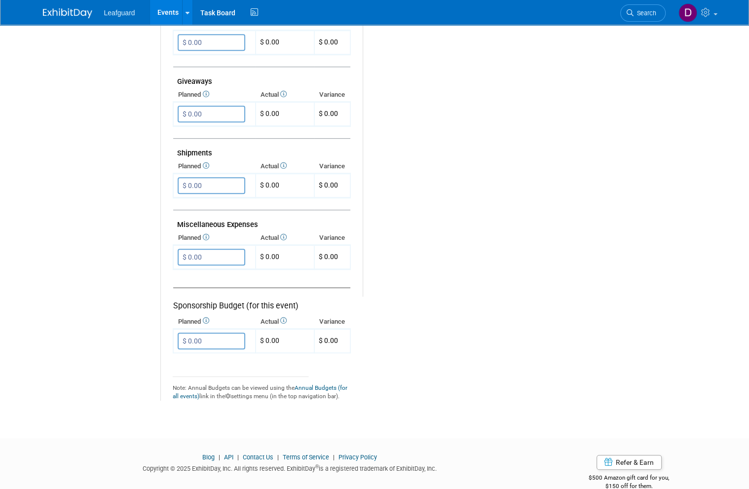
click at [211, 249] on input "$ 0.00" at bounding box center [212, 257] width 68 height 17
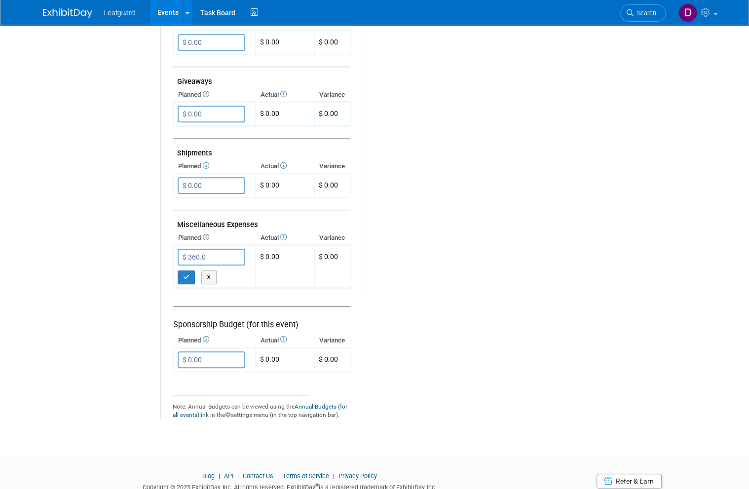
type input "$ 360.00"
click at [190, 270] on button "button" at bounding box center [187, 277] width 18 height 14
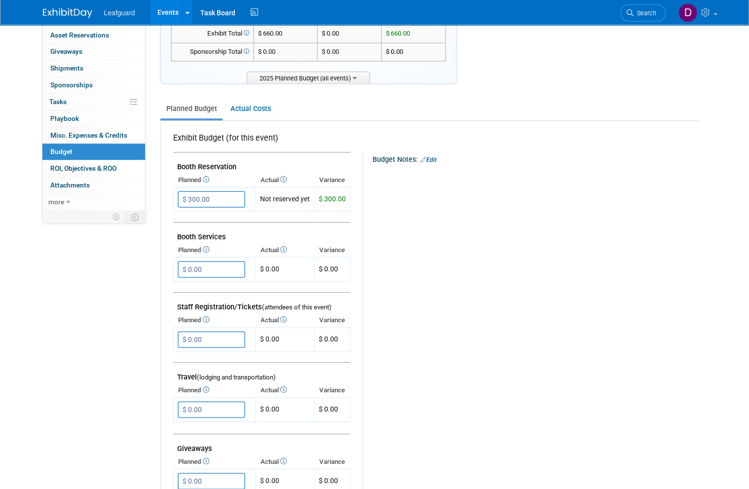
scroll to position [0, 0]
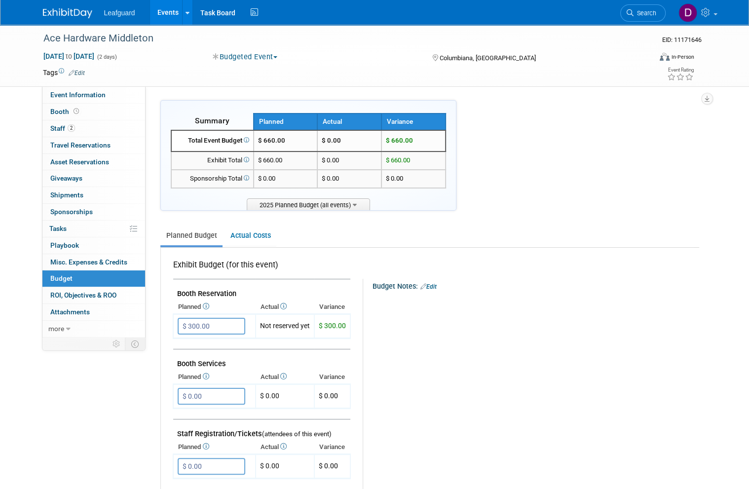
click at [109, 291] on span "ROI, Objectives & ROO 0" at bounding box center [83, 295] width 66 height 8
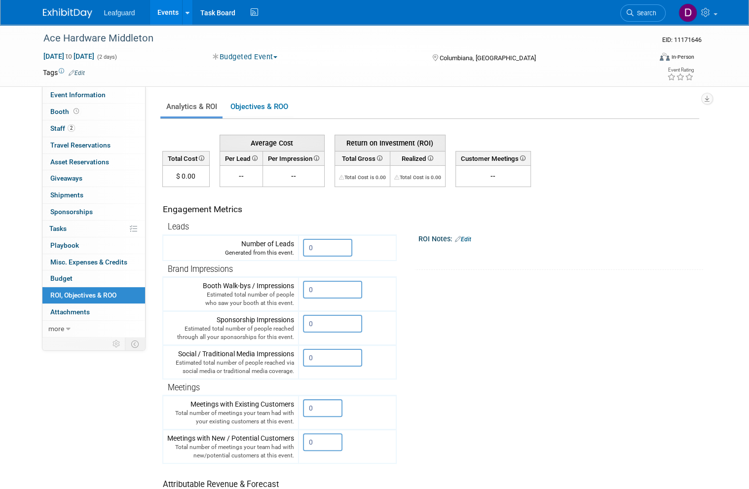
click at [330, 244] on input "0" at bounding box center [327, 248] width 49 height 18
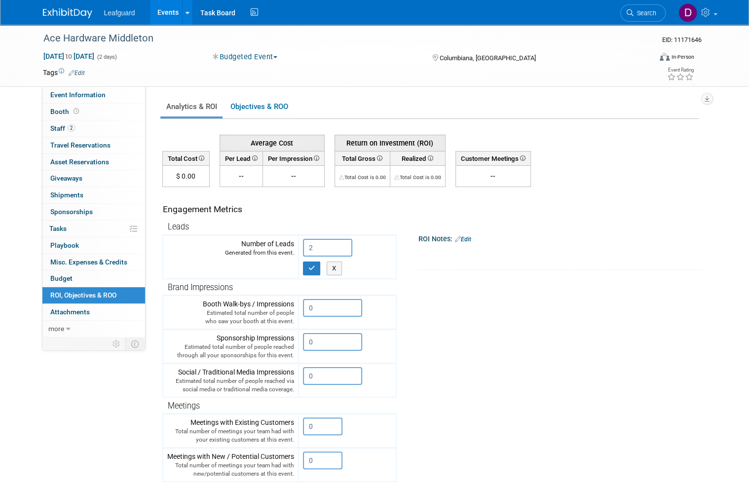
type input "2"
click at [316, 269] on button "button" at bounding box center [312, 268] width 18 height 14
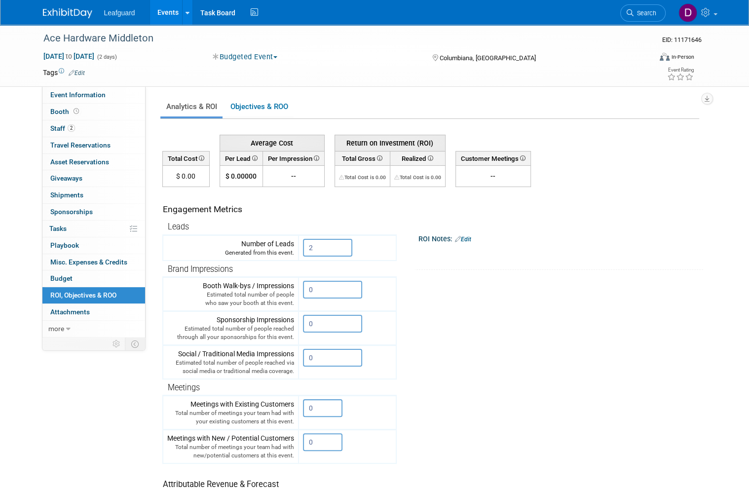
click at [169, 17] on link "Events" at bounding box center [168, 12] width 36 height 25
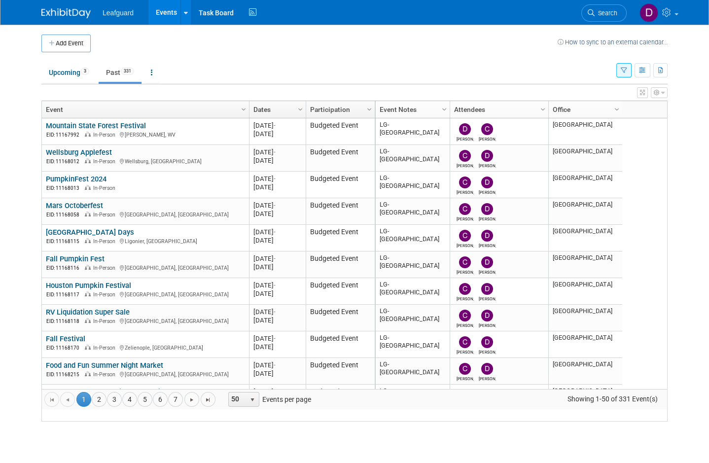
click at [135, 407] on link "4" at bounding box center [129, 399] width 15 height 15
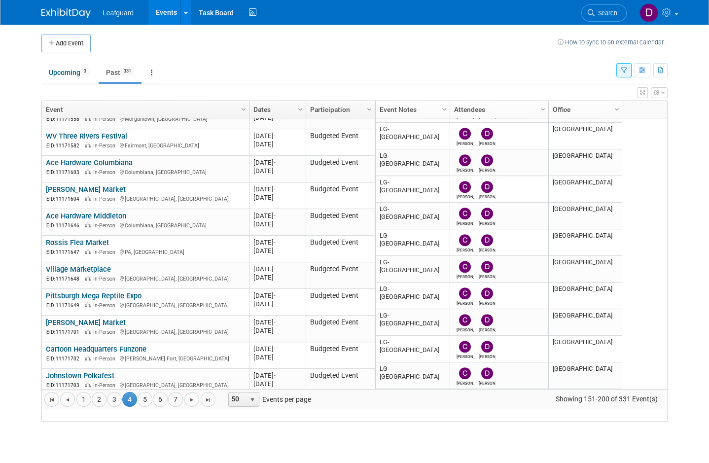
scroll to position [1061, 0]
click at [100, 247] on link "Rossis Flea Market" at bounding box center [77, 242] width 63 height 9
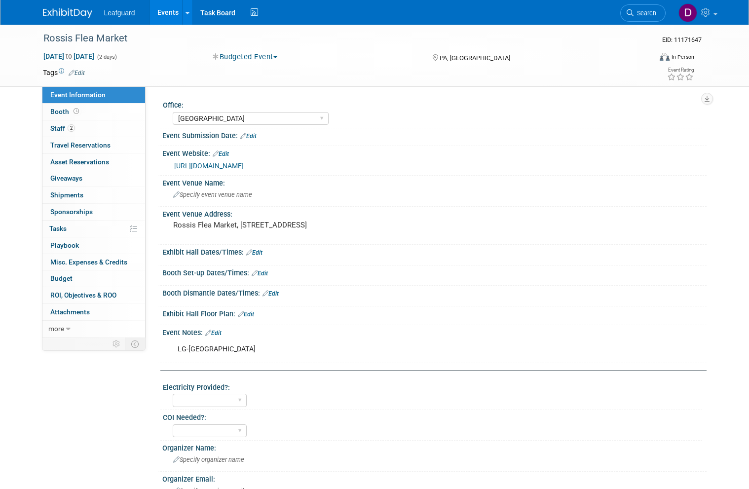
select select "[GEOGRAPHIC_DATA]"
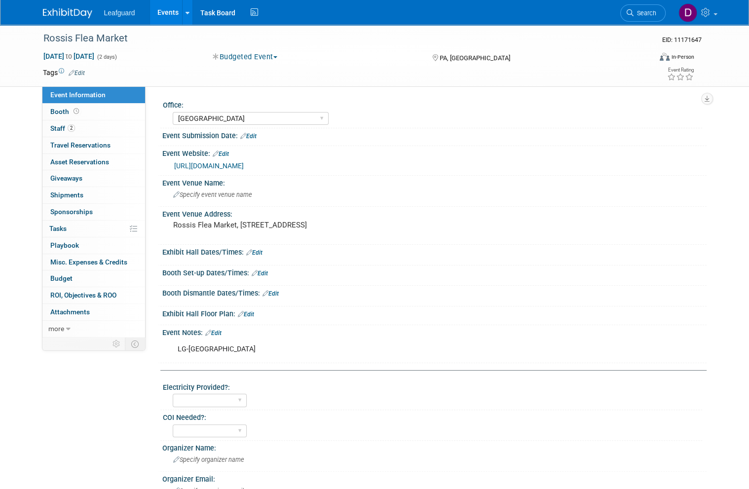
click at [65, 110] on span "Booth" at bounding box center [65, 112] width 31 height 8
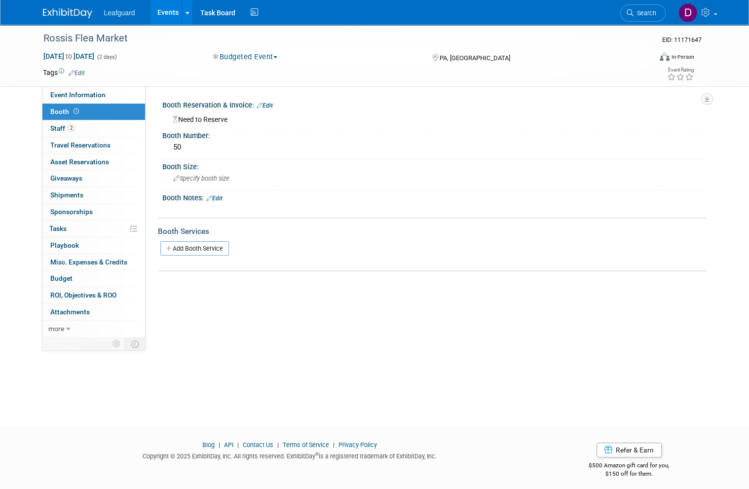
click at [80, 274] on link "Budget" at bounding box center [93, 278] width 103 height 16
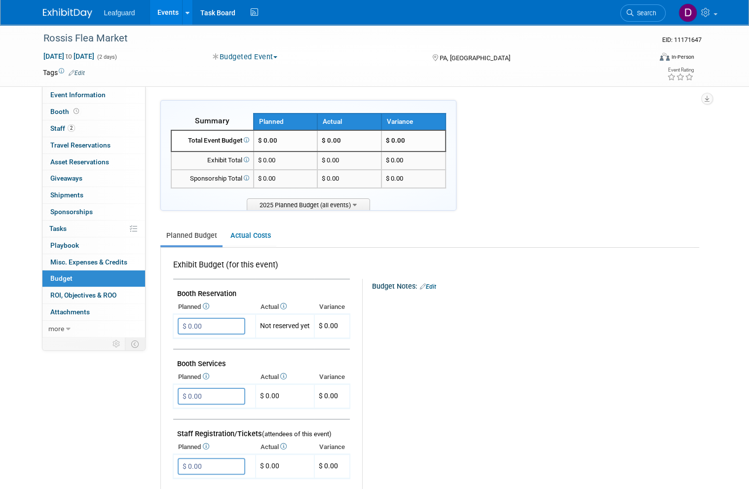
click at [223, 325] on input "$ 0.00" at bounding box center [212, 326] width 68 height 17
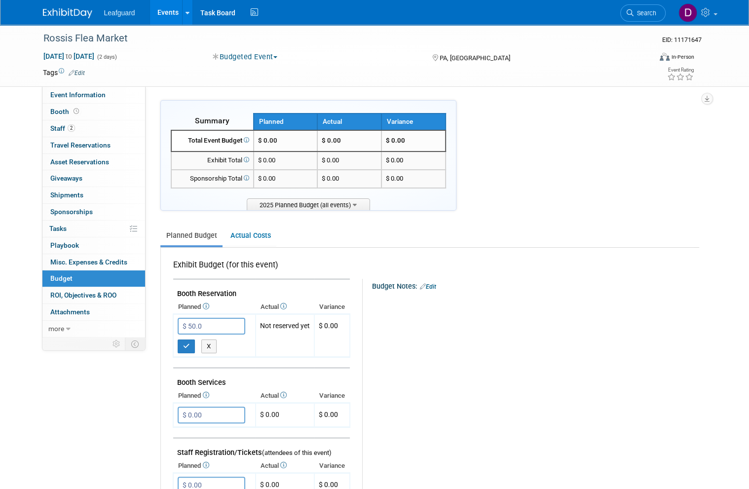
type input "$ 50.00"
click at [187, 343] on icon "button" at bounding box center [186, 346] width 7 height 6
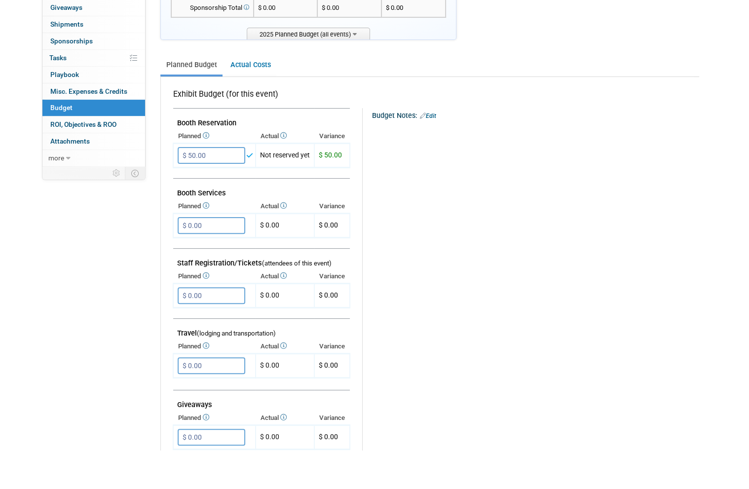
scroll to position [147, 0]
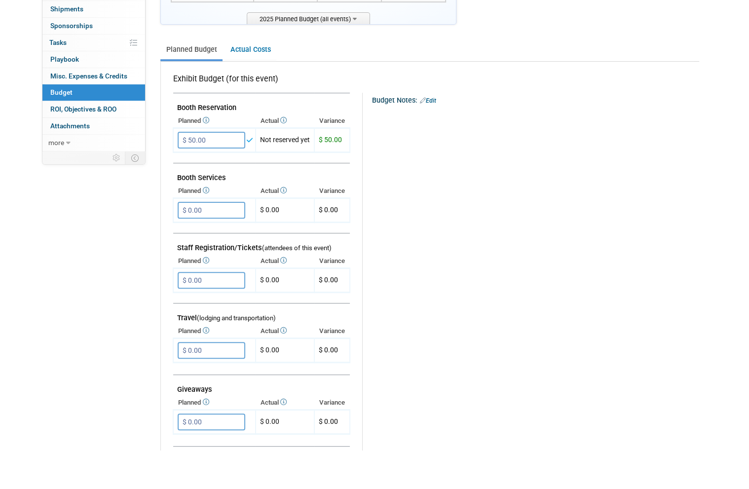
click at [223, 381] on input "$ 0.00" at bounding box center [212, 389] width 68 height 17
type input "$ 100.00"
click at [188, 406] on icon "button" at bounding box center [186, 409] width 7 height 6
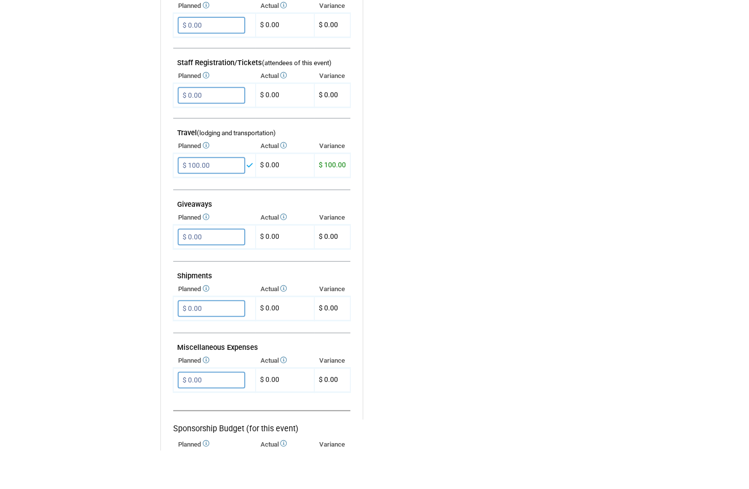
scroll to position [427, 0]
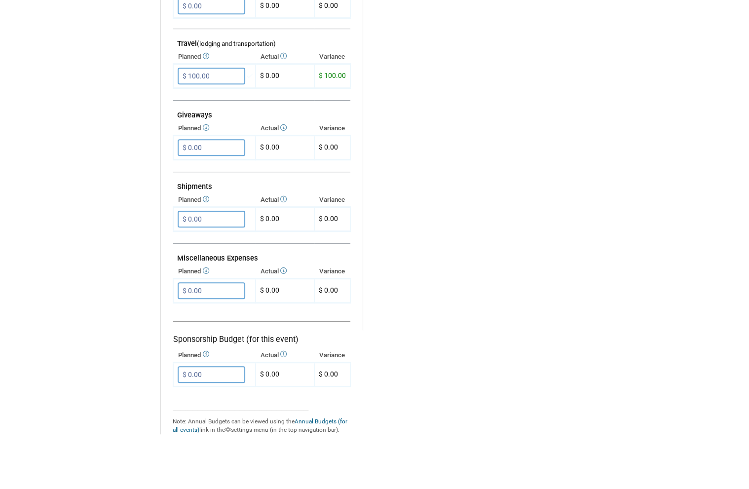
click at [221, 316] on input "$ 0.00" at bounding box center [212, 324] width 68 height 17
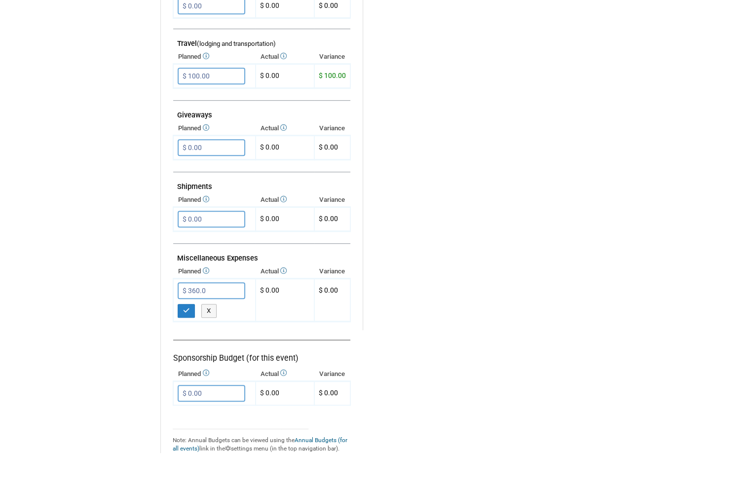
type input "$ 360.00"
click at [189, 337] on button "button" at bounding box center [187, 344] width 18 height 14
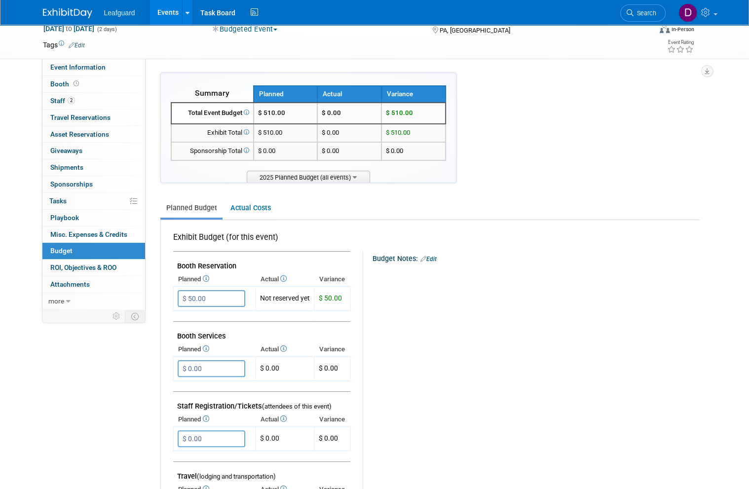
scroll to position [0, 0]
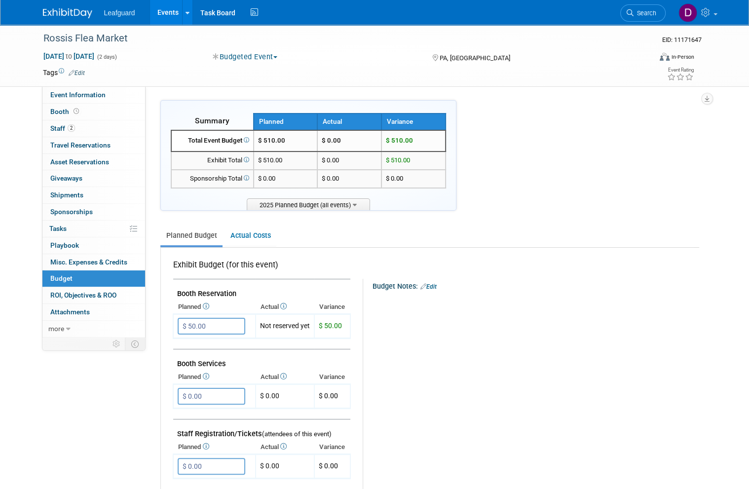
click at [107, 292] on span "ROI, Objectives & ROO 0" at bounding box center [83, 295] width 66 height 8
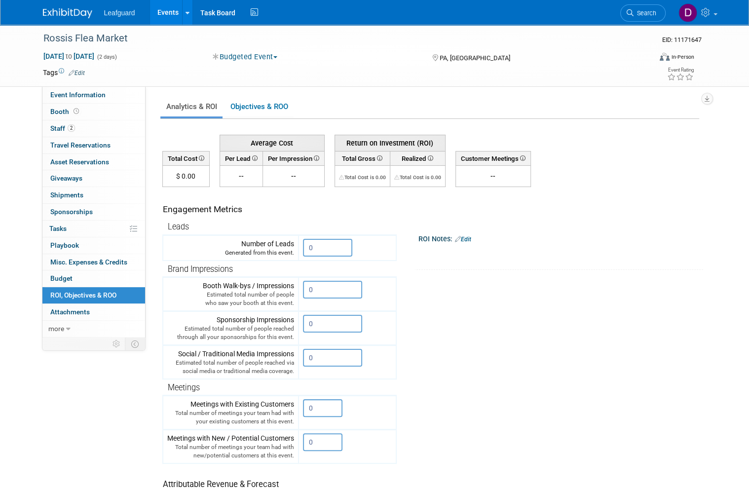
click at [330, 245] on input "0" at bounding box center [327, 248] width 49 height 18
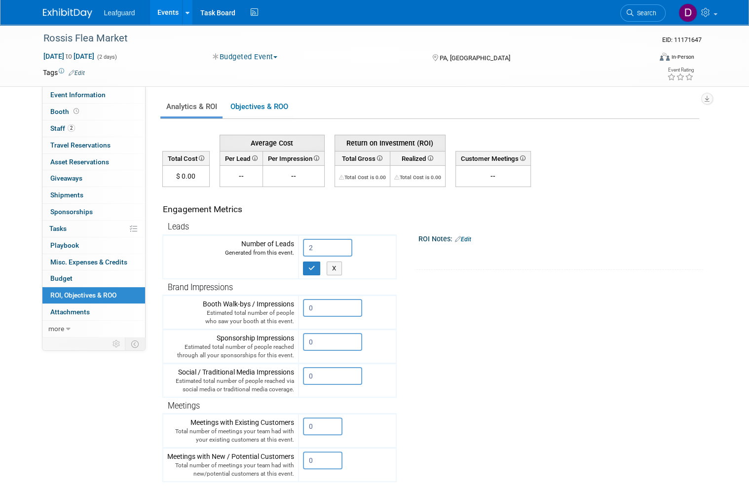
type input "2"
click at [313, 268] on icon "button" at bounding box center [311, 268] width 7 height 6
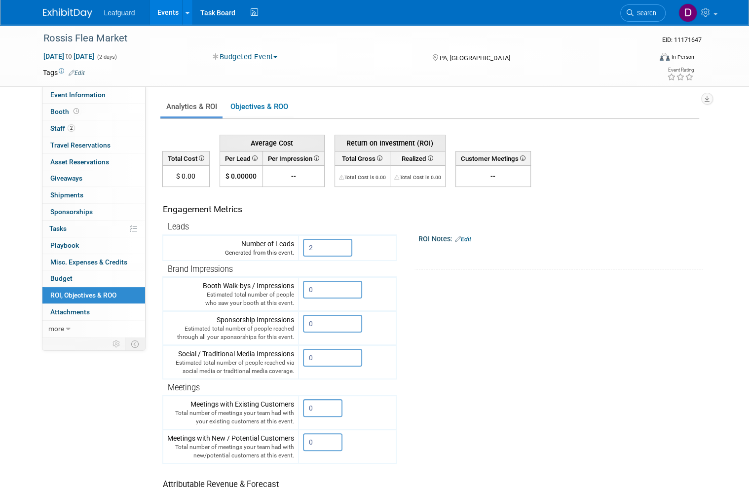
click at [170, 13] on link "Events" at bounding box center [168, 12] width 36 height 25
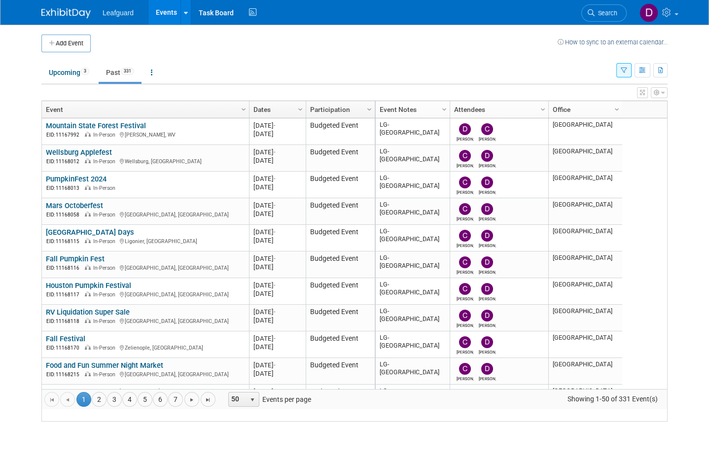
click at [131, 407] on link "4" at bounding box center [129, 399] width 15 height 15
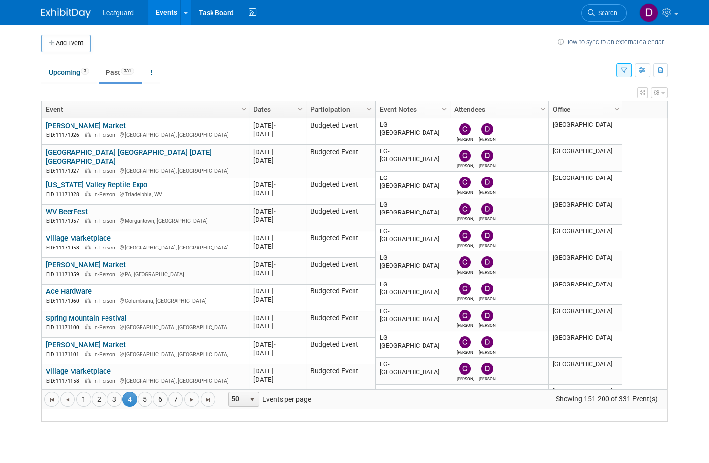
click at [135, 407] on span "4" at bounding box center [129, 399] width 15 height 15
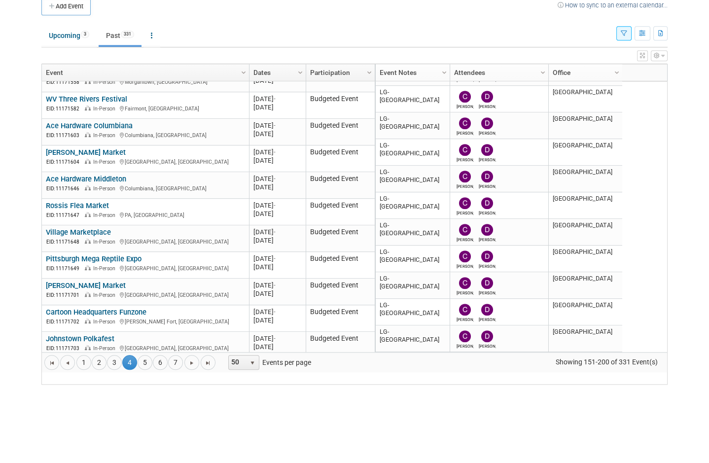
scroll to position [1061, 0]
click at [95, 265] on link "Village Marketplace" at bounding box center [78, 269] width 65 height 9
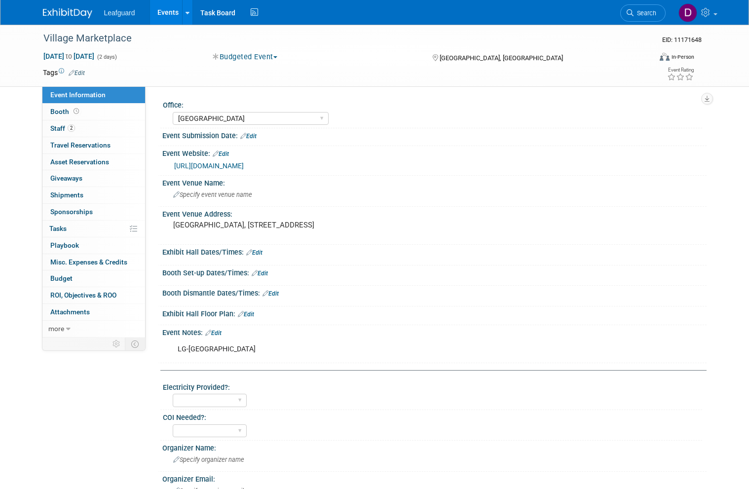
select select "[GEOGRAPHIC_DATA]"
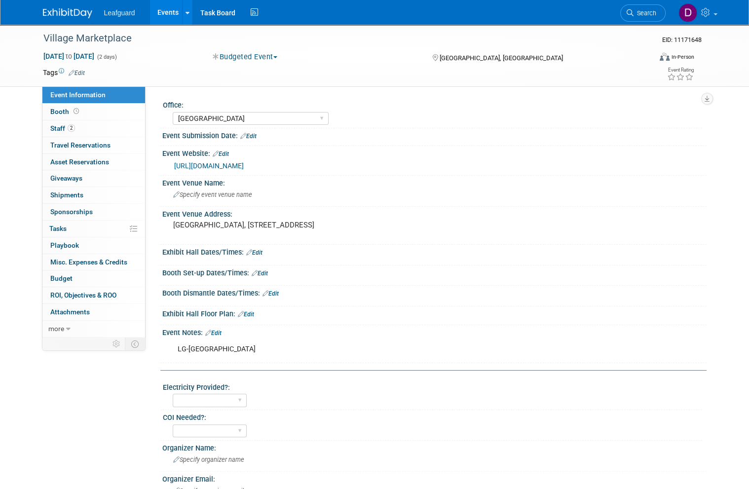
click at [72, 108] on span at bounding box center [76, 111] width 9 height 7
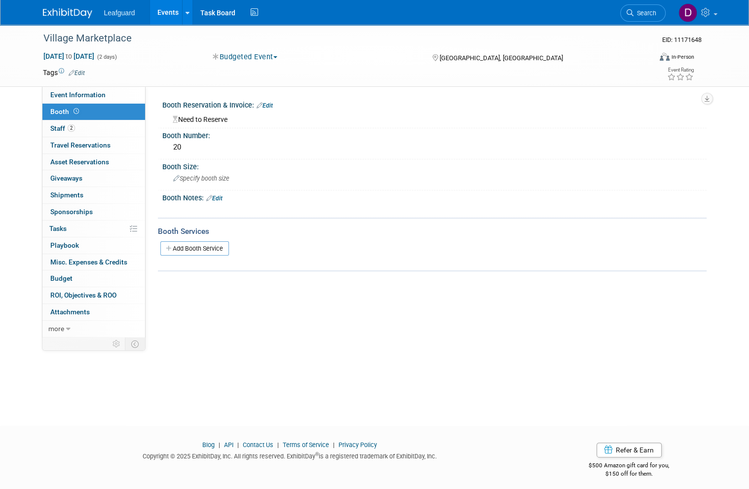
click at [75, 271] on link "Budget" at bounding box center [93, 278] width 103 height 16
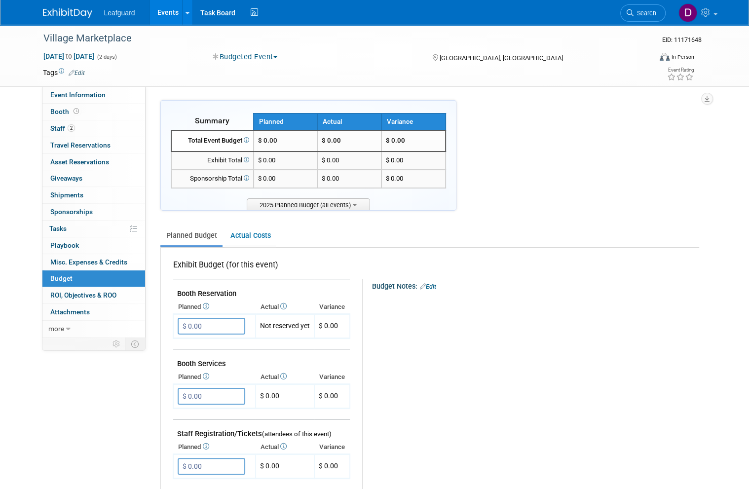
click at [220, 318] on input "$ 0.00" at bounding box center [212, 326] width 68 height 17
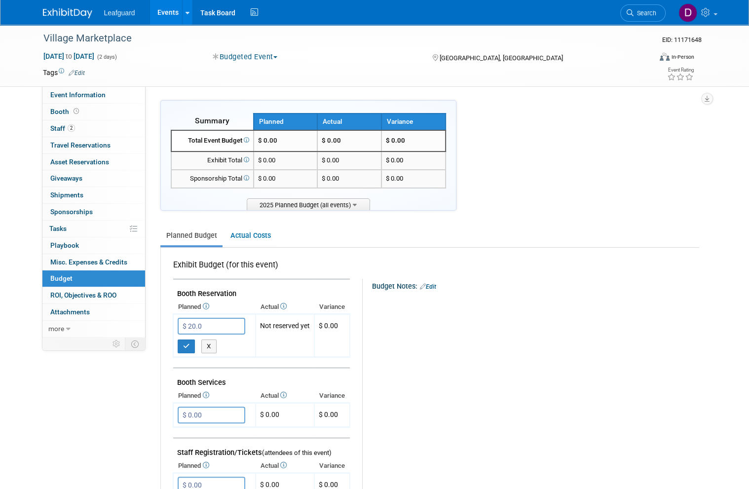
type input "$ 20.00"
click at [187, 343] on icon "button" at bounding box center [186, 346] width 7 height 6
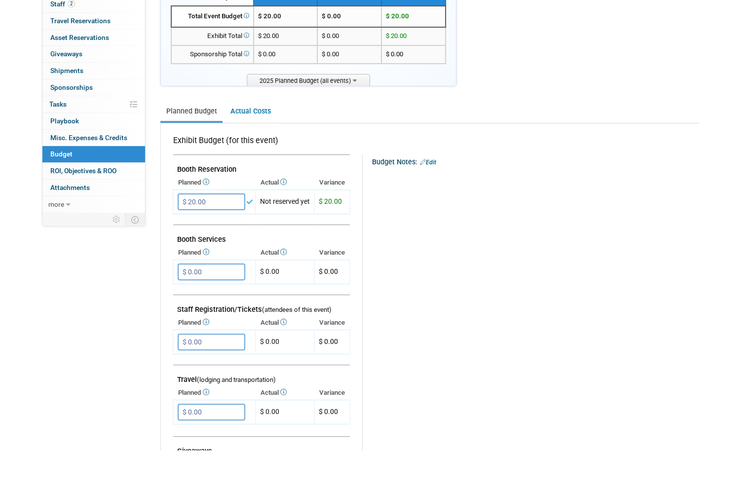
scroll to position [154, 0]
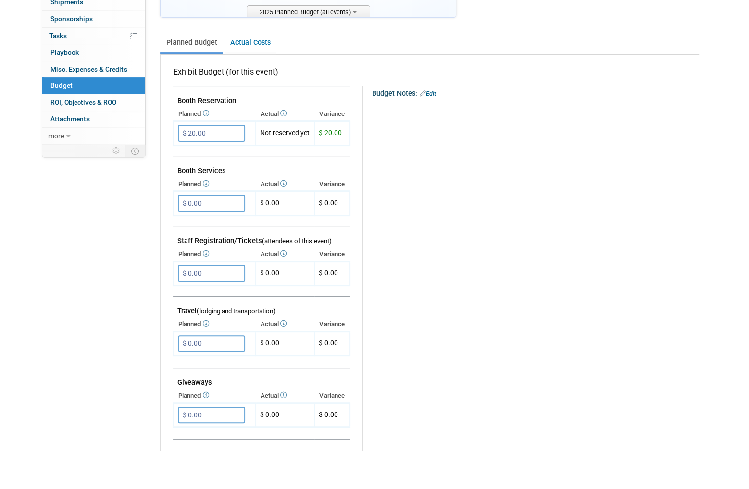
click at [226, 374] on input "$ 0.00" at bounding box center [212, 382] width 68 height 17
type input "$ 50.00"
click at [189, 399] on icon "button" at bounding box center [186, 402] width 7 height 6
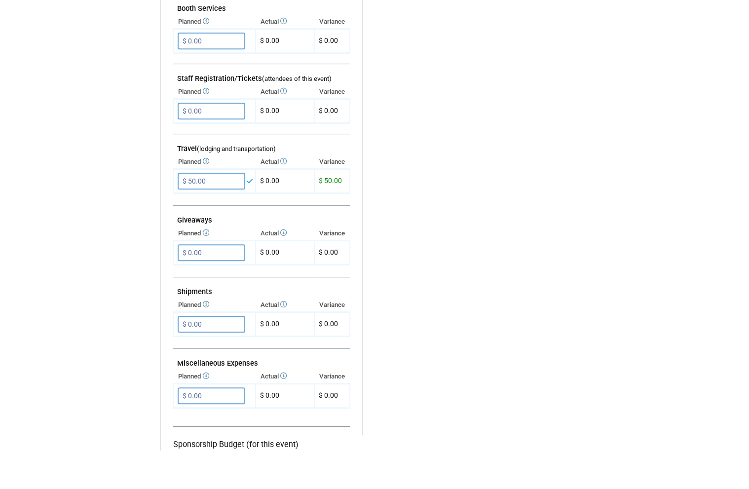
scroll to position [317, 0]
click at [230, 426] on input "$ 0.00" at bounding box center [212, 434] width 68 height 17
type input "$ 360.00"
click at [189, 451] on icon "button" at bounding box center [186, 454] width 7 height 6
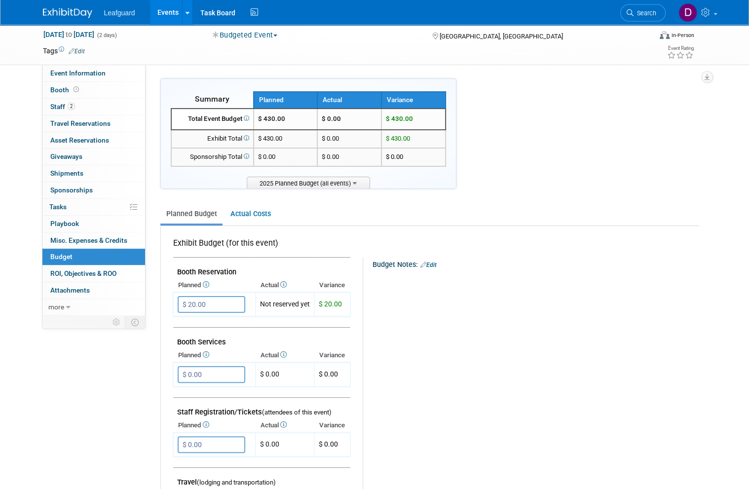
scroll to position [0, 0]
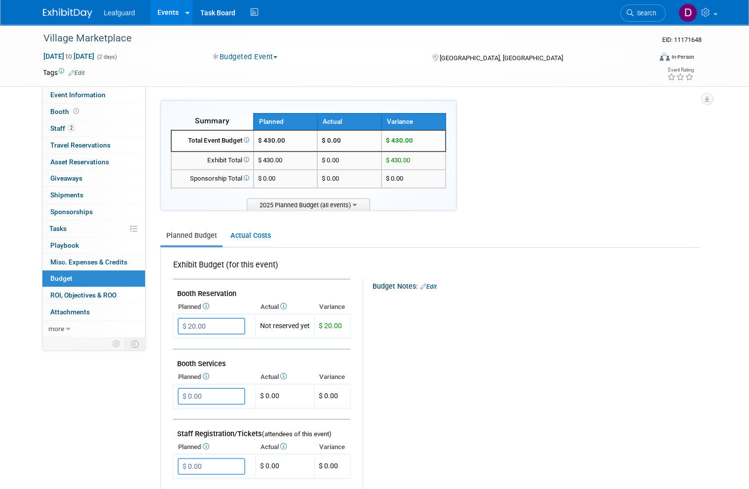
click at [109, 292] on span "ROI, Objectives & ROO 0" at bounding box center [83, 295] width 66 height 8
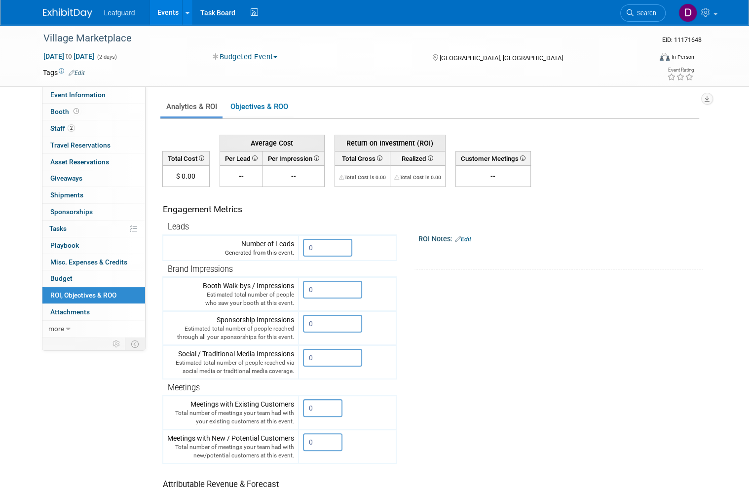
click at [335, 241] on input "0" at bounding box center [327, 248] width 49 height 18
click at [337, 248] on input "0" at bounding box center [327, 248] width 49 height 18
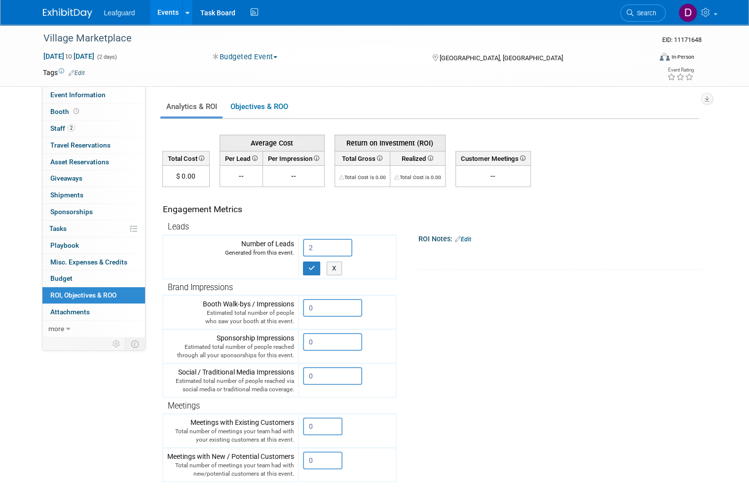
type input "2"
click at [314, 272] on button "button" at bounding box center [312, 268] width 18 height 14
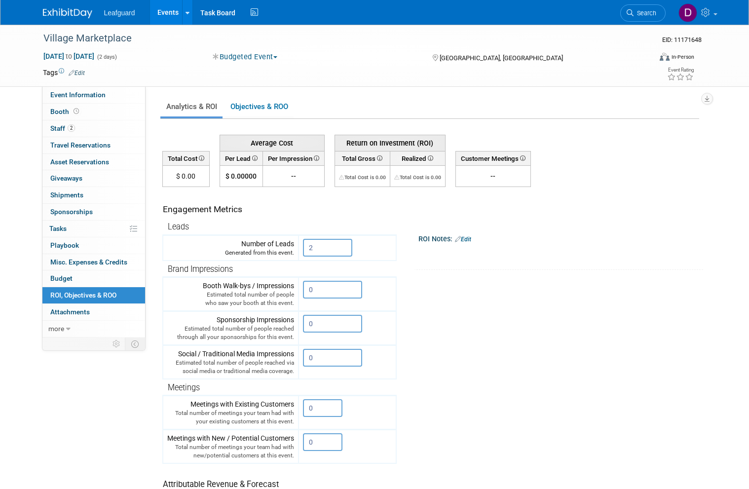
click at [169, 13] on link "Events" at bounding box center [168, 12] width 36 height 25
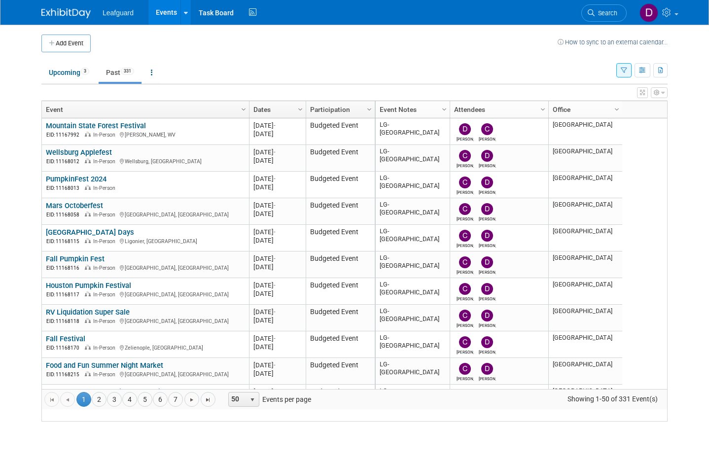
click at [134, 407] on link "4" at bounding box center [129, 399] width 15 height 15
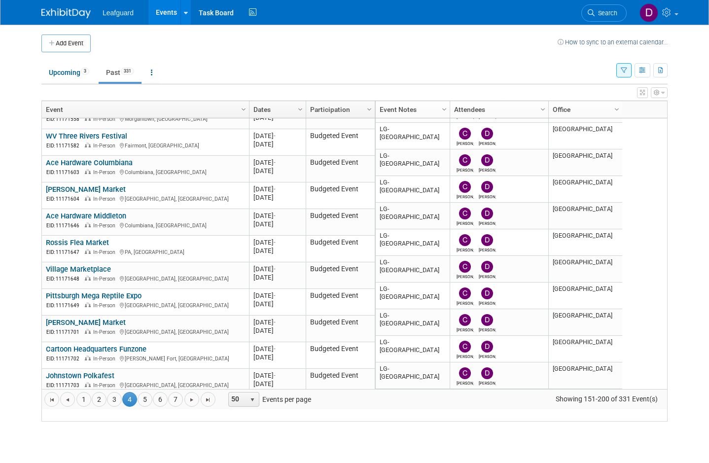
scroll to position [1061, 0]
click at [140, 300] on link "Pittsburgh Mega Reptile Expo" at bounding box center [94, 296] width 96 height 9
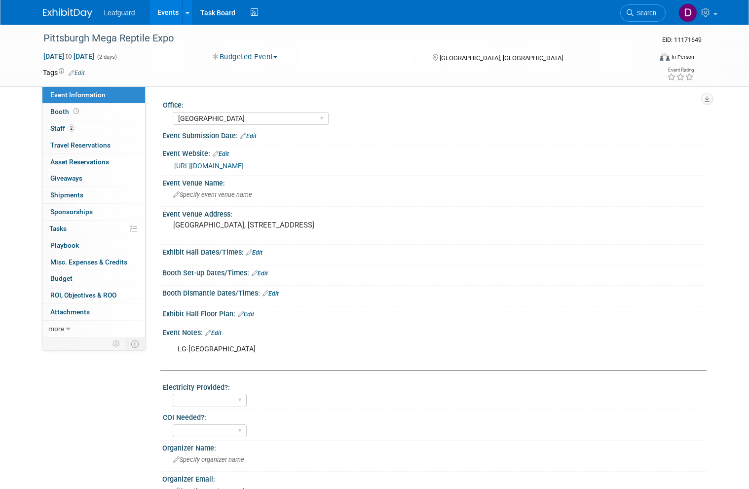
select select "[GEOGRAPHIC_DATA]"
click at [63, 112] on span "Booth" at bounding box center [65, 112] width 31 height 8
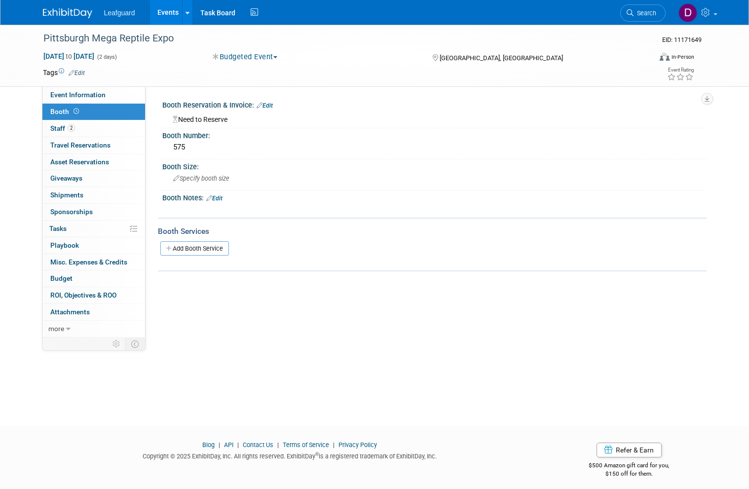
click at [73, 272] on link "Budget" at bounding box center [93, 278] width 103 height 16
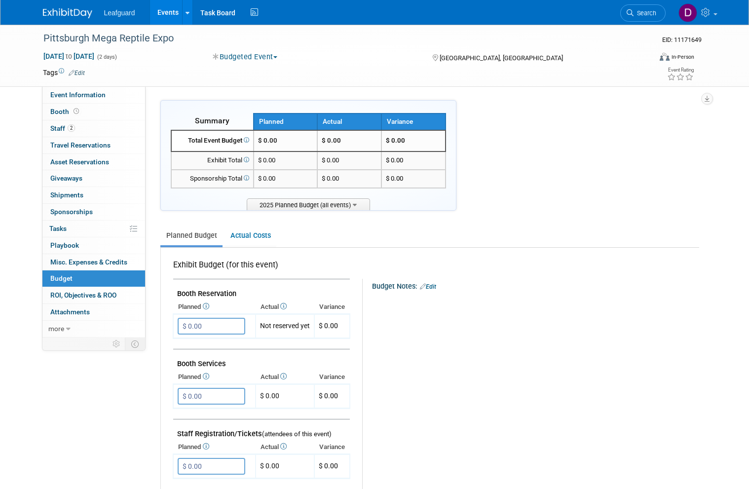
click at [231, 318] on input "$ 0.00" at bounding box center [212, 326] width 68 height 17
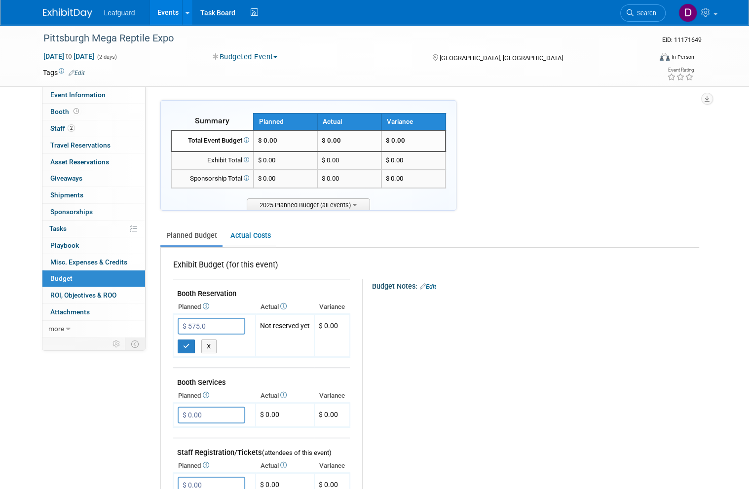
type input "$ 575.00"
click at [181, 346] on button "button" at bounding box center [187, 346] width 18 height 14
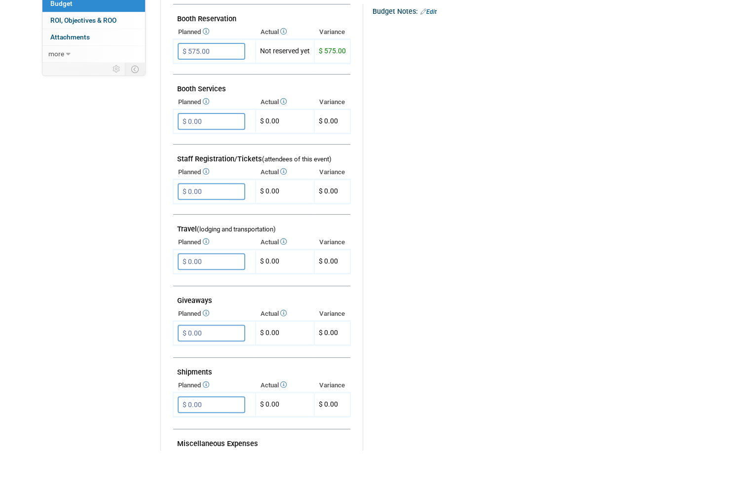
scroll to position [244, 0]
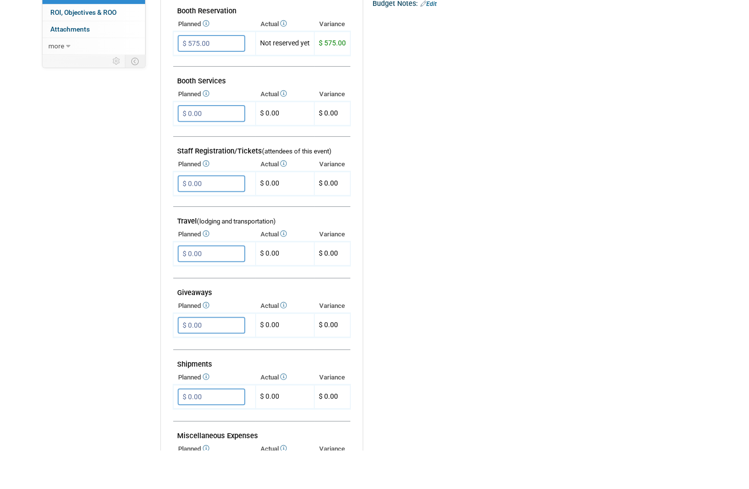
click at [228, 284] on input "$ 0.00" at bounding box center [212, 292] width 68 height 17
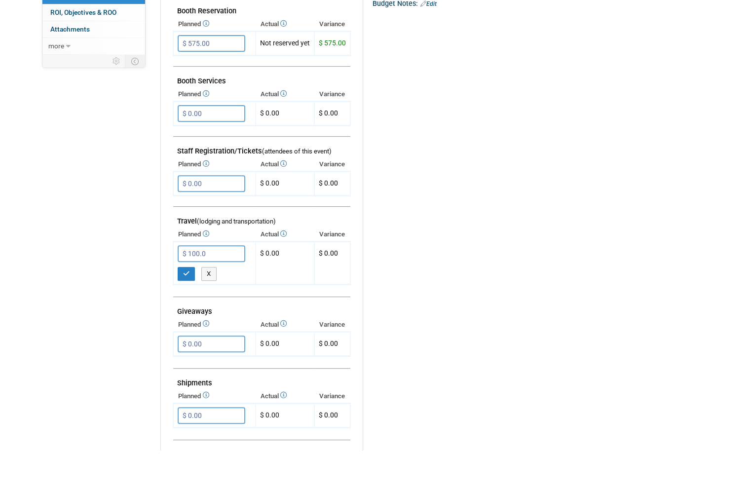
type input "$ 100.00"
click at [190, 306] on button "button" at bounding box center [187, 313] width 18 height 14
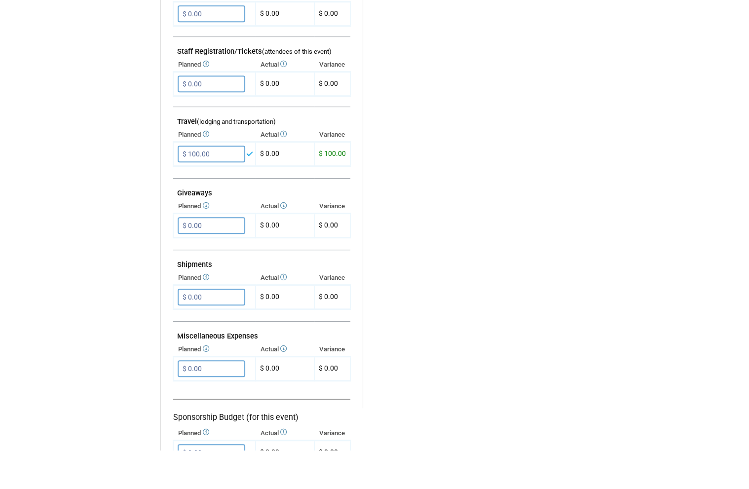
scroll to position [347, 0]
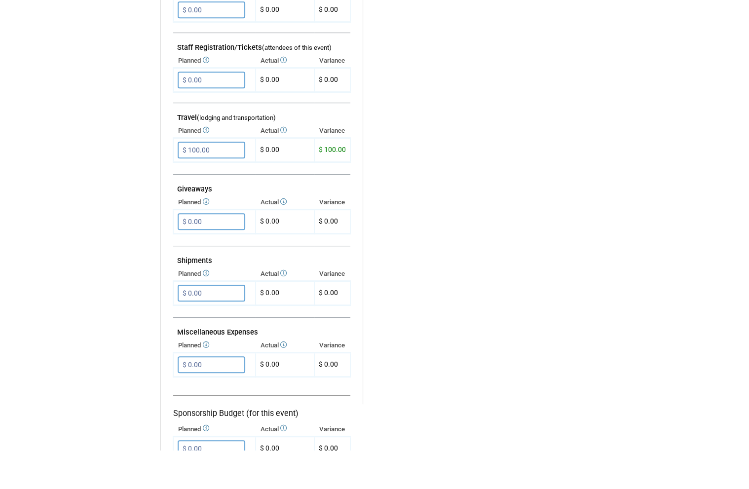
click at [227, 395] on input "$ 0.00" at bounding box center [212, 403] width 68 height 17
type input "$ 360.00"
click at [183, 420] on icon "button" at bounding box center [186, 423] width 7 height 6
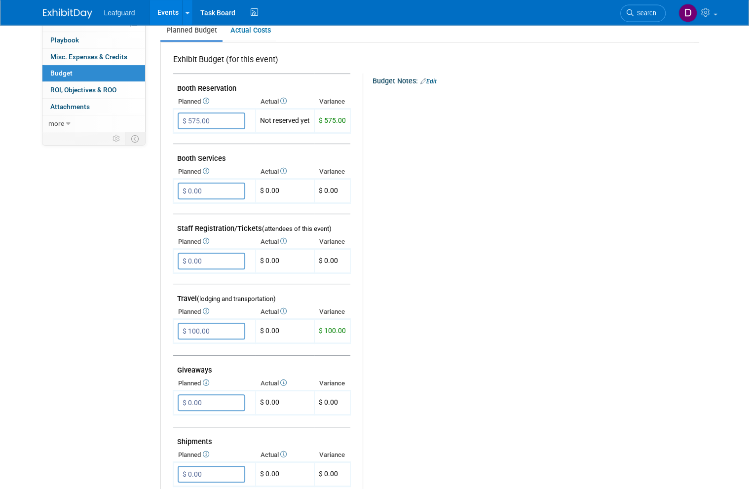
scroll to position [0, 0]
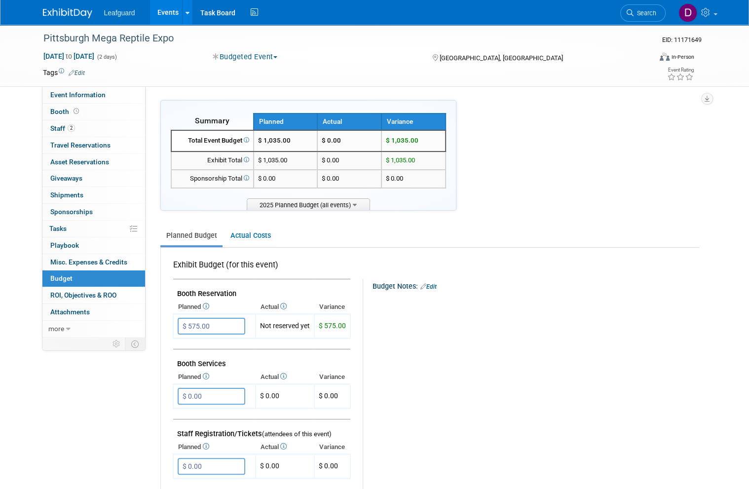
click at [97, 291] on span "ROI, Objectives & ROO 0" at bounding box center [83, 295] width 66 height 8
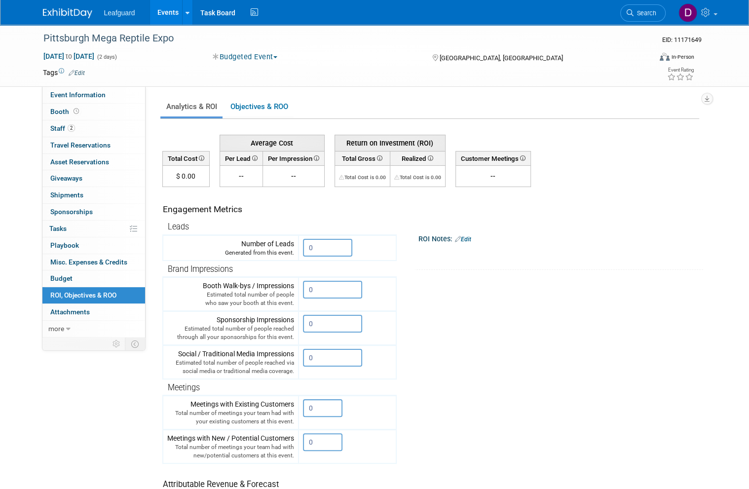
click at [336, 241] on input "0" at bounding box center [327, 248] width 49 height 18
click at [347, 241] on input "0" at bounding box center [327, 248] width 49 height 18
click at [330, 244] on input "0" at bounding box center [327, 248] width 49 height 18
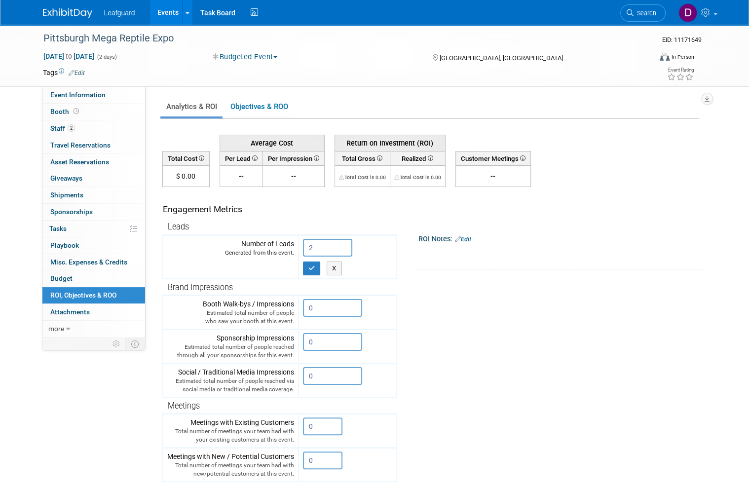
type input "2"
click at [310, 269] on icon "button" at bounding box center [311, 268] width 7 height 6
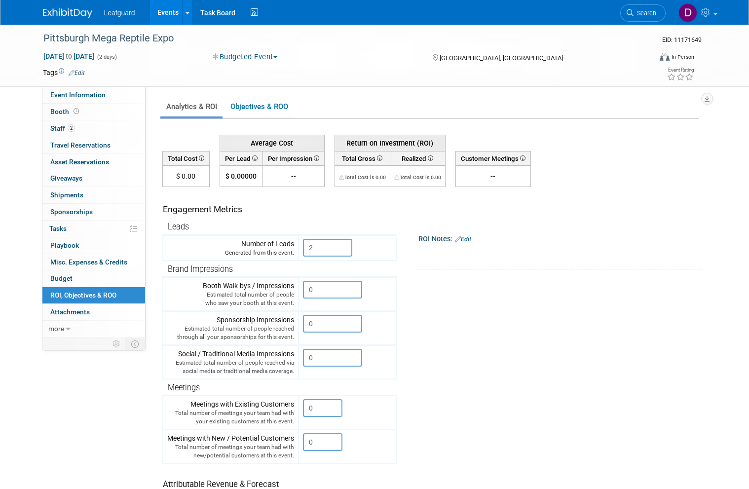
click at [173, 16] on link "Events" at bounding box center [168, 12] width 36 height 25
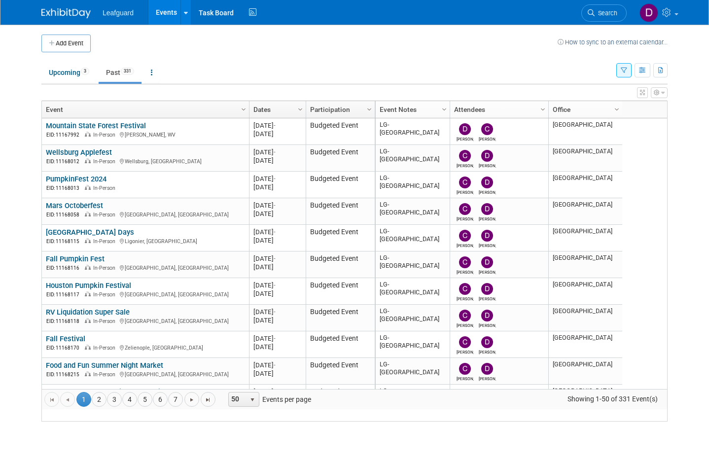
click at [133, 407] on link "4" at bounding box center [129, 399] width 15 height 15
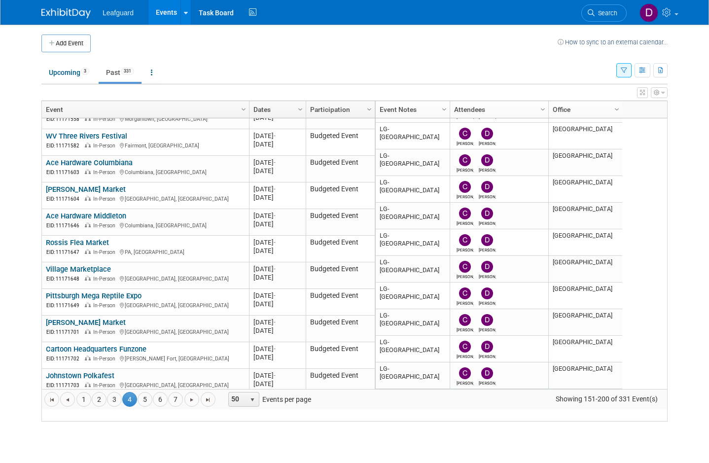
scroll to position [1061, 0]
click at [88, 327] on link "[PERSON_NAME] Market" at bounding box center [86, 322] width 80 height 9
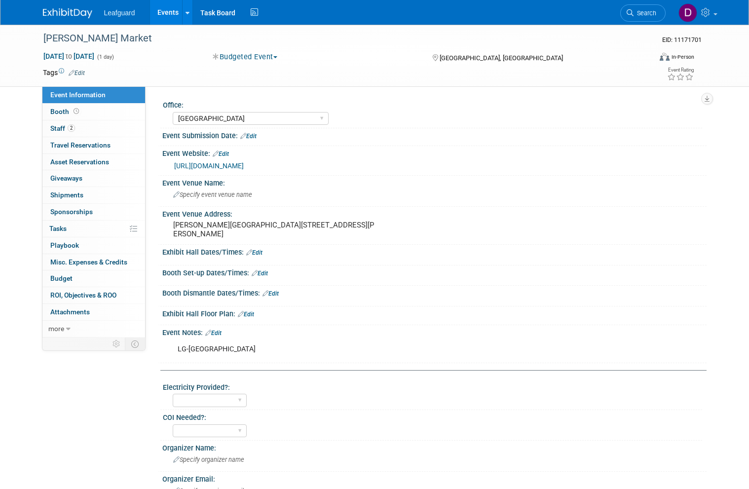
select select "[GEOGRAPHIC_DATA]"
click at [63, 111] on span "Booth" at bounding box center [65, 112] width 31 height 8
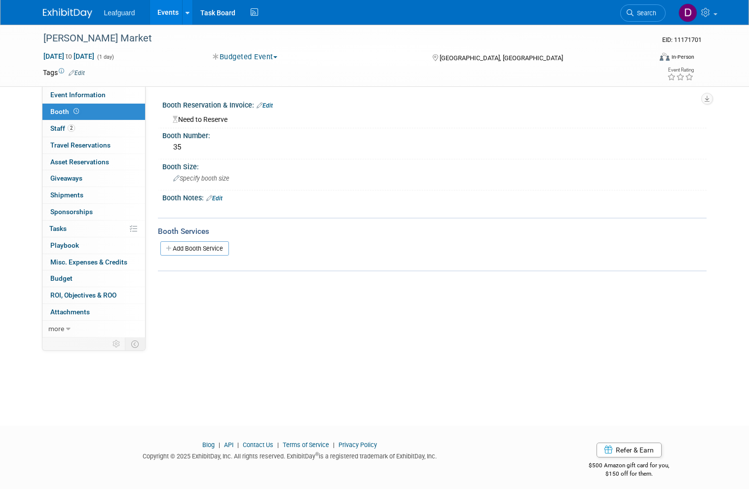
click at [78, 275] on link "Budget" at bounding box center [93, 278] width 103 height 16
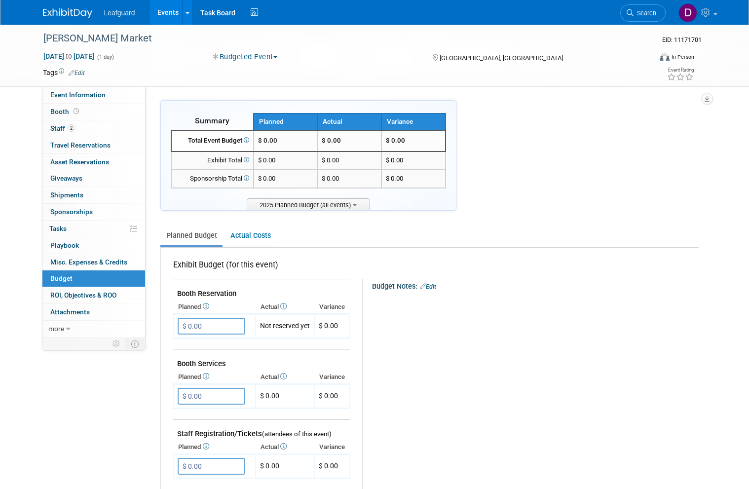
click at [219, 326] on input "$ 0.00" at bounding box center [212, 326] width 68 height 17
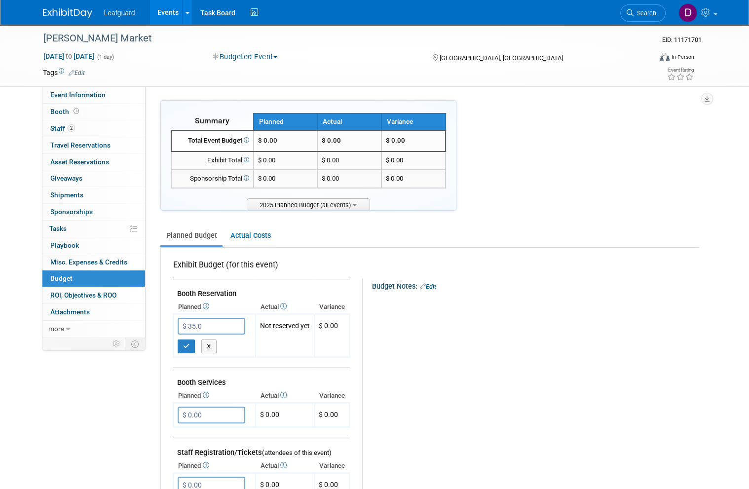
type input "$ 35.00"
click at [190, 341] on button "button" at bounding box center [187, 346] width 18 height 14
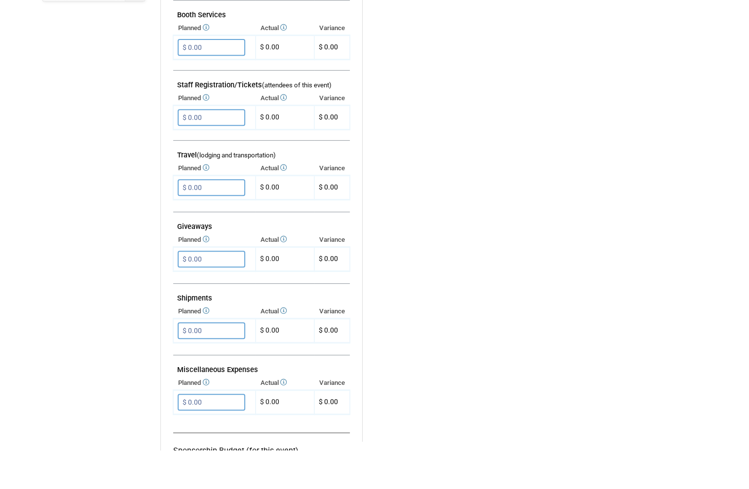
scroll to position [310, 0]
click at [233, 432] on input "$ 0.00" at bounding box center [212, 440] width 68 height 17
type input "$ 180.00"
click at [189, 457] on icon "button" at bounding box center [186, 460] width 7 height 6
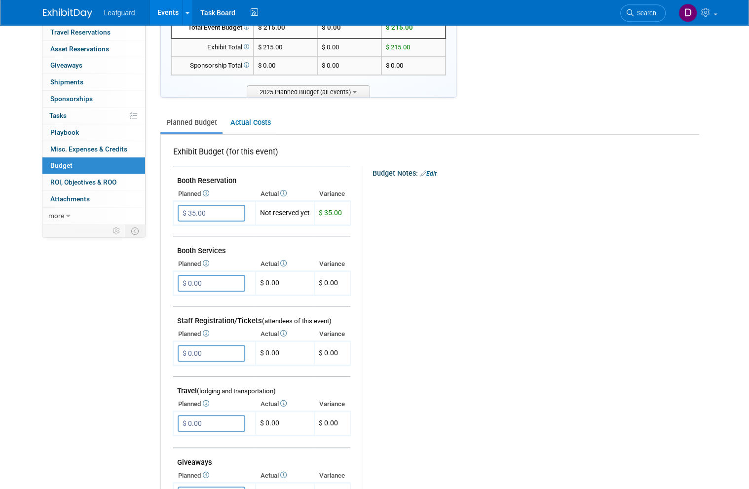
scroll to position [0, 0]
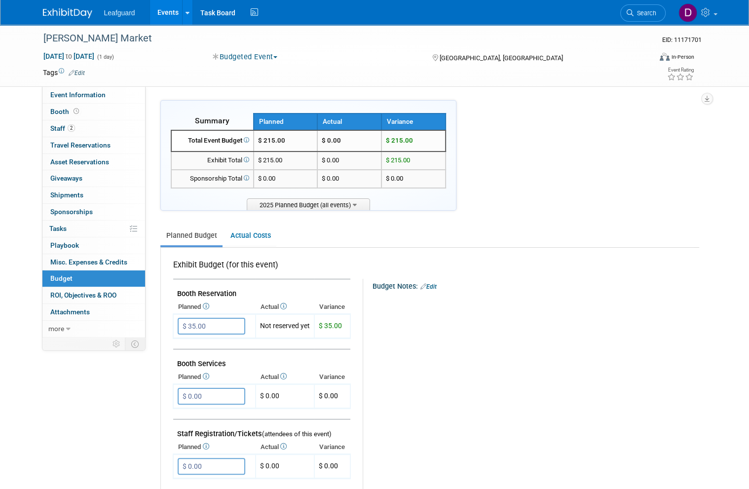
click at [112, 291] on span "ROI, Objectives & ROO 0" at bounding box center [83, 295] width 66 height 8
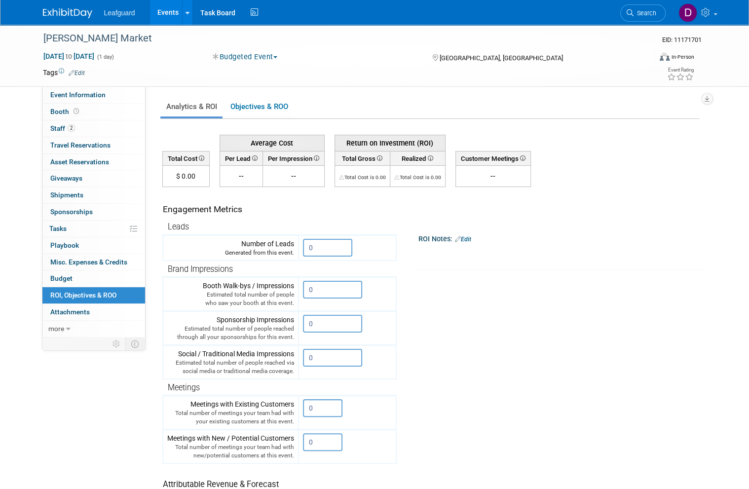
click at [329, 243] on input "0" at bounding box center [327, 248] width 49 height 18
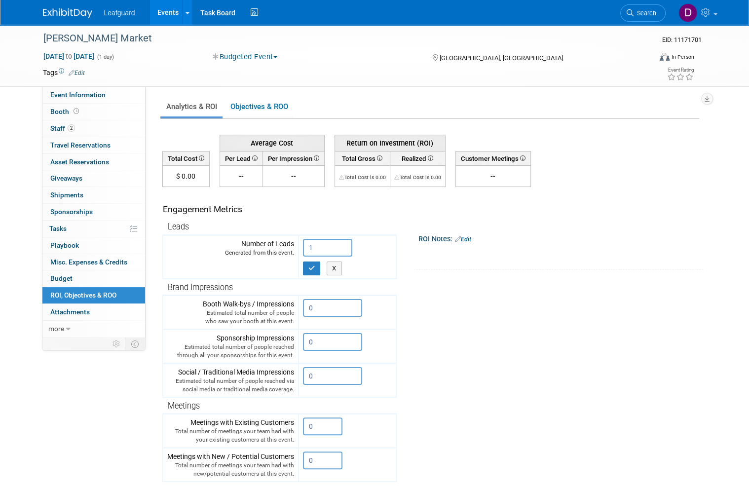
type input "1"
click at [319, 268] on button "button" at bounding box center [312, 268] width 18 height 14
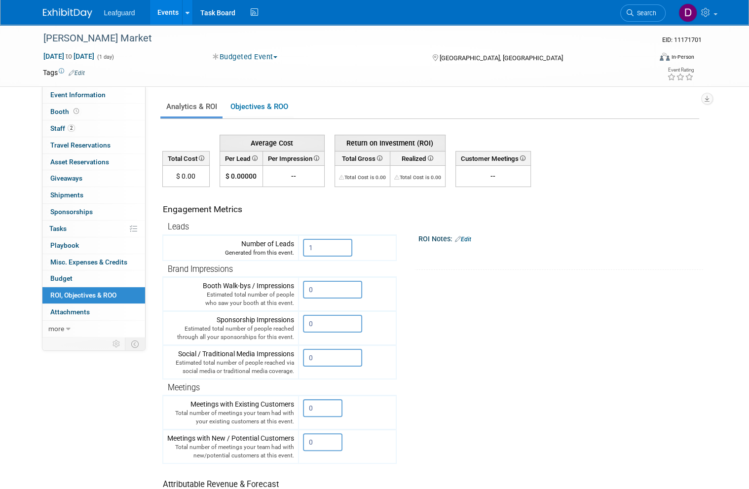
click at [176, 17] on link "Events" at bounding box center [168, 12] width 36 height 25
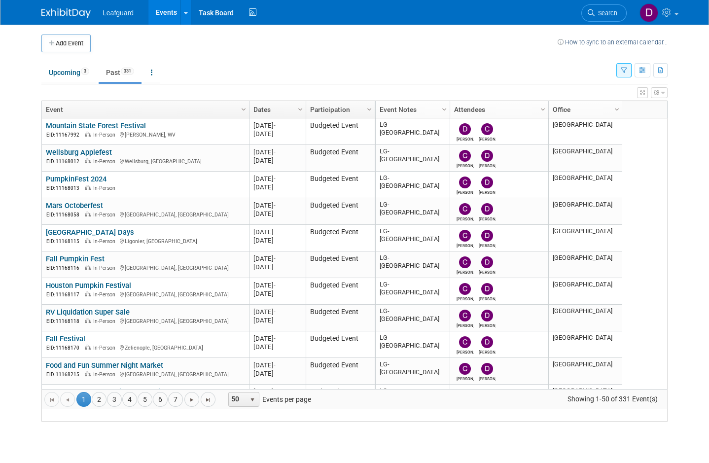
click at [132, 407] on link "4" at bounding box center [129, 399] width 15 height 15
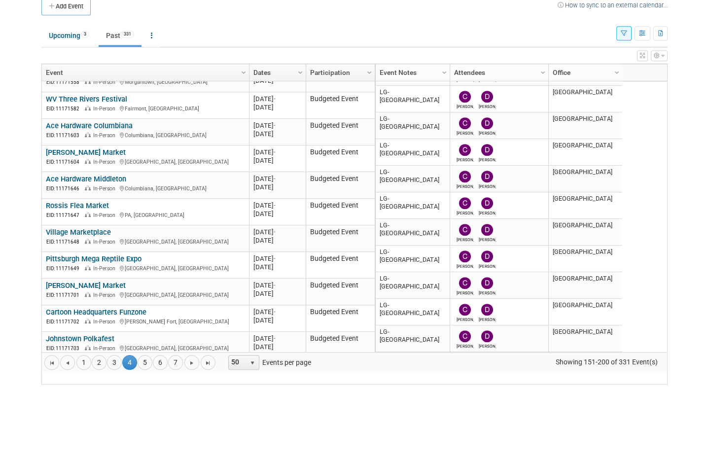
scroll to position [1061, 0]
click at [143, 345] on link "Cartoon Headquarters Funzone" at bounding box center [96, 349] width 101 height 9
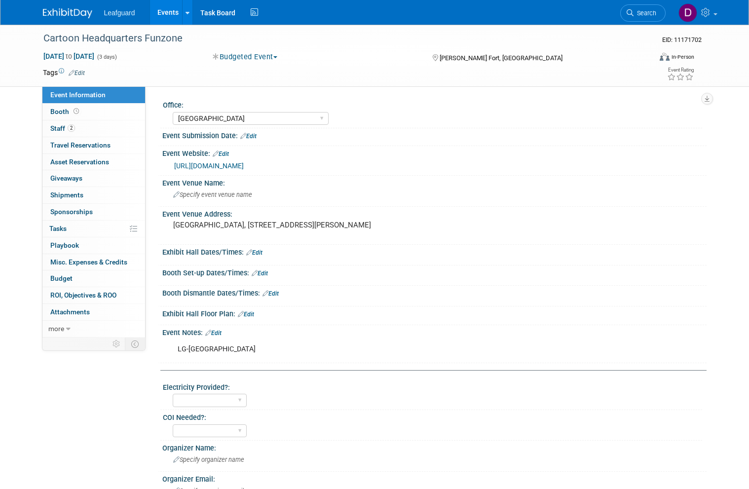
select select "[GEOGRAPHIC_DATA]"
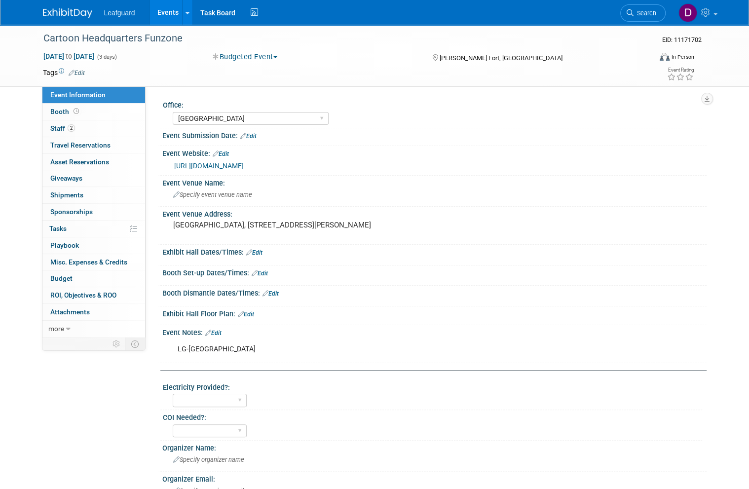
click at [66, 112] on span "Booth" at bounding box center [65, 112] width 31 height 8
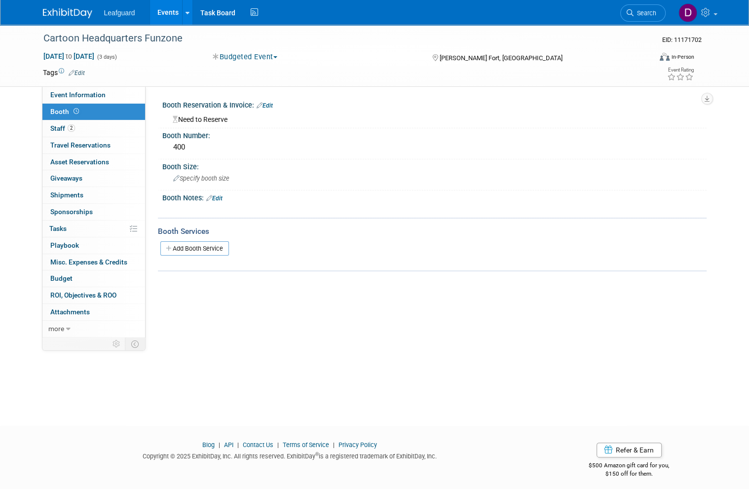
click at [70, 275] on span "Budget" at bounding box center [61, 278] width 22 height 8
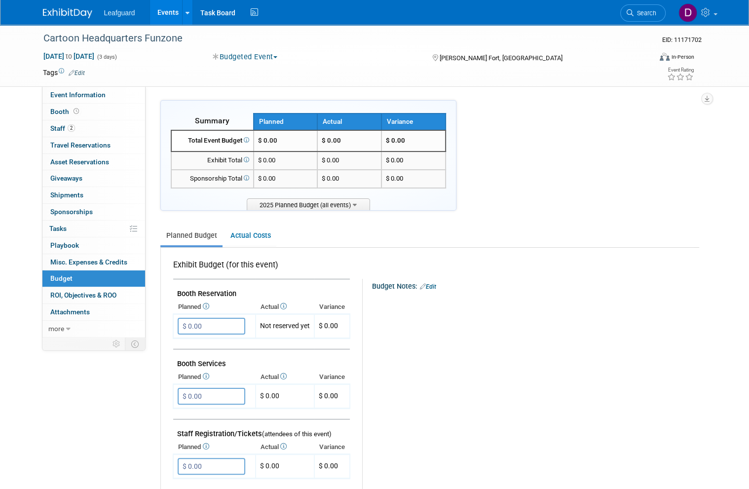
click at [221, 320] on input "$ 0.00" at bounding box center [212, 326] width 68 height 17
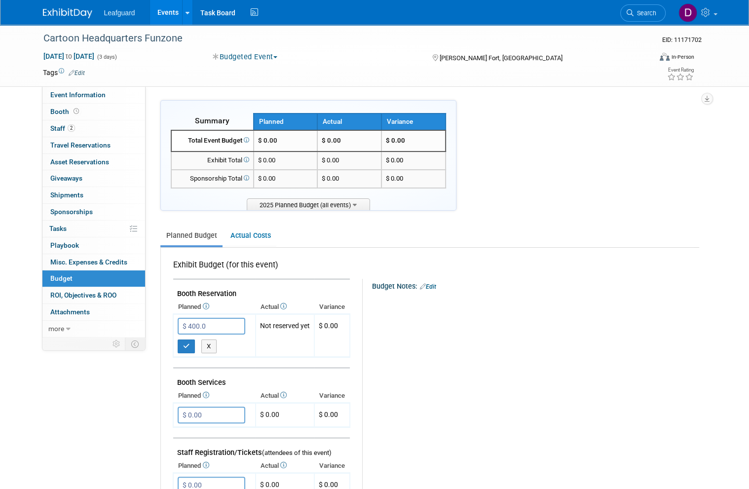
type input "$ 400.00"
click at [187, 343] on icon "button" at bounding box center [186, 346] width 7 height 6
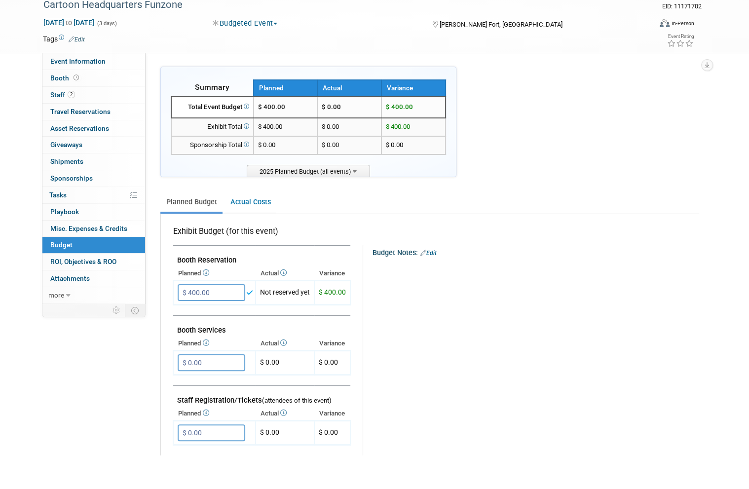
scroll to position [164, 0]
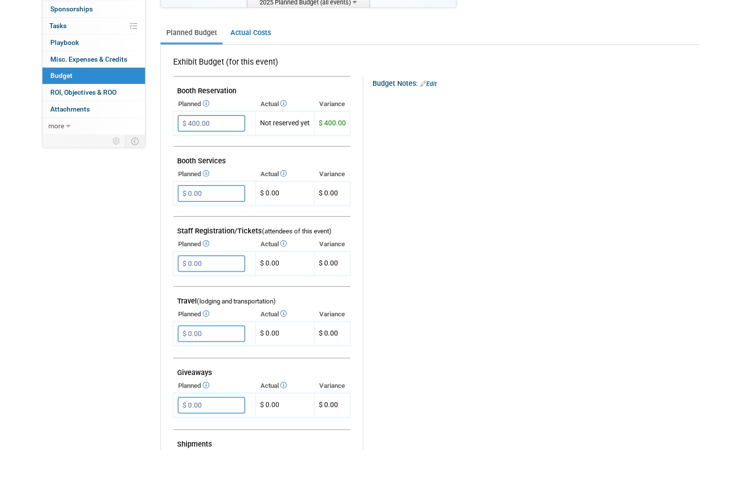
click at [217, 364] on input "$ 0.00" at bounding box center [212, 372] width 68 height 17
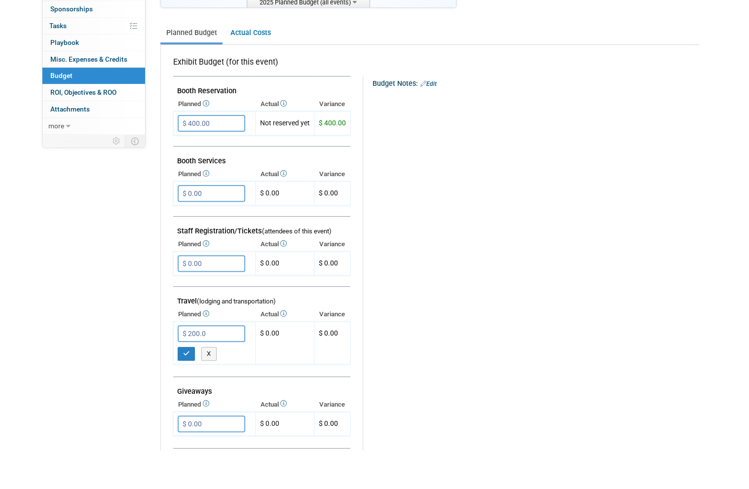
type input "$ 200.00"
click at [190, 386] on button "button" at bounding box center [187, 393] width 18 height 14
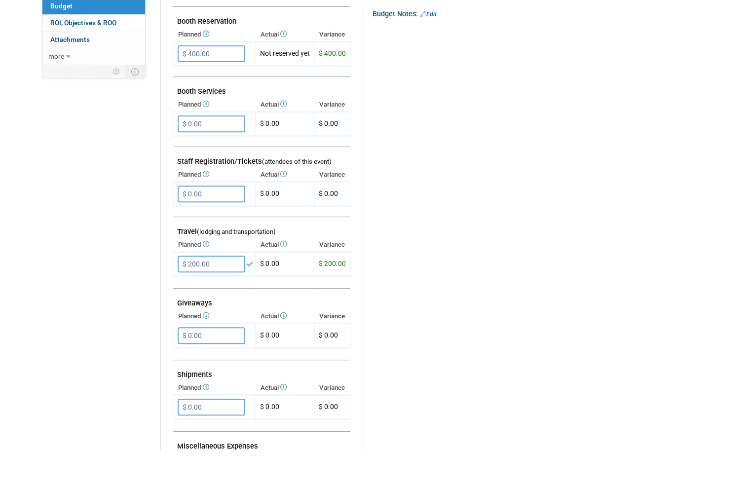
scroll to position [269, 0]
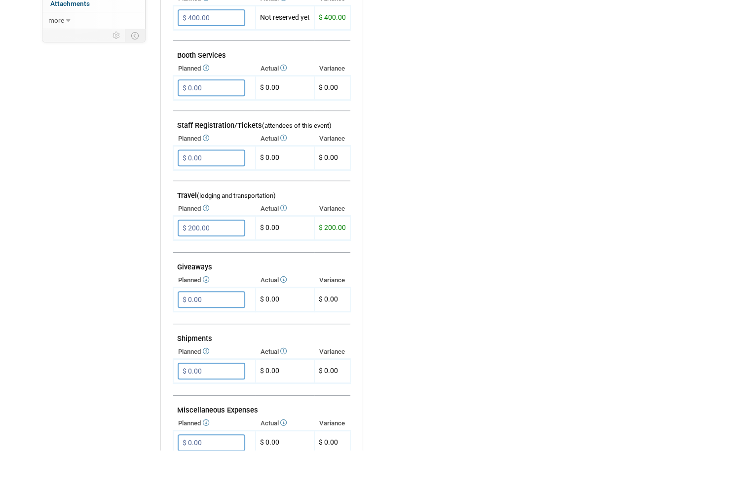
click at [224, 473] on input "$ 0.00" at bounding box center [212, 481] width 68 height 17
type input "$ 450.00"
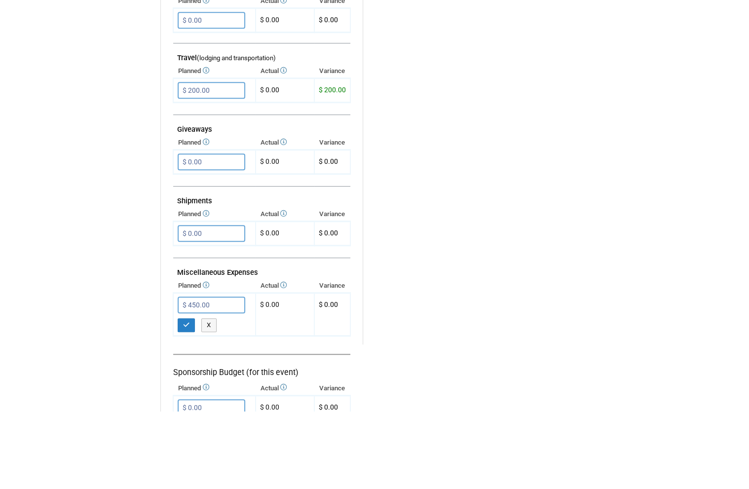
scroll to position [369, 0]
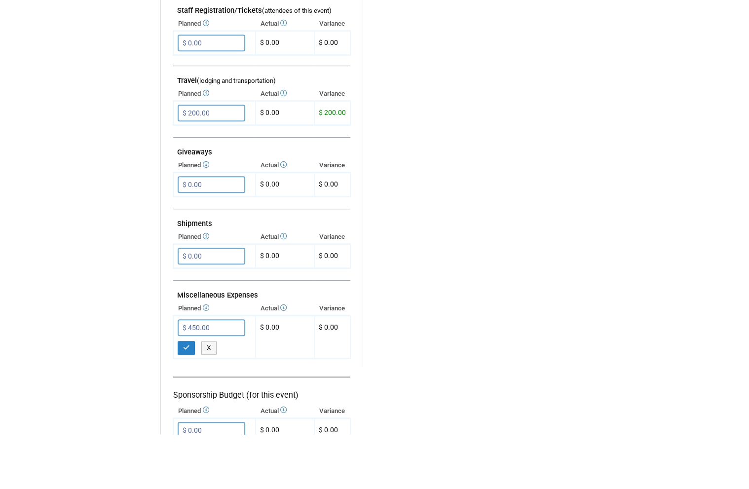
click at [191, 396] on button "button" at bounding box center [187, 403] width 18 height 14
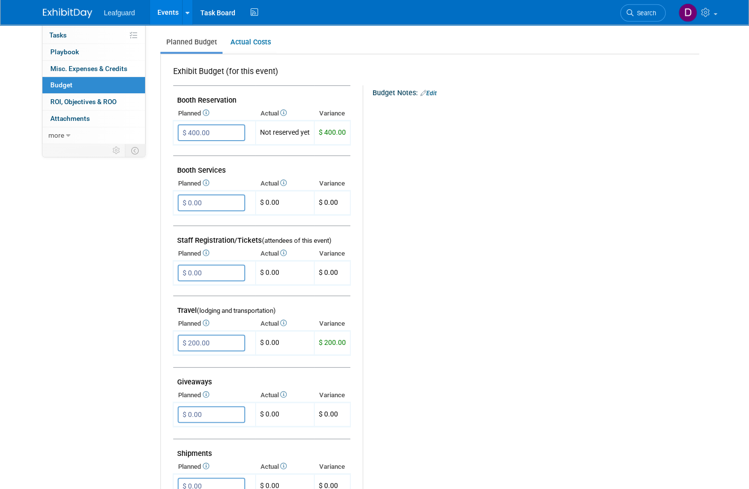
scroll to position [0, 0]
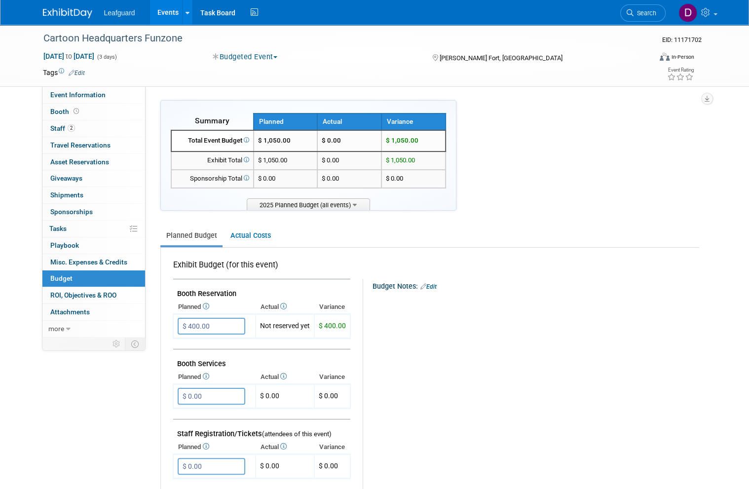
click at [109, 291] on span "ROI, Objectives & ROO 0" at bounding box center [83, 295] width 66 height 8
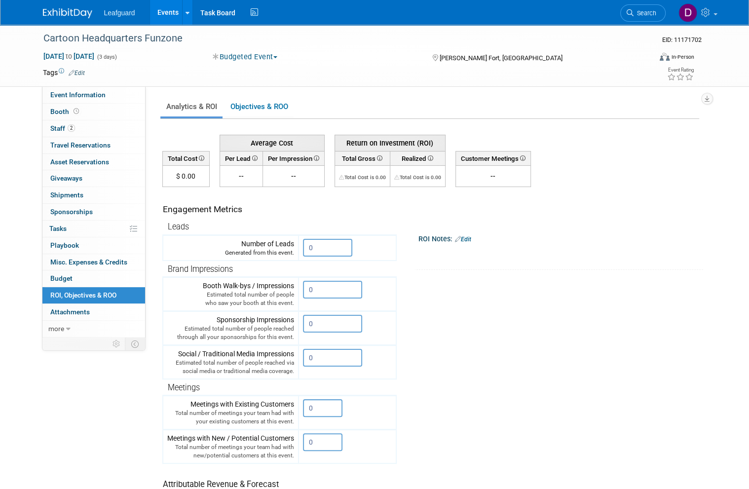
click at [339, 245] on input "0" at bounding box center [327, 248] width 49 height 18
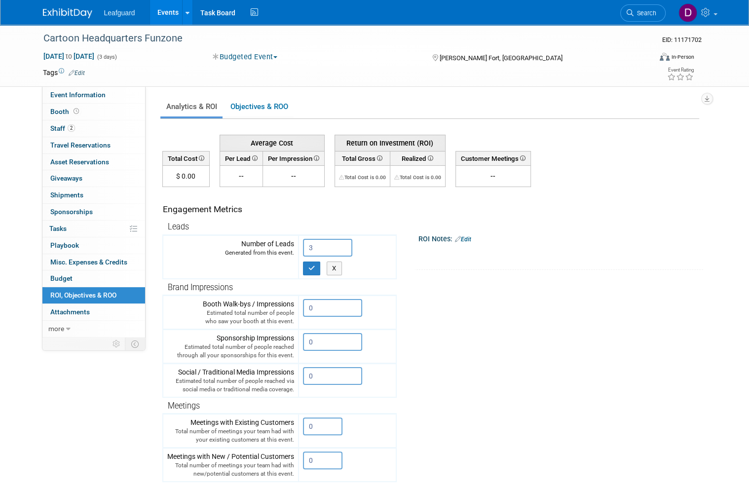
type input "3"
click at [316, 268] on button "button" at bounding box center [312, 268] width 18 height 14
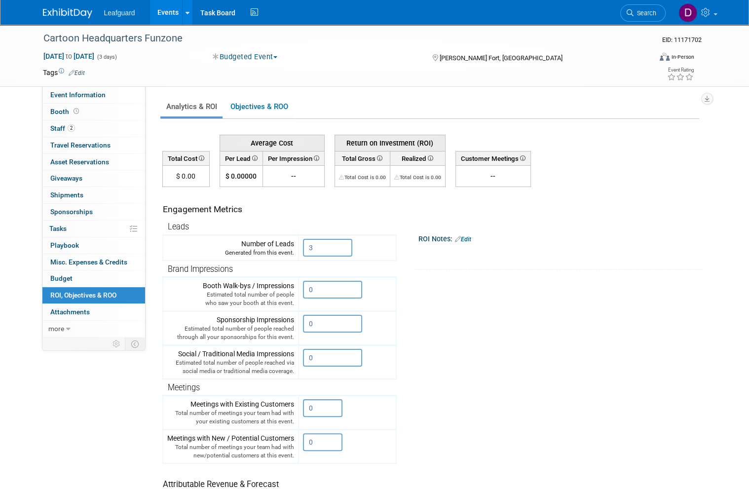
click at [178, 12] on link "Events" at bounding box center [168, 12] width 36 height 25
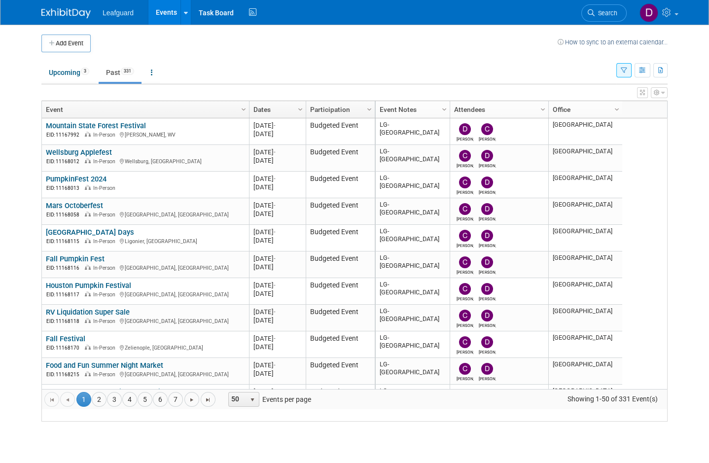
click at [134, 407] on link "4" at bounding box center [129, 399] width 15 height 15
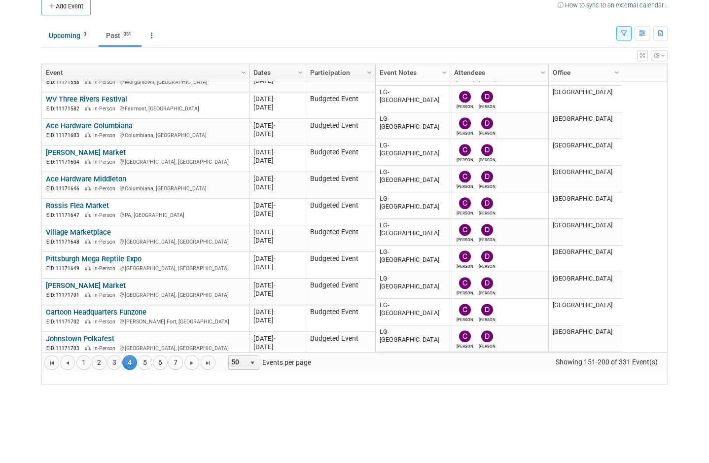
scroll to position [1061, 0]
click at [139, 372] on div "Johnstown Polkafest EID: 11171703 In-Person Johnstown, PA" at bounding box center [145, 381] width 199 height 18
click at [136, 372] on div "Johnstown Polkafest EID: 11171703 In-Person Johnstown, PA" at bounding box center [145, 381] width 199 height 18
click at [99, 372] on link "Johnstown Polkafest" at bounding box center [80, 376] width 69 height 9
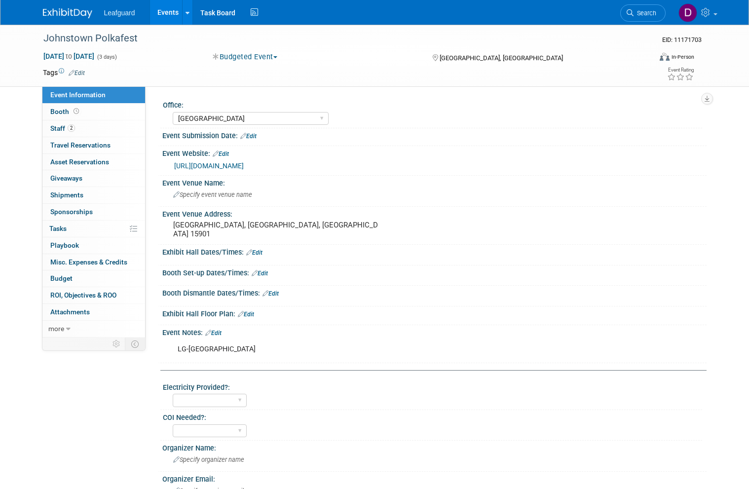
select select "[GEOGRAPHIC_DATA]"
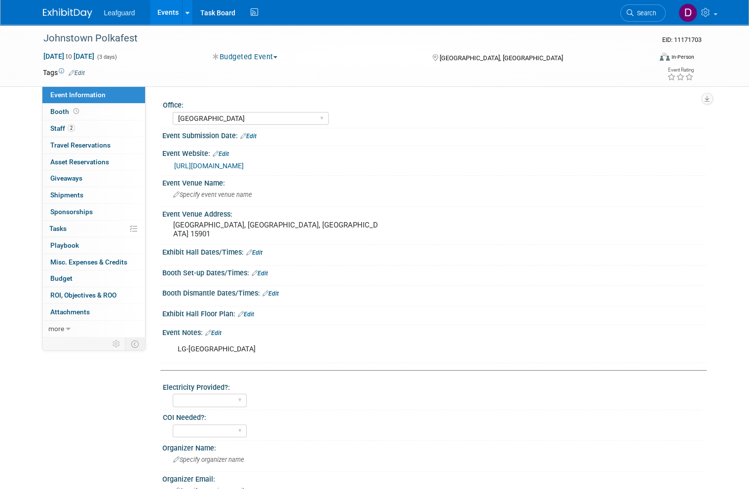
click at [72, 110] on span at bounding box center [76, 111] width 9 height 7
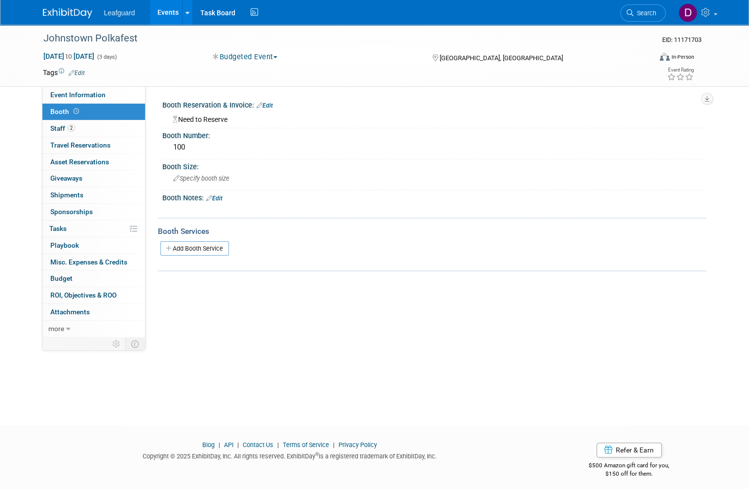
click at [75, 272] on link "Budget" at bounding box center [93, 278] width 103 height 16
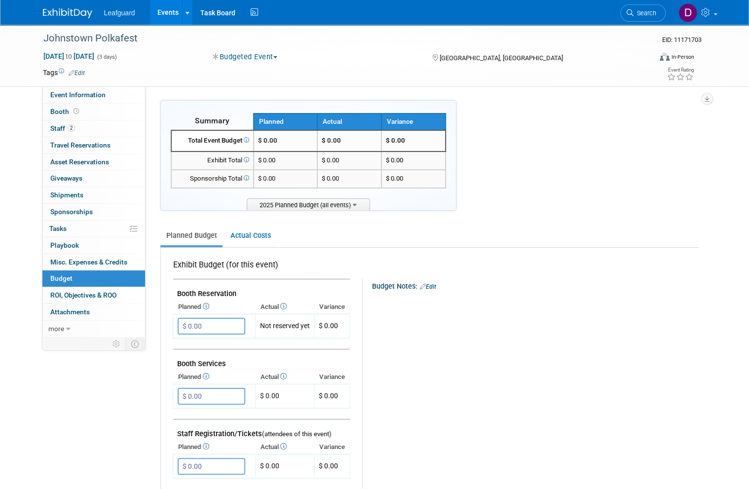
click at [226, 323] on input "$ 0.00" at bounding box center [212, 326] width 68 height 17
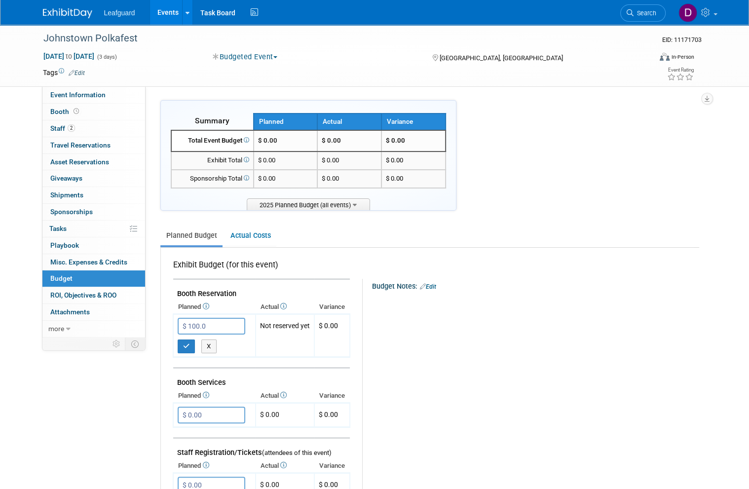
type input "$ 100.00"
click at [187, 343] on icon "button" at bounding box center [186, 346] width 7 height 6
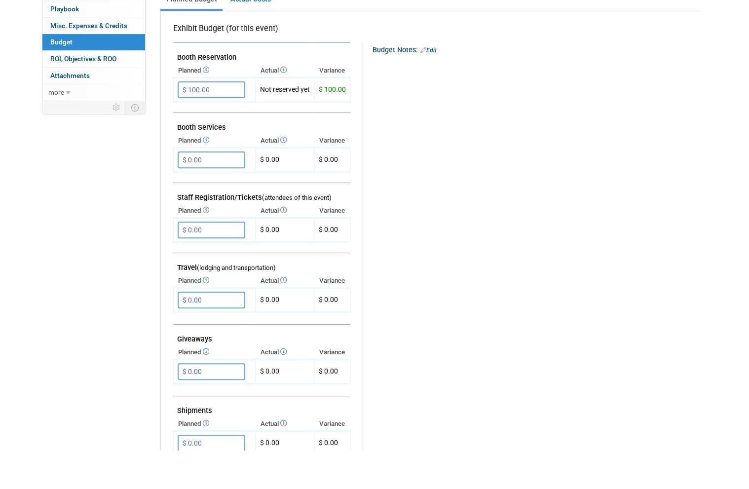
scroll to position [199, 0]
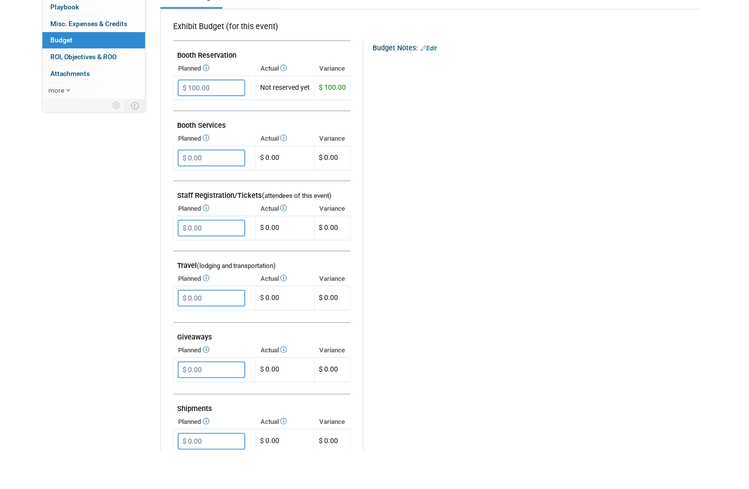
click at [226, 329] on input "$ 0.00" at bounding box center [212, 337] width 68 height 17
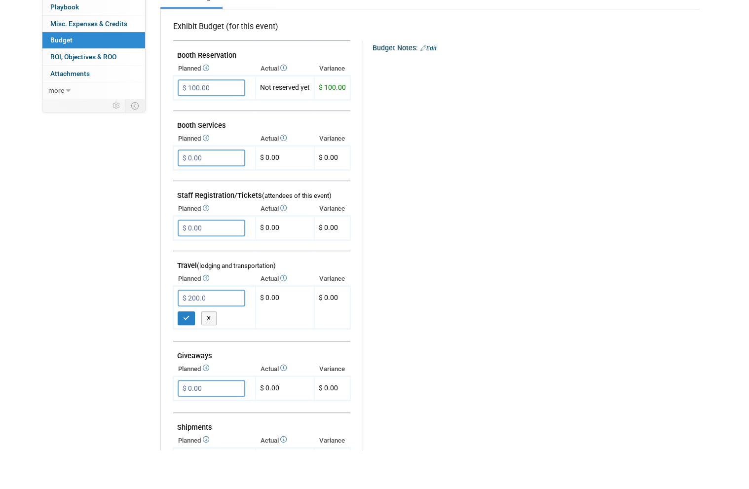
type input "$ 200.00"
click at [189, 354] on icon "button" at bounding box center [186, 357] width 7 height 6
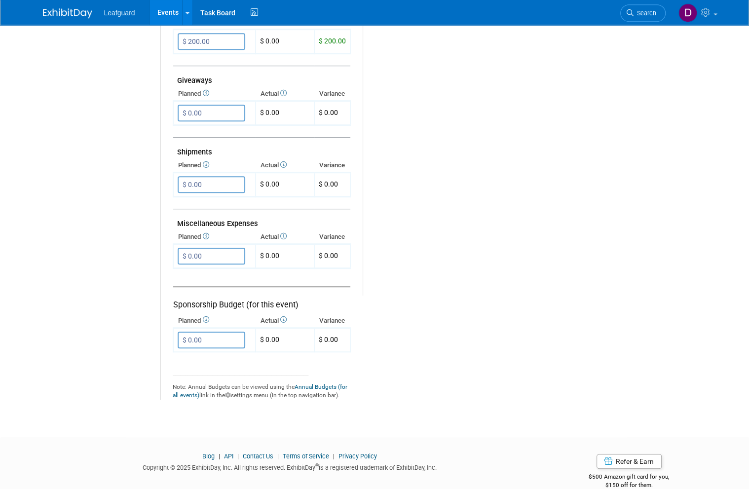
scroll to position [494, 0]
click at [225, 249] on input "$ 0.00" at bounding box center [212, 257] width 68 height 17
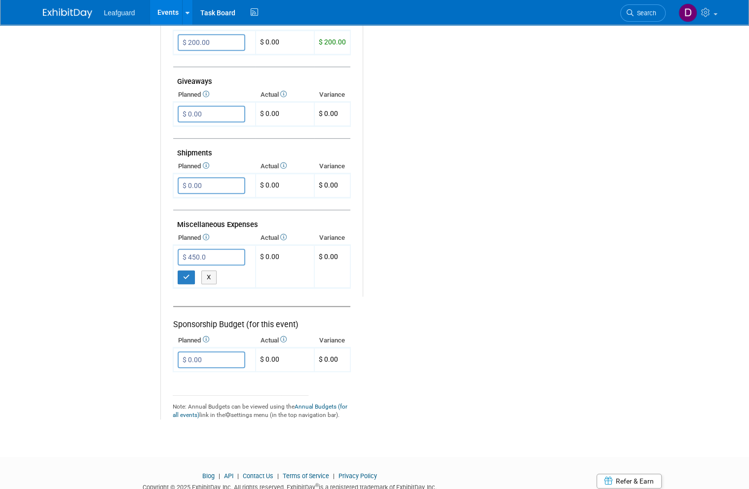
type input "$ 450.00"
click at [191, 270] on button "button" at bounding box center [187, 277] width 18 height 14
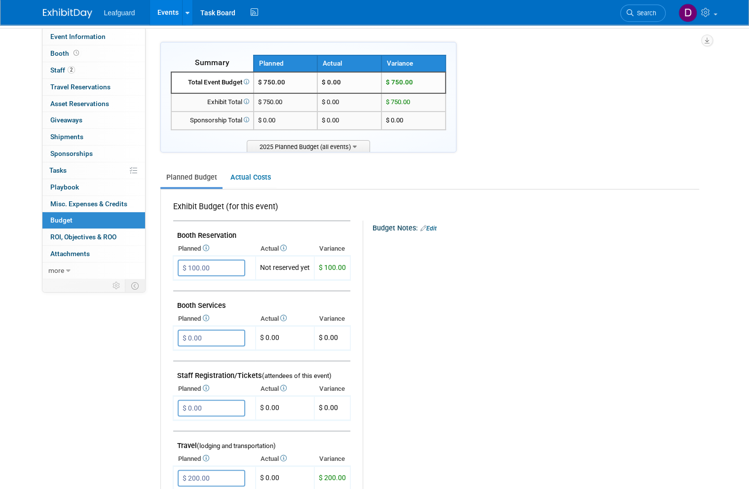
scroll to position [0, 0]
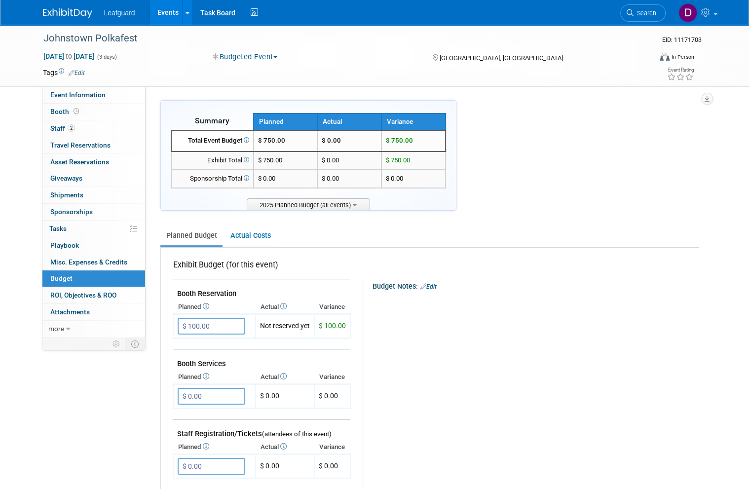
click at [106, 292] on span "ROI, Objectives & ROO 0" at bounding box center [83, 295] width 66 height 8
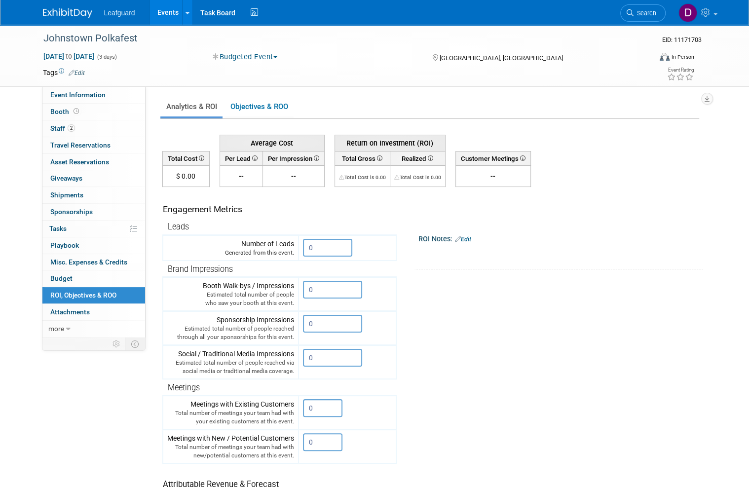
click at [327, 245] on input "0" at bounding box center [327, 248] width 49 height 18
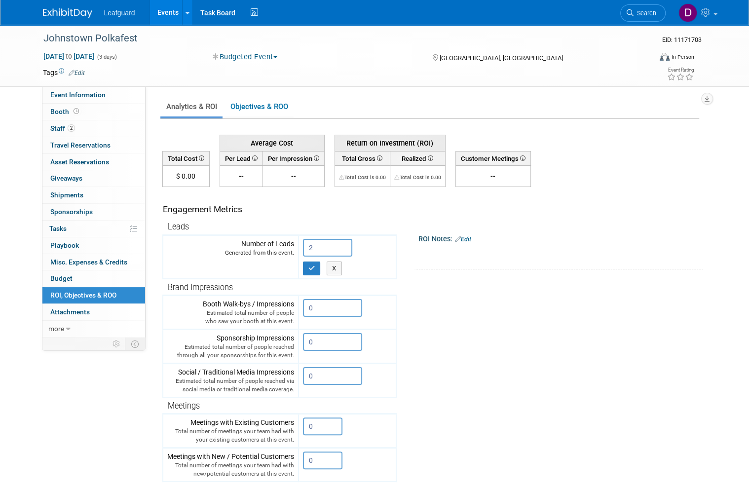
type input "2"
click at [316, 264] on button "button" at bounding box center [312, 268] width 18 height 14
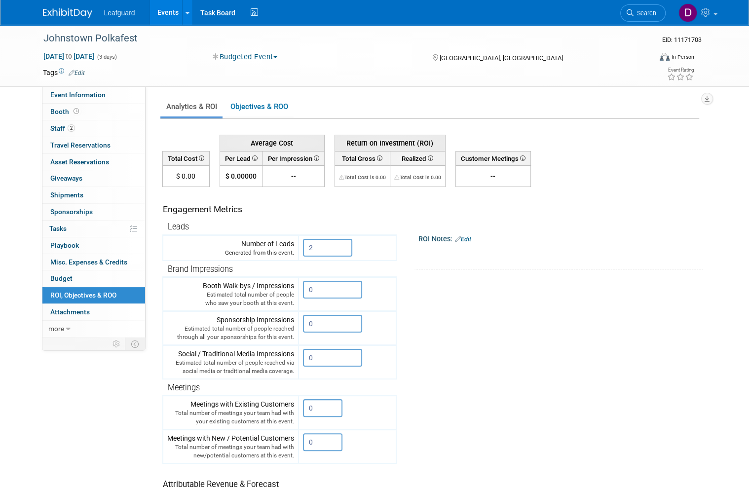
click at [173, 15] on link "Events" at bounding box center [168, 12] width 36 height 25
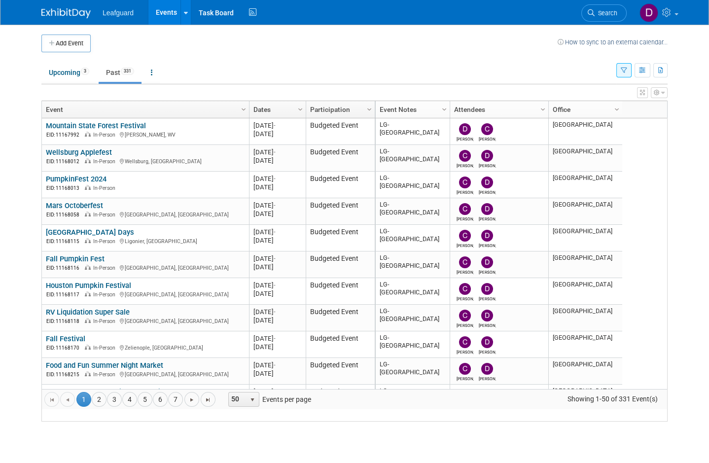
click at [151, 407] on link "5" at bounding box center [145, 399] width 15 height 15
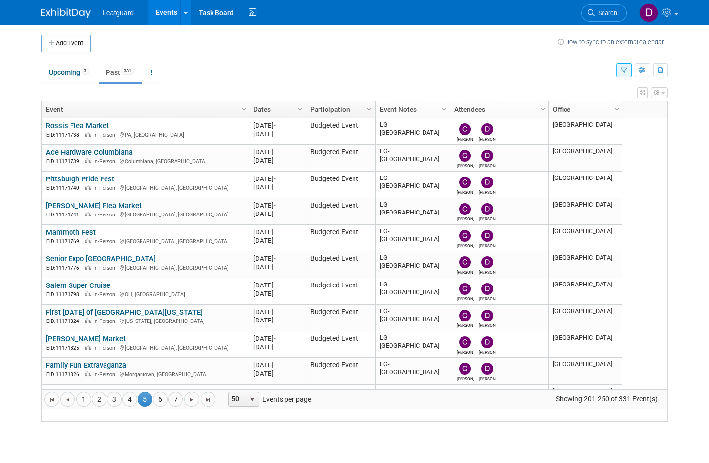
click at [134, 407] on link "4" at bounding box center [129, 399] width 15 height 15
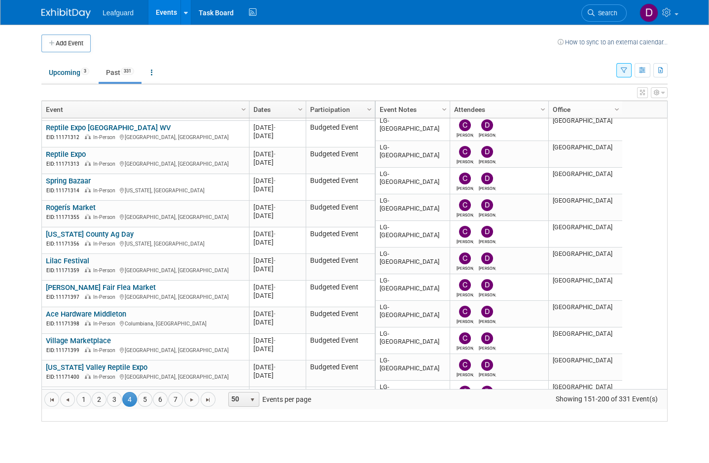
click at [76, 265] on link "Lilac Festival" at bounding box center [67, 261] width 43 height 9
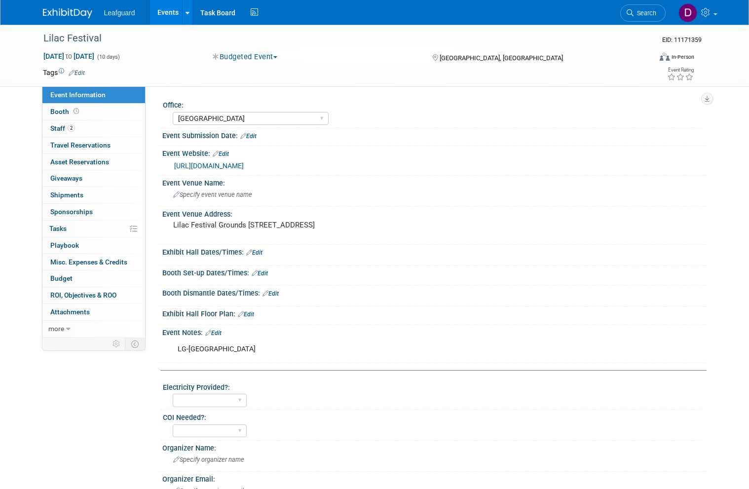
select select "[GEOGRAPHIC_DATA]"
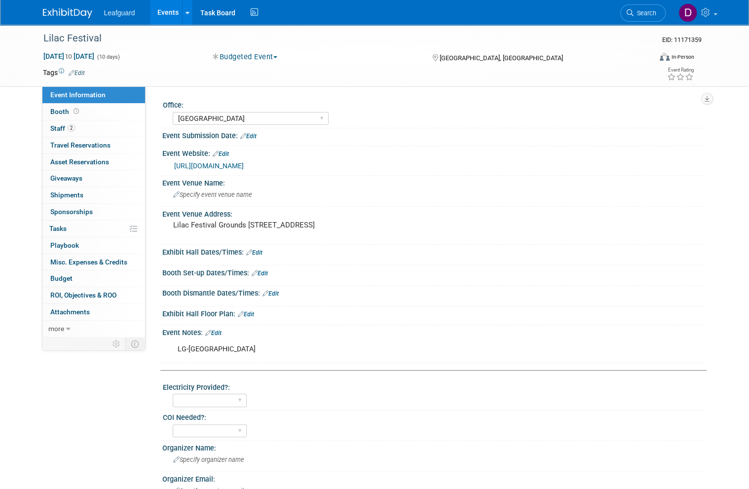
click at [64, 113] on span "Booth" at bounding box center [65, 112] width 31 height 8
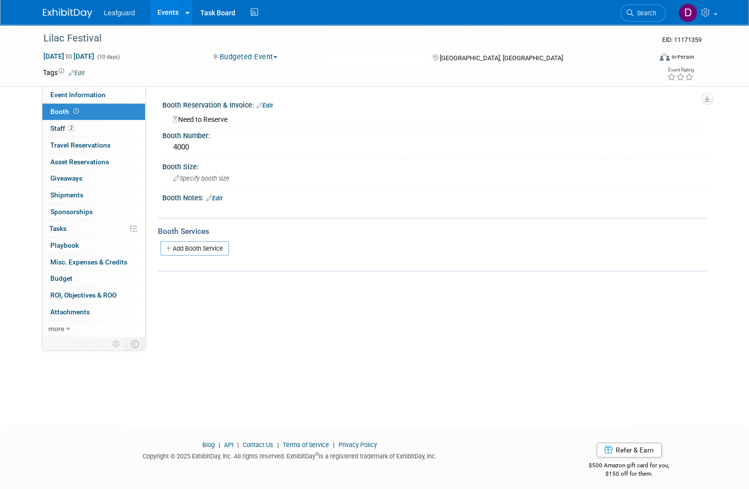
click at [174, 10] on link "Events" at bounding box center [168, 12] width 36 height 25
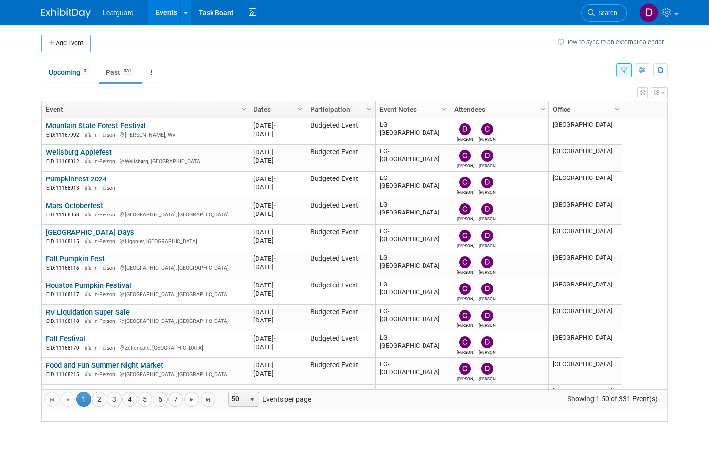
click at [133, 407] on link "4" at bounding box center [129, 399] width 15 height 15
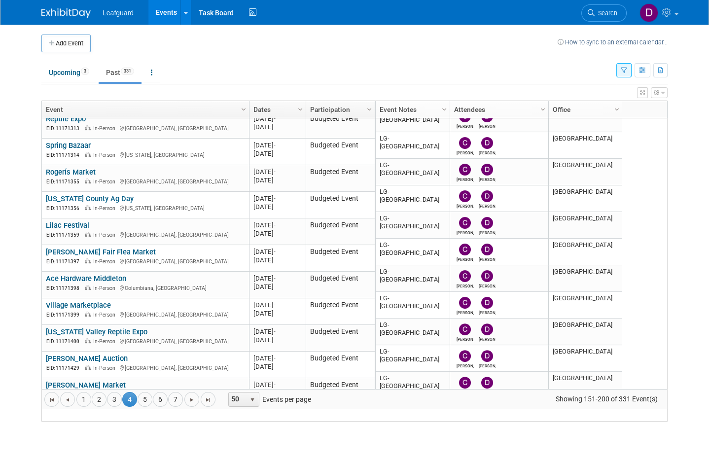
click at [75, 230] on link "Lilac Festival" at bounding box center [67, 225] width 43 height 9
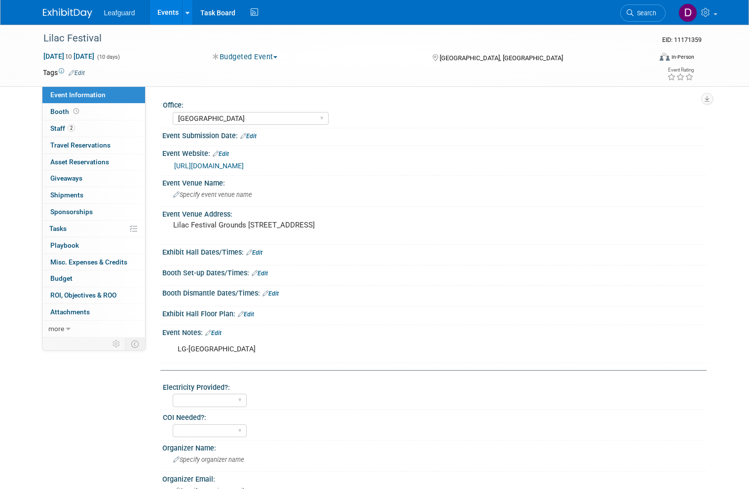
select select "[GEOGRAPHIC_DATA]"
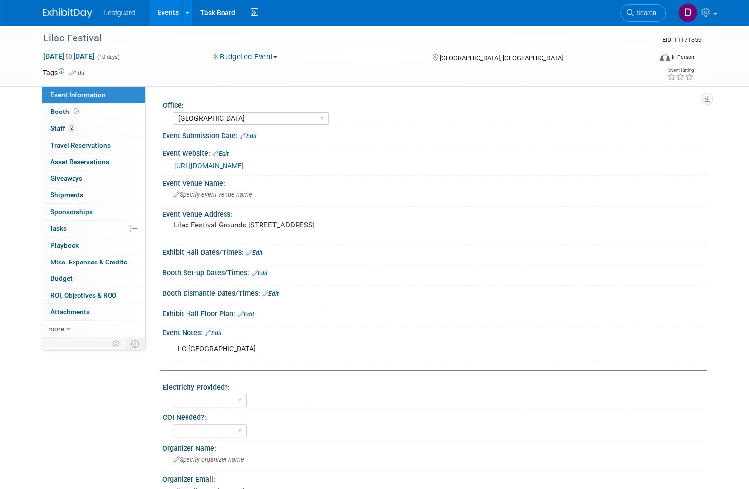
click at [69, 276] on span "Budget" at bounding box center [61, 278] width 22 height 8
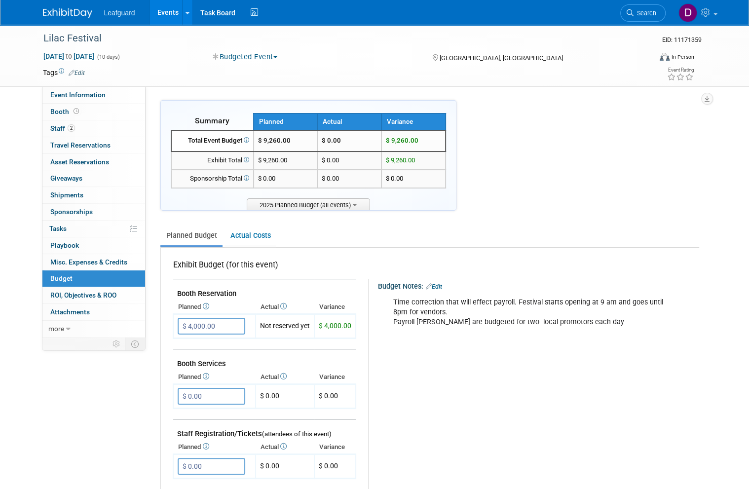
click at [172, 16] on link "Events" at bounding box center [168, 12] width 36 height 25
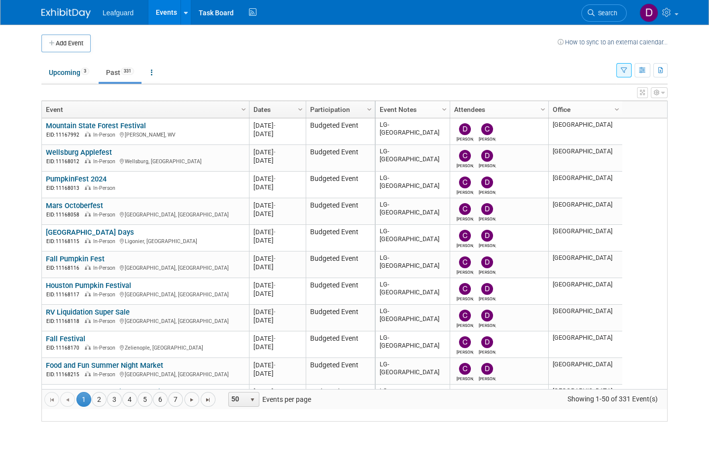
click at [678, 12] on link at bounding box center [658, 12] width 48 height 25
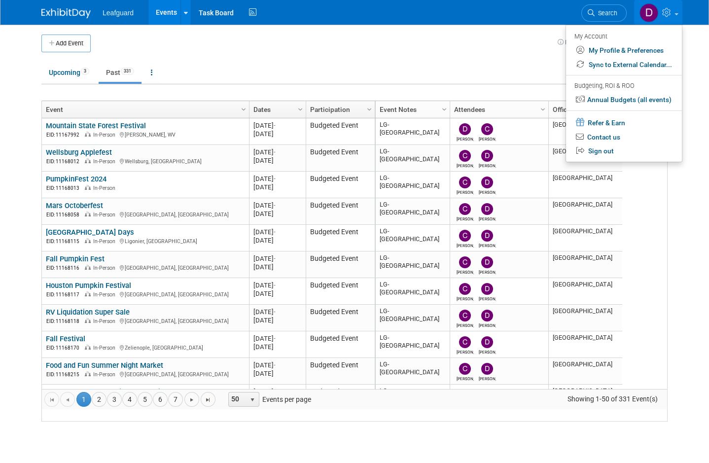
click at [606, 146] on link "Sign out" at bounding box center [624, 151] width 116 height 14
